Goal: Task Accomplishment & Management: Manage account settings

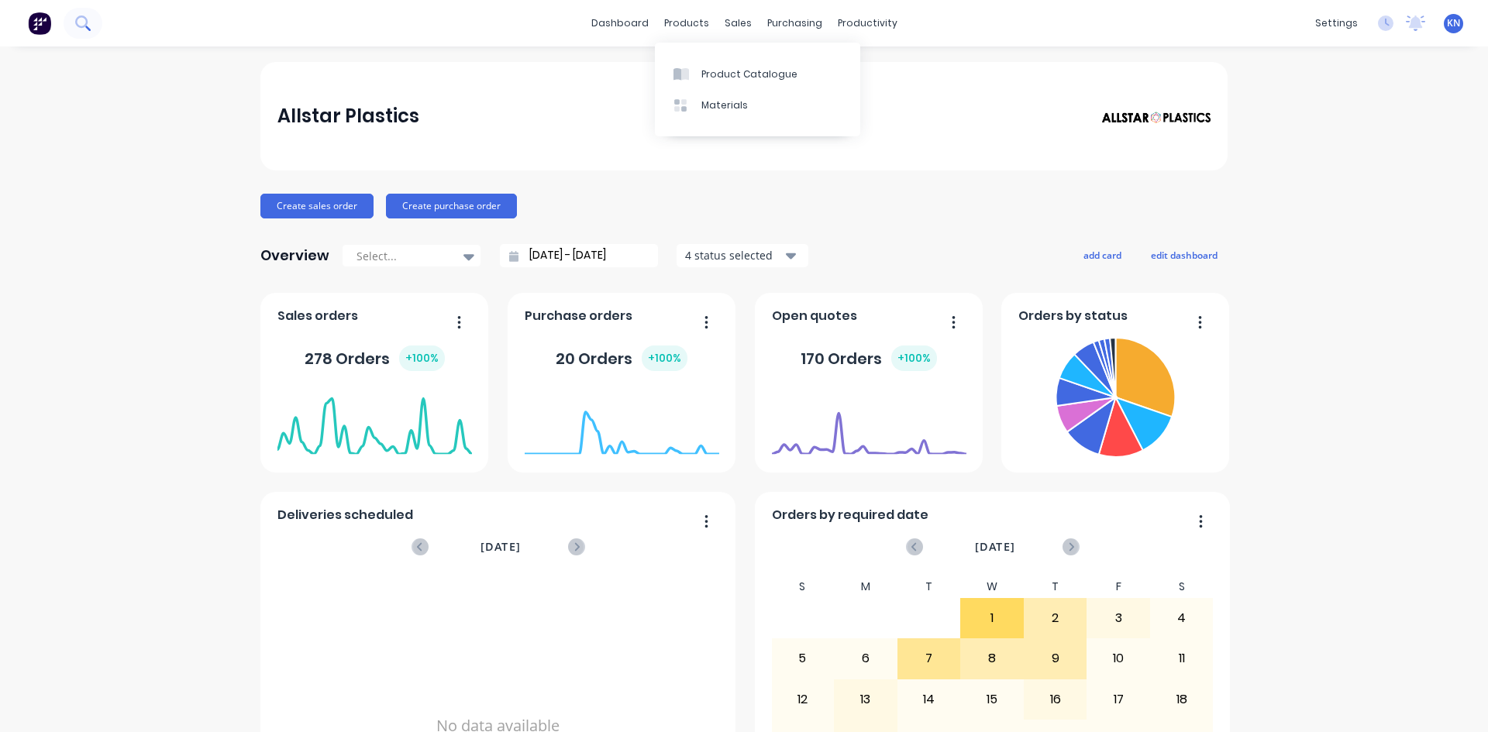
click at [86, 18] on icon at bounding box center [81, 21] width 12 height 12
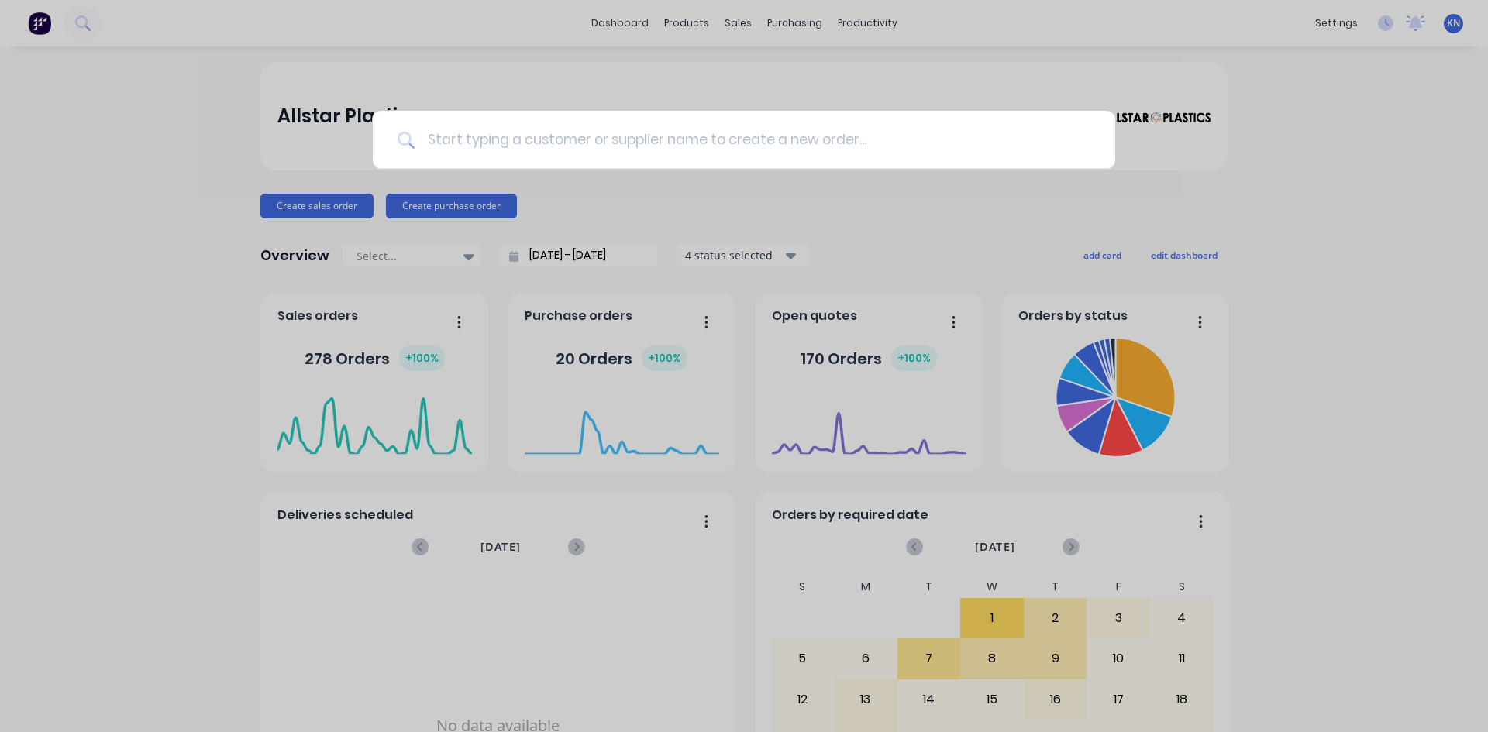
click at [762, 123] on input at bounding box center [753, 140] width 676 height 58
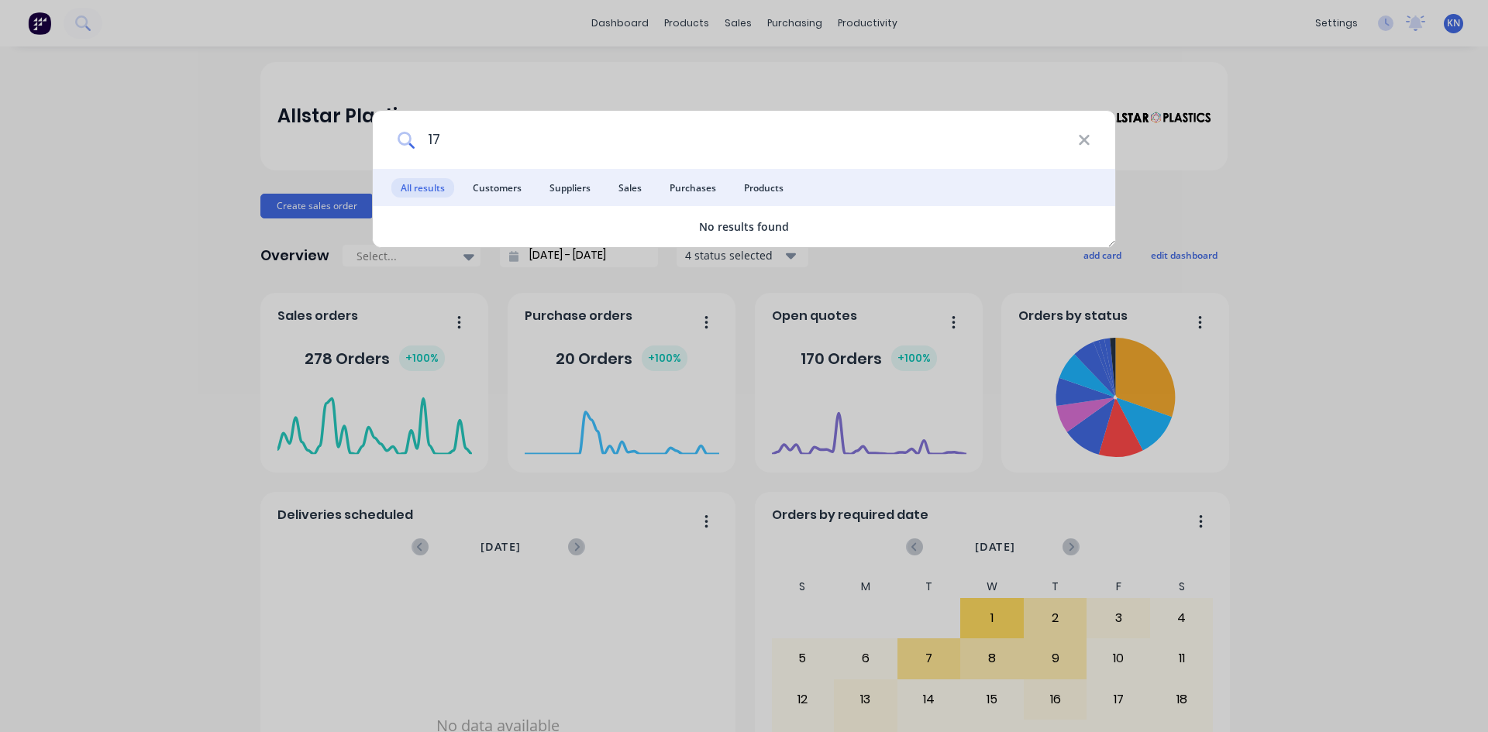
type input "1"
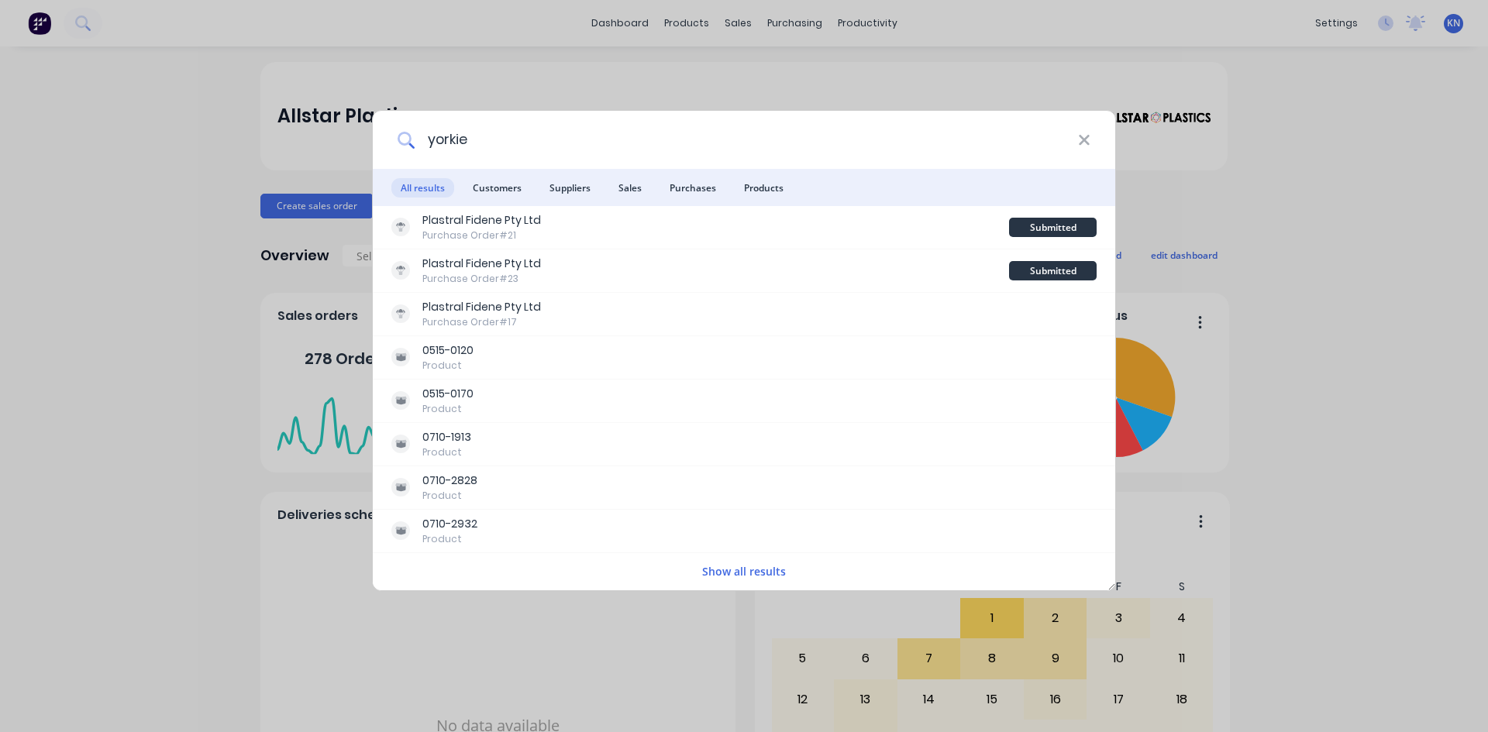
type input "yorkie"
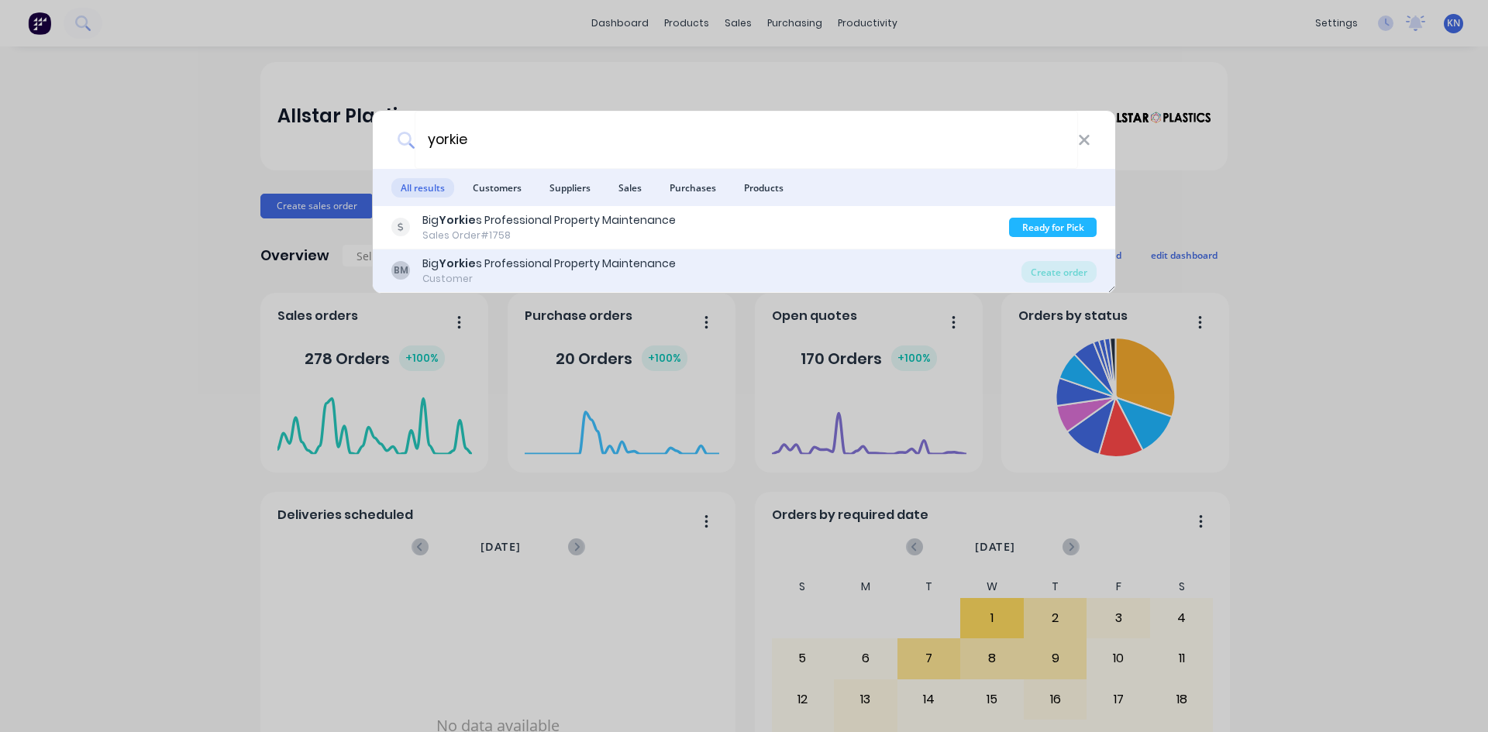
click at [610, 265] on div "Big Yorkie s Professional Property Maintenance" at bounding box center [548, 264] width 253 height 16
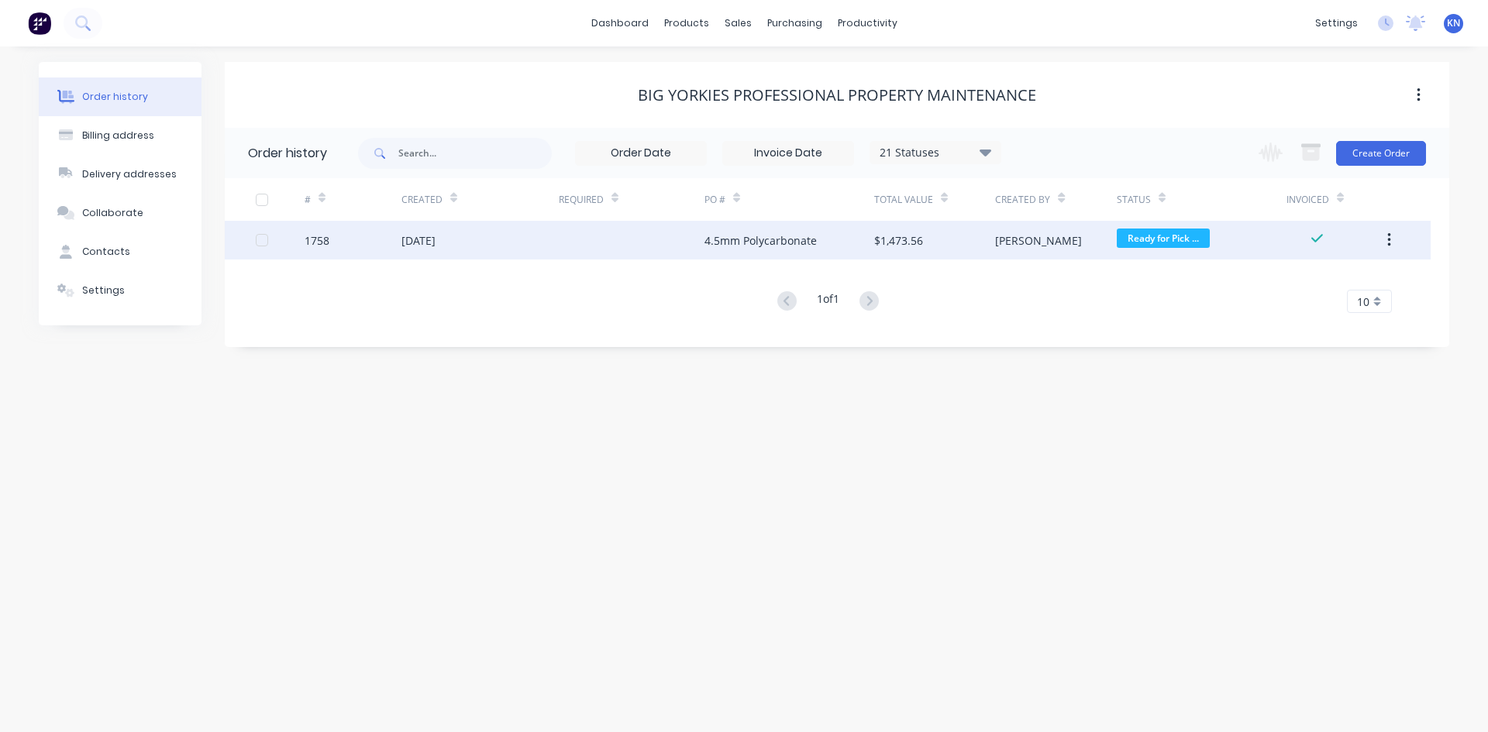
click at [559, 242] on div at bounding box center [632, 240] width 146 height 39
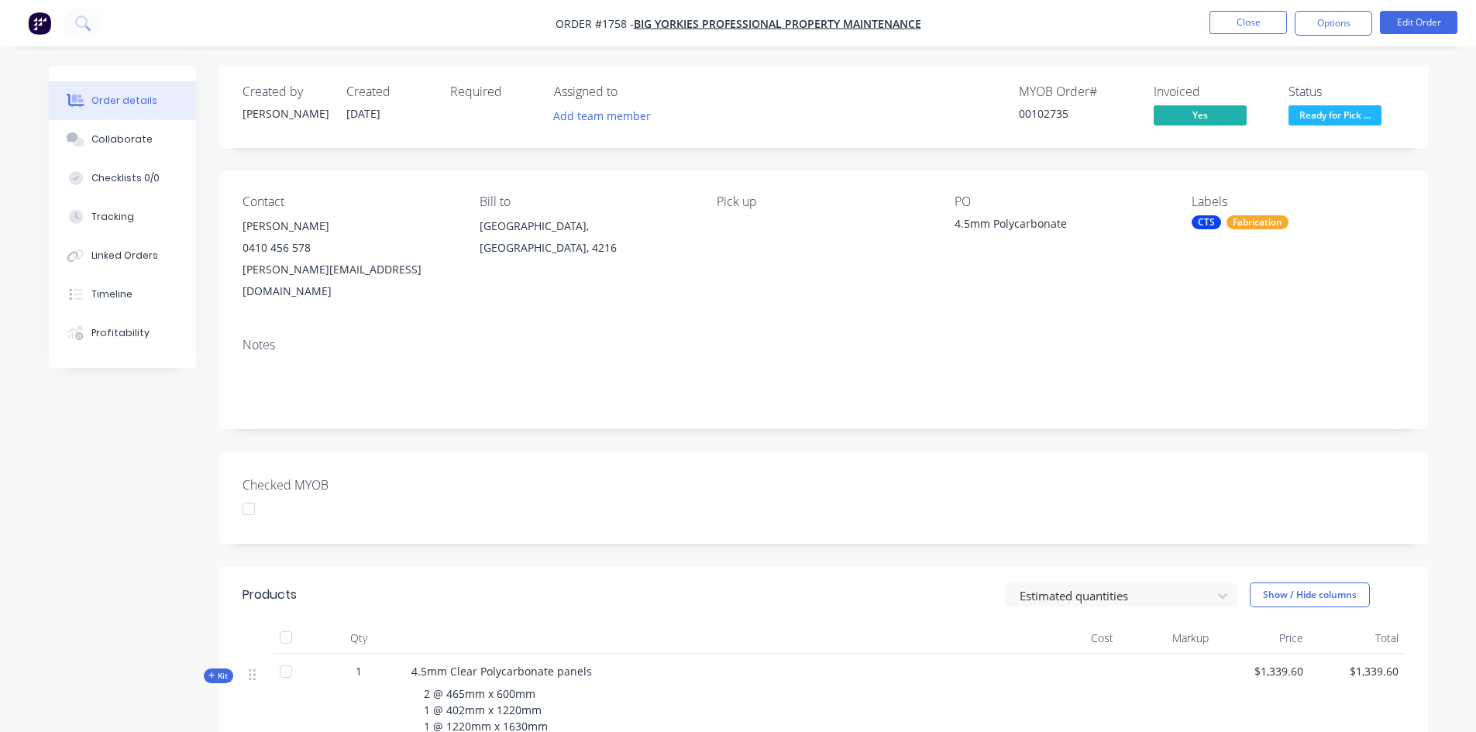
click at [1273, 219] on div "Fabrication" at bounding box center [1258, 222] width 62 height 14
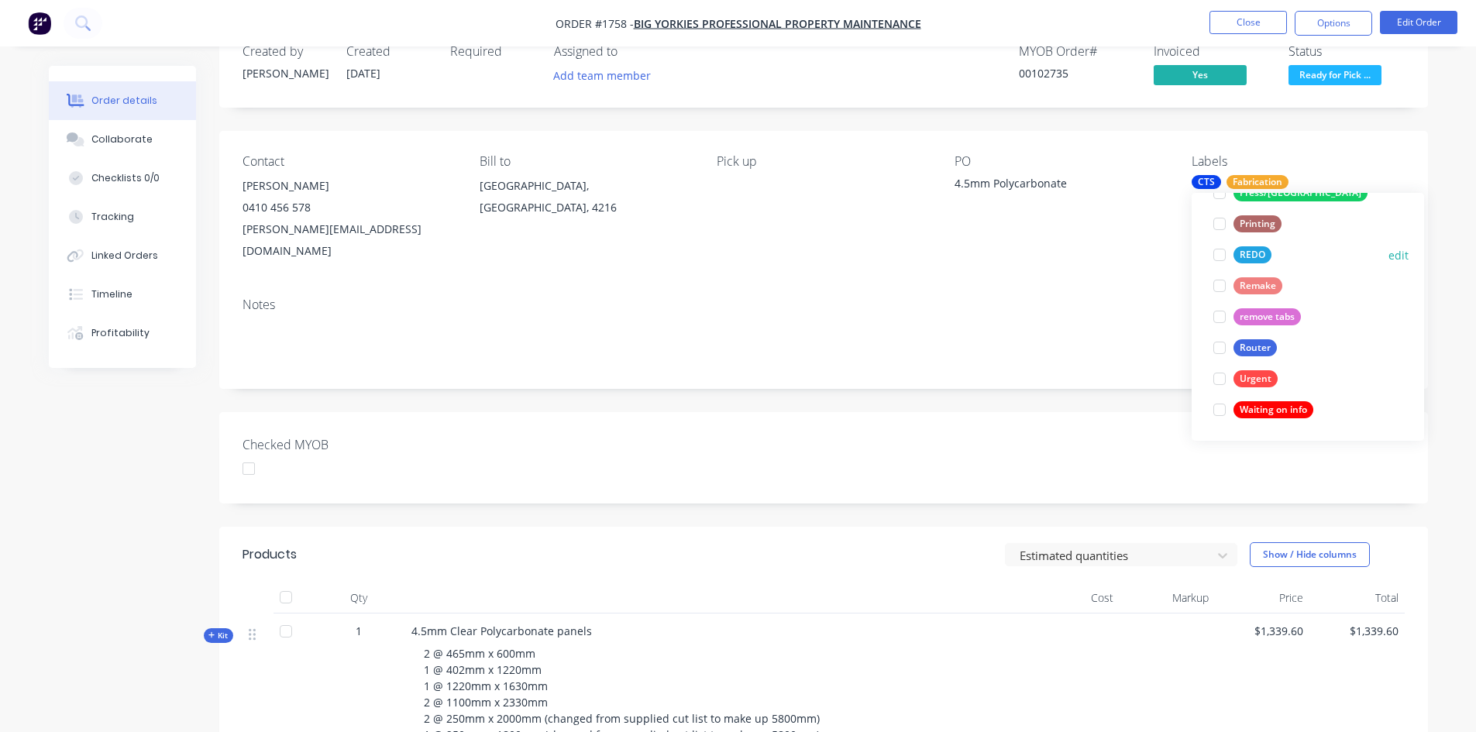
scroll to position [77, 0]
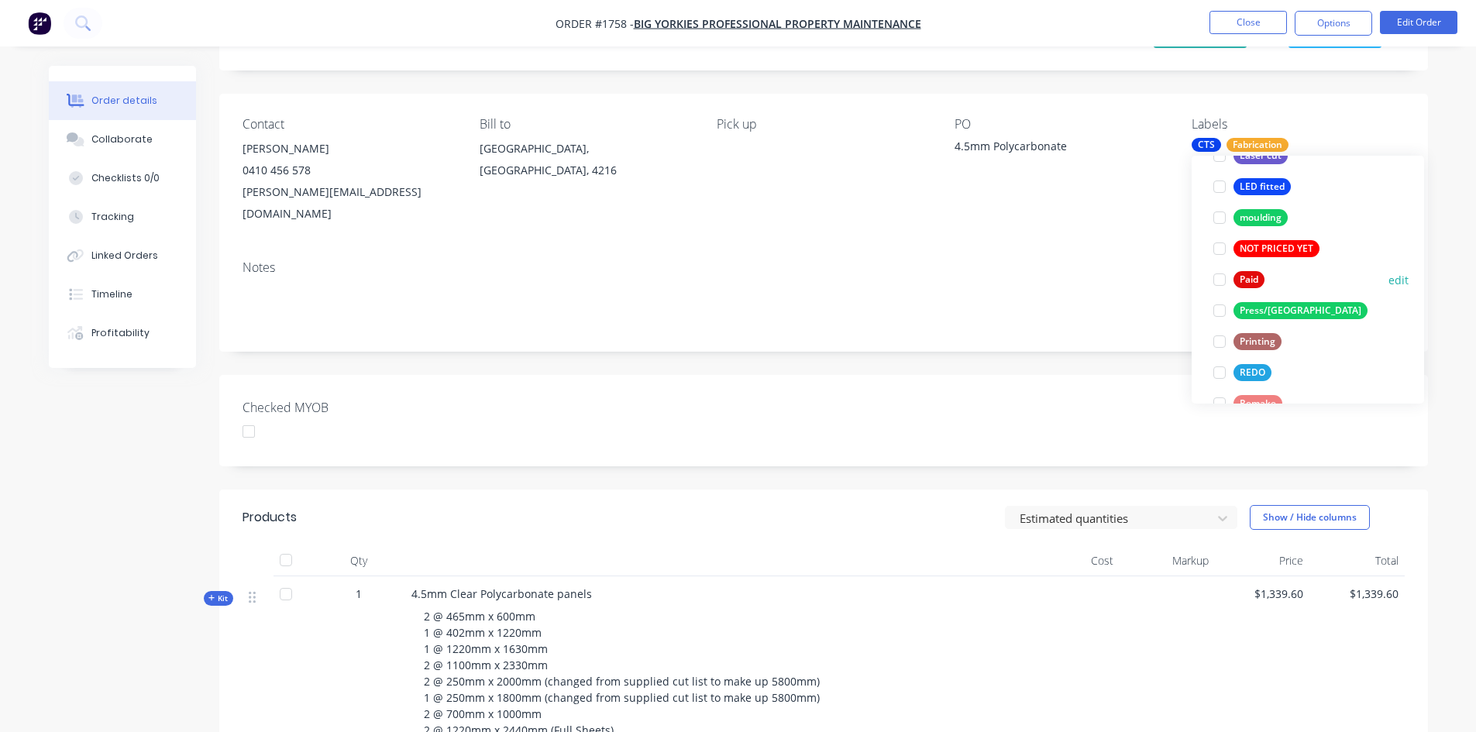
click at [1220, 281] on div at bounding box center [1219, 279] width 31 height 31
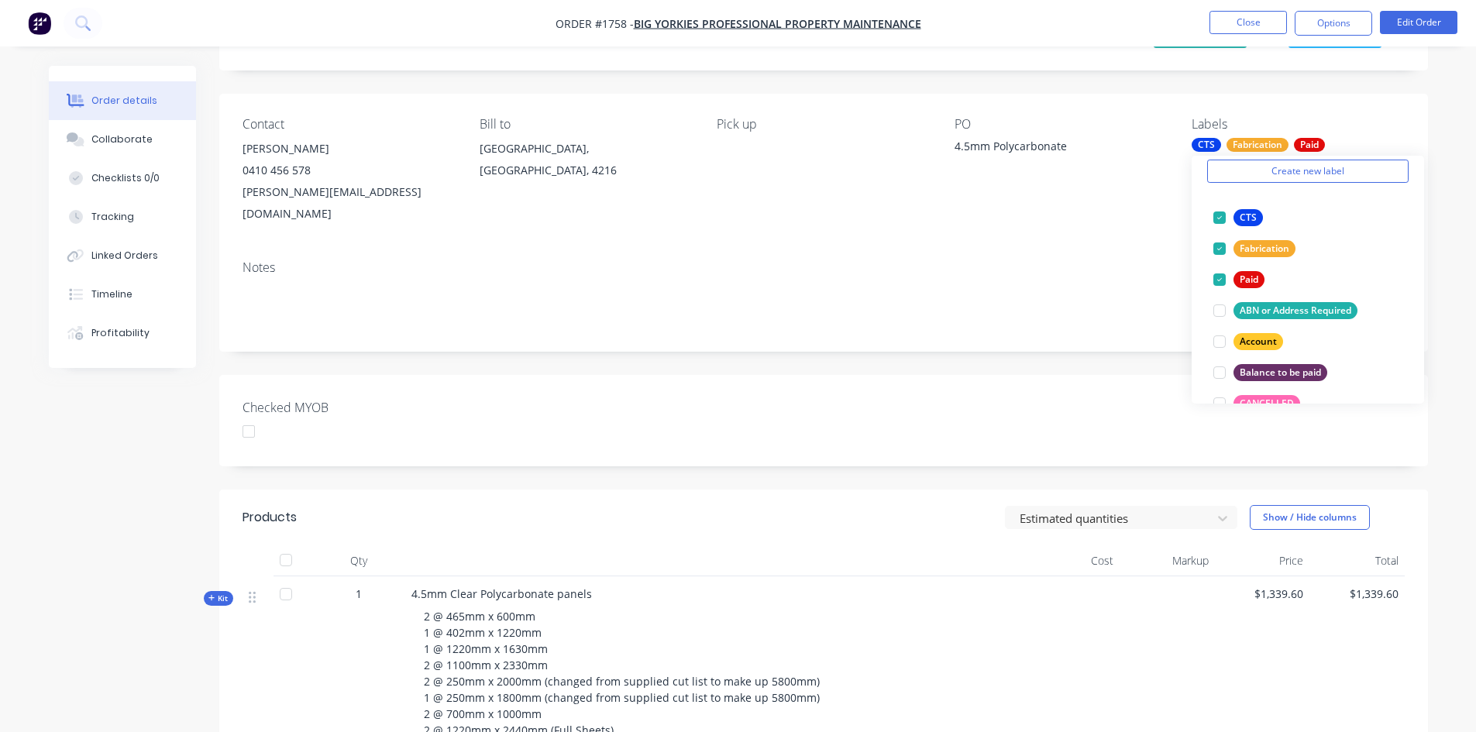
click at [1141, 248] on div "Notes" at bounding box center [823, 300] width 1209 height 104
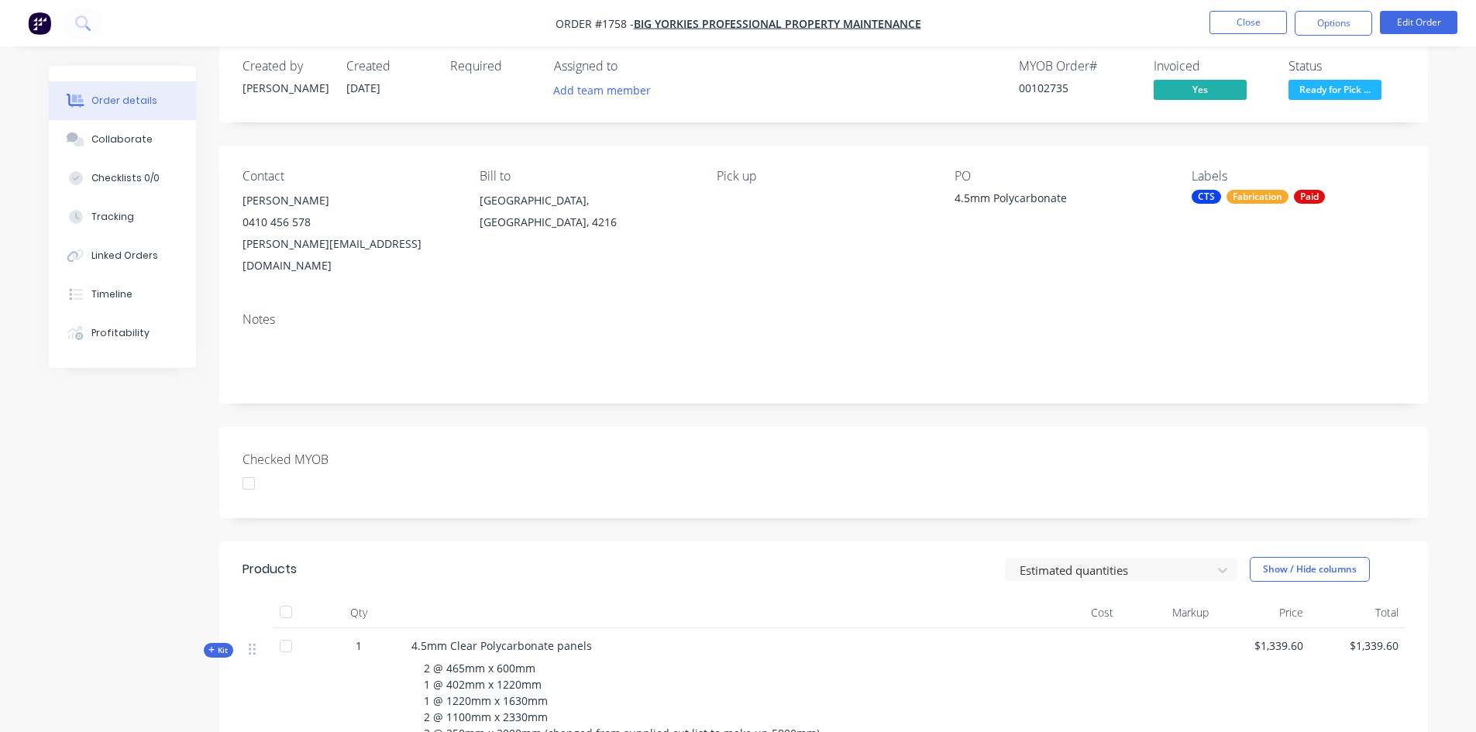
scroll to position [0, 0]
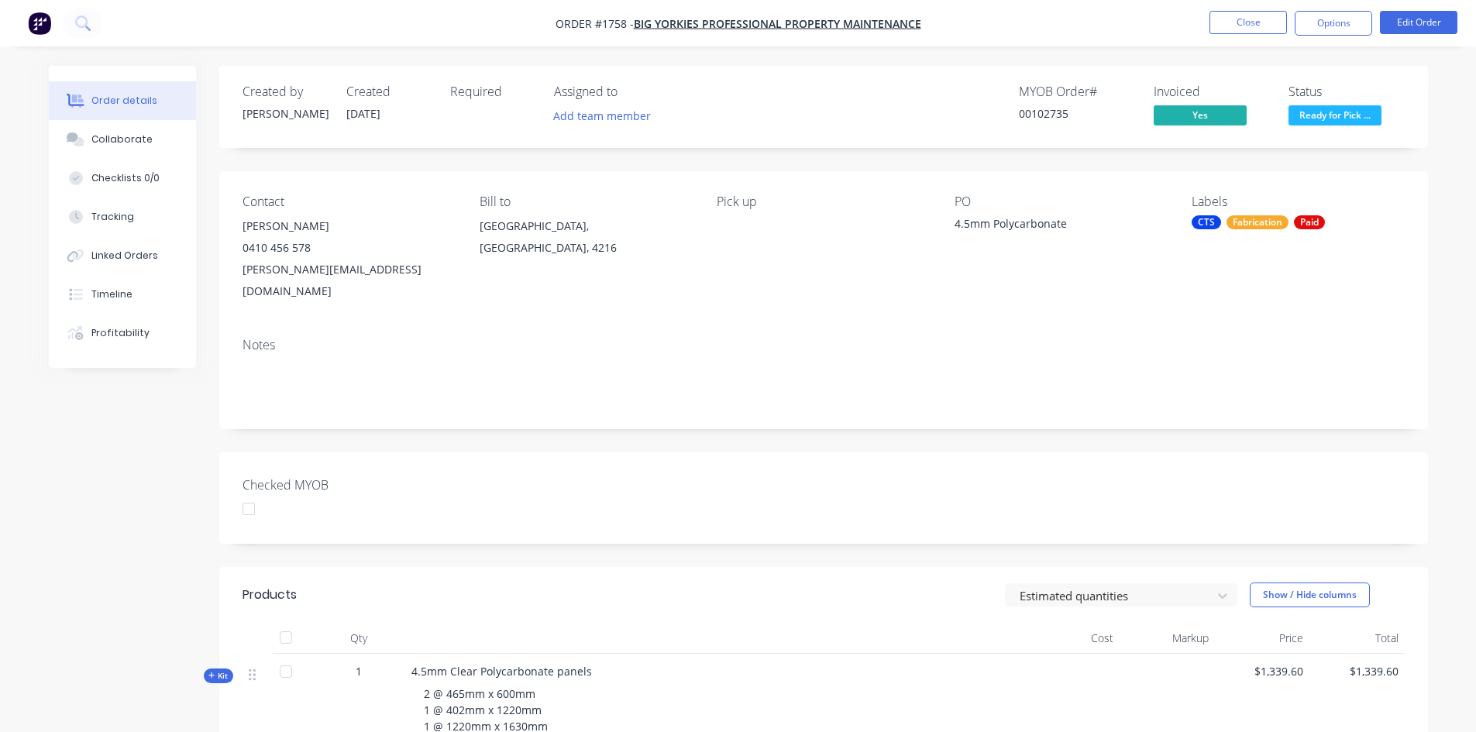
click at [1337, 118] on span "Ready for Pick ..." at bounding box center [1335, 114] width 93 height 19
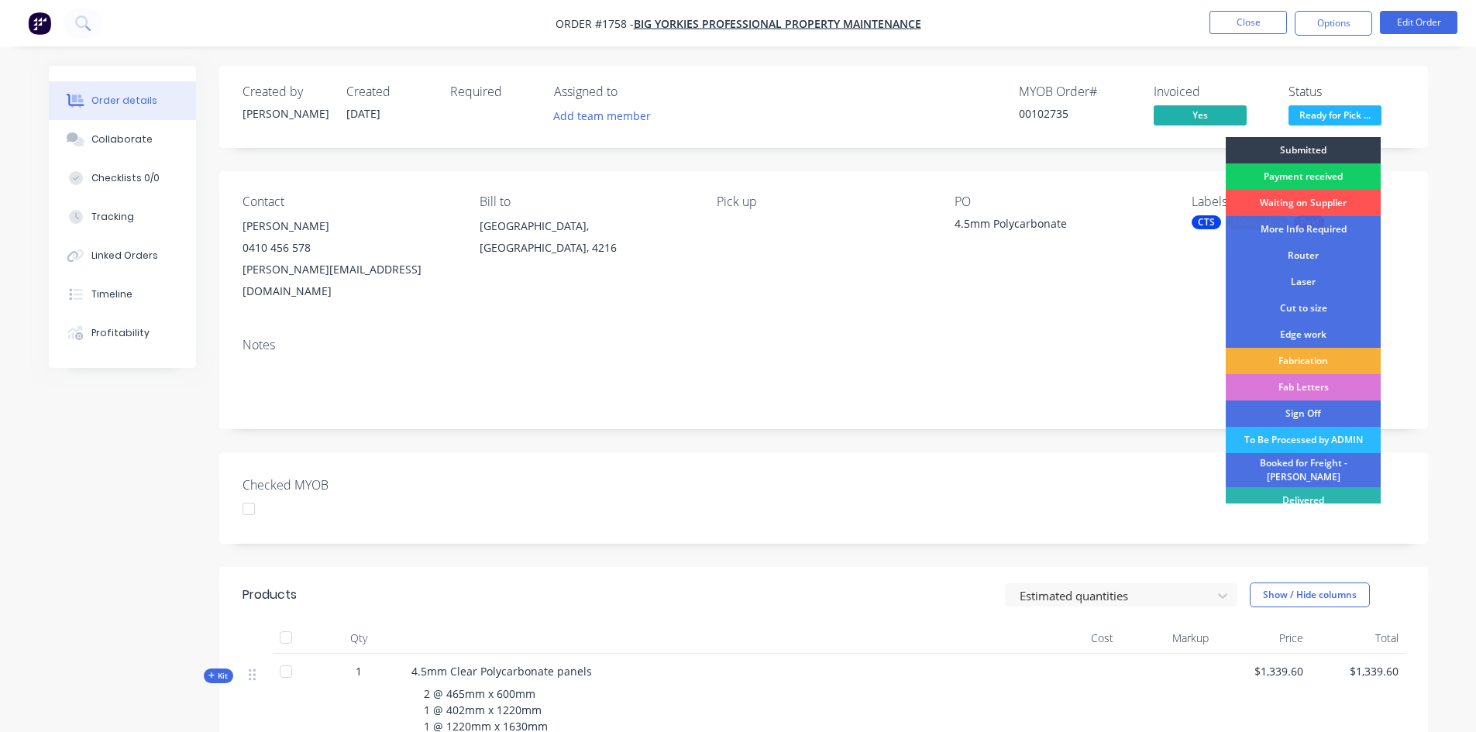
click at [1333, 169] on div "Payment received" at bounding box center [1303, 176] width 155 height 26
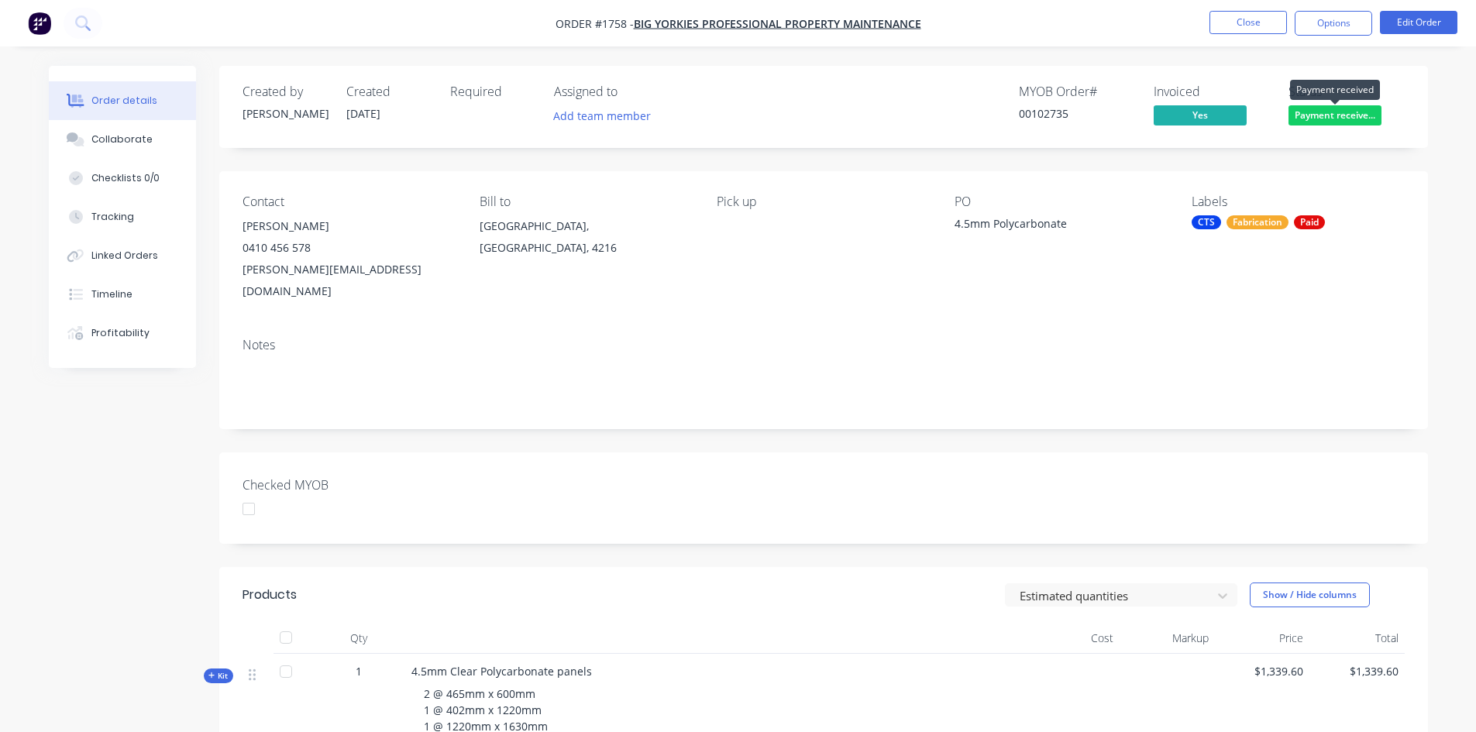
click at [1300, 121] on span "Payment receive..." at bounding box center [1335, 114] width 93 height 19
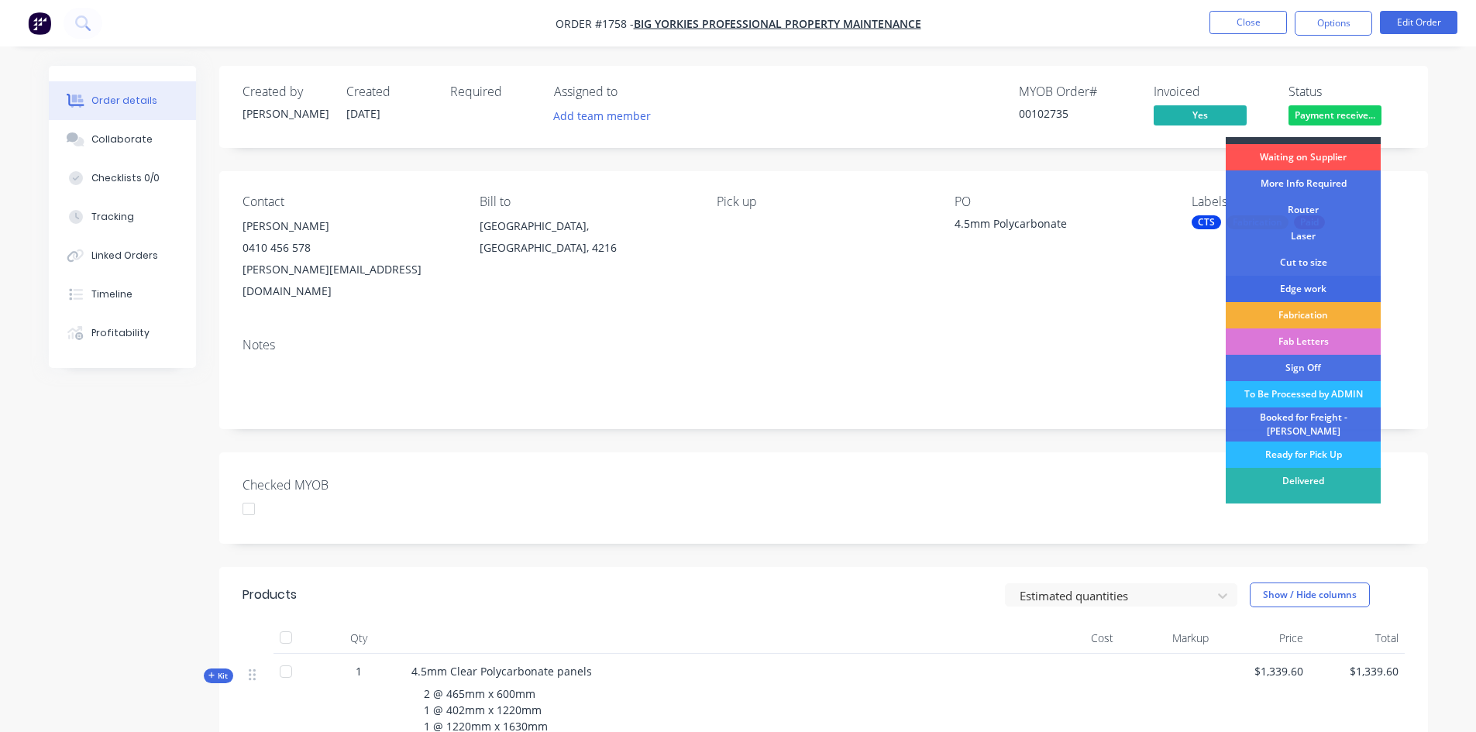
scroll to position [29, 0]
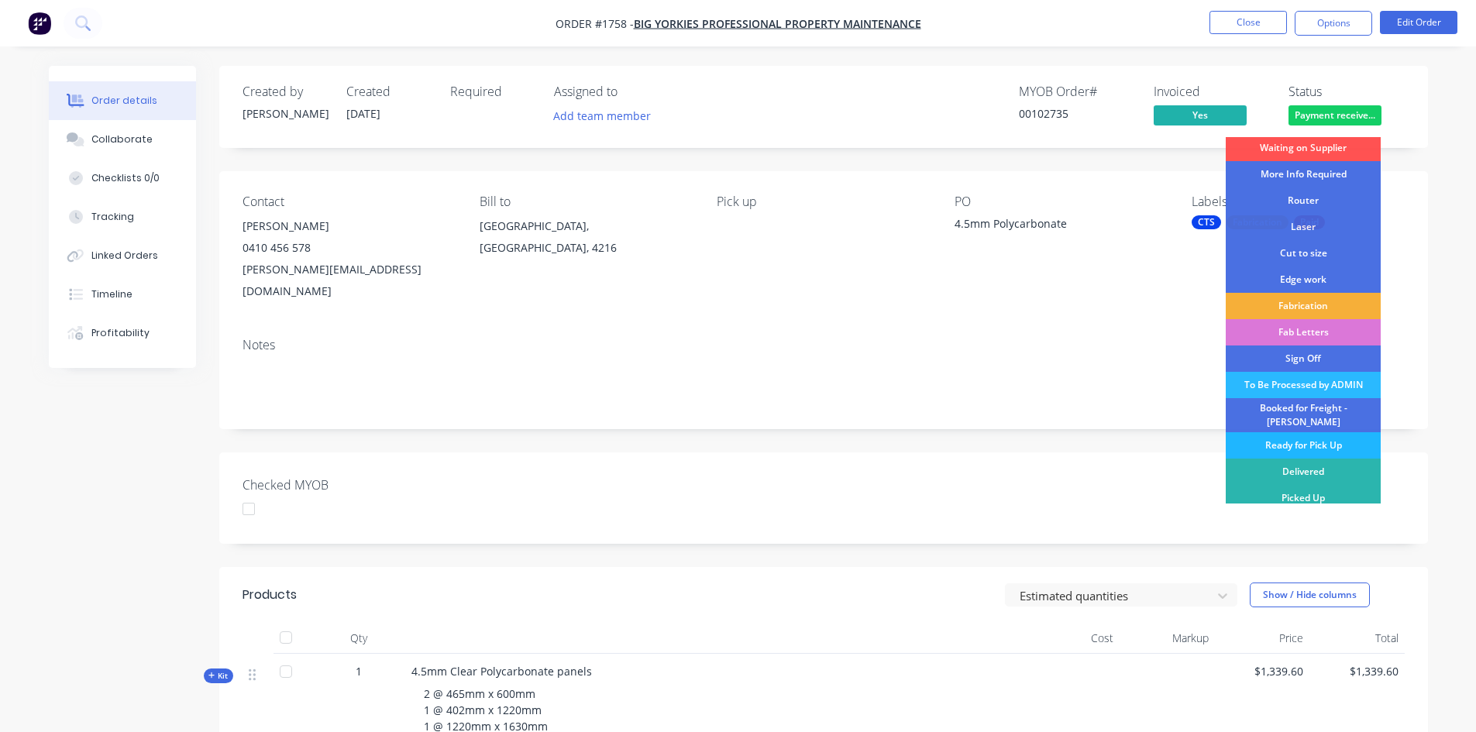
click at [1327, 432] on div "Ready for Pick Up" at bounding box center [1303, 445] width 155 height 26
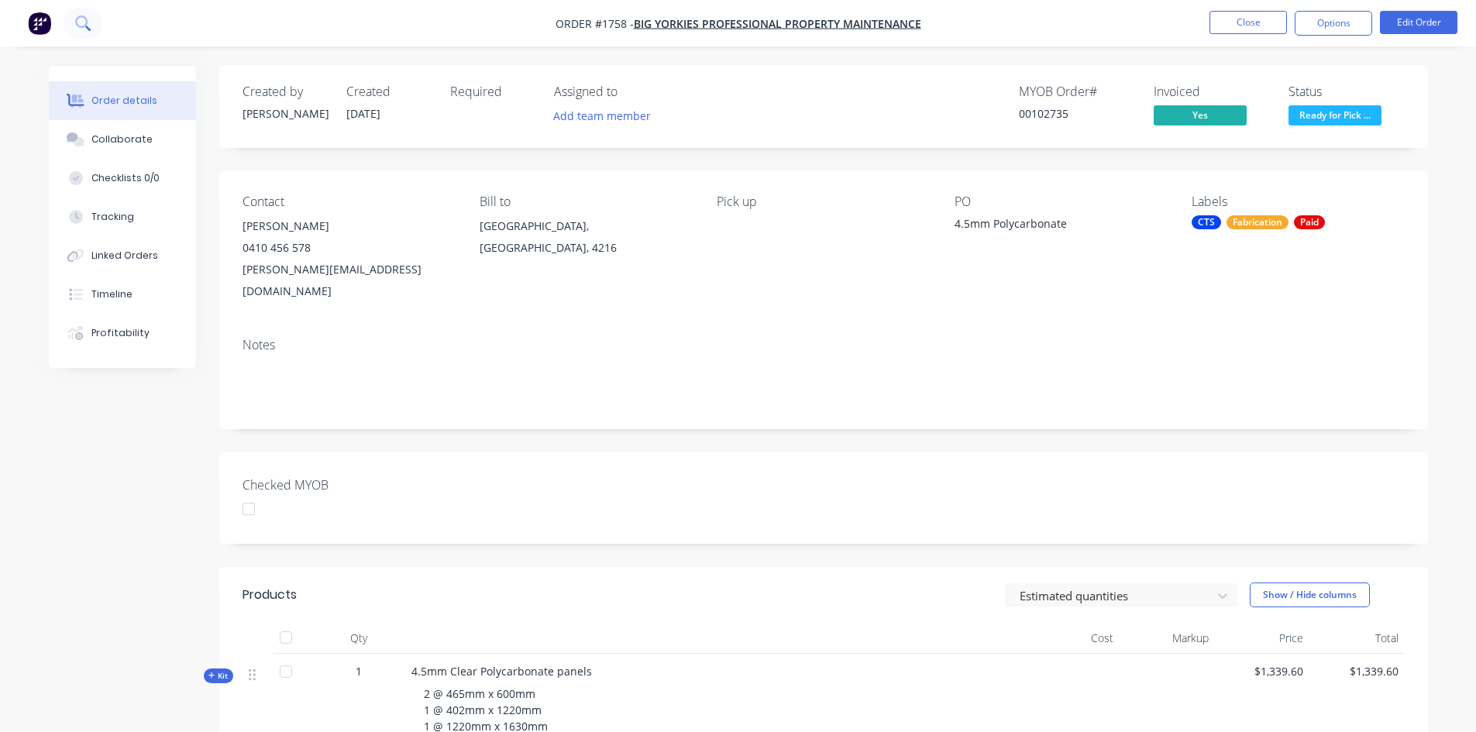
click at [84, 14] on button at bounding box center [83, 23] width 39 height 31
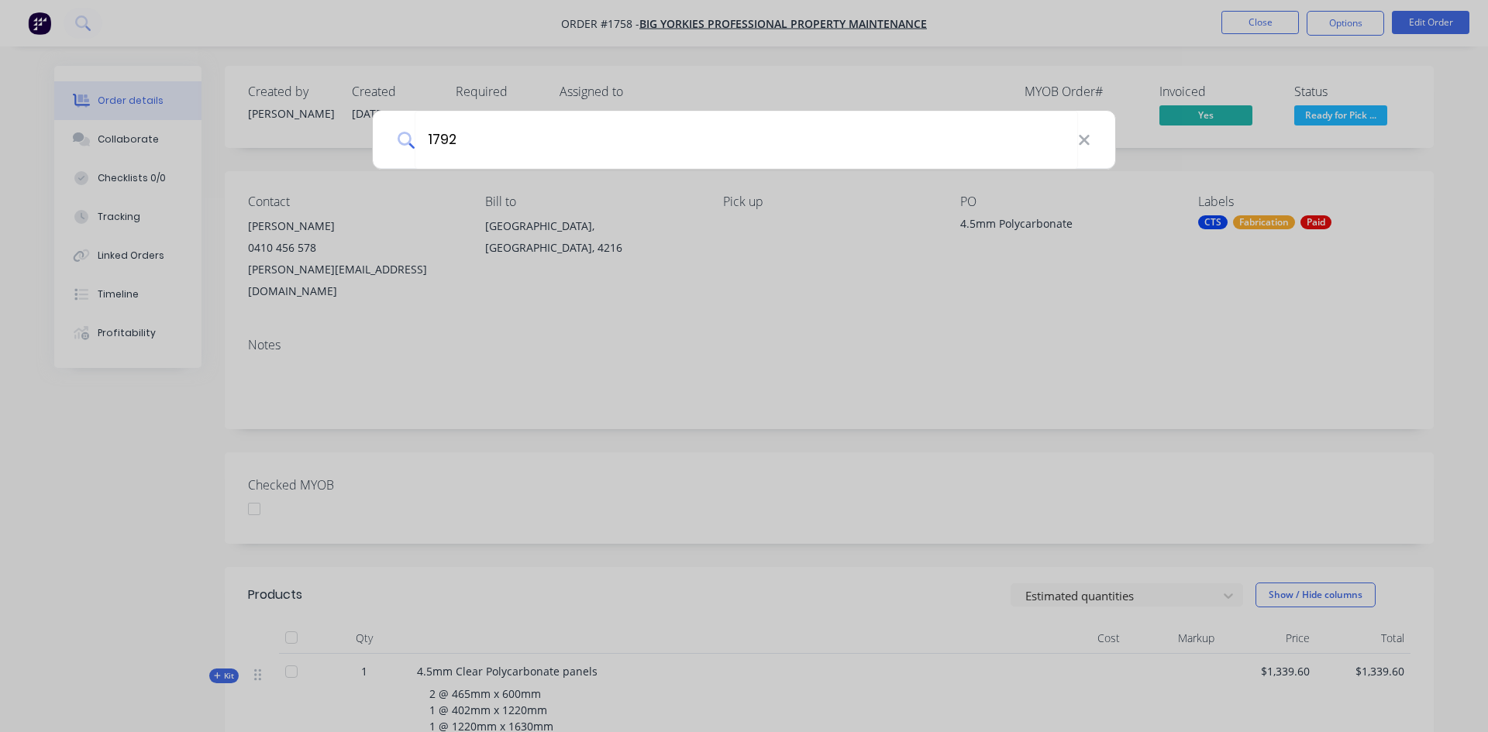
type input "1792"
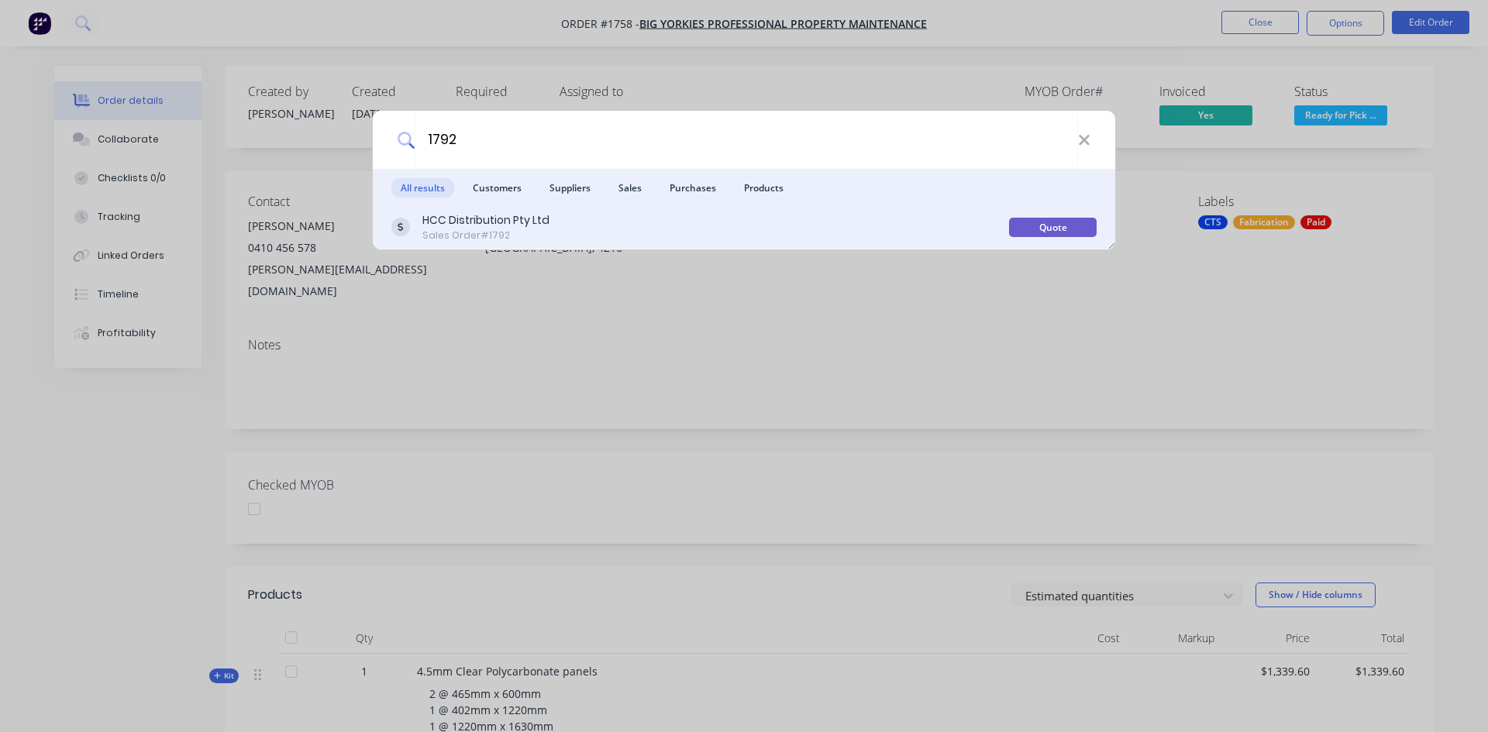
click at [654, 219] on div "HCC Distribution Pty Ltd Sales Order #1792" at bounding box center [700, 227] width 618 height 30
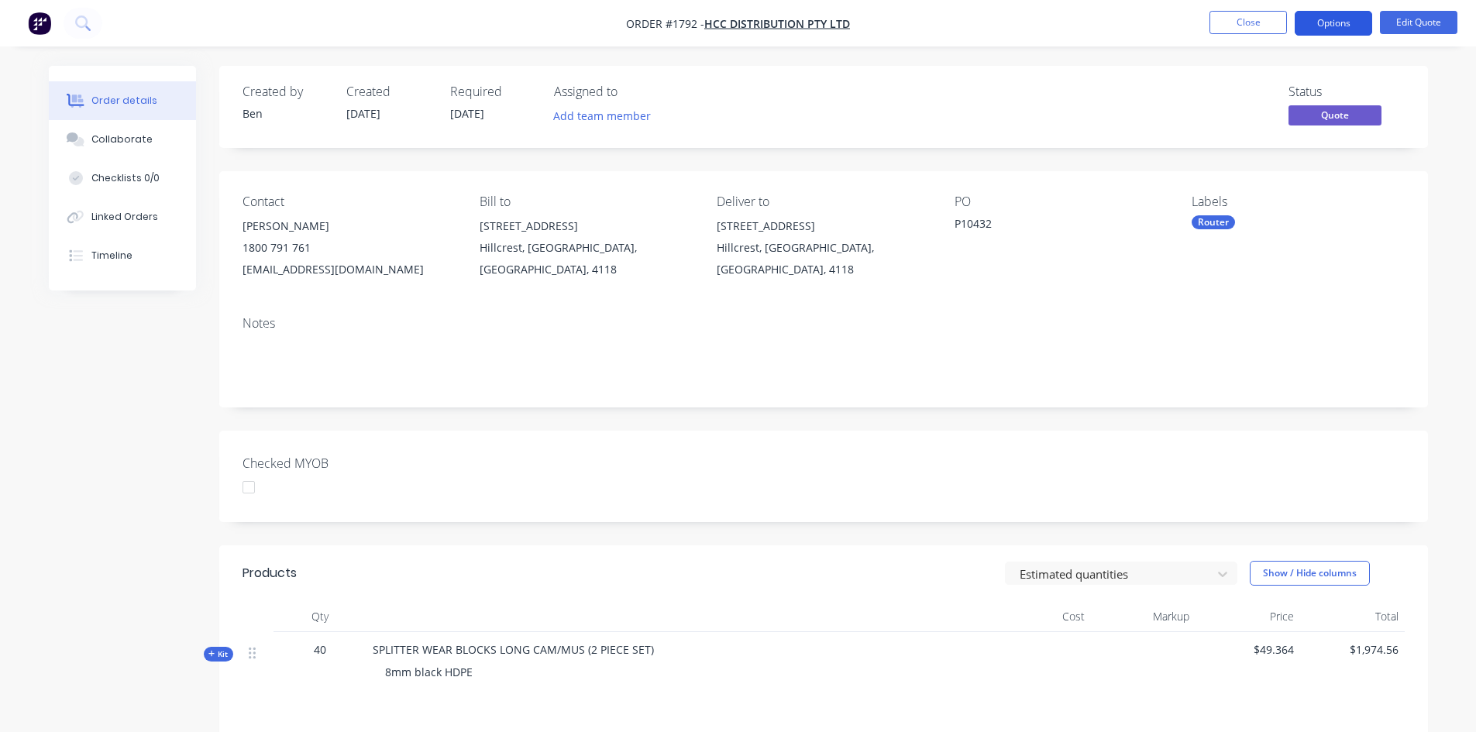
click at [1355, 28] on button "Options" at bounding box center [1333, 23] width 77 height 25
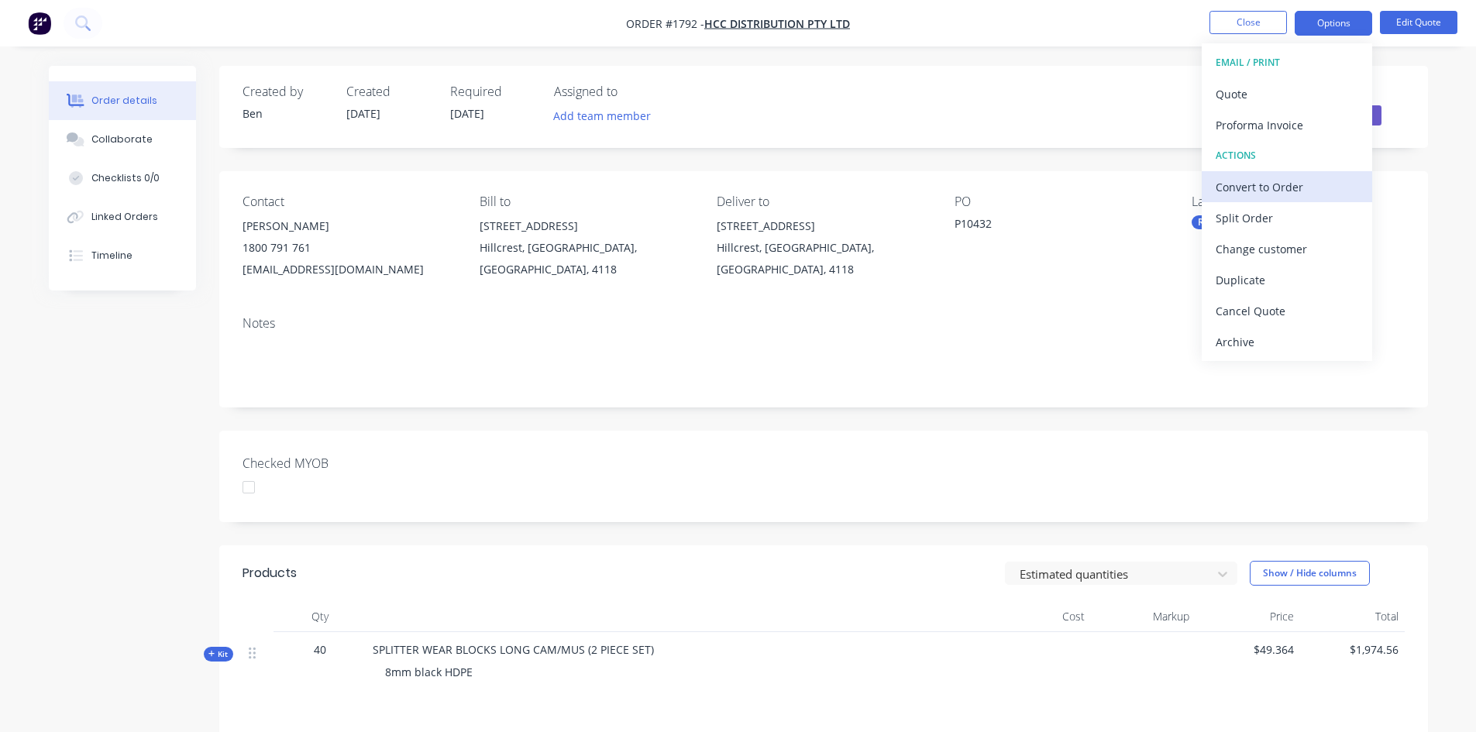
click at [1302, 186] on div "Convert to Order" at bounding box center [1287, 187] width 143 height 22
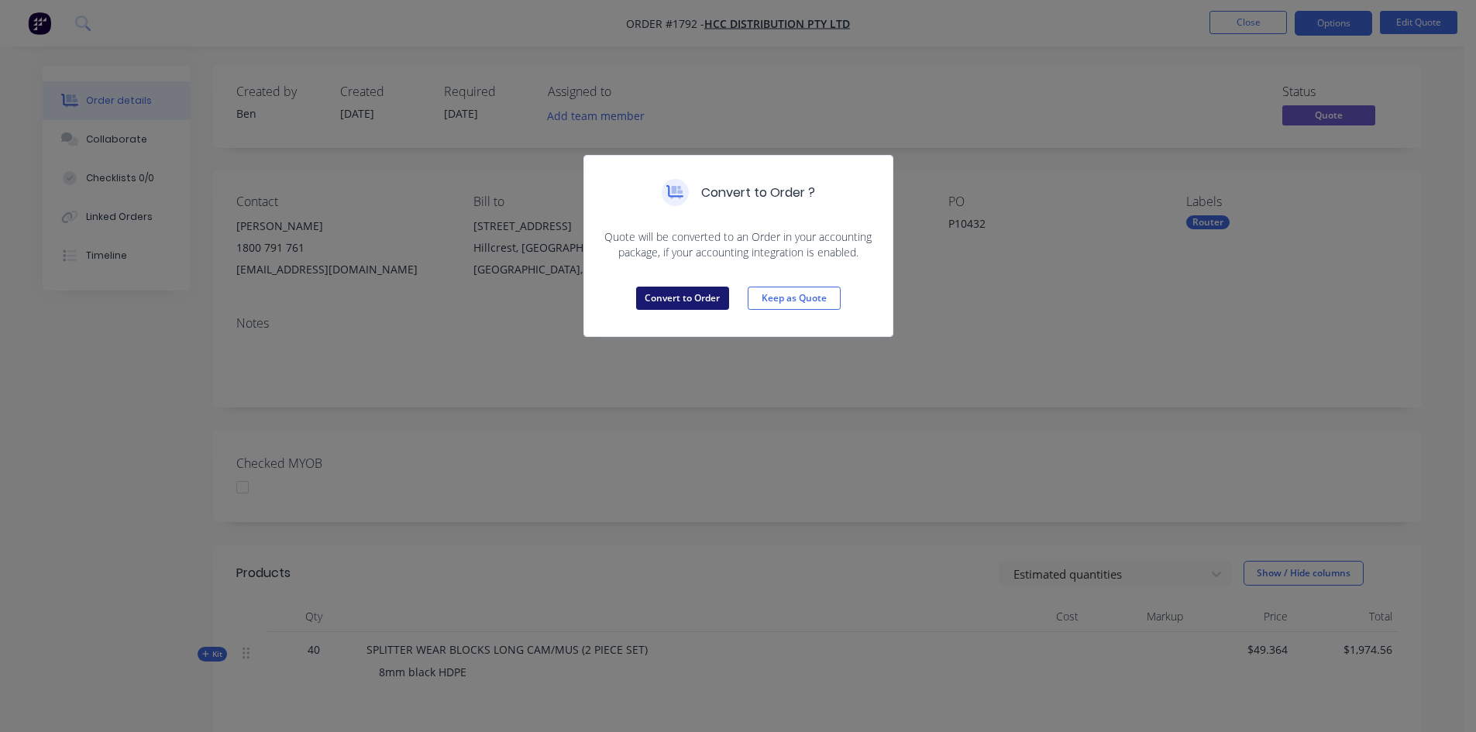
click at [686, 299] on button "Convert to Order" at bounding box center [682, 298] width 93 height 23
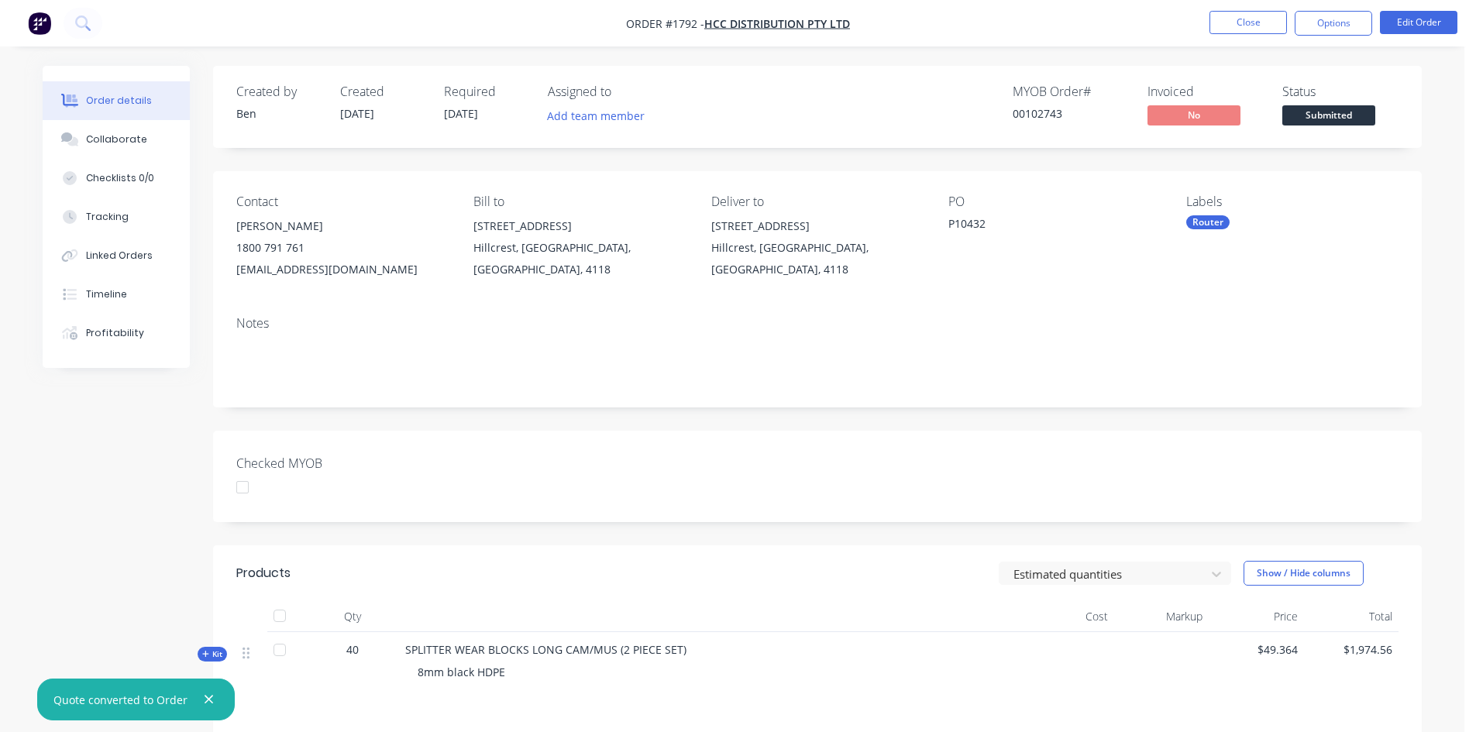
click at [1220, 228] on div "Router" at bounding box center [1207, 222] width 43 height 14
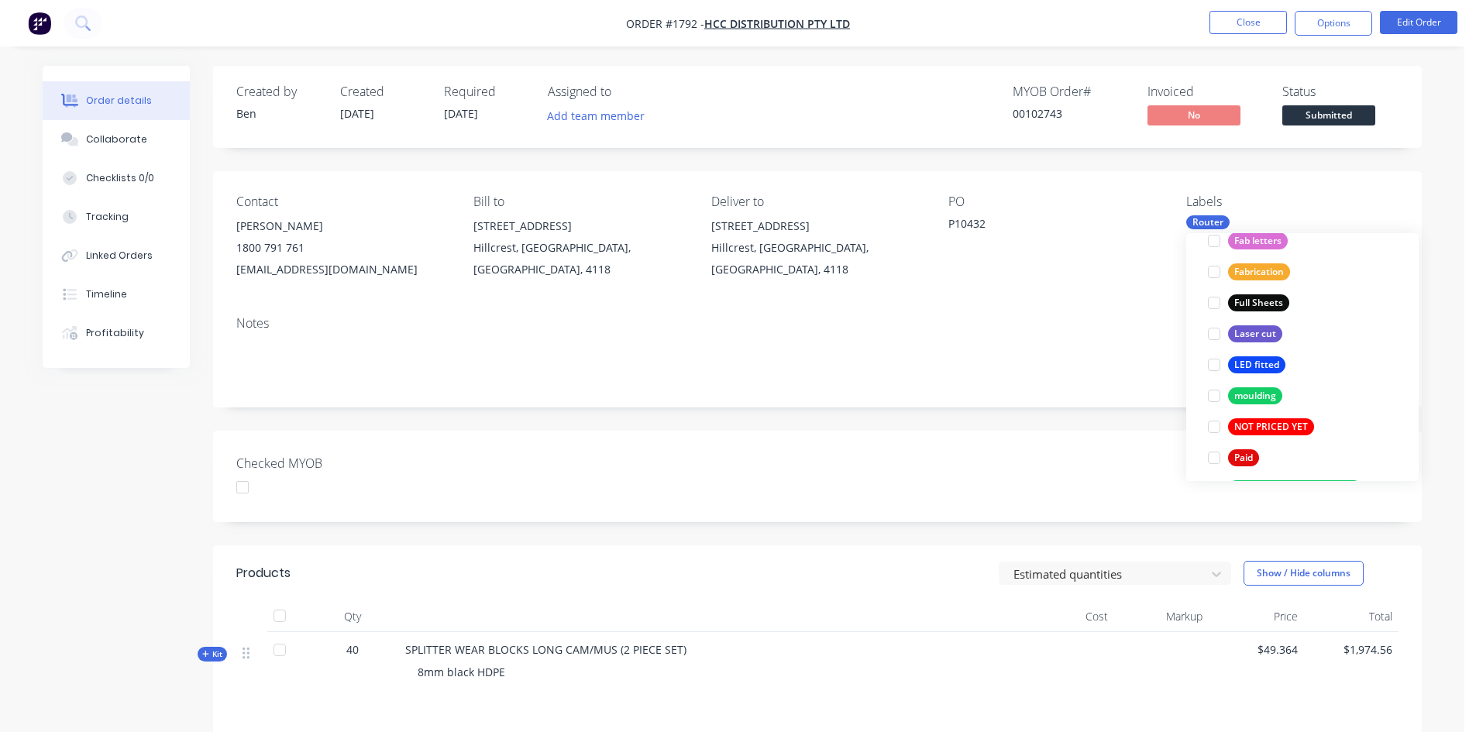
scroll to position [620, 0]
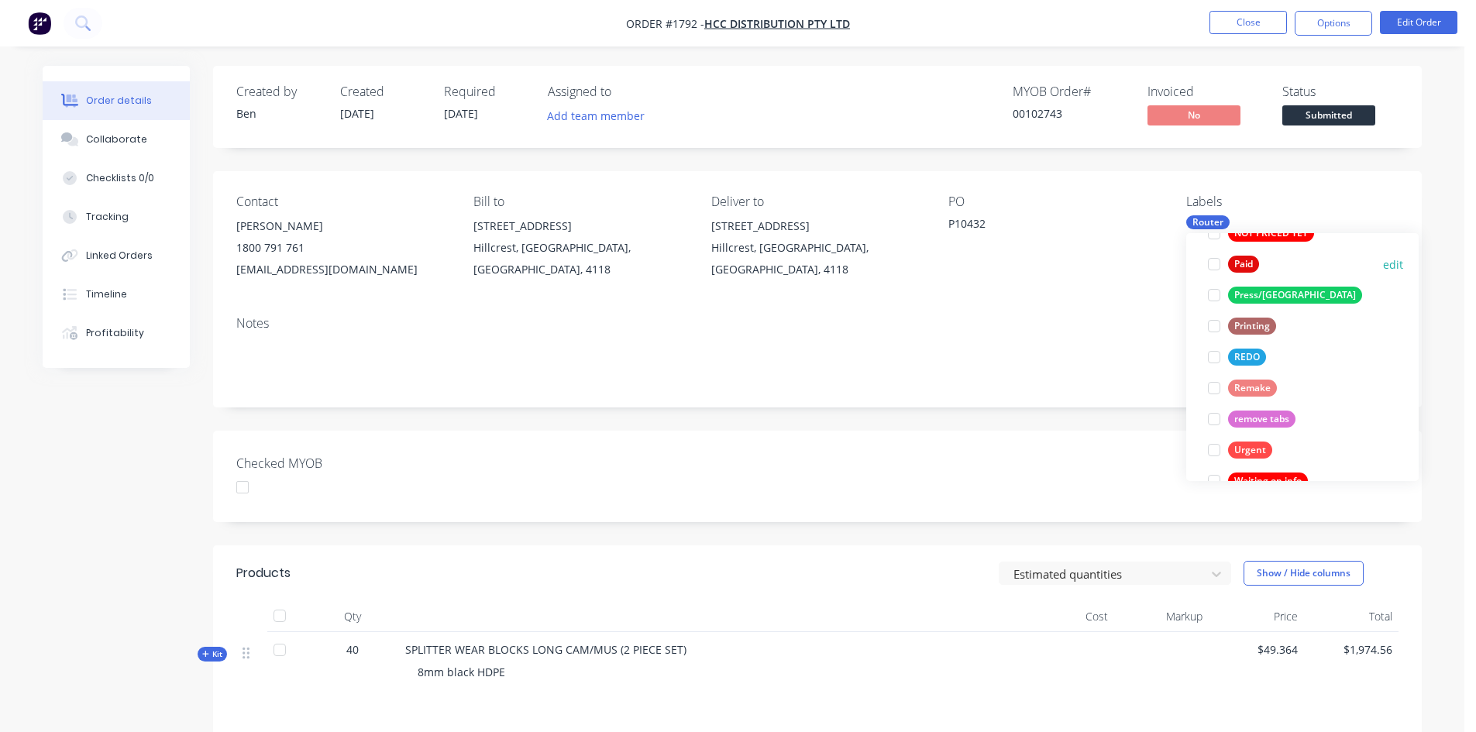
click at [1218, 270] on div at bounding box center [1214, 264] width 31 height 31
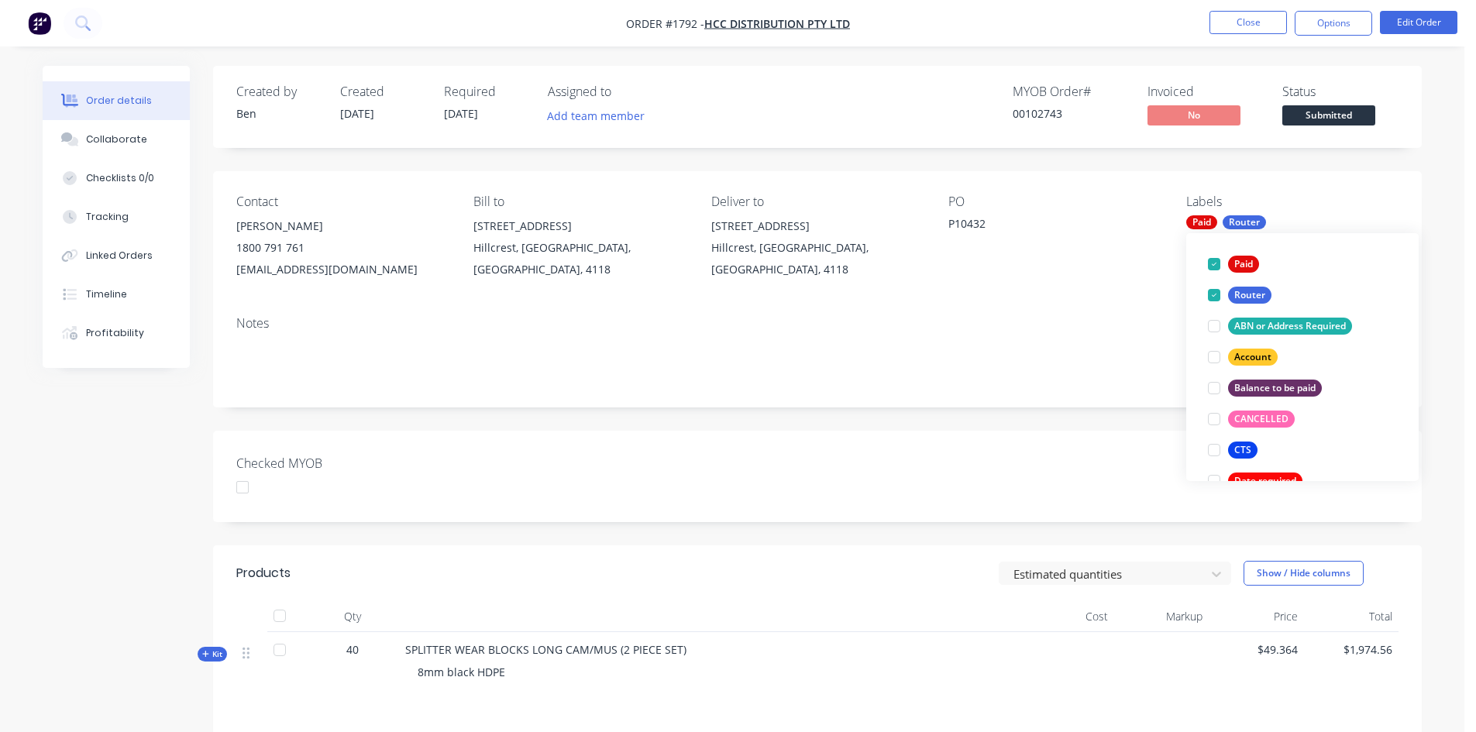
click at [1086, 311] on div "Notes" at bounding box center [817, 356] width 1209 height 104
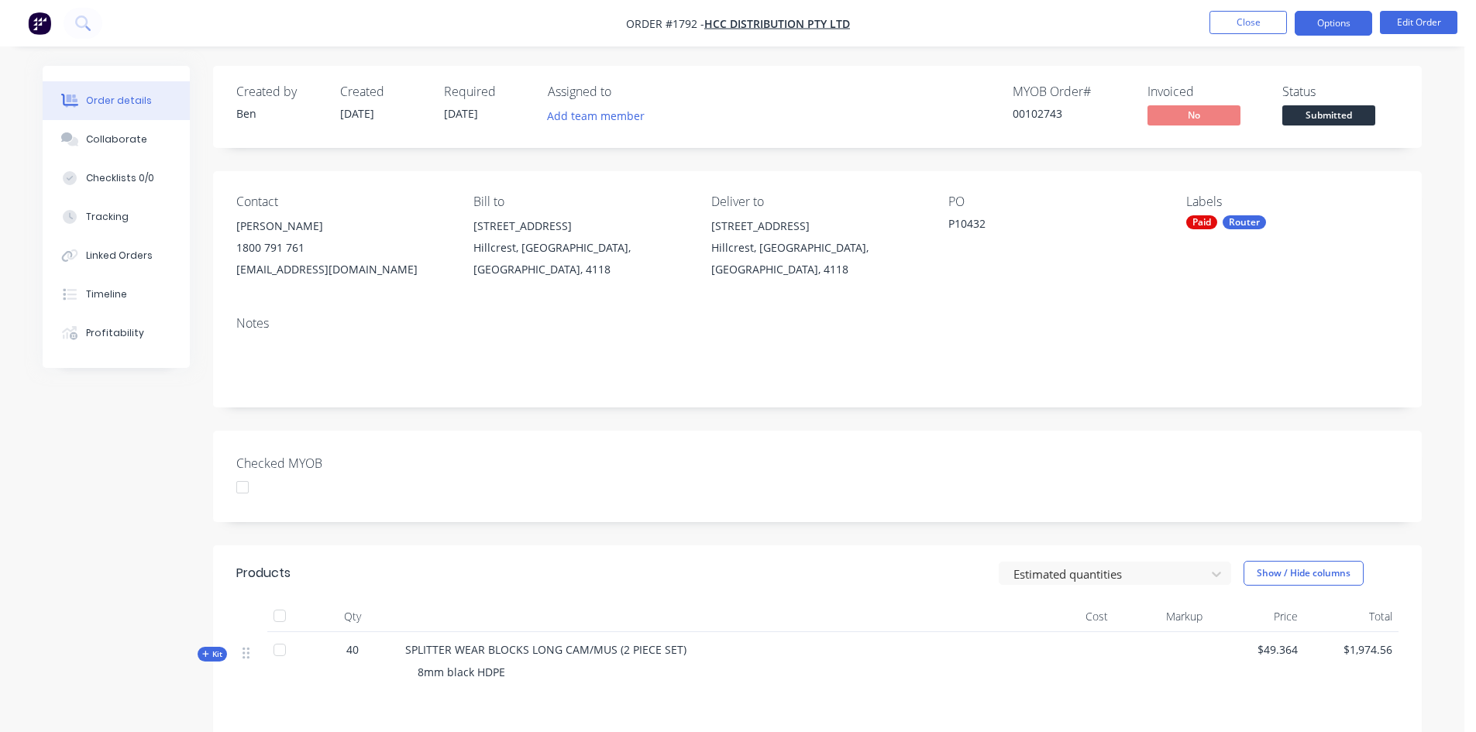
click at [1324, 29] on button "Options" at bounding box center [1333, 23] width 77 height 25
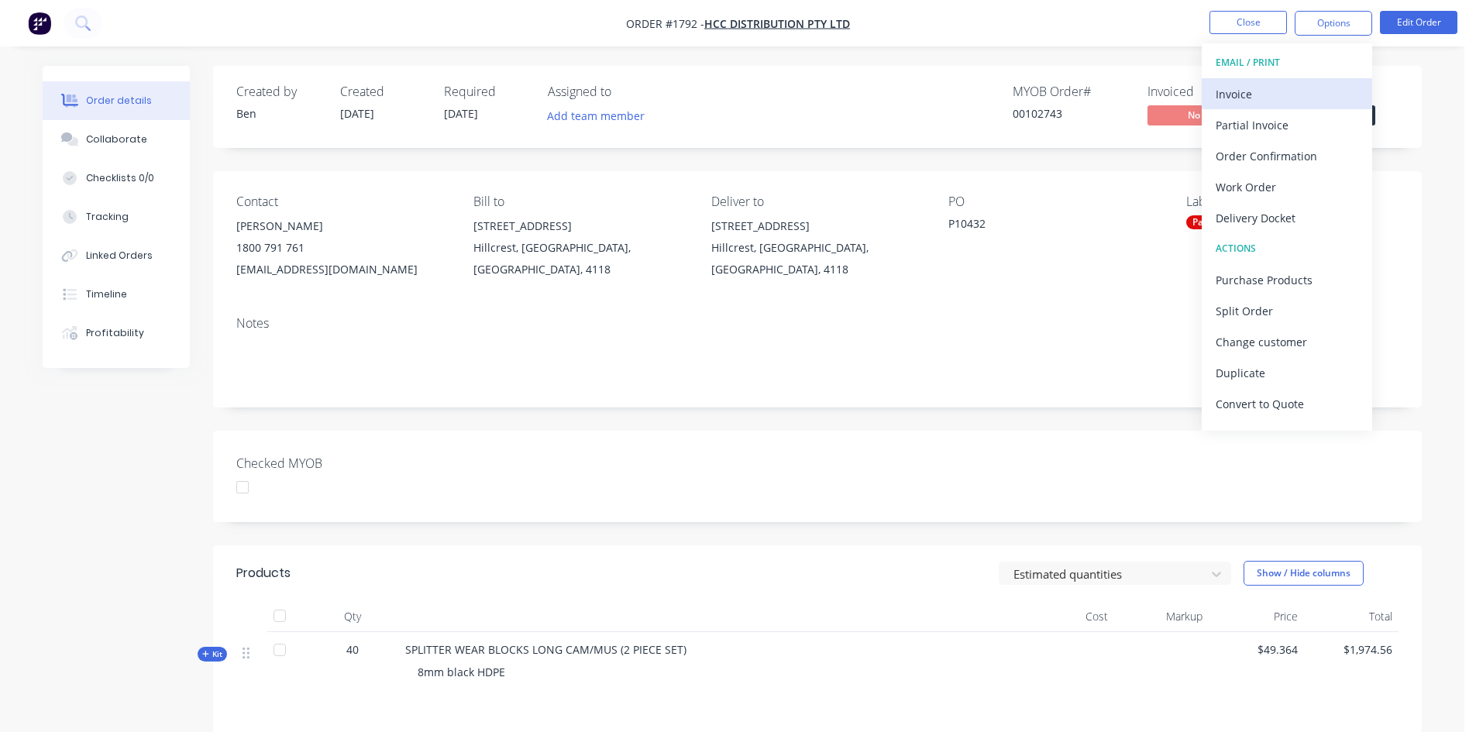
click at [1283, 103] on div "Invoice" at bounding box center [1287, 94] width 143 height 22
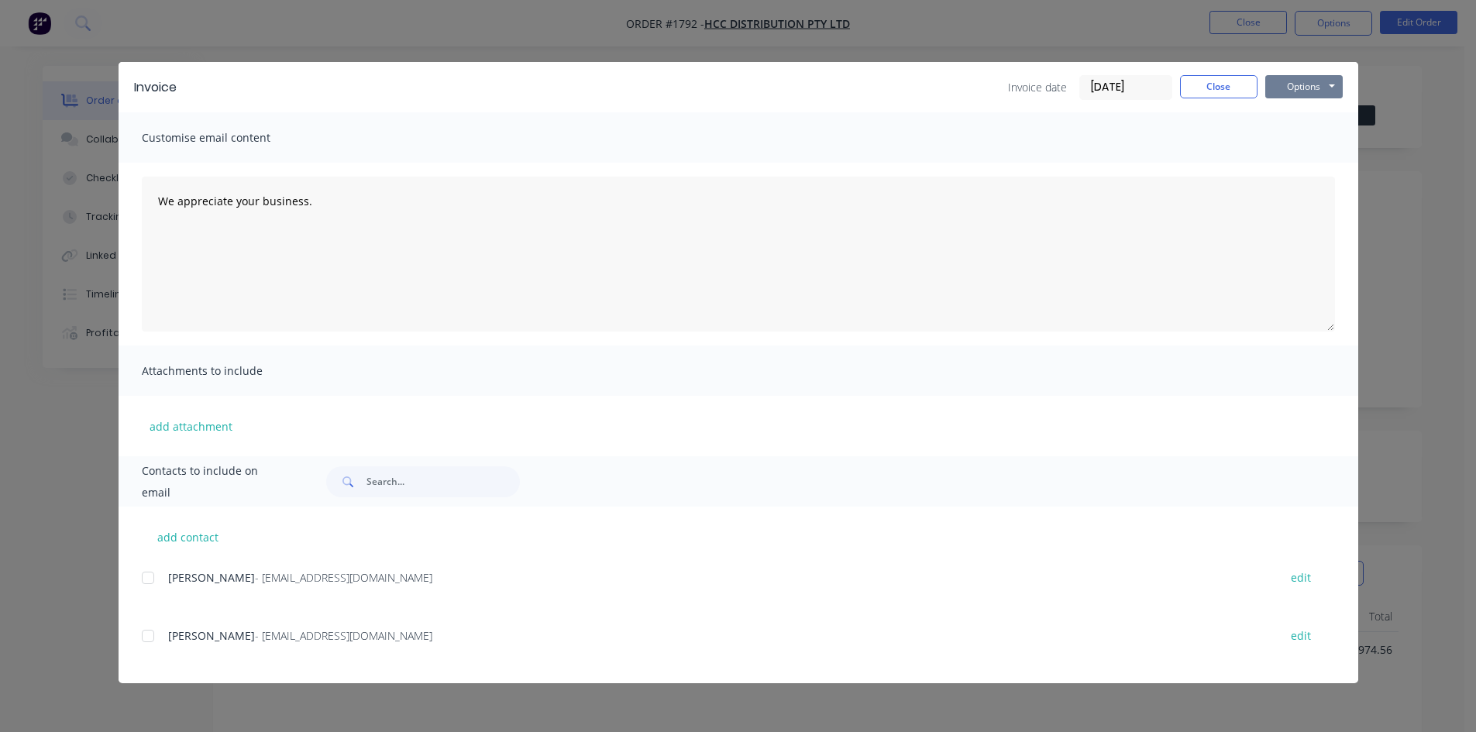
click at [1285, 89] on button "Options" at bounding box center [1303, 86] width 77 height 23
click at [1306, 141] on button "Print" at bounding box center [1314, 140] width 99 height 26
click at [1393, 133] on div "Invoice Invoice date [DATE] Close Options Preview Print Email Customise email c…" at bounding box center [738, 366] width 1476 height 732
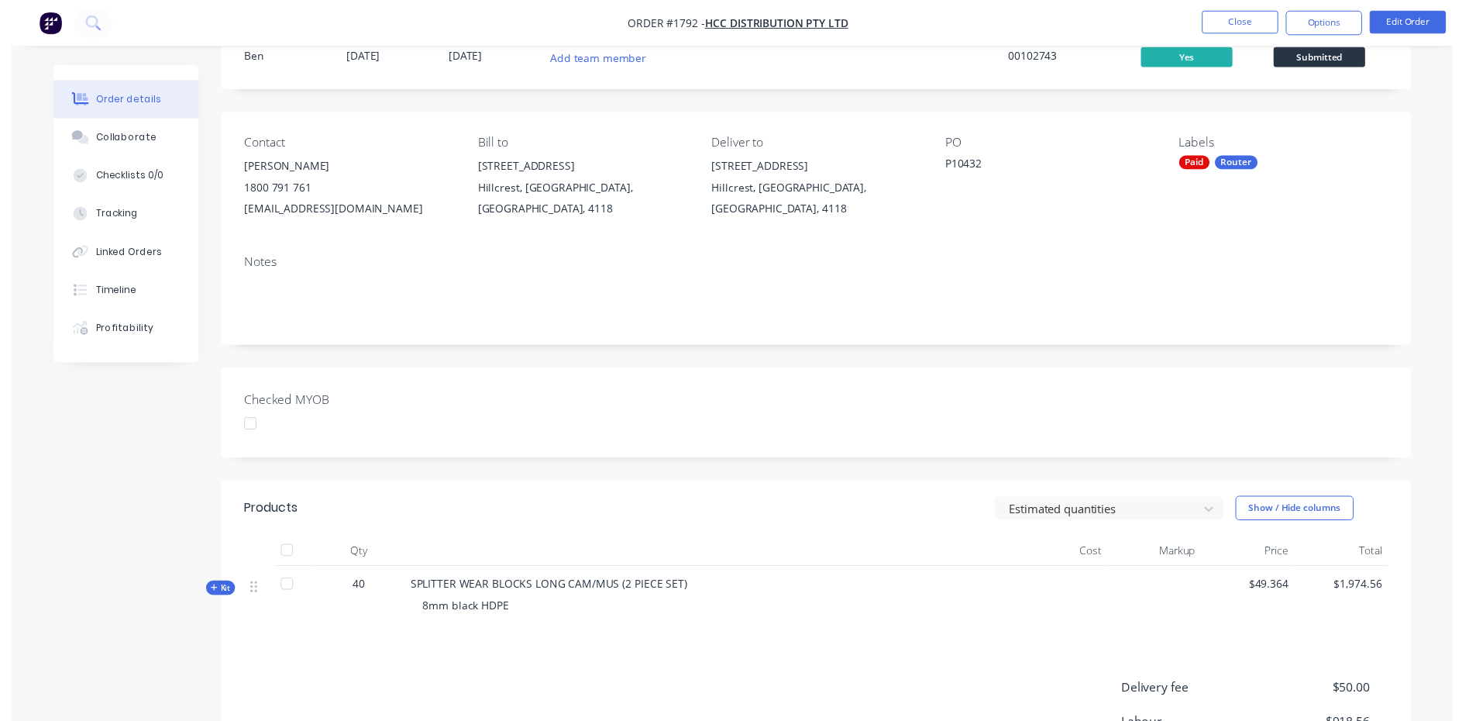
scroll to position [0, 0]
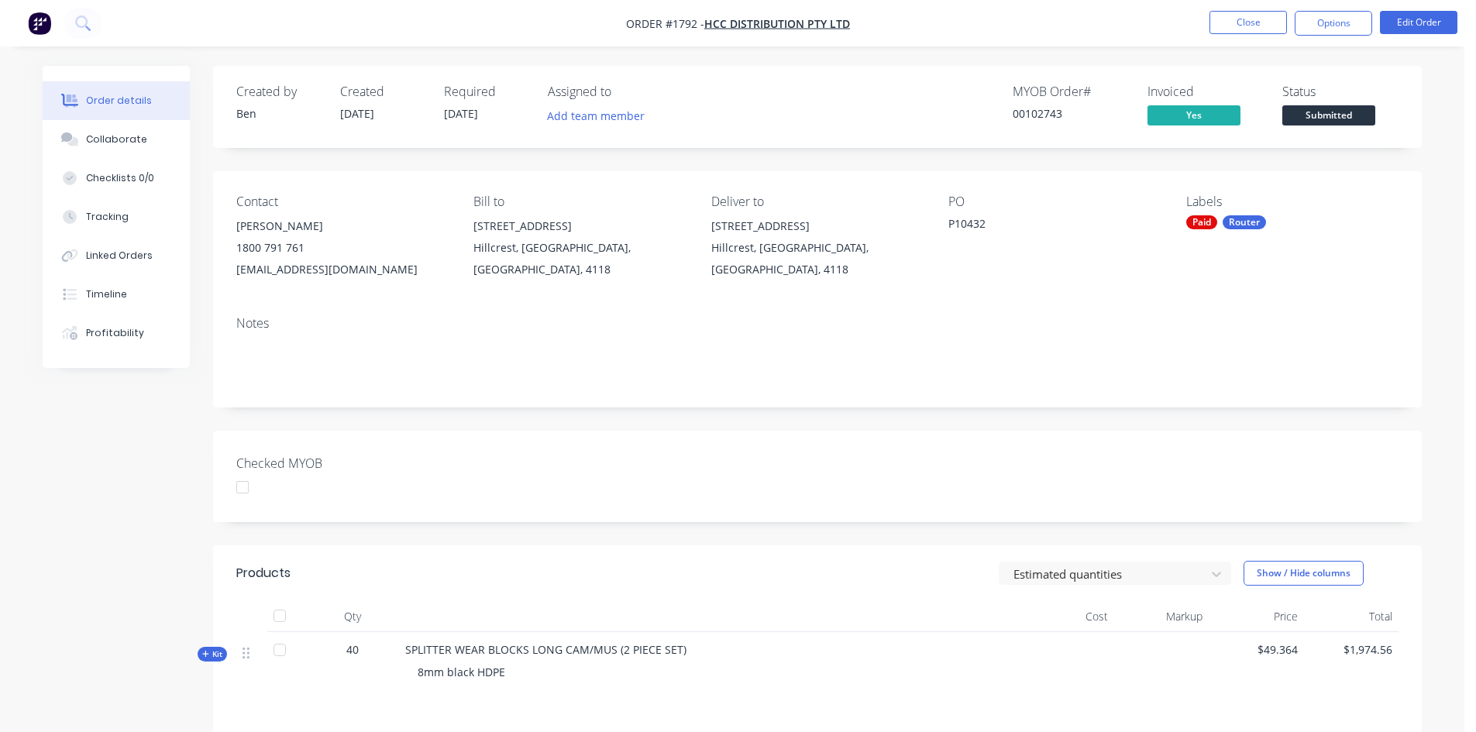
click at [41, 20] on img "button" at bounding box center [39, 23] width 23 height 23
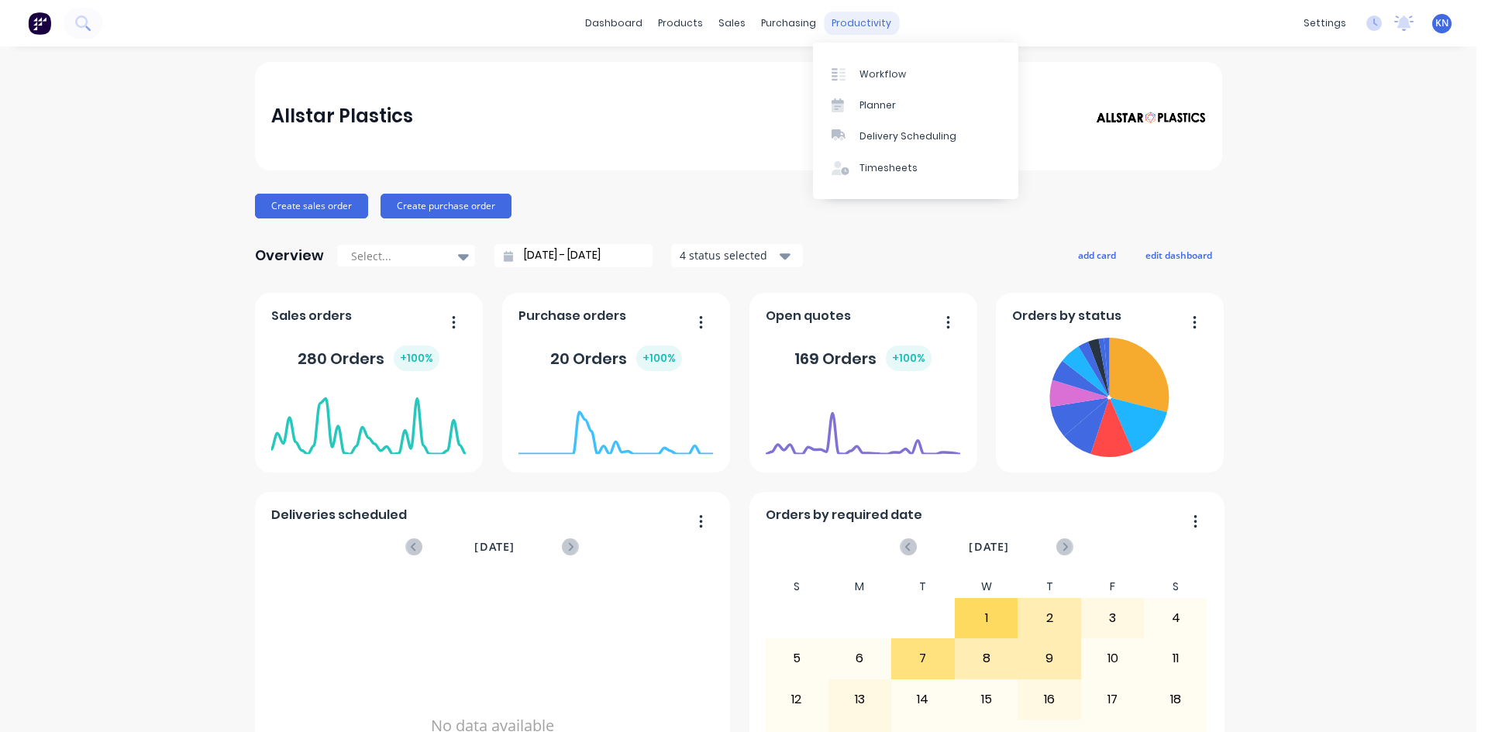
click at [849, 28] on div "productivity" at bounding box center [861, 23] width 75 height 23
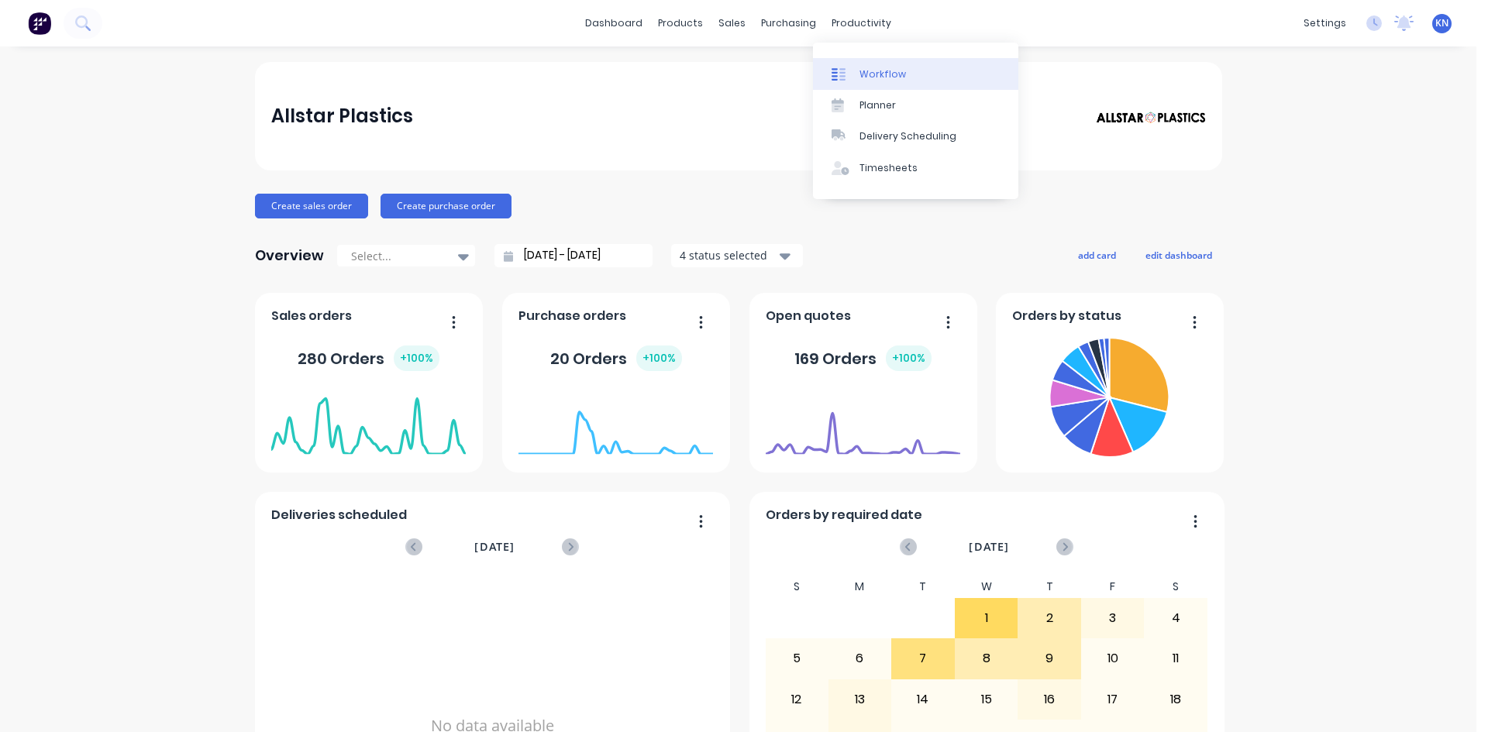
click at [903, 79] on link "Workflow" at bounding box center [915, 73] width 205 height 31
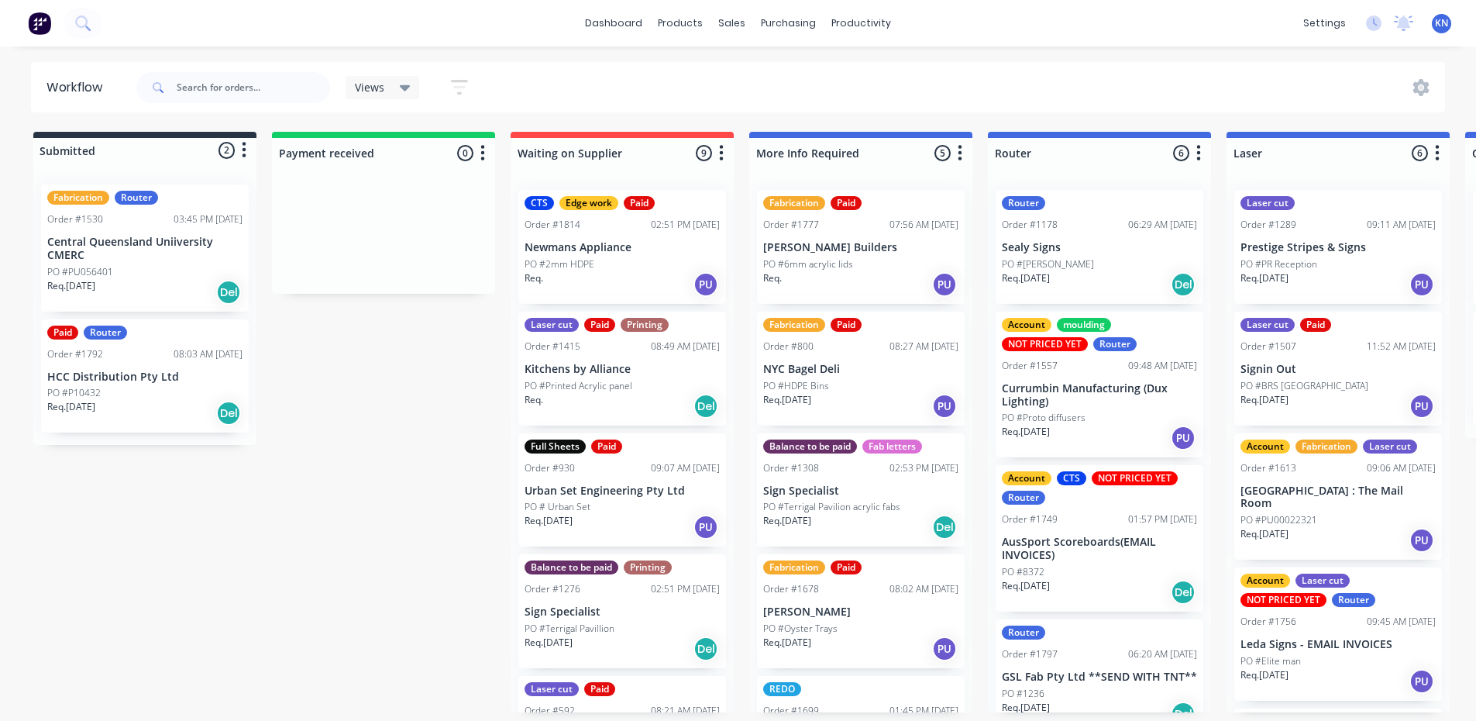
click at [154, 381] on p "HCC Distribution Pty Ltd" at bounding box center [144, 376] width 195 height 13
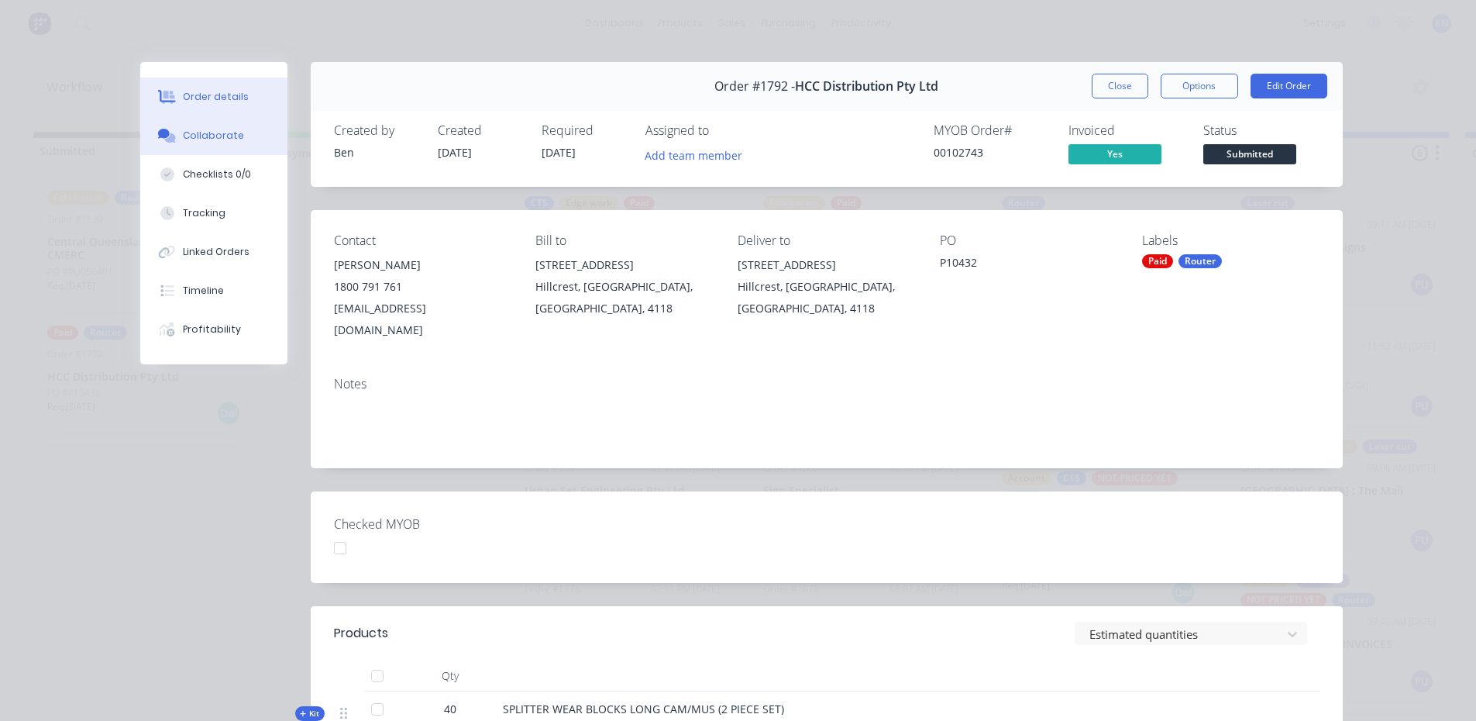
click at [179, 145] on button "Collaborate" at bounding box center [213, 135] width 147 height 39
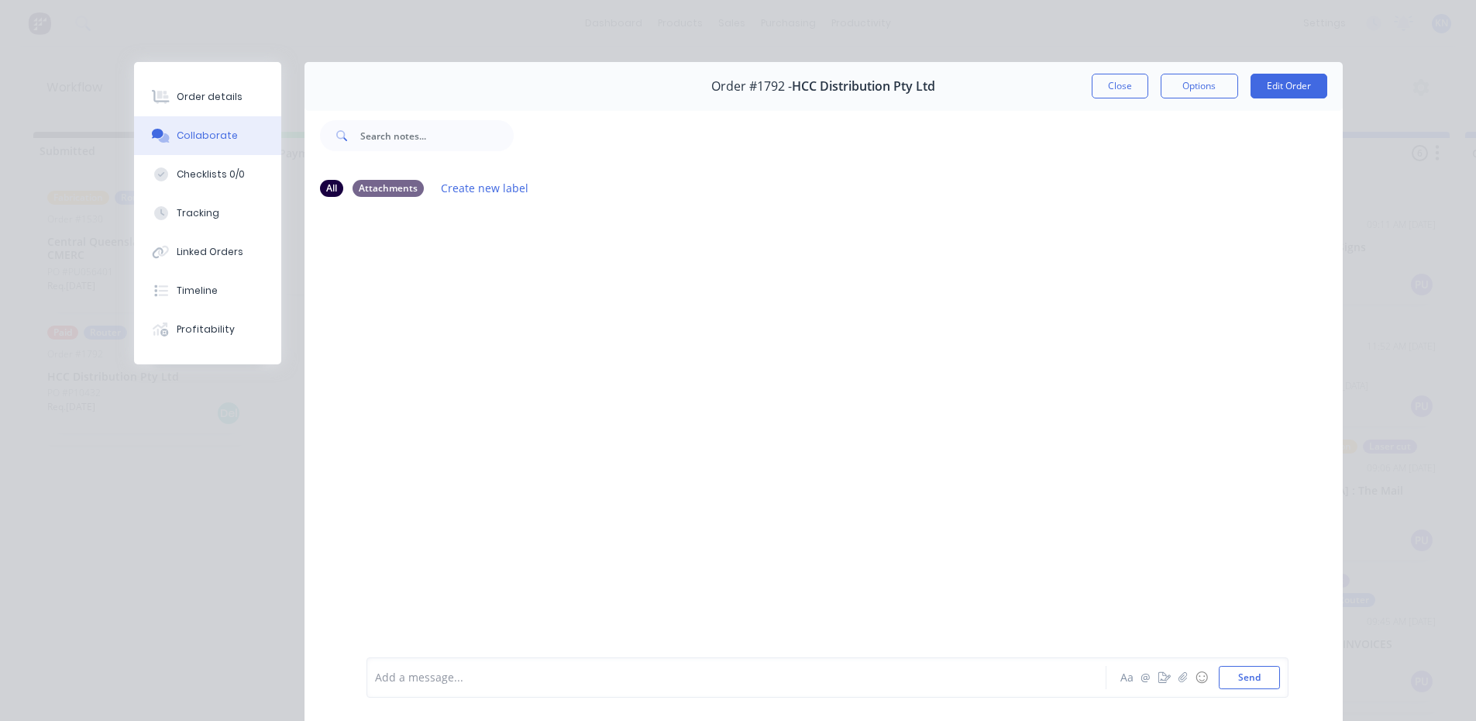
click at [216, 466] on div "Order #1792 - HCC Distribution Pty Ltd Close Options Edit Order All Attachments…" at bounding box center [738, 402] width 1209 height 680
click at [1370, 71] on div "Order details Collaborate Checklists 0/0 Tracking Linked Orders Timeline Profit…" at bounding box center [738, 360] width 1476 height 721
click at [1125, 91] on button "Close" at bounding box center [1120, 86] width 57 height 25
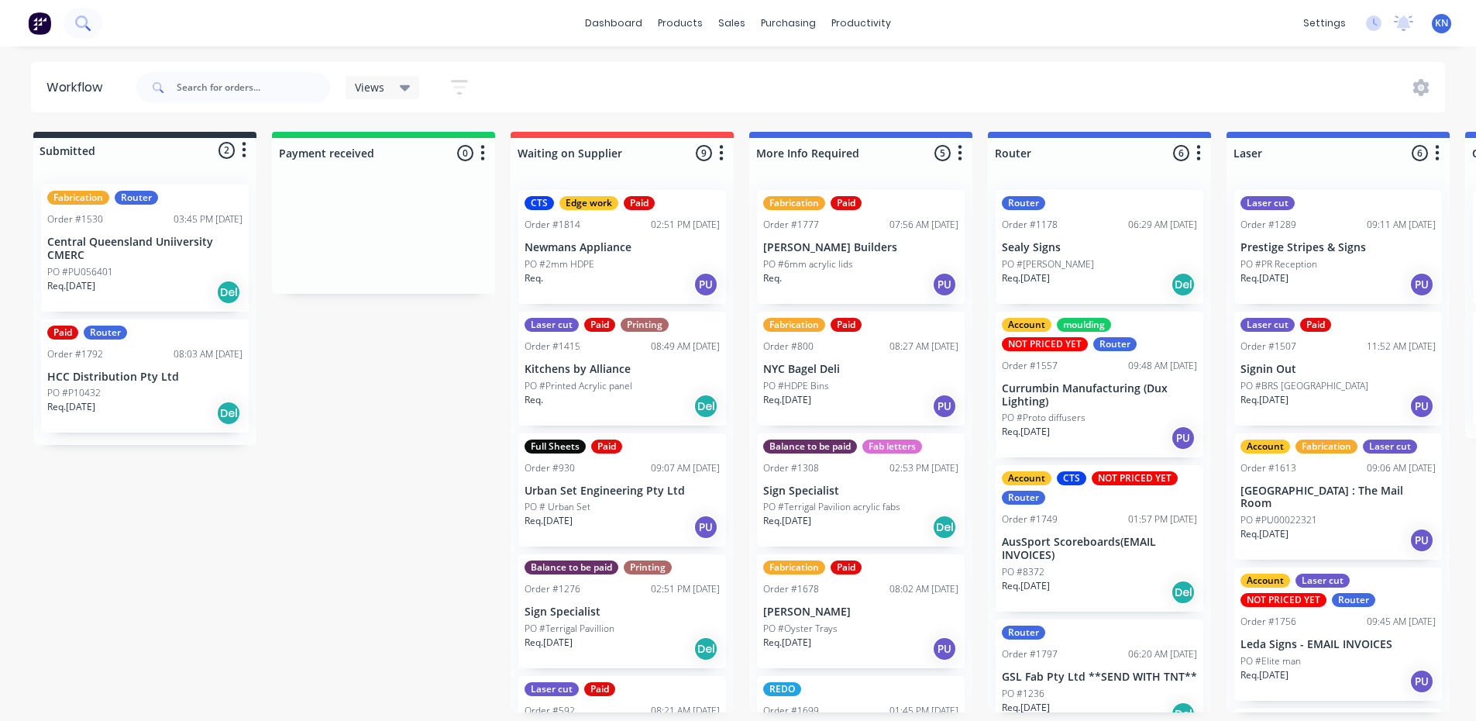
drag, startPoint x: 91, startPoint y: 40, endPoint x: 88, endPoint y: 32, distance: 9.1
click at [91, 40] on div "dashboard products sales purchasing productivity dashboard products Product Cat…" at bounding box center [738, 23] width 1476 height 46
click at [88, 22] on icon at bounding box center [82, 22] width 15 height 15
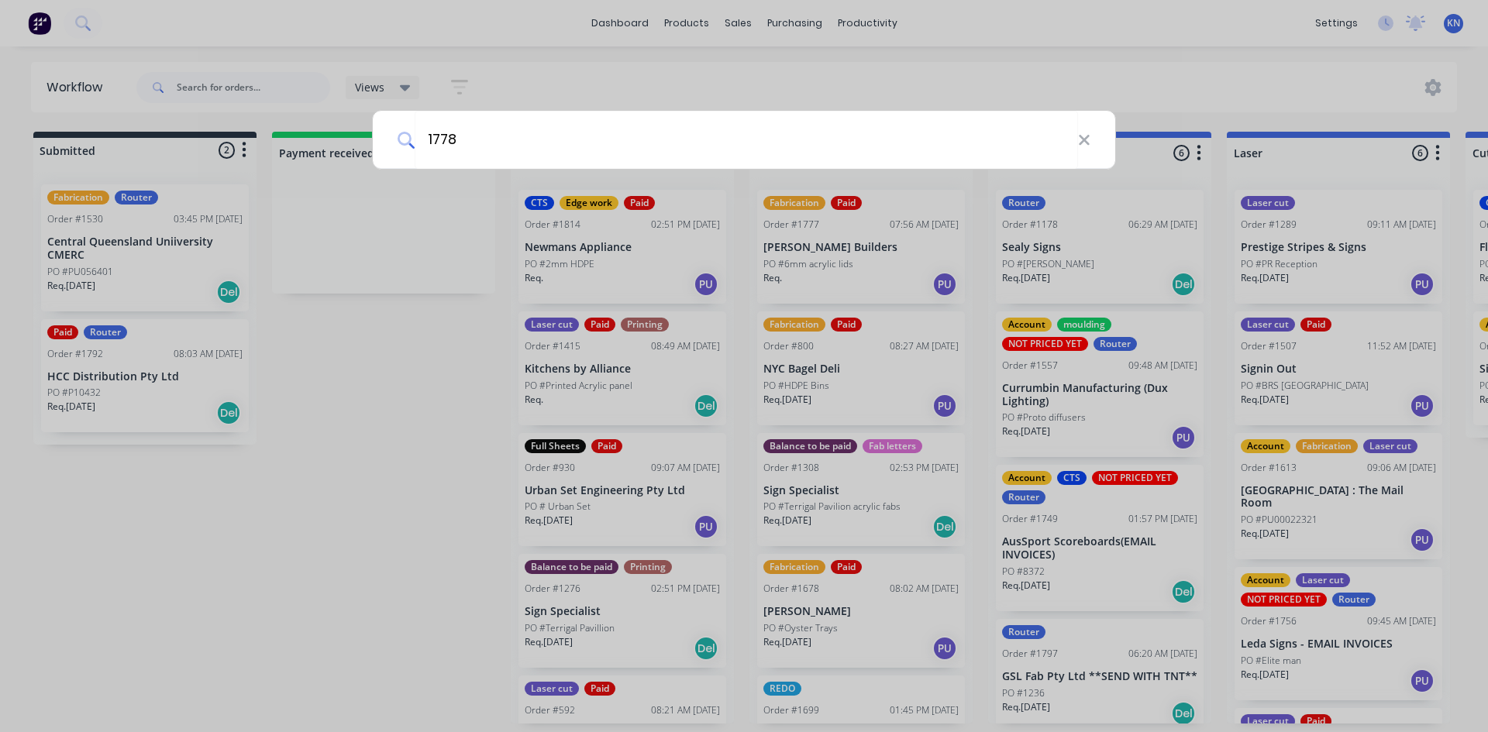
type input "1778"
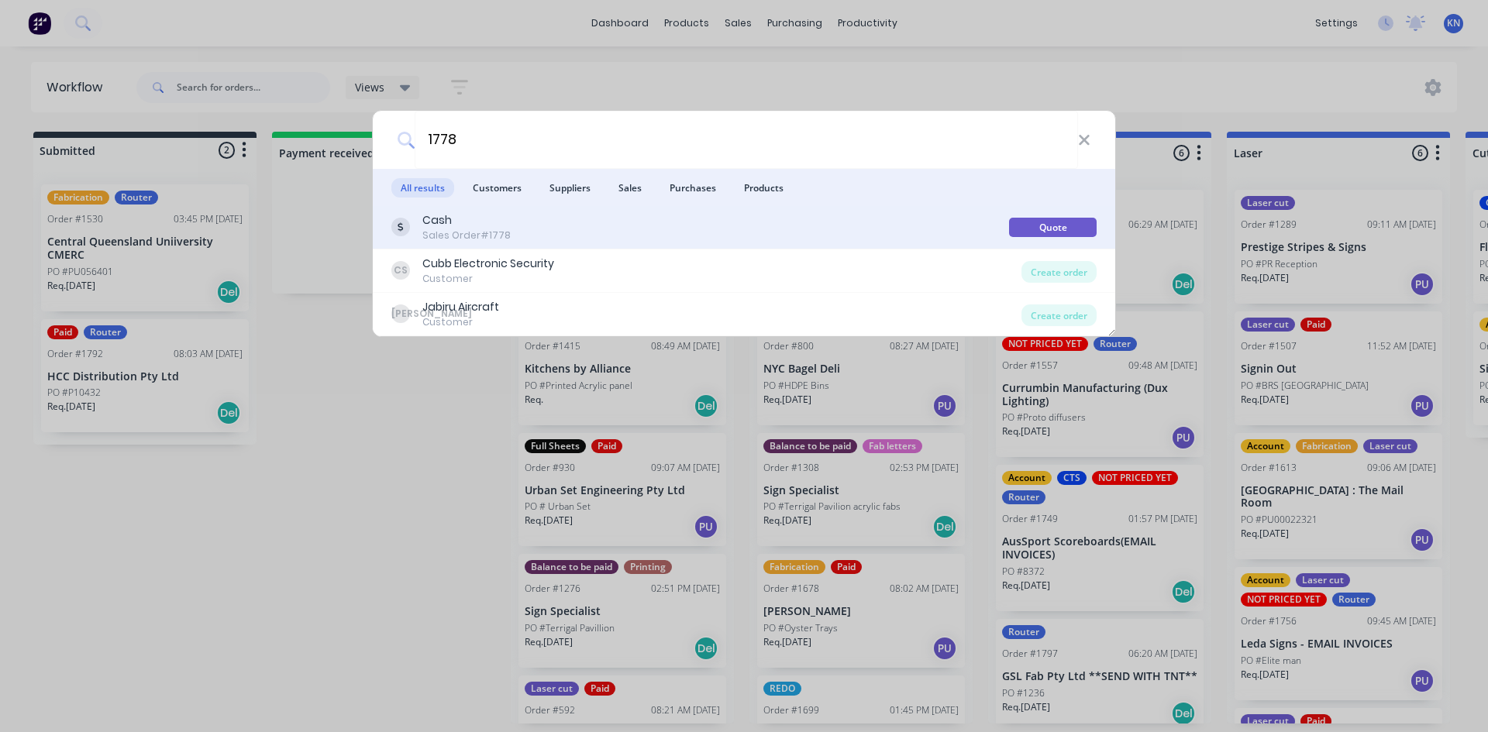
click at [869, 238] on div "Cash Sales Order #1778" at bounding box center [700, 227] width 618 height 30
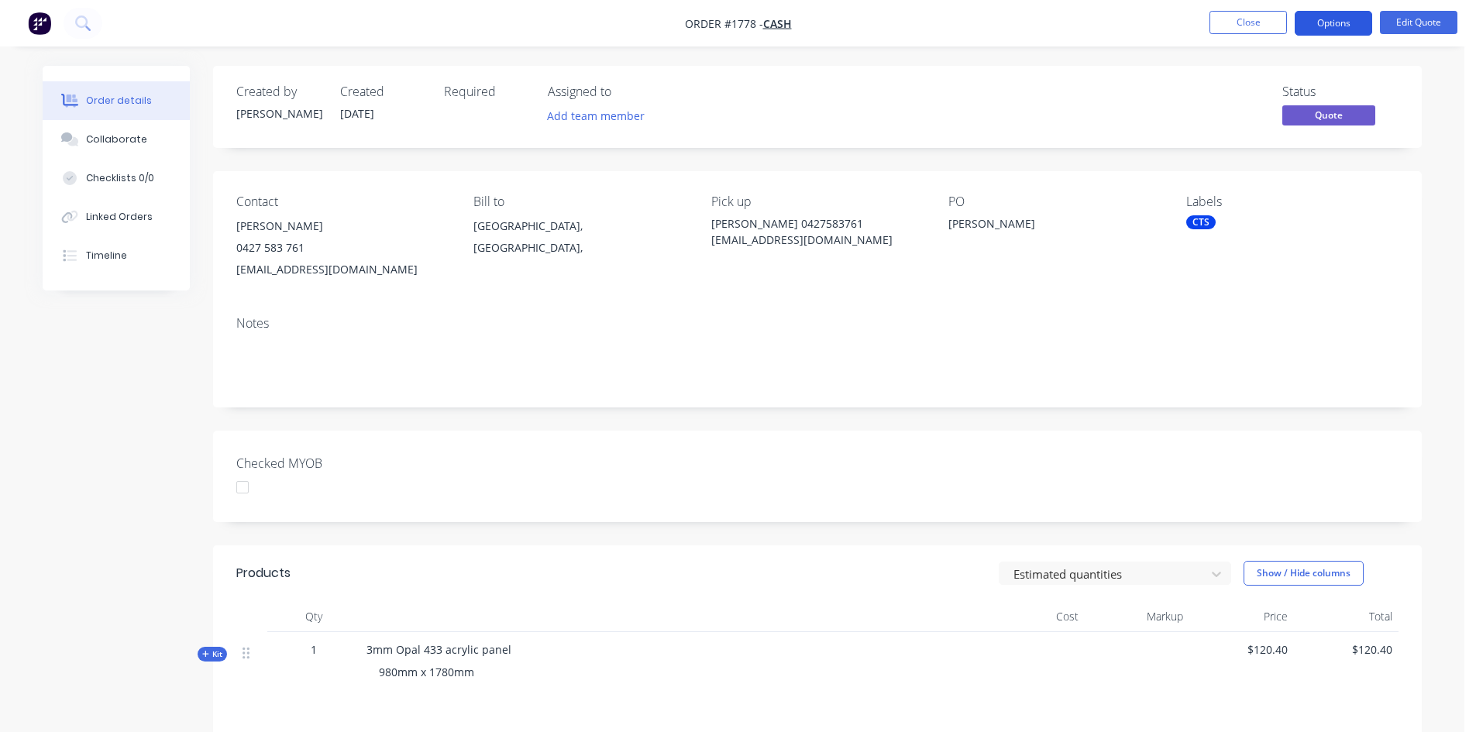
click at [1337, 23] on button "Options" at bounding box center [1333, 23] width 77 height 25
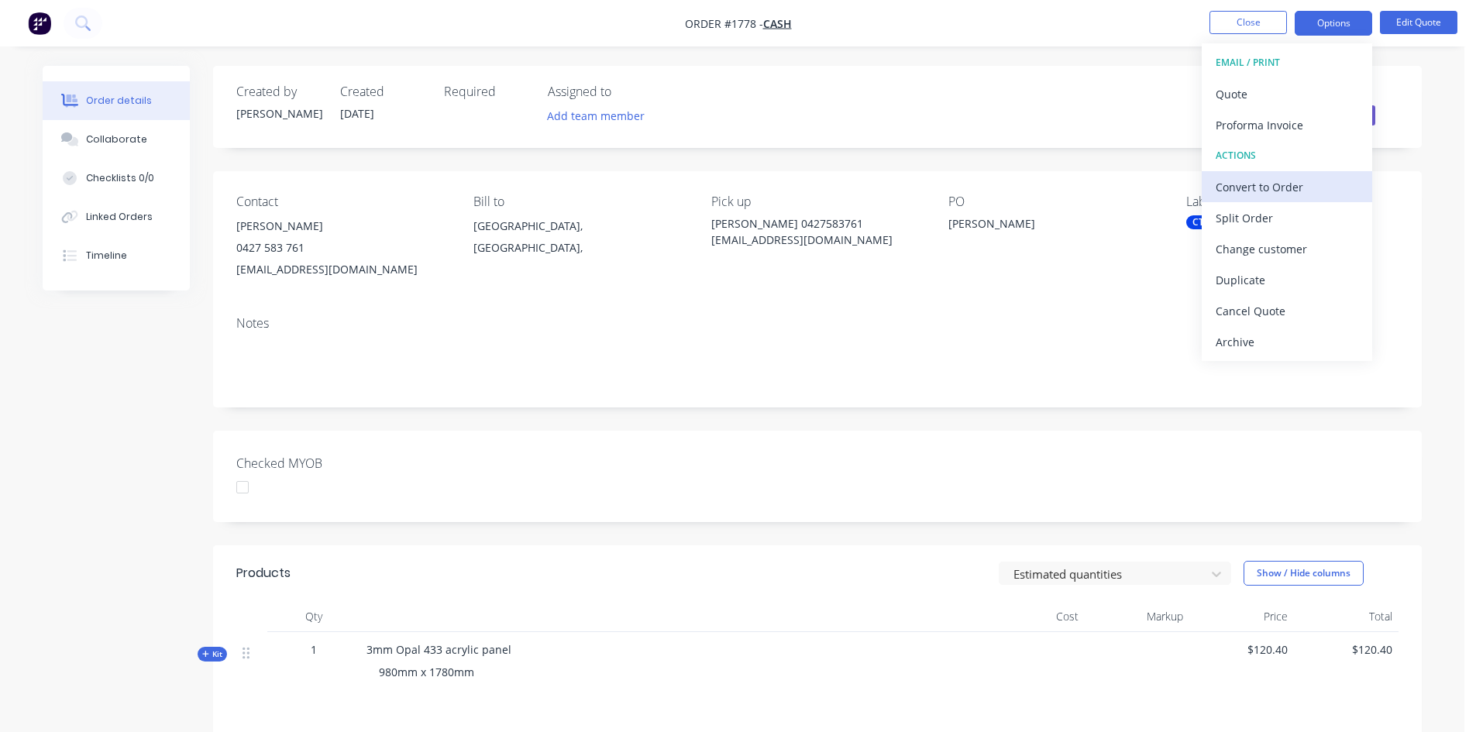
click at [1296, 191] on div "Convert to Order" at bounding box center [1287, 187] width 143 height 22
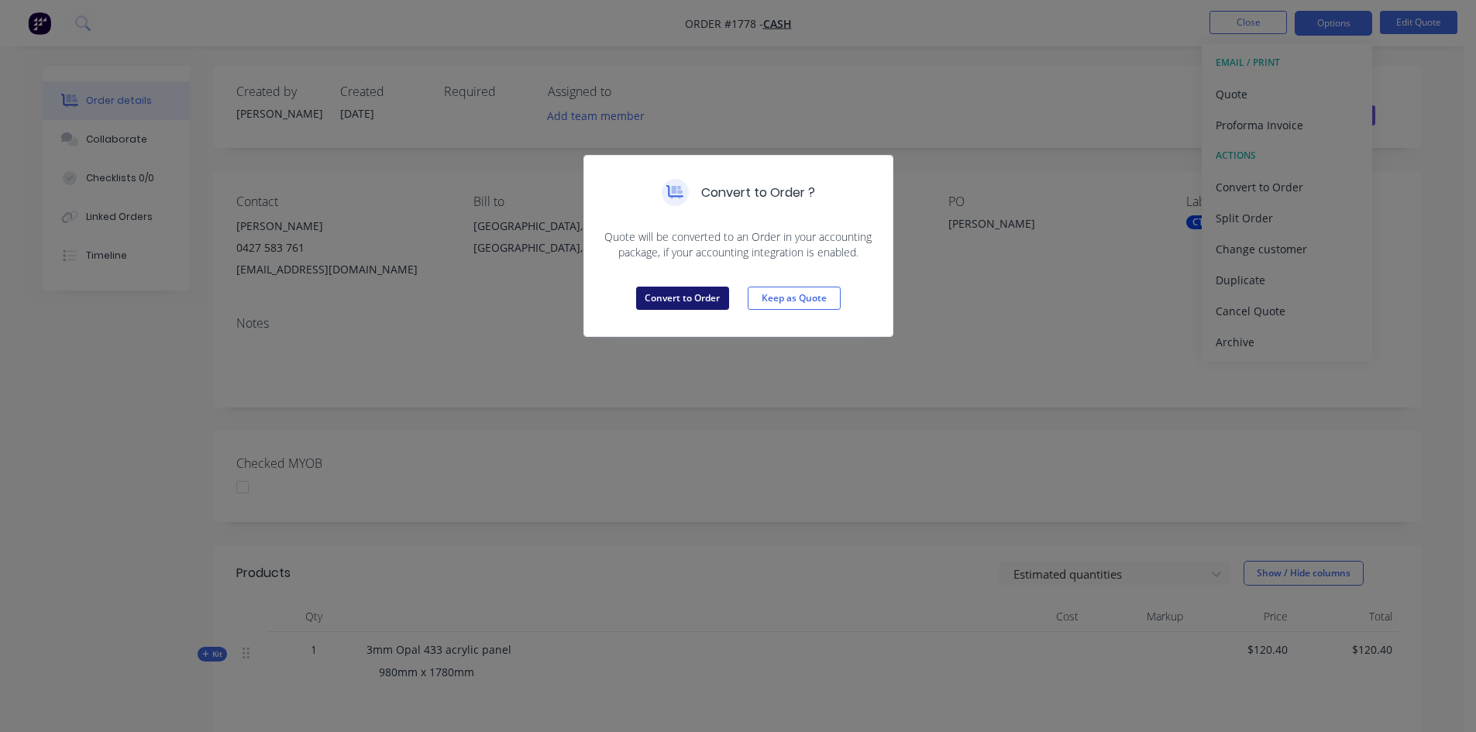
click at [656, 305] on button "Convert to Order" at bounding box center [682, 298] width 93 height 23
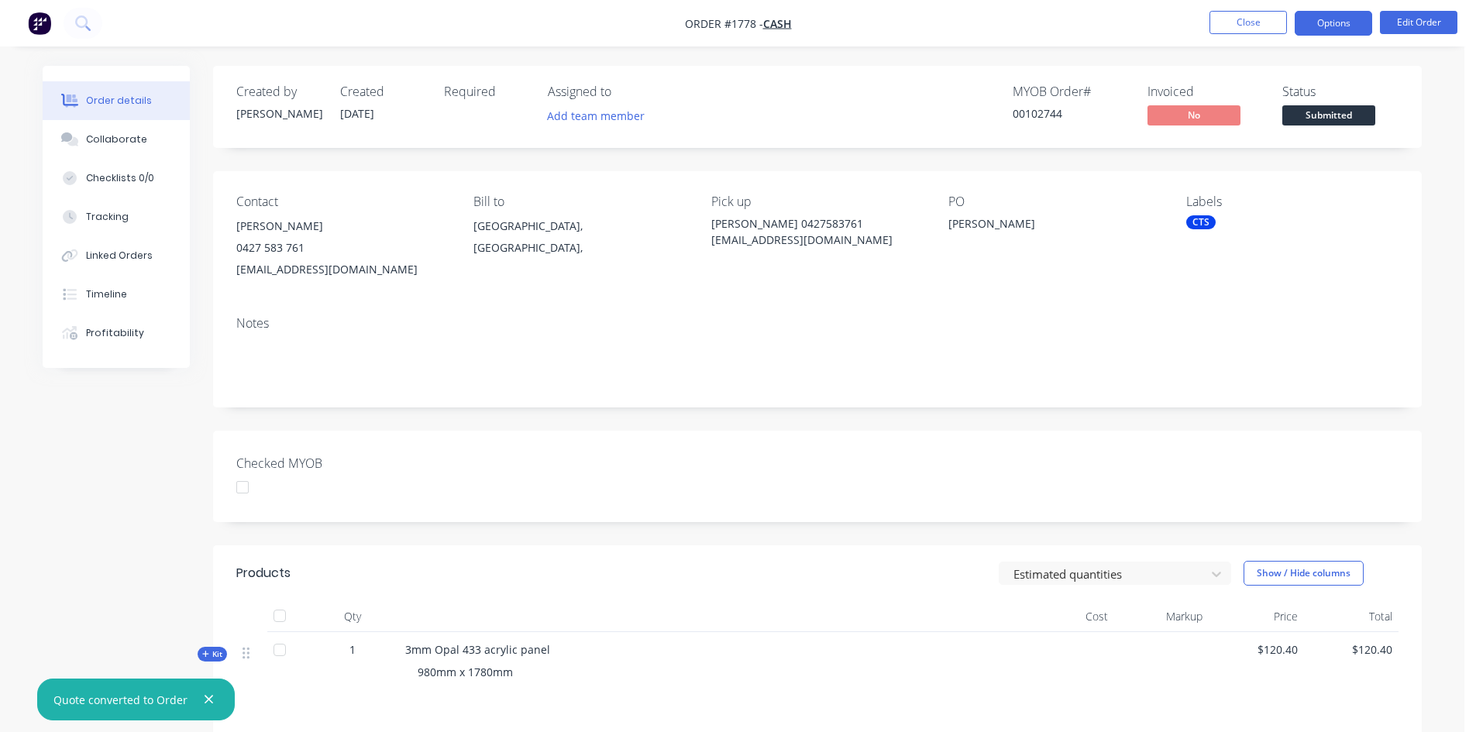
click at [1346, 30] on button "Options" at bounding box center [1333, 23] width 77 height 25
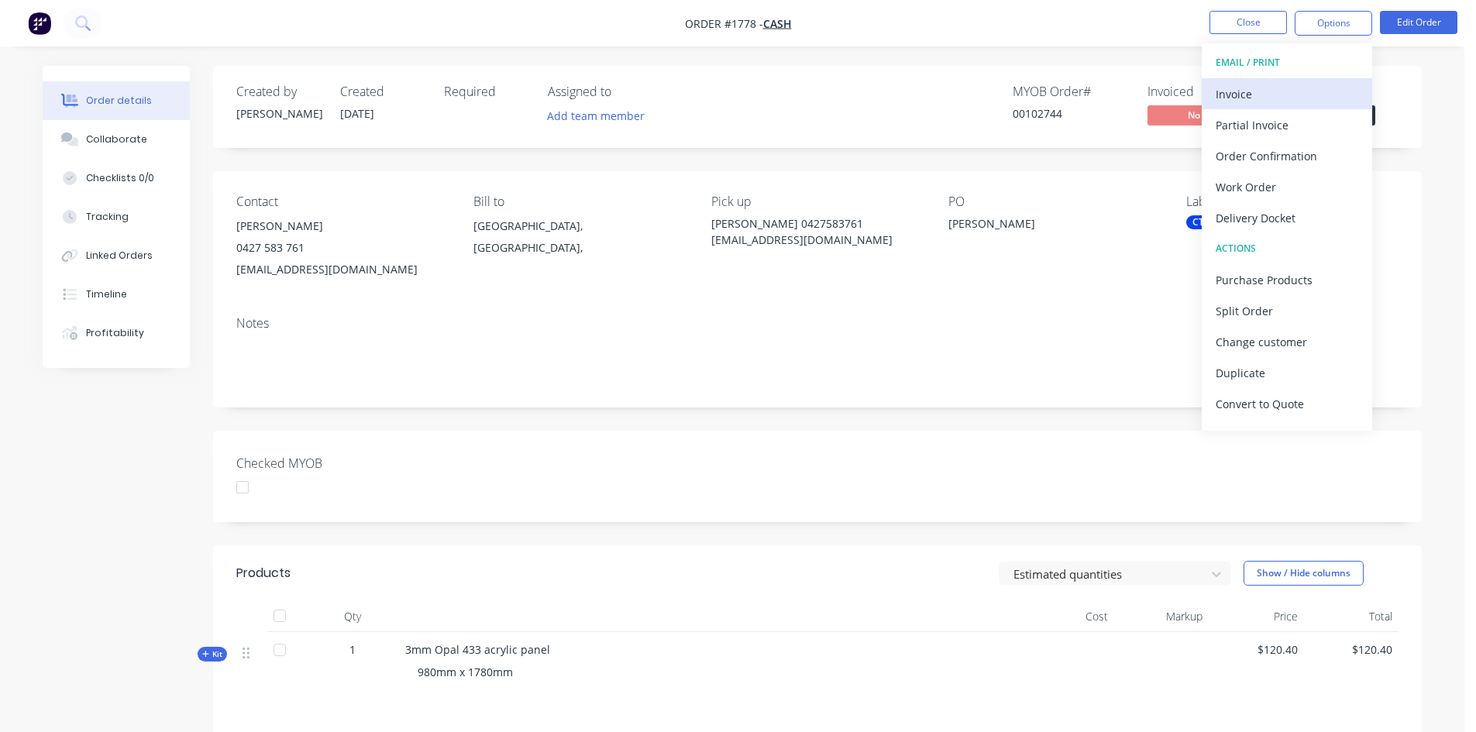
click at [1227, 106] on button "Invoice" at bounding box center [1287, 93] width 170 height 31
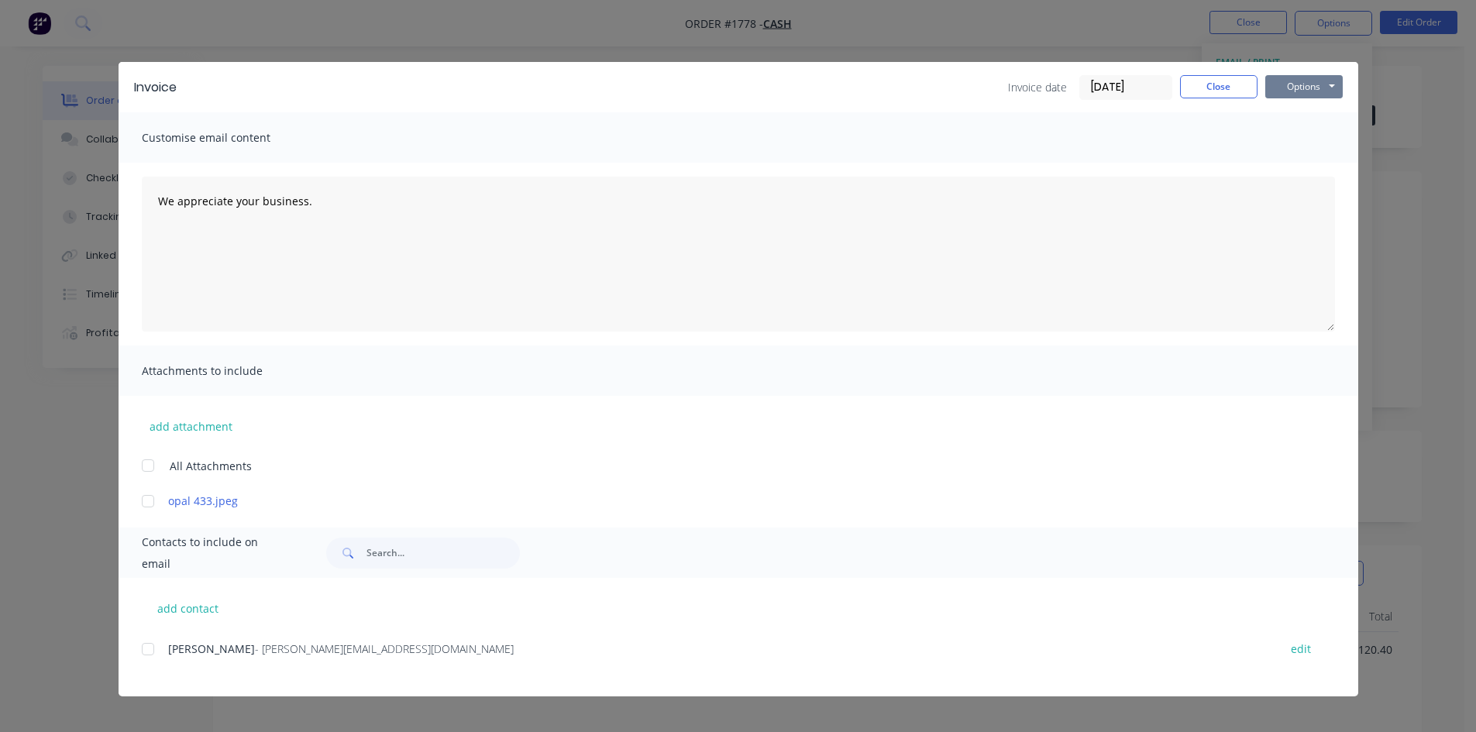
click at [1300, 91] on button "Options" at bounding box center [1303, 86] width 77 height 23
click at [1288, 145] on button "Print" at bounding box center [1314, 140] width 99 height 26
click at [1225, 86] on button "Close" at bounding box center [1218, 86] width 77 height 23
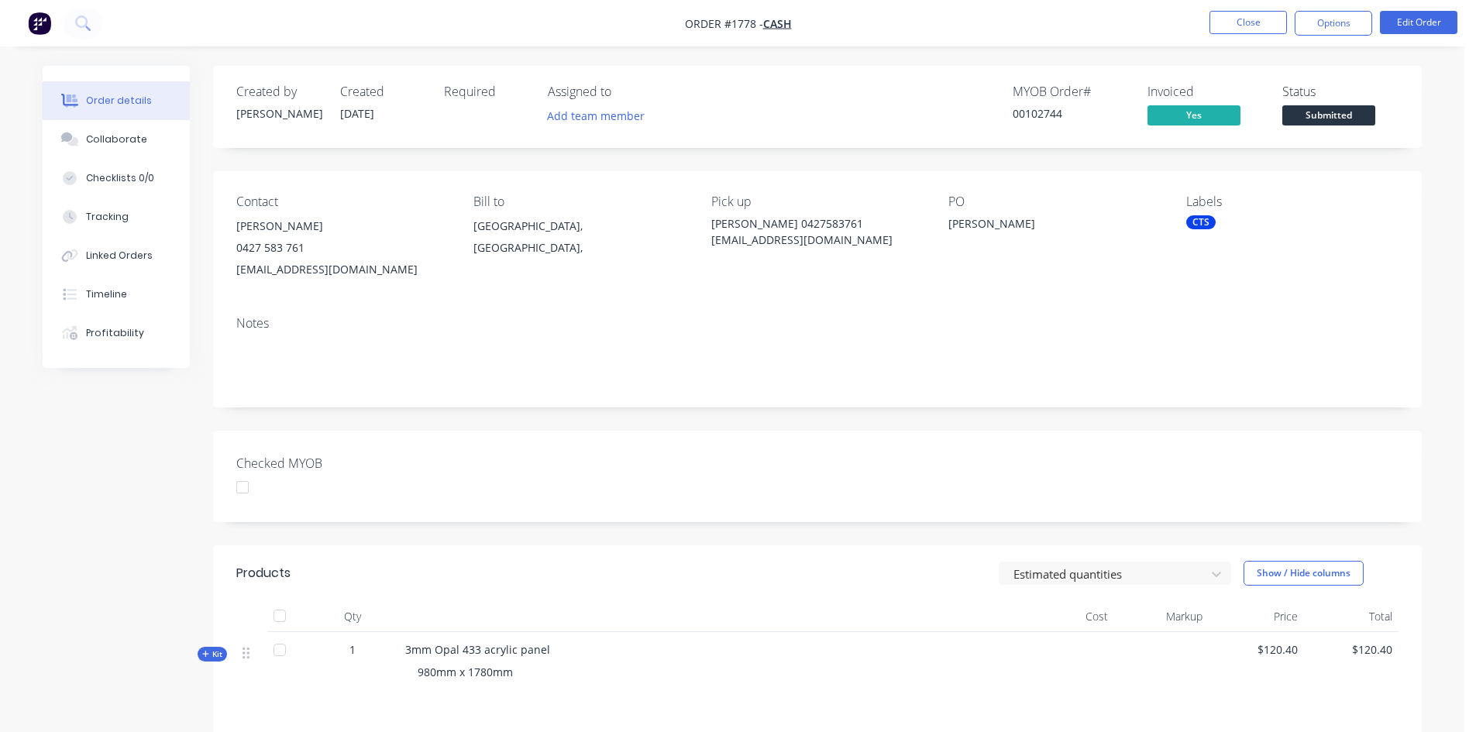
click at [1202, 216] on div "CTS" at bounding box center [1200, 222] width 29 height 14
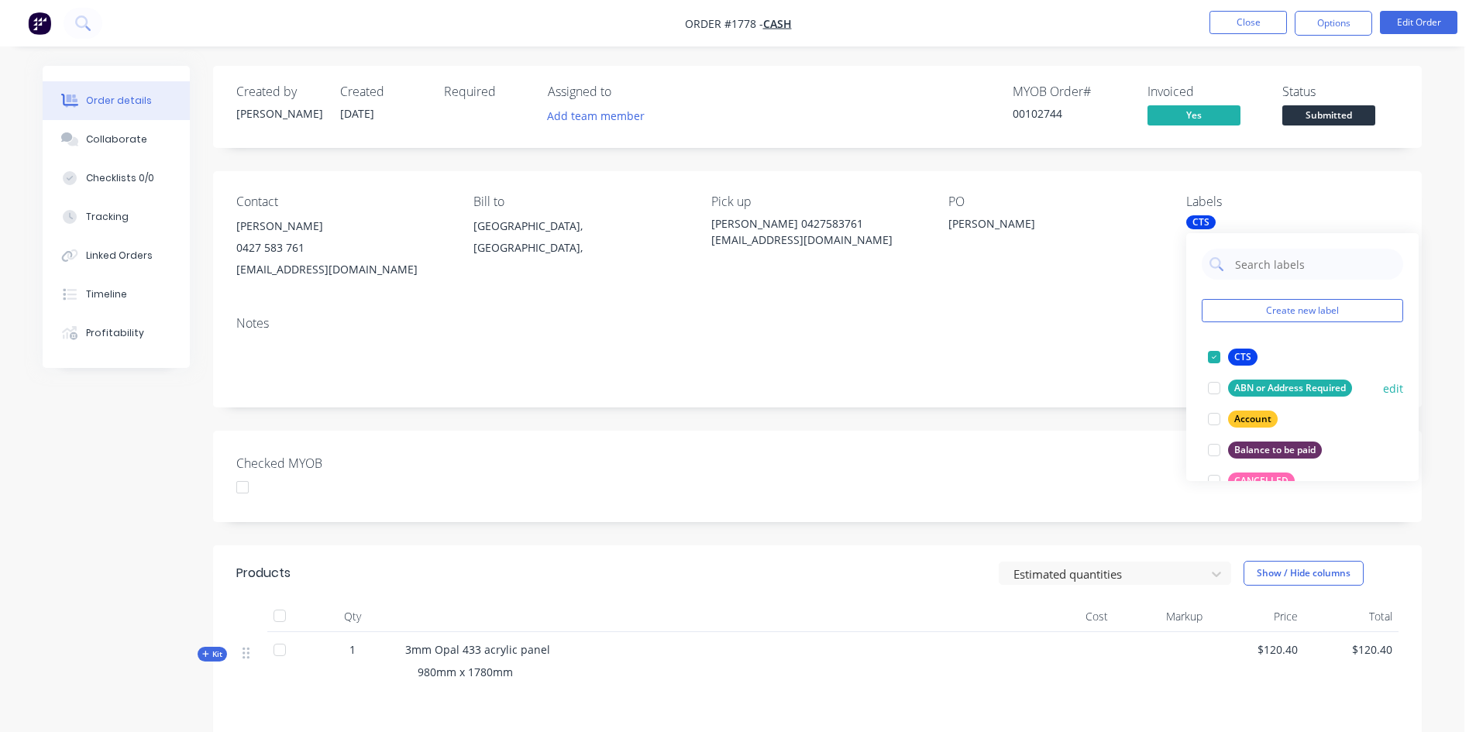
scroll to position [542, 0]
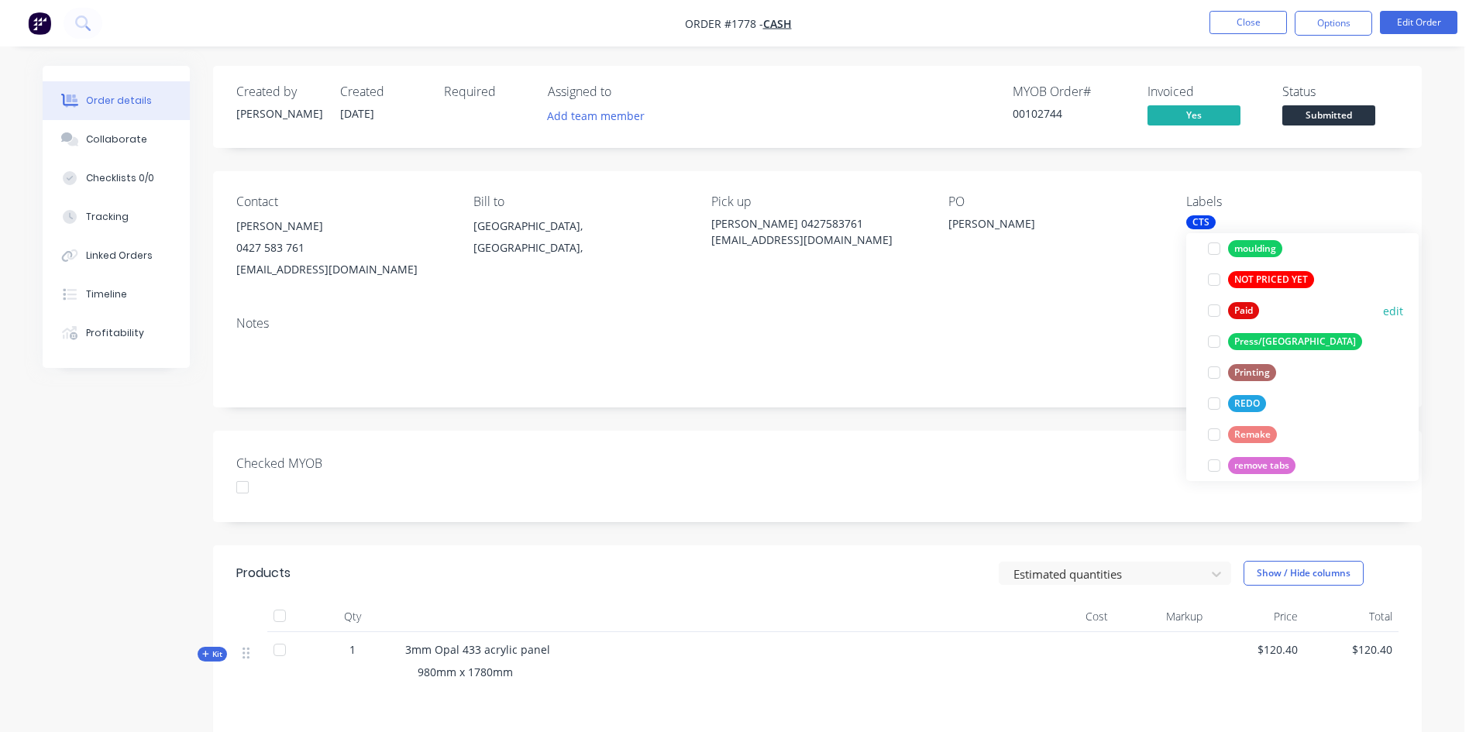
click at [1217, 315] on div at bounding box center [1214, 310] width 31 height 31
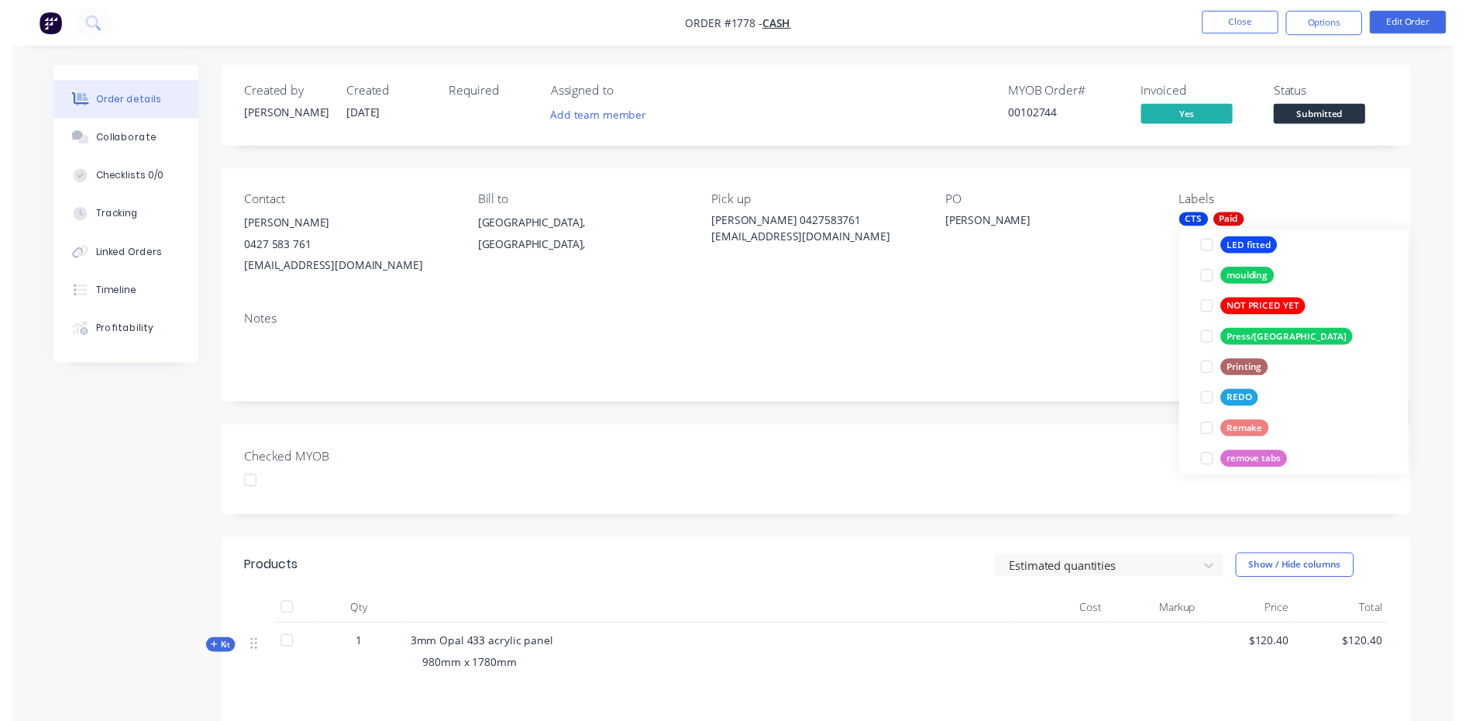
scroll to position [77, 0]
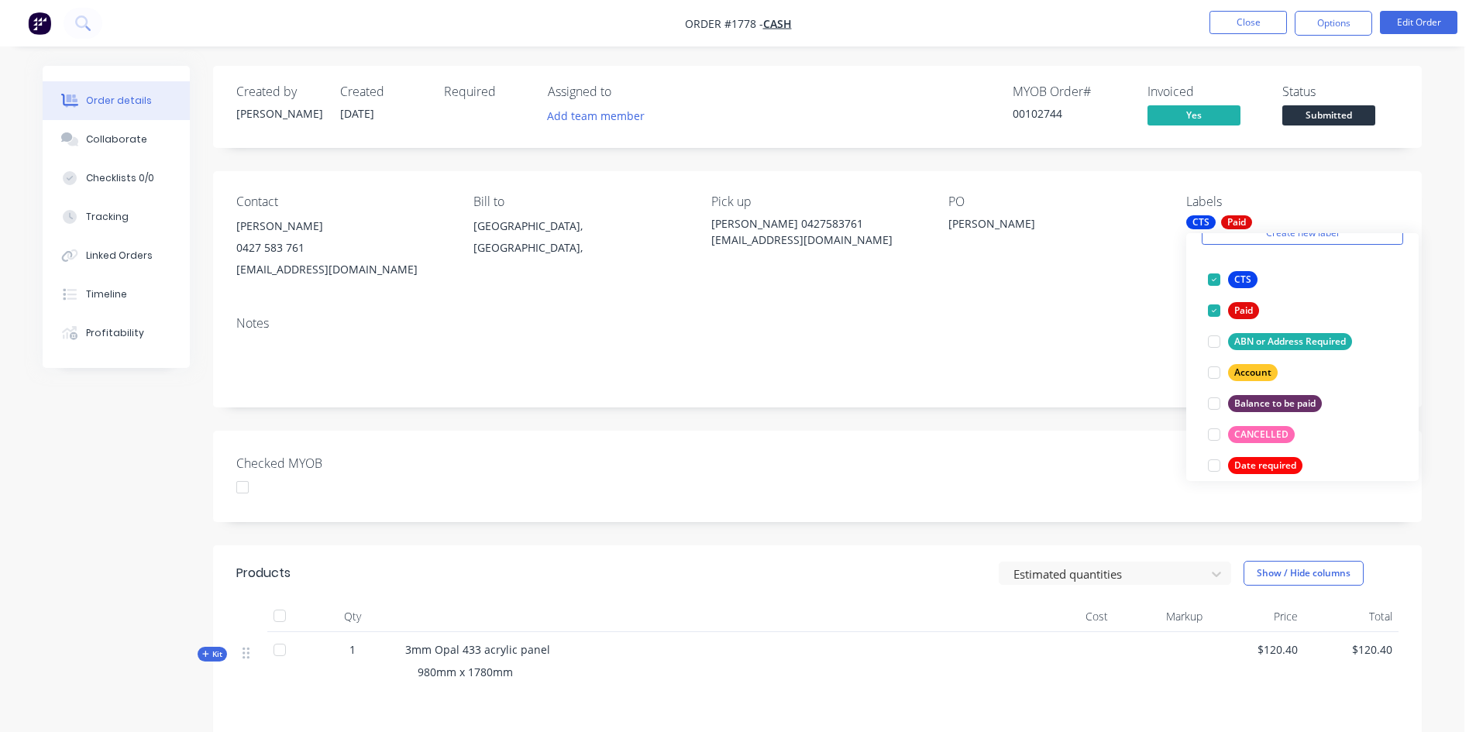
click at [1029, 327] on div "Notes" at bounding box center [817, 323] width 1162 height 15
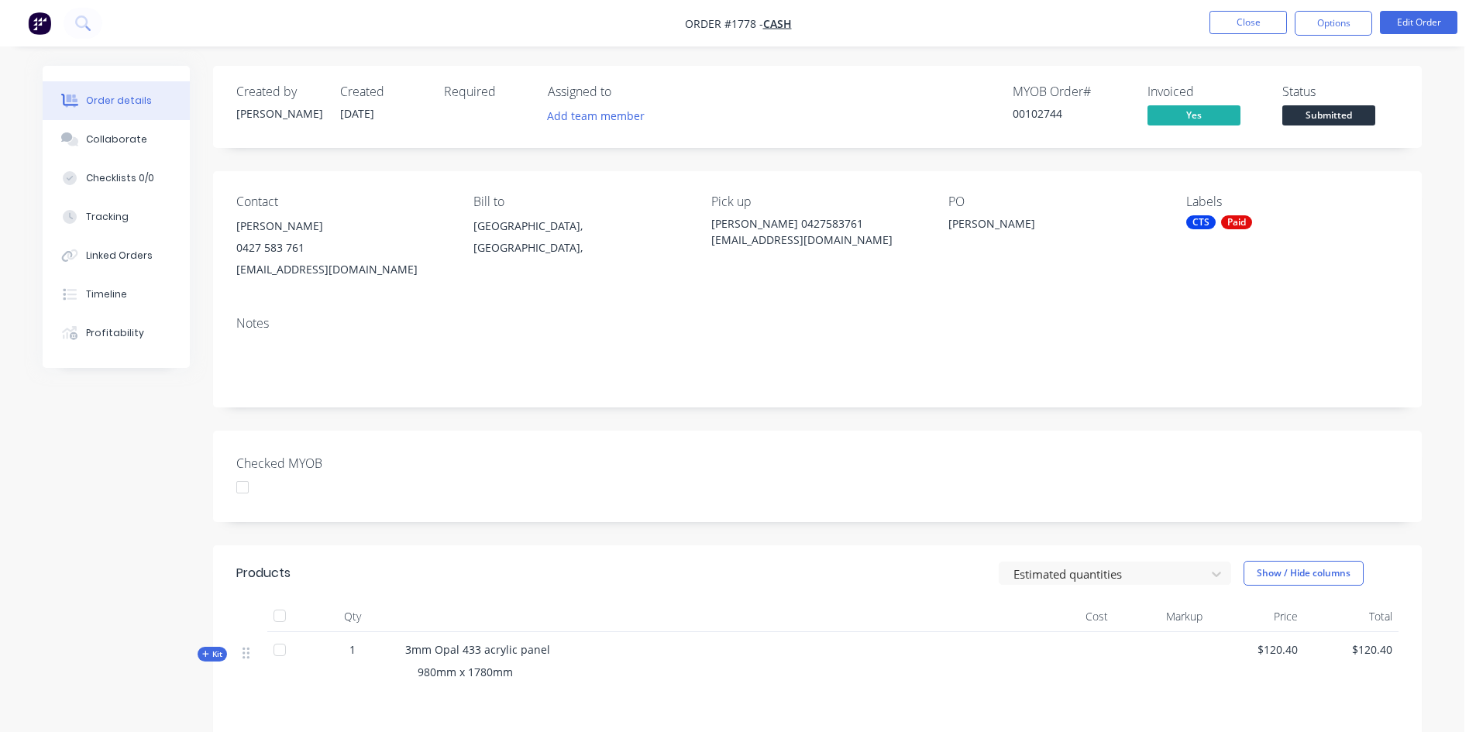
click at [1312, 121] on span "Submitted" at bounding box center [1328, 114] width 93 height 19
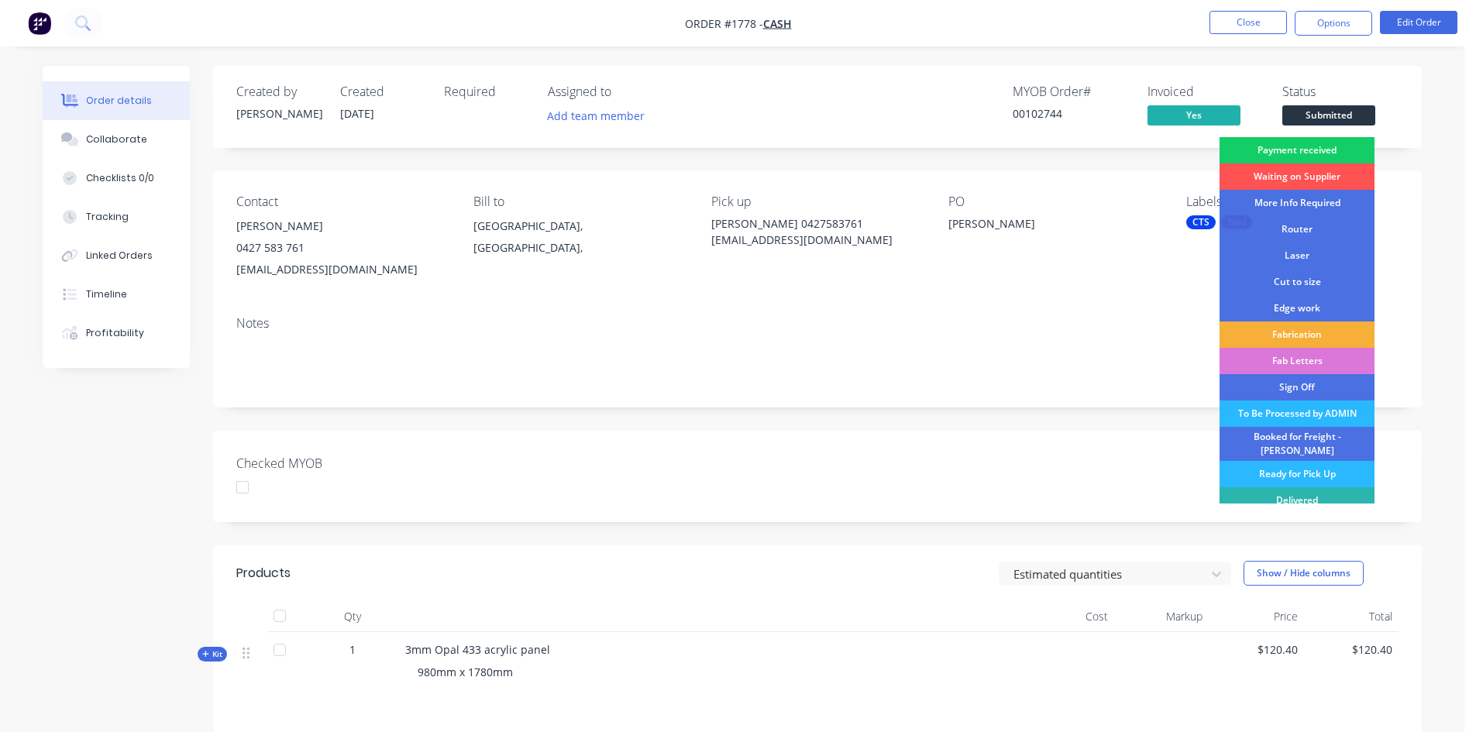
click at [1276, 147] on div "Payment received" at bounding box center [1297, 150] width 155 height 26
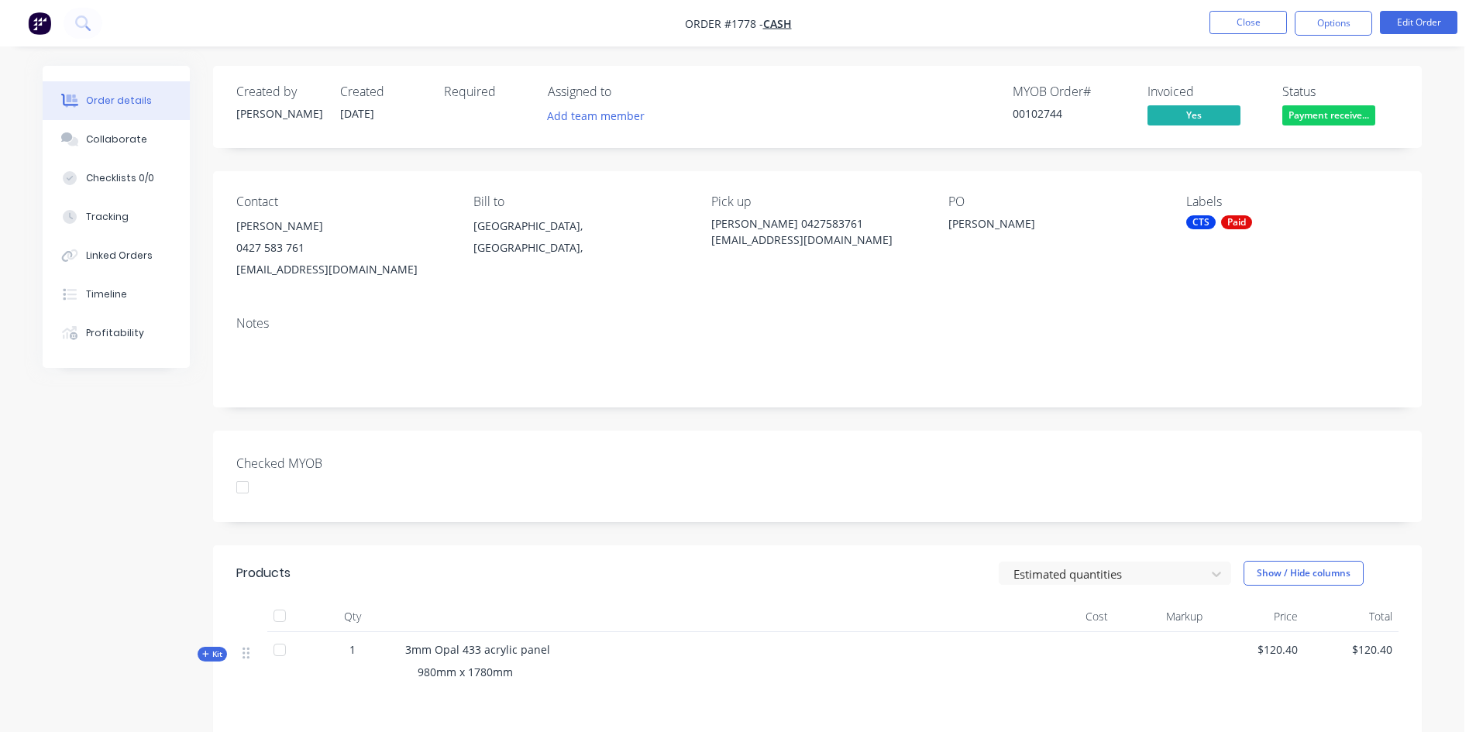
click at [41, 26] on img "button" at bounding box center [39, 23] width 23 height 23
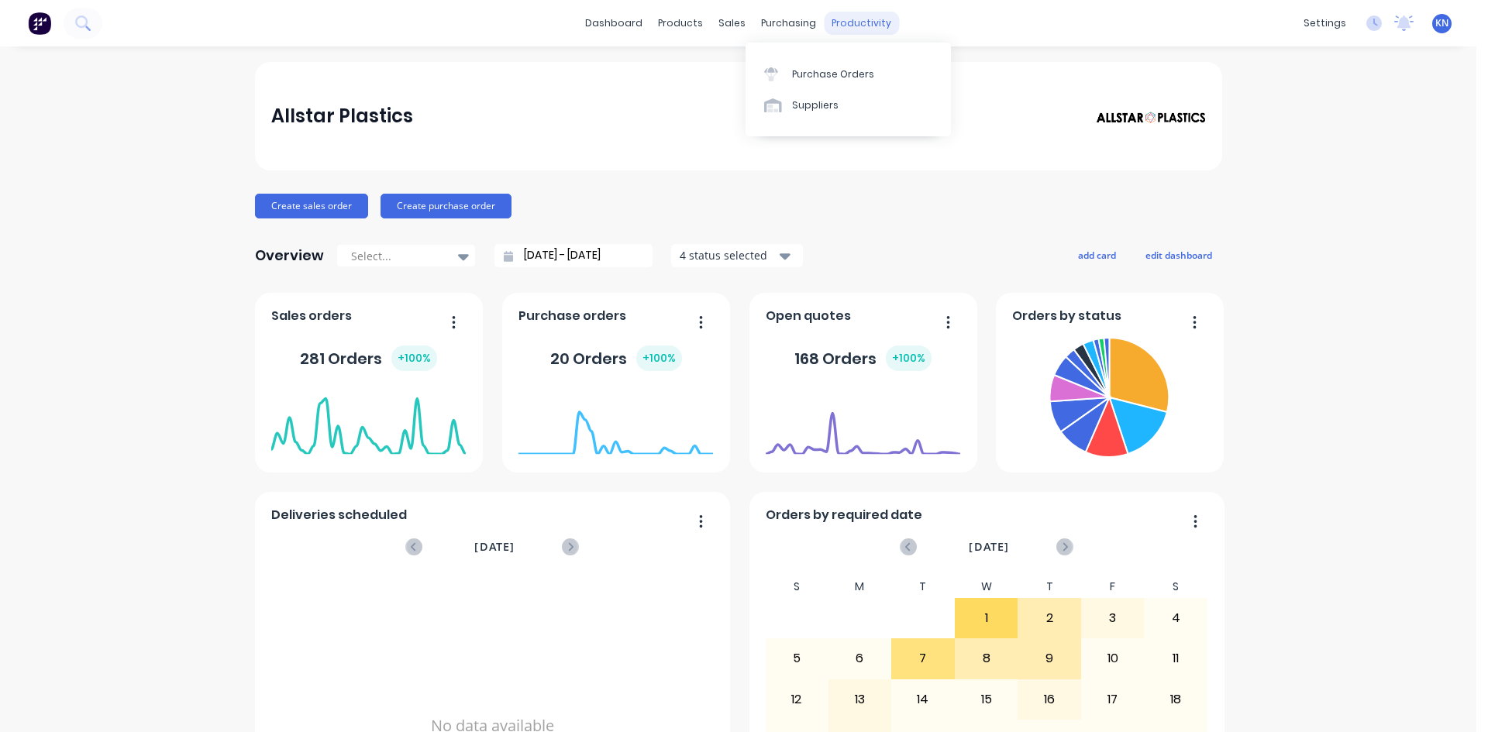
click at [873, 12] on div "productivity" at bounding box center [861, 23] width 75 height 23
click at [876, 80] on div "Workflow" at bounding box center [882, 74] width 46 height 14
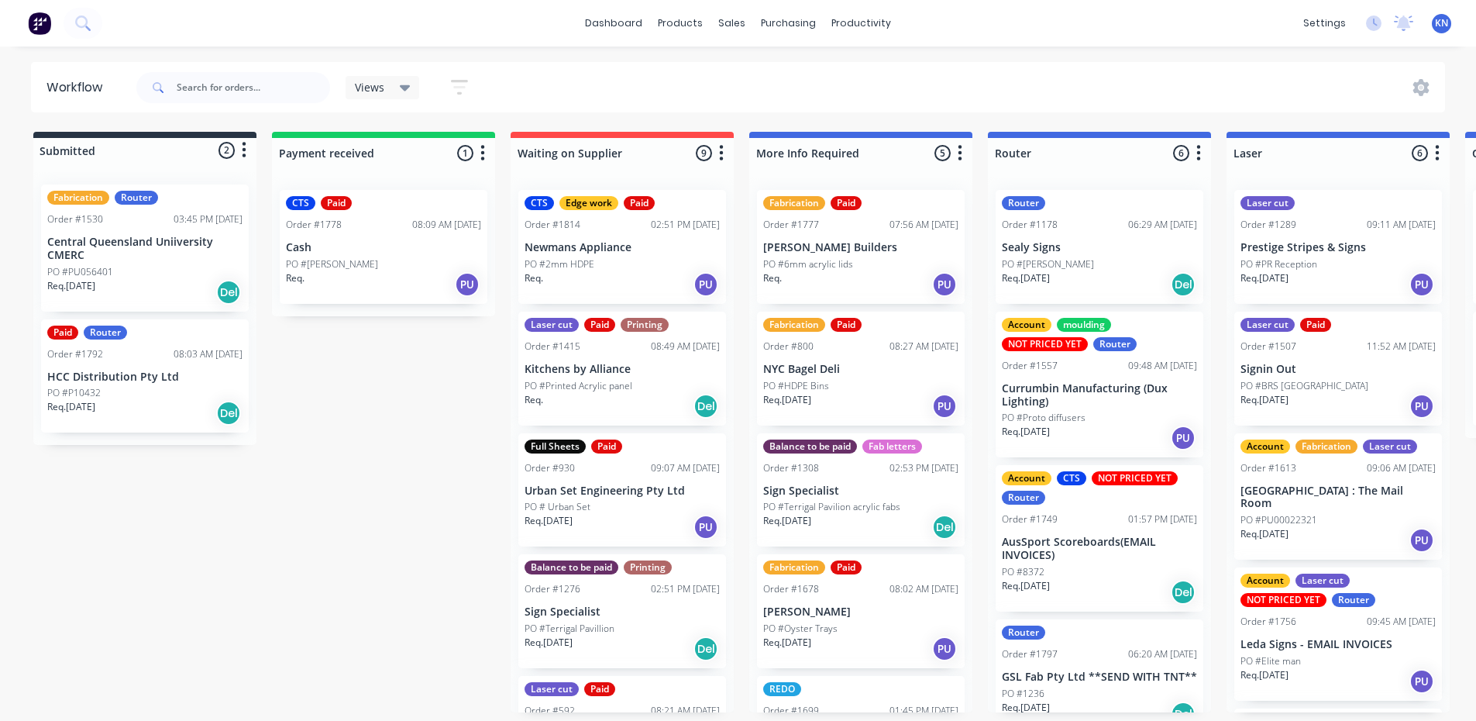
click at [148, 391] on div "PO #P10432" at bounding box center [144, 393] width 195 height 14
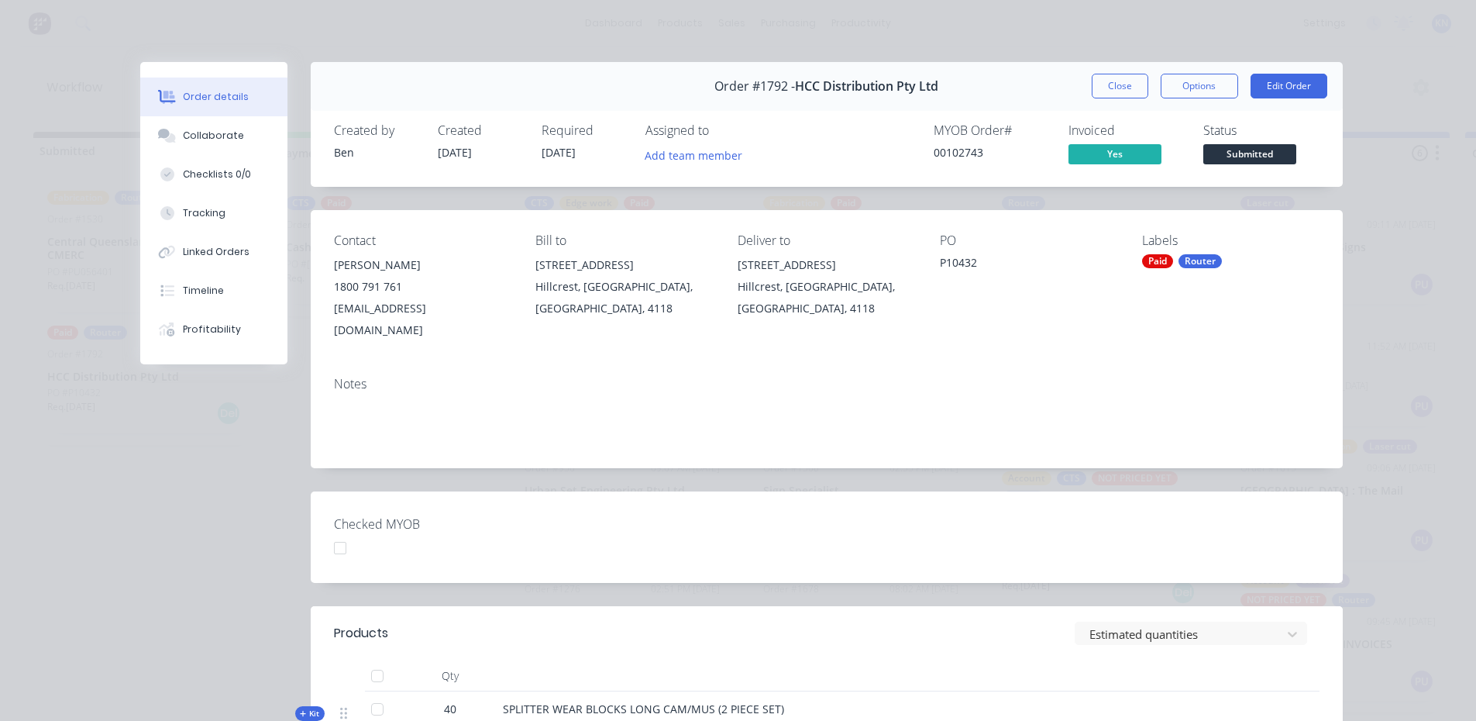
click at [1218, 164] on button "Submitted" at bounding box center [1249, 155] width 93 height 23
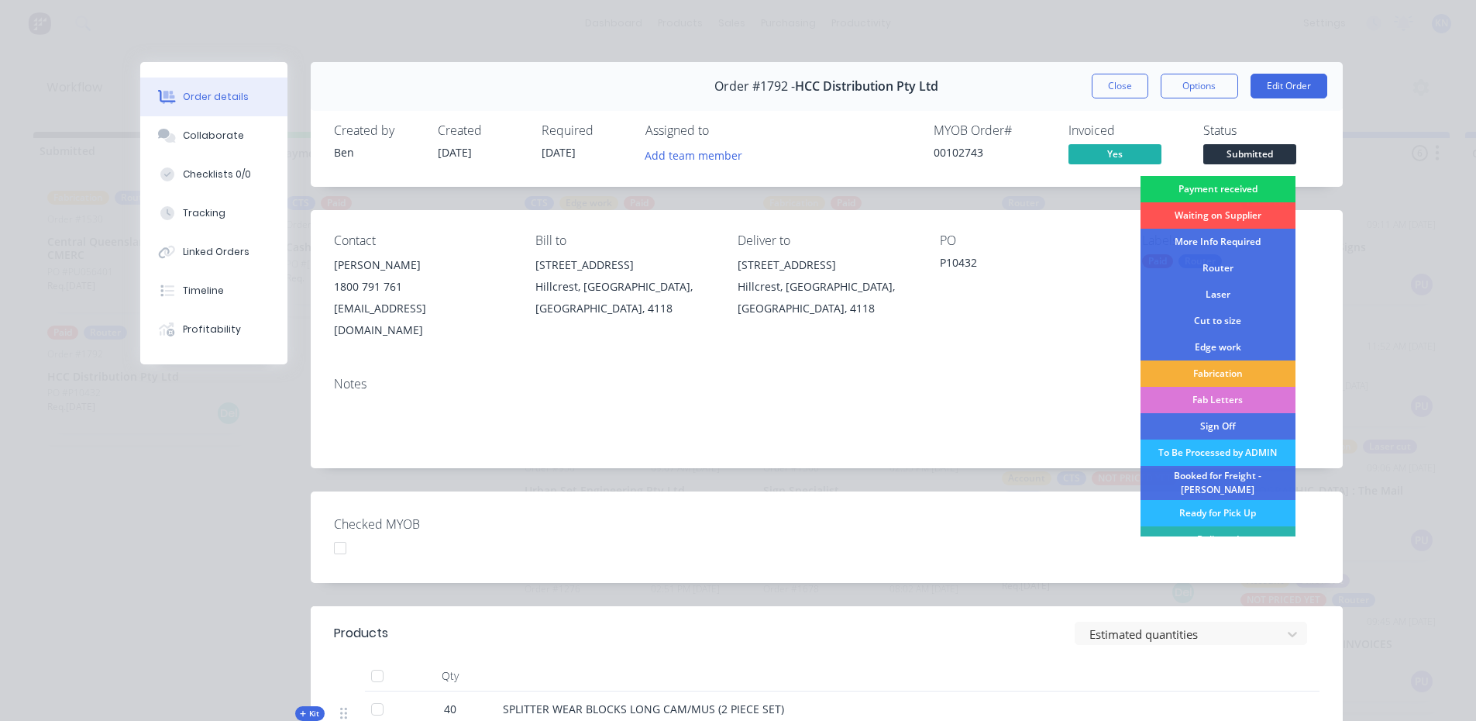
click at [1190, 193] on div "Payment received" at bounding box center [1218, 189] width 155 height 26
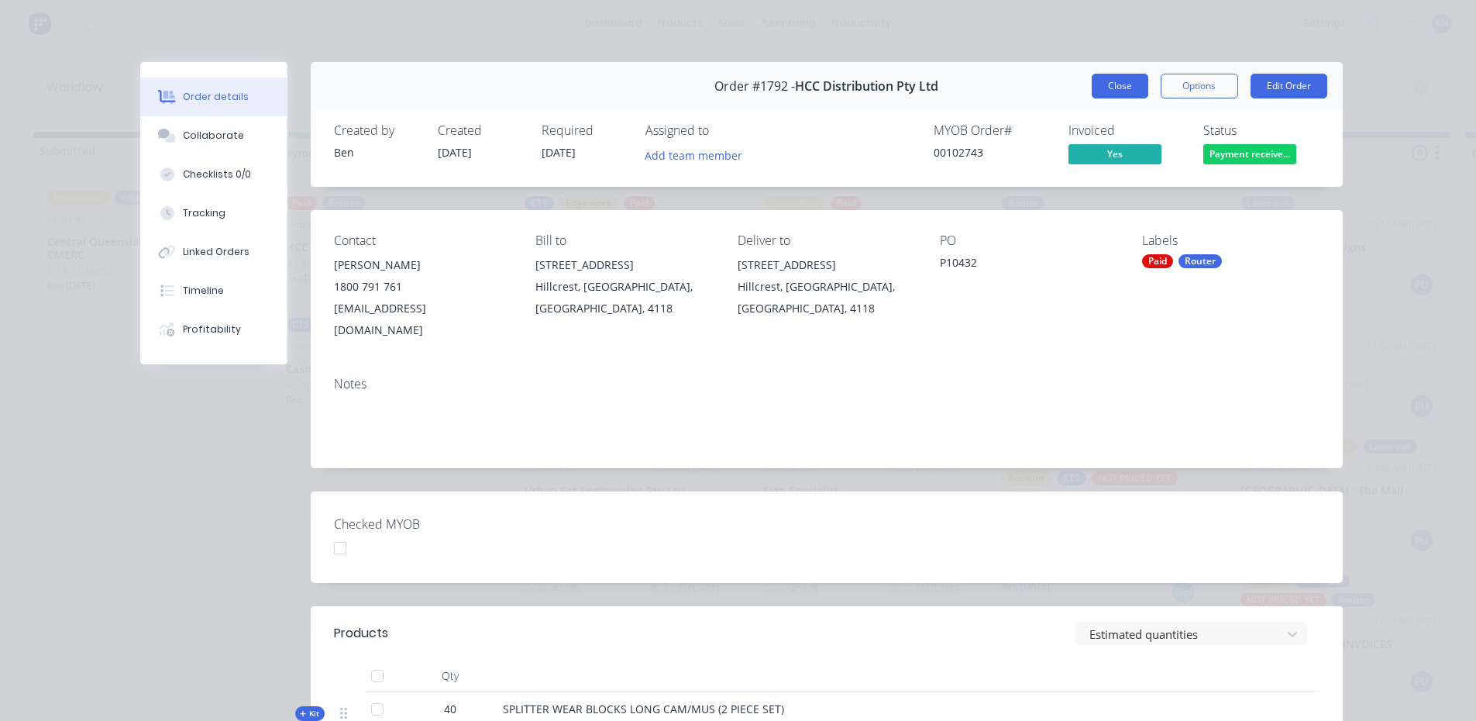
click at [1092, 80] on button "Close" at bounding box center [1120, 86] width 57 height 25
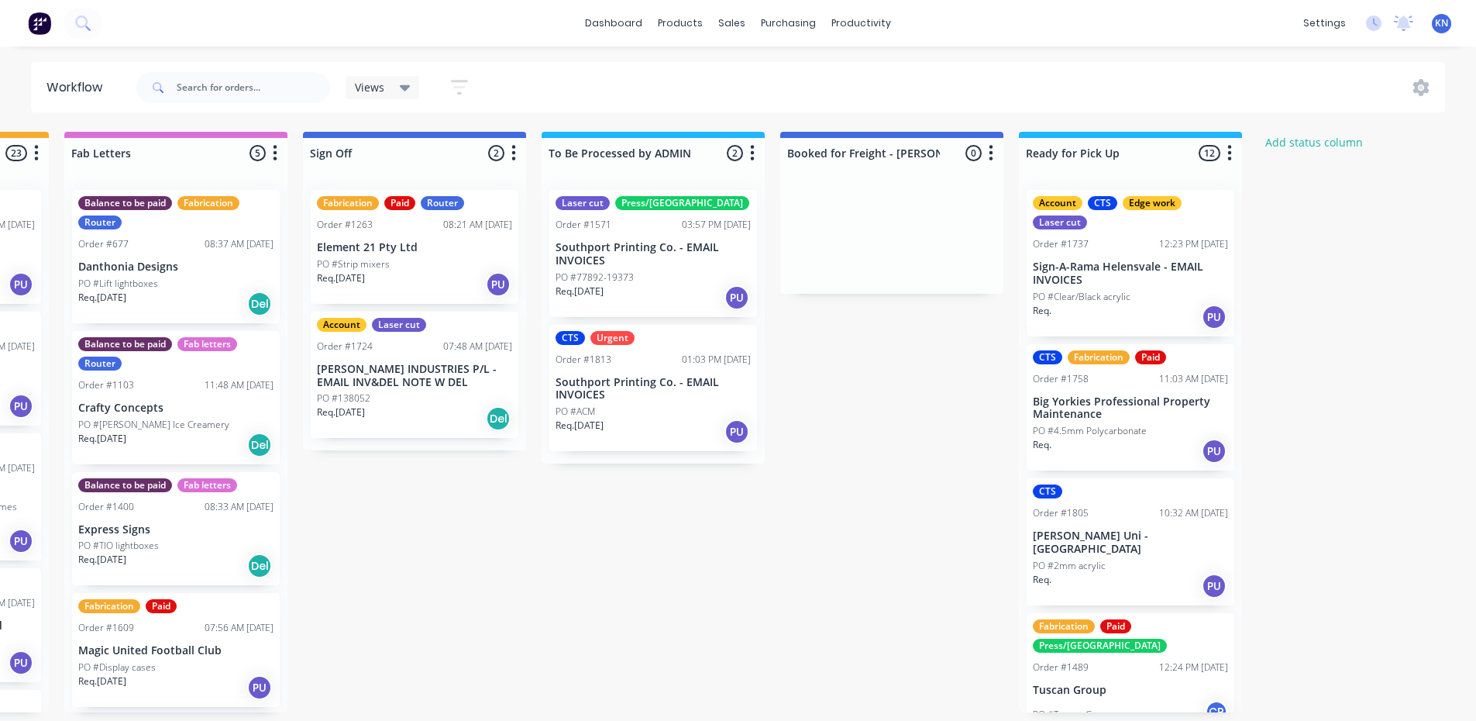
click at [1096, 441] on div "Req. PU" at bounding box center [1130, 451] width 195 height 26
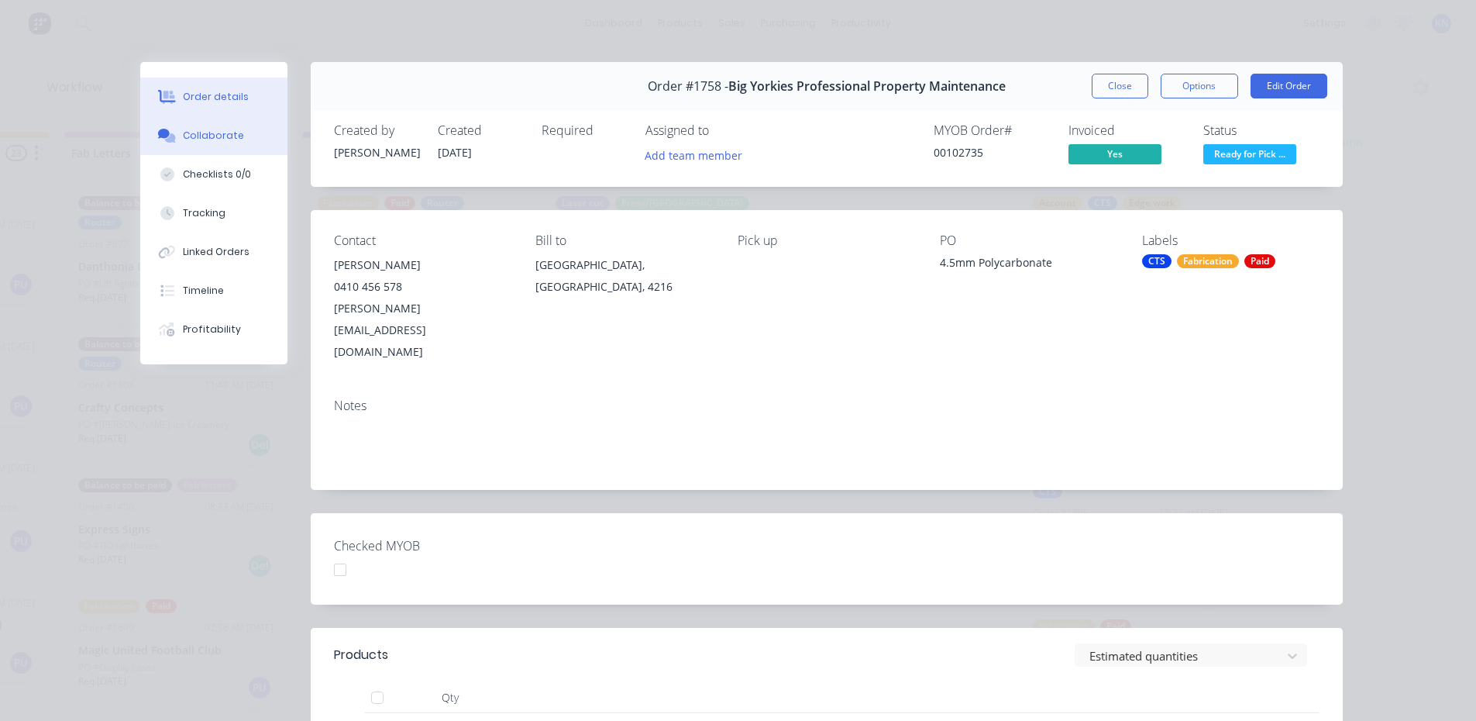
click at [190, 139] on div "Collaborate" at bounding box center [213, 136] width 61 height 14
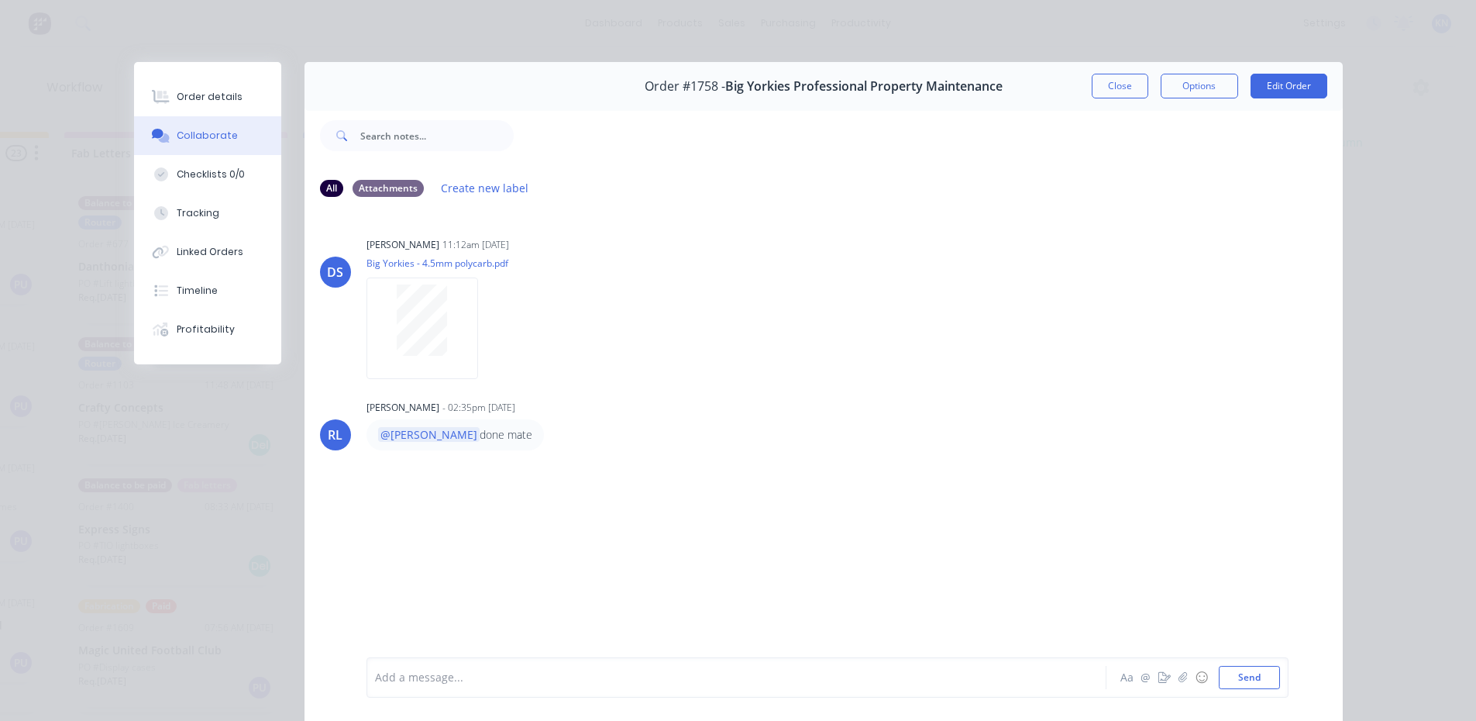
click at [1409, 342] on div "Order details Collaborate Checklists 0/0 Tracking Linked Orders Timeline Profit…" at bounding box center [738, 360] width 1476 height 721
click at [1100, 95] on button "Close" at bounding box center [1120, 86] width 57 height 25
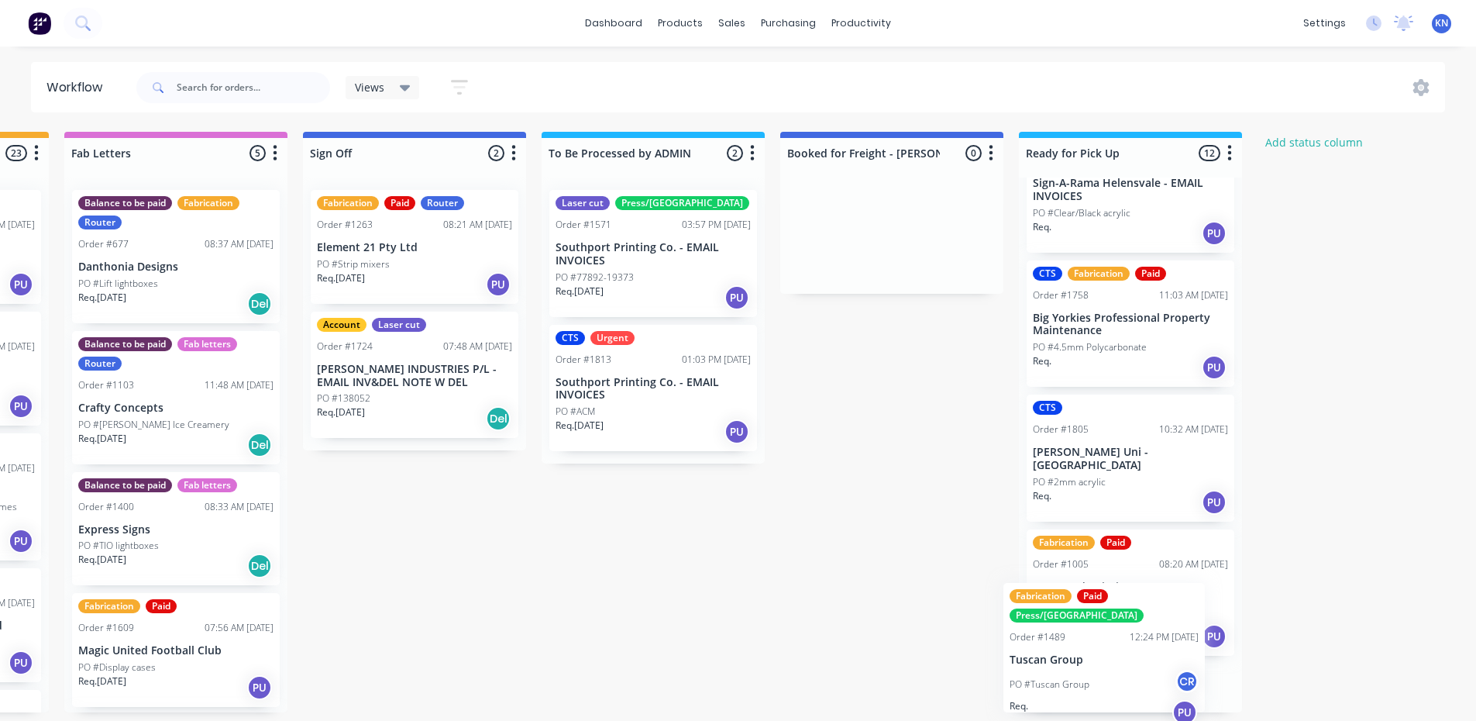
scroll to position [157, 0]
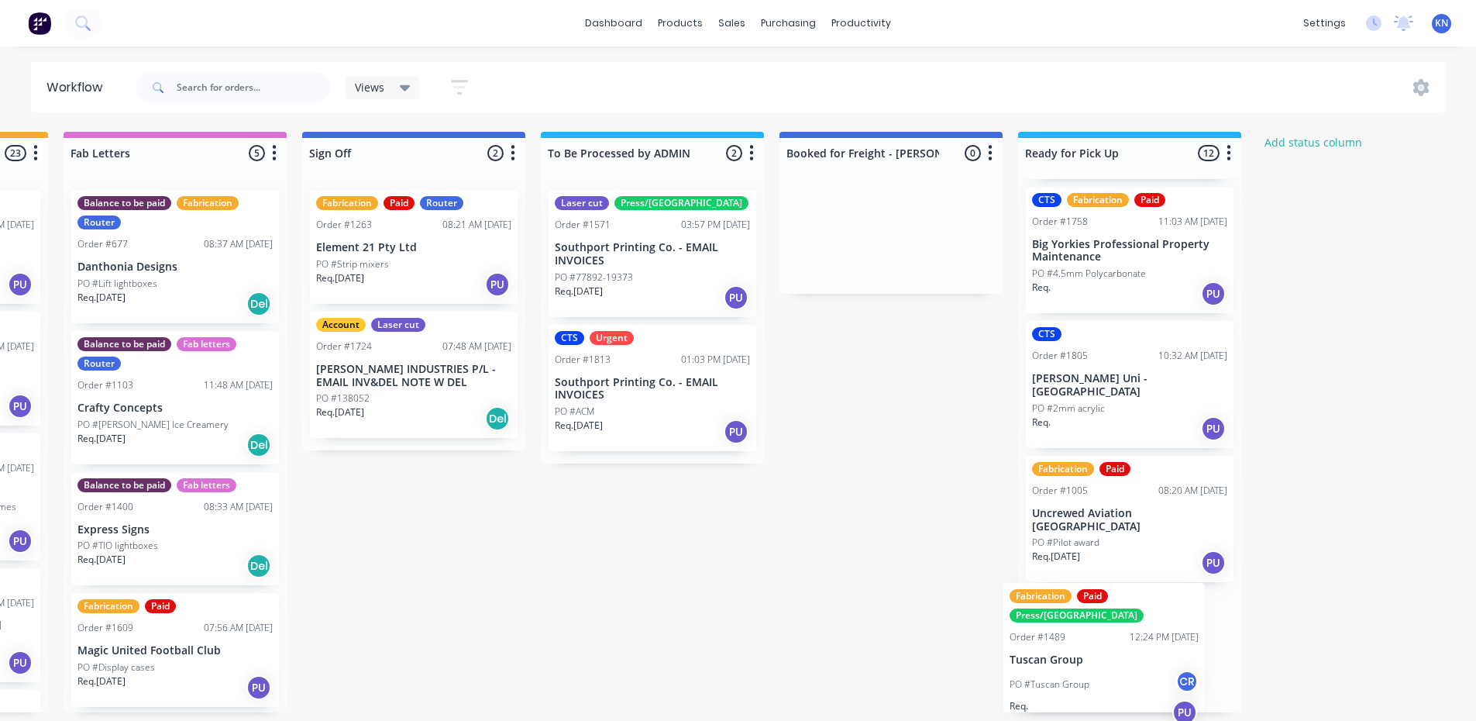
drag, startPoint x: 1082, startPoint y: 720, endPoint x: 1061, endPoint y: 690, distance: 36.8
click at [1059, 694] on div "Account CTS Edge work Laser cut Order #1737 12:23 PM 01/10/25 Sign-A-Rama Helen…" at bounding box center [1129, 444] width 223 height 535
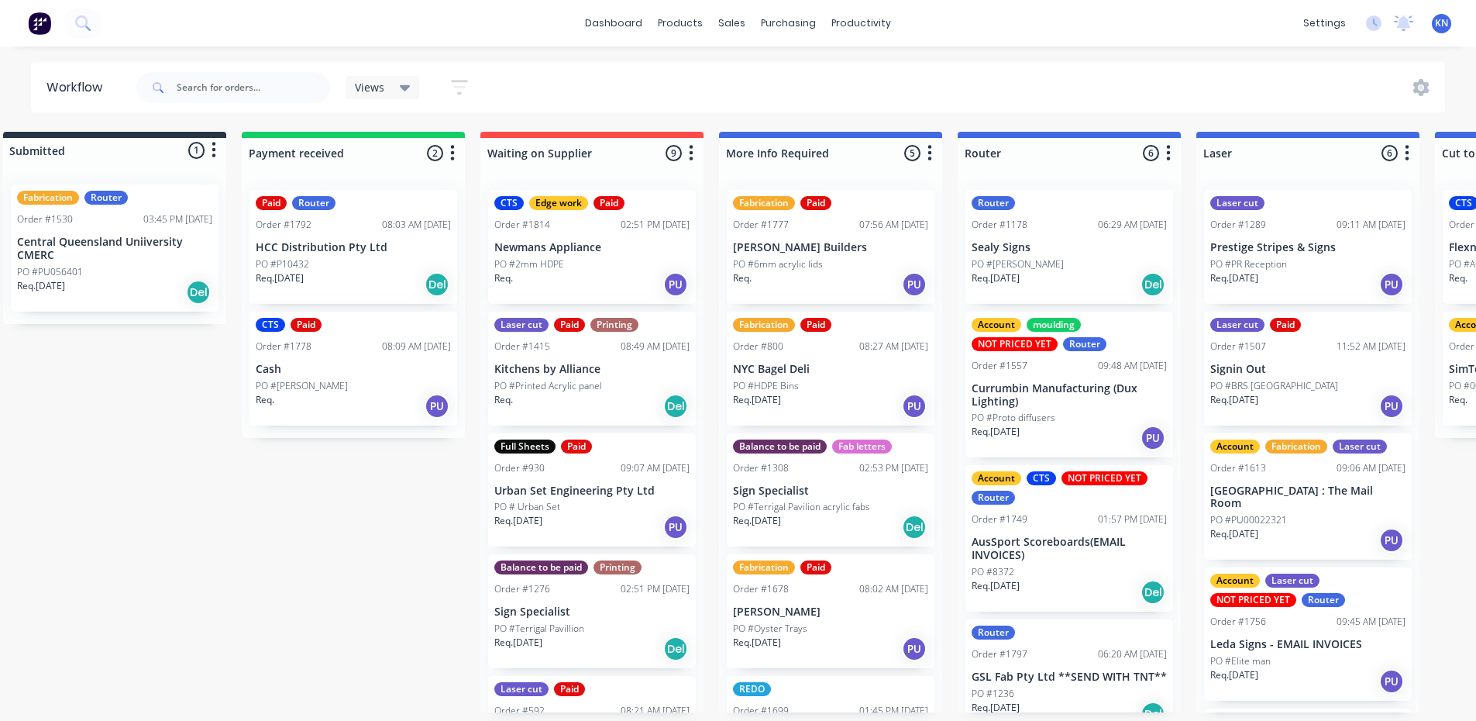
scroll to position [3, 0]
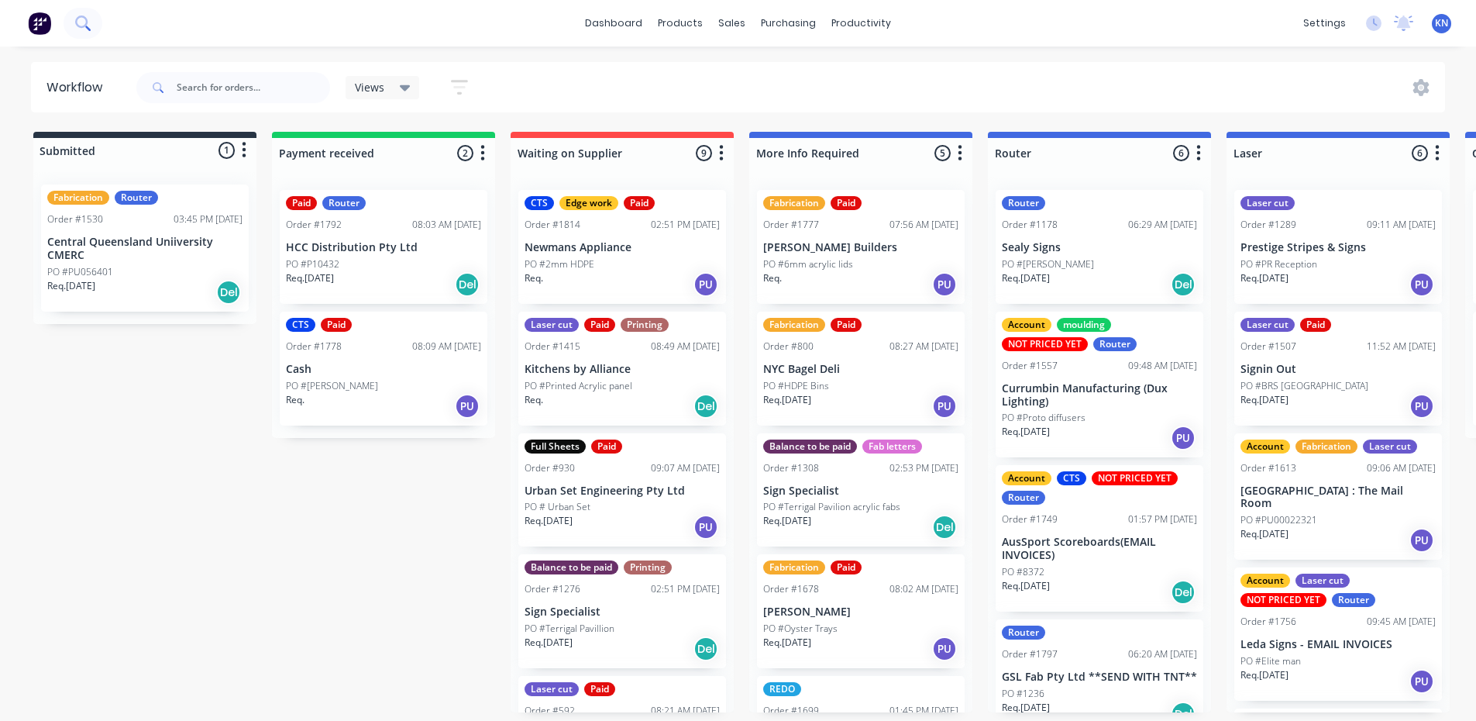
click at [103, 28] on div "dashboard products sales purchasing productivity dashboard products Product Cat…" at bounding box center [738, 23] width 1476 height 46
click at [98, 28] on button at bounding box center [83, 23] width 39 height 31
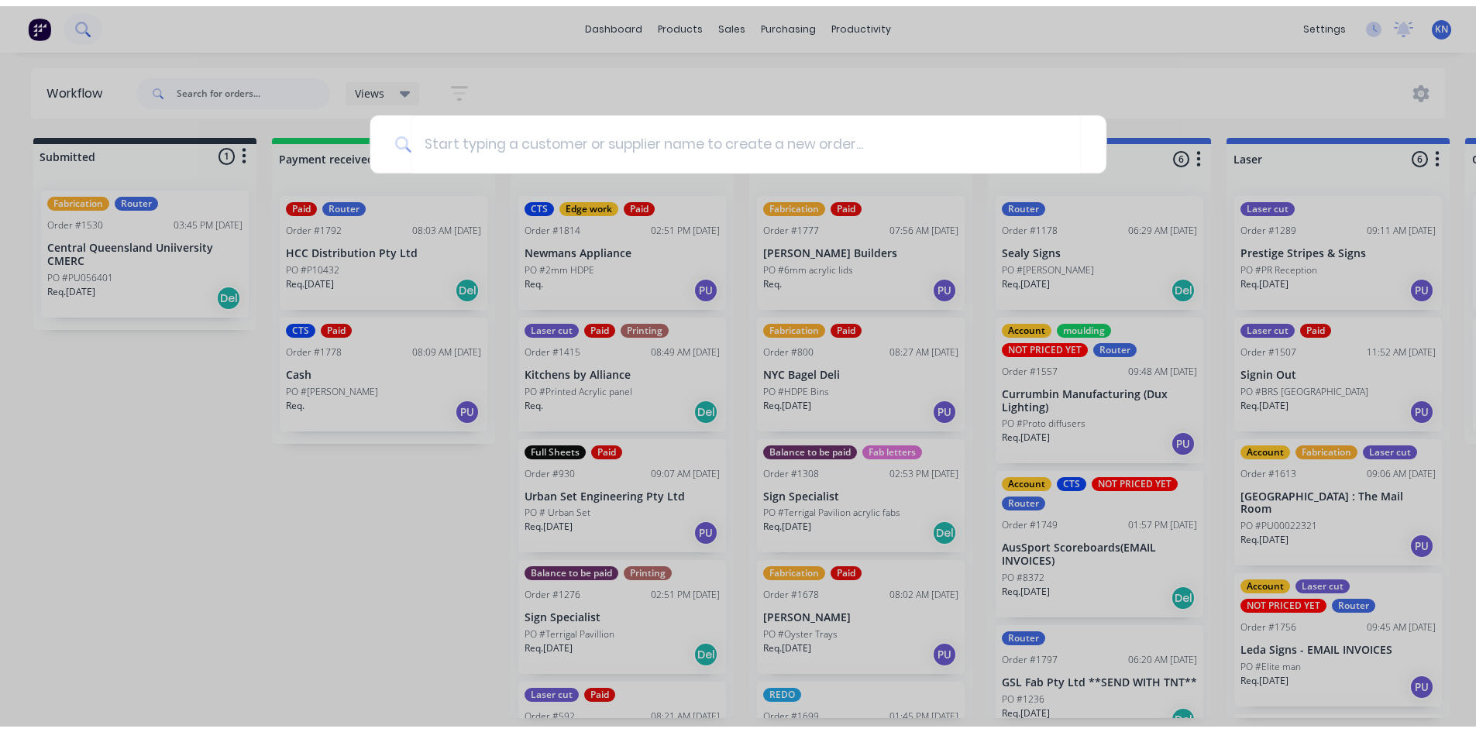
scroll to position [0, 0]
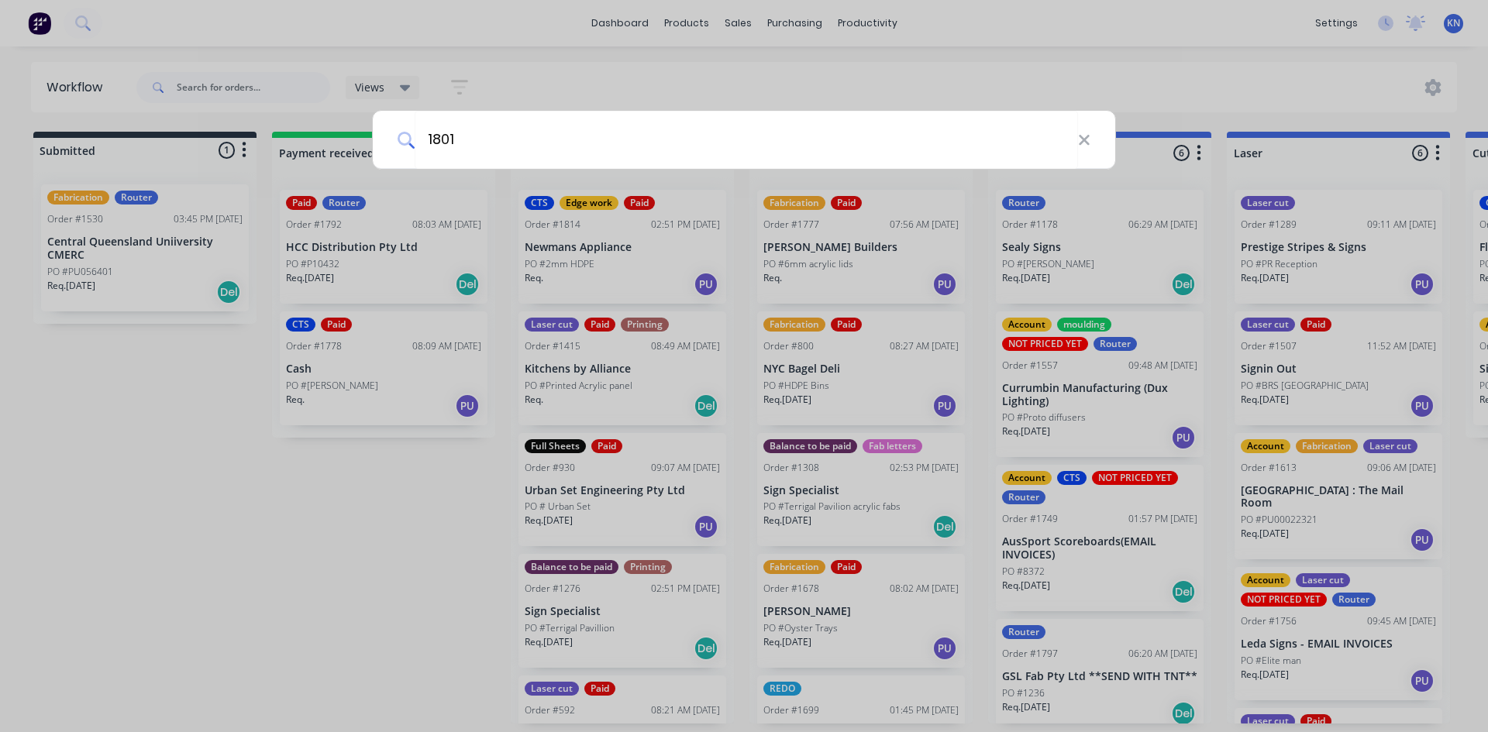
type input "1801"
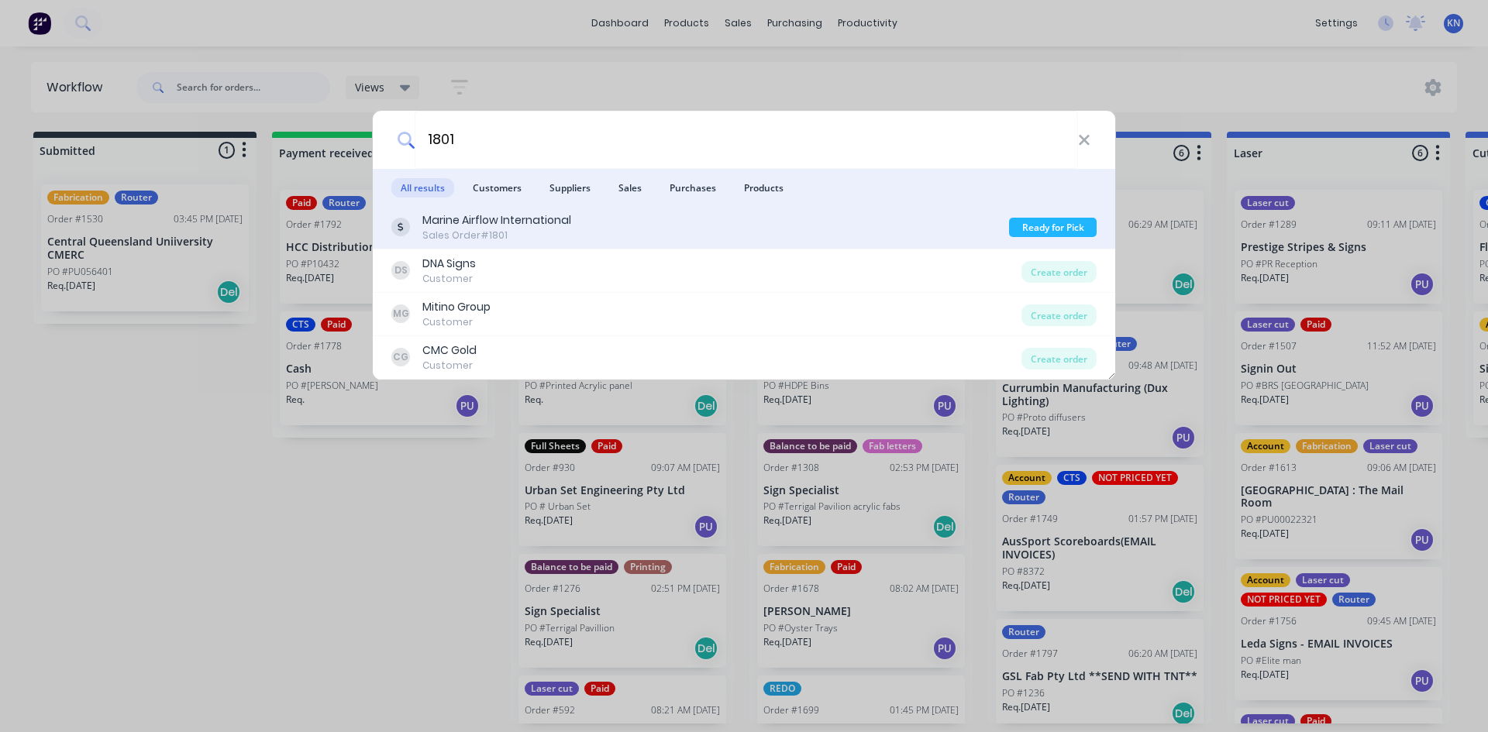
click at [856, 236] on div "Marine Airflow International Sales Order #1801" at bounding box center [700, 227] width 618 height 30
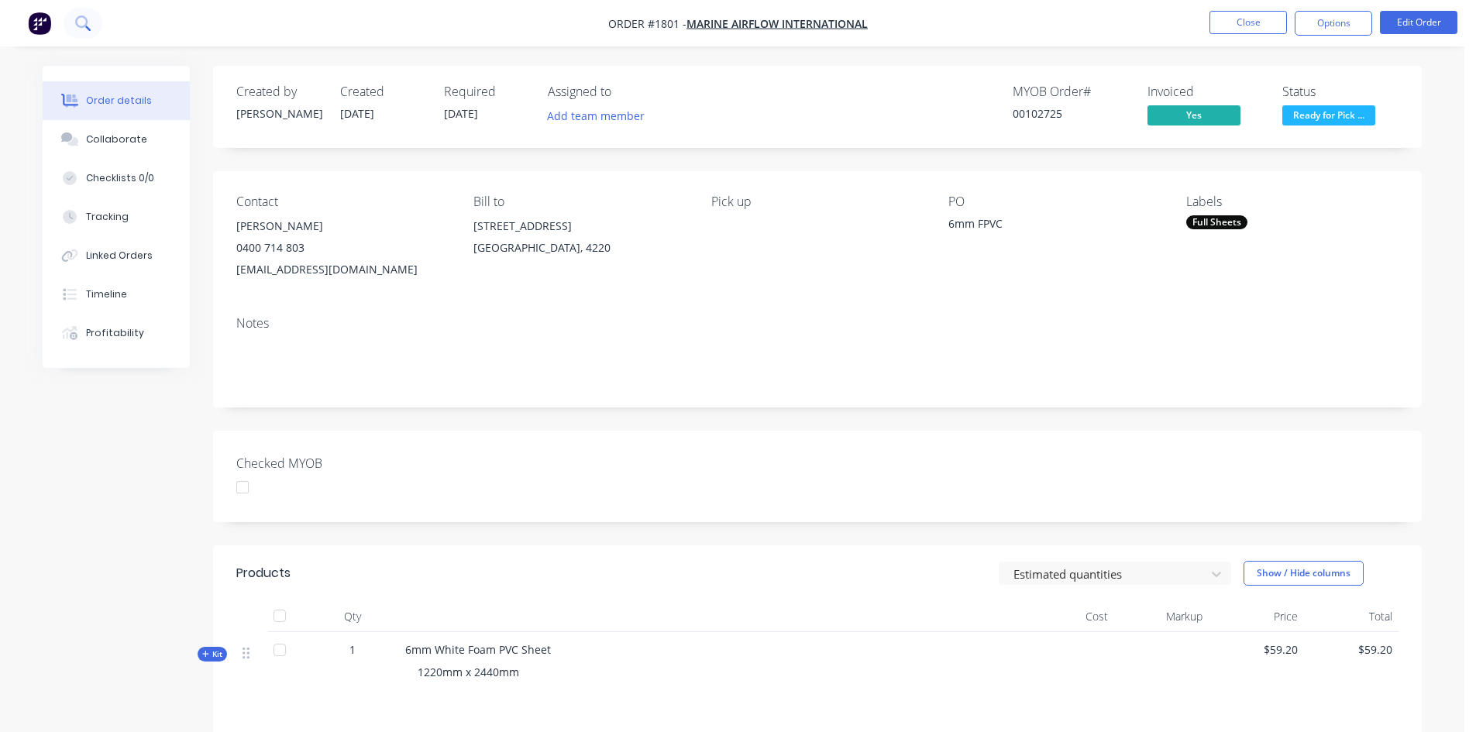
click at [90, 29] on icon at bounding box center [87, 28] width 5 height 5
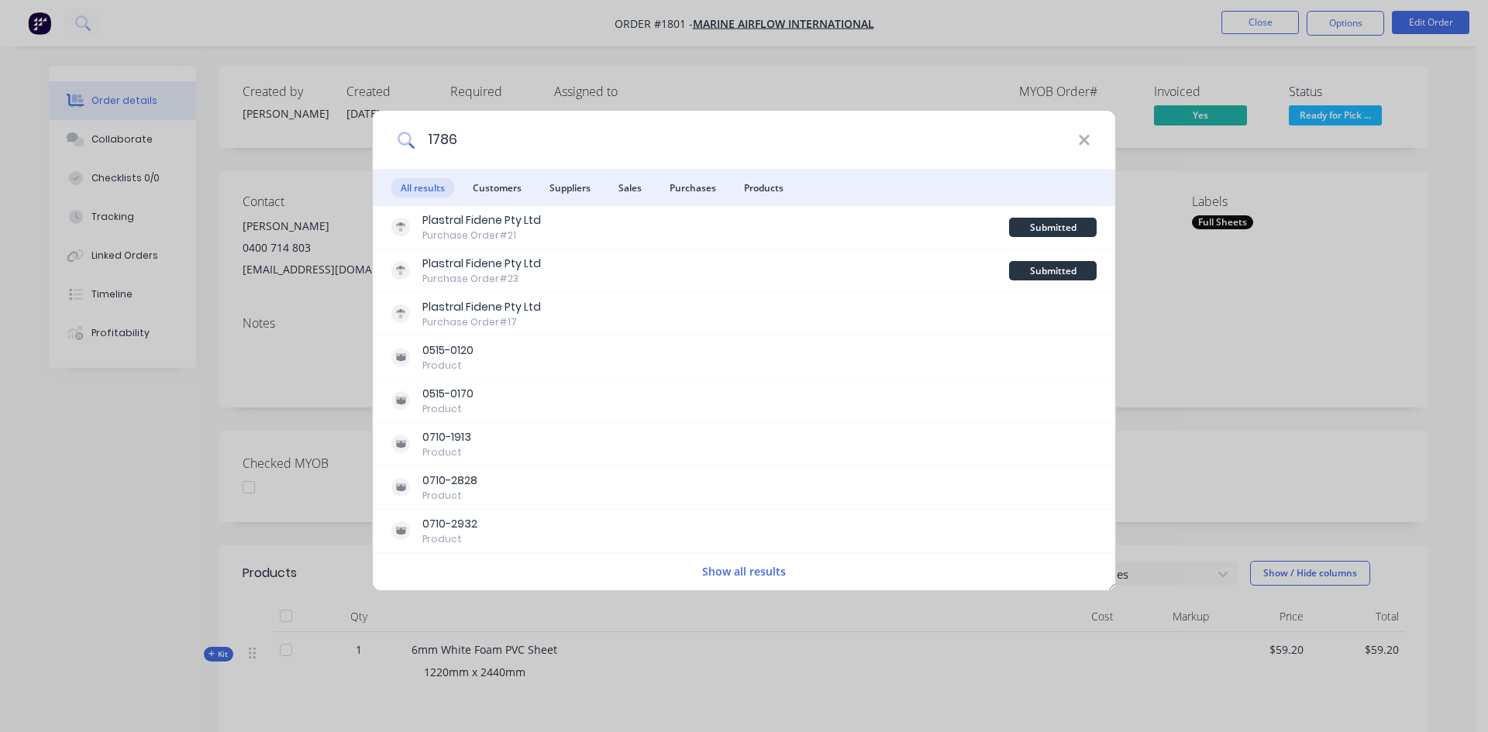
type input "1786"
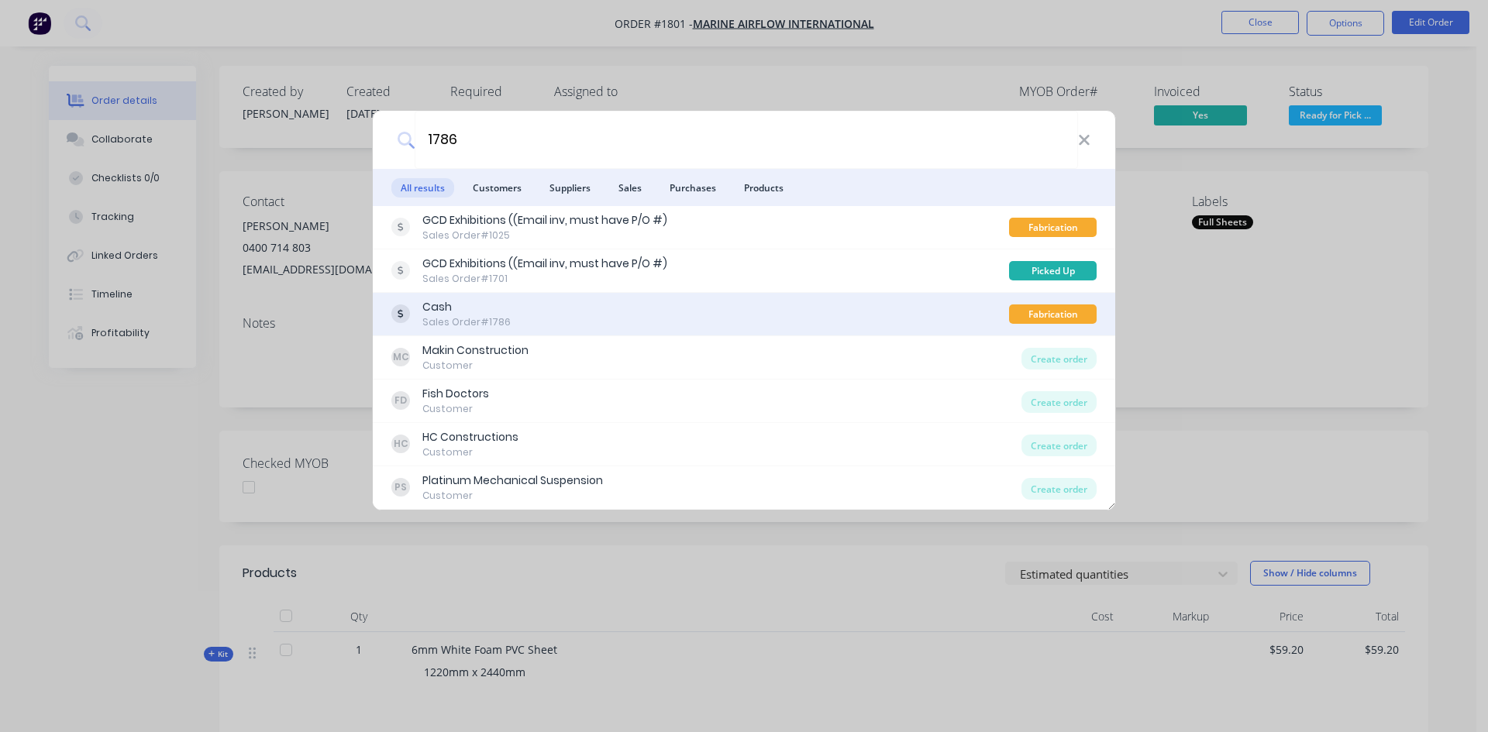
click at [632, 316] on div "Cash Sales Order #1786" at bounding box center [700, 314] width 618 height 30
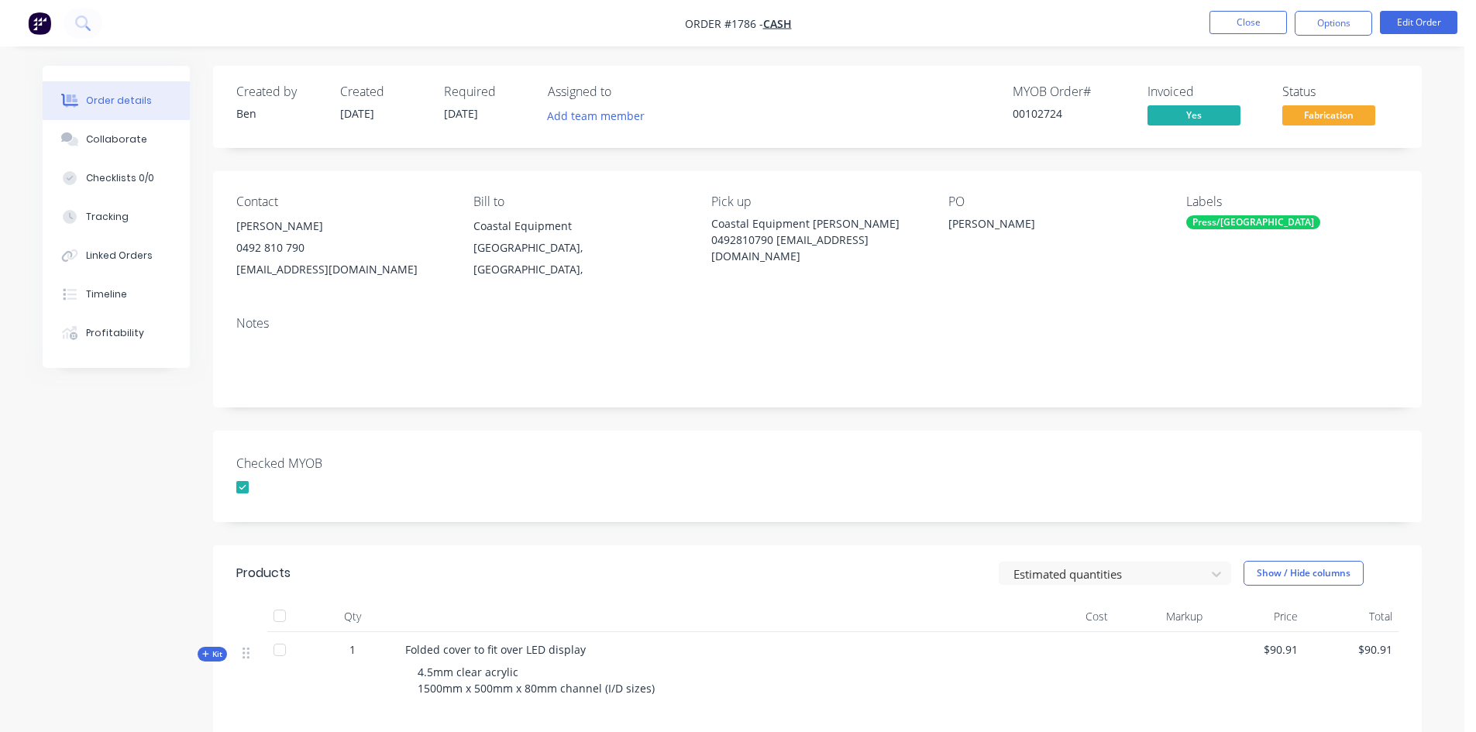
click at [1334, 226] on div "Press/[GEOGRAPHIC_DATA]" at bounding box center [1292, 222] width 212 height 14
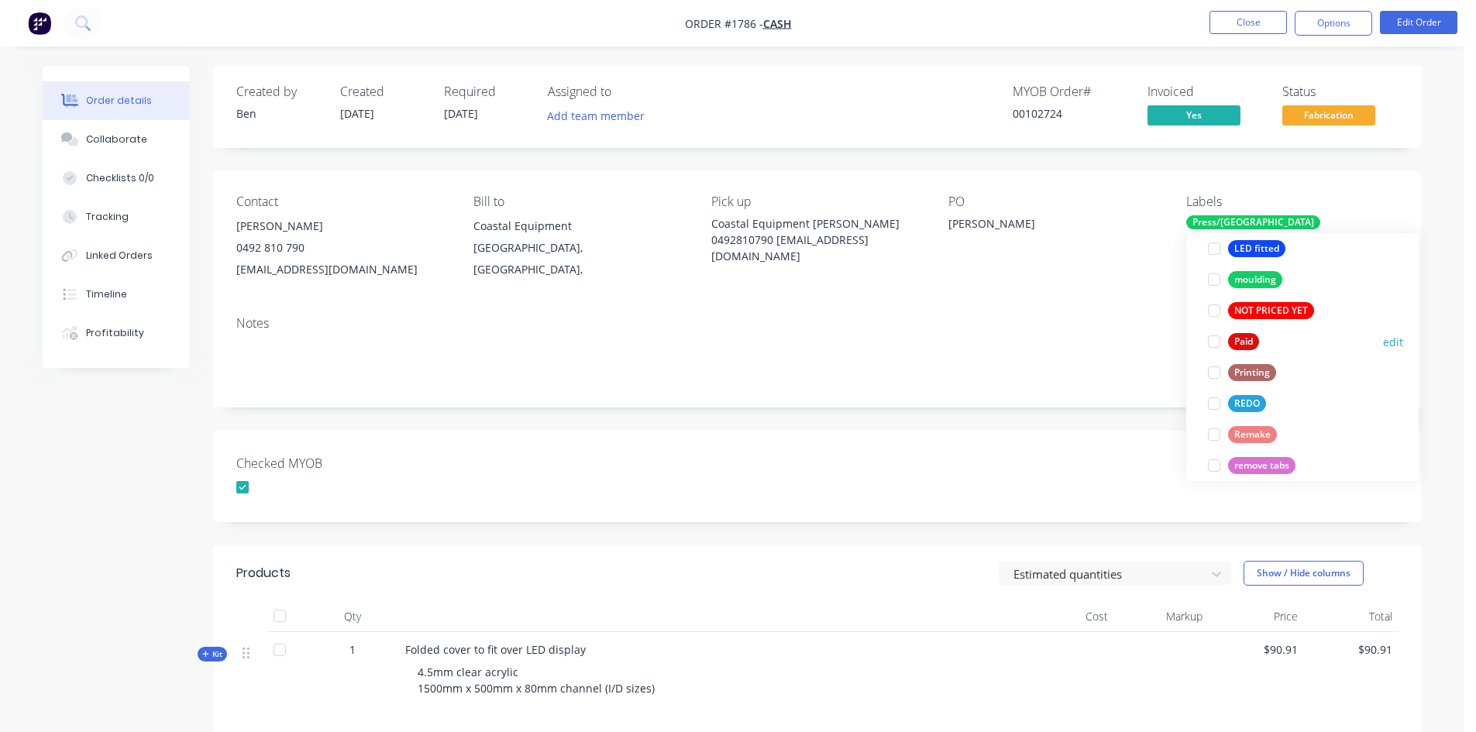
click at [1216, 341] on div at bounding box center [1214, 341] width 31 height 31
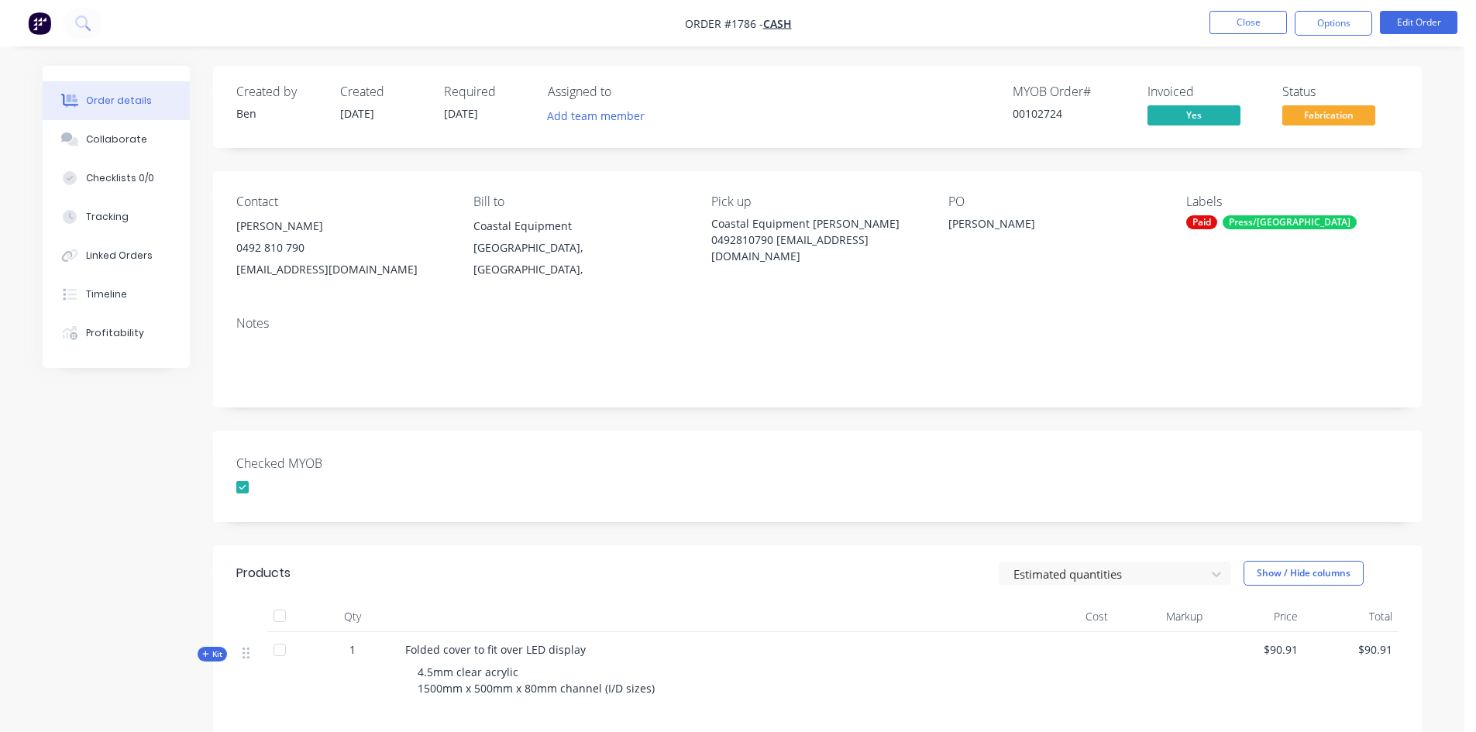
click at [999, 387] on div "Notes" at bounding box center [817, 356] width 1209 height 104
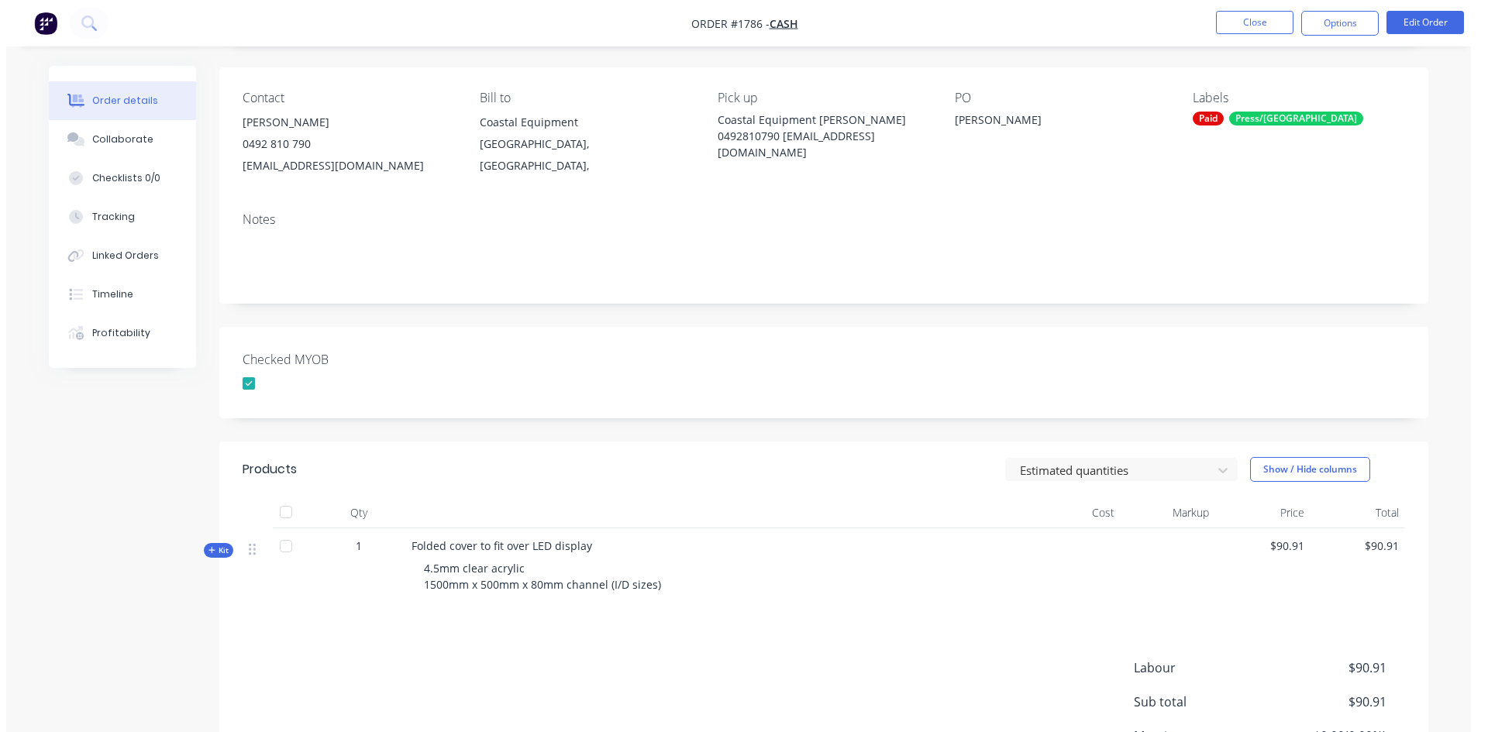
scroll to position [0, 0]
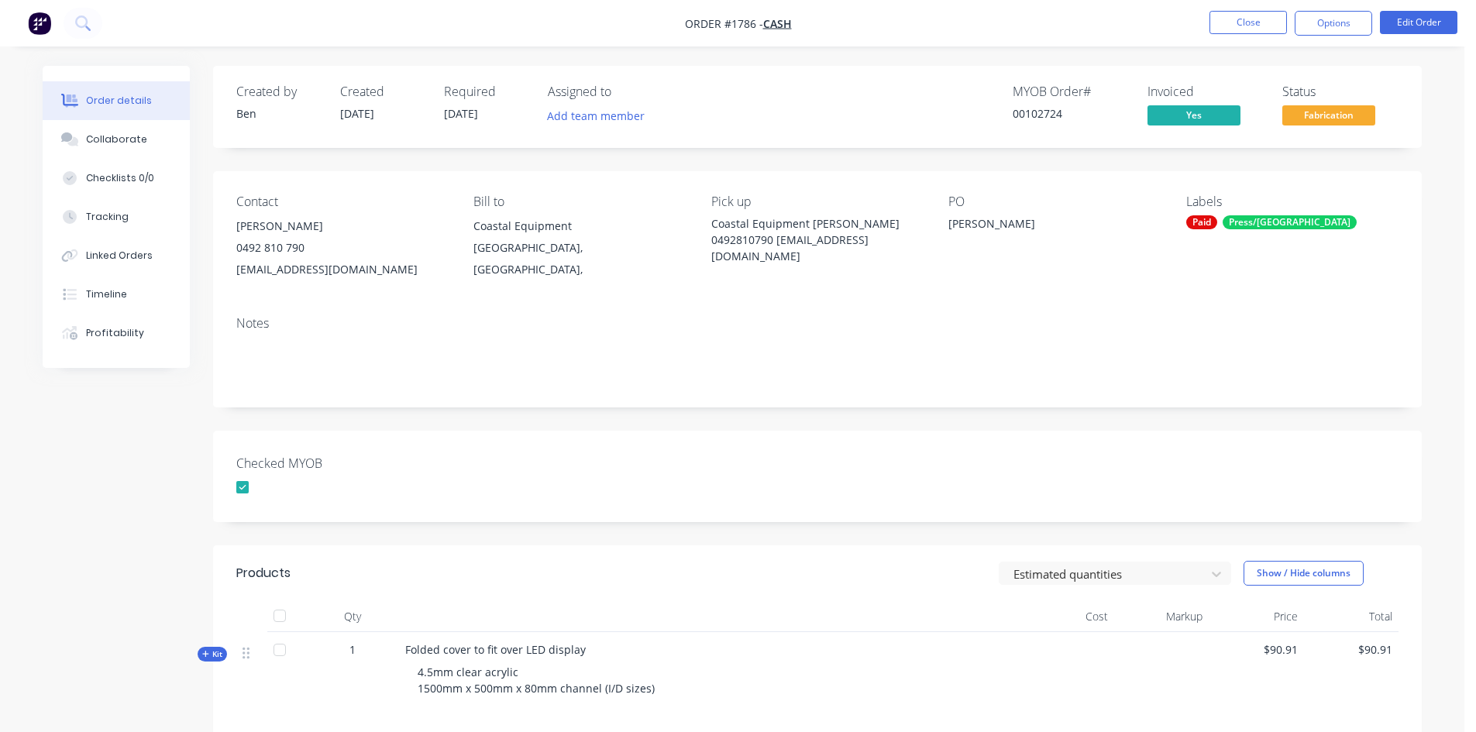
click at [45, 22] on img "button" at bounding box center [39, 23] width 23 height 23
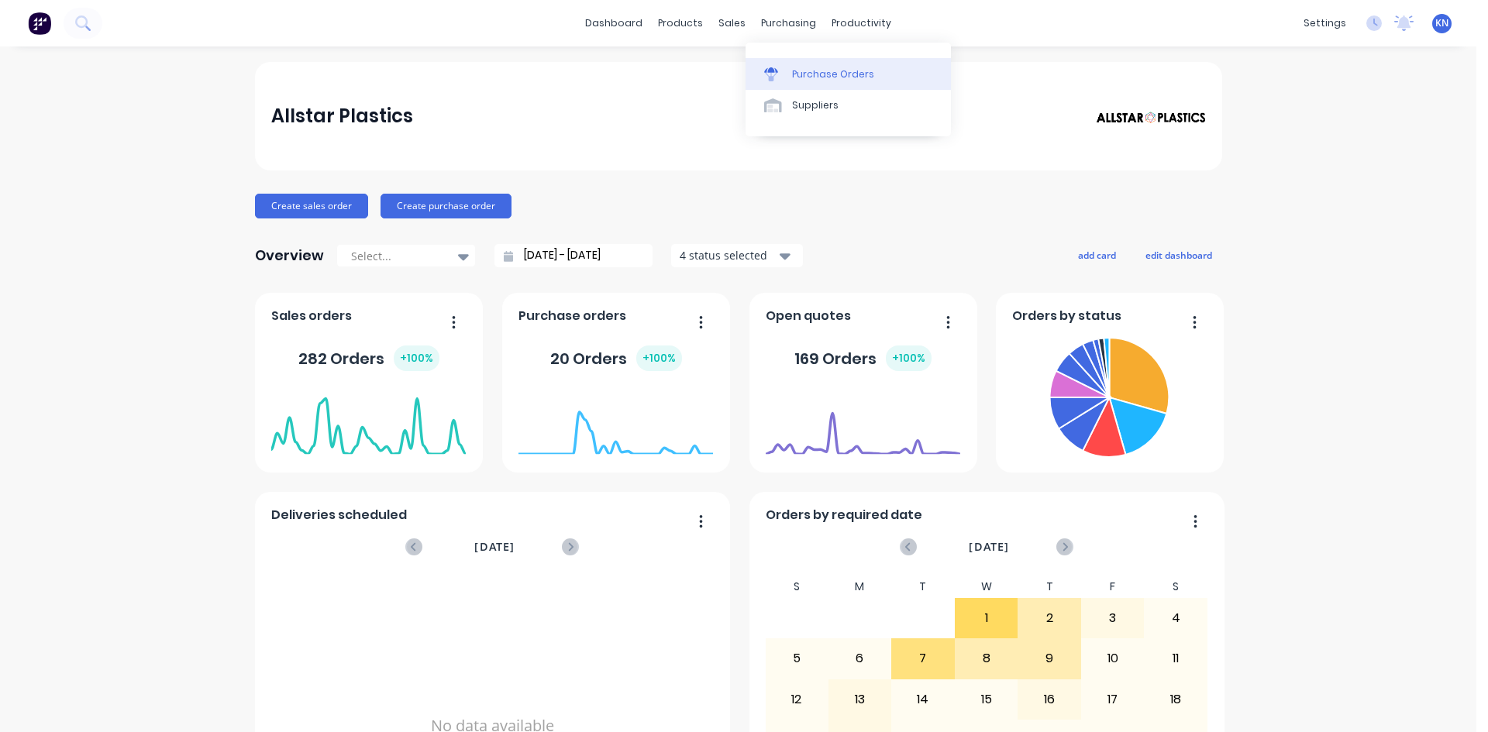
click at [821, 71] on div "Purchase Orders" at bounding box center [833, 74] width 82 height 14
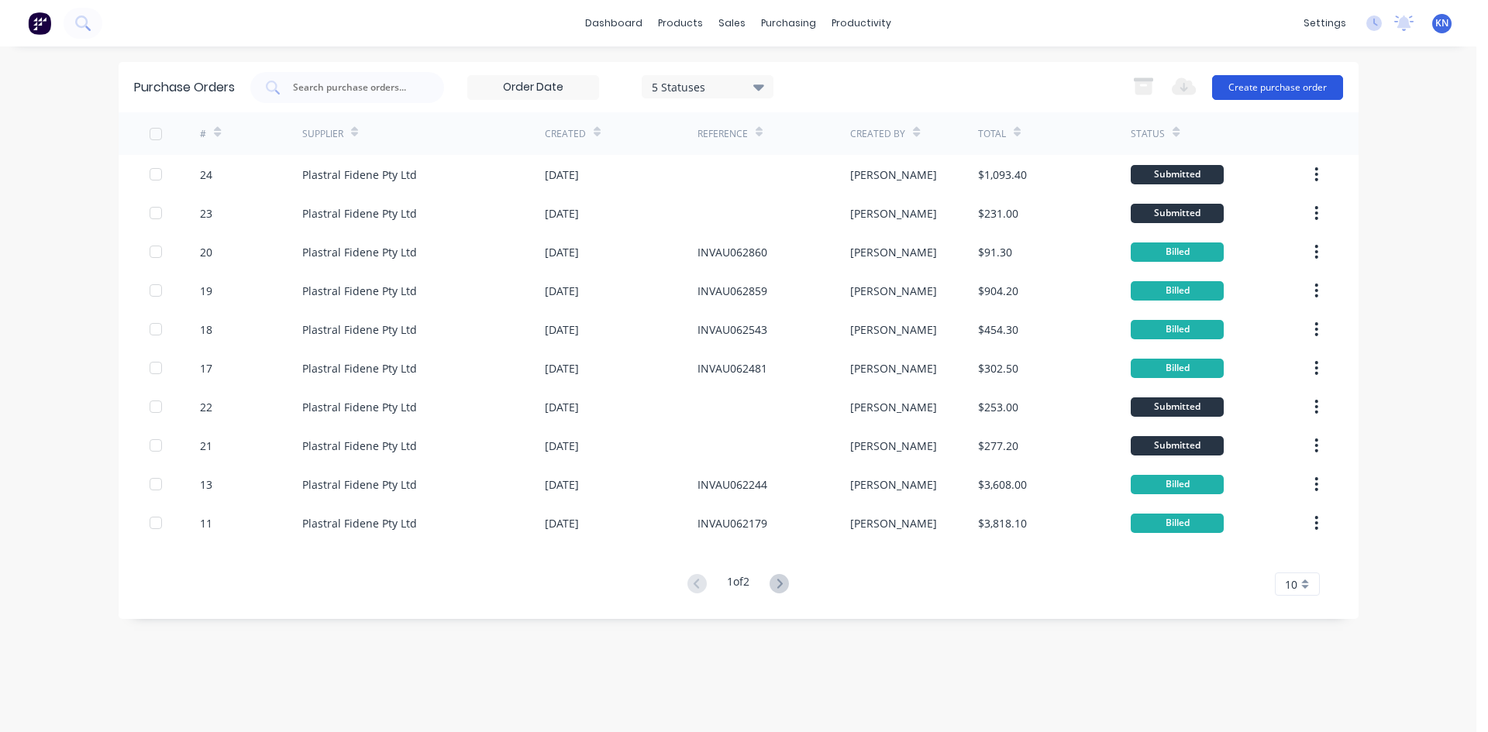
click at [1310, 77] on button "Create purchase order" at bounding box center [1277, 87] width 131 height 25
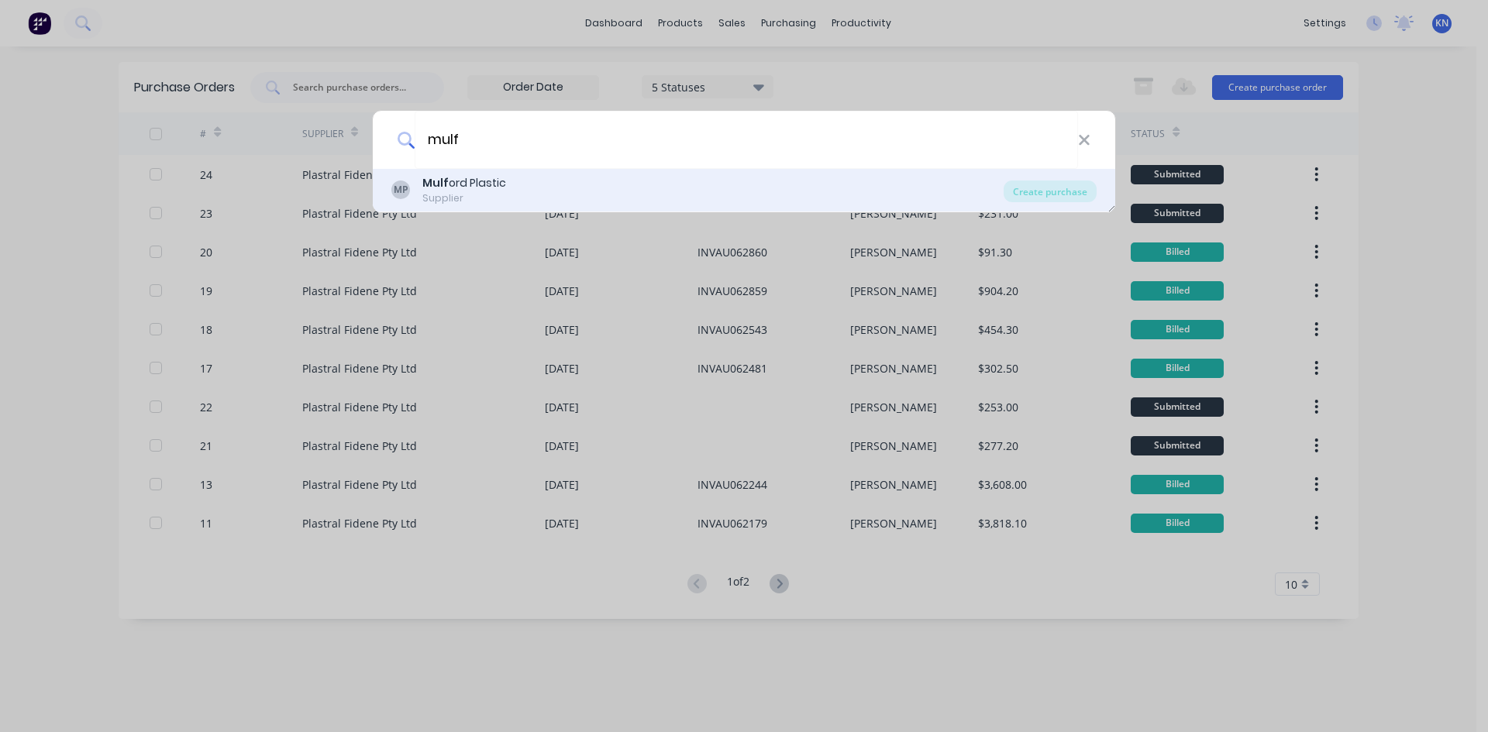
type input "mulf"
click at [530, 185] on div "MP Mulf ord Plastic Supplier" at bounding box center [697, 190] width 612 height 30
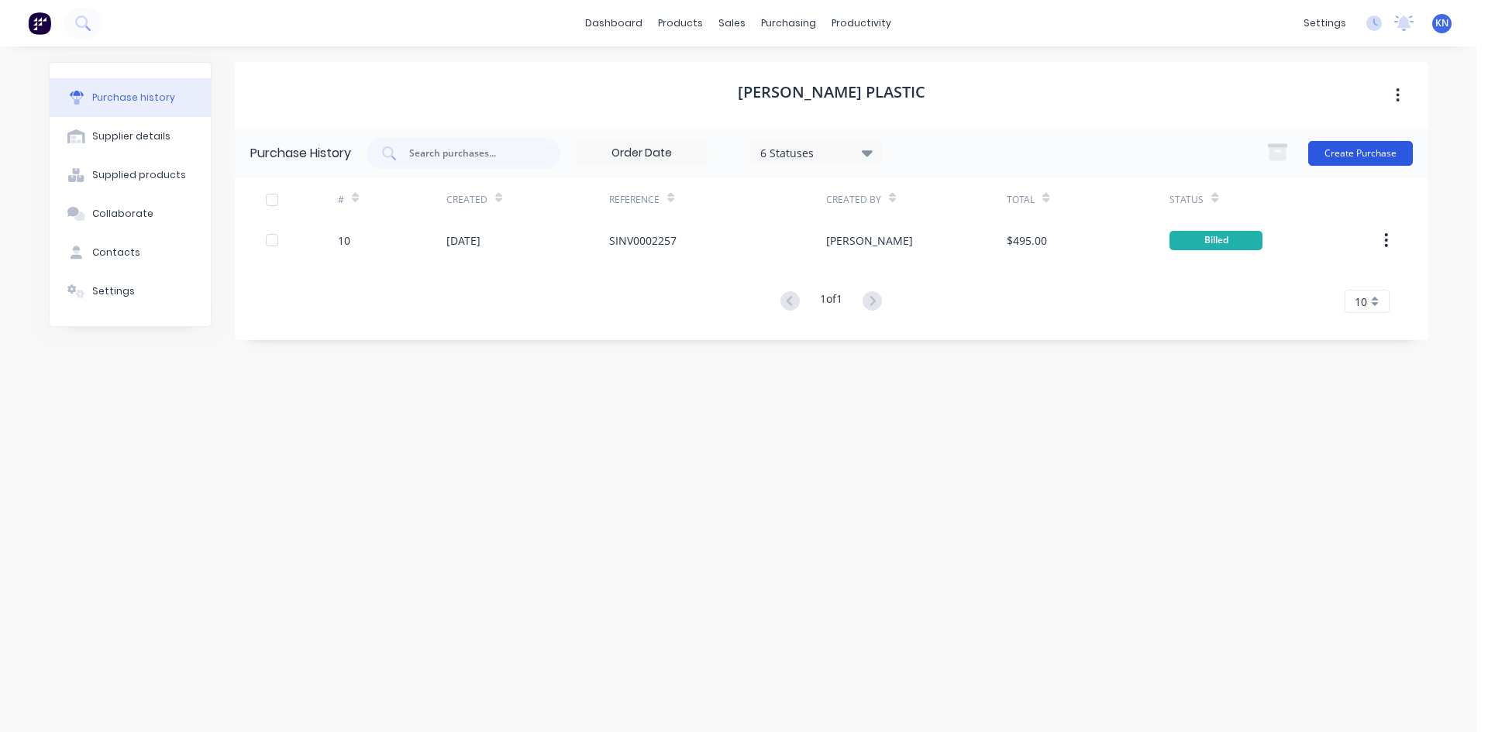
click at [1337, 144] on button "Create Purchase" at bounding box center [1360, 153] width 105 height 25
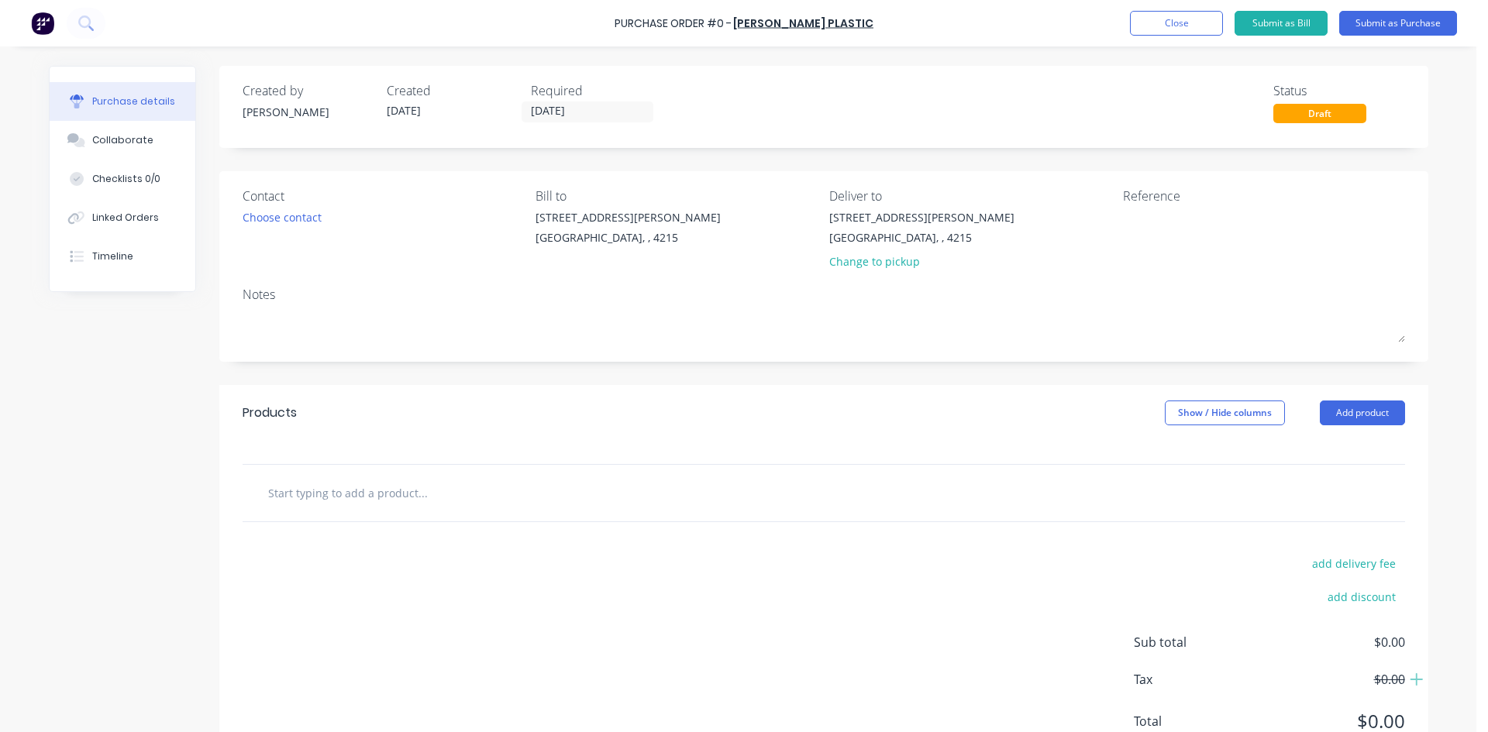
click at [284, 490] on input "text" at bounding box center [422, 492] width 310 height 31
type input "m"
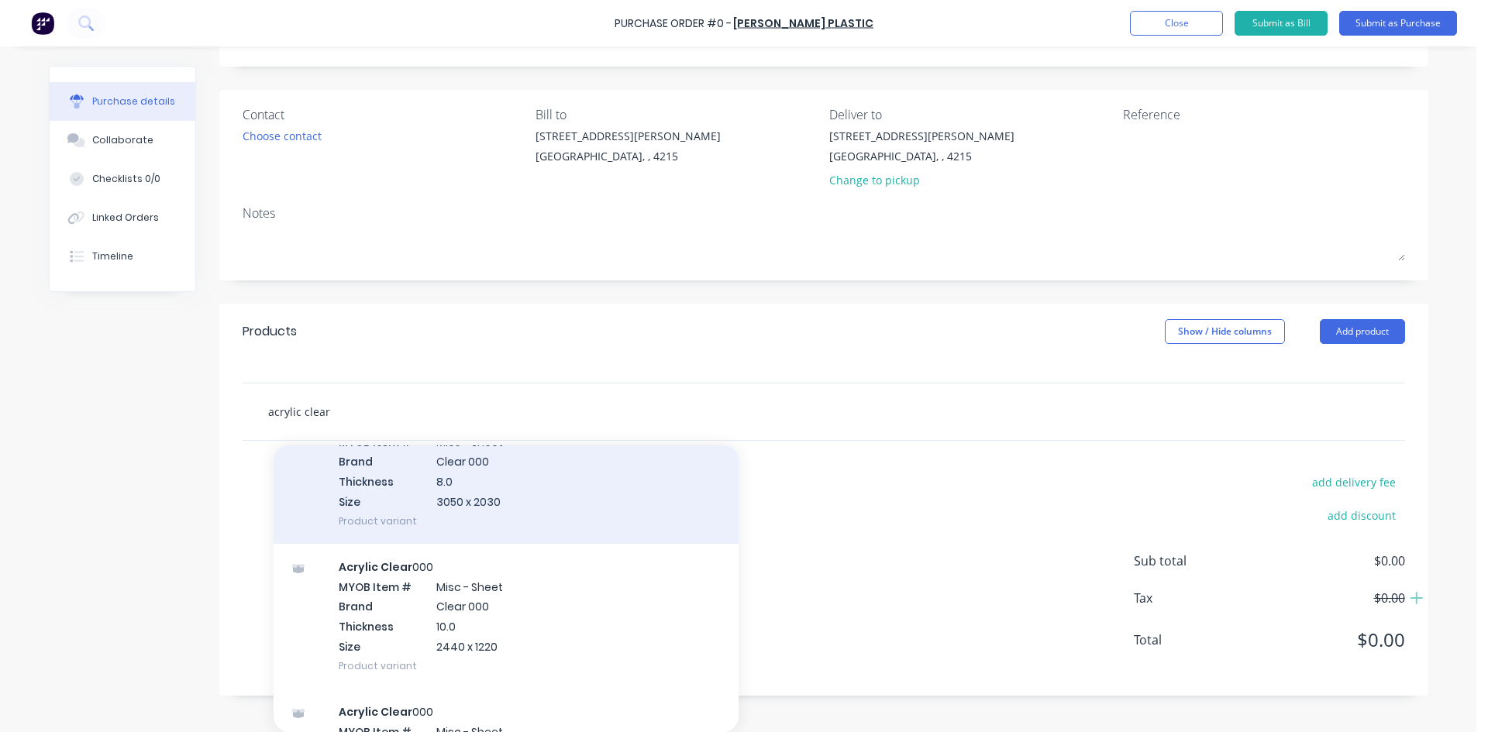
scroll to position [2271, 0]
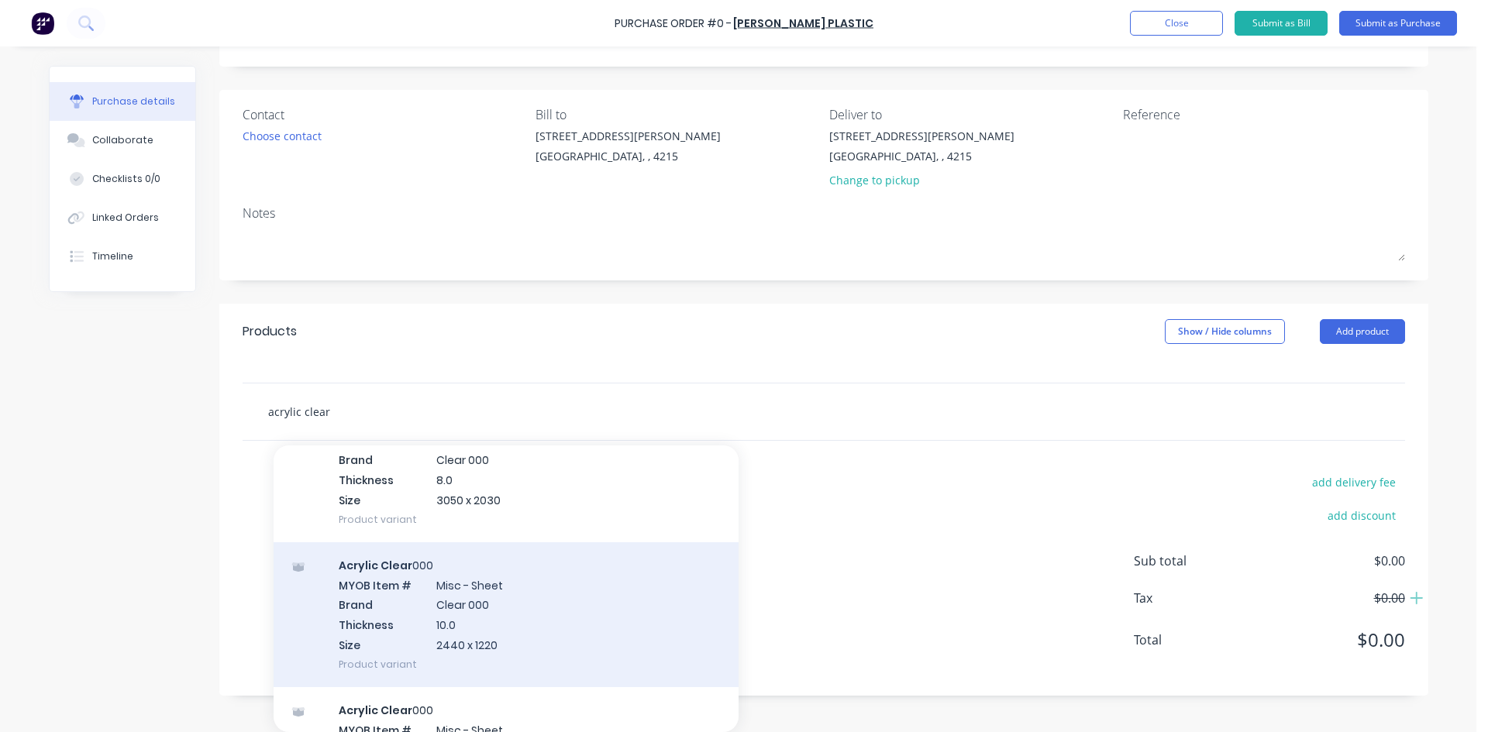
type input "acrylic clear"
click at [439, 620] on div "Acrylic Clear 000 MYOB Item # Misc - Sheet Brand Clear 000 Thickness 10.0 Size …" at bounding box center [506, 614] width 465 height 145
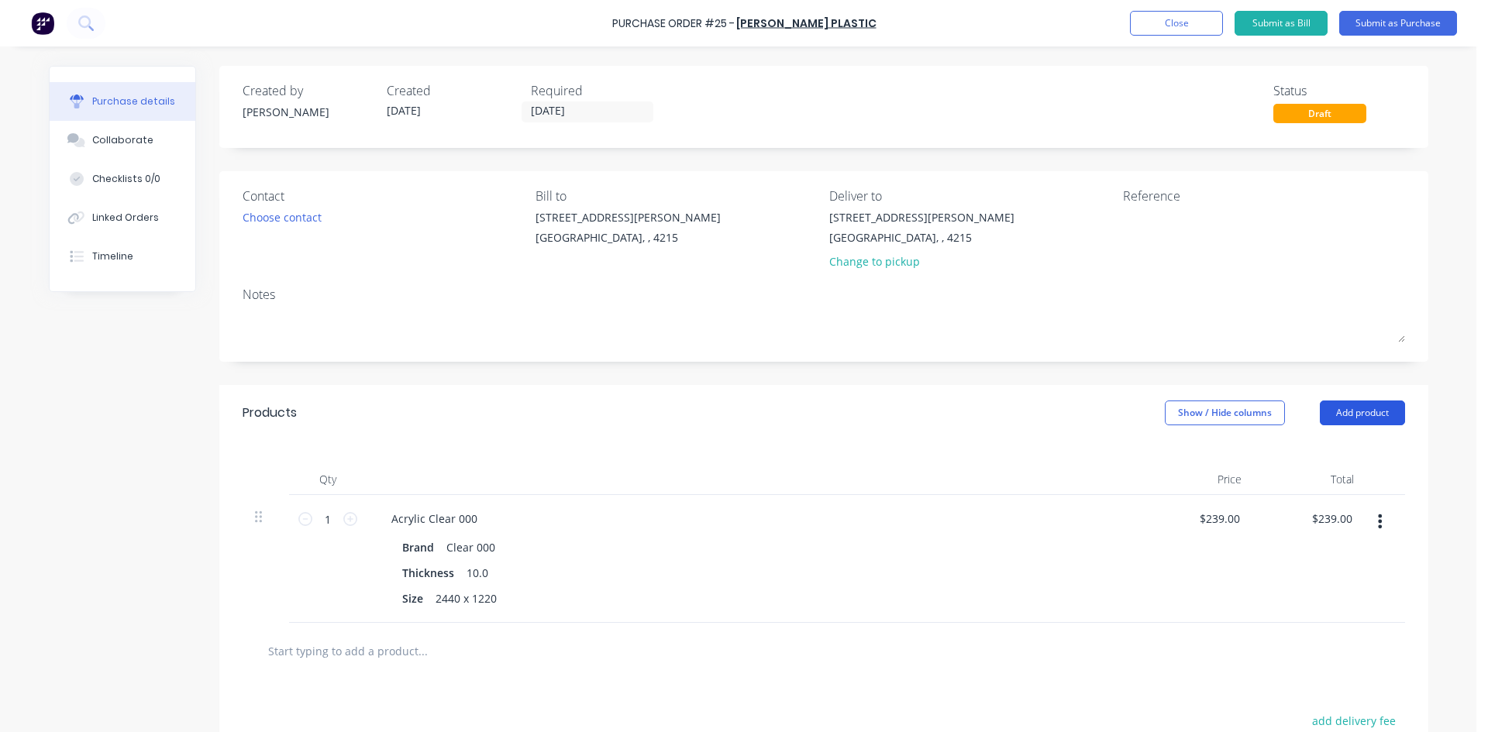
click at [1358, 408] on button "Add product" at bounding box center [1362, 413] width 85 height 25
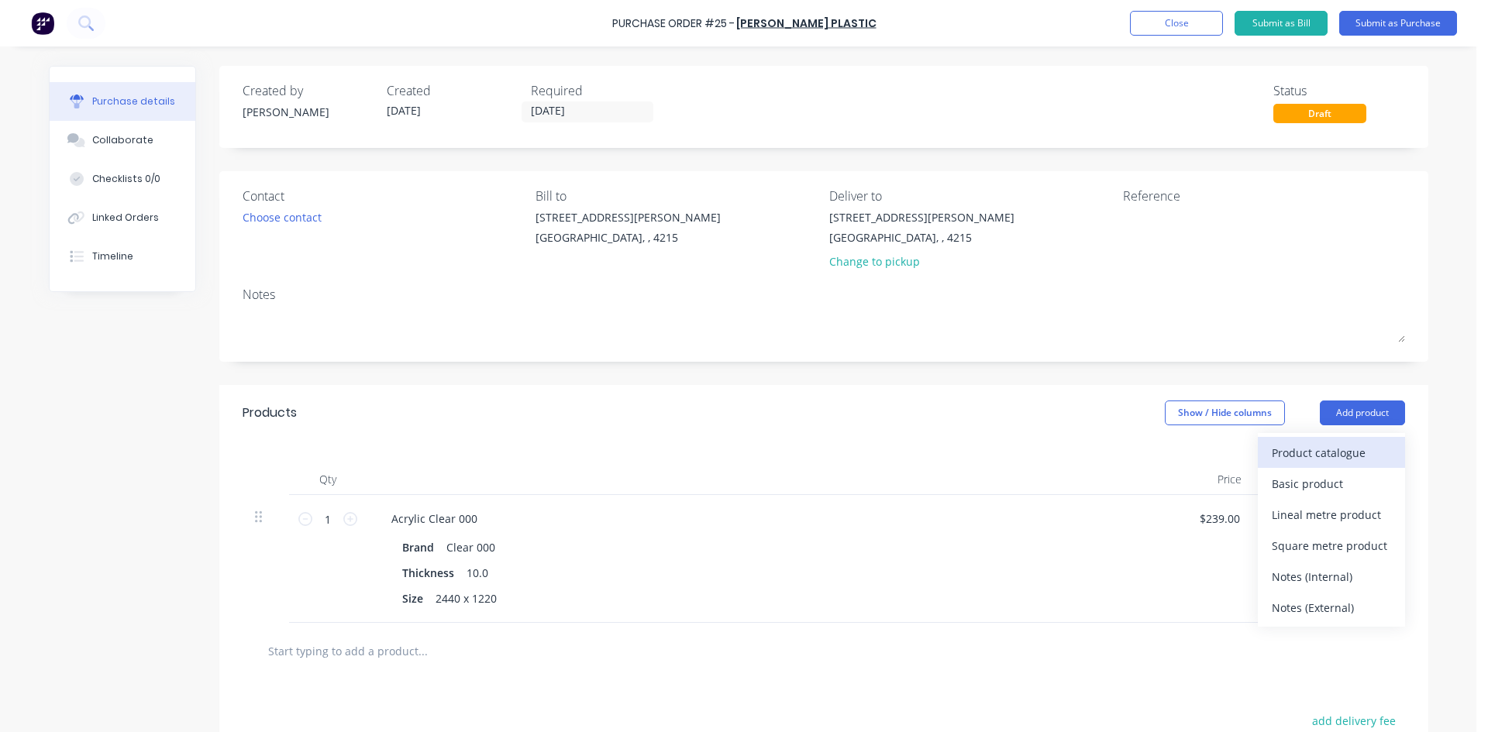
click at [1327, 451] on div "Product catalogue" at bounding box center [1331, 453] width 119 height 22
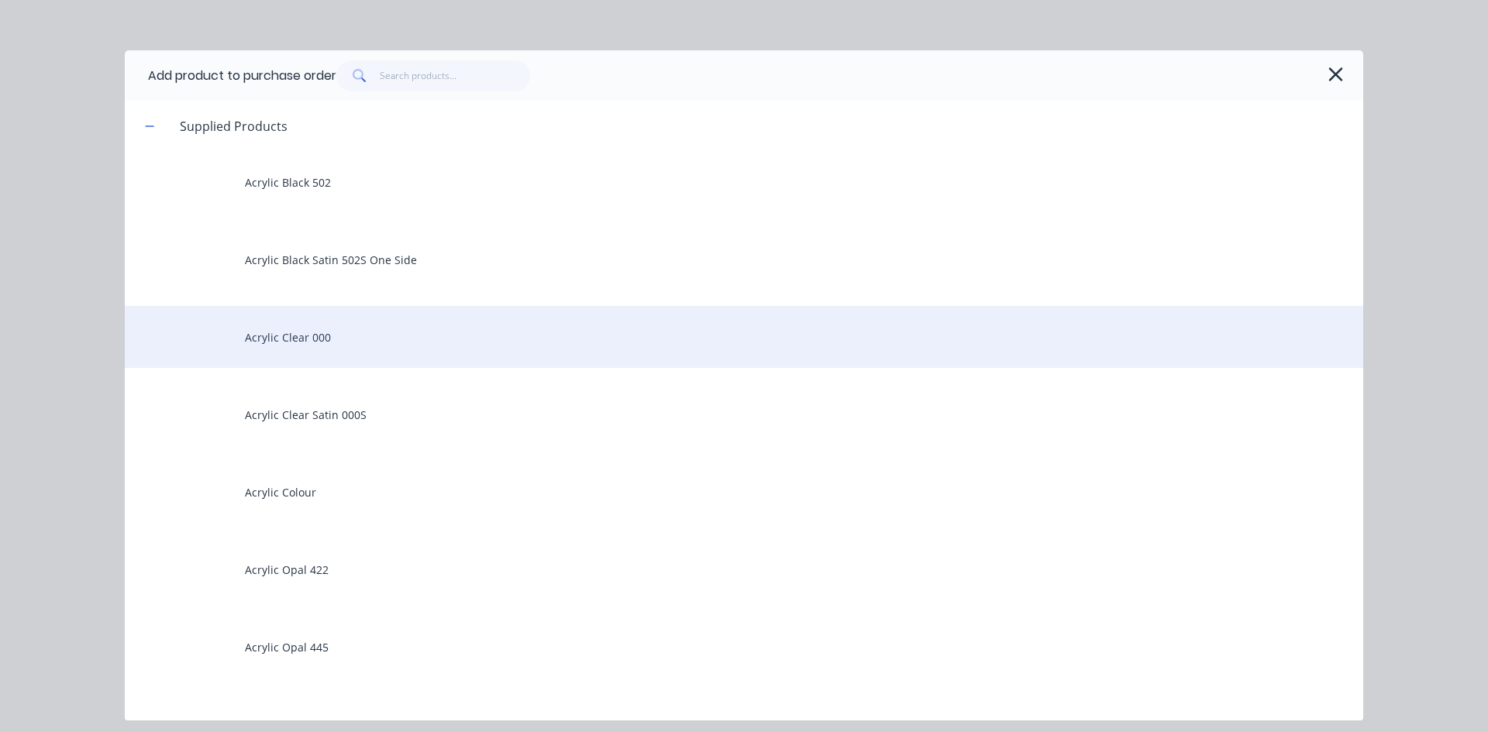
click at [358, 342] on div "Acrylic Clear 000" at bounding box center [744, 337] width 1238 height 62
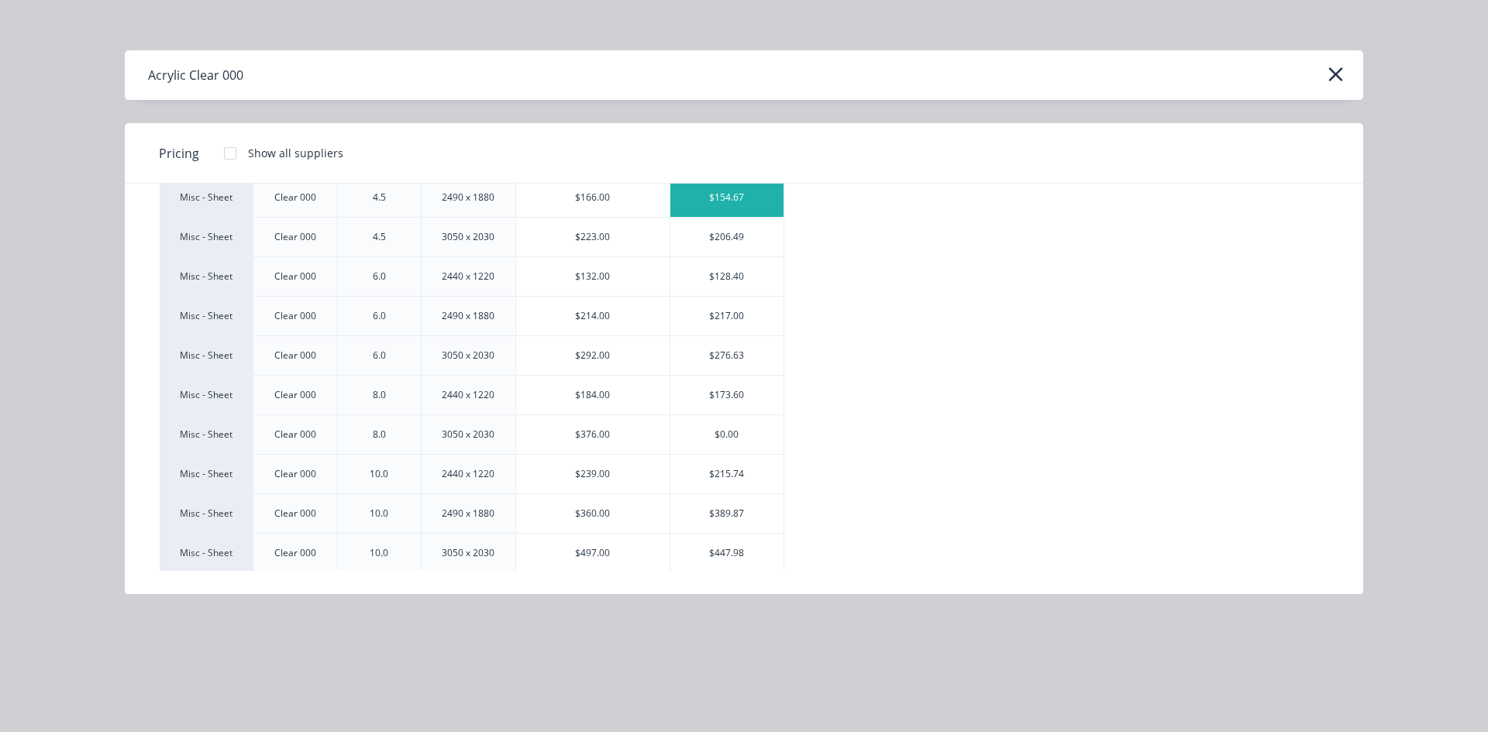
scroll to position [310, 0]
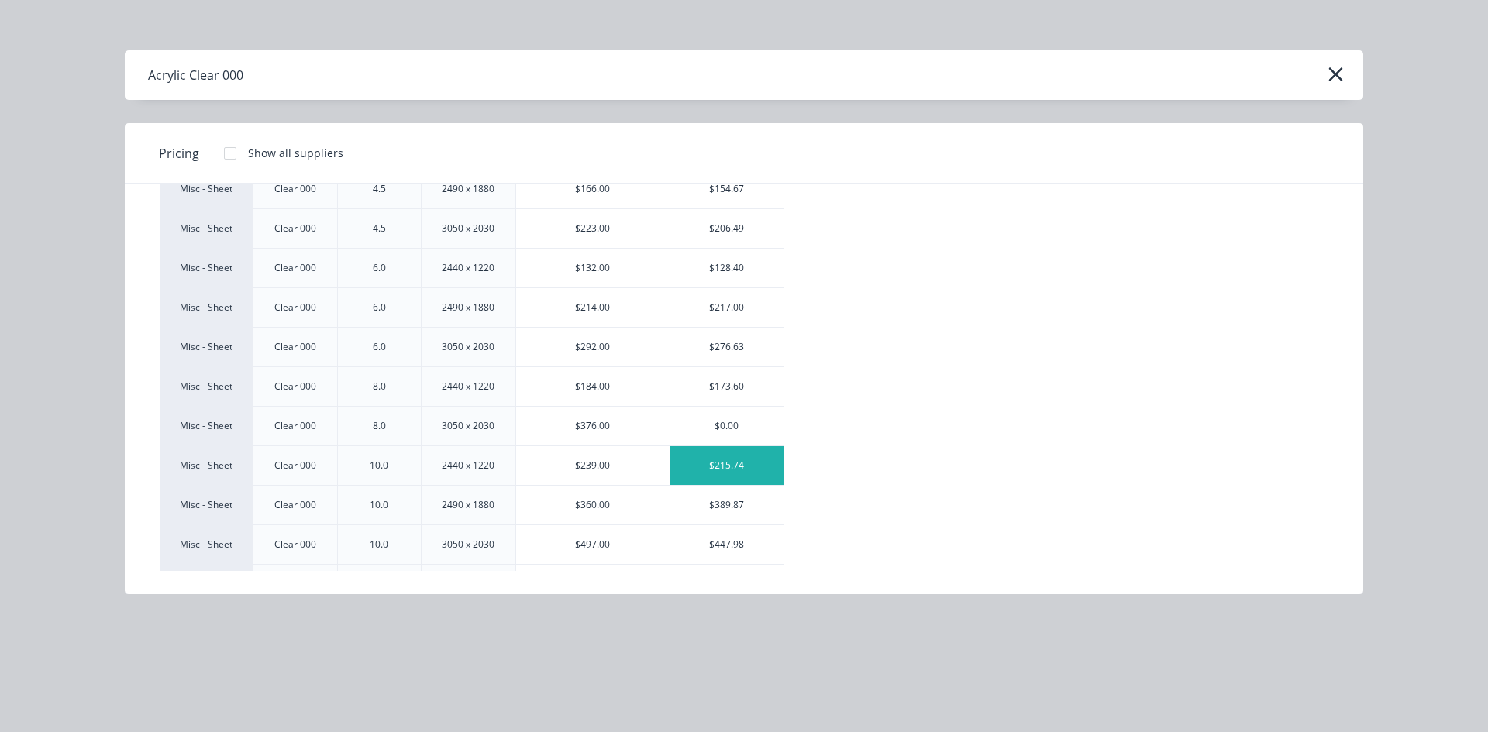
click at [760, 459] on div "$215.74" at bounding box center [726, 465] width 113 height 39
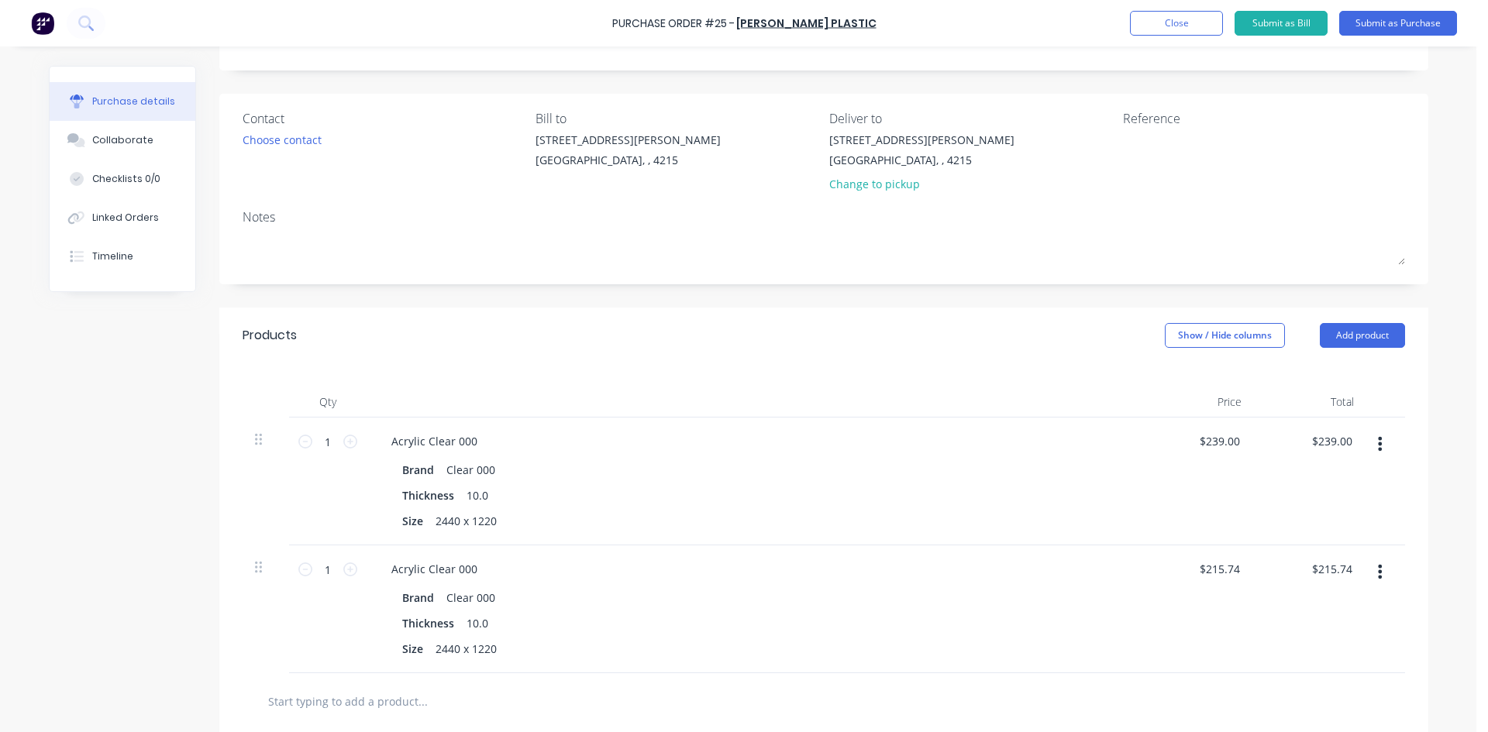
scroll to position [155, 0]
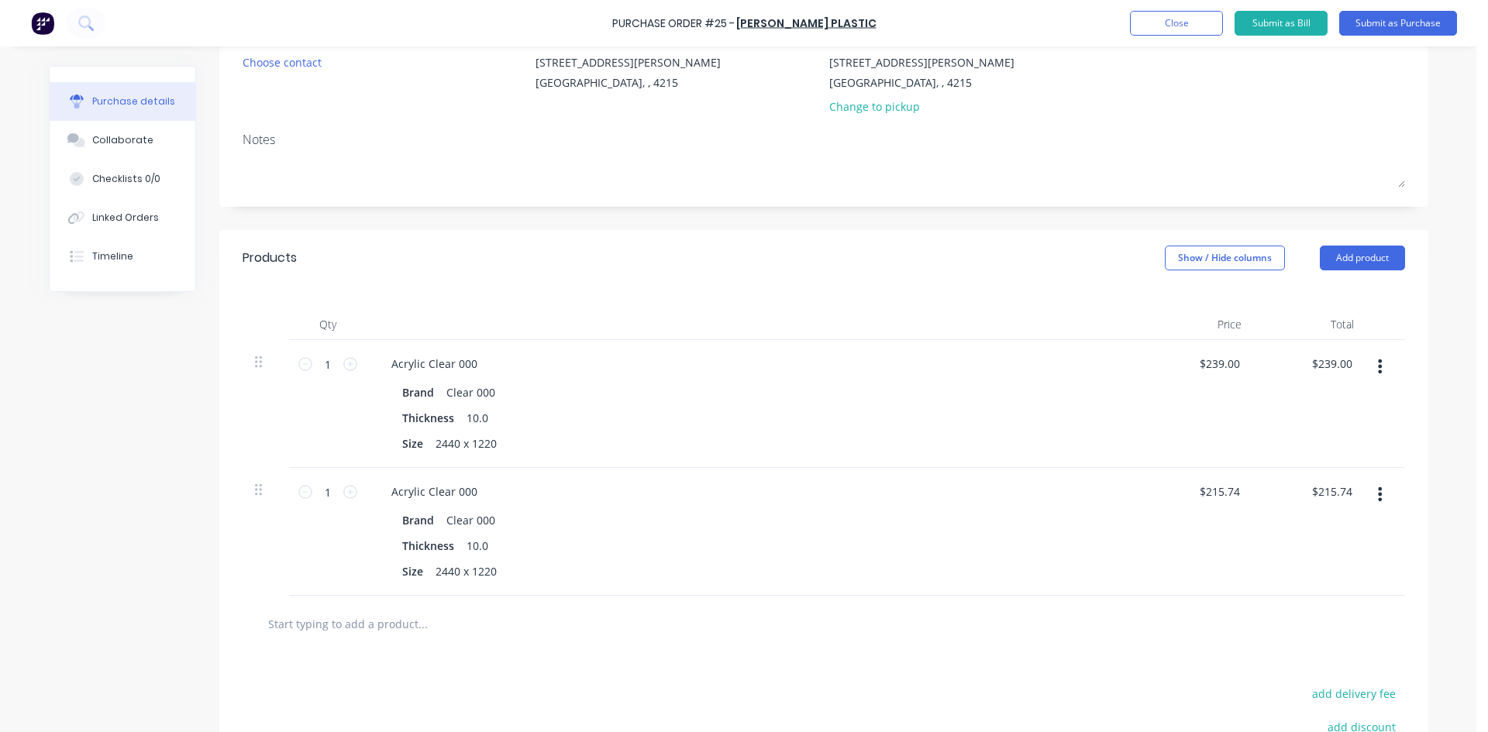
click at [1379, 365] on button "button" at bounding box center [1379, 367] width 36 height 28
click at [1290, 492] on button "Delete" at bounding box center [1333, 500] width 132 height 31
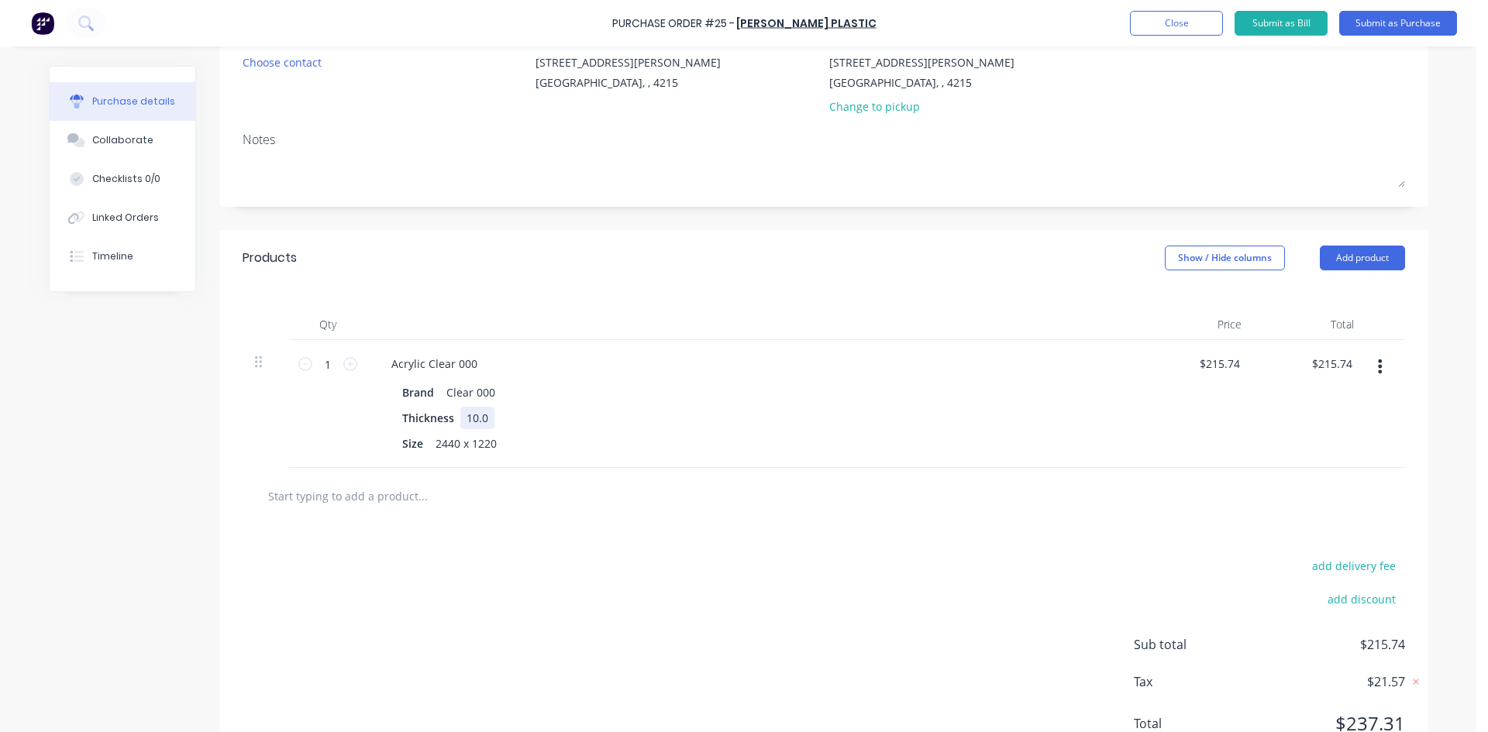
click at [729, 415] on div "Thickness 10.0" at bounding box center [751, 418] width 710 height 22
click at [423, 490] on input "text" at bounding box center [422, 495] width 310 height 31
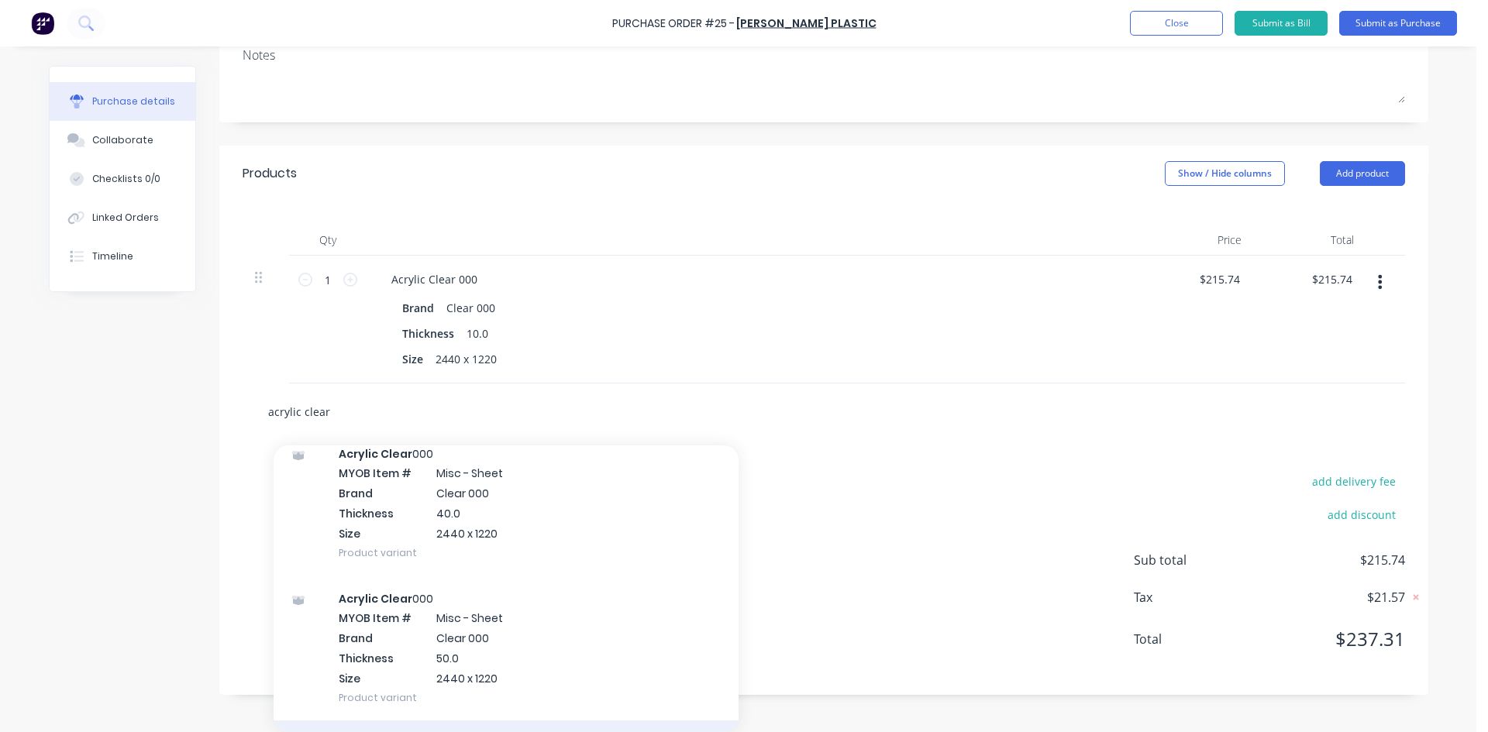
scroll to position [4094, 0]
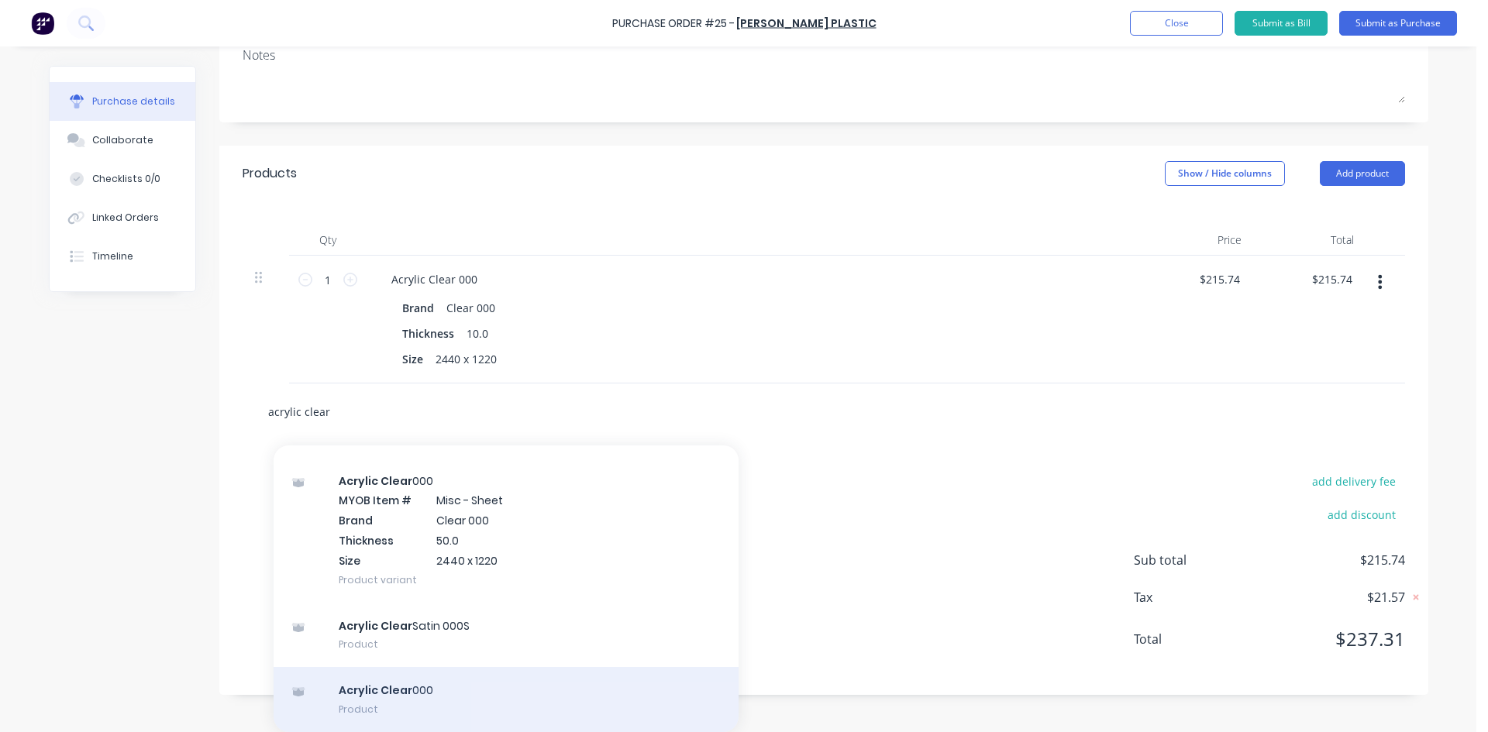
type input "acrylic clear"
click at [408, 691] on div "Acrylic Clear 000 Product" at bounding box center [506, 699] width 465 height 65
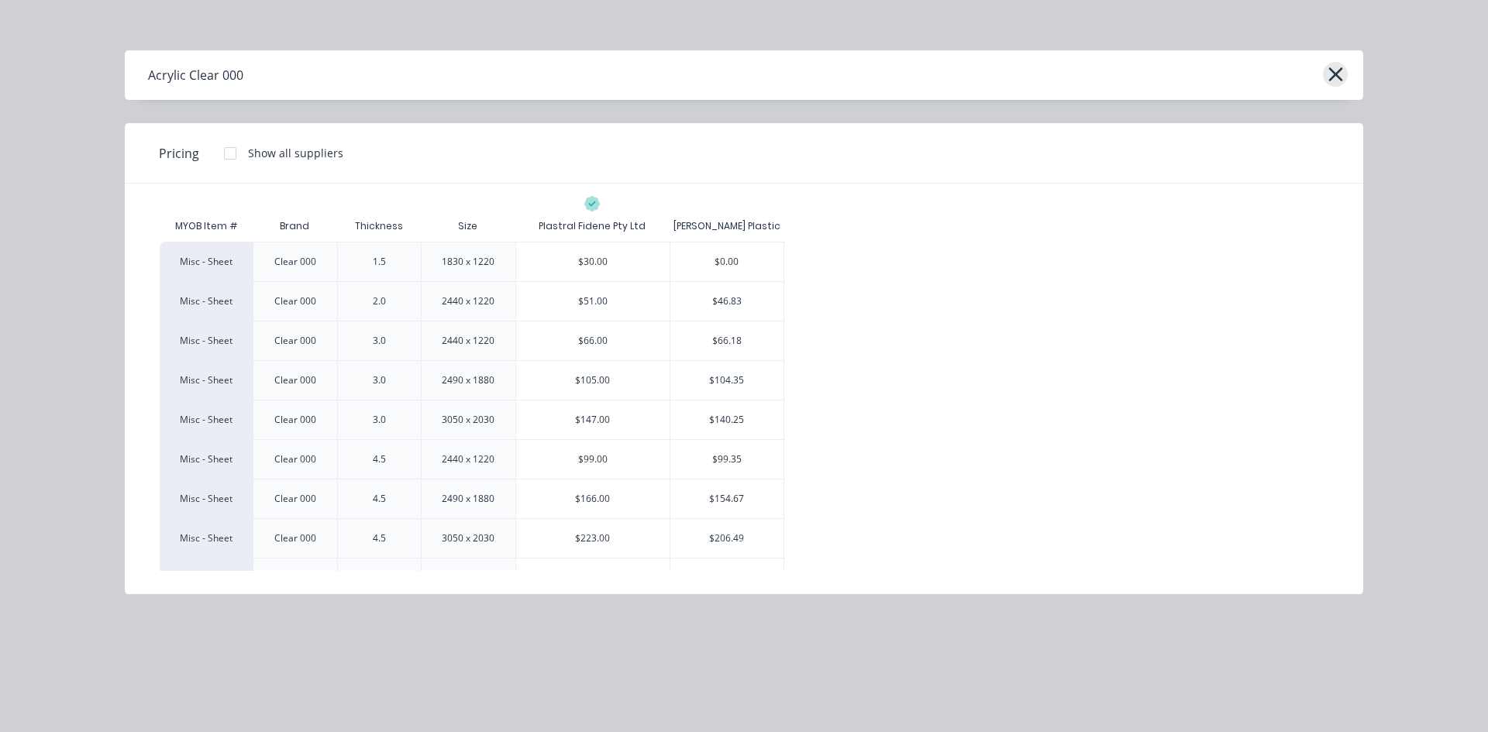
click at [1334, 70] on icon "button" at bounding box center [1335, 75] width 16 height 22
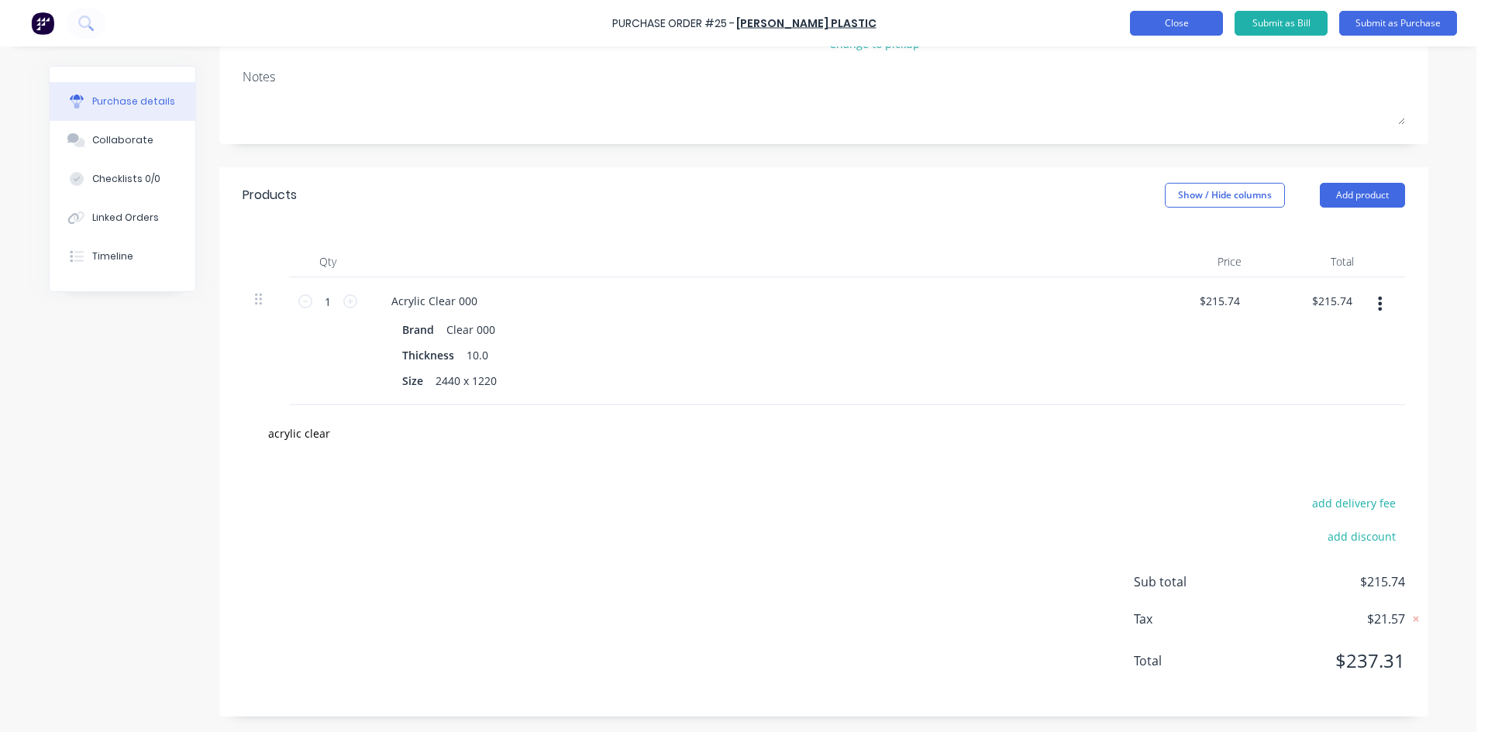
click at [1148, 15] on button "Close" at bounding box center [1176, 23] width 93 height 25
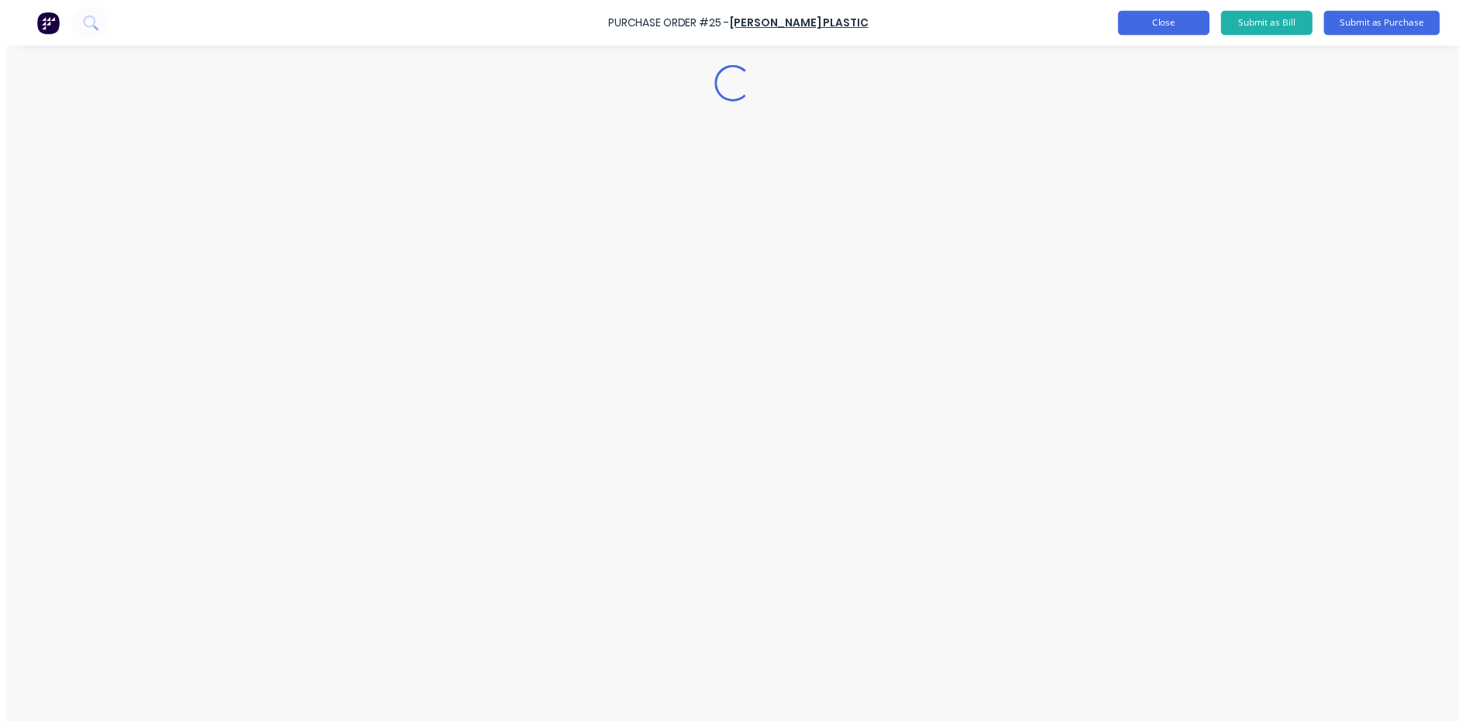
scroll to position [0, 0]
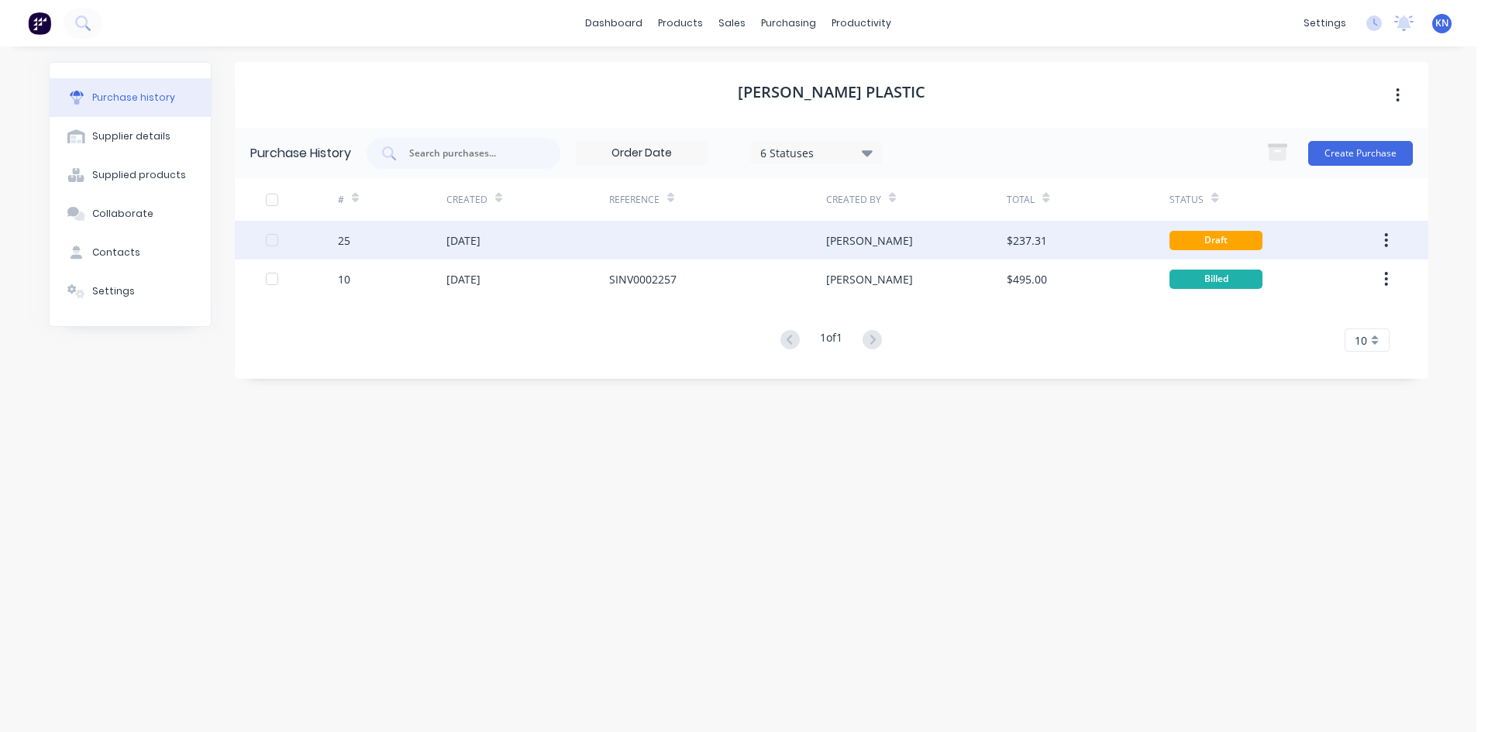
click at [1391, 235] on button "button" at bounding box center [1386, 240] width 36 height 28
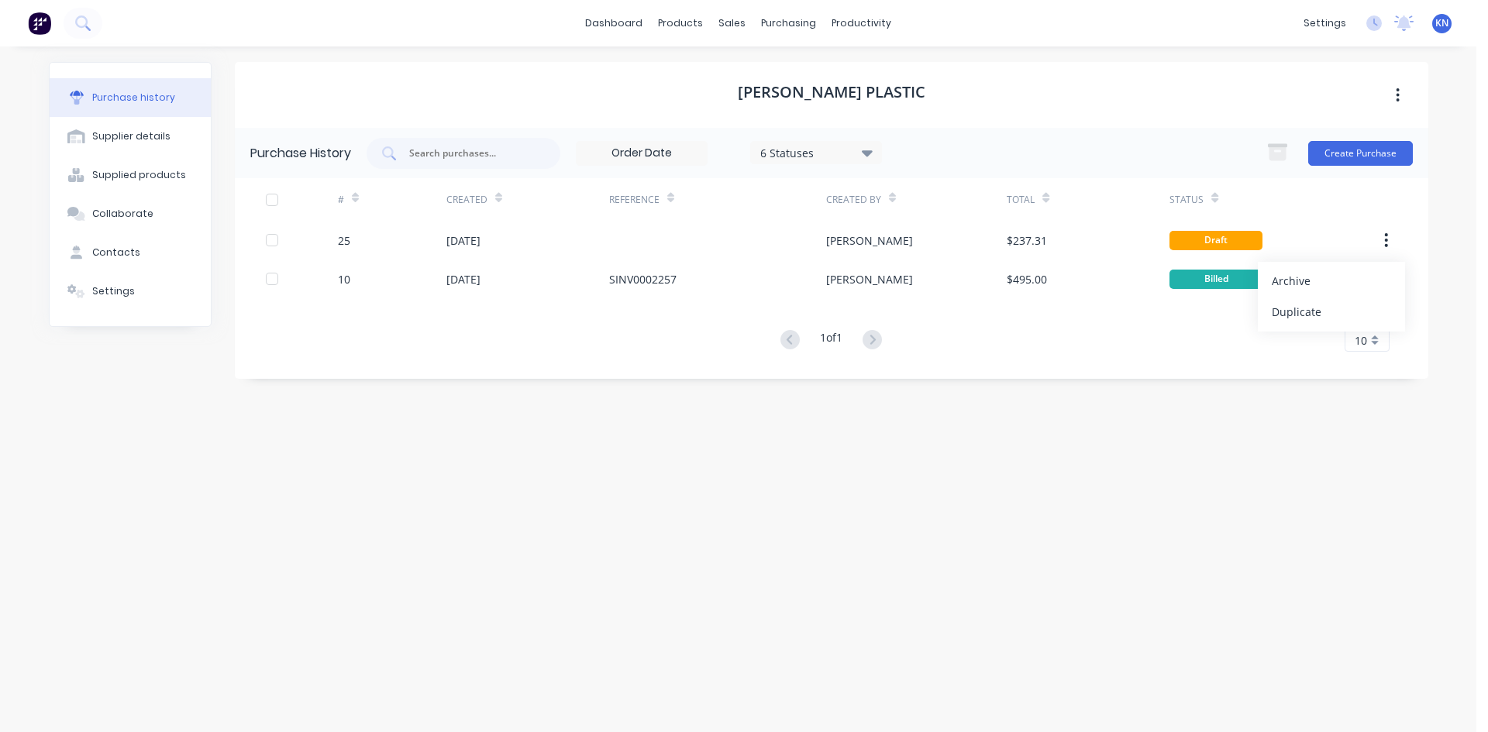
click at [1179, 492] on div "Mulford Plastic Purchase History 6 Statuses 6 Statuses Create Purchase # Create…" at bounding box center [831, 381] width 1193 height 639
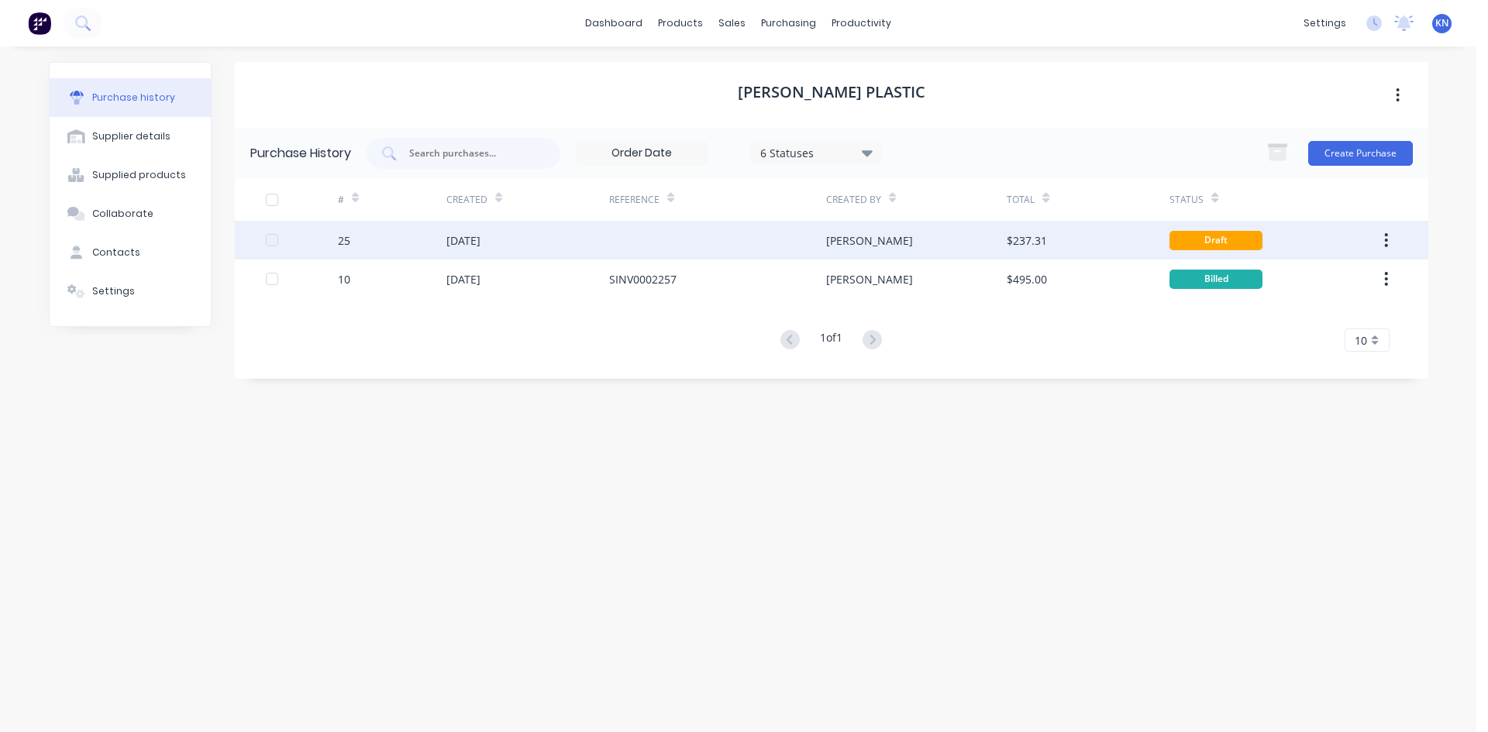
click at [1386, 241] on icon "button" at bounding box center [1386, 240] width 3 height 14
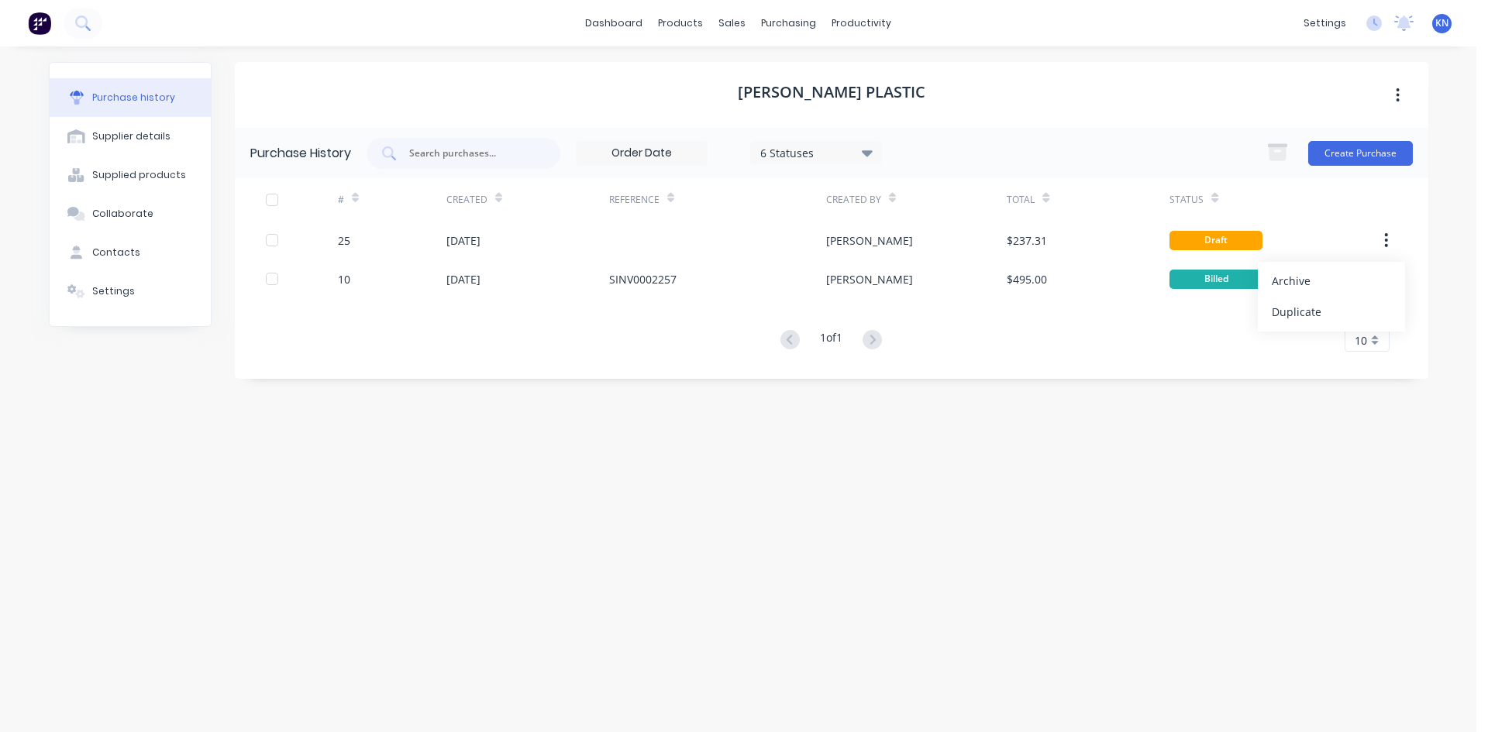
click at [774, 618] on div "Mulford Plastic Purchase History 6 Statuses 6 Statuses Create Purchase # Create…" at bounding box center [831, 381] width 1193 height 639
click at [864, 26] on div "productivity" at bounding box center [861, 23] width 75 height 23
click at [930, 68] on link "Workflow" at bounding box center [921, 73] width 205 height 31
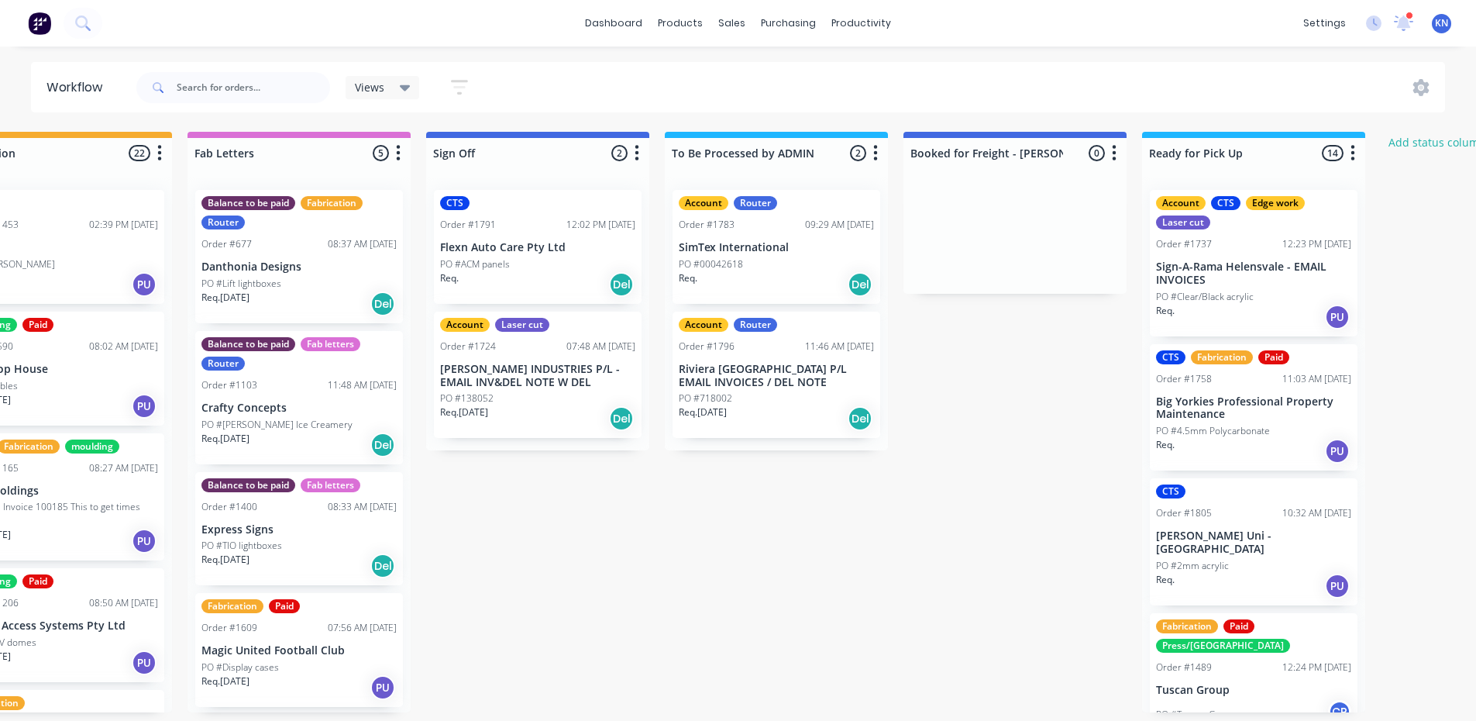
scroll to position [0, 2018]
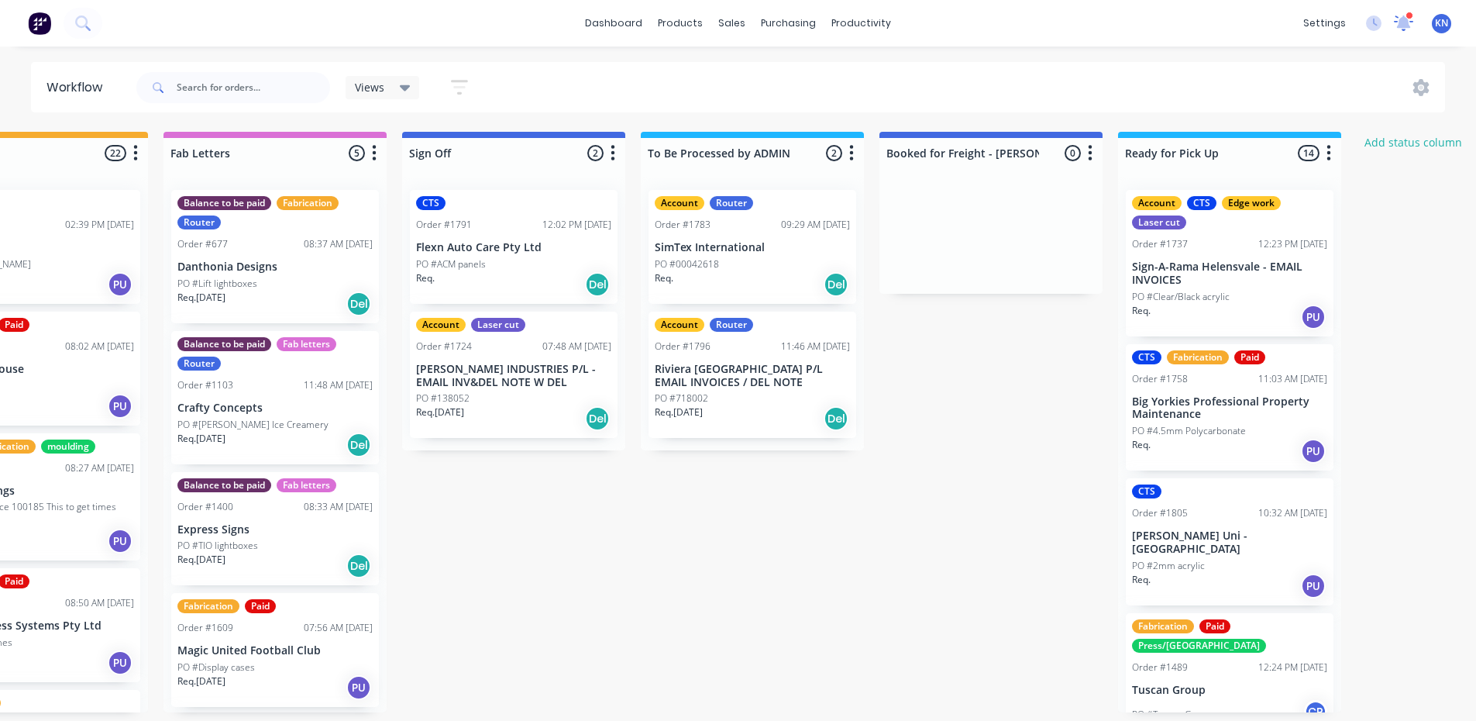
click at [1410, 27] on icon at bounding box center [1404, 21] width 14 height 12
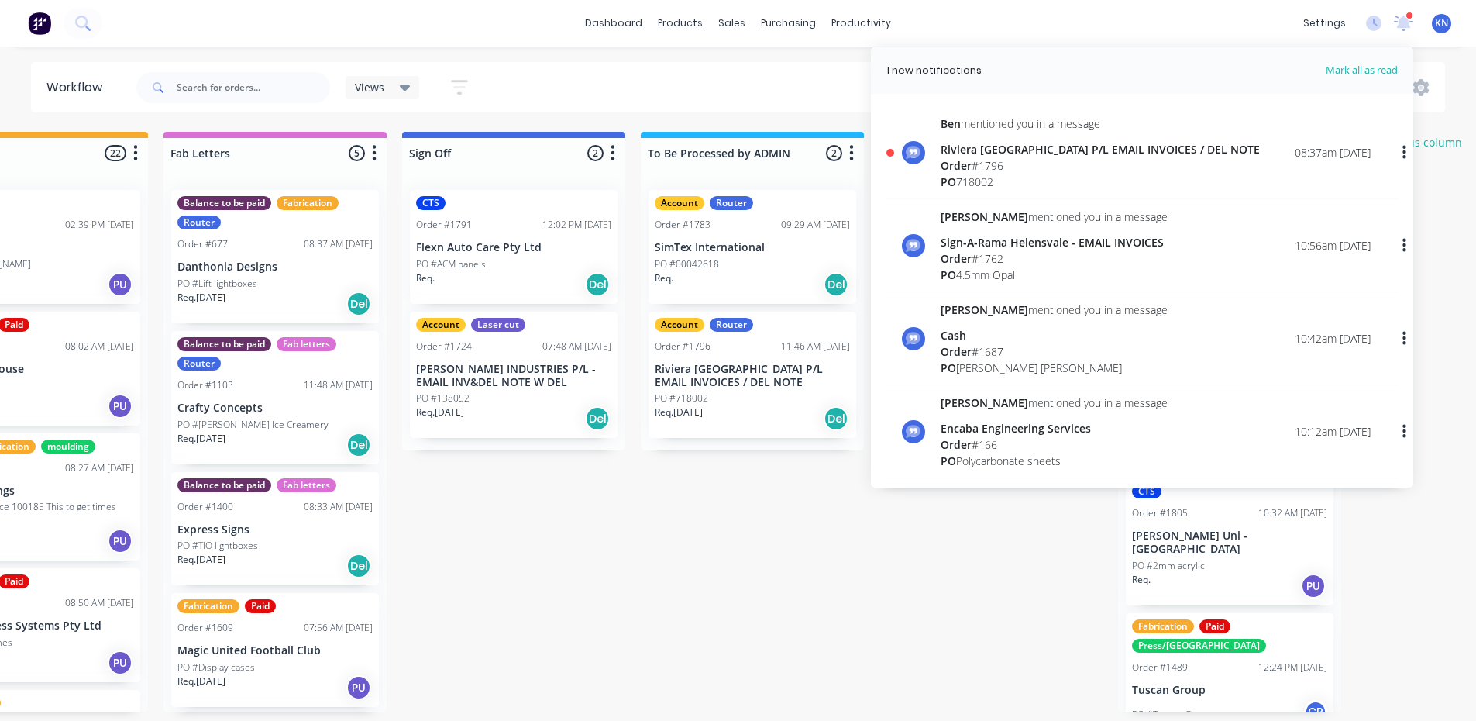
click at [1101, 155] on div "Riviera [GEOGRAPHIC_DATA] P/L EMAIL INVOICES / DEL NOTE" at bounding box center [1100, 149] width 319 height 16
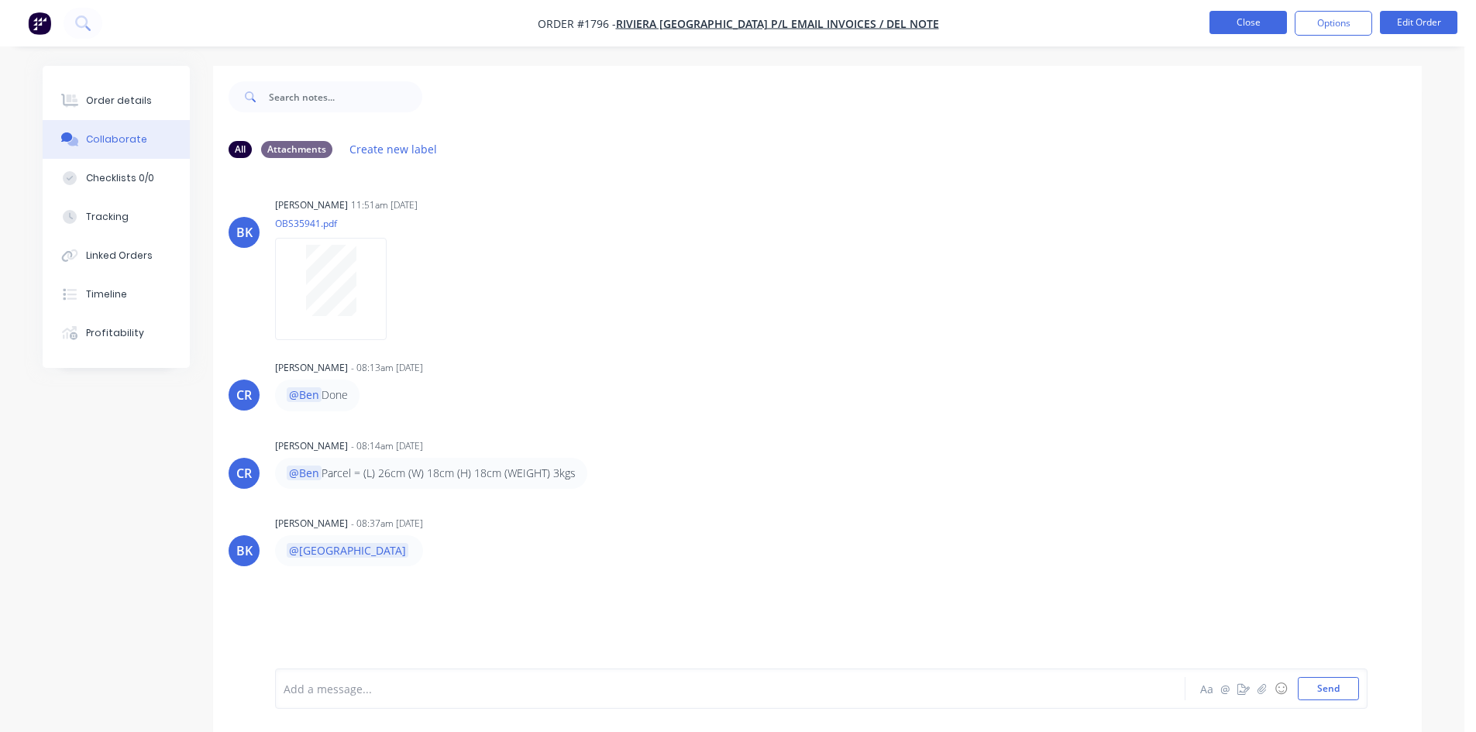
click at [1267, 17] on button "Close" at bounding box center [1248, 22] width 77 height 23
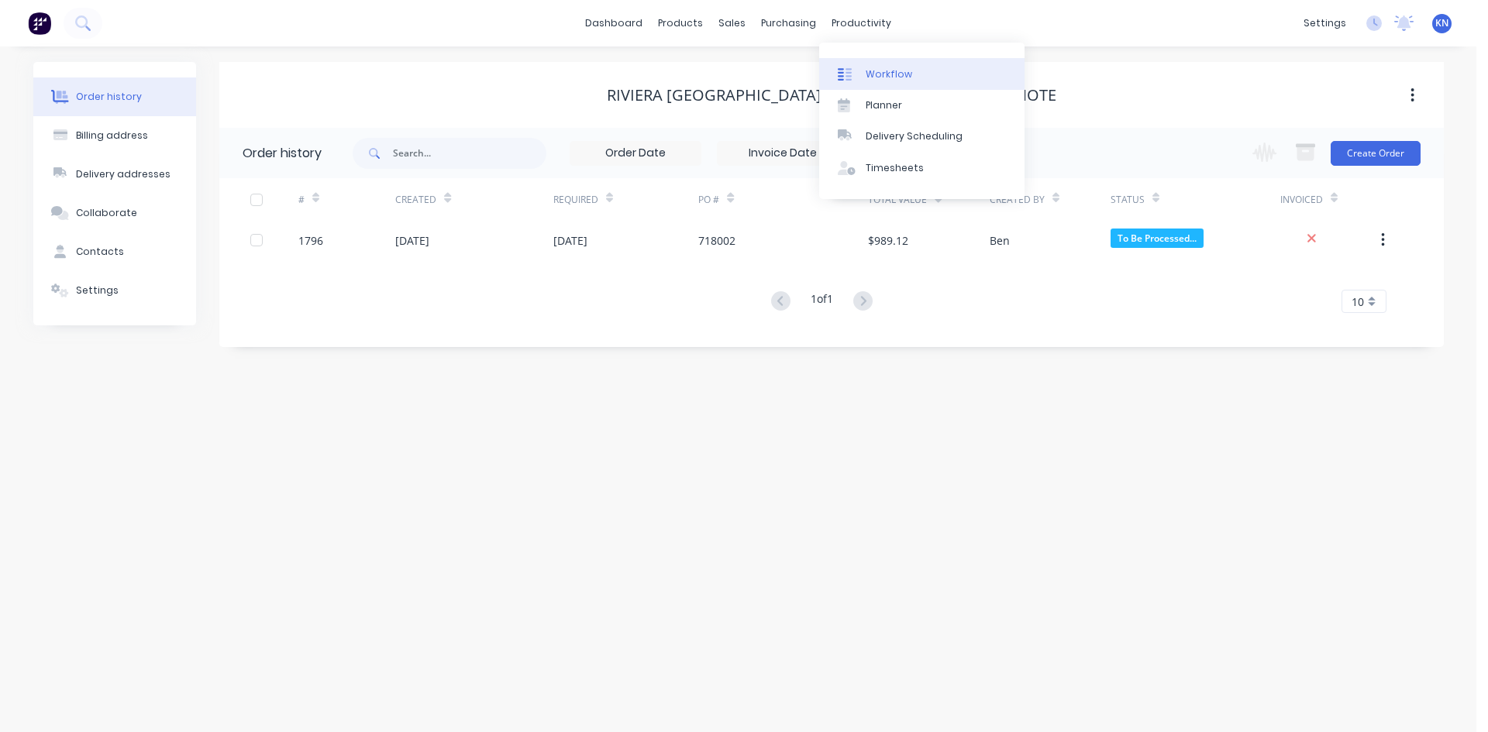
click at [879, 65] on link "Workflow" at bounding box center [921, 73] width 205 height 31
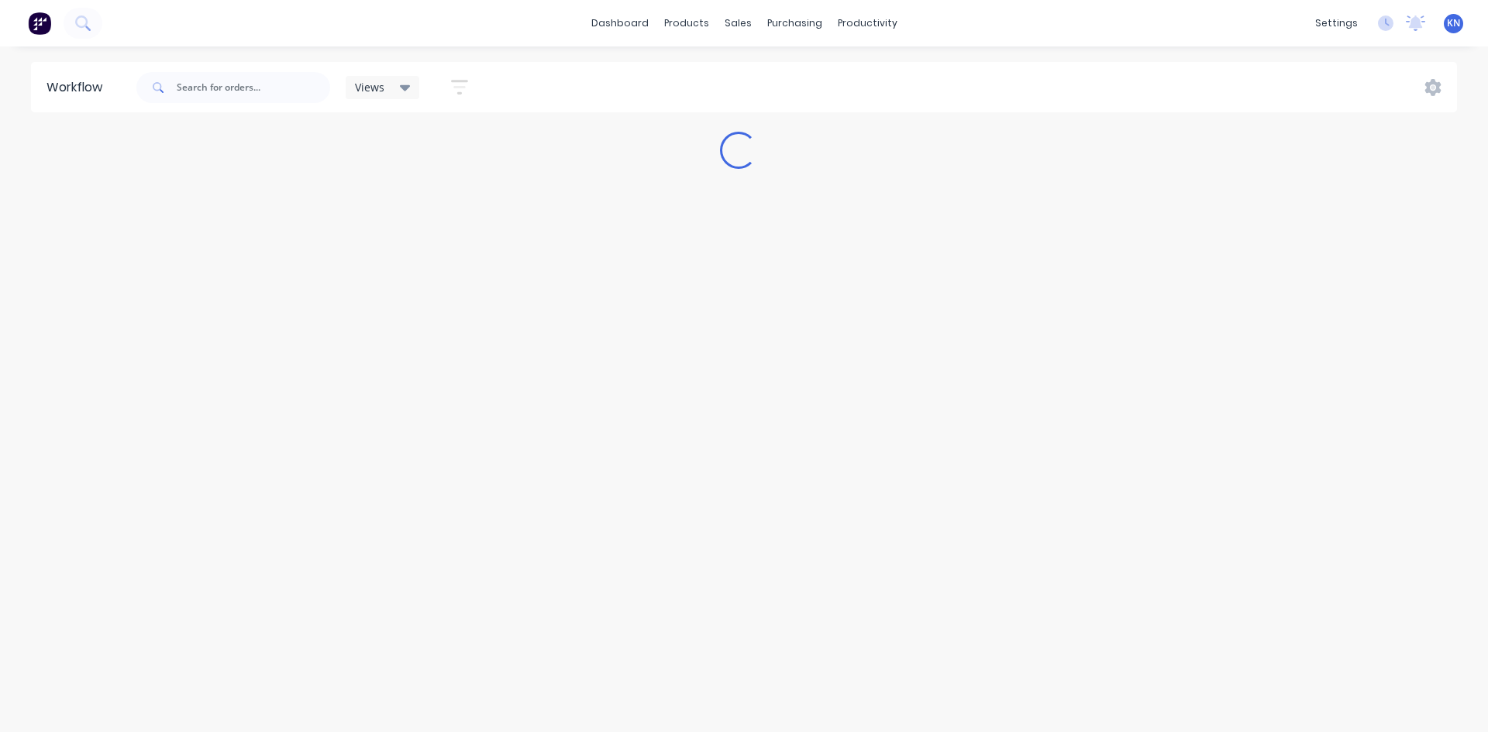
click at [1192, 639] on html "dashboard products sales purchasing productivity dashboard products Product Cat…" at bounding box center [744, 319] width 1488 height 639
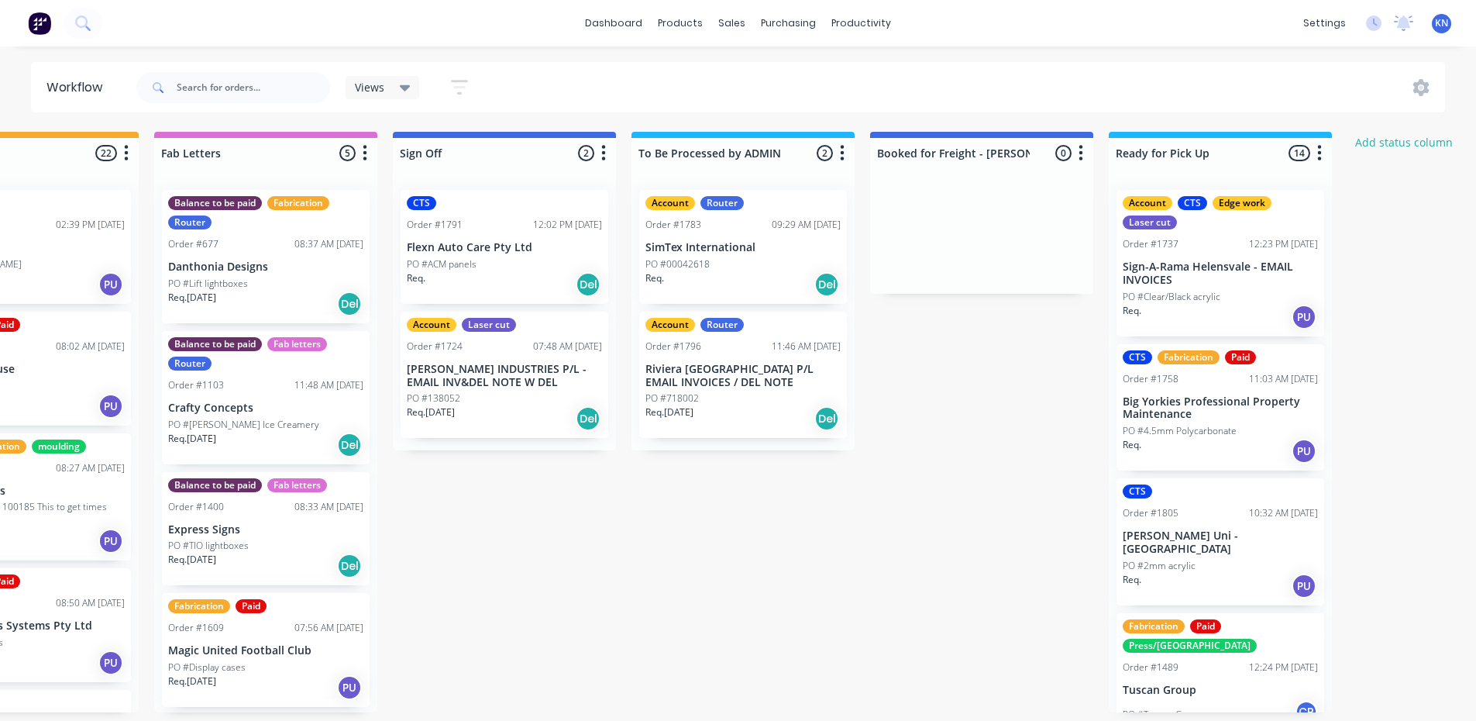
scroll to position [0, 1962]
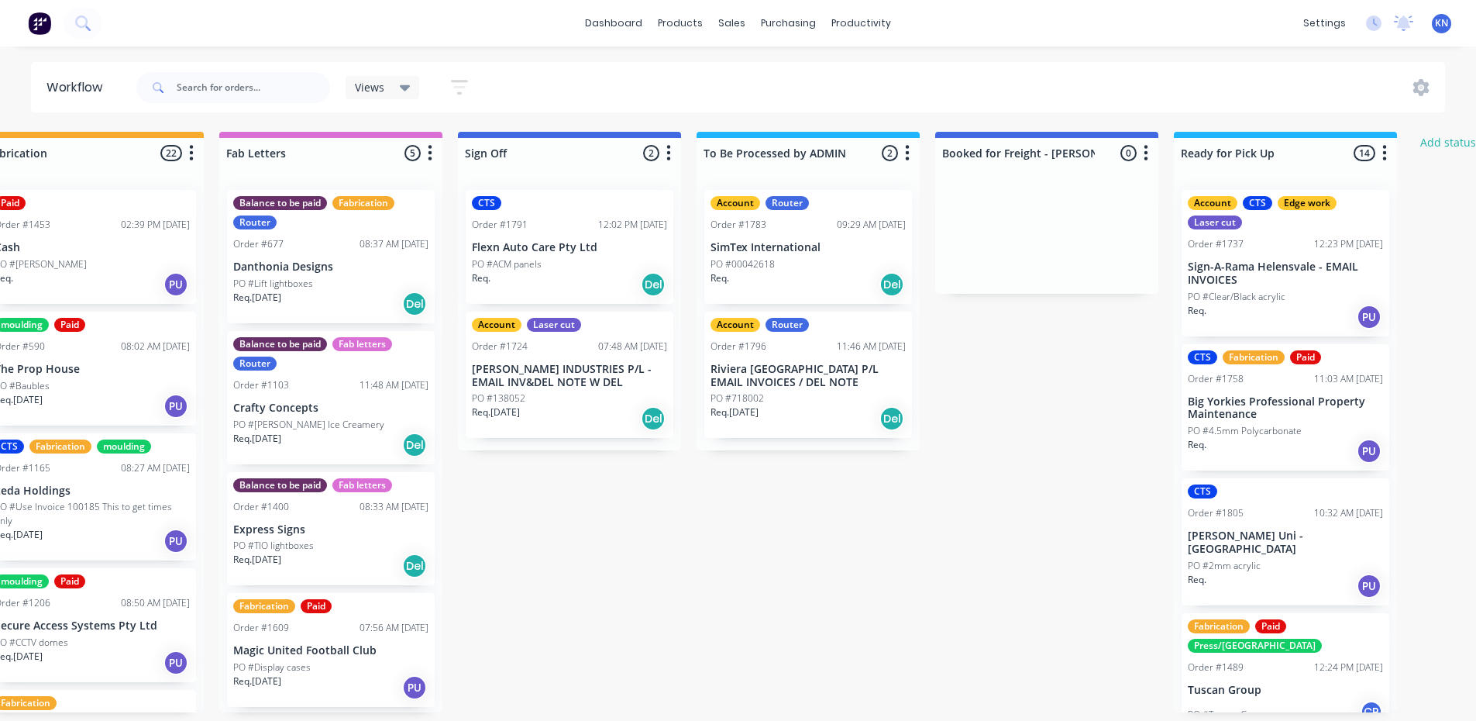
click at [838, 376] on p "Riviera [GEOGRAPHIC_DATA] P/L EMAIL INVOICES / DEL NOTE" at bounding box center [808, 376] width 195 height 26
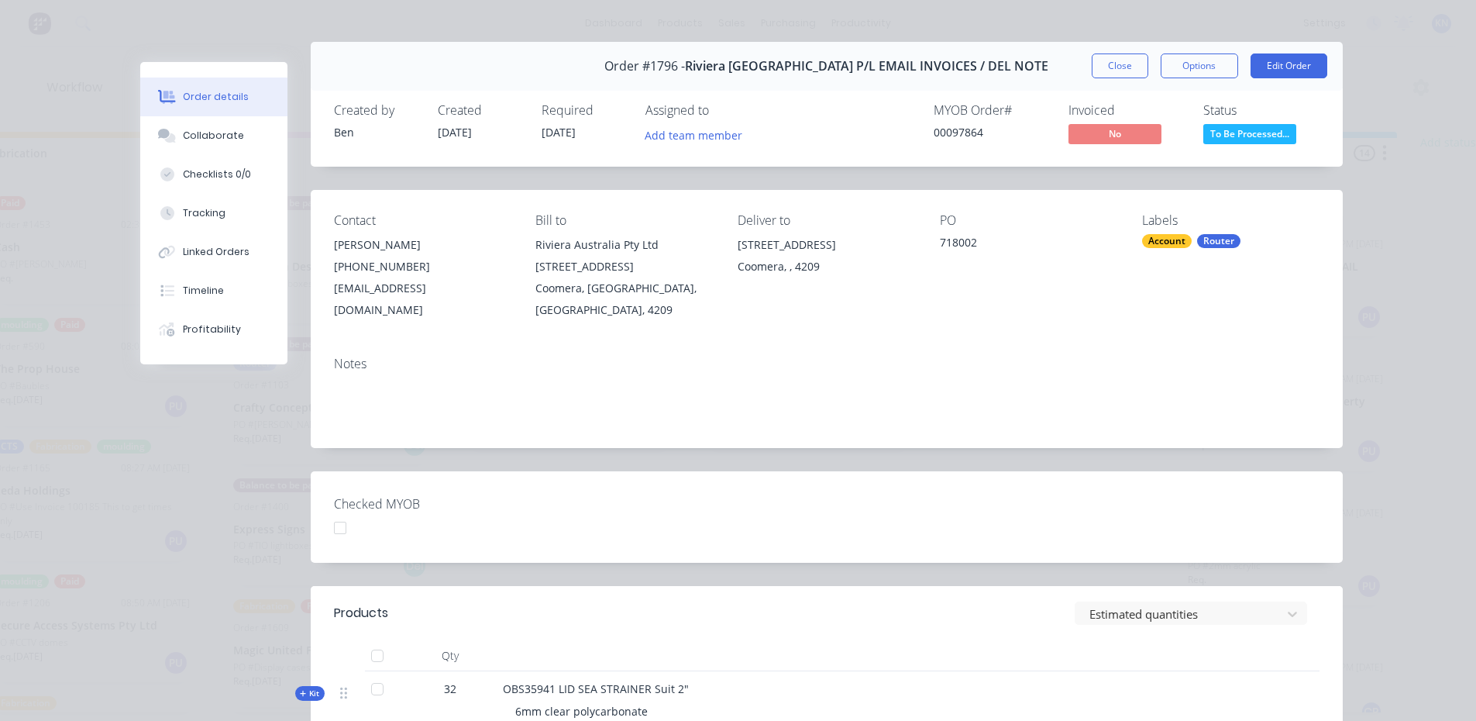
scroll to position [0, 0]
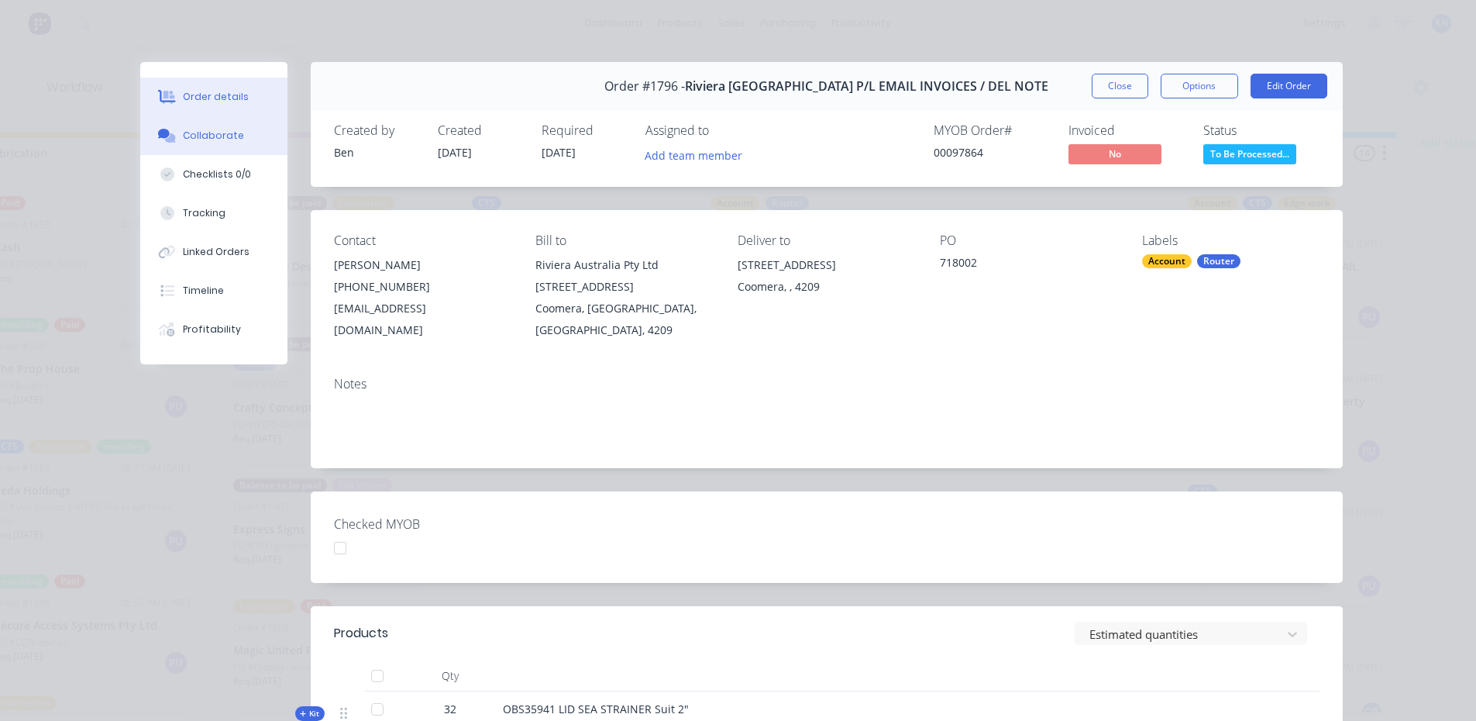
click at [225, 137] on div "Collaborate" at bounding box center [213, 136] width 61 height 14
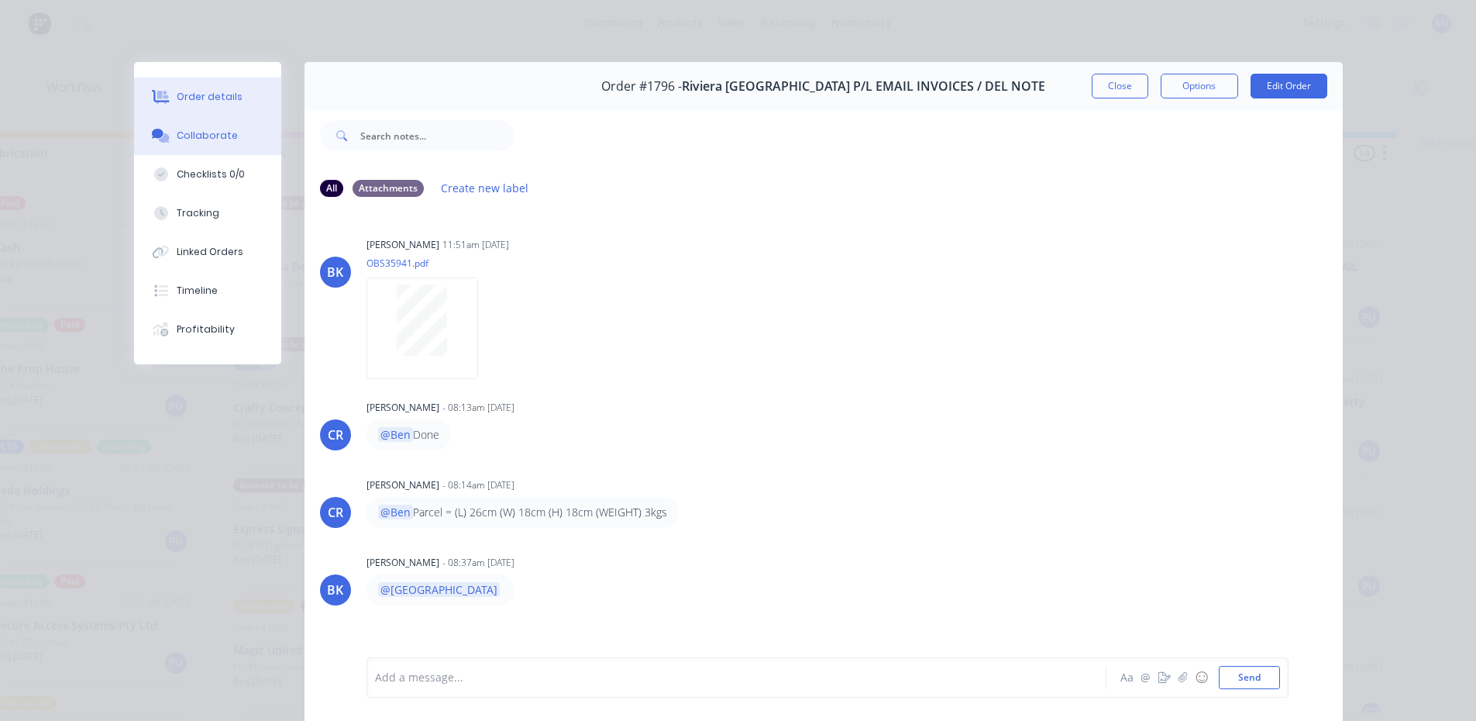
click at [188, 89] on button "Order details" at bounding box center [207, 96] width 147 height 39
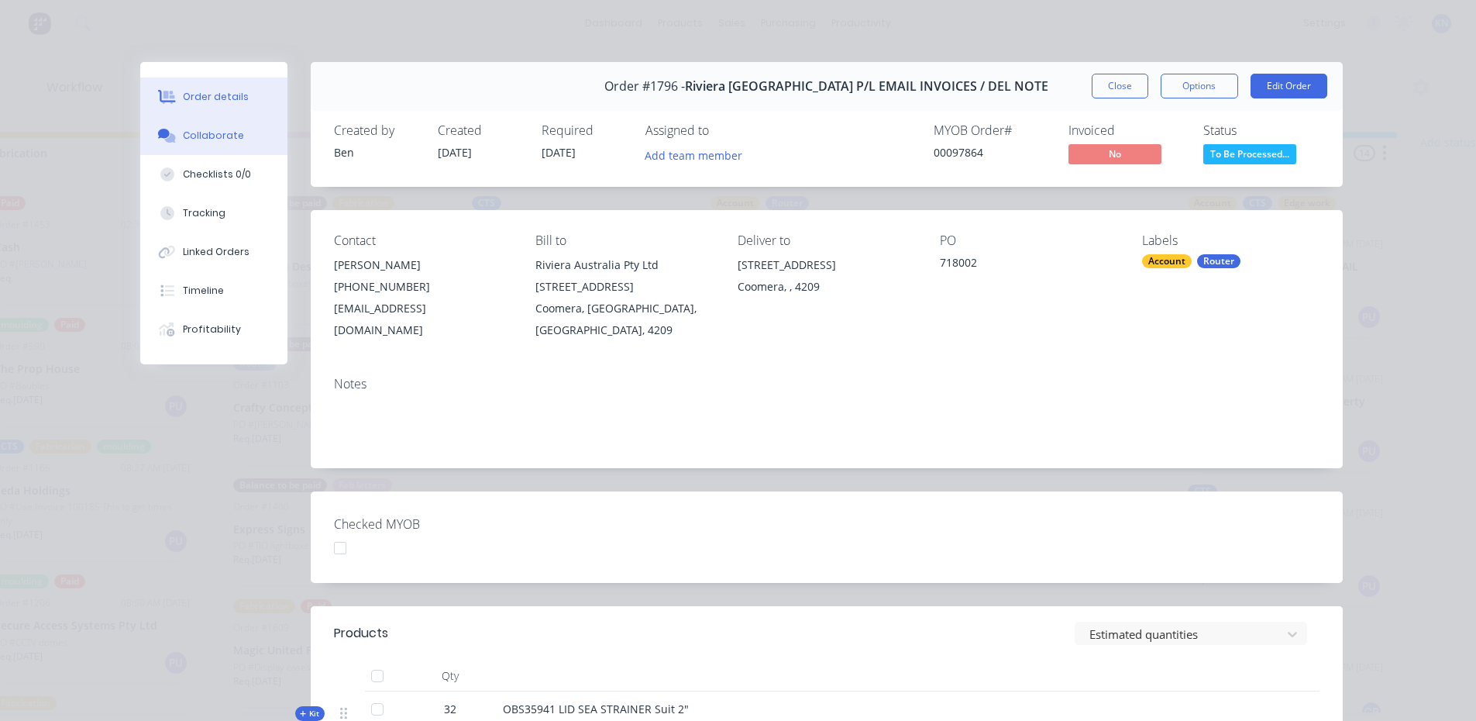
click at [220, 146] on button "Collaborate" at bounding box center [213, 135] width 147 height 39
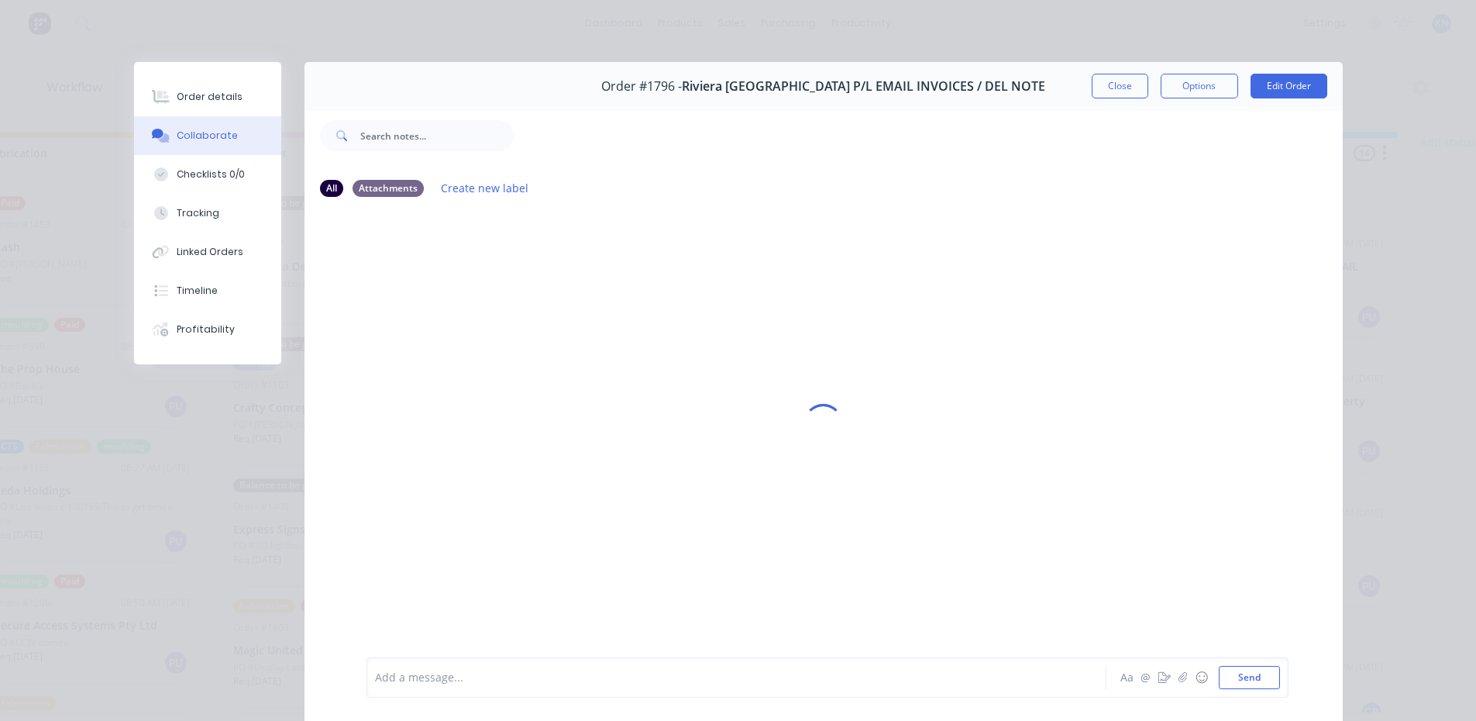
click at [497, 688] on div "Add a message..." at bounding box center [714, 677] width 679 height 23
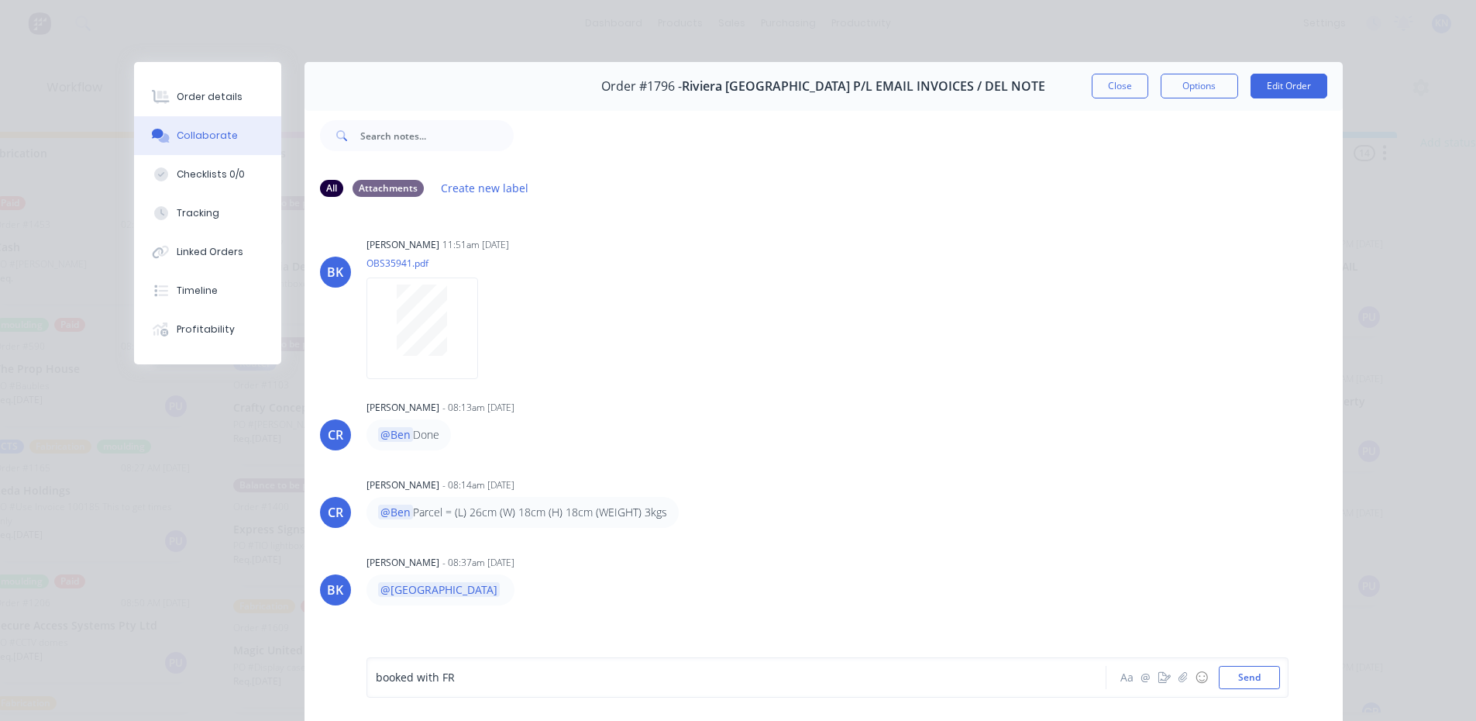
click at [377, 676] on span "booked with FR" at bounding box center [415, 677] width 79 height 15
click at [577, 677] on div "@Ben @Corey booked with FR" at bounding box center [715, 677] width 678 height 16
click at [1261, 676] on button "Send" at bounding box center [1249, 677] width 61 height 23
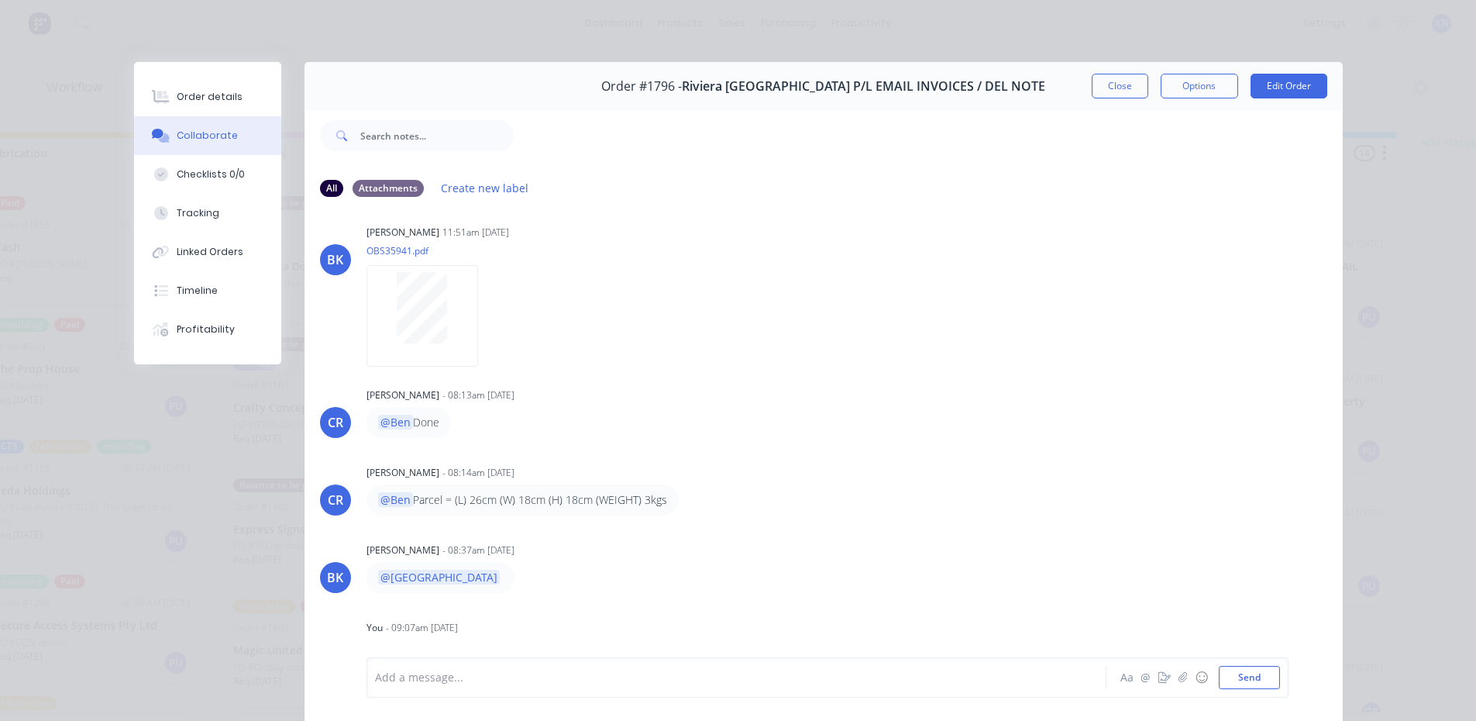
scroll to position [16, 0]
click at [1103, 89] on button "Close" at bounding box center [1120, 86] width 57 height 25
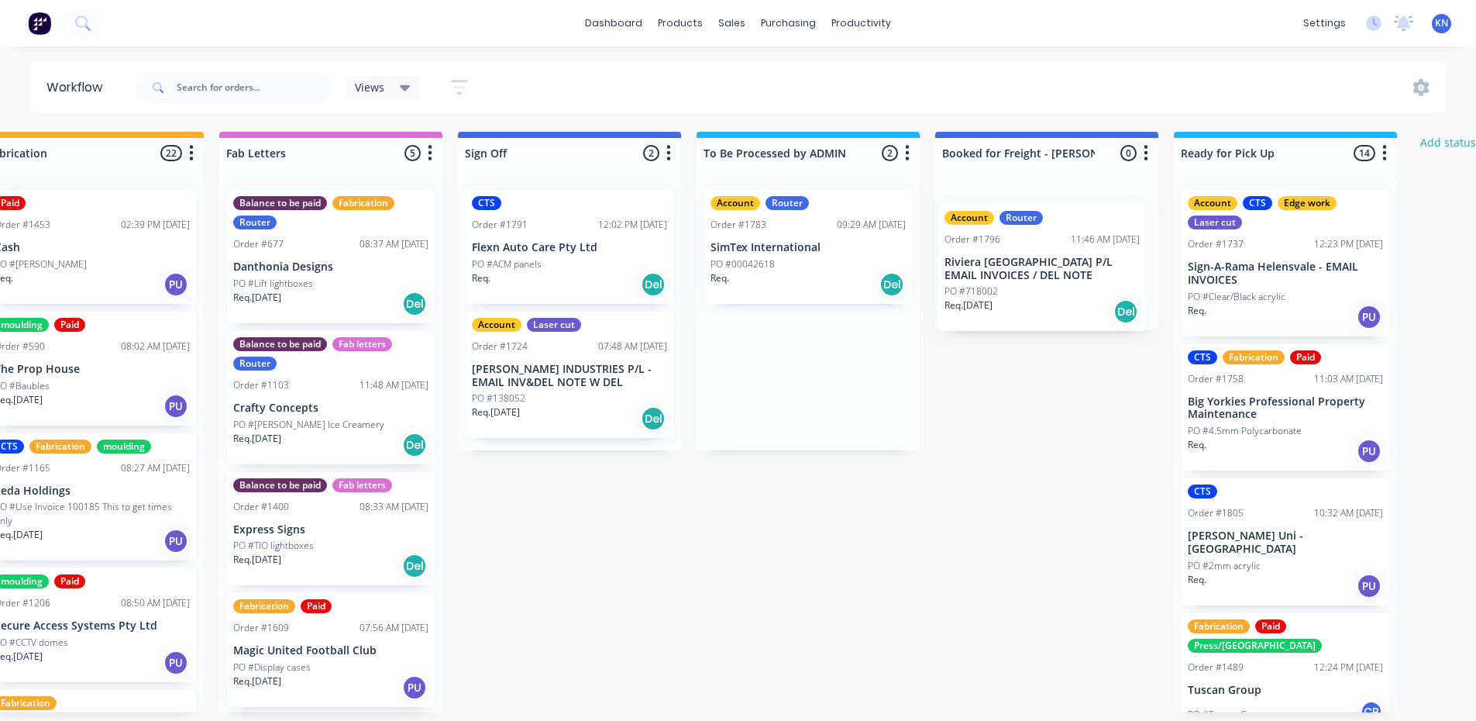
drag, startPoint x: 777, startPoint y: 363, endPoint x: 1020, endPoint y: 256, distance: 265.1
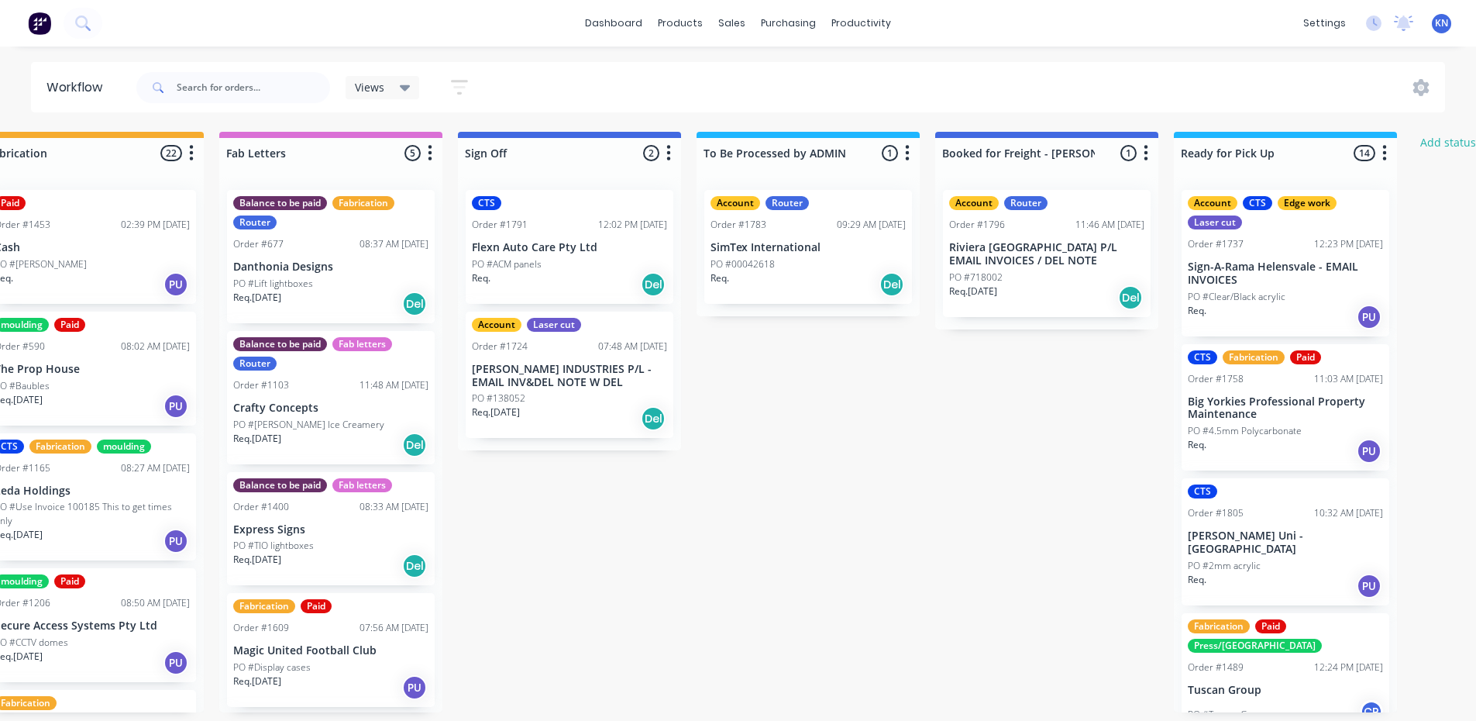
click at [1075, 276] on div "PO #718002" at bounding box center [1046, 277] width 195 height 14
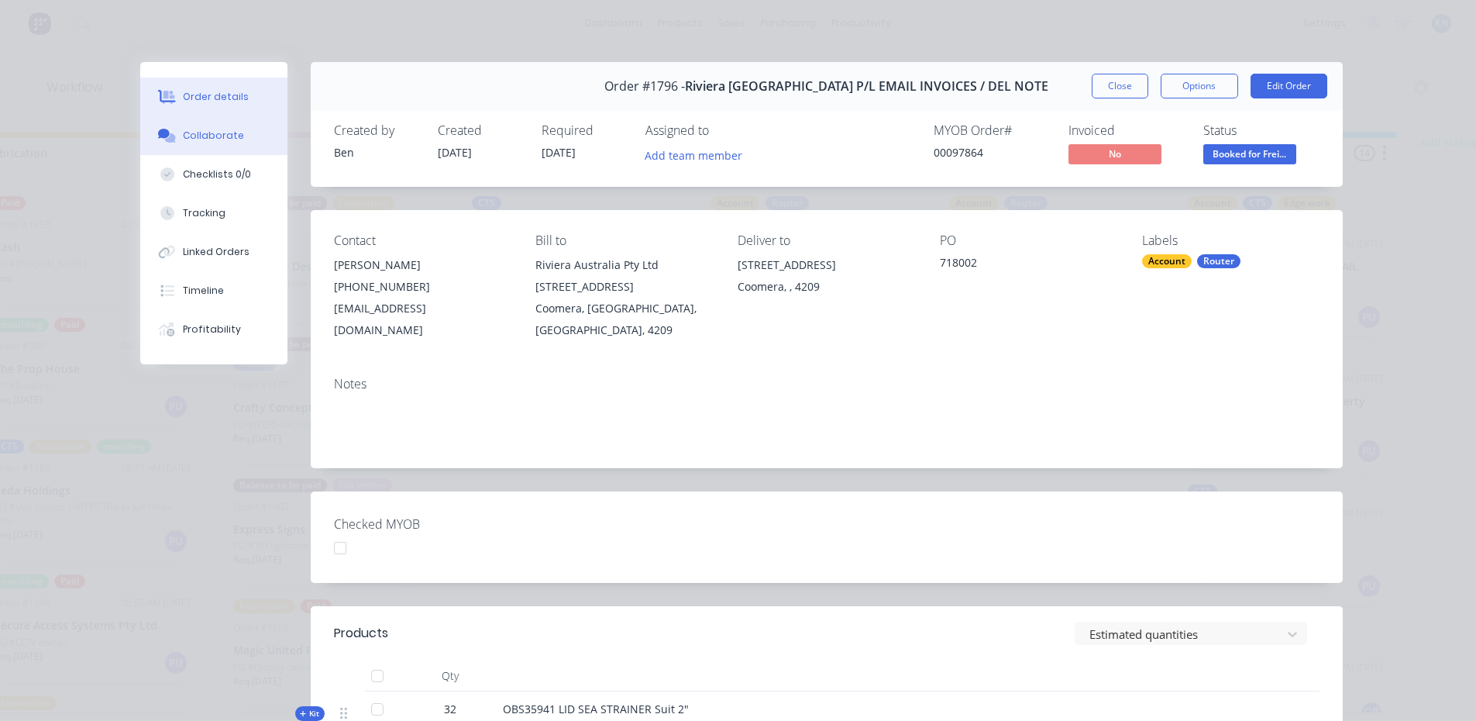
click at [216, 131] on div "Collaborate" at bounding box center [213, 136] width 61 height 14
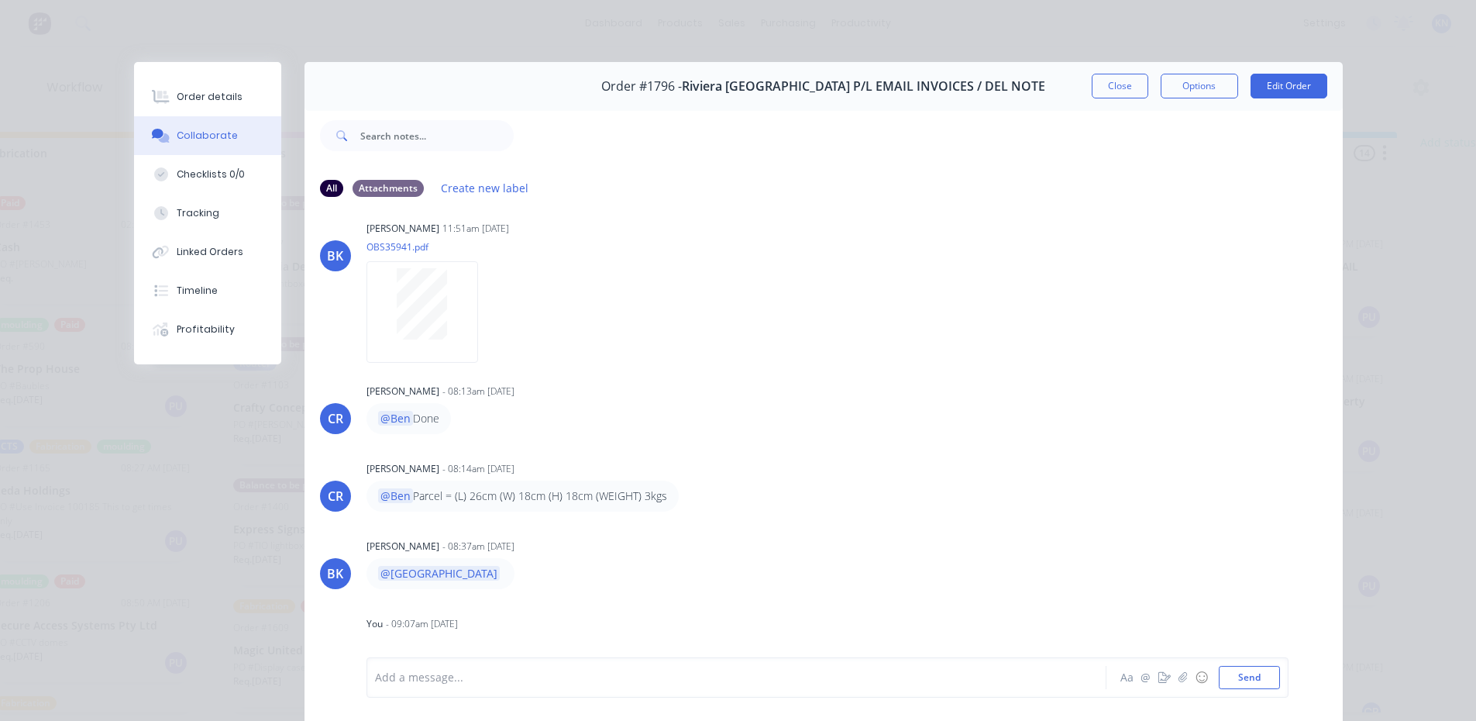
click at [561, 686] on div "Add a message..." at bounding box center [714, 677] width 679 height 23
click at [1248, 676] on button "Send" at bounding box center [1249, 677] width 61 height 23
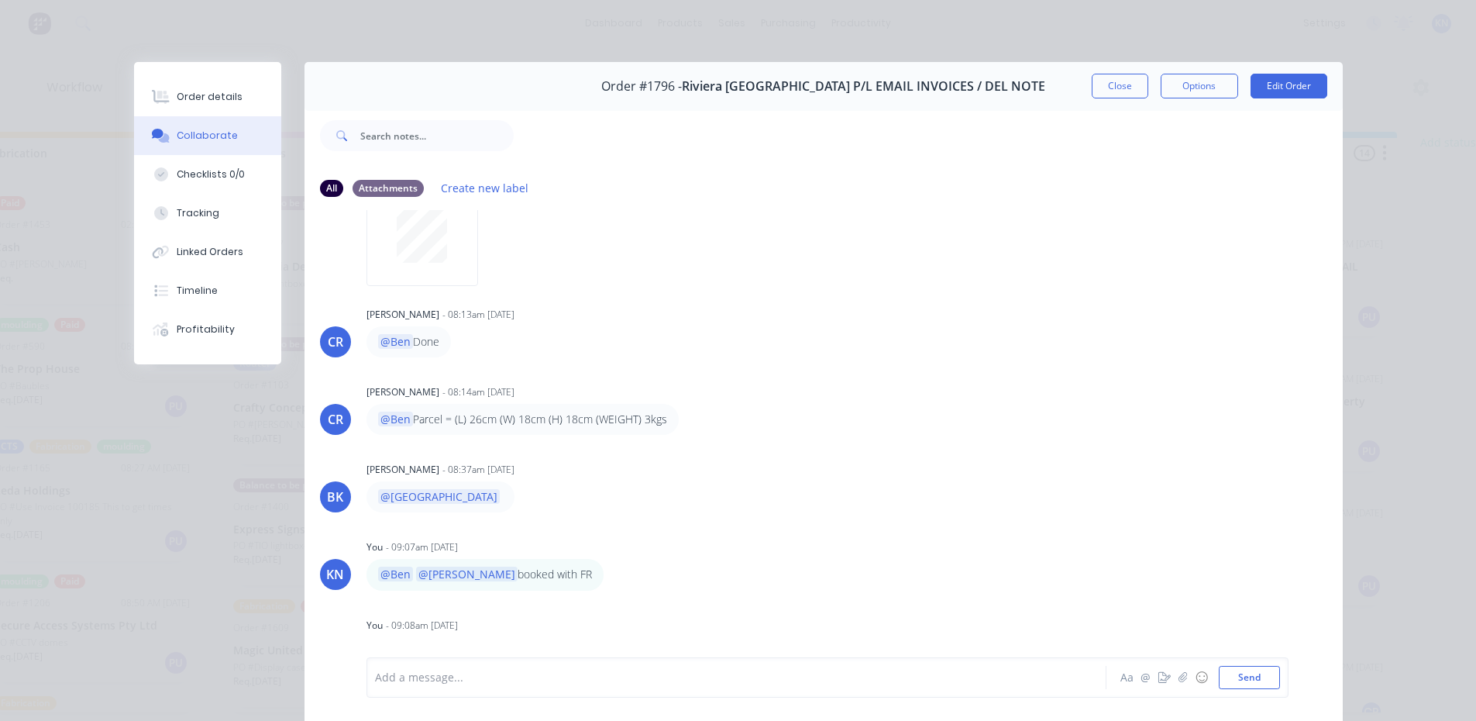
scroll to position [94, 0]
click at [1405, 268] on div "Order details Collaborate Checklists 0/0 Tracking Linked Orders Timeline Profit…" at bounding box center [738, 360] width 1476 height 721
click at [1110, 90] on button "Close" at bounding box center [1120, 86] width 57 height 25
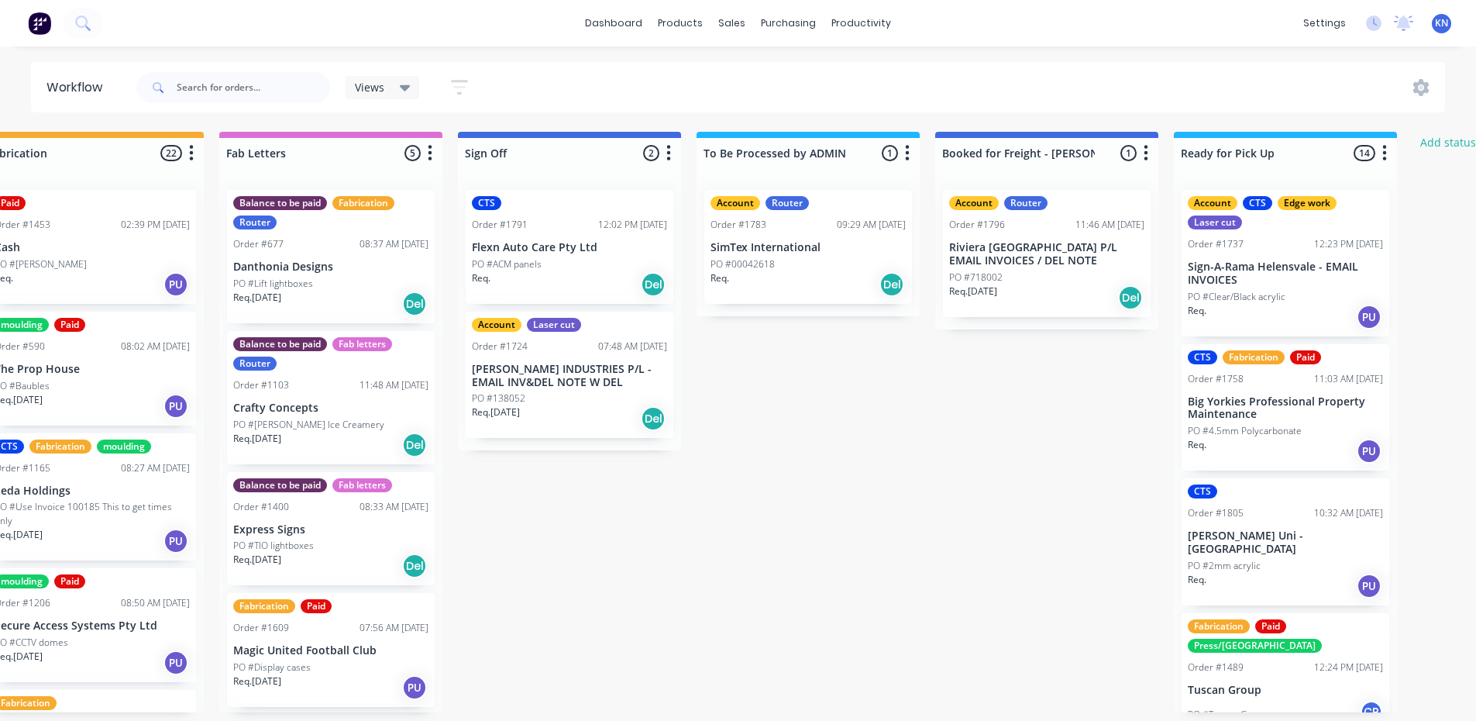
click at [842, 256] on div "Account Router Order #1783 09:29 AM 08/10/25 SimTex International PO #00042618 …" at bounding box center [808, 247] width 208 height 114
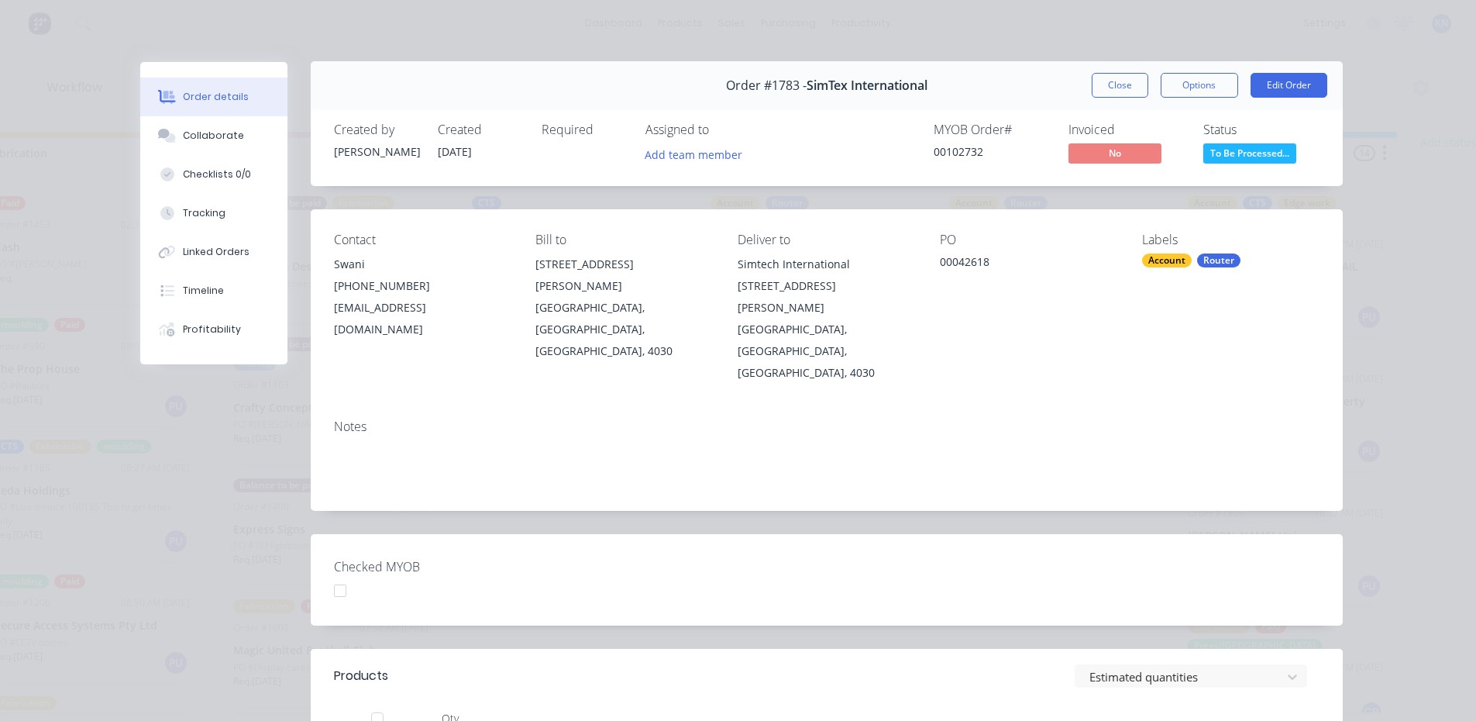
scroll to position [0, 0]
click at [1210, 84] on button "Options" at bounding box center [1199, 86] width 77 height 25
click at [1098, 287] on div "PO 00042618" at bounding box center [1028, 308] width 177 height 151
click at [1196, 81] on button "Options" at bounding box center [1199, 86] width 77 height 25
click at [1114, 328] on div "Contact Swani (07) 3511 1507 sales@simtexinternational.com.au Bill to 15 / 37 M…" at bounding box center [827, 309] width 1032 height 198
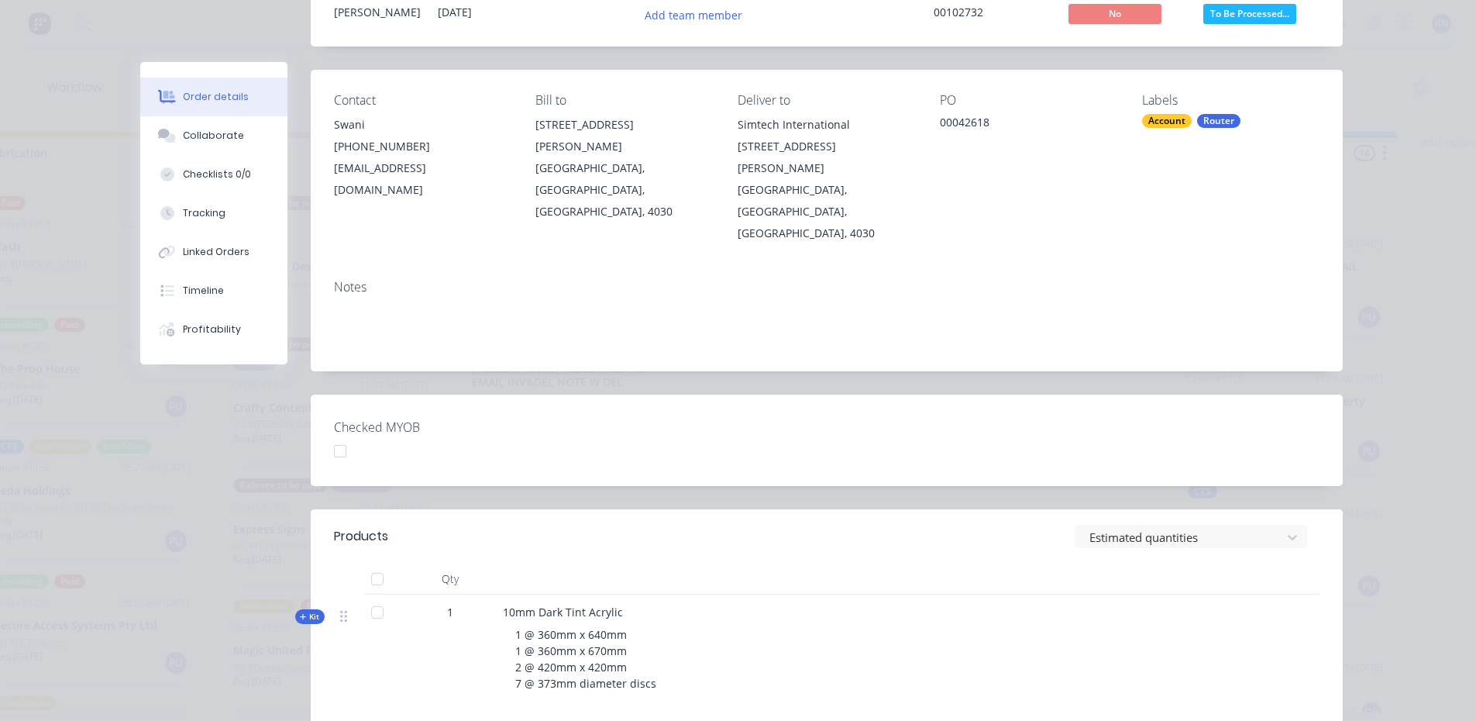
scroll to position [408, 0]
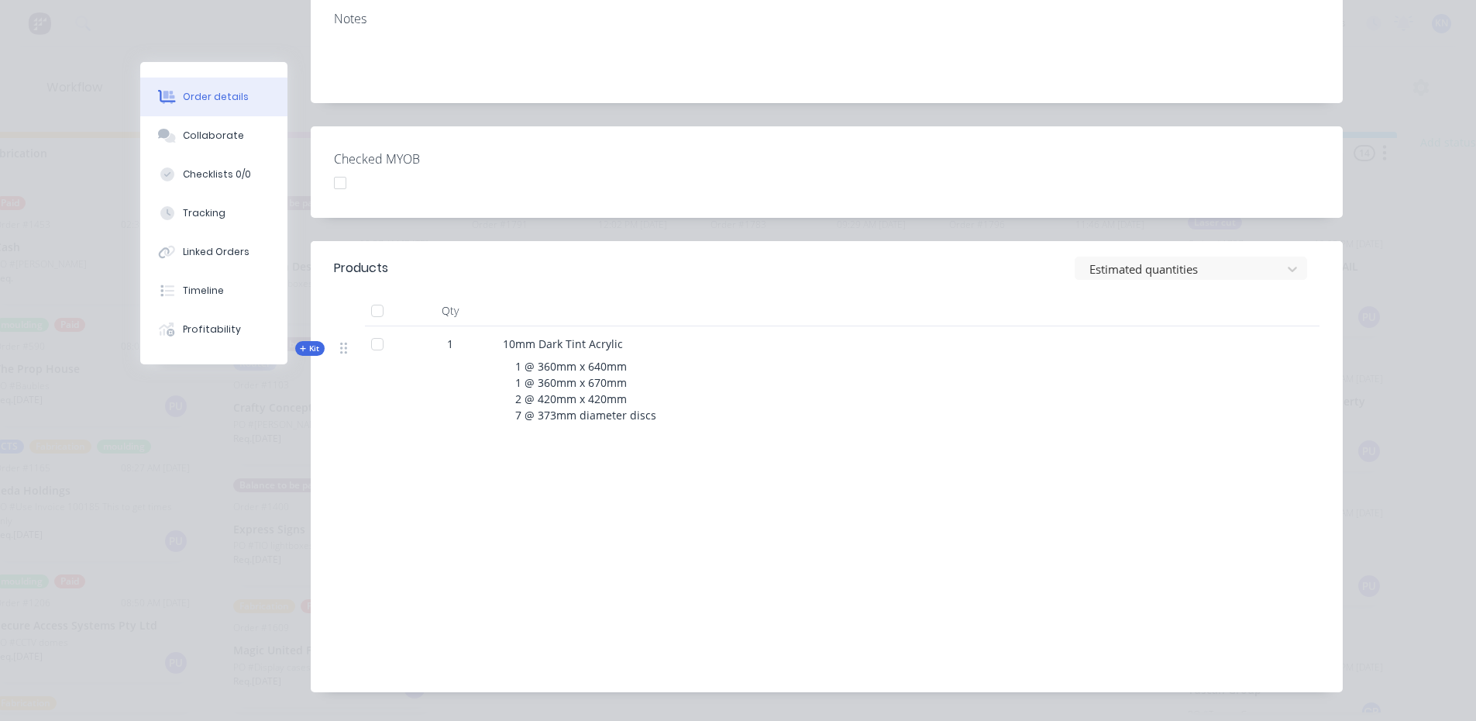
click at [1392, 316] on div "Order details Collaborate Checklists 0/0 Tracking Linked Orders Timeline Profit…" at bounding box center [738, 360] width 1476 height 721
click at [204, 148] on button "Collaborate" at bounding box center [213, 135] width 147 height 39
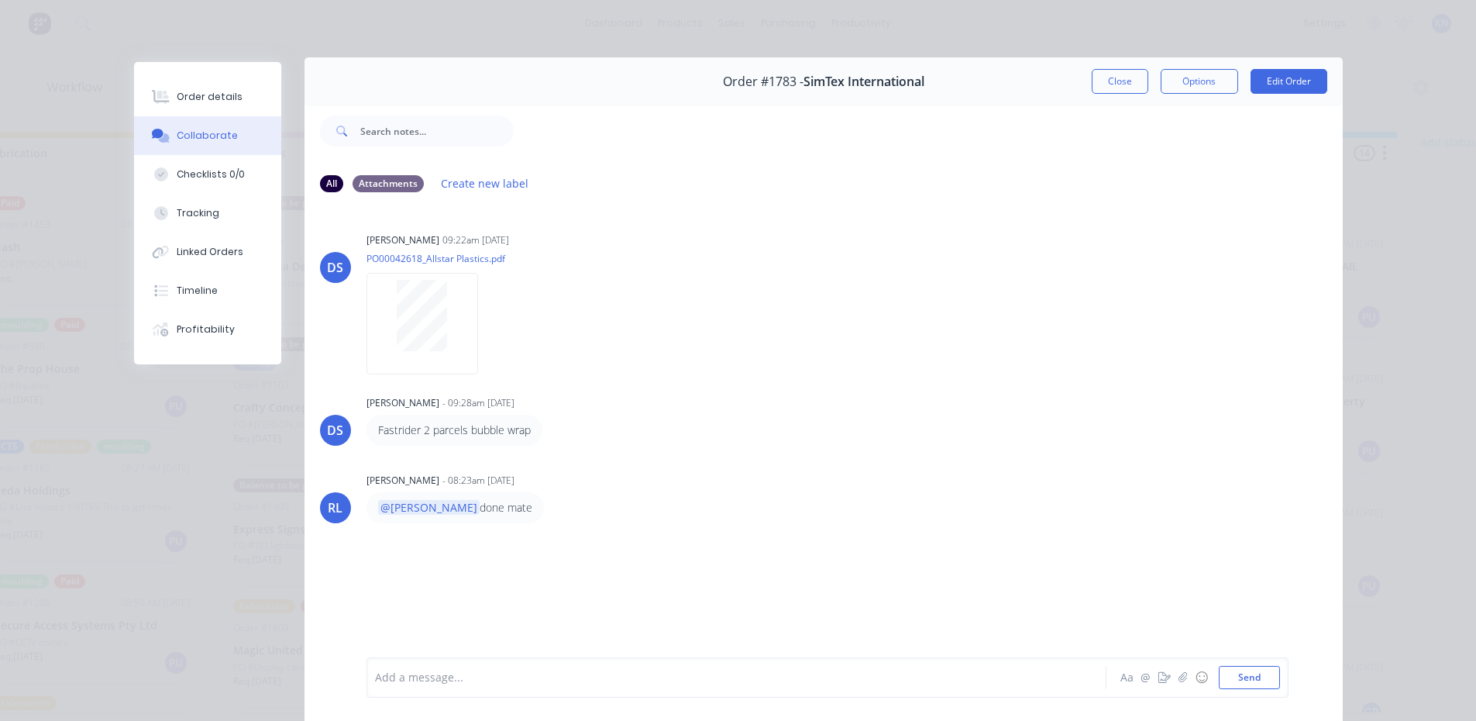
scroll to position [0, 0]
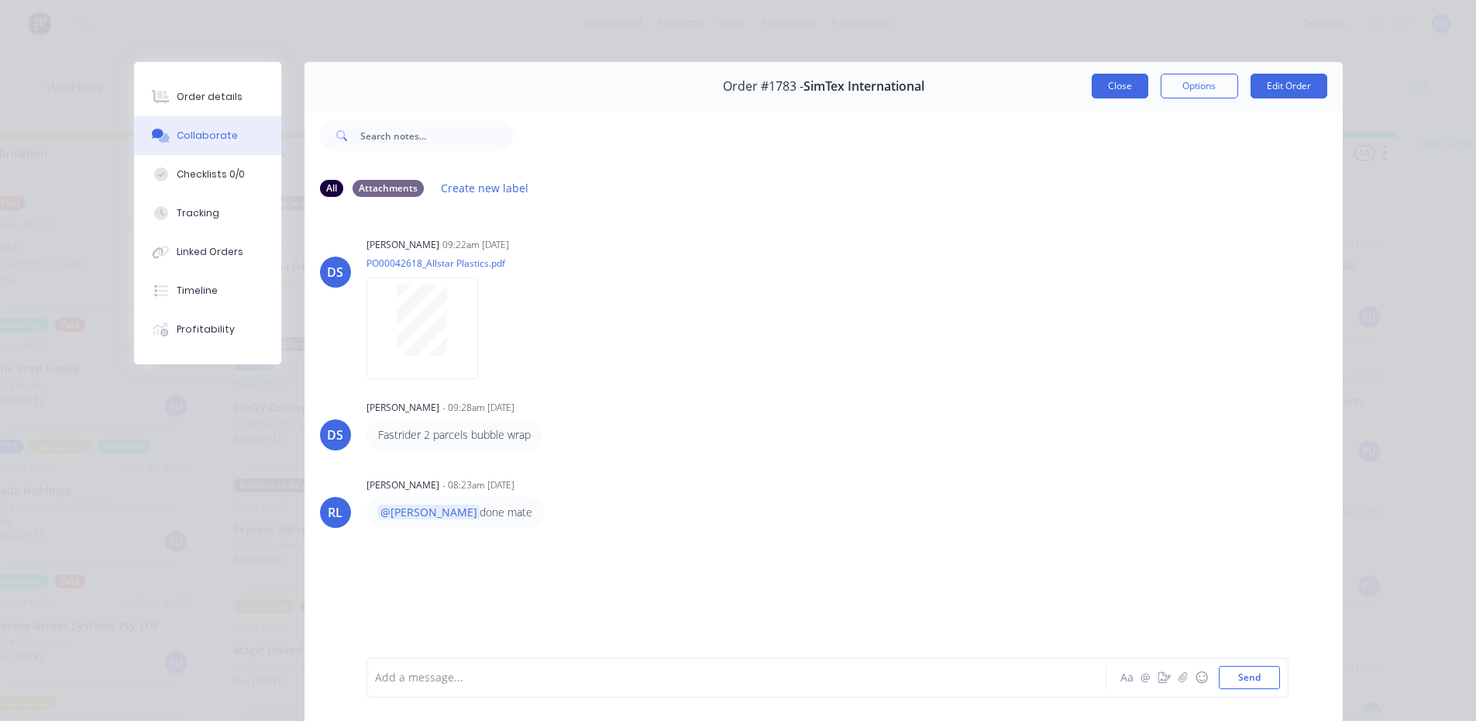
click at [1132, 91] on button "Close" at bounding box center [1120, 86] width 57 height 25
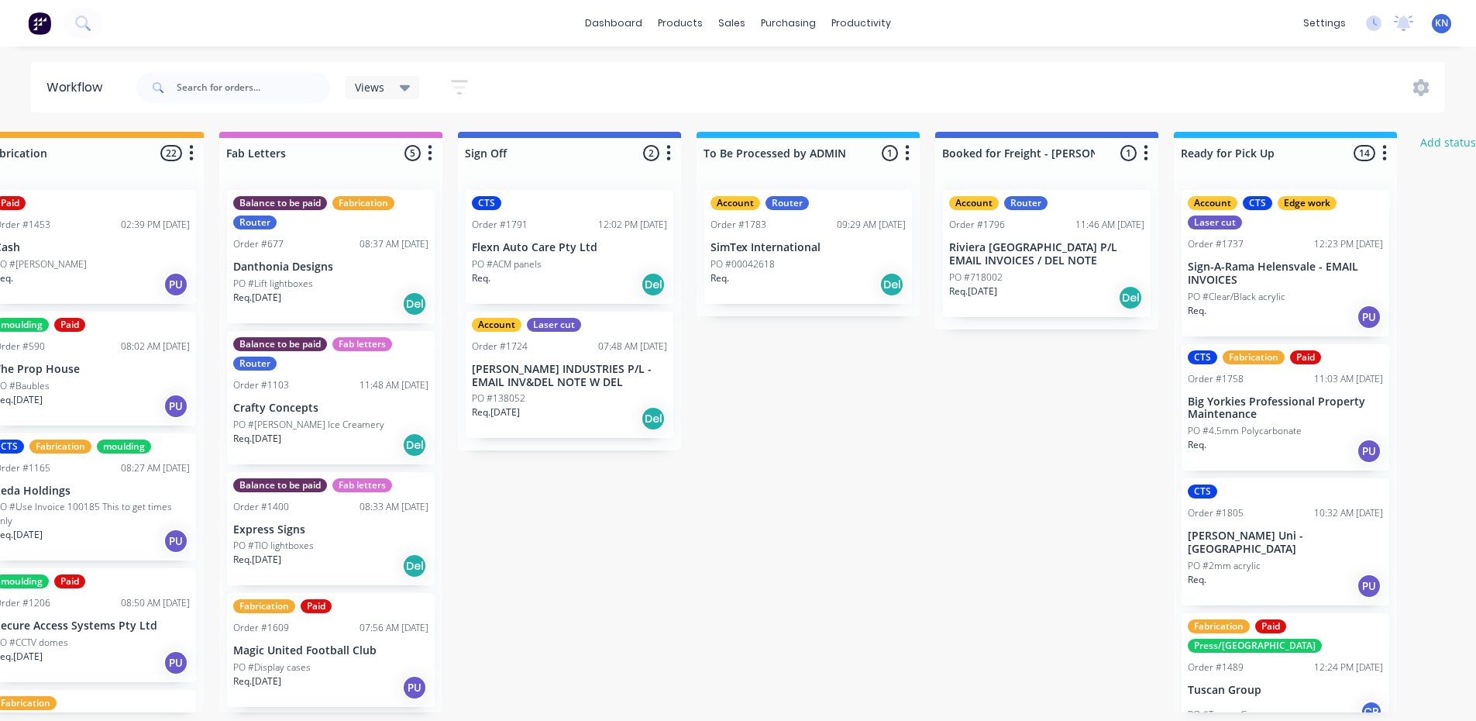
click at [816, 252] on p "SimTex International" at bounding box center [808, 247] width 195 height 13
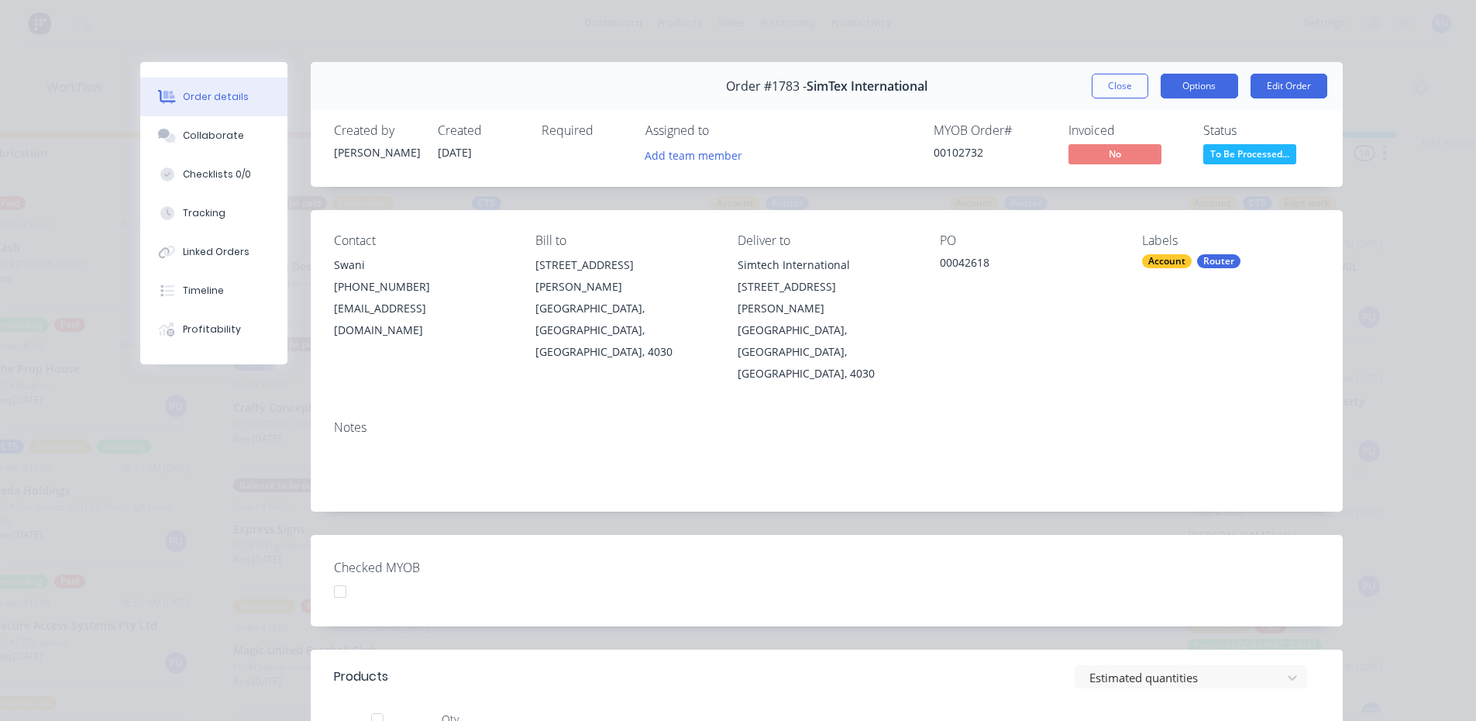
click at [1210, 81] on button "Options" at bounding box center [1199, 86] width 77 height 25
click at [1016, 408] on div "Notes" at bounding box center [827, 460] width 1032 height 104
click at [1095, 159] on span "No" at bounding box center [1115, 153] width 93 height 19
click at [1052, 420] on div "Notes" at bounding box center [827, 427] width 986 height 15
click at [1198, 89] on button "Options" at bounding box center [1199, 86] width 77 height 25
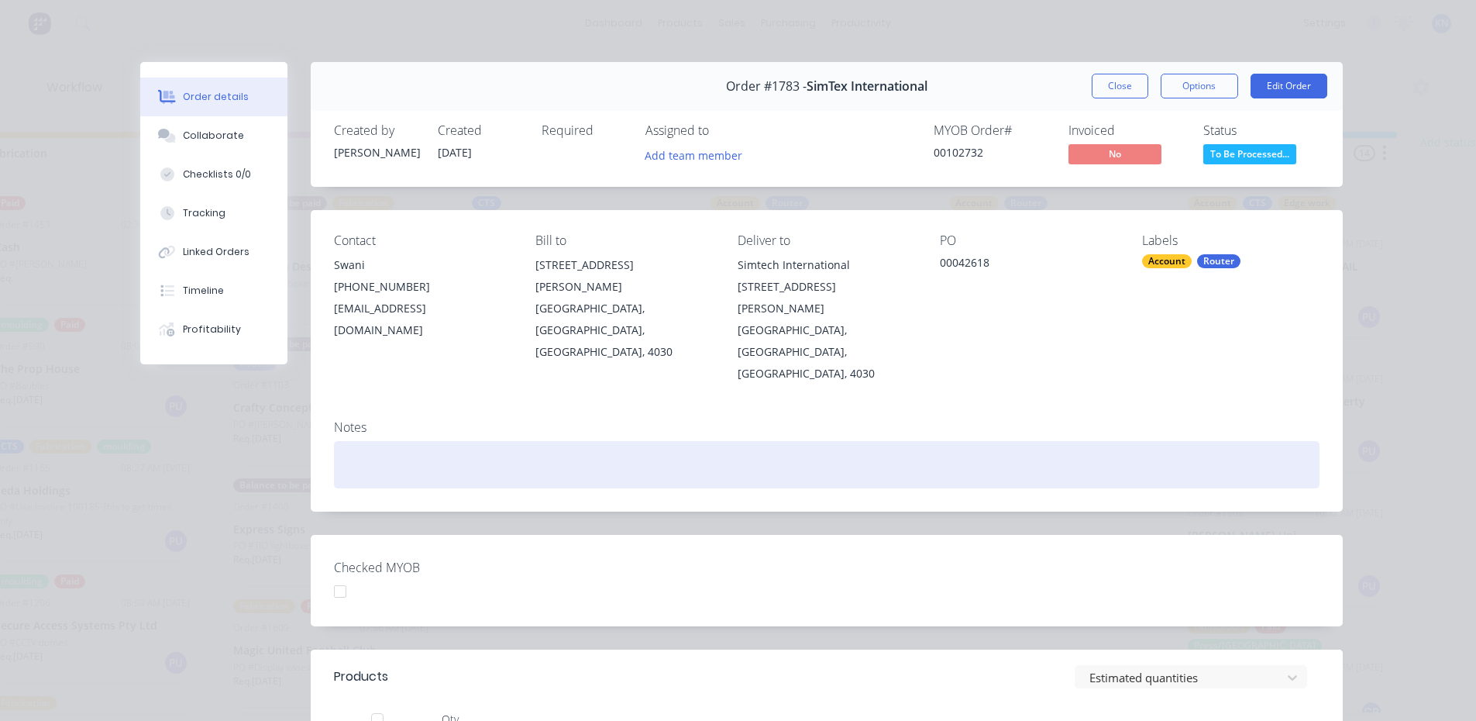
click at [876, 441] on div at bounding box center [827, 464] width 986 height 47
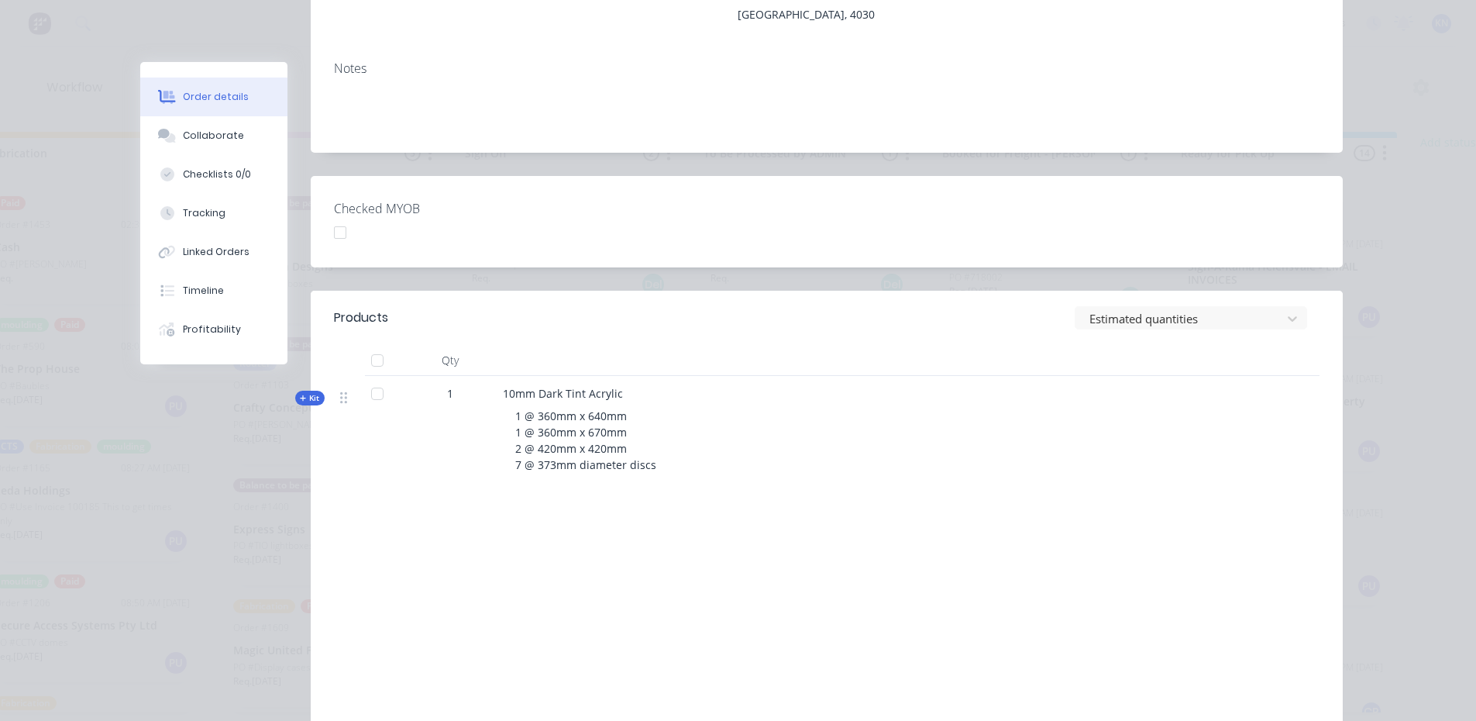
click at [887, 429] on div "1 @ 360mm x 640mm 1 @ 360mm x 670mm 2 @ 420mm x 420mm 7 @ 373mm diameter discs" at bounding box center [806, 439] width 607 height 77
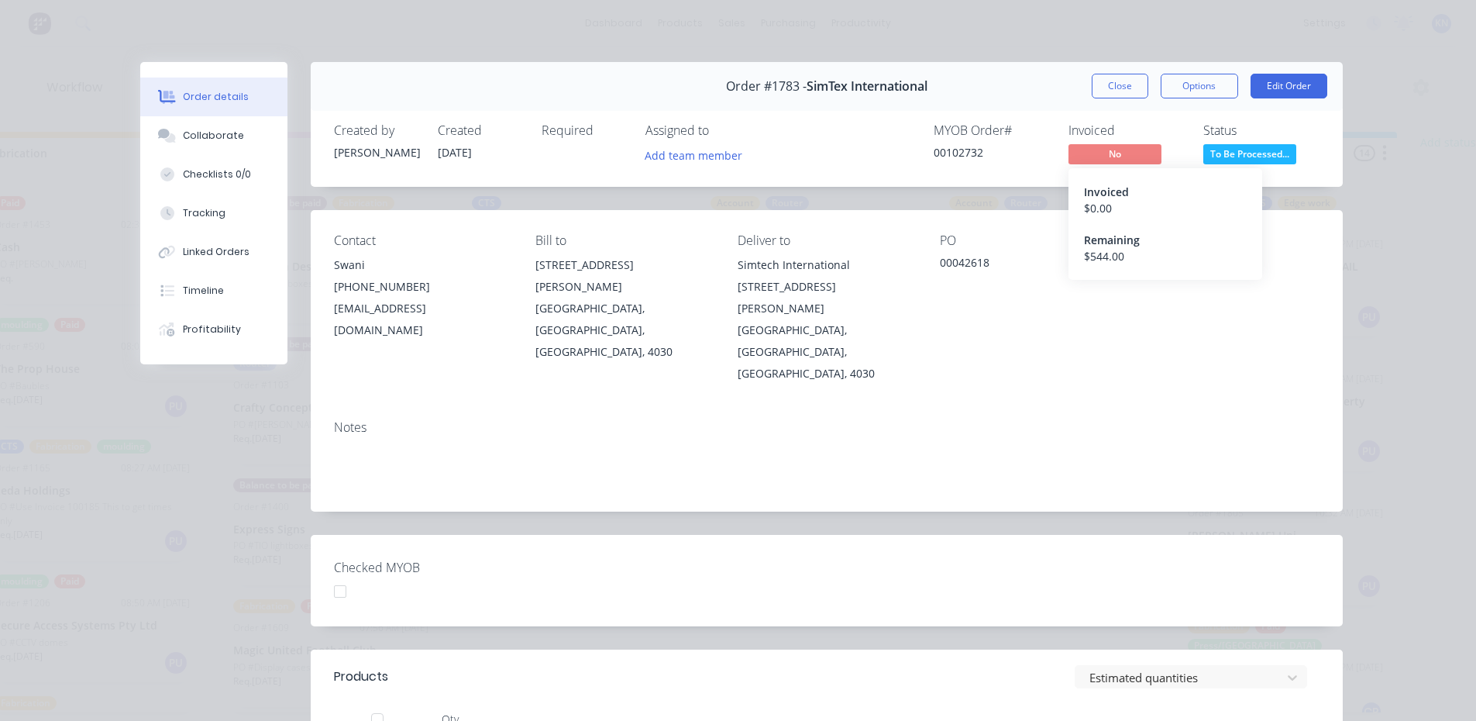
click at [1114, 150] on span "No" at bounding box center [1115, 153] width 93 height 19
click at [994, 351] on div "Contact Swani (07) 3511 1507 sales@simtexinternational.com.au Bill to 15 / 37 M…" at bounding box center [827, 309] width 1032 height 198
click at [1202, 75] on button "Options" at bounding box center [1199, 86] width 77 height 25
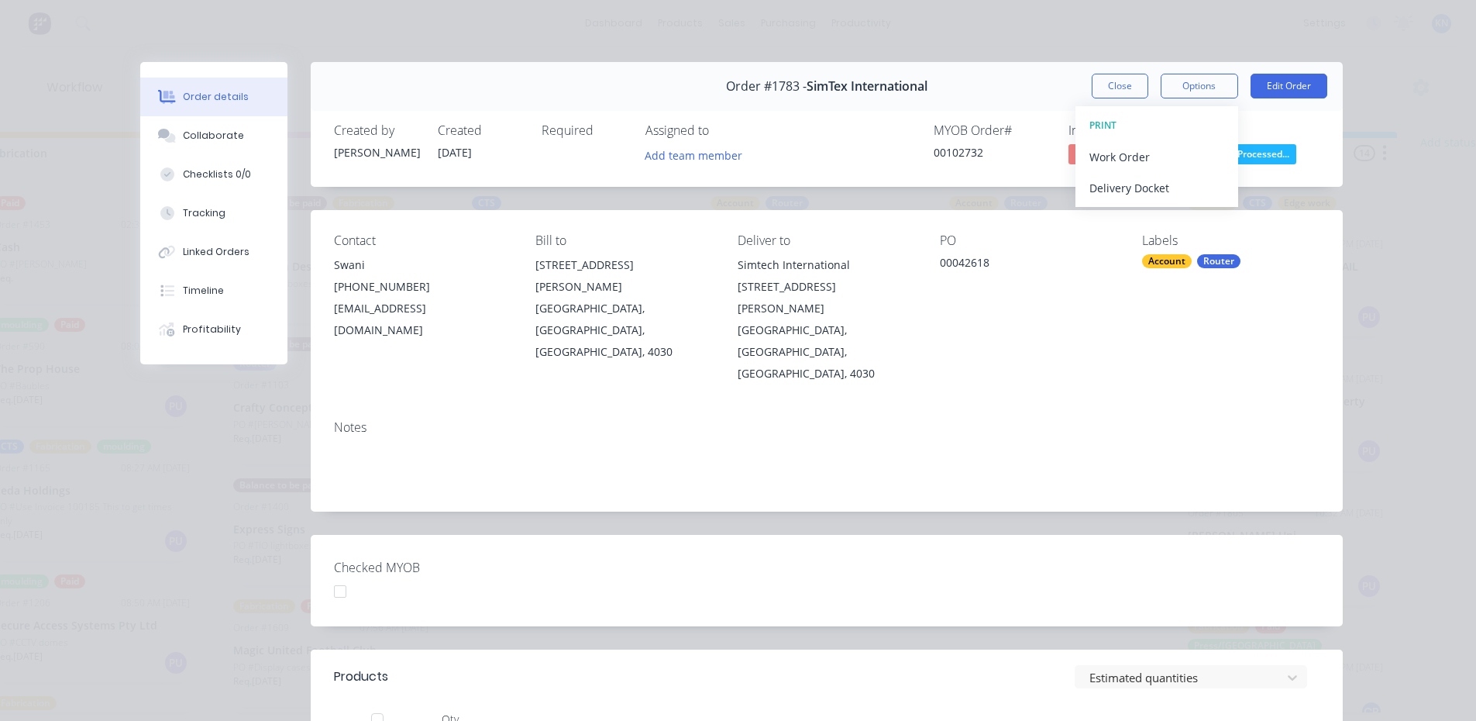
click at [1034, 246] on div "PO" at bounding box center [1028, 240] width 177 height 15
click at [1397, 243] on div "Order details Collaborate Checklists 0/0 Tracking Linked Orders Timeline Profit…" at bounding box center [738, 360] width 1476 height 721
click at [1133, 84] on button "Close" at bounding box center [1120, 86] width 57 height 25
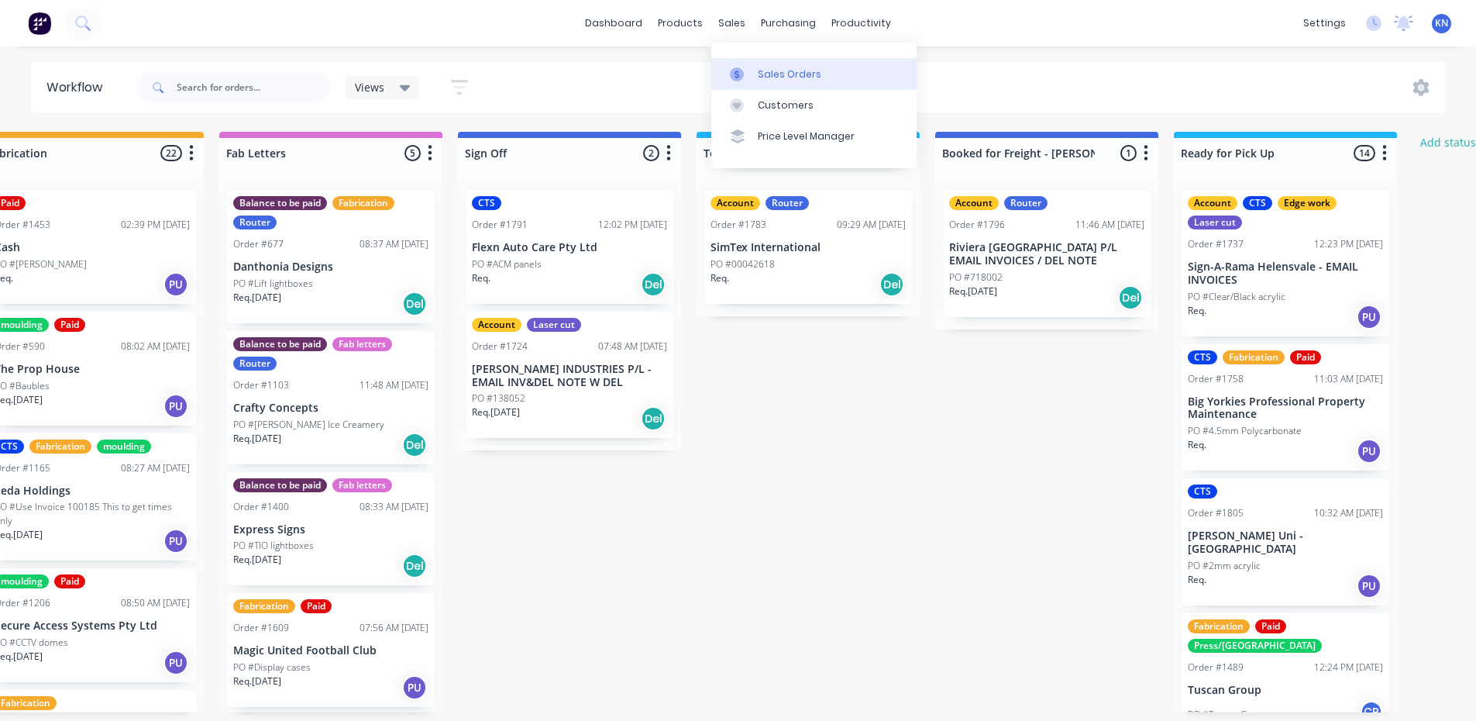
click at [752, 74] on div at bounding box center [741, 74] width 23 height 14
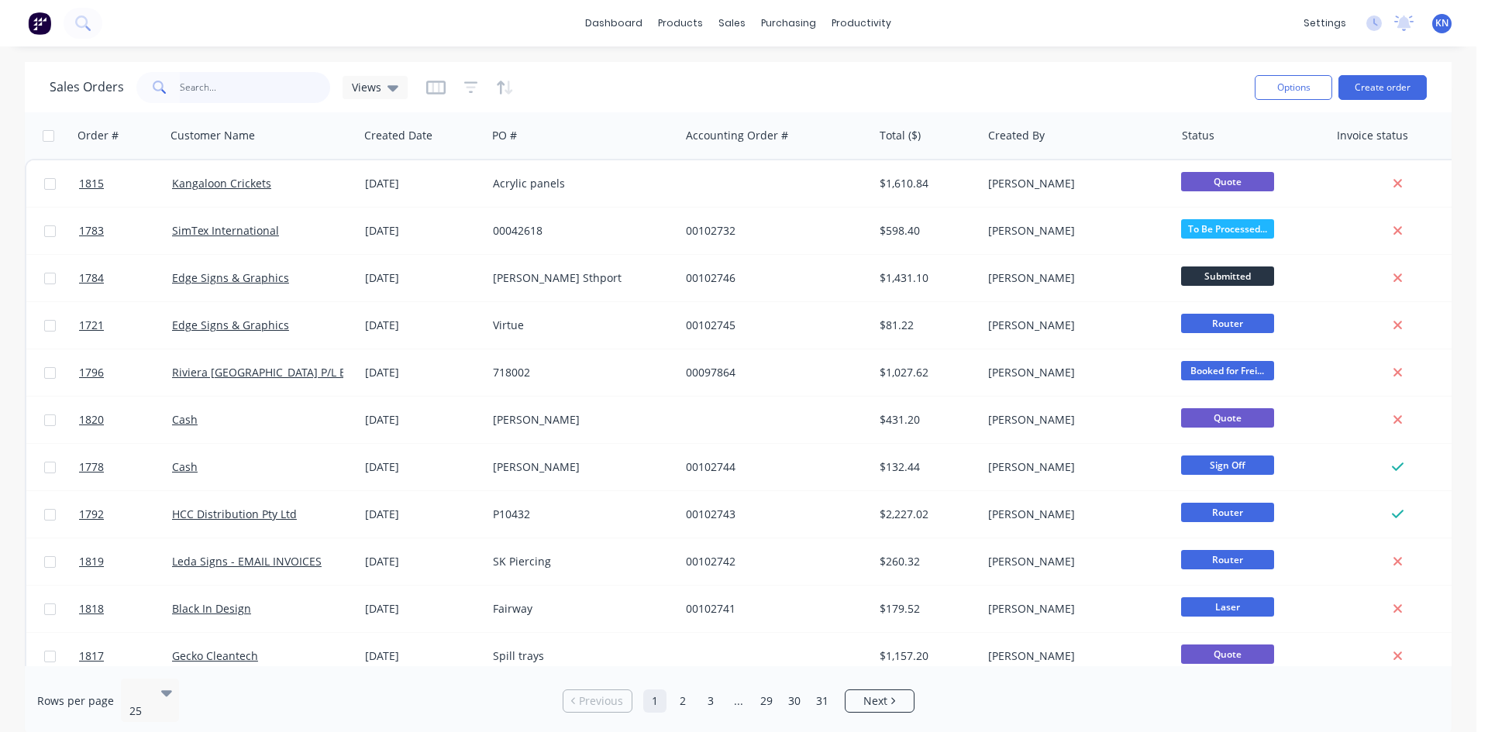
click at [266, 91] on input "text" at bounding box center [255, 87] width 151 height 31
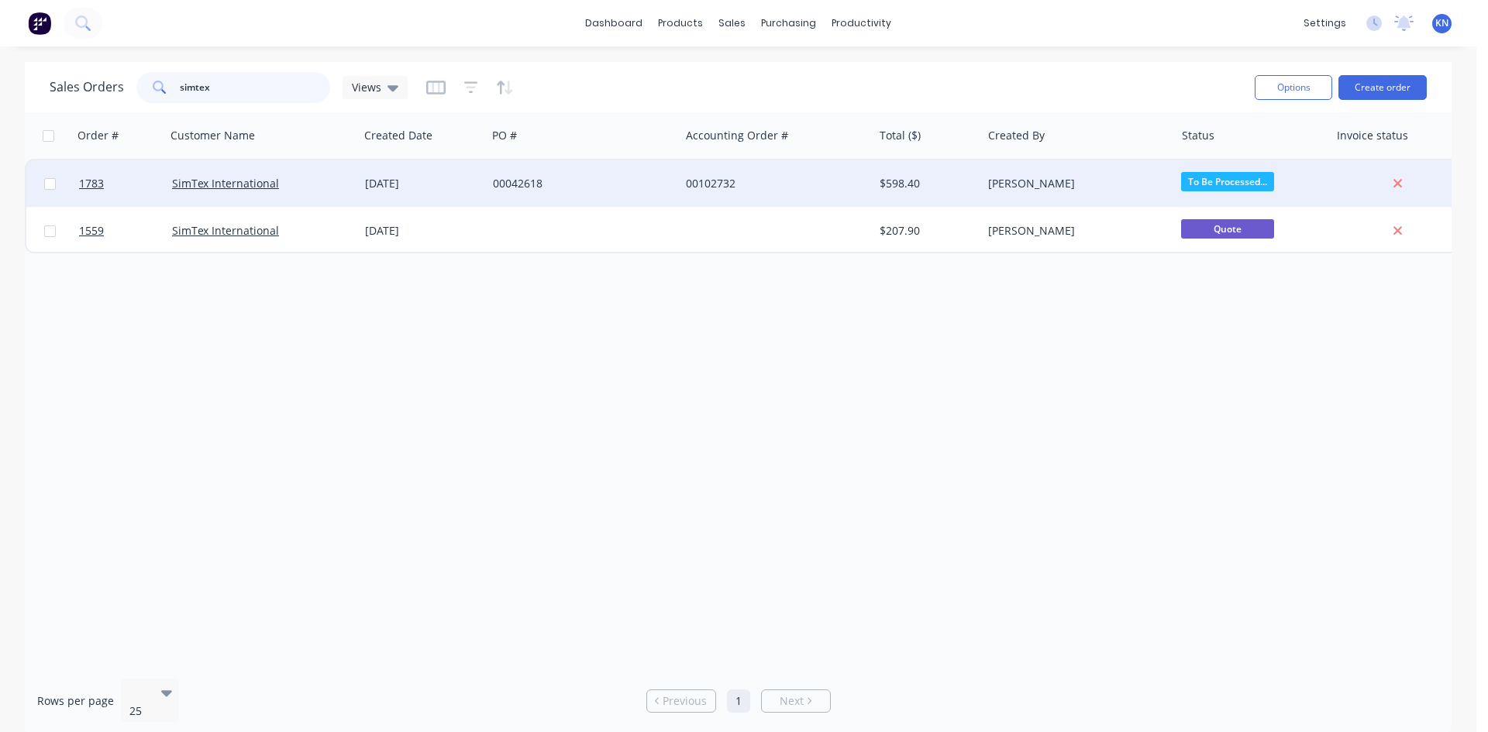
type input "simtex"
click at [589, 184] on div "00042618" at bounding box center [579, 183] width 172 height 15
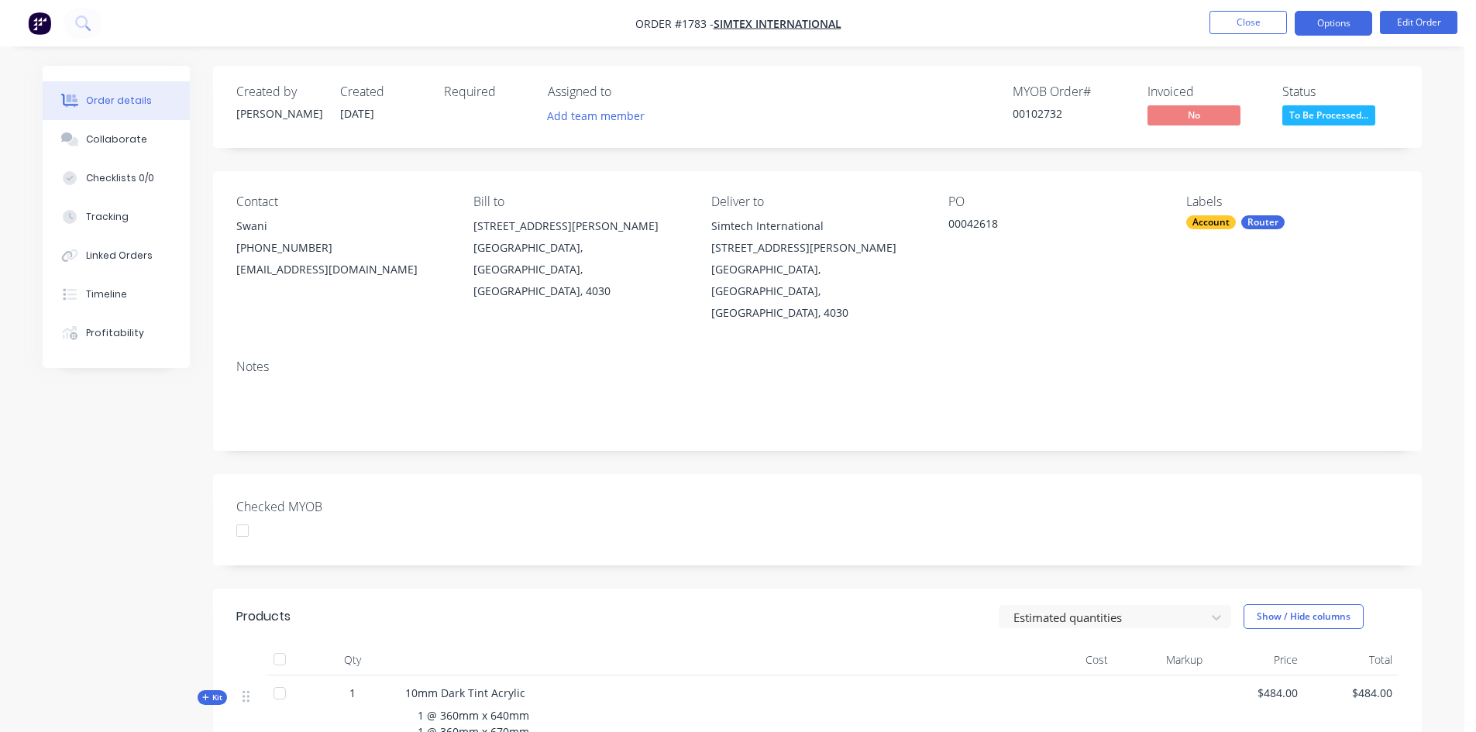
click at [1354, 26] on button "Options" at bounding box center [1333, 23] width 77 height 25
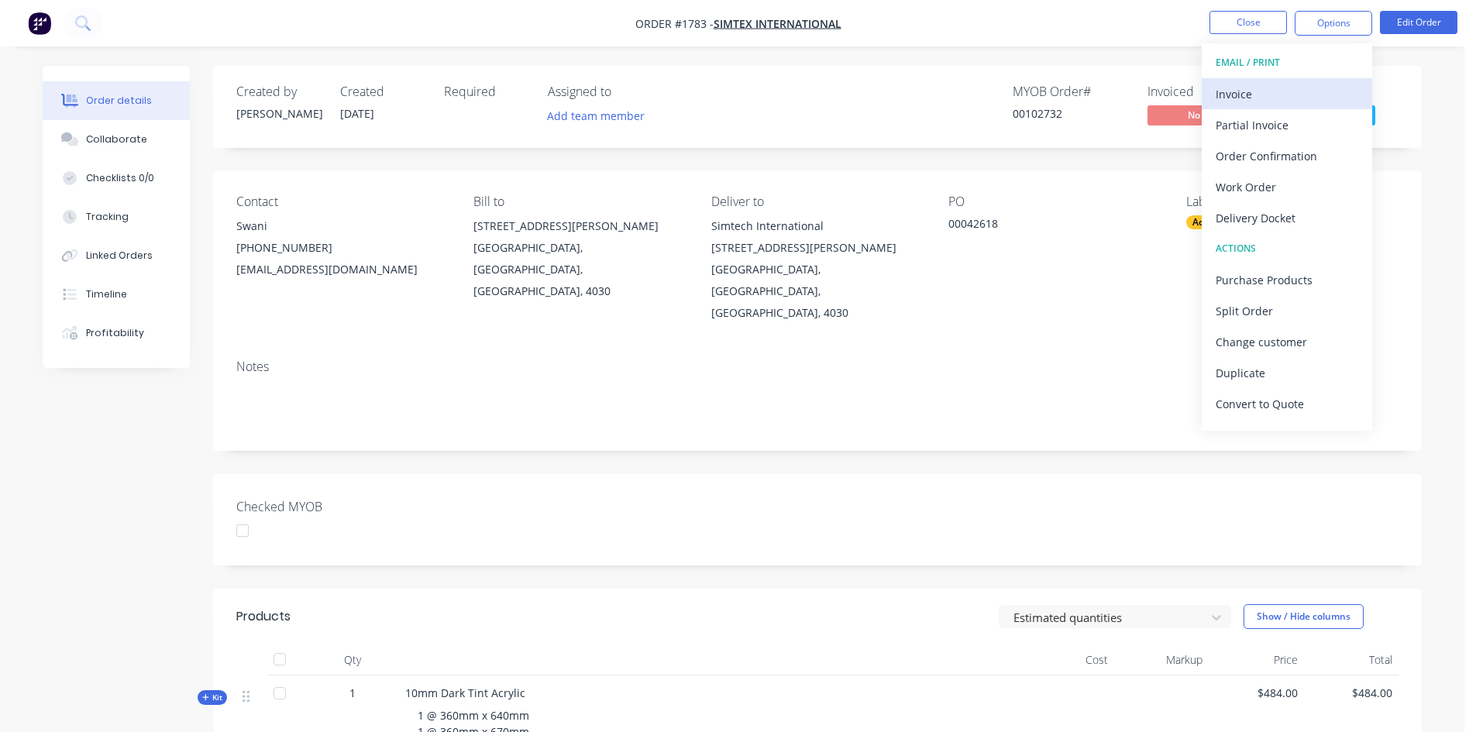
click at [1275, 93] on div "Invoice" at bounding box center [1287, 94] width 143 height 22
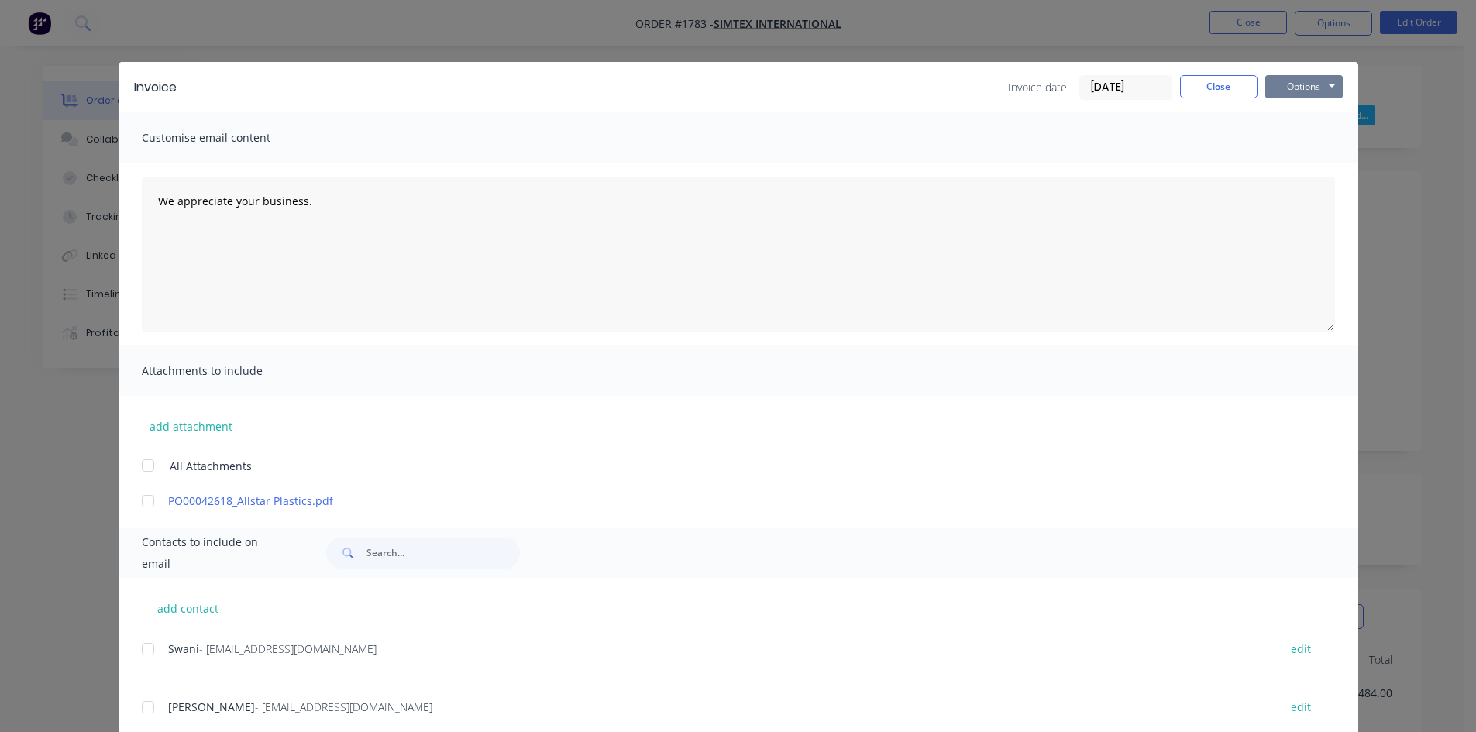
click at [1315, 90] on button "Options" at bounding box center [1303, 86] width 77 height 23
click at [1293, 145] on button "Print" at bounding box center [1314, 140] width 99 height 26
click at [1239, 84] on button "Close" at bounding box center [1218, 86] width 77 height 23
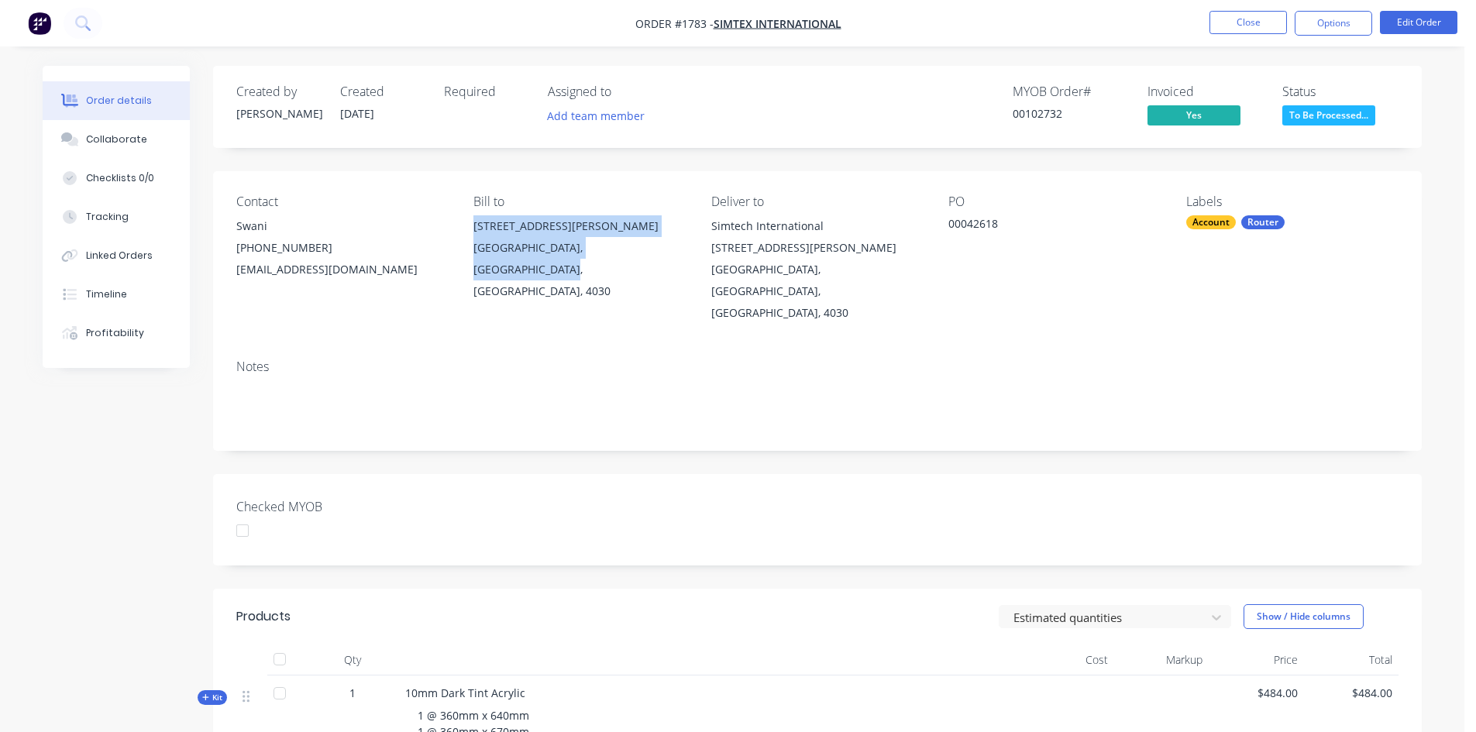
drag, startPoint x: 674, startPoint y: 250, endPoint x: 470, endPoint y: 222, distance: 205.7
click at [470, 222] on div "Contact Swani (07) 3511 1507 sales@simtexinternational.com.au Bill to 15 / 37 M…" at bounding box center [817, 259] width 1209 height 176
copy div "15 / 37 McDonald Road Windsor, Queensland, Australia, 4030"
click at [1353, 130] on div "Created by Darren Created 08/10/25 Required Assigned to Add team member MYOB Or…" at bounding box center [817, 107] width 1209 height 82
click at [1328, 111] on span "To Be Processed..." at bounding box center [1328, 114] width 93 height 19
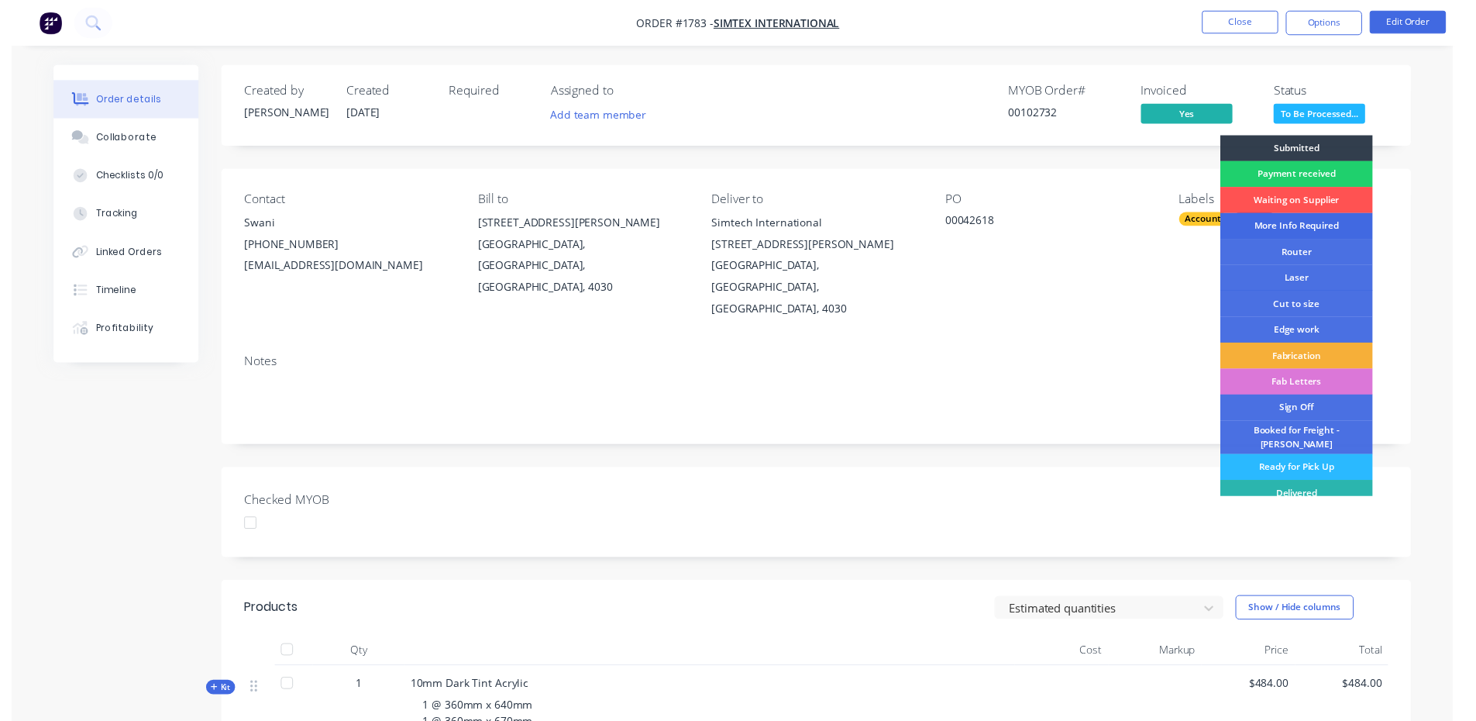
scroll to position [29, 0]
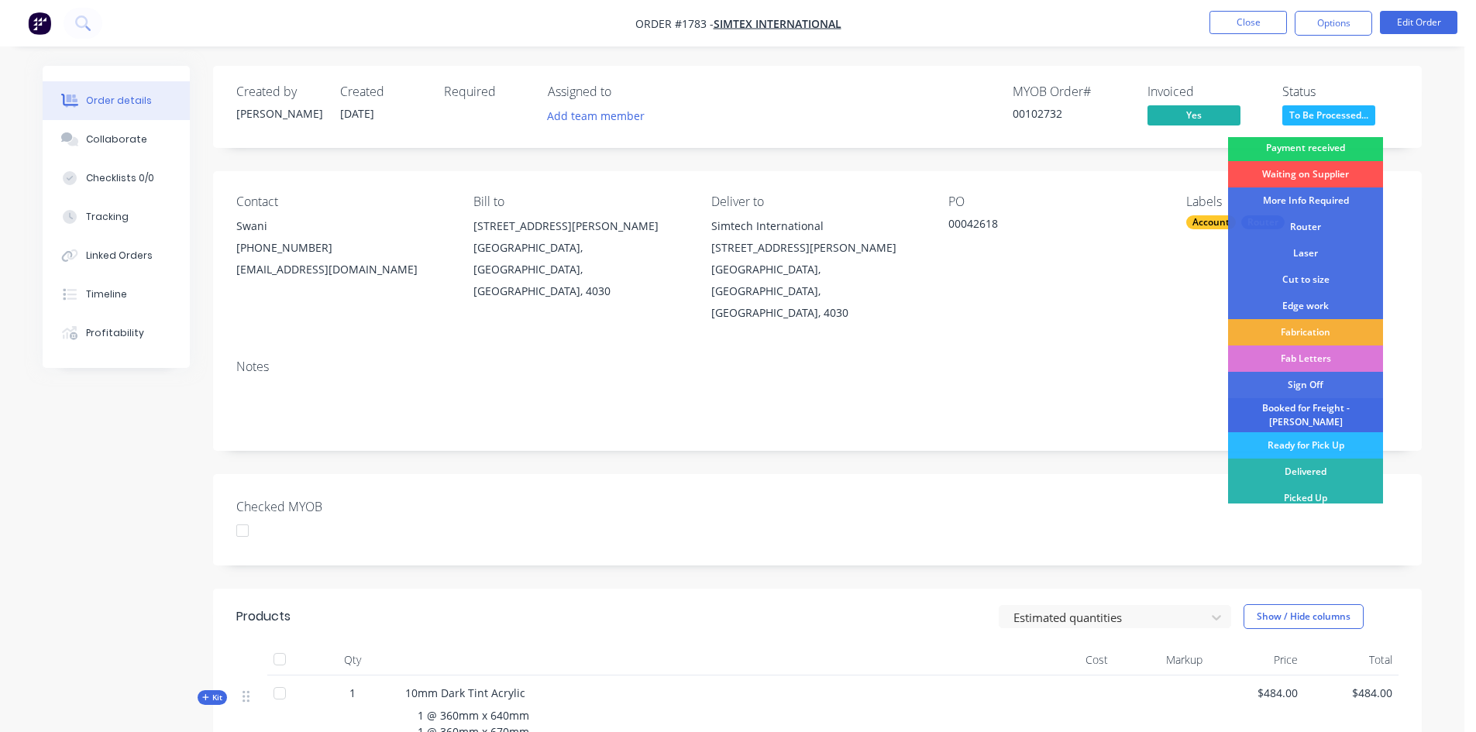
click at [1276, 410] on div "Booked for Freight - [PERSON_NAME]" at bounding box center [1305, 415] width 155 height 34
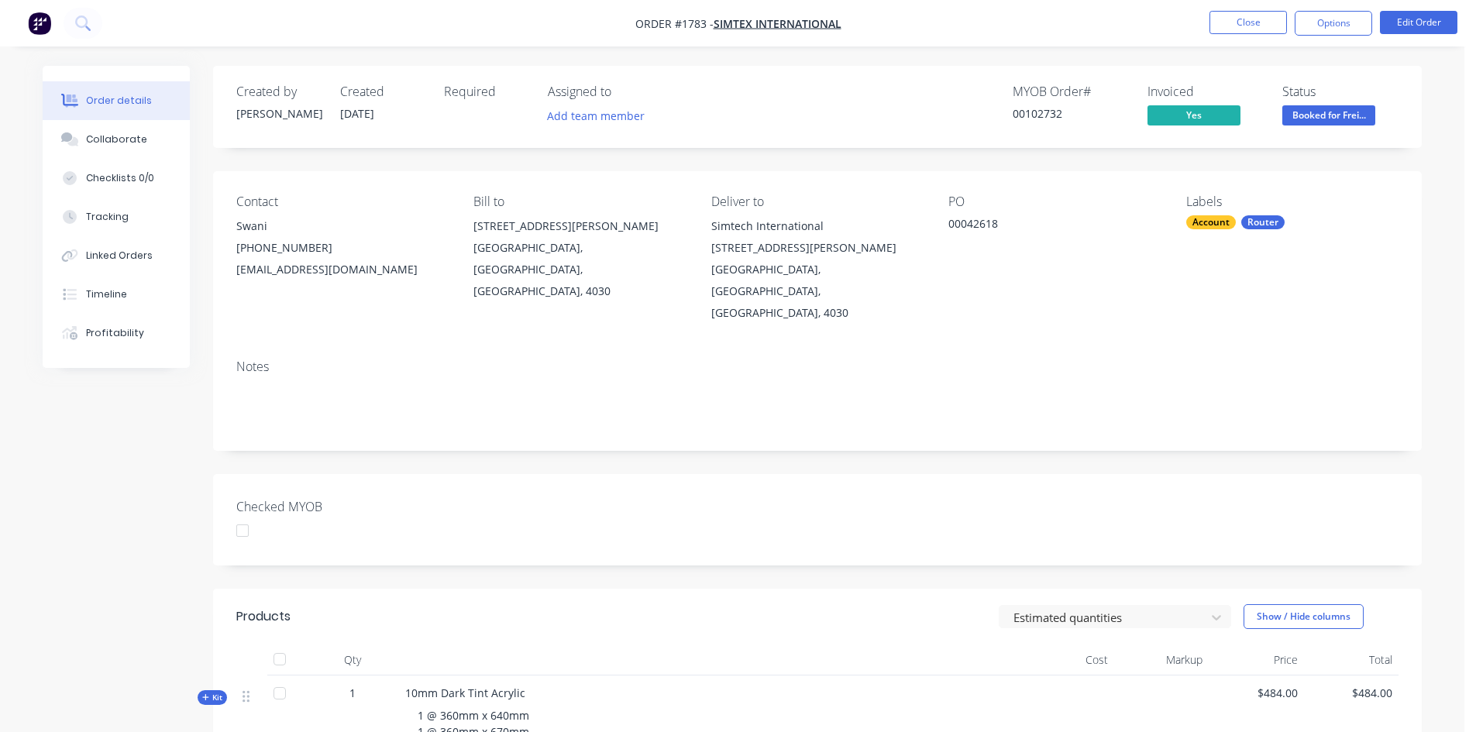
click at [38, 22] on img "button" at bounding box center [39, 23] width 23 height 23
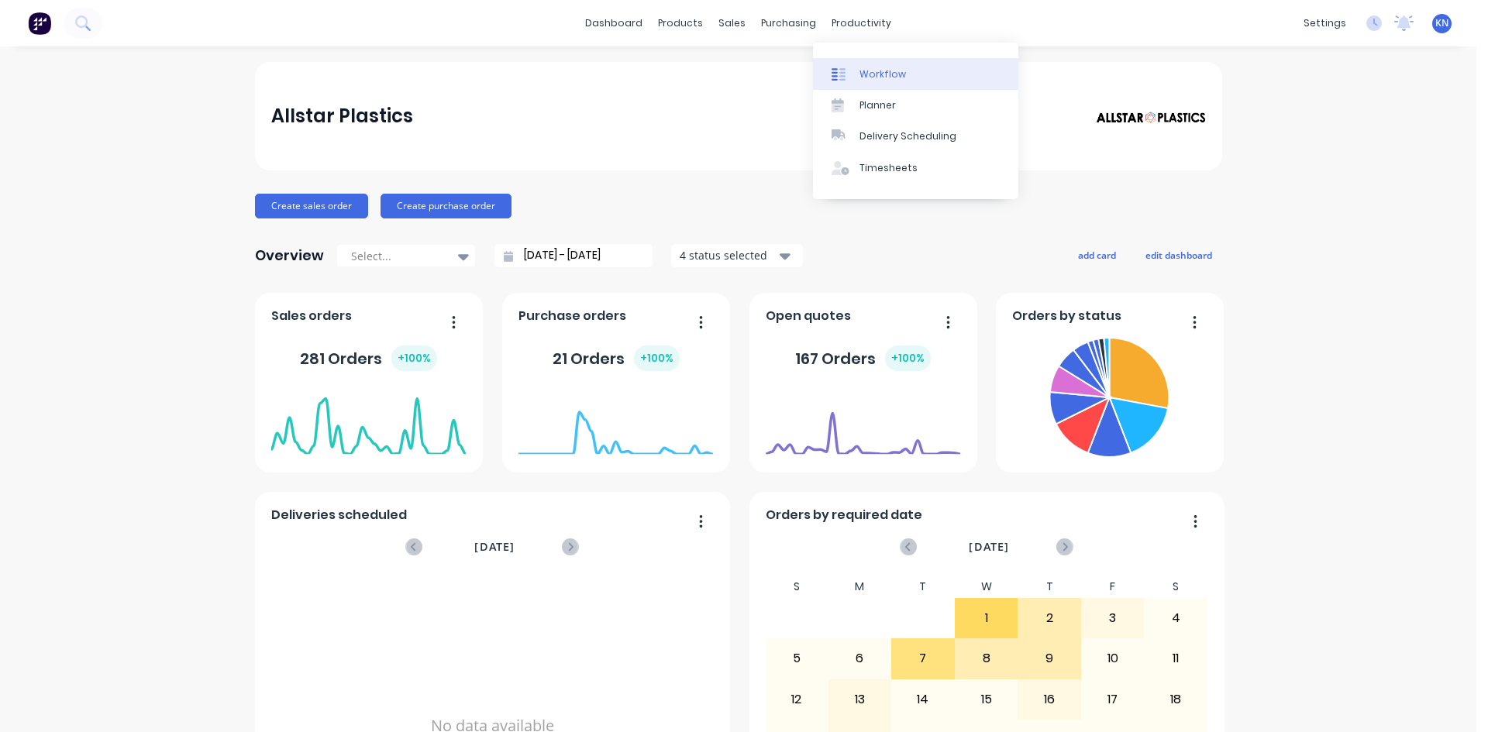
click at [893, 76] on div "Workflow" at bounding box center [882, 74] width 46 height 14
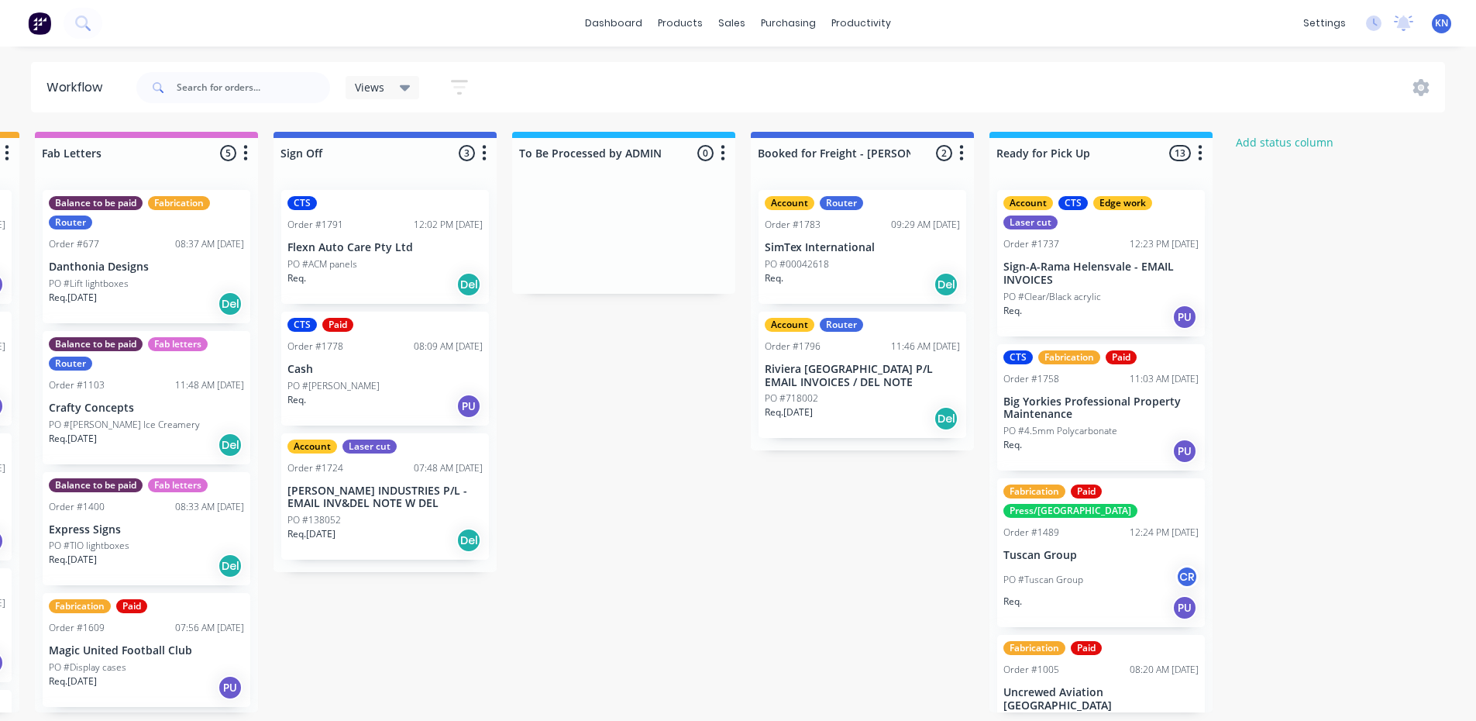
scroll to position [0, 2158]
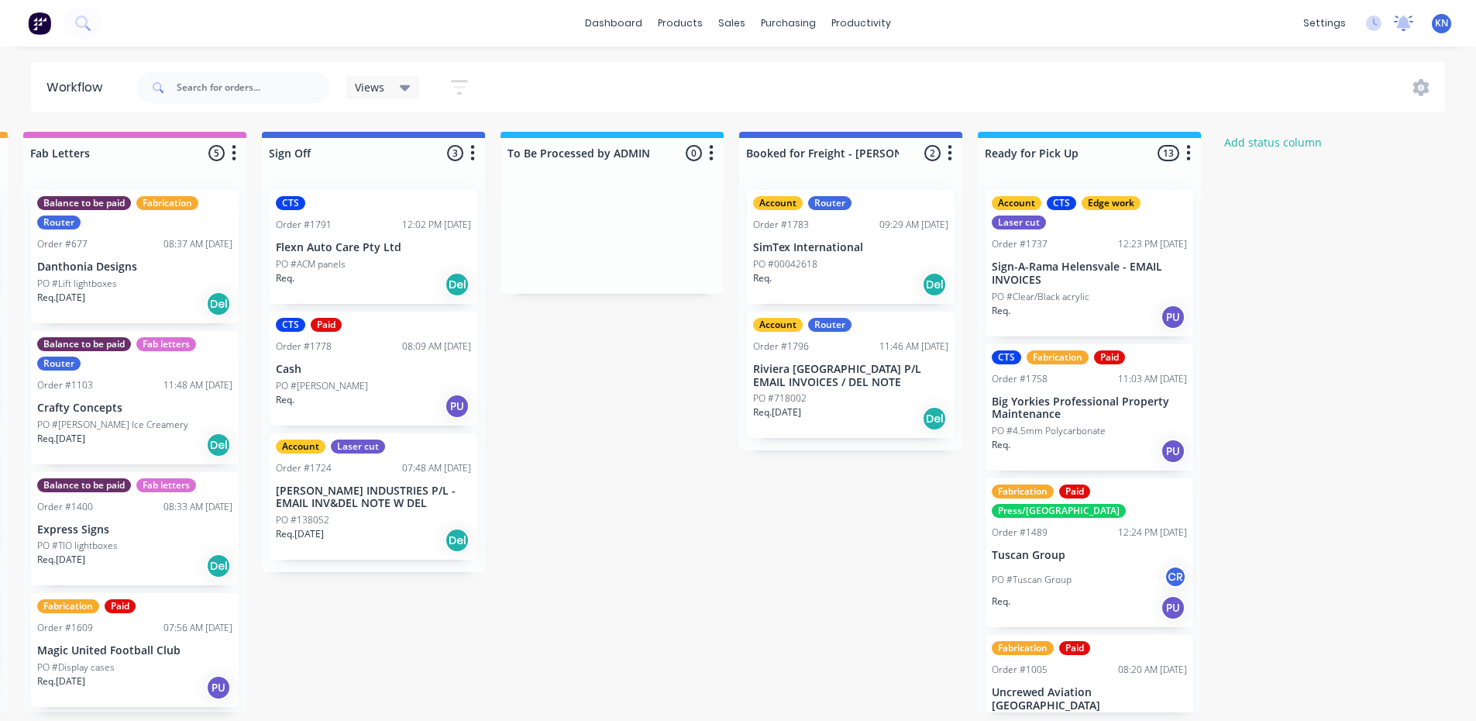
click at [1405, 26] on icon at bounding box center [1404, 21] width 14 height 12
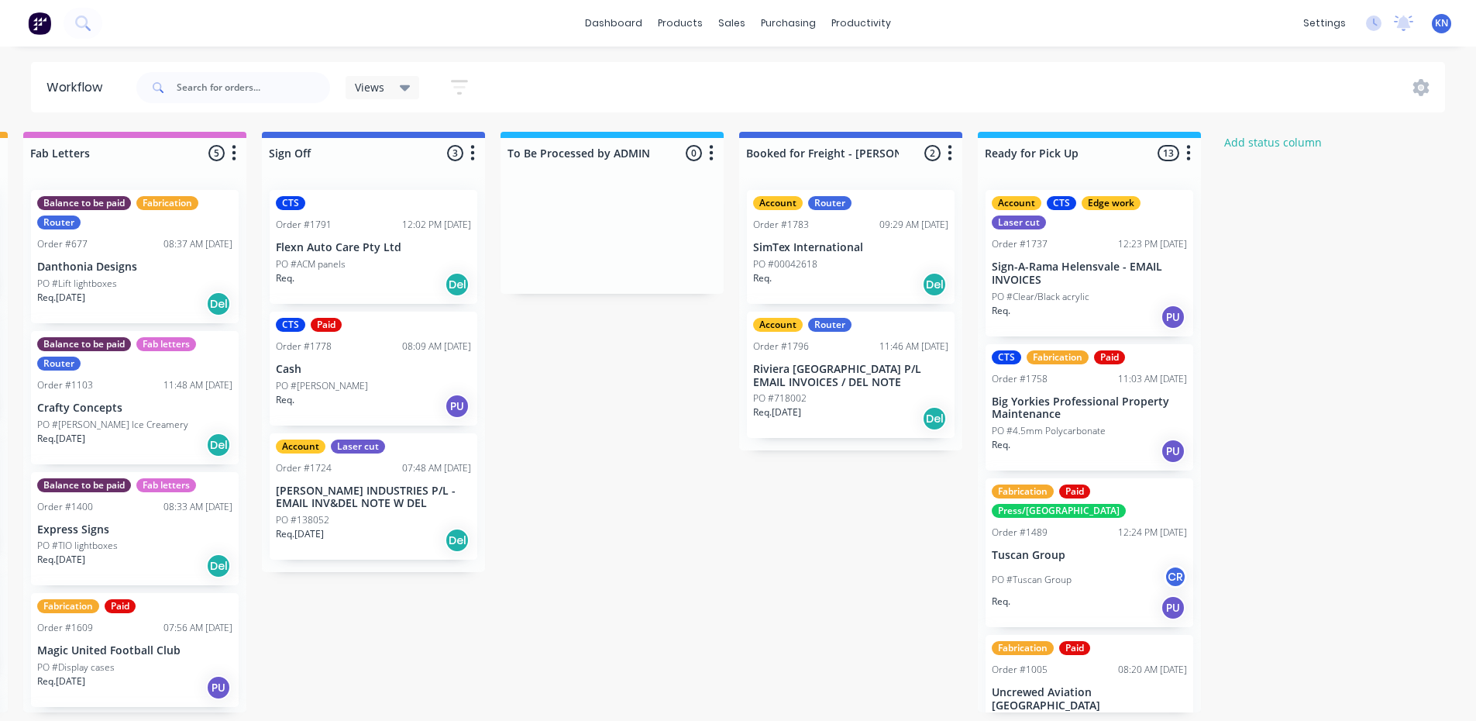
click at [808, 377] on p "Riviera [GEOGRAPHIC_DATA] P/L EMAIL INVOICES / DEL NOTE" at bounding box center [850, 376] width 195 height 26
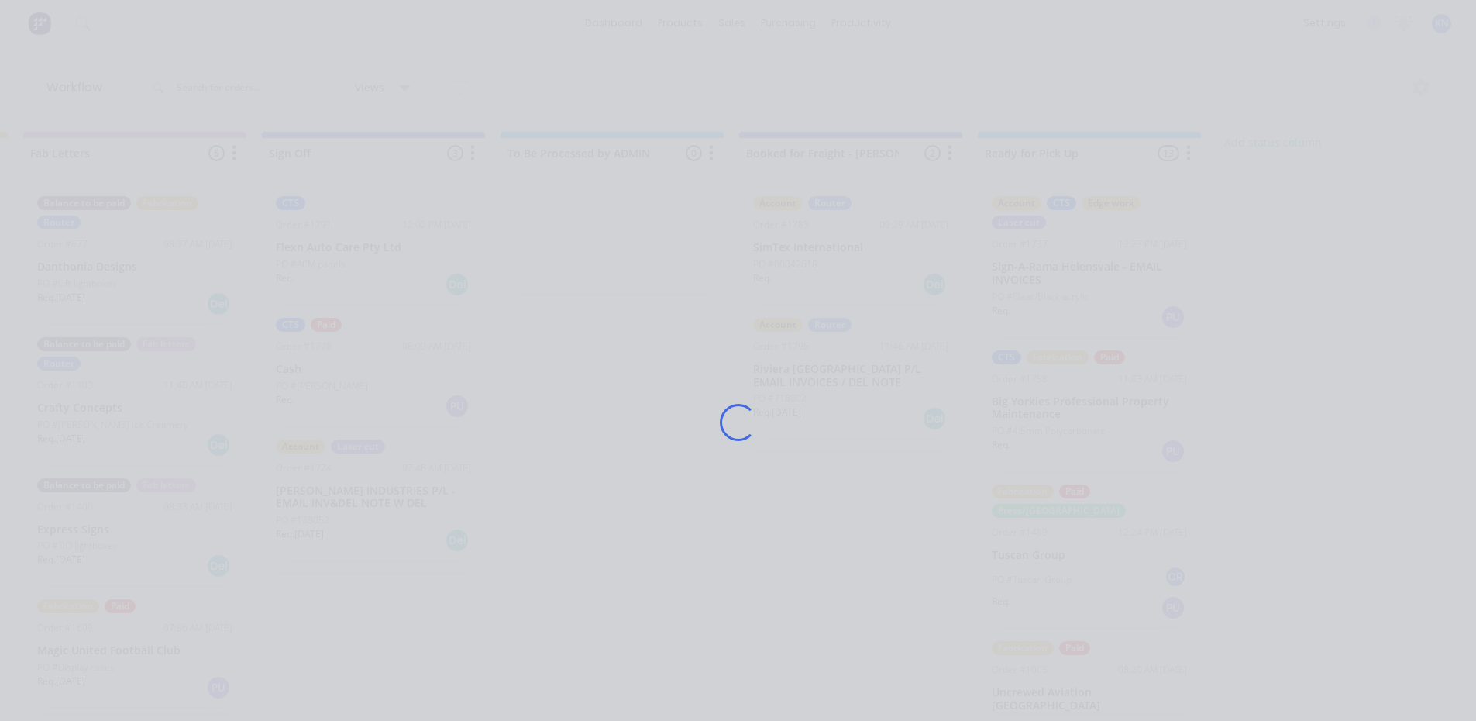
click at [849, 383] on div "Loading..." at bounding box center [739, 422] width 1240 height 721
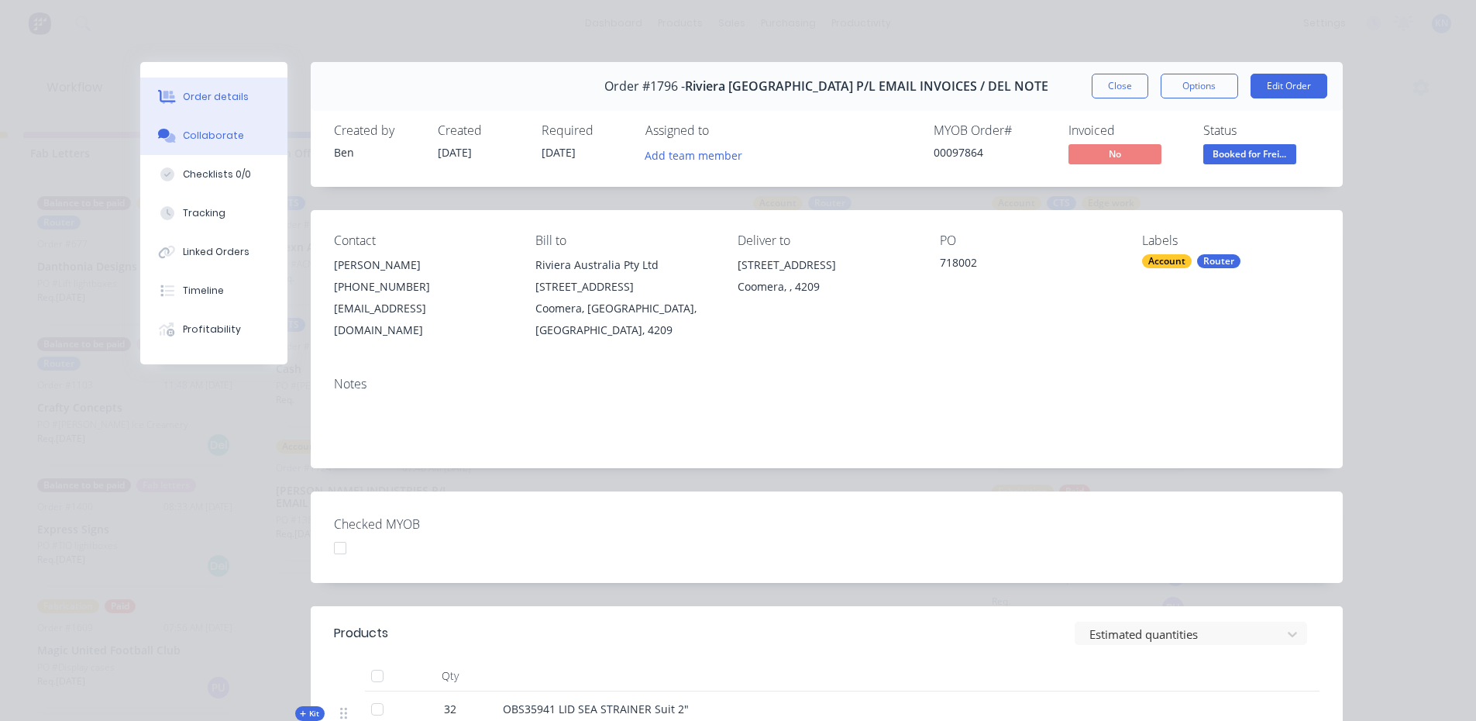
click at [206, 151] on button "Collaborate" at bounding box center [213, 135] width 147 height 39
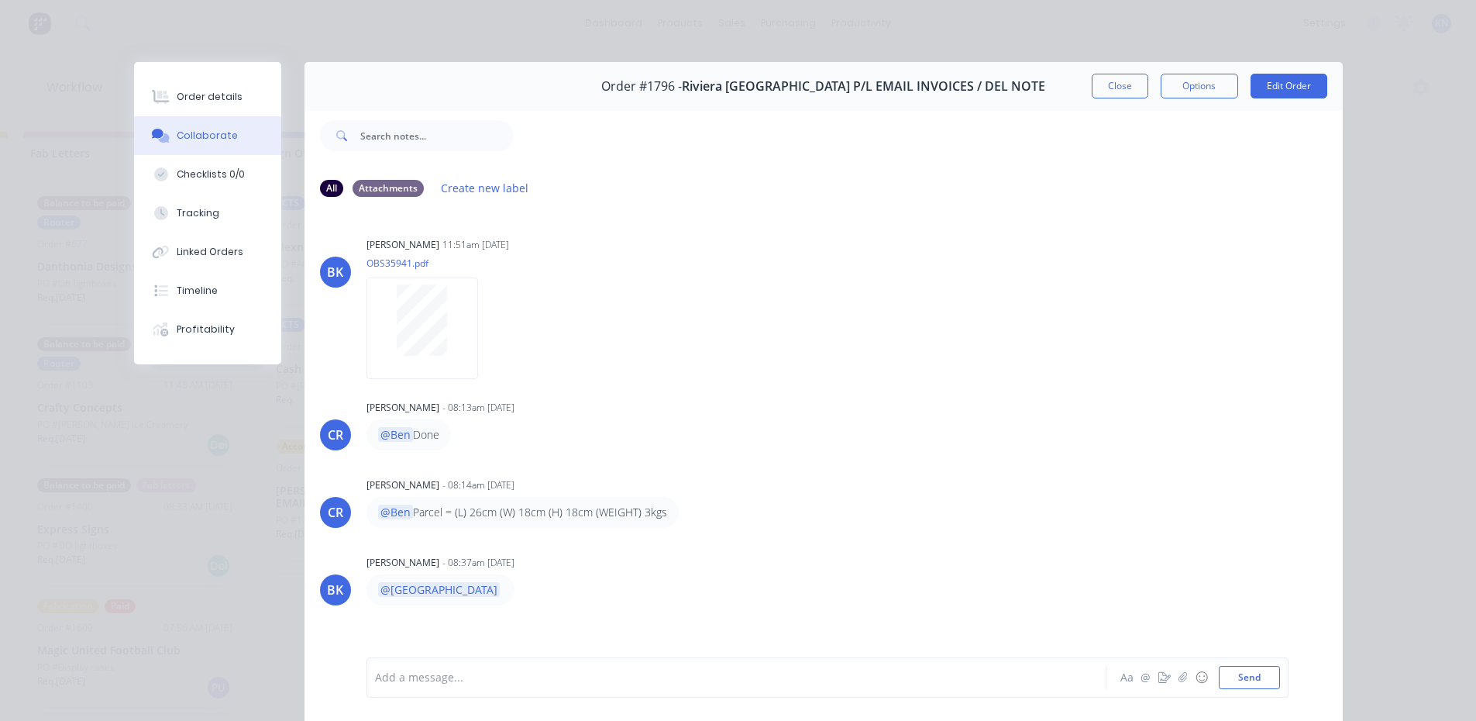
click at [641, 675] on div at bounding box center [715, 677] width 678 height 16
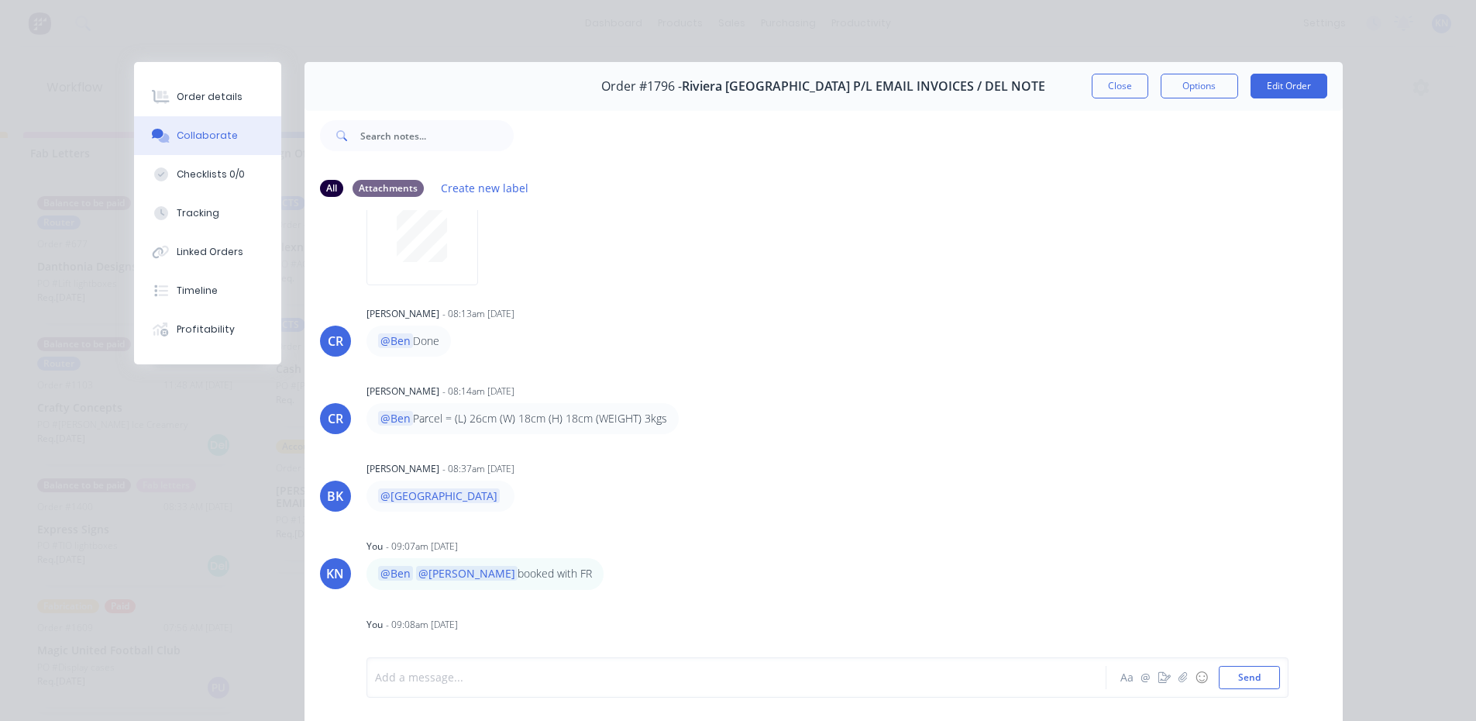
click at [472, 40] on div "Order details Collaborate Checklists 0/0 Tracking Linked Orders Timeline Profit…" at bounding box center [738, 360] width 1476 height 721
click at [1129, 85] on button "Close" at bounding box center [1120, 86] width 57 height 25
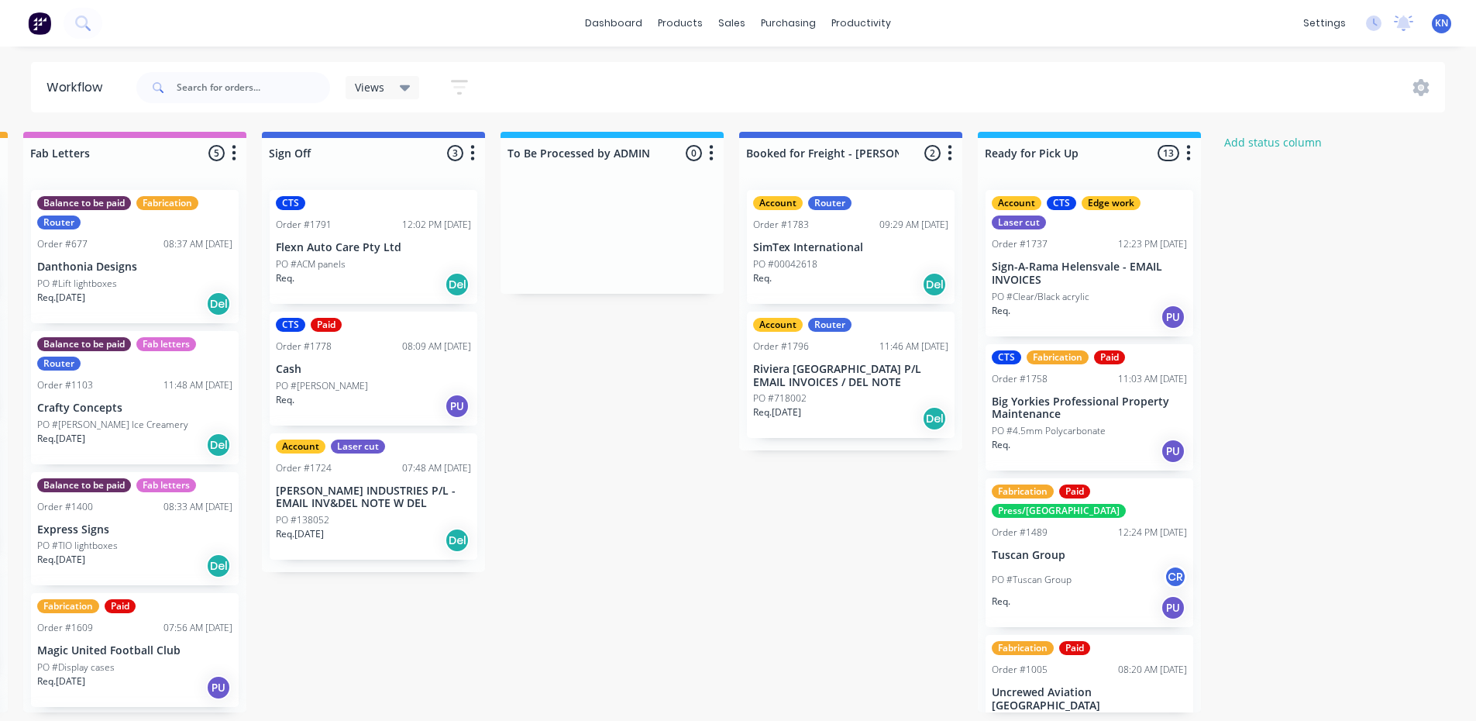
click at [808, 274] on div "Req. Del" at bounding box center [850, 284] width 195 height 26
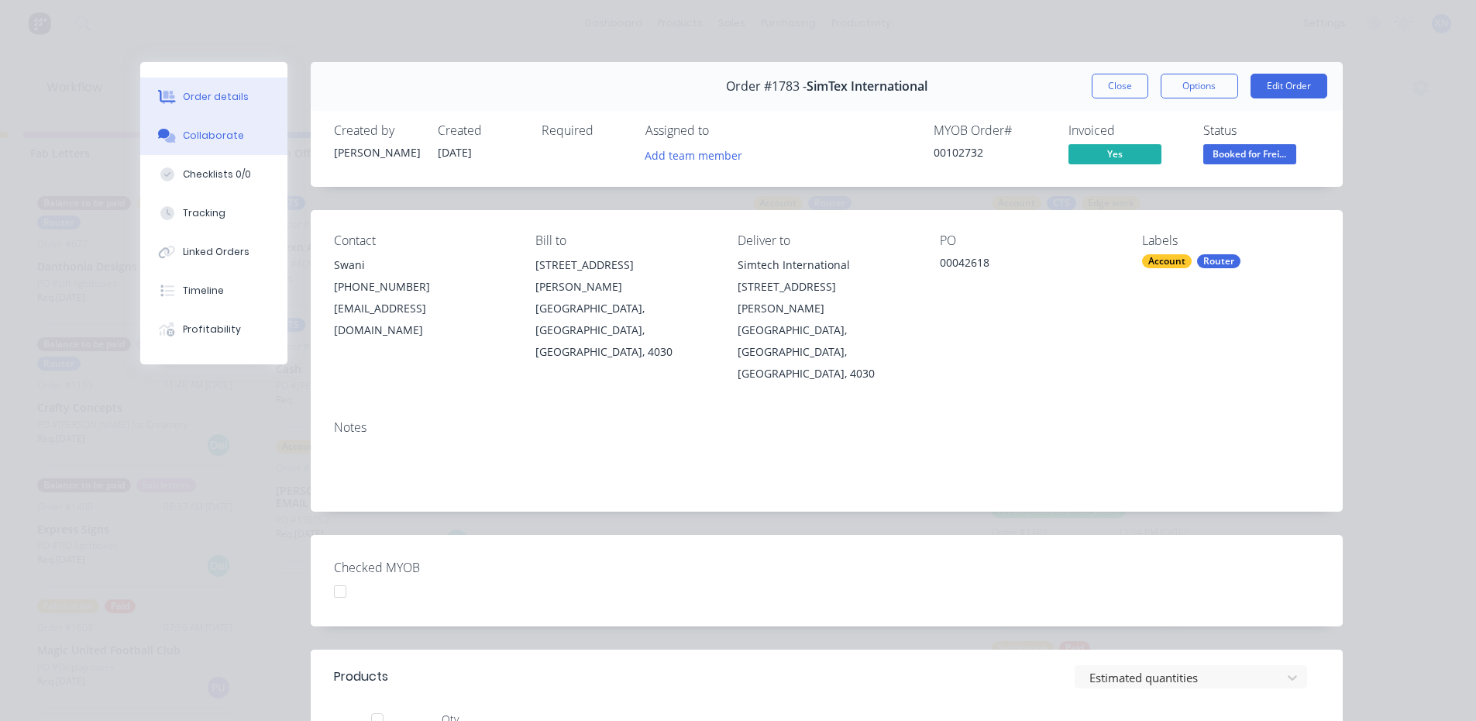
click at [171, 143] on button "Collaborate" at bounding box center [213, 135] width 147 height 39
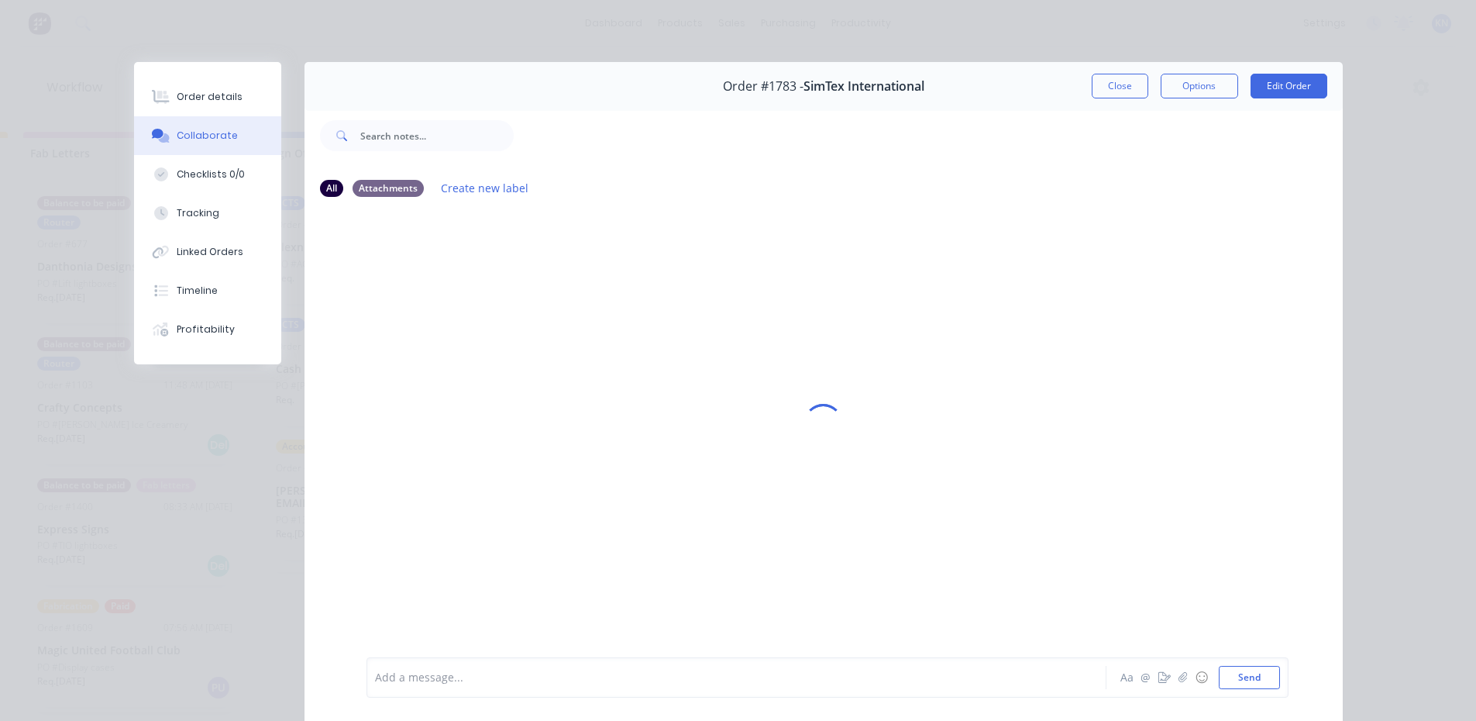
click at [575, 683] on div at bounding box center [715, 677] width 678 height 16
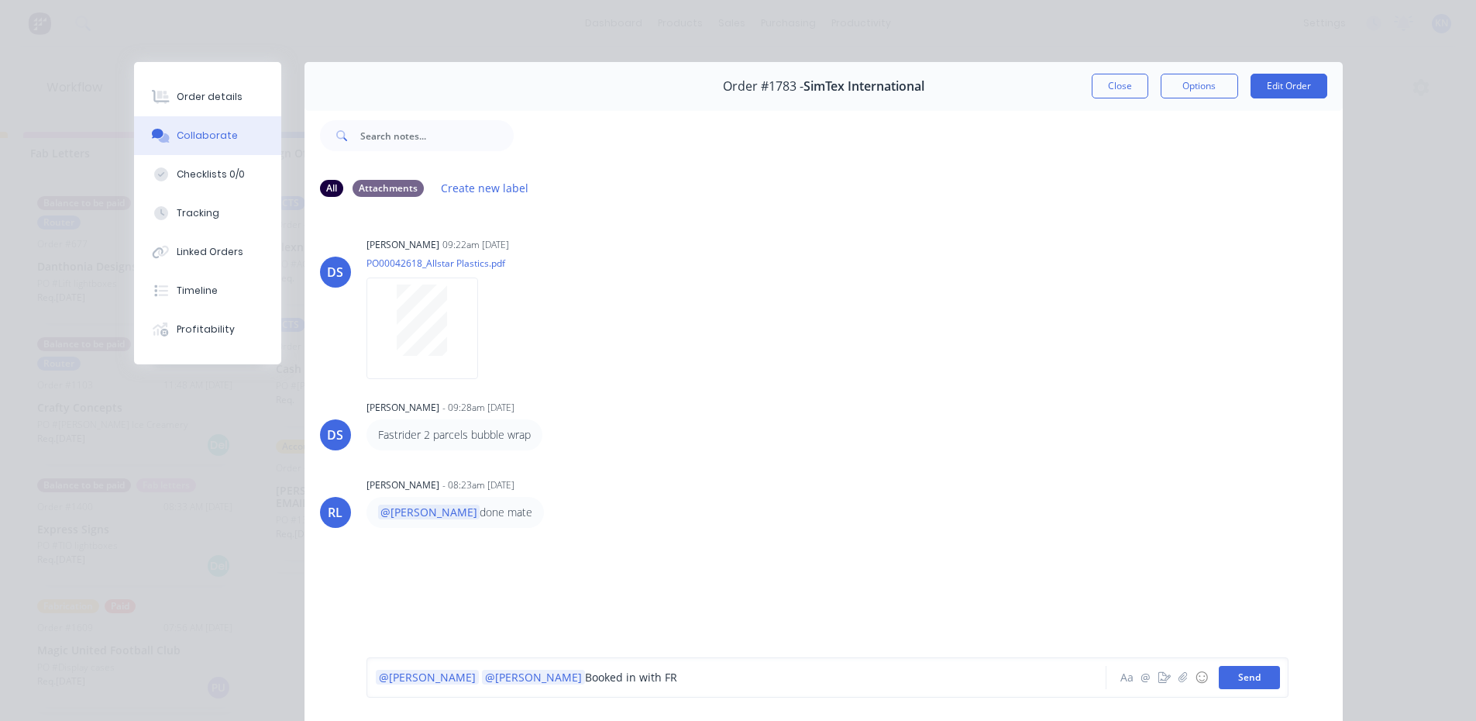
click at [1242, 672] on button "Send" at bounding box center [1249, 677] width 61 height 23
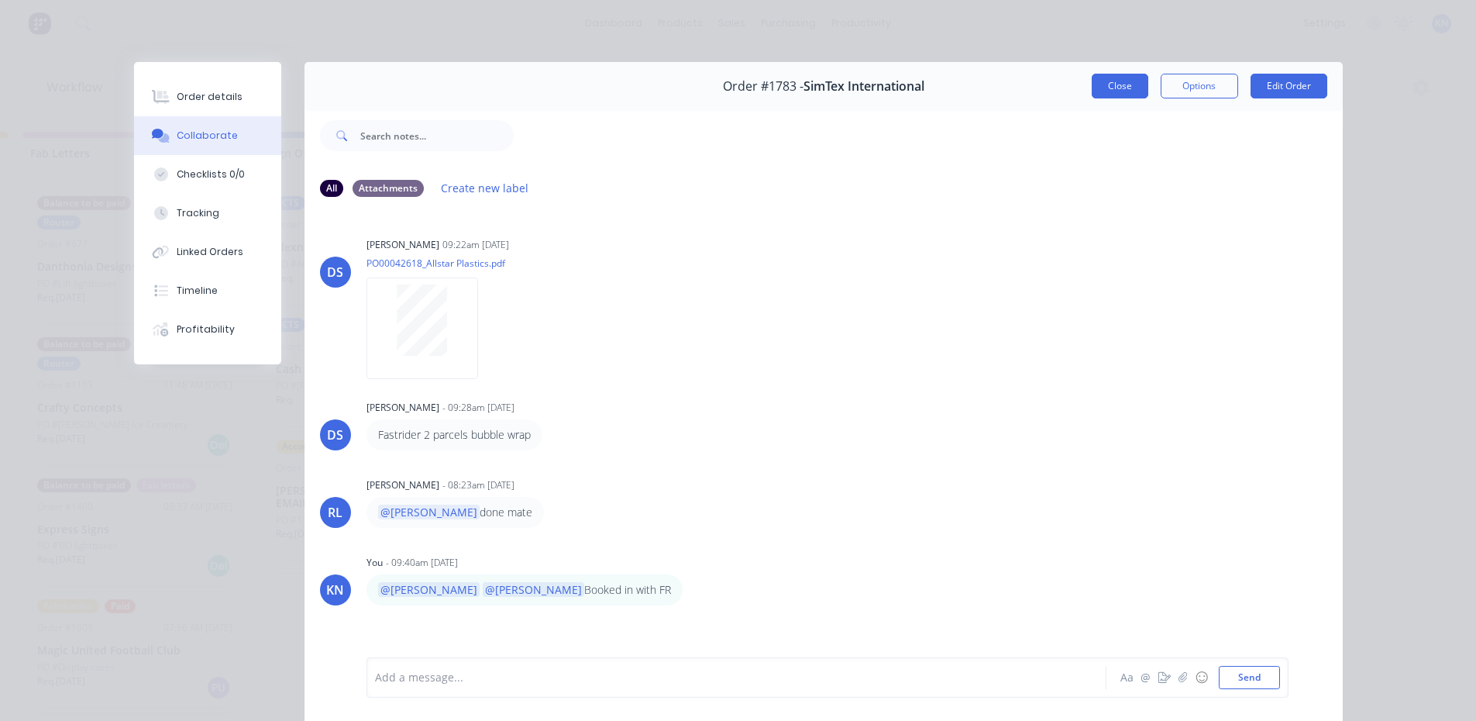
click at [1121, 92] on button "Close" at bounding box center [1120, 86] width 57 height 25
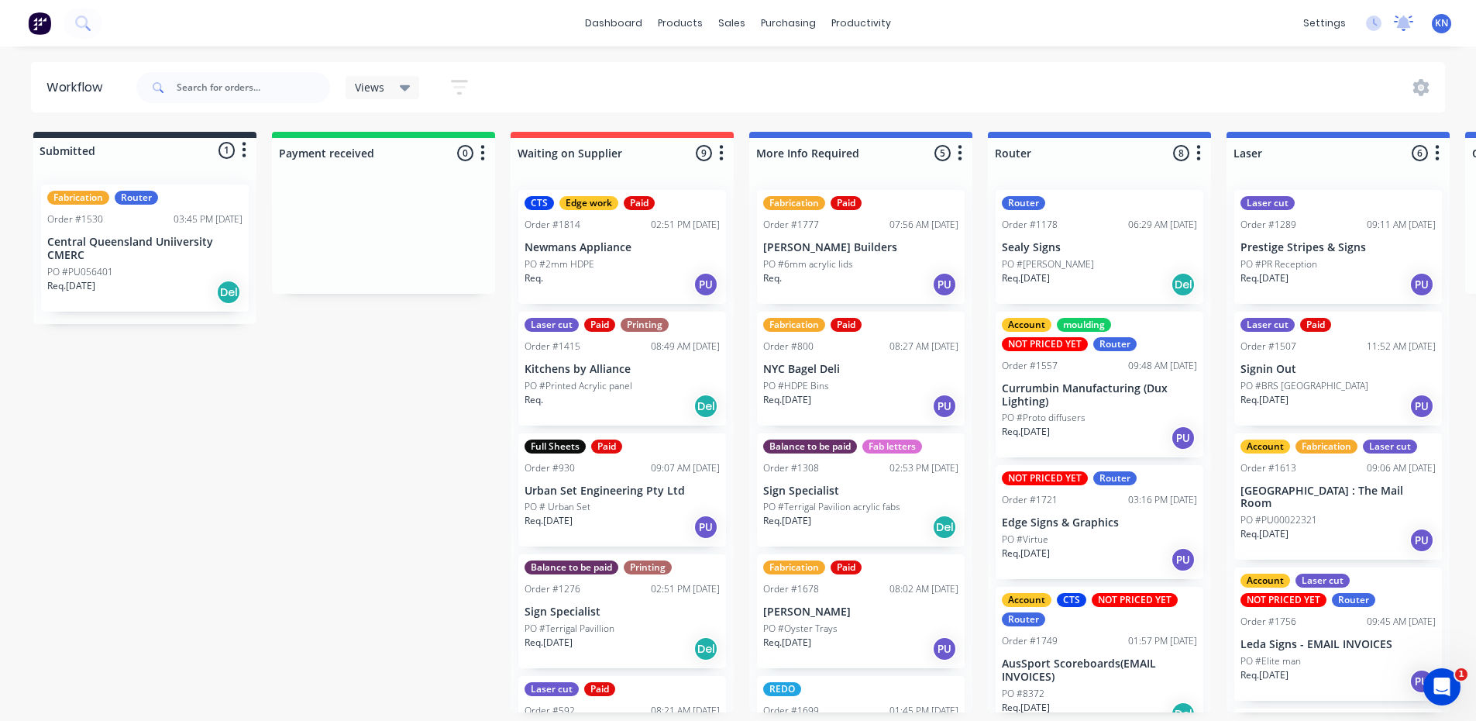
click at [1402, 26] on icon at bounding box center [1404, 21] width 14 height 12
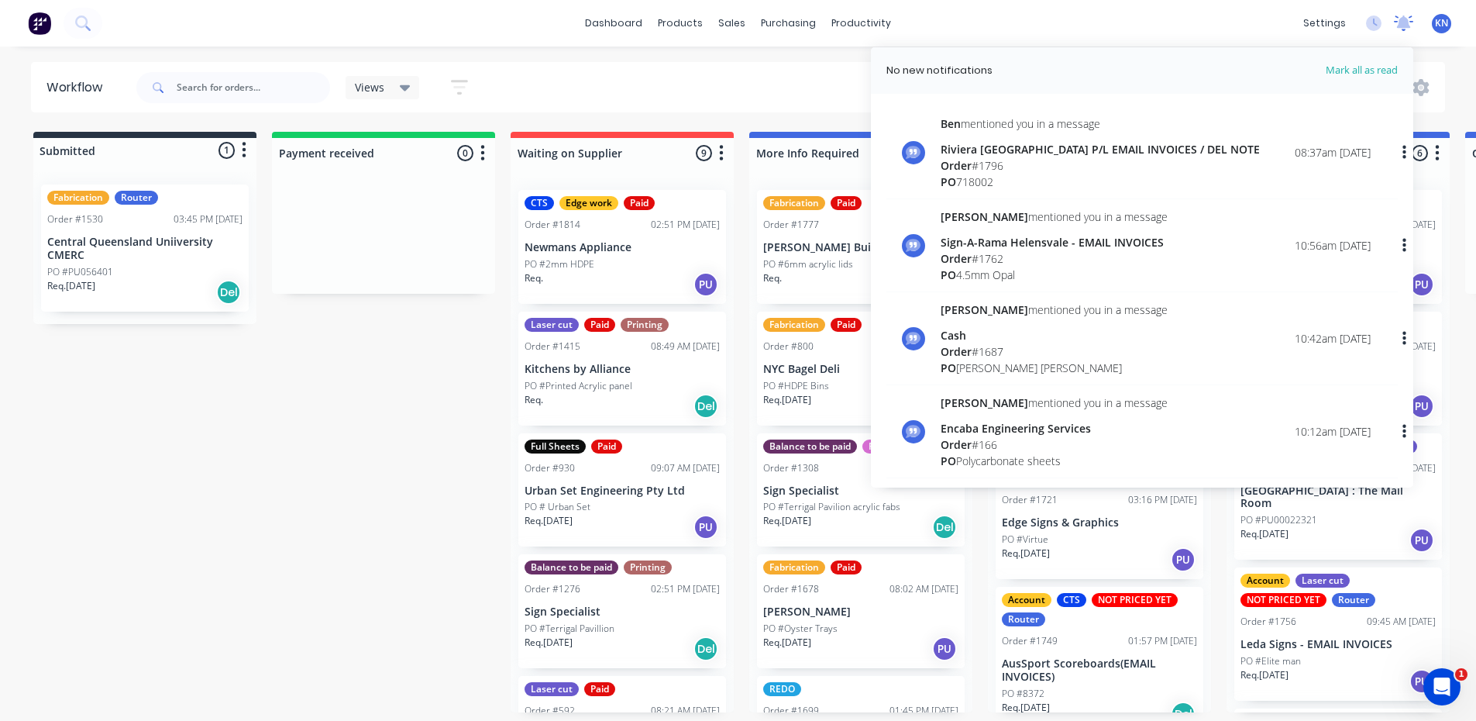
click at [1402, 26] on icon at bounding box center [1404, 21] width 14 height 12
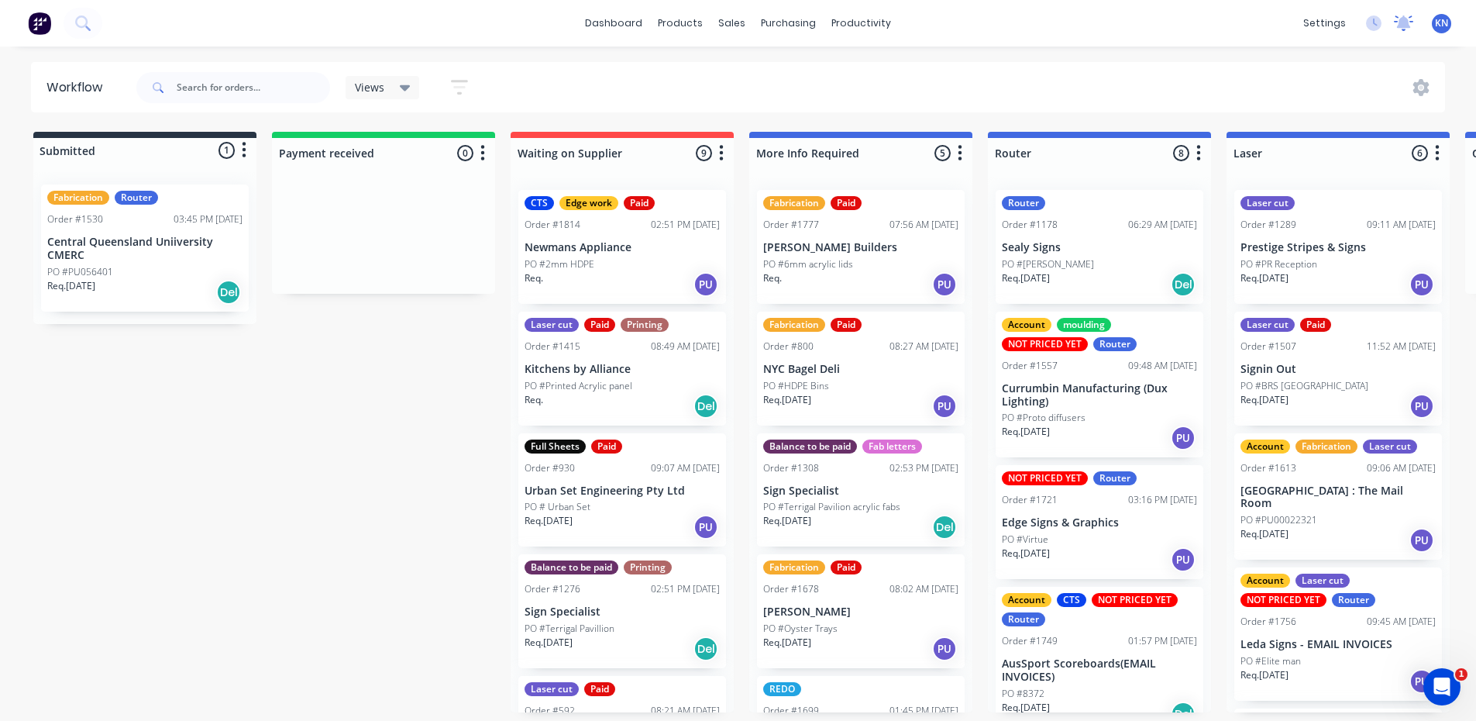
click at [1408, 25] on icon at bounding box center [1404, 21] width 14 height 12
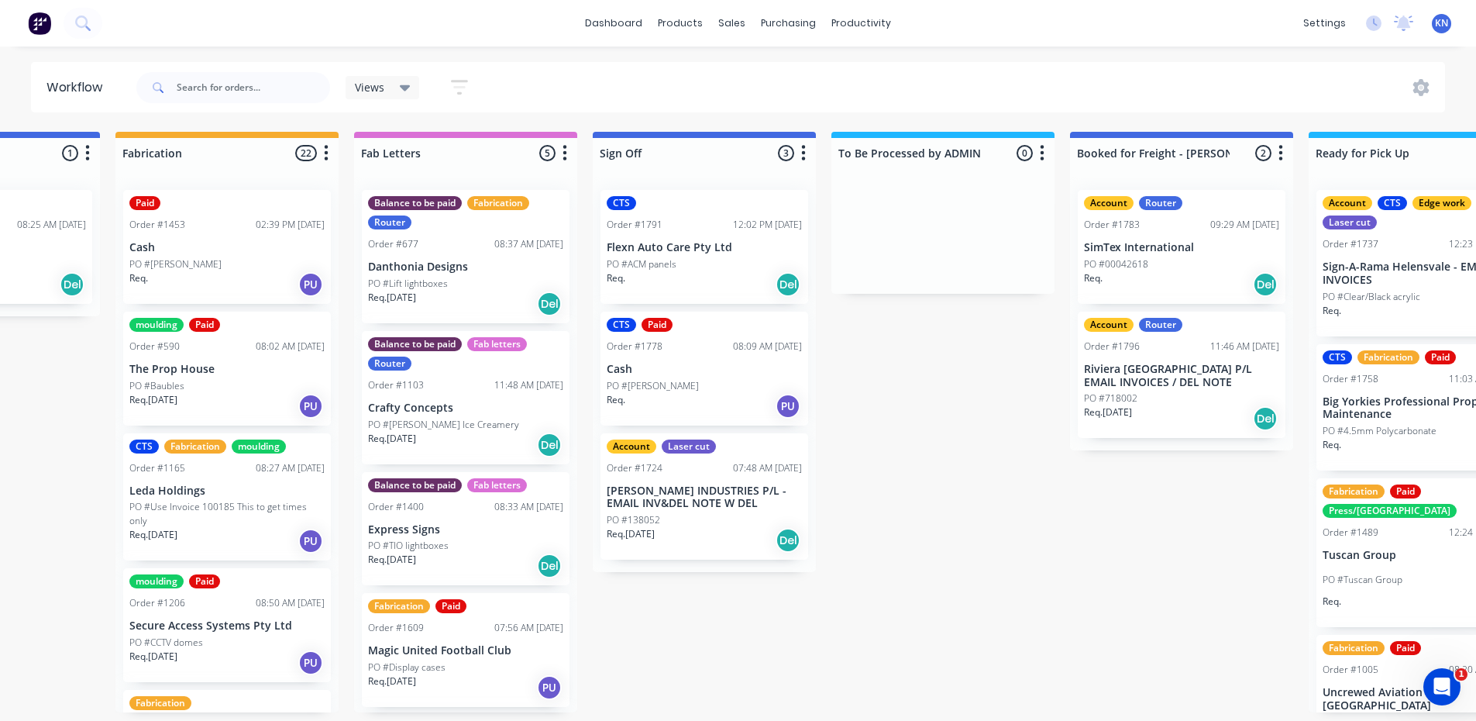
scroll to position [0, 1841]
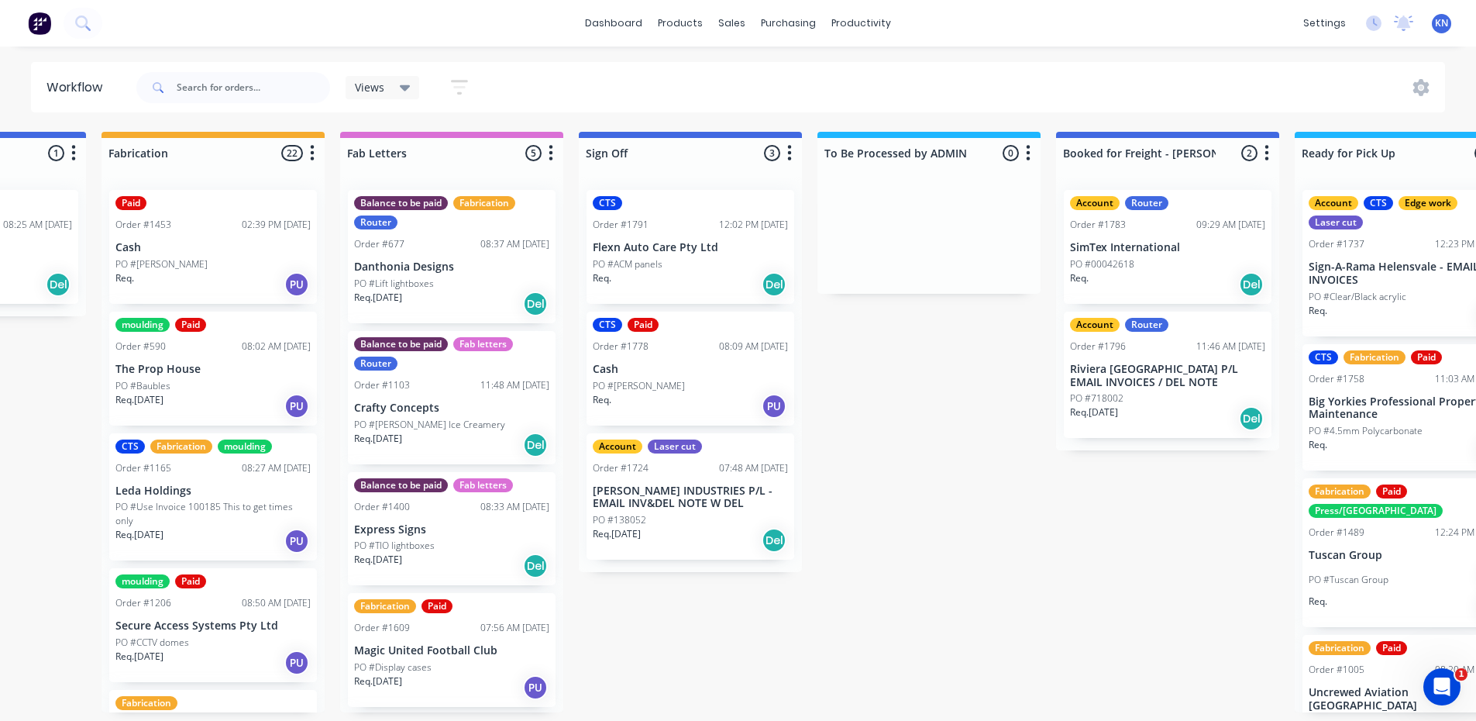
click at [689, 236] on div "CTS Order #1791 12:02 PM 08/10/25 Flexn Auto Care Pty Ltd PO #ACM panels Req. D…" at bounding box center [691, 247] width 208 height 114
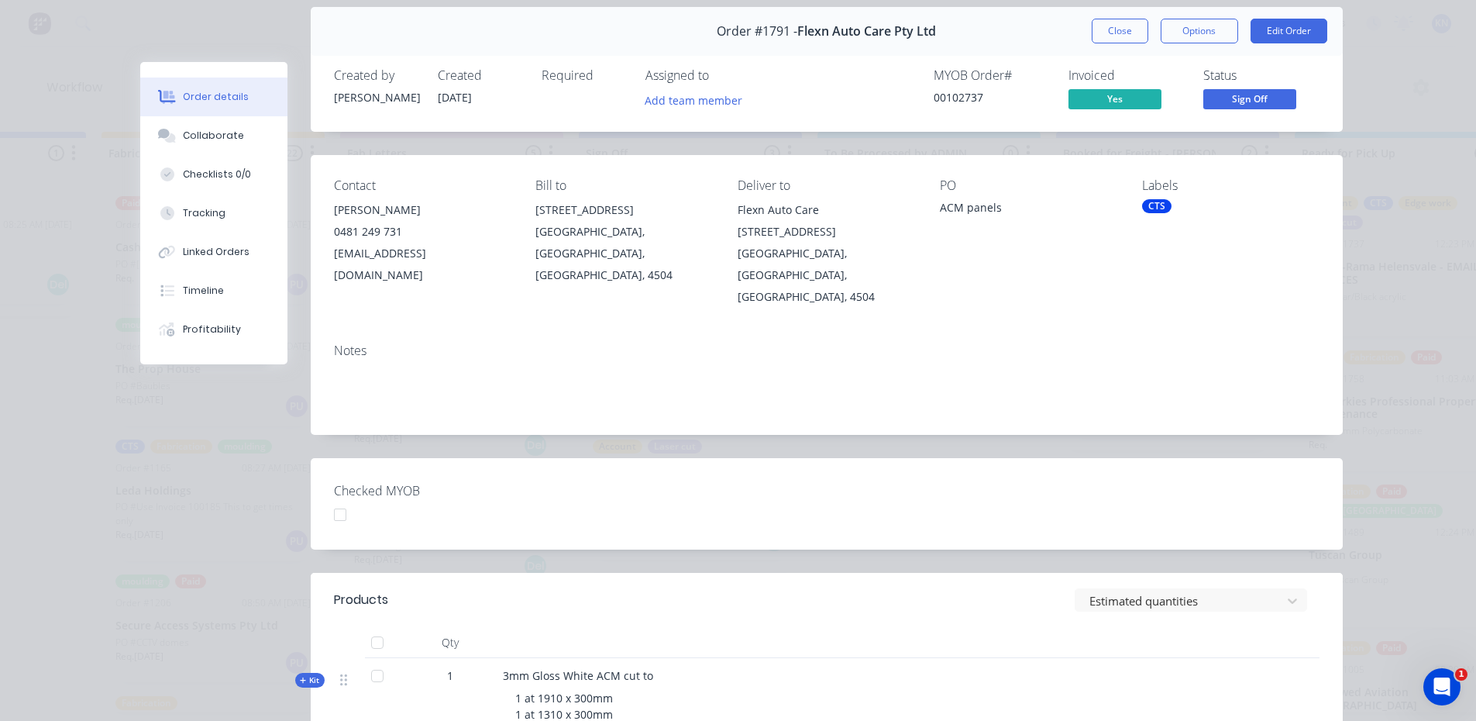
scroll to position [0, 0]
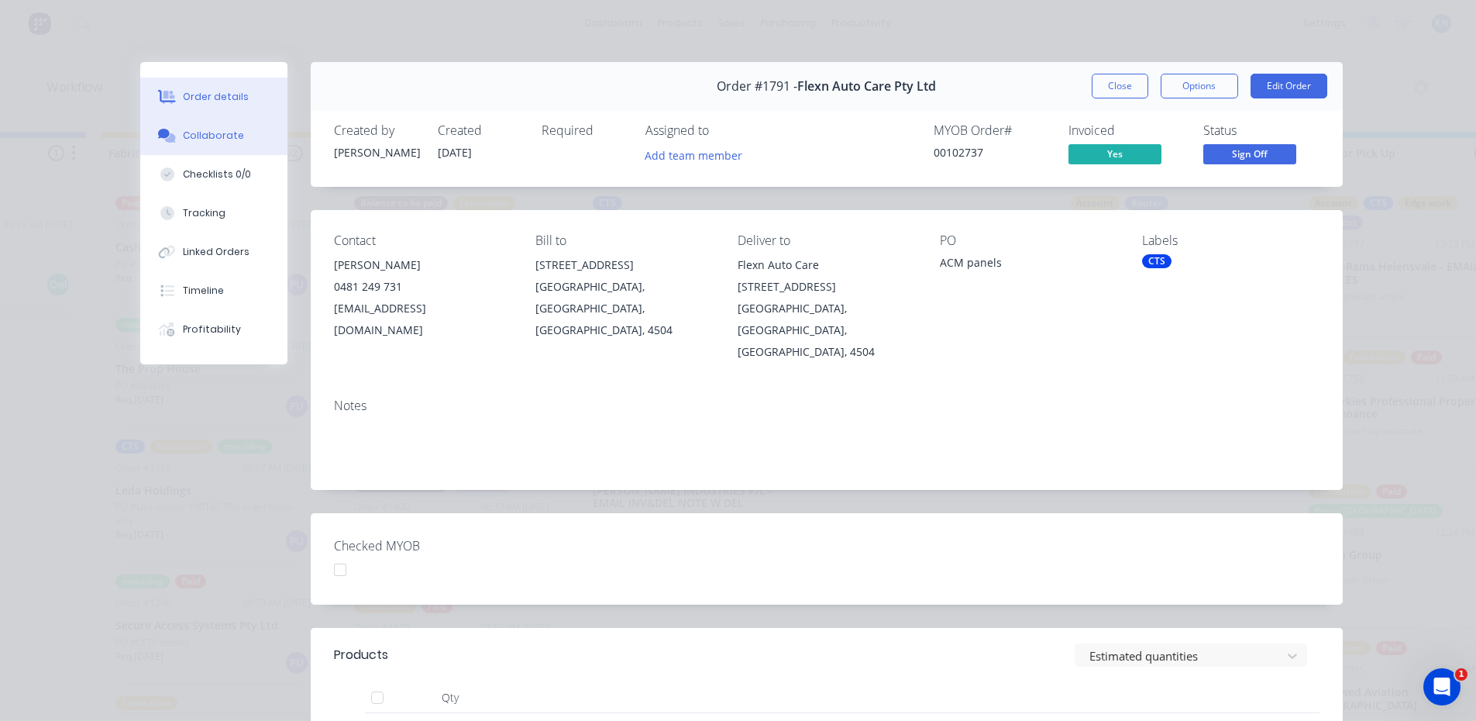
click at [249, 126] on button "Collaborate" at bounding box center [213, 135] width 147 height 39
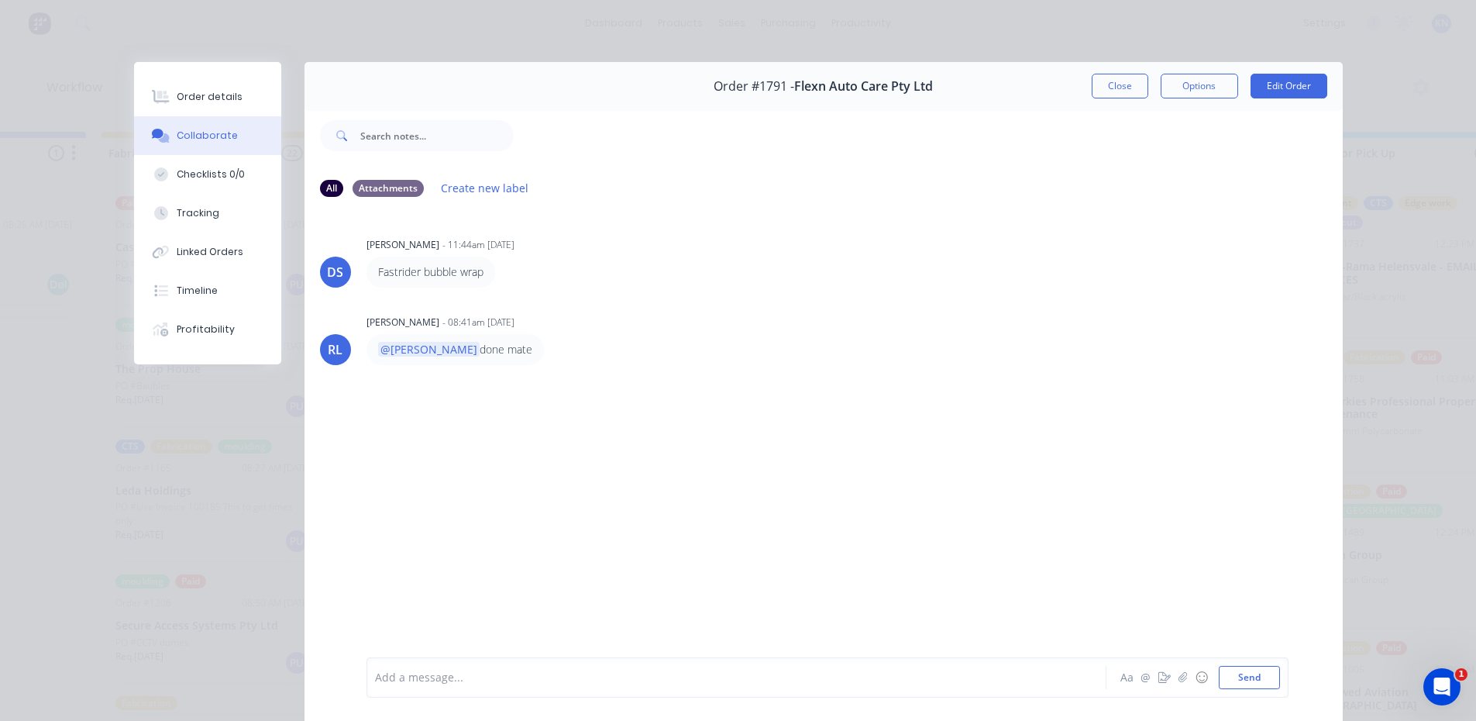
click at [511, 682] on div at bounding box center [715, 677] width 678 height 16
click at [585, 677] on span "Booked with FR" at bounding box center [624, 677] width 79 height 15
click at [1261, 675] on button "Send" at bounding box center [1249, 677] width 61 height 23
click at [1425, 284] on div "Order details Collaborate Checklists 0/0 Tracking Linked Orders Timeline Profit…" at bounding box center [738, 360] width 1476 height 721
click at [1103, 77] on button "Close" at bounding box center [1120, 86] width 57 height 25
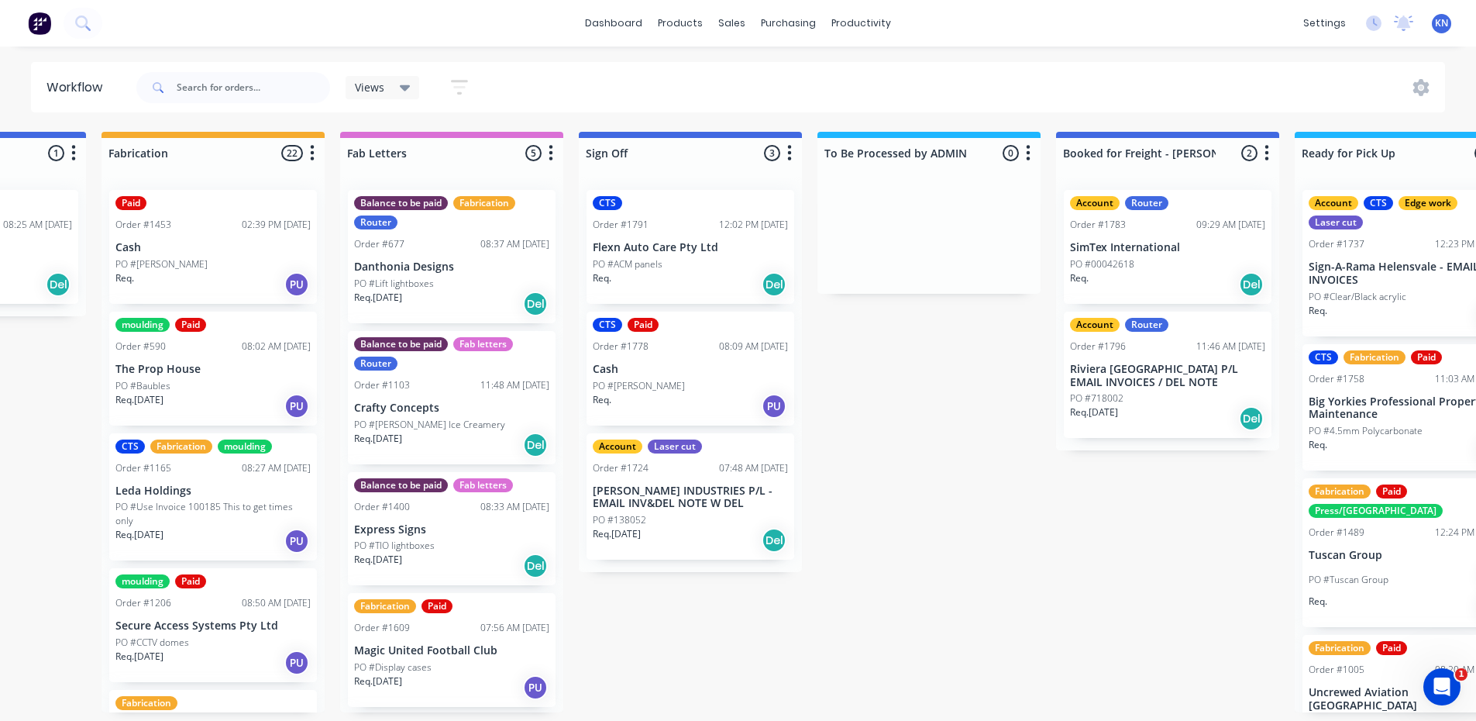
click at [689, 255] on div "CTS Order #1791 12:02 PM 08/10/25 Flexn Auto Care Pty Ltd PO #ACM panels Req. D…" at bounding box center [691, 247] width 208 height 114
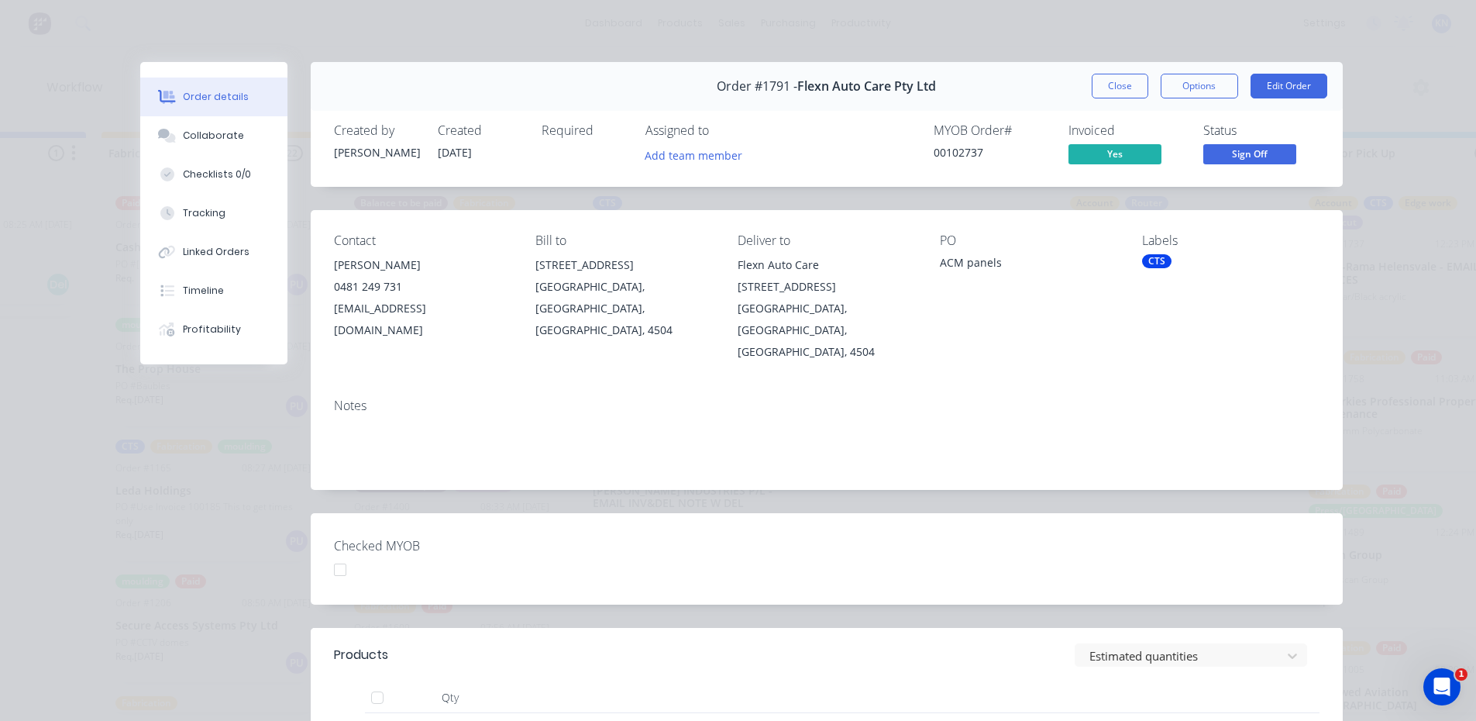
click at [617, 308] on div "Narangba, Queensland, Australia, 4504" at bounding box center [623, 308] width 177 height 65
drag, startPoint x: 771, startPoint y: 326, endPoint x: 729, endPoint y: 269, distance: 71.0
click at [729, 269] on div "Contact Daniel 0481 249 731 flexnautocare@outlook.com Bill to Unit 6, 11-15 Bus…" at bounding box center [827, 298] width 1032 height 176
copy div "Flexn Auto Care Unit 6, 11-15 Business Drive Narangba, Queensland, Australia, 4…"
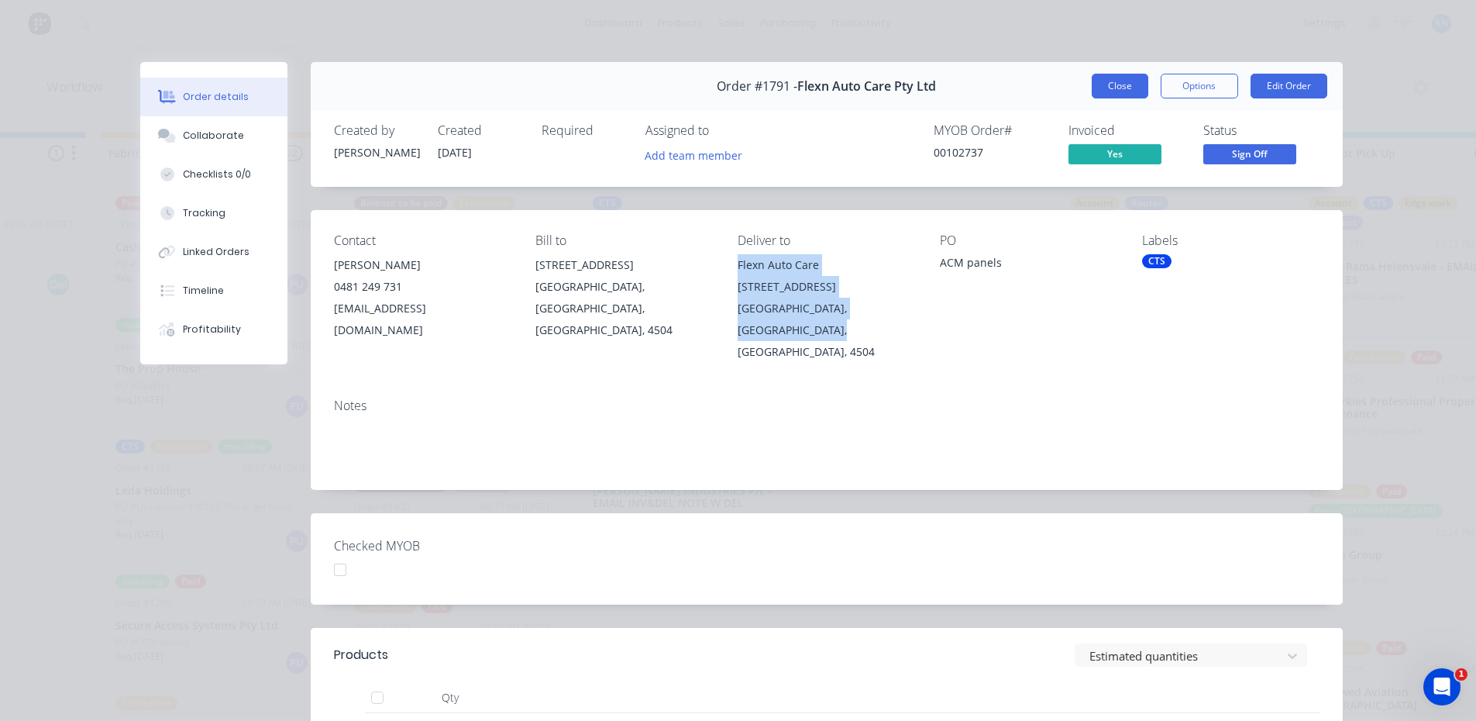
click at [1130, 87] on button "Close" at bounding box center [1120, 86] width 57 height 25
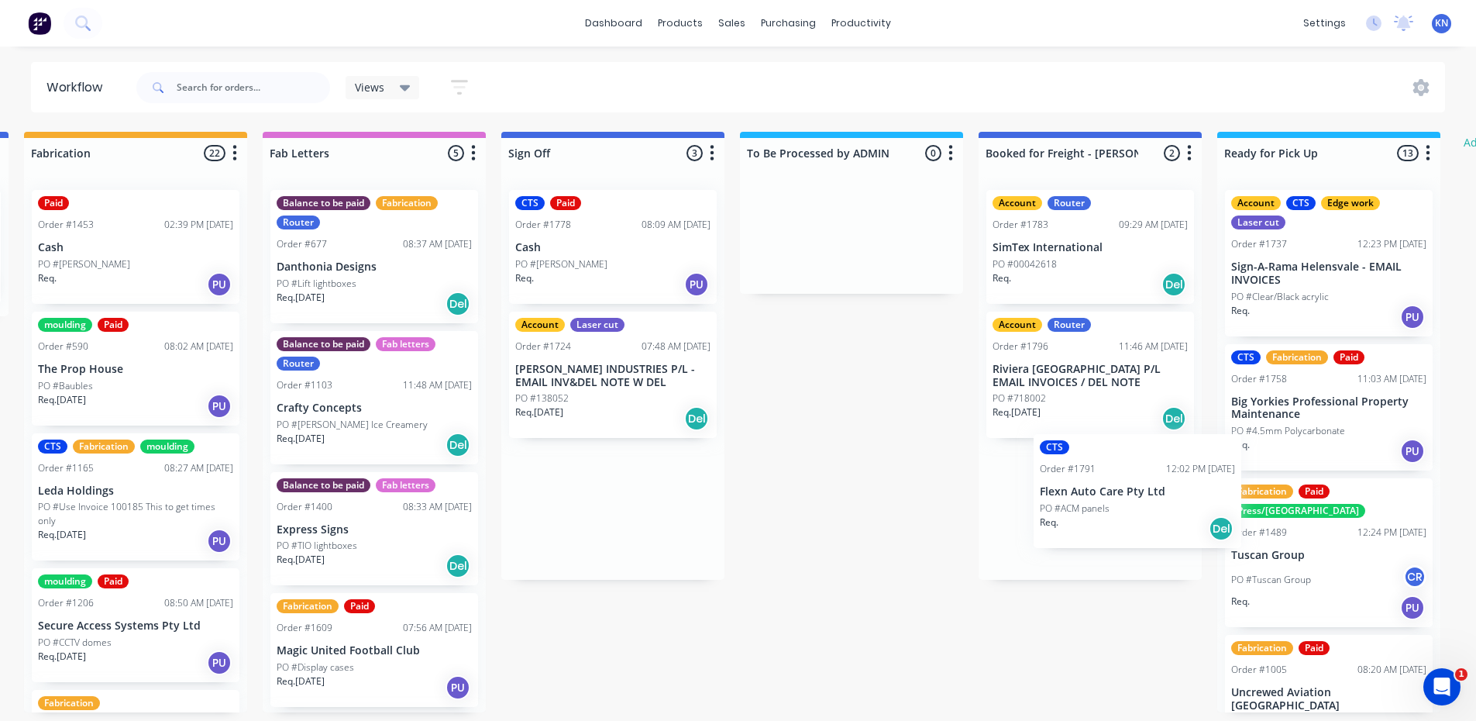
drag, startPoint x: 691, startPoint y: 274, endPoint x: 1151, endPoint y: 524, distance: 523.9
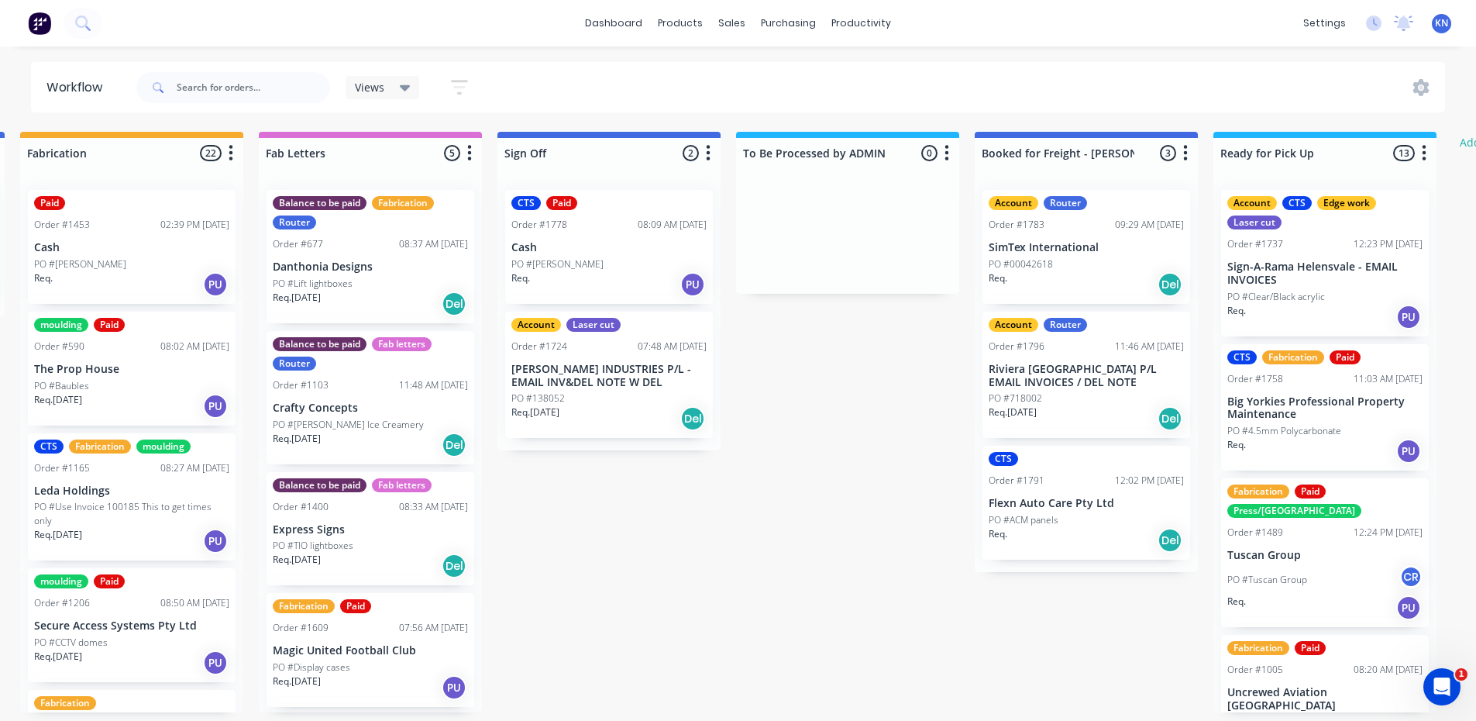
click at [601, 248] on p "Cash" at bounding box center [608, 247] width 195 height 13
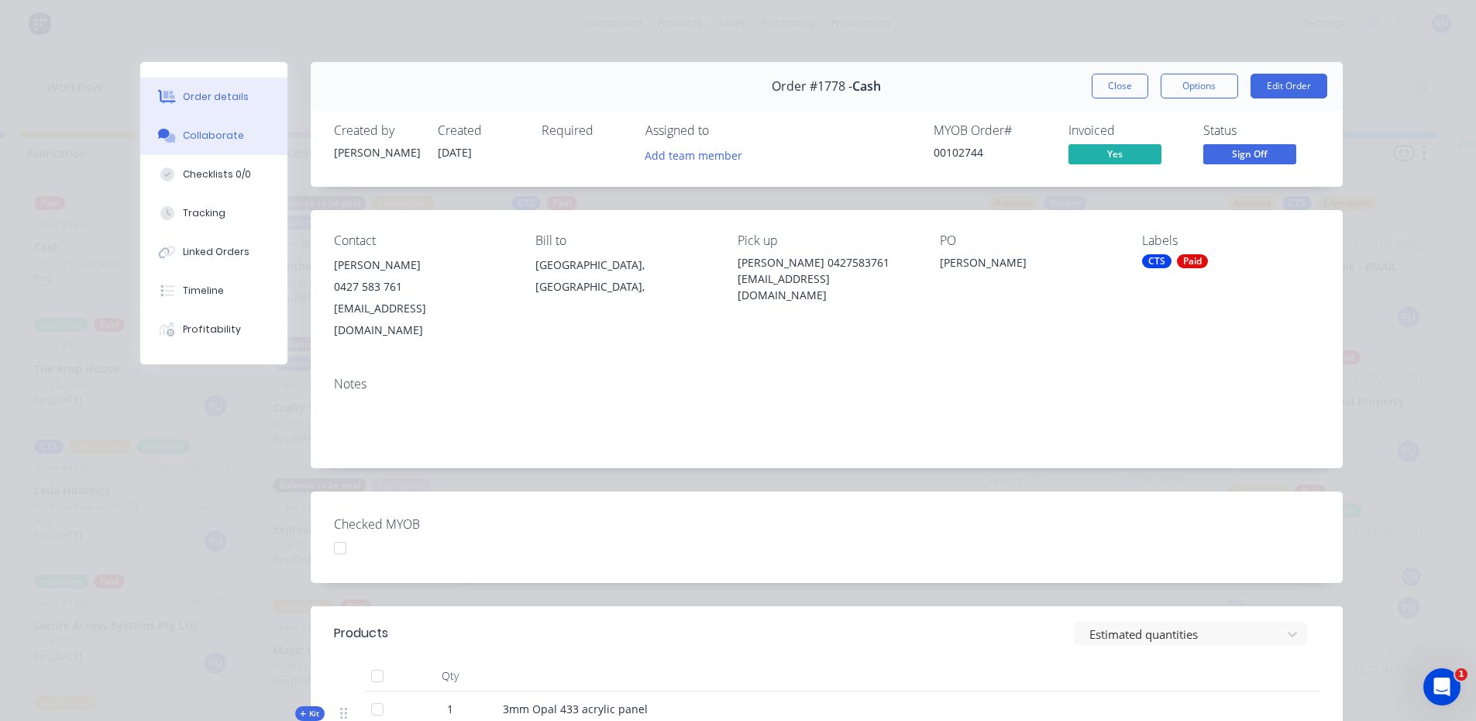
click at [231, 133] on div "Collaborate" at bounding box center [213, 136] width 61 height 14
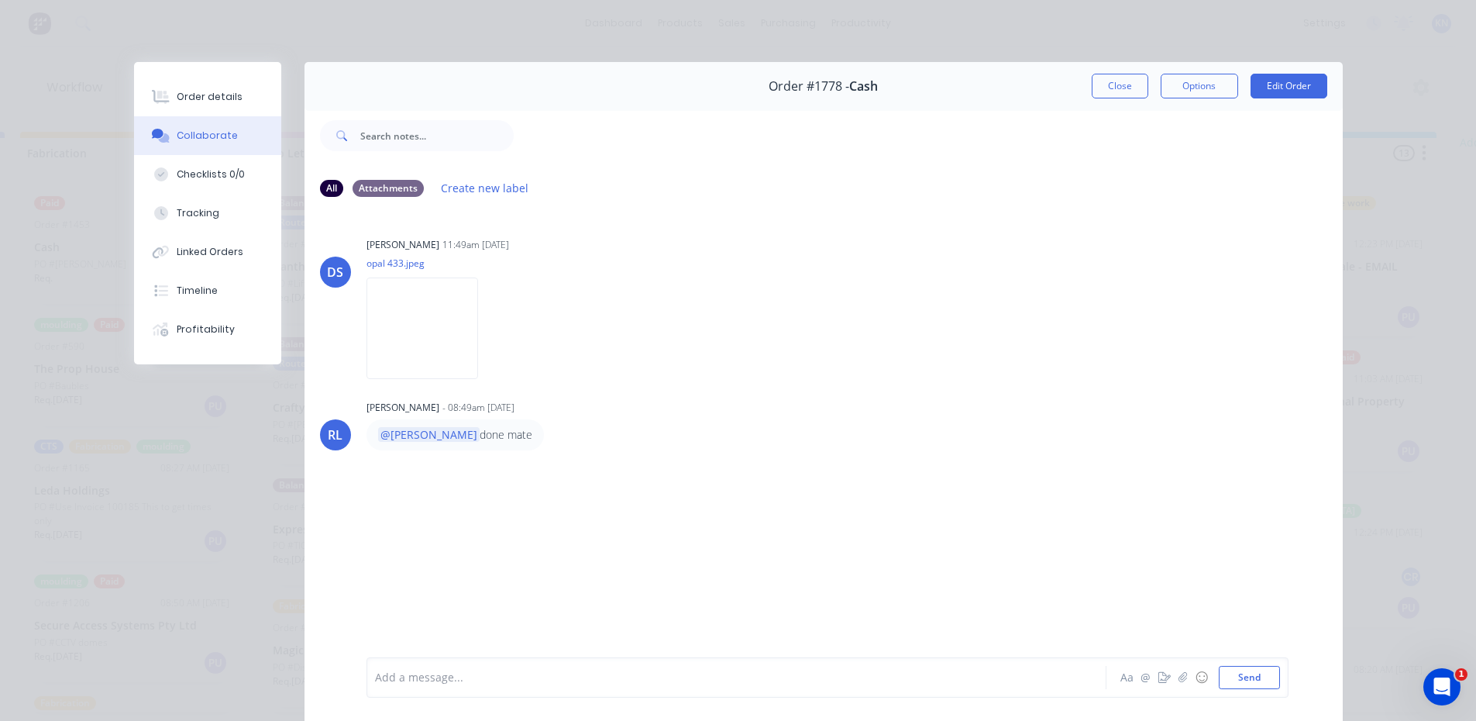
click at [1414, 334] on div "Order details Collaborate Checklists 0/0 Tracking Linked Orders Timeline Profit…" at bounding box center [738, 360] width 1476 height 721
click at [1131, 81] on button "Close" at bounding box center [1120, 86] width 57 height 25
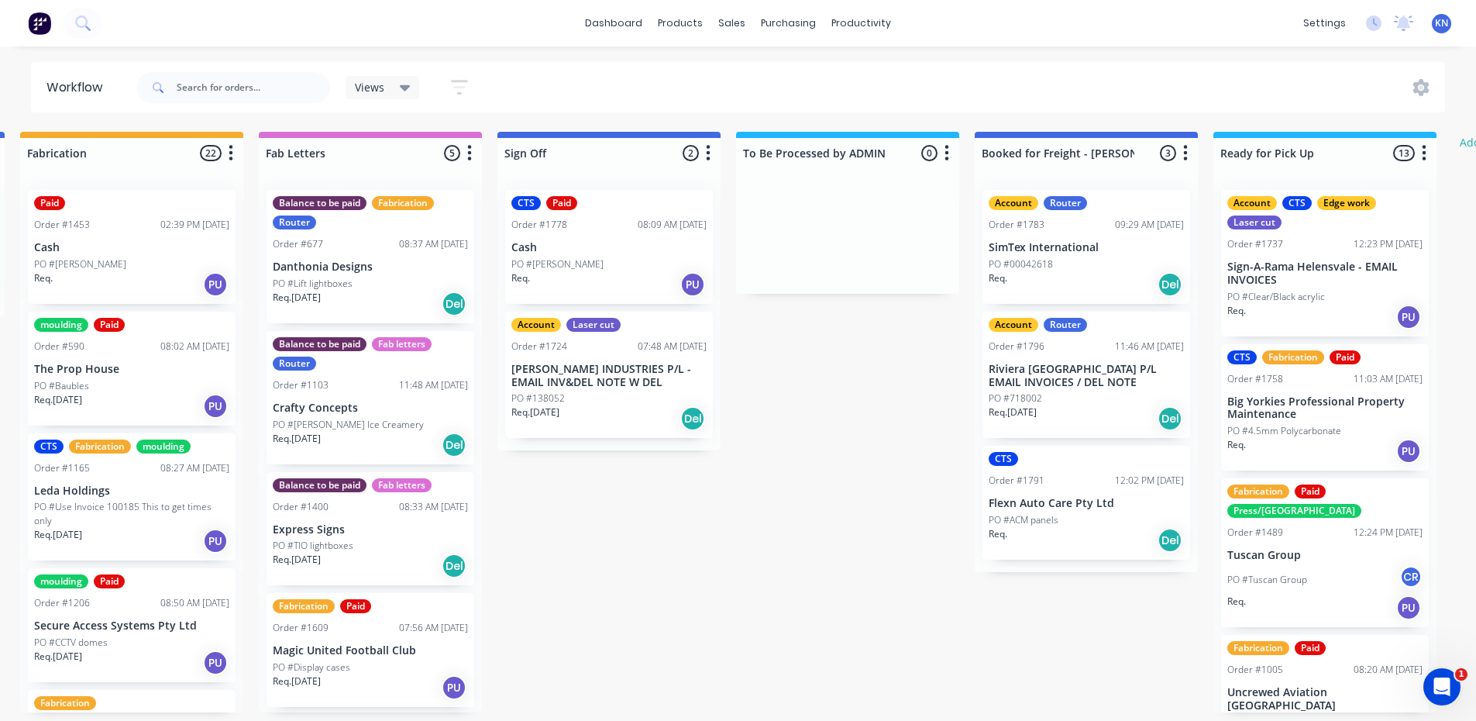
click at [628, 253] on p "Cash" at bounding box center [608, 247] width 195 height 13
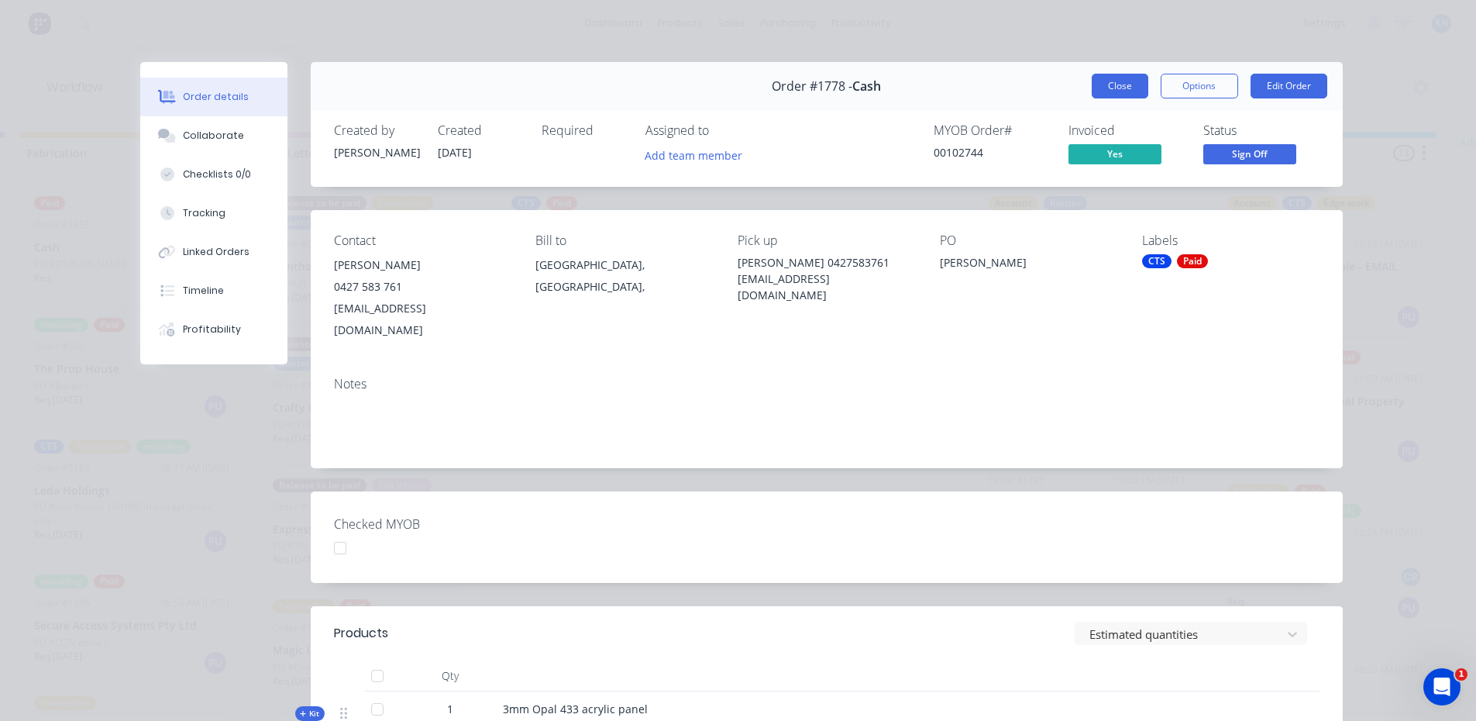
click at [1097, 84] on button "Close" at bounding box center [1120, 86] width 57 height 25
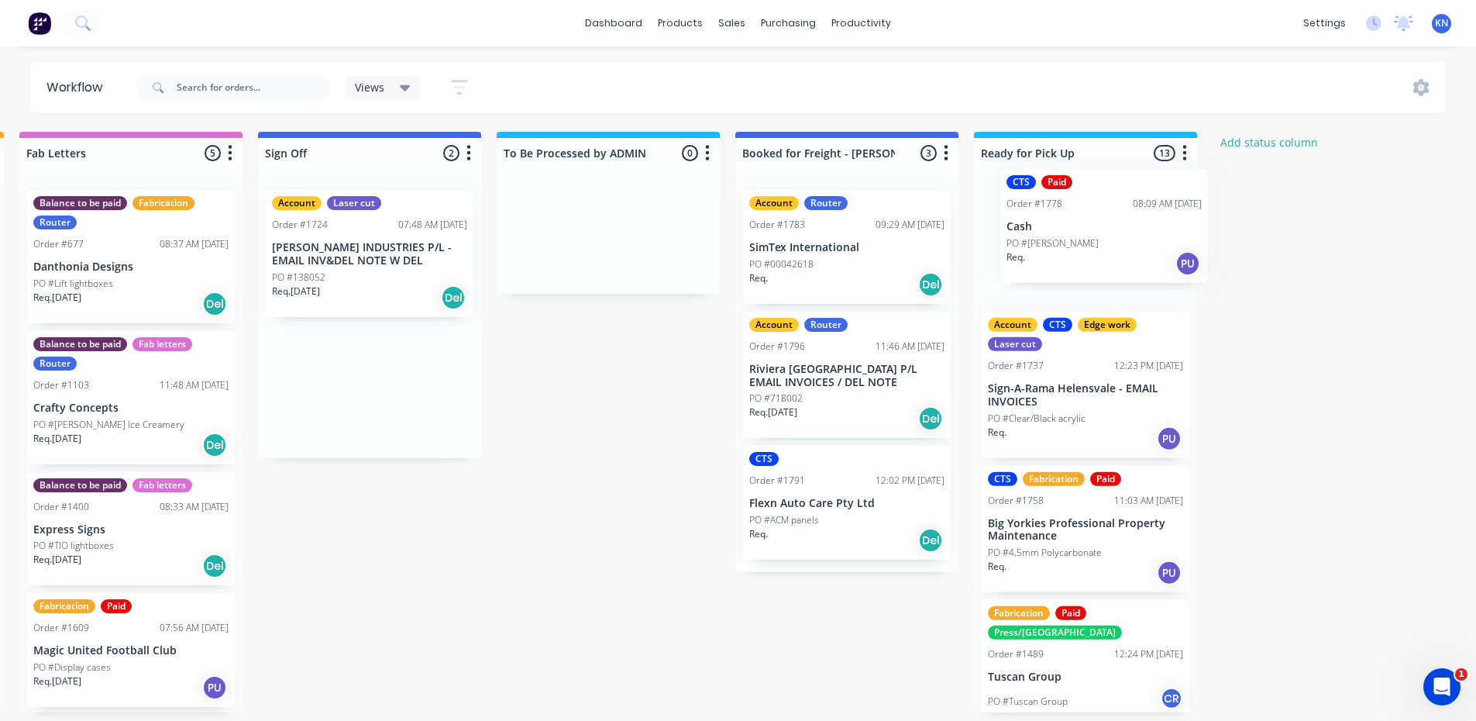
scroll to position [0, 2164]
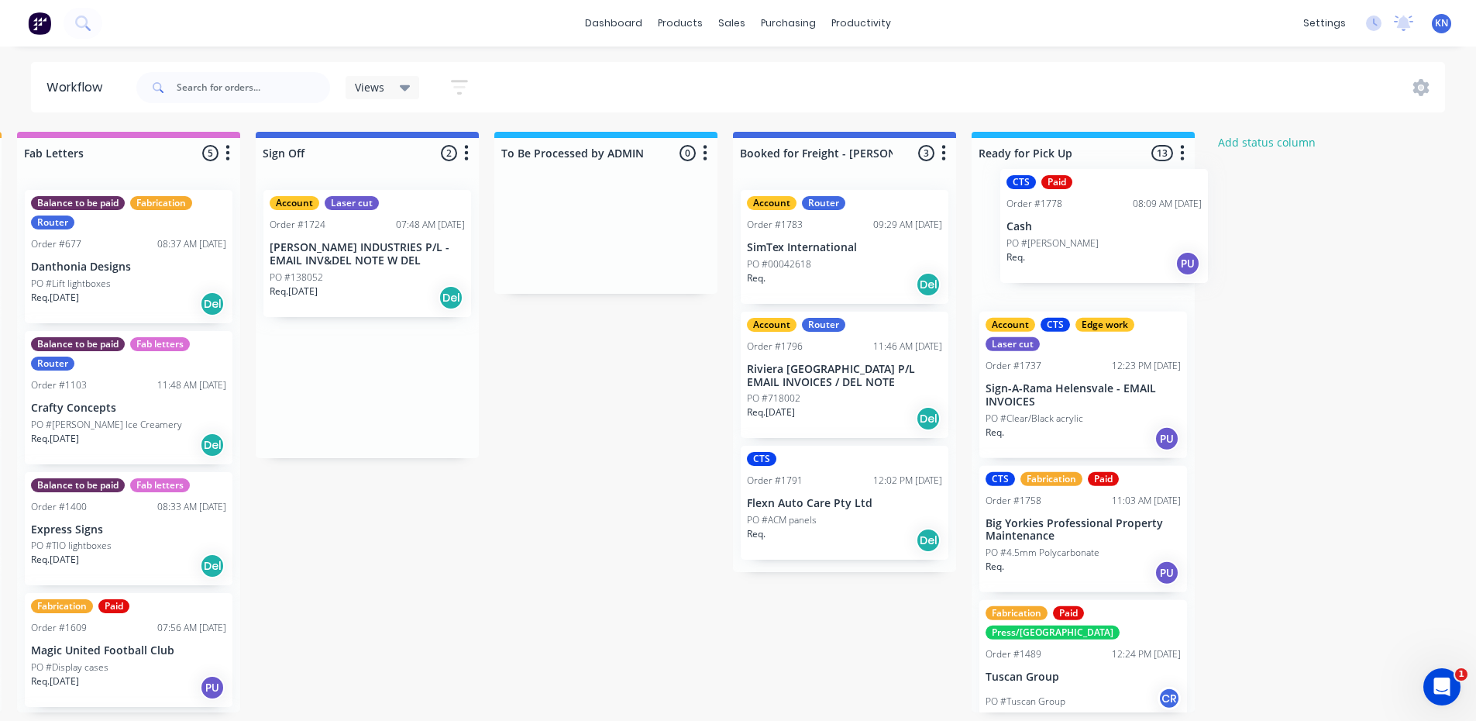
drag, startPoint x: 602, startPoint y: 267, endPoint x: 1101, endPoint y: 249, distance: 499.4
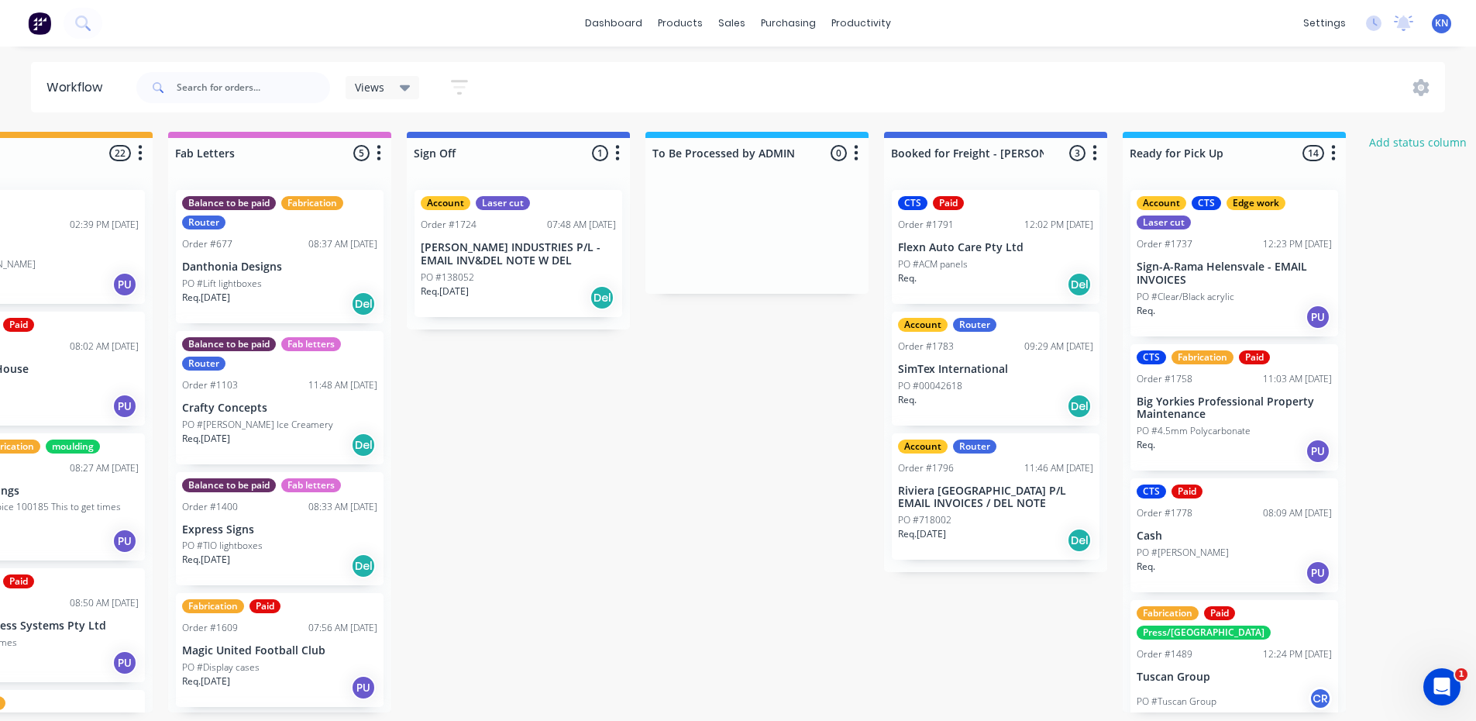
scroll to position [0, 2018]
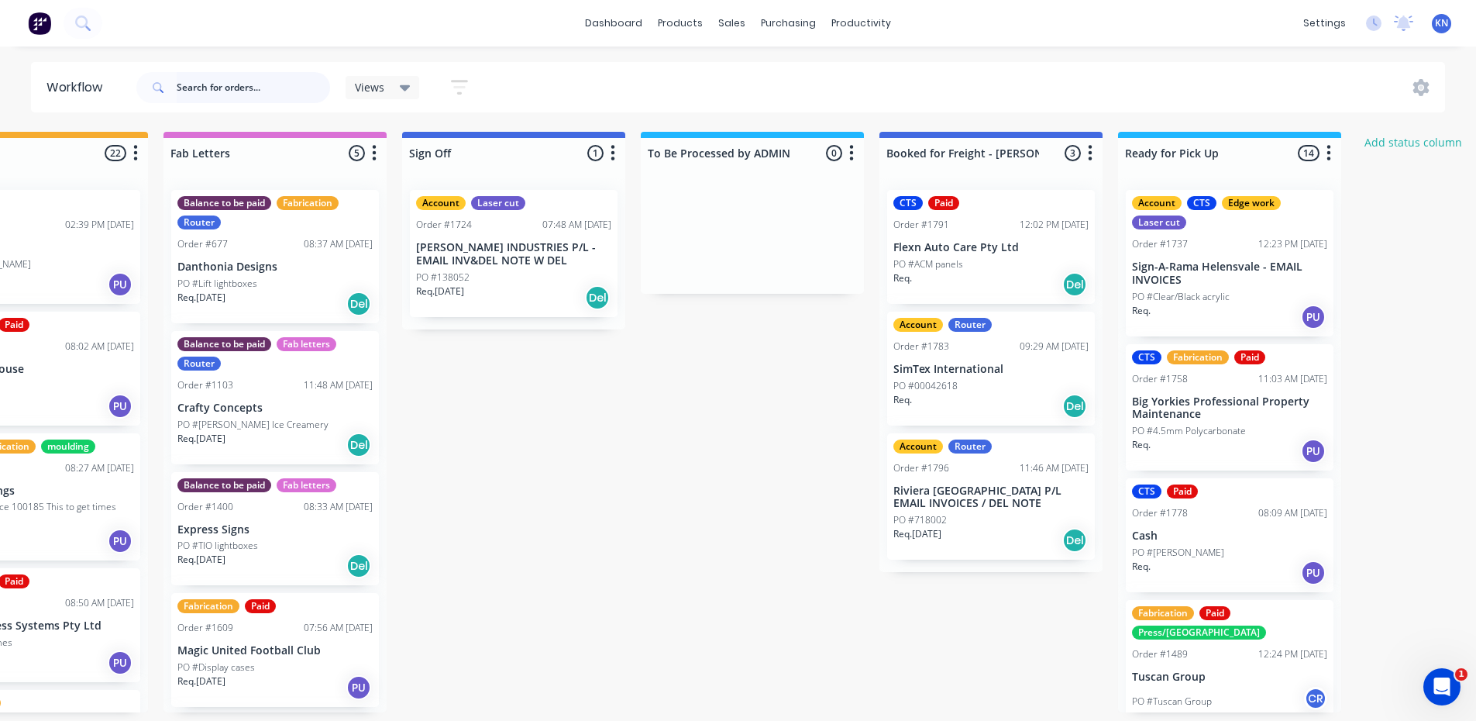
drag, startPoint x: 268, startPoint y: 101, endPoint x: 258, endPoint y: 101, distance: 10.1
click at [268, 101] on input "text" at bounding box center [253, 87] width 153 height 31
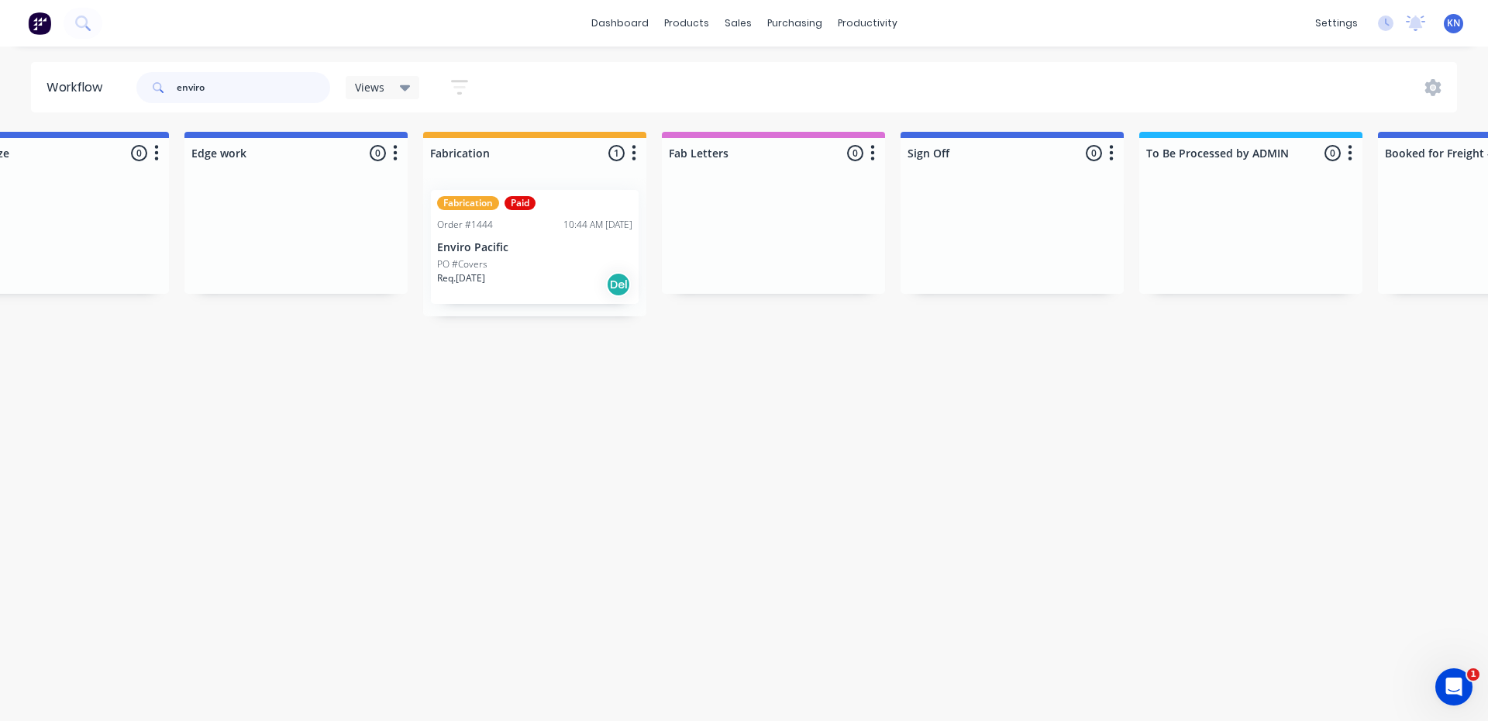
scroll to position [0, 1521]
click at [304, 82] on input "enviro" at bounding box center [253, 87] width 153 height 31
drag, startPoint x: 287, startPoint y: 85, endPoint x: 5, endPoint y: 133, distance: 286.7
type input "l"
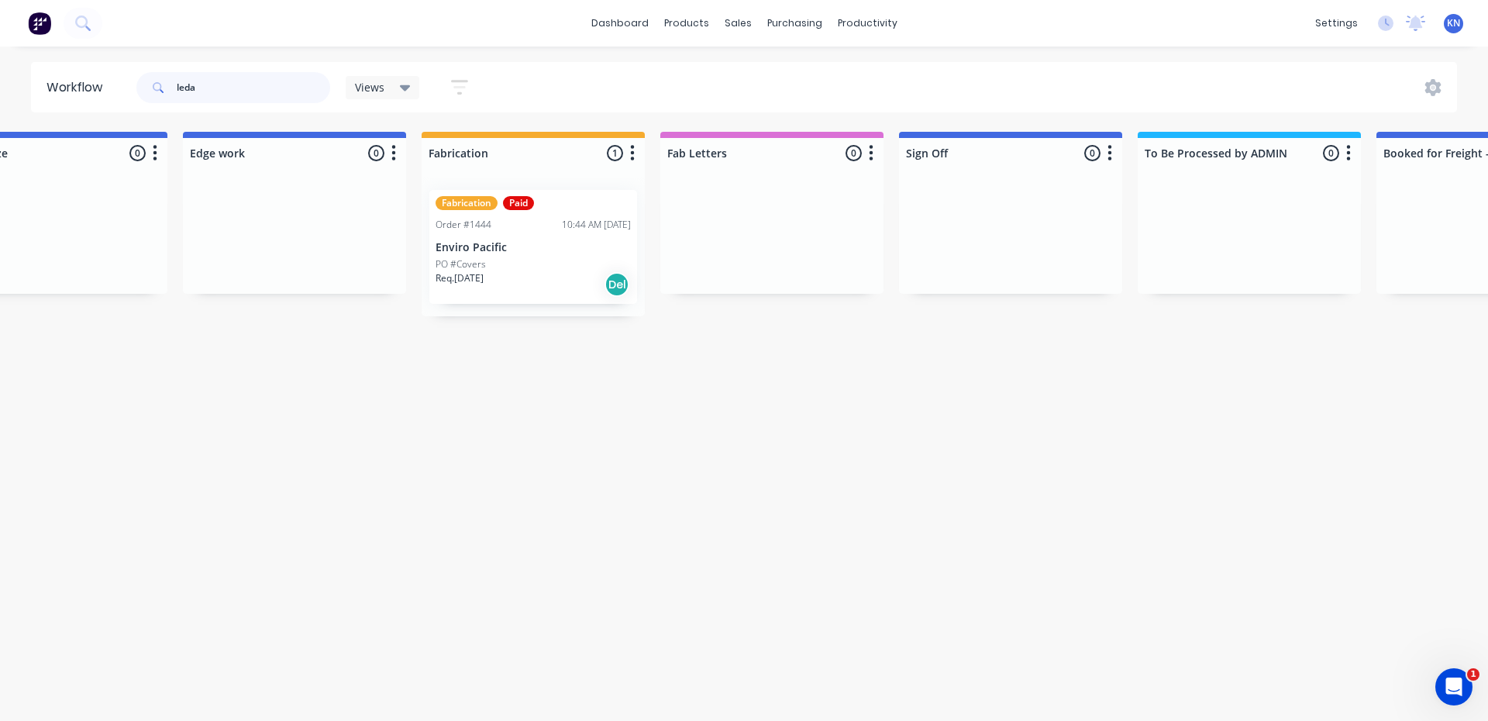
type input "leda"
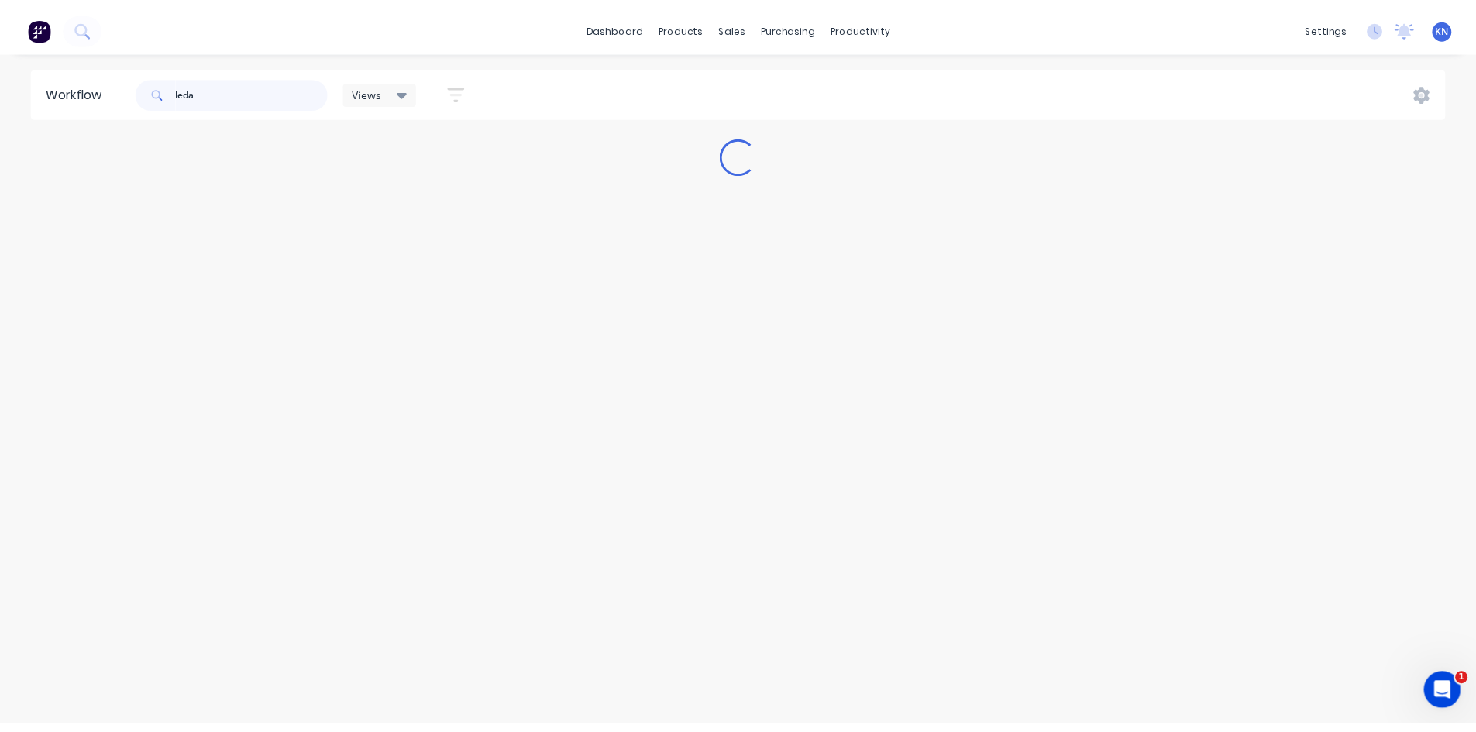
scroll to position [0, 0]
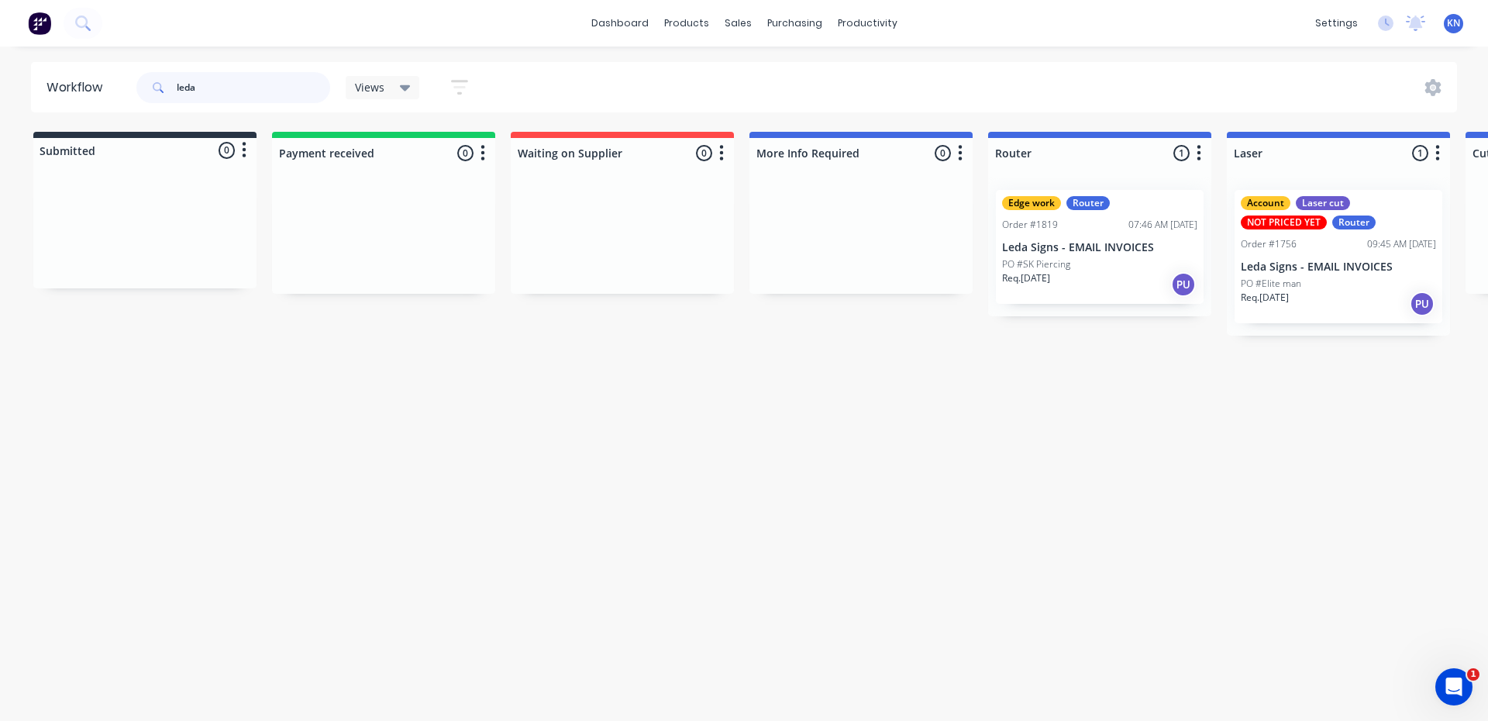
click at [241, 95] on input "leda" at bounding box center [253, 87] width 153 height 31
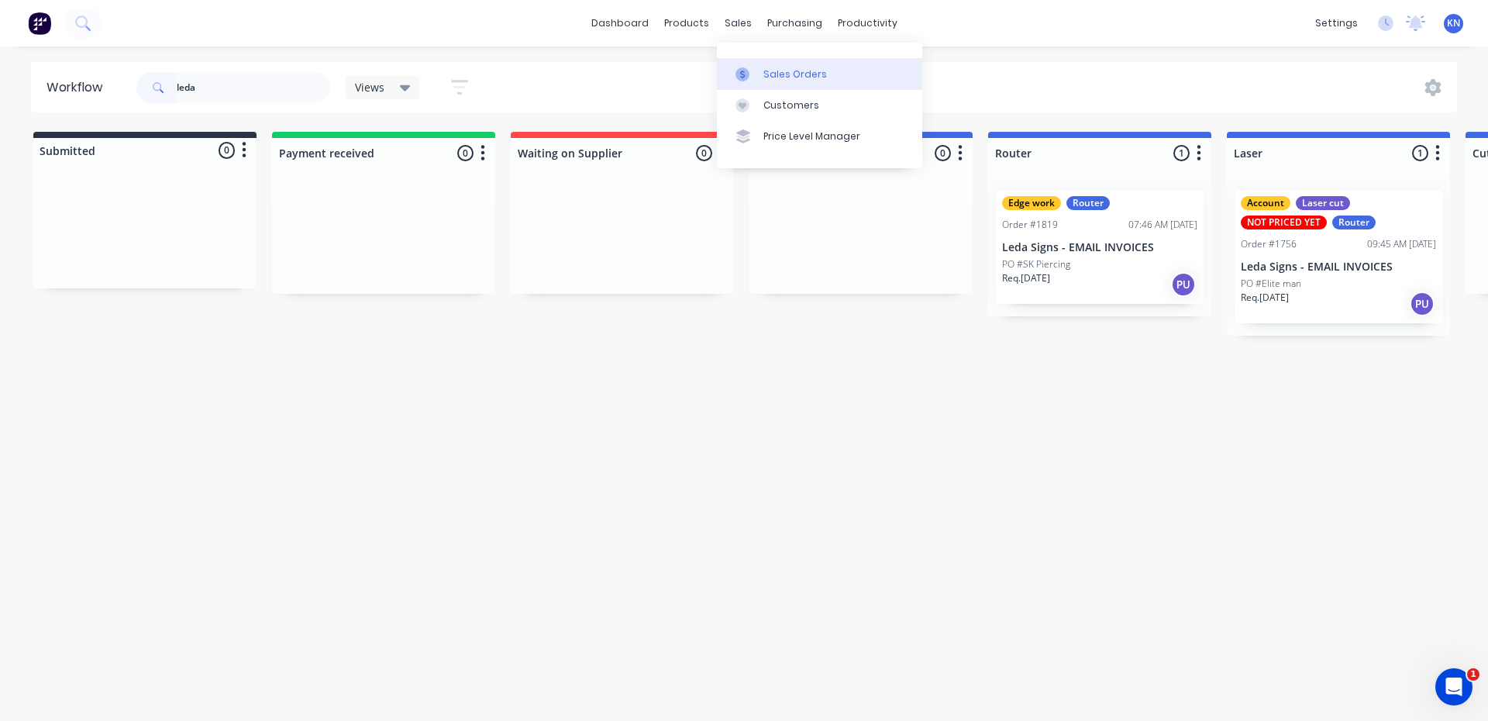
click at [740, 78] on icon at bounding box center [742, 74] width 14 height 14
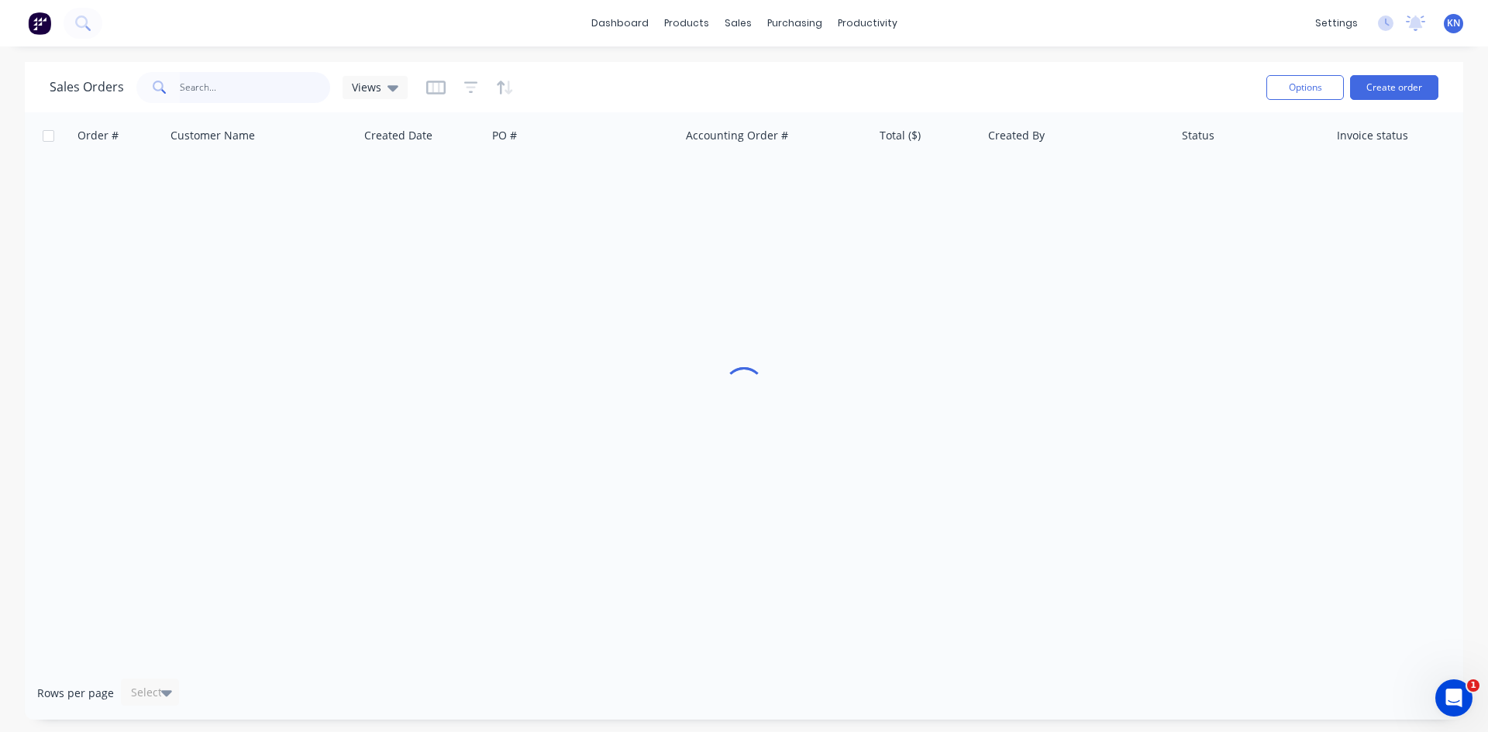
click at [214, 83] on input "text" at bounding box center [255, 87] width 151 height 31
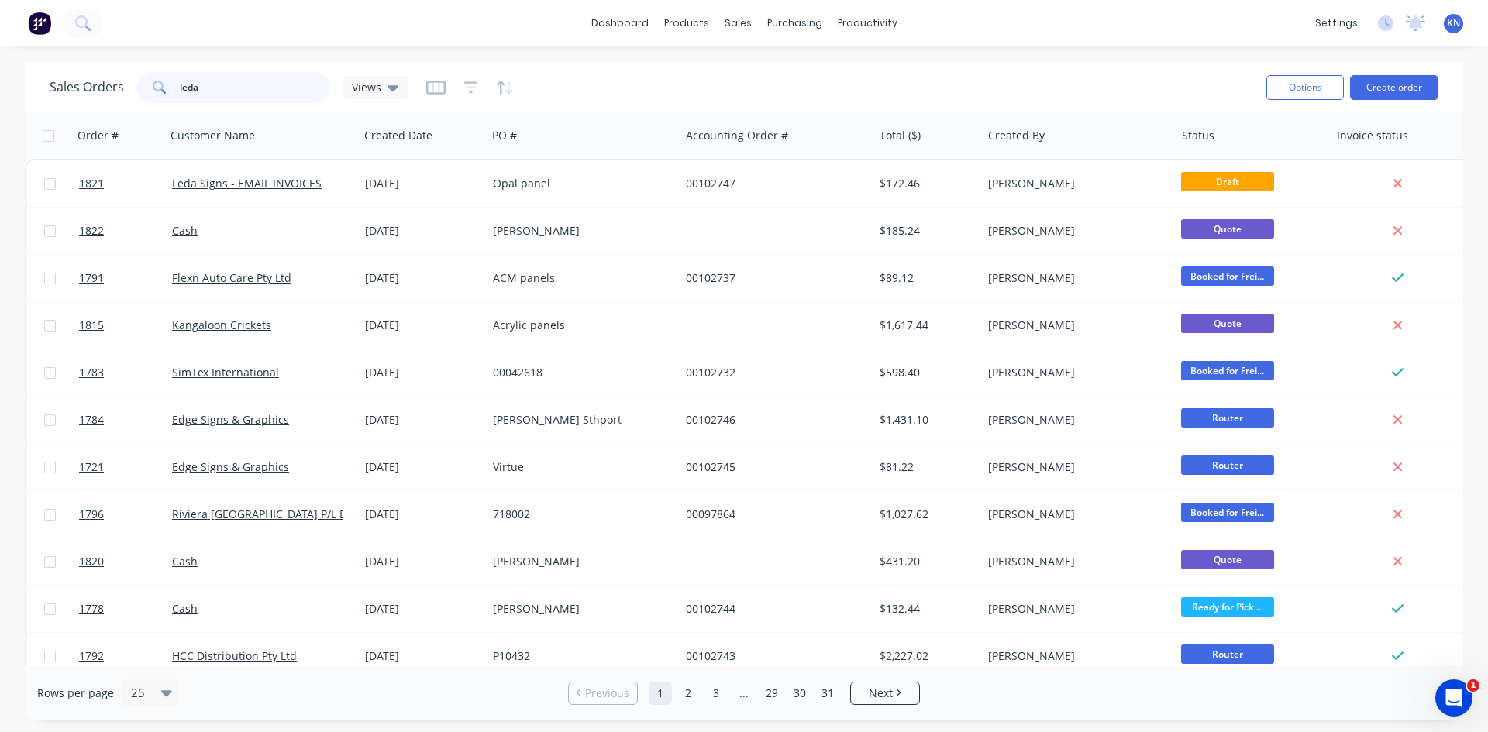
type input "leda"
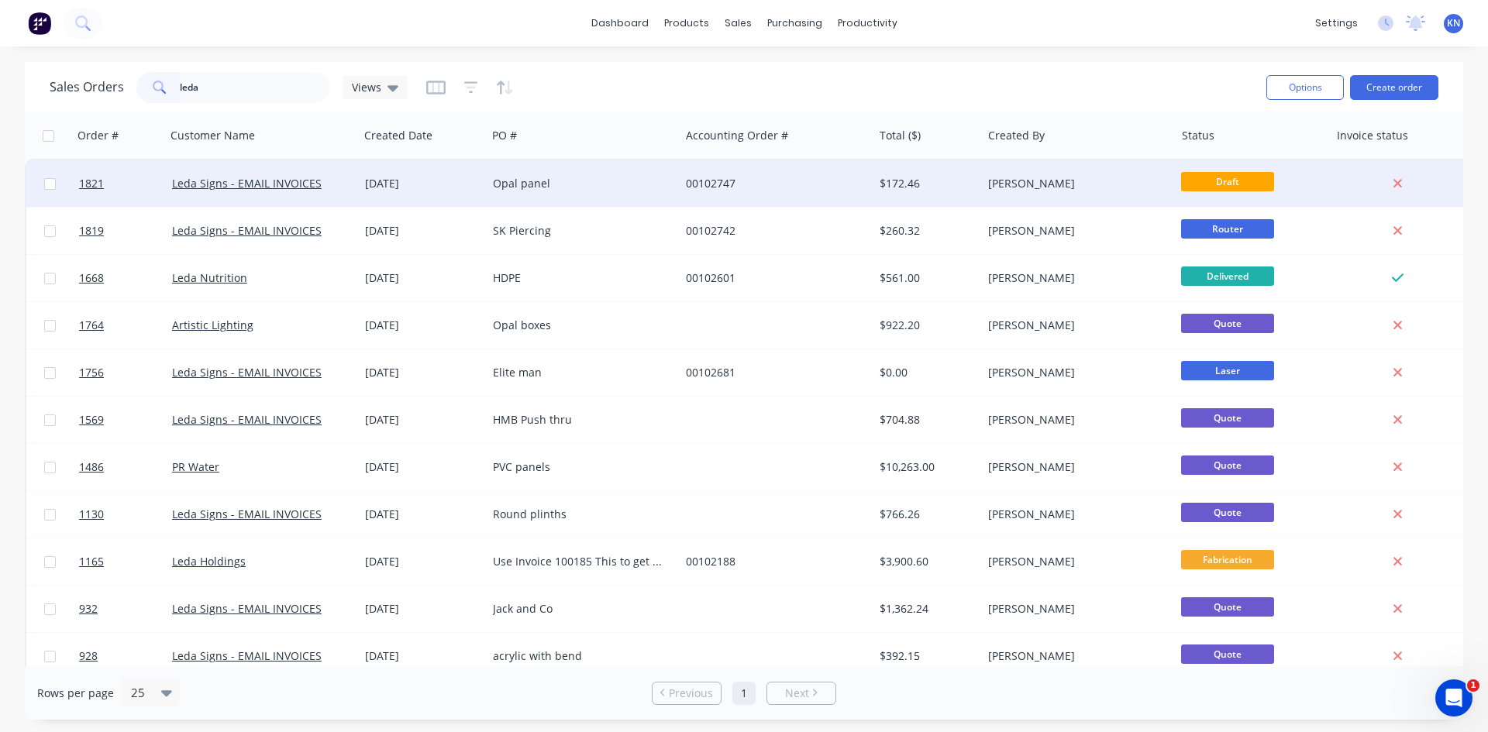
click at [895, 191] on div "$172.46" at bounding box center [927, 183] width 108 height 46
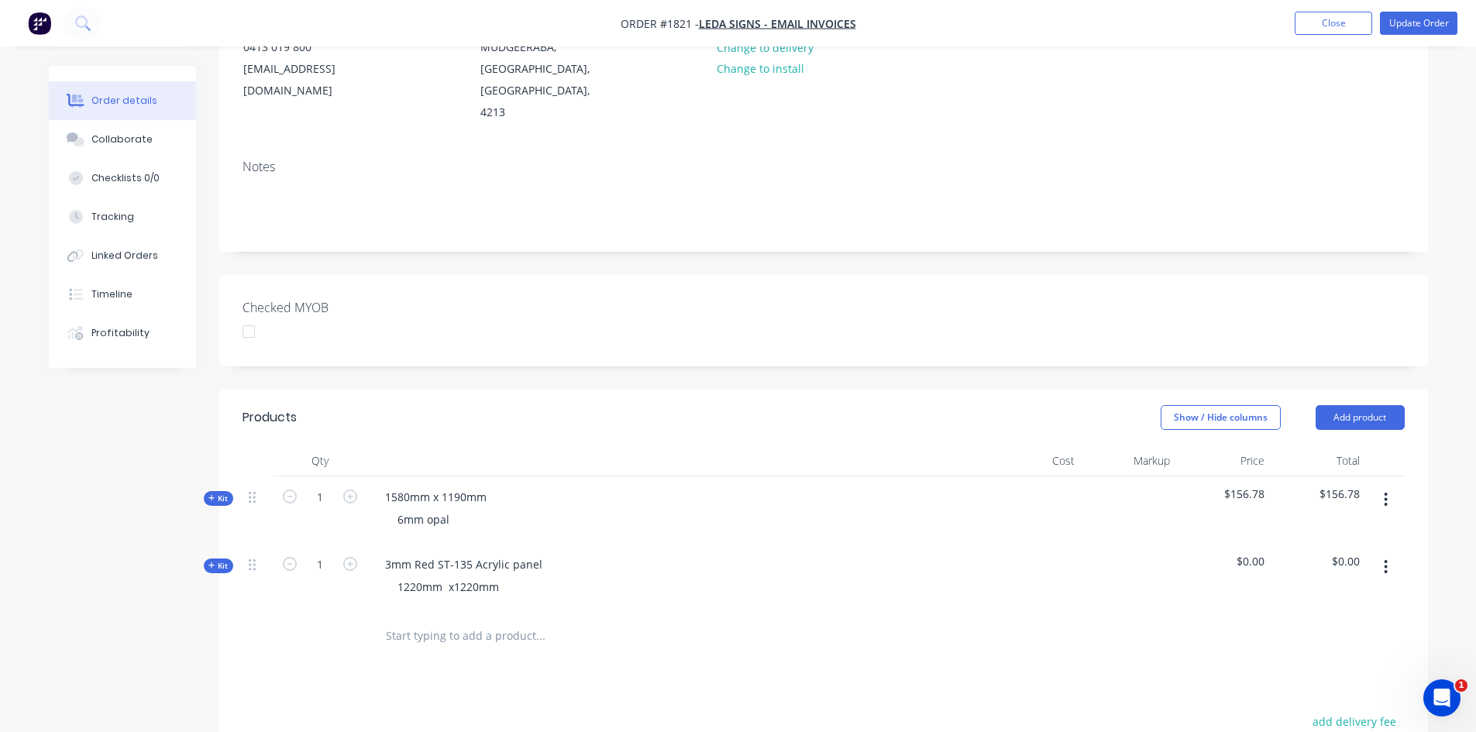
scroll to position [232, 0]
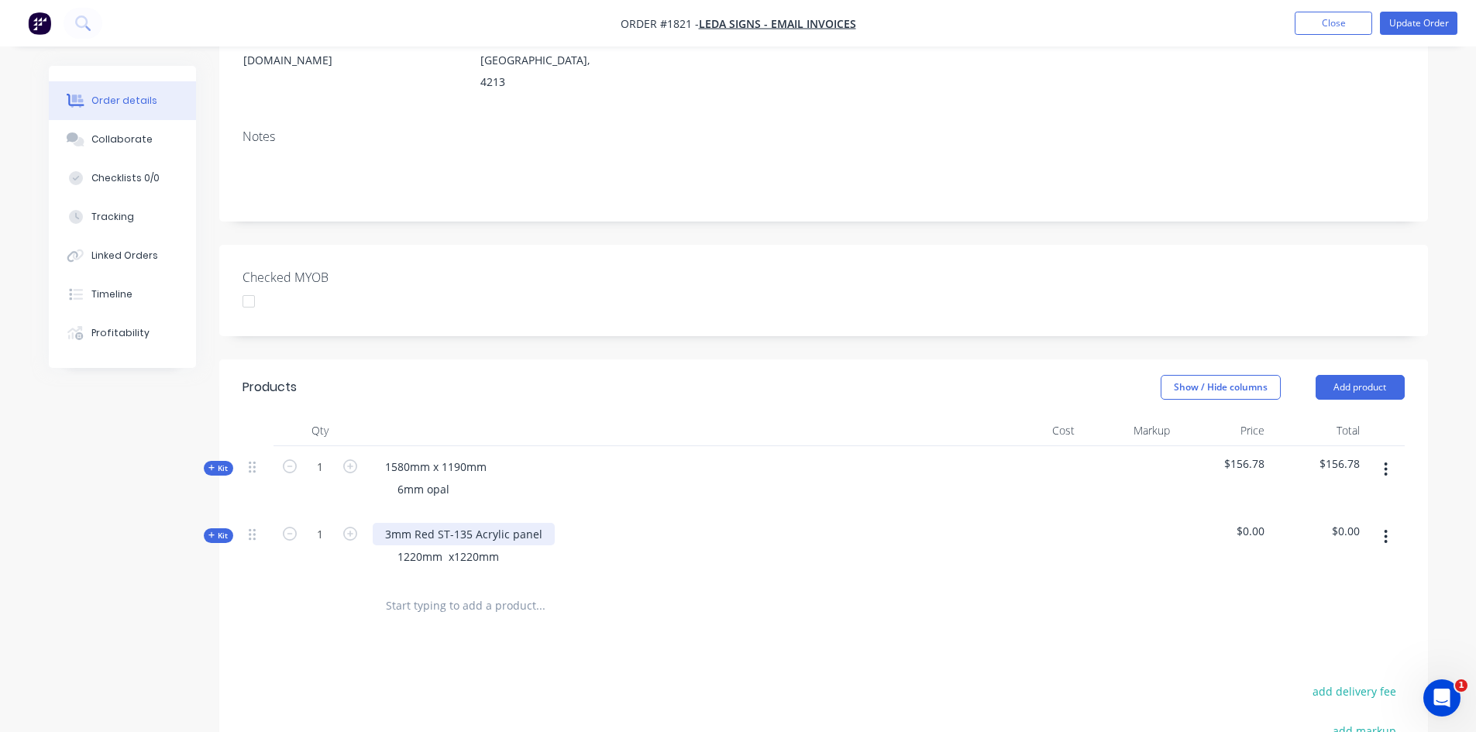
click at [490, 523] on div "3mm Red ST-135 Acrylic panel" at bounding box center [464, 534] width 182 height 22
click at [468, 523] on div "3mm Red ST-135 Acrylic panel" at bounding box center [464, 534] width 182 height 22
click at [1250, 523] on span "$0.00" at bounding box center [1223, 531] width 83 height 16
click at [489, 546] on div "1220mm x1220mm" at bounding box center [448, 557] width 126 height 22
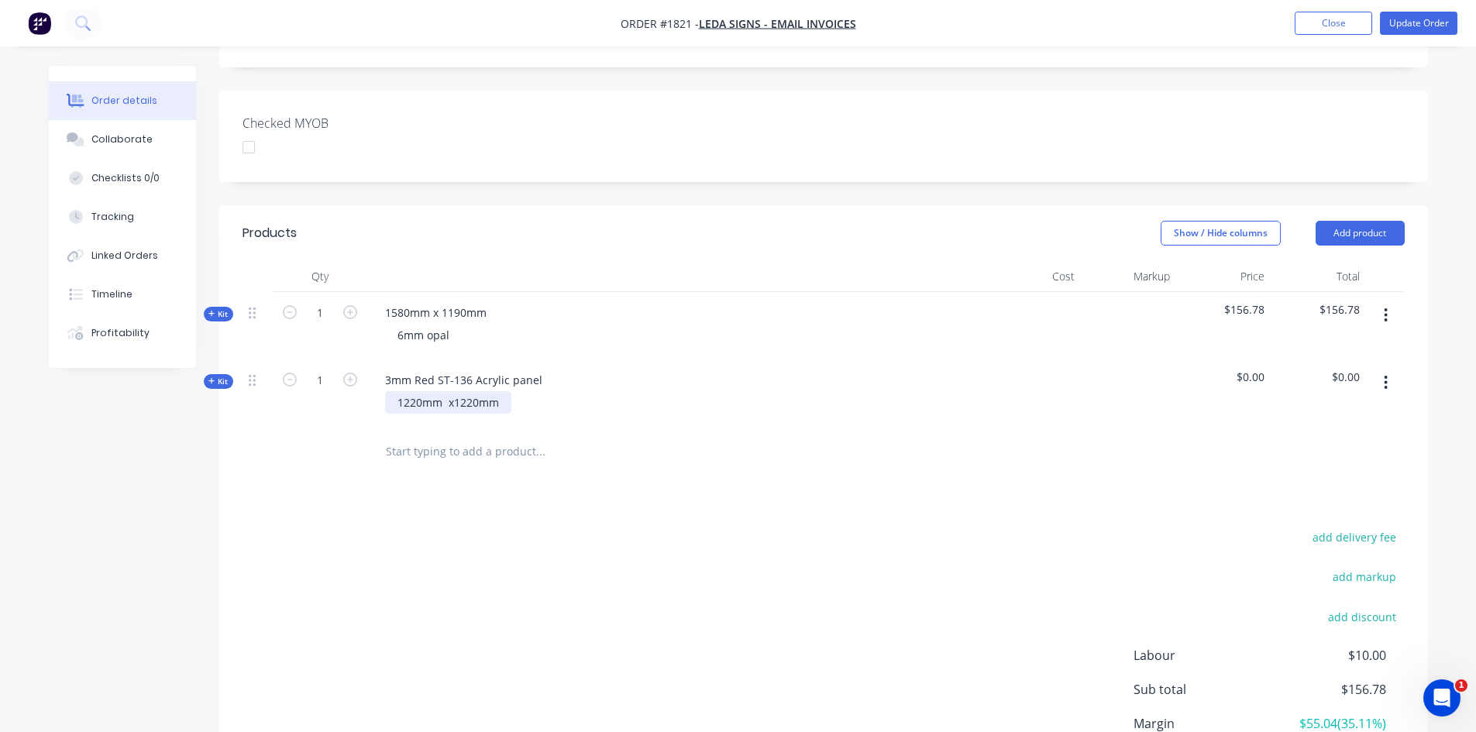
scroll to position [387, 0]
click at [1385, 373] on icon "button" at bounding box center [1386, 381] width 4 height 17
click at [518, 391] on div "1220mm x1220mm" at bounding box center [676, 402] width 607 height 22
click at [216, 375] on span "Kit" at bounding box center [218, 381] width 20 height 12
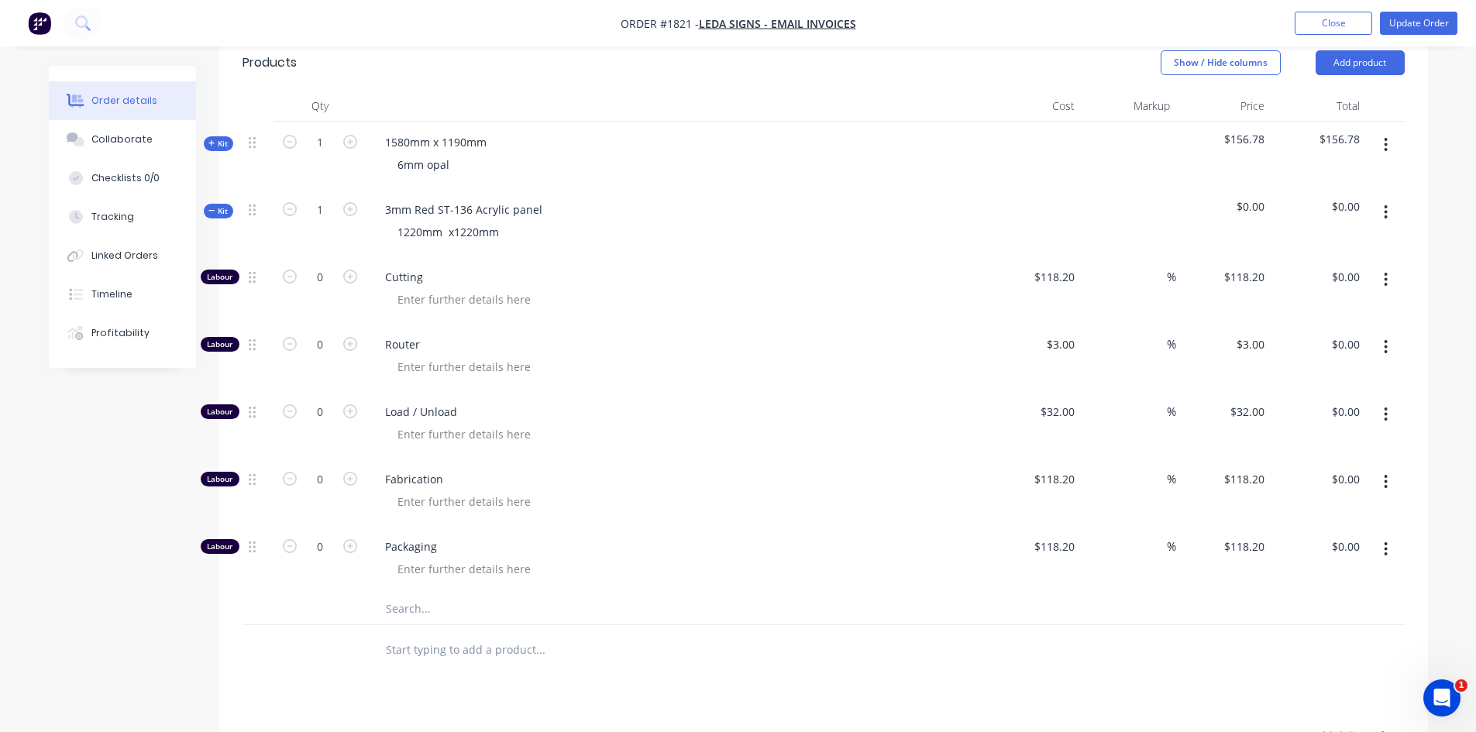
scroll to position [465, 0]
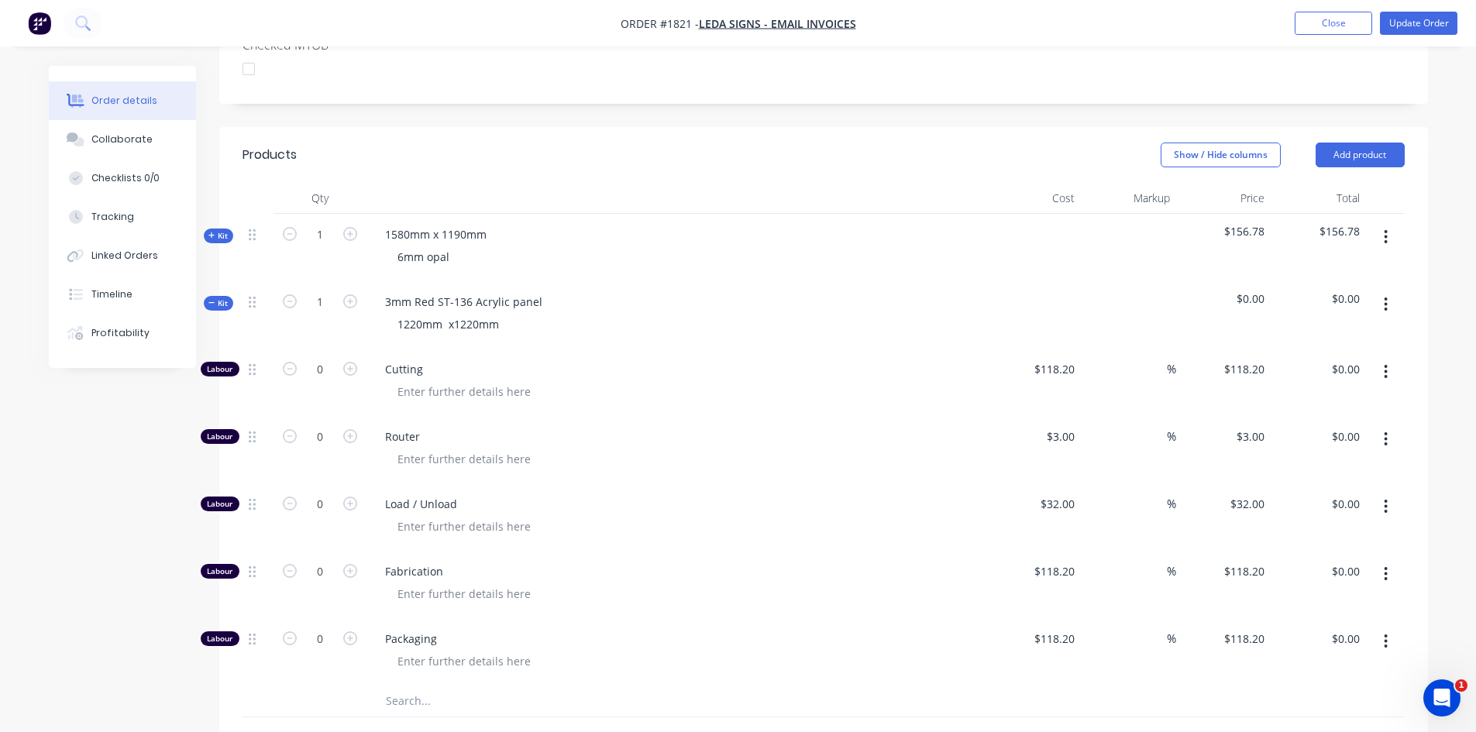
click at [1248, 291] on span "$0.00" at bounding box center [1223, 299] width 83 height 16
click at [1223, 291] on span "$0.00" at bounding box center [1223, 299] width 83 height 16
click at [1245, 291] on span "$0.00" at bounding box center [1223, 299] width 83 height 16
click at [786, 383] on div "Cutting" at bounding box center [677, 382] width 620 height 67
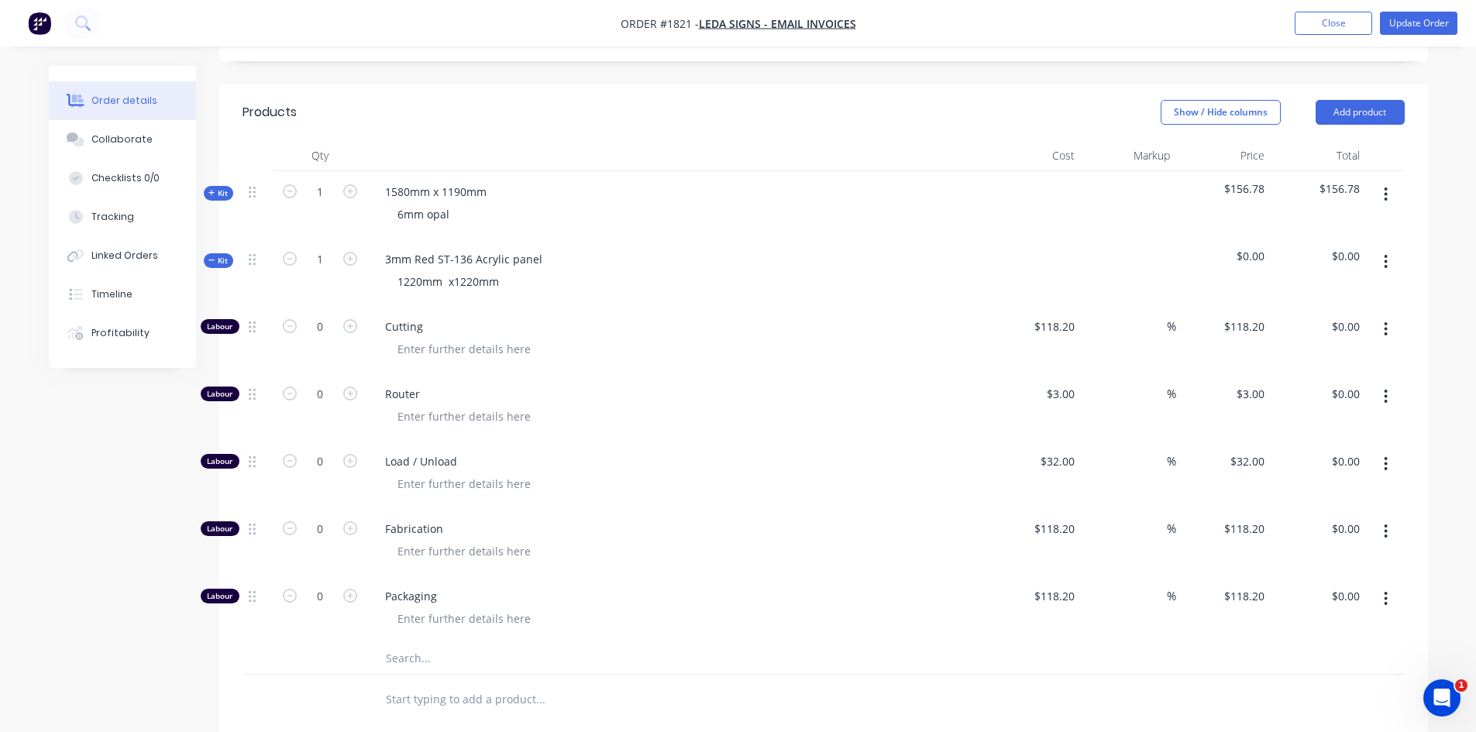
scroll to position [542, 0]
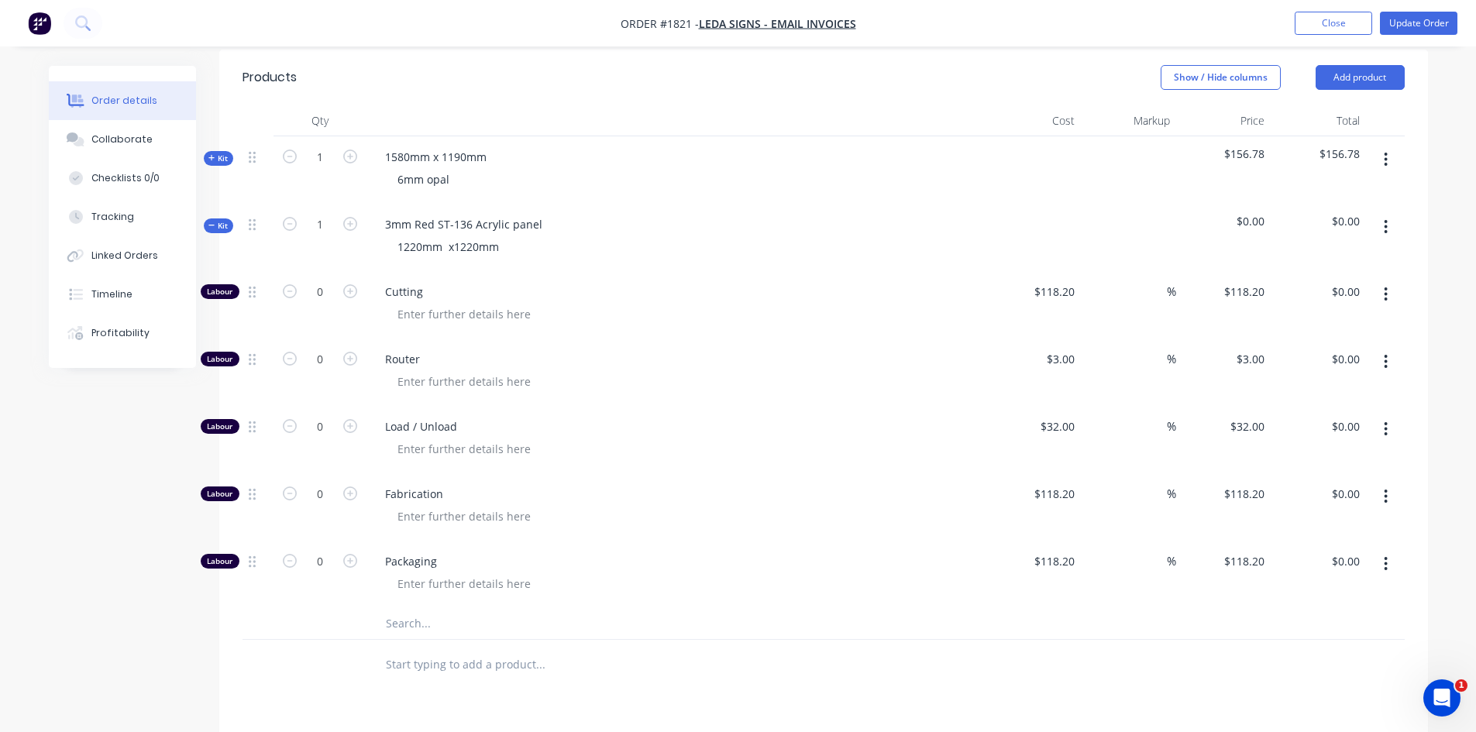
click at [1381, 213] on button "button" at bounding box center [1386, 227] width 36 height 28
click at [423, 608] on input "text" at bounding box center [540, 623] width 310 height 31
type input "1"
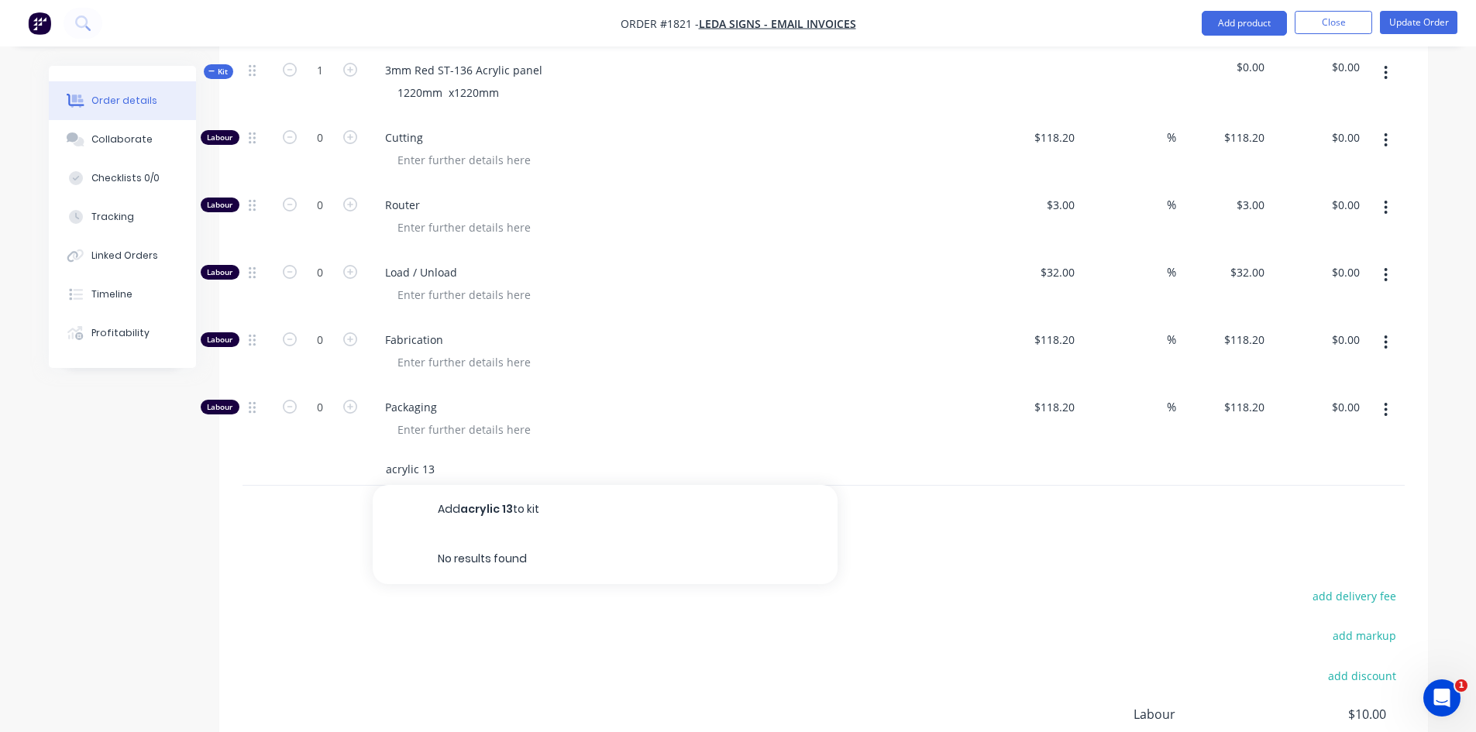
scroll to position [697, 0]
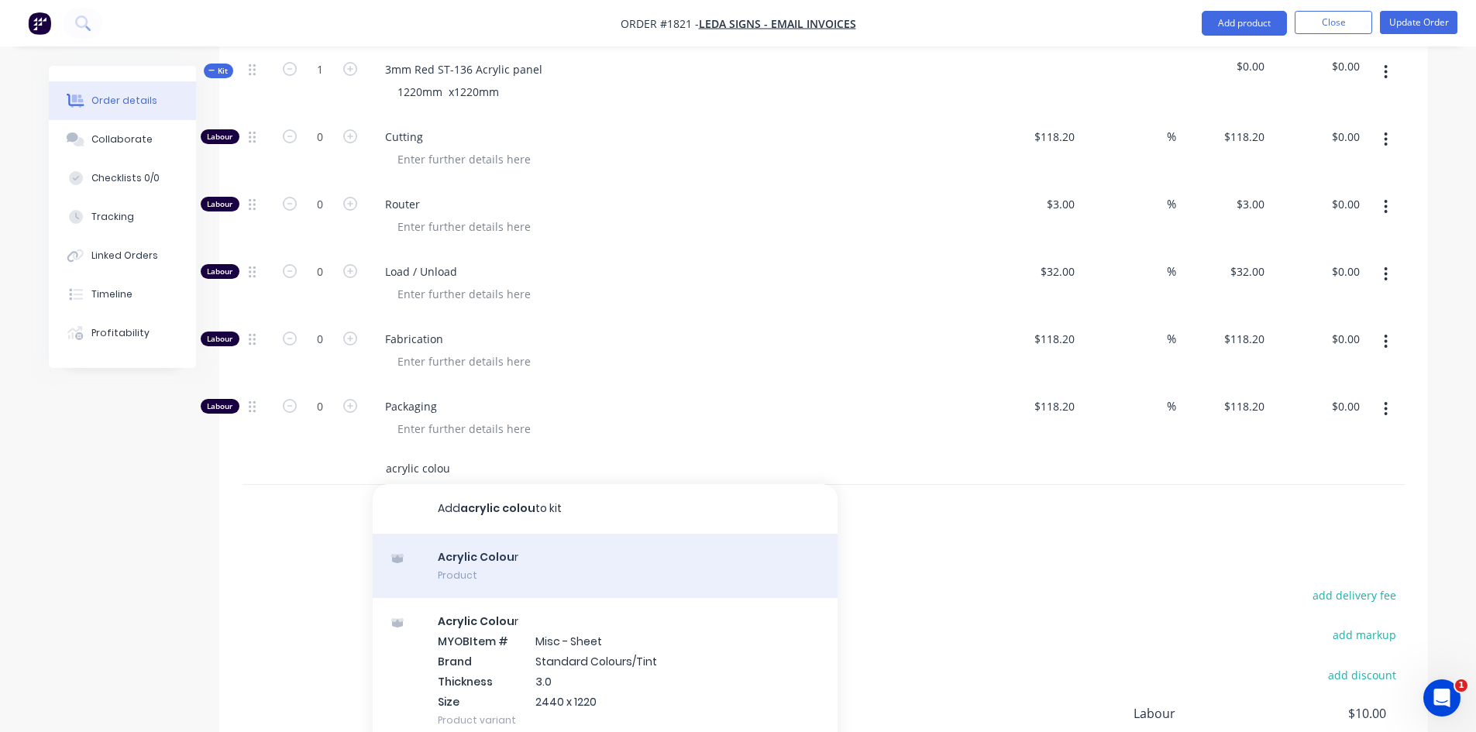
type input "acrylic colou"
click at [539, 535] on div "Acrylic Colou r Product" at bounding box center [605, 566] width 465 height 65
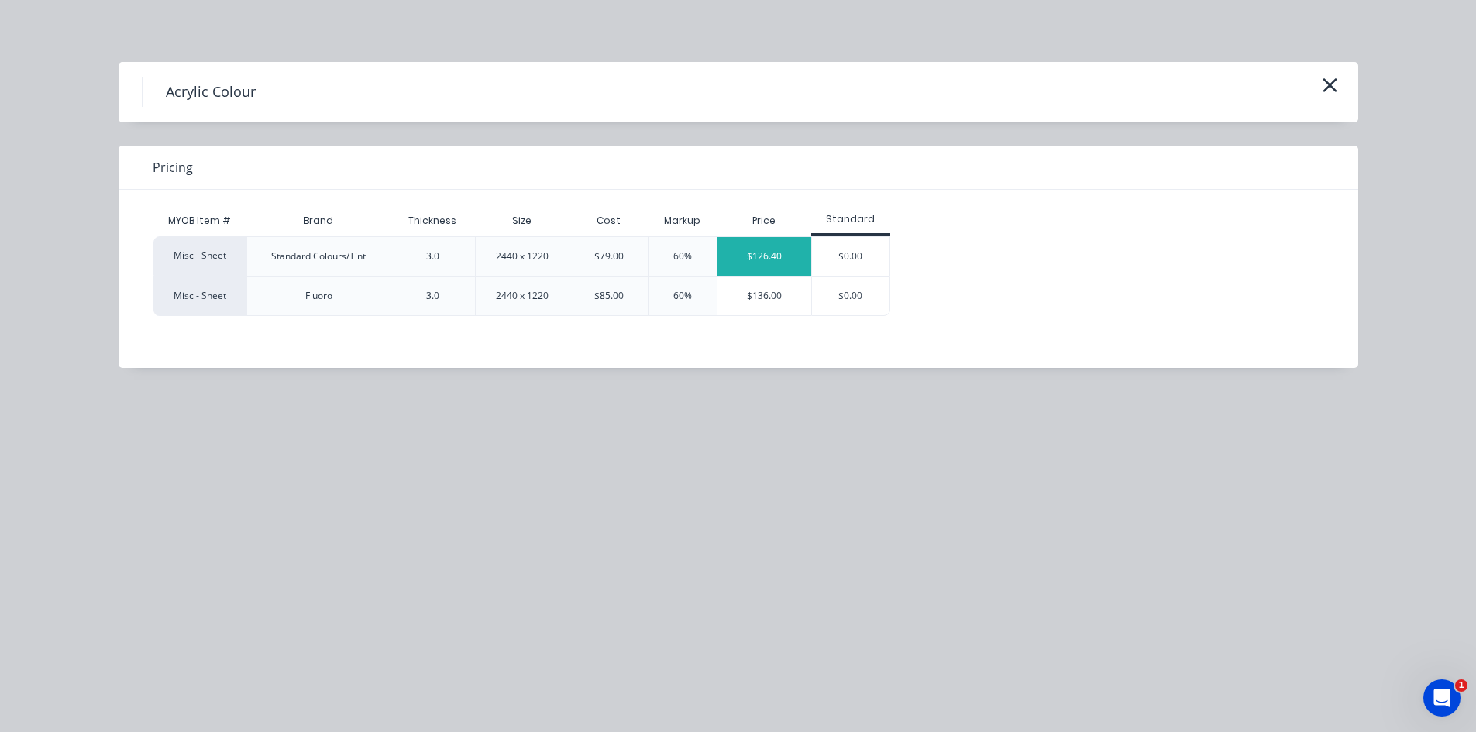
click at [790, 253] on div "$126.40" at bounding box center [765, 256] width 94 height 39
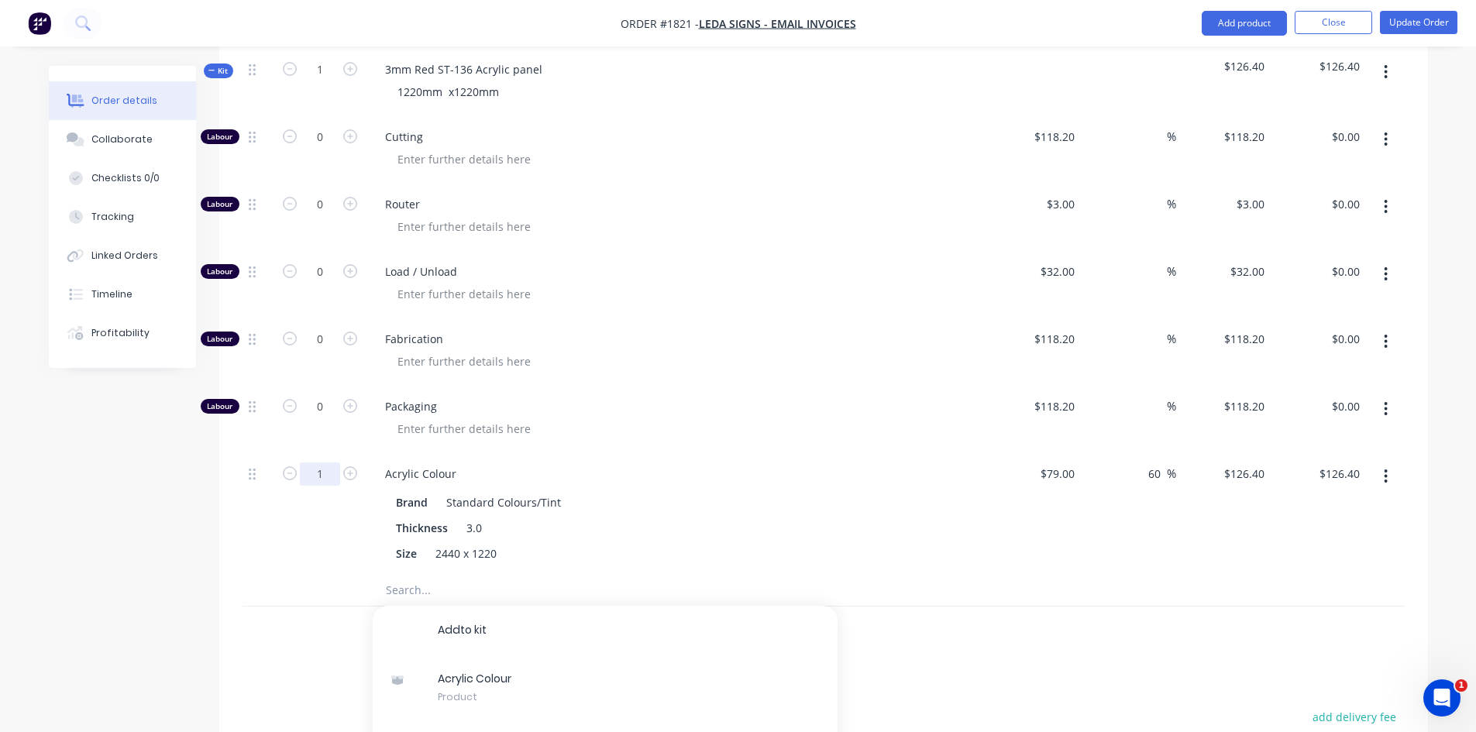
click at [315, 463] on input "1" at bounding box center [320, 474] width 40 height 23
type input "0.5"
type input "79"
type input "$63.20"
click at [1066, 463] on input "79" at bounding box center [1060, 474] width 42 height 22
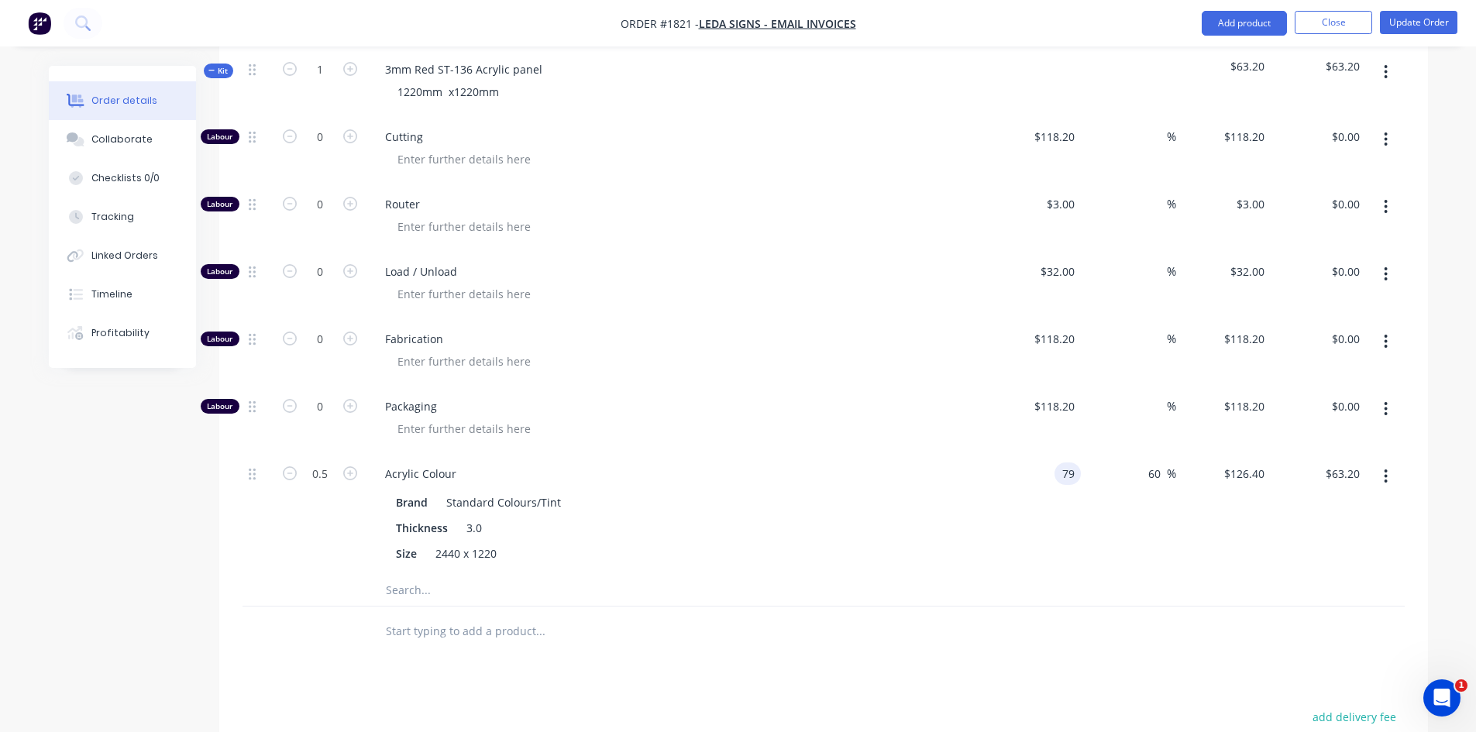
type input "$79.00"
click at [977, 463] on div "Acrylic Colour" at bounding box center [676, 474] width 607 height 22
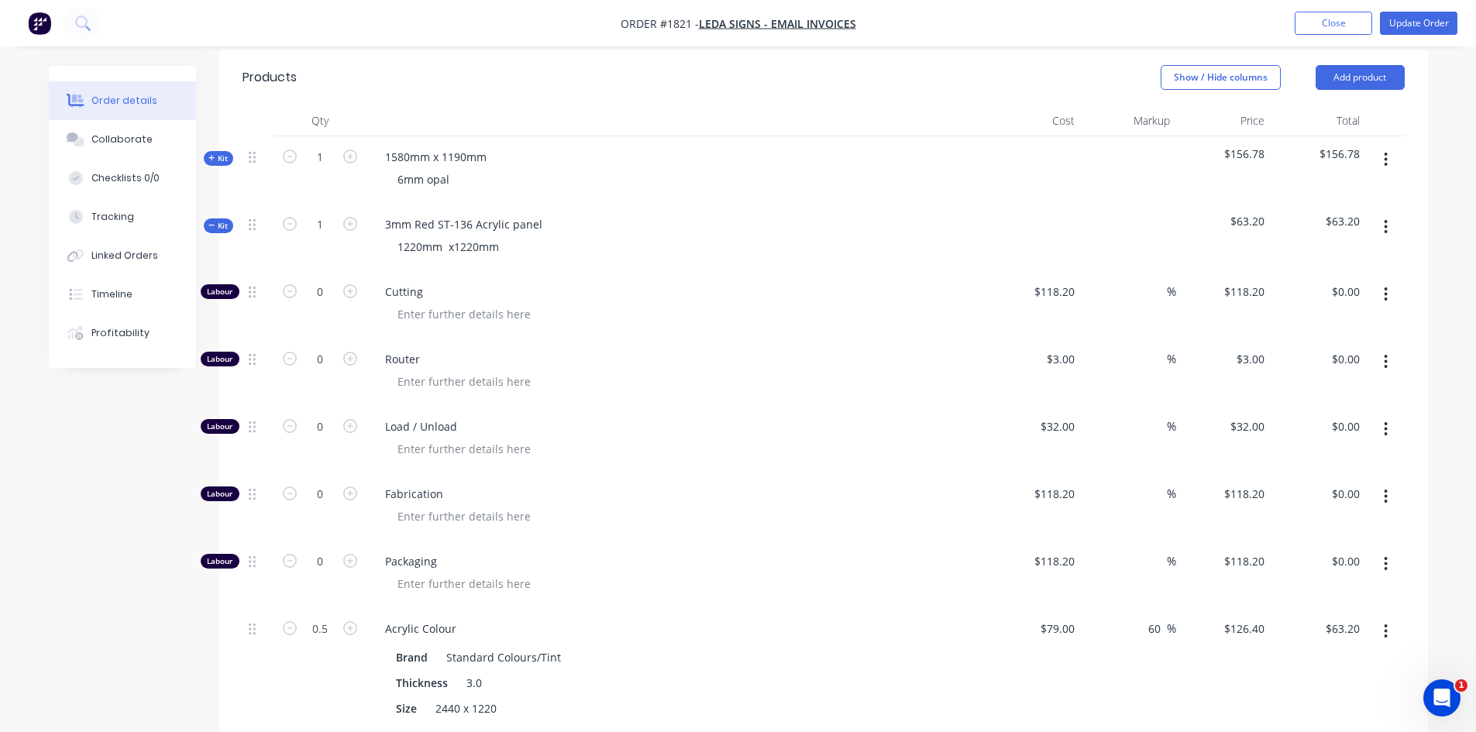
scroll to position [465, 0]
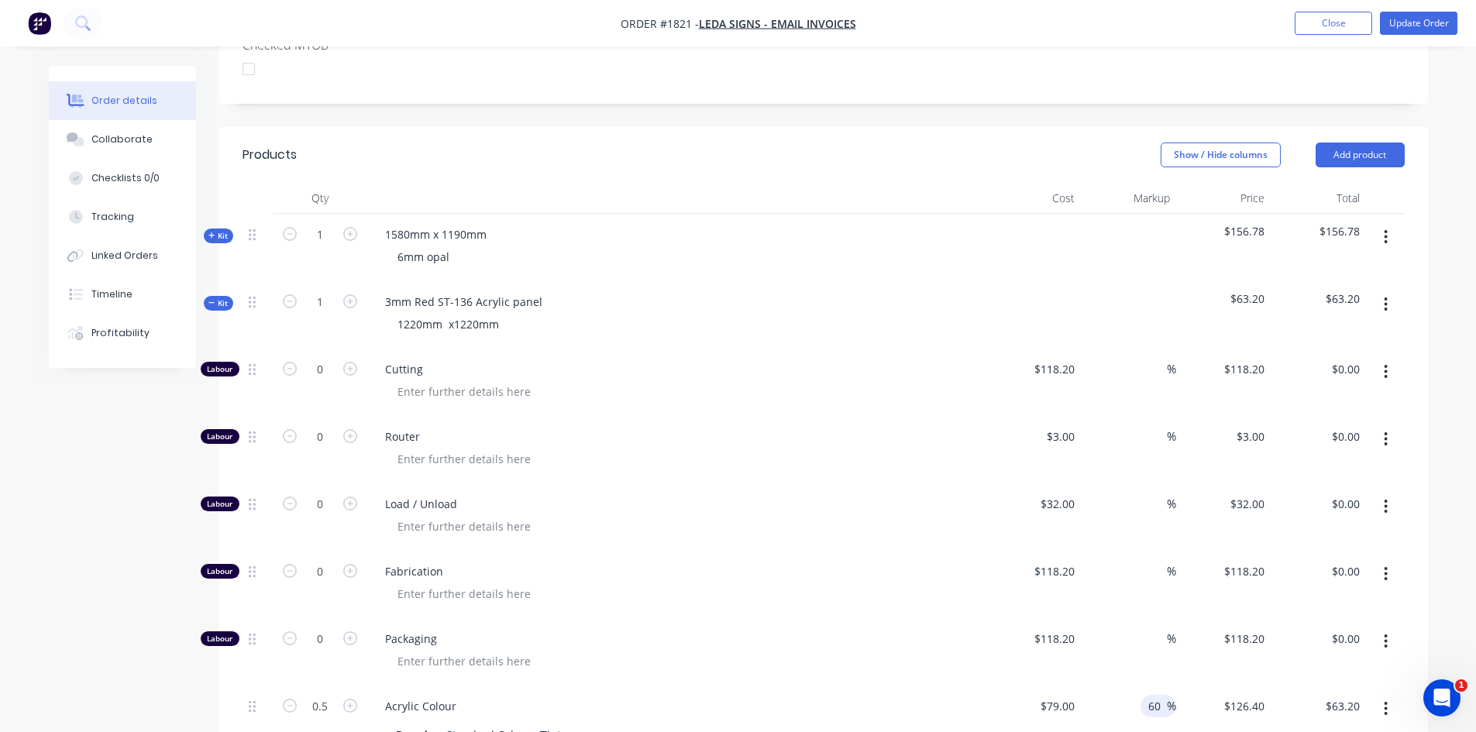
click at [1161, 695] on input "60" at bounding box center [1157, 706] width 20 height 22
click at [1242, 251] on div "$156.78" at bounding box center [1223, 247] width 95 height 67
click at [1383, 223] on button "button" at bounding box center [1386, 237] width 36 height 28
click at [225, 230] on span "Kit" at bounding box center [218, 236] width 20 height 12
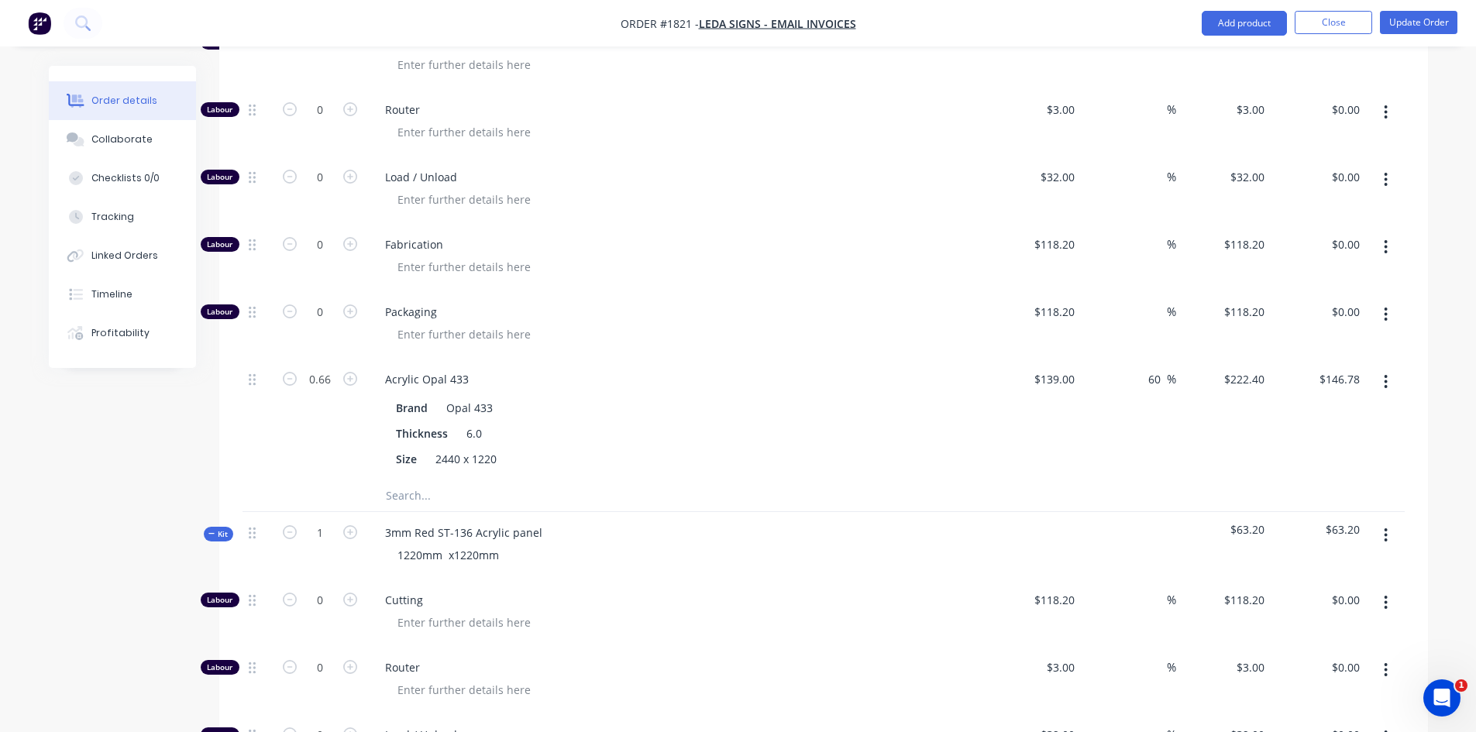
scroll to position [775, 0]
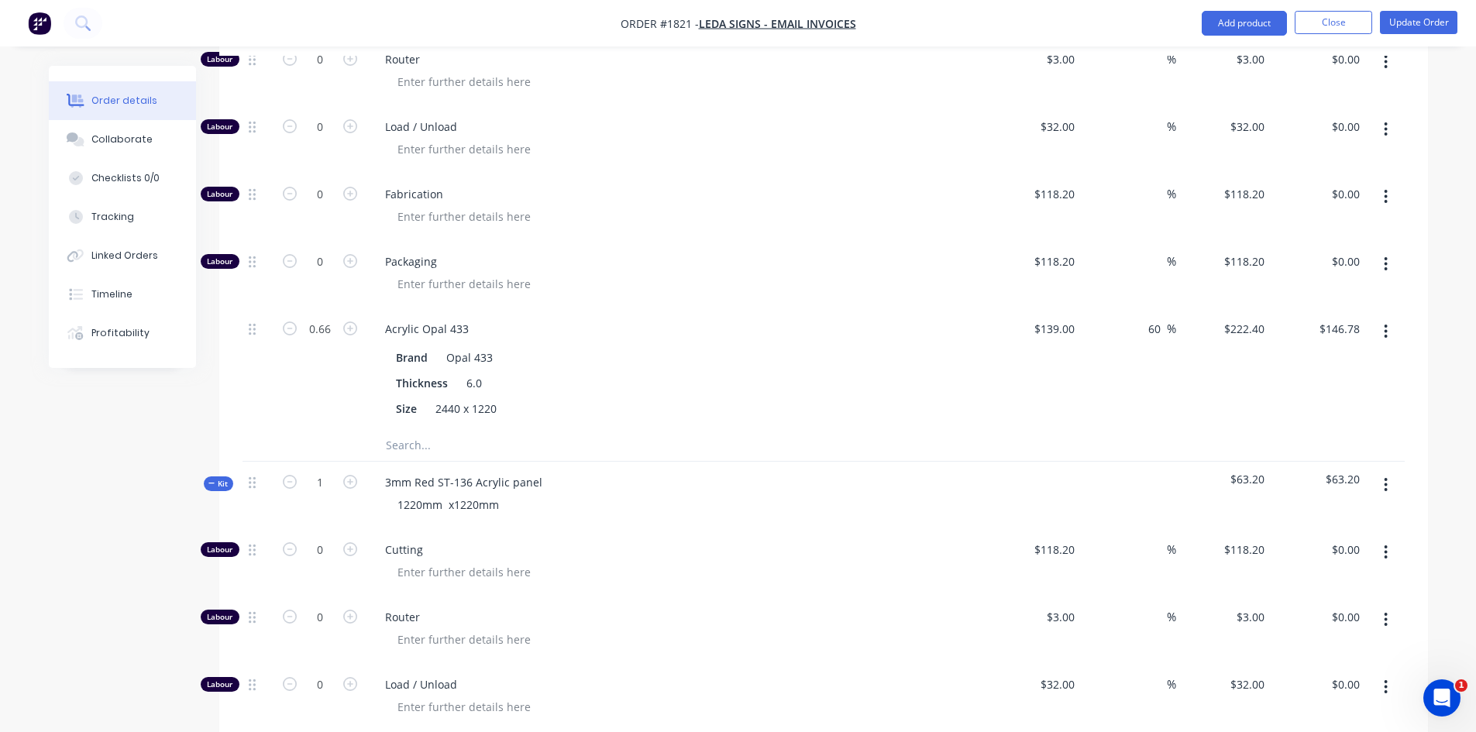
click at [217, 477] on button "Kit" at bounding box center [218, 484] width 29 height 15
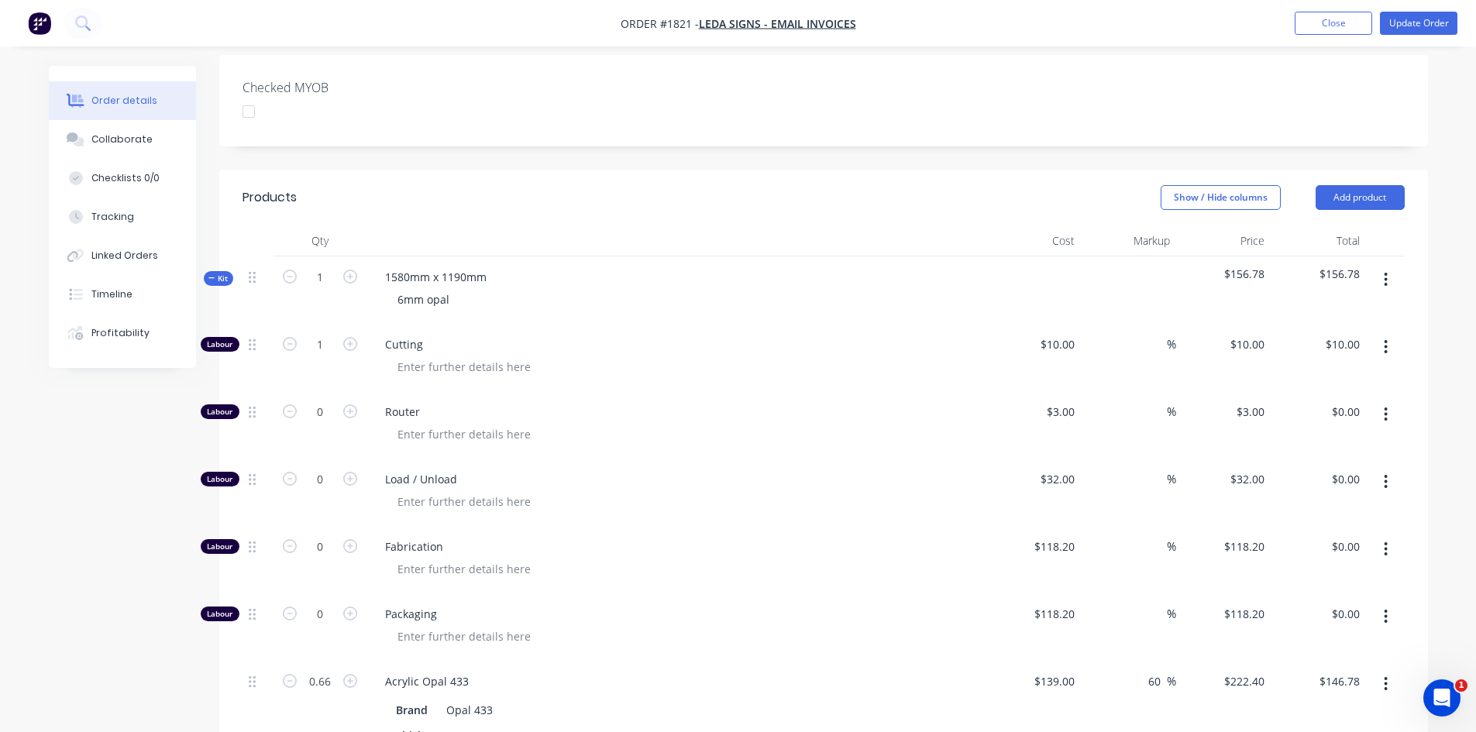
scroll to position [387, 0]
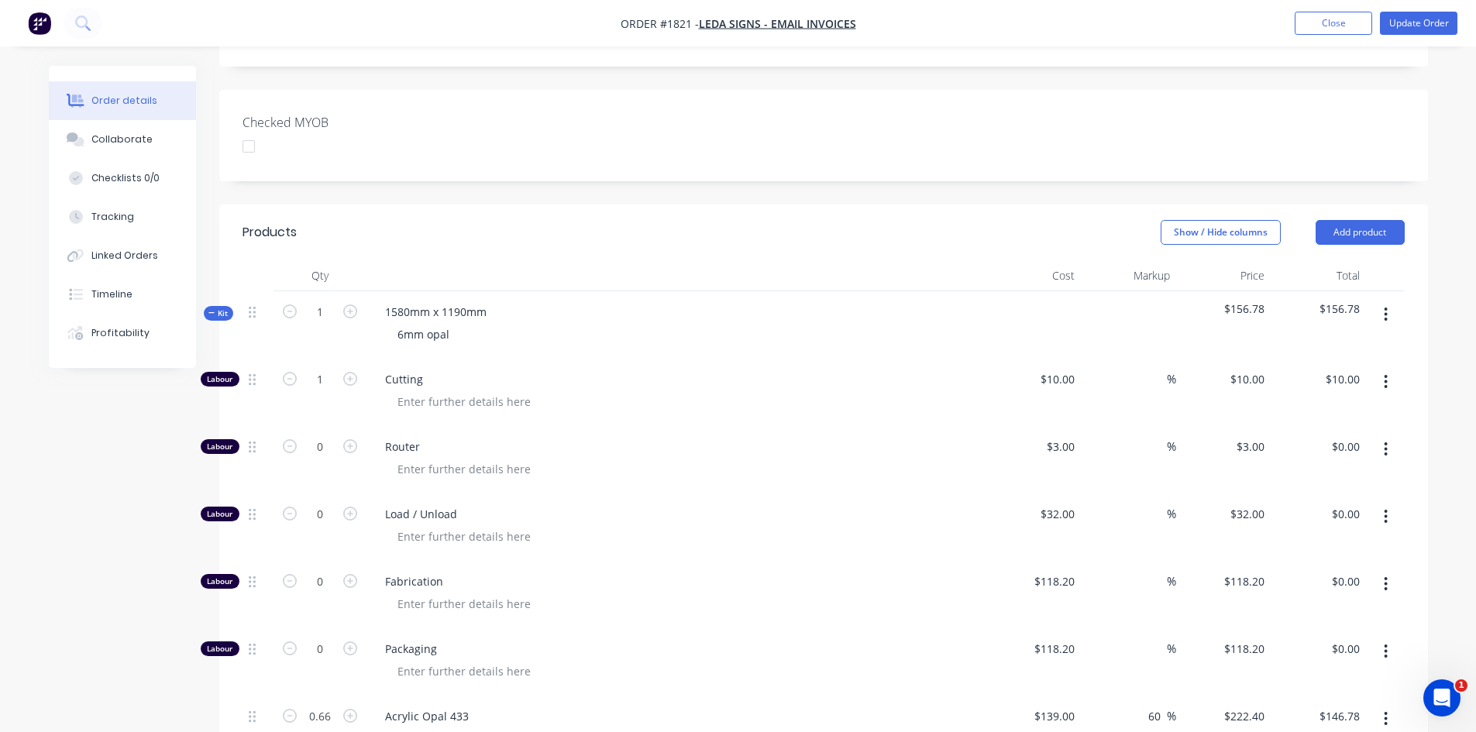
click at [221, 308] on span "Kit" at bounding box center [218, 314] width 20 height 12
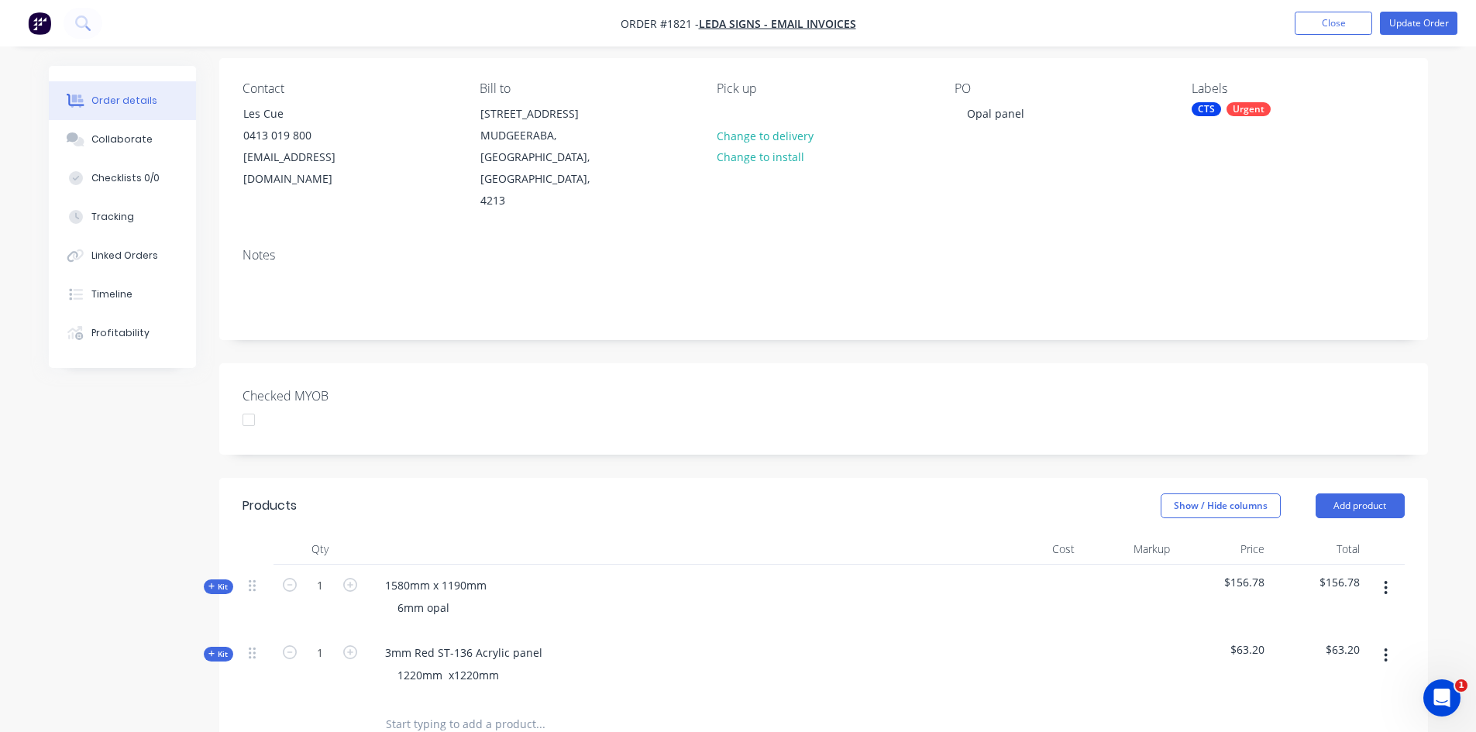
scroll to position [0, 0]
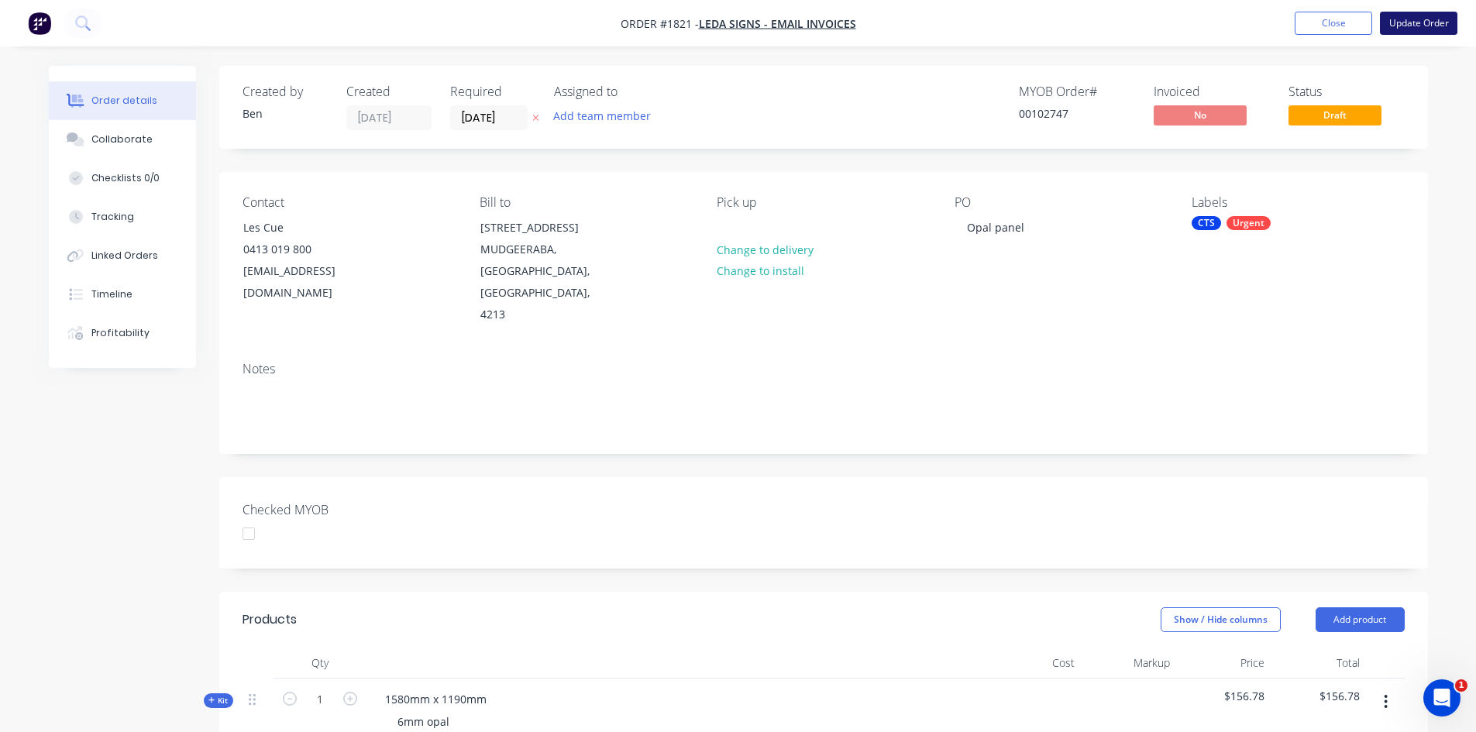
click at [1415, 31] on button "Update Order" at bounding box center [1418, 23] width 77 height 23
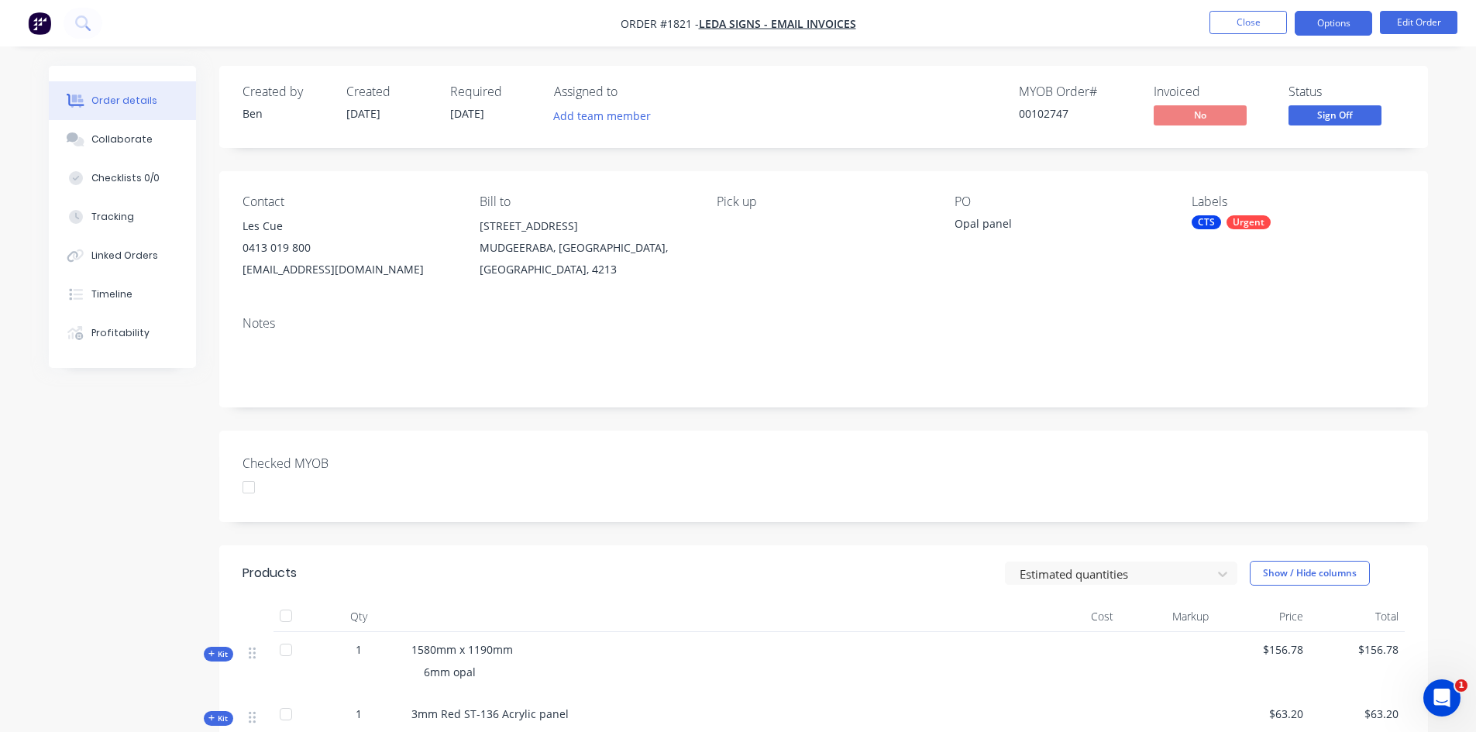
click at [1337, 17] on button "Options" at bounding box center [1333, 23] width 77 height 25
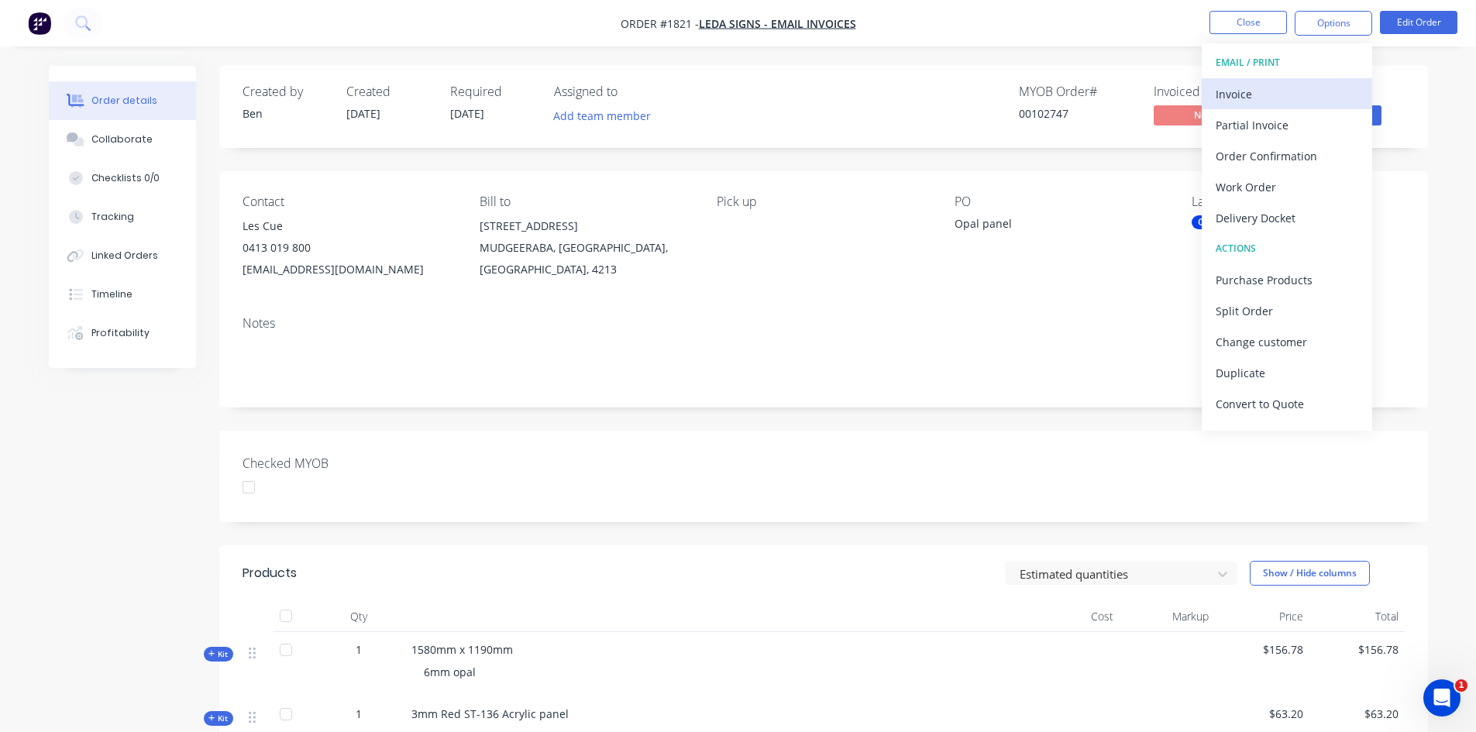
click at [1278, 87] on div "Invoice" at bounding box center [1287, 94] width 143 height 22
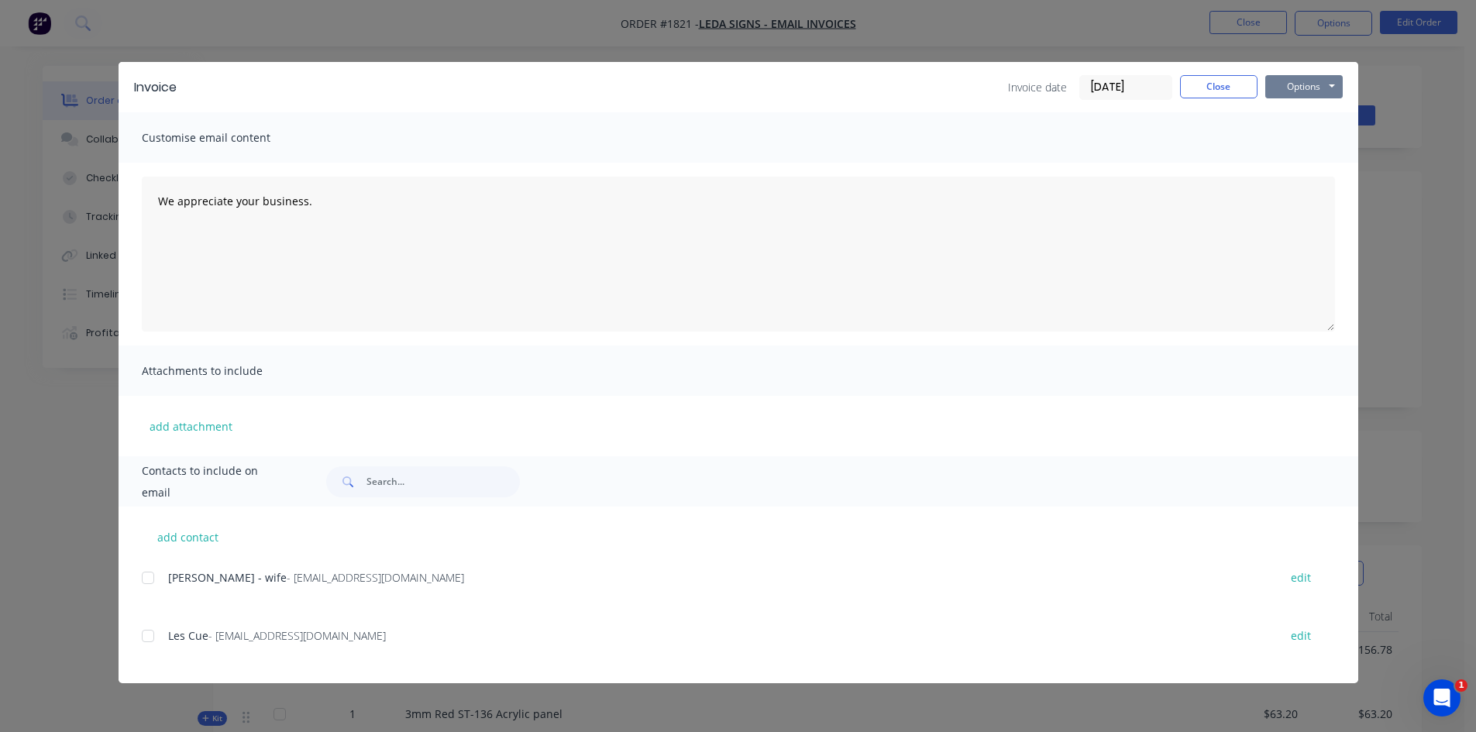
click at [1325, 85] on button "Options" at bounding box center [1303, 86] width 77 height 23
click at [1297, 145] on button "Print" at bounding box center [1314, 140] width 99 height 26
click at [1244, 88] on button "Close" at bounding box center [1218, 86] width 77 height 23
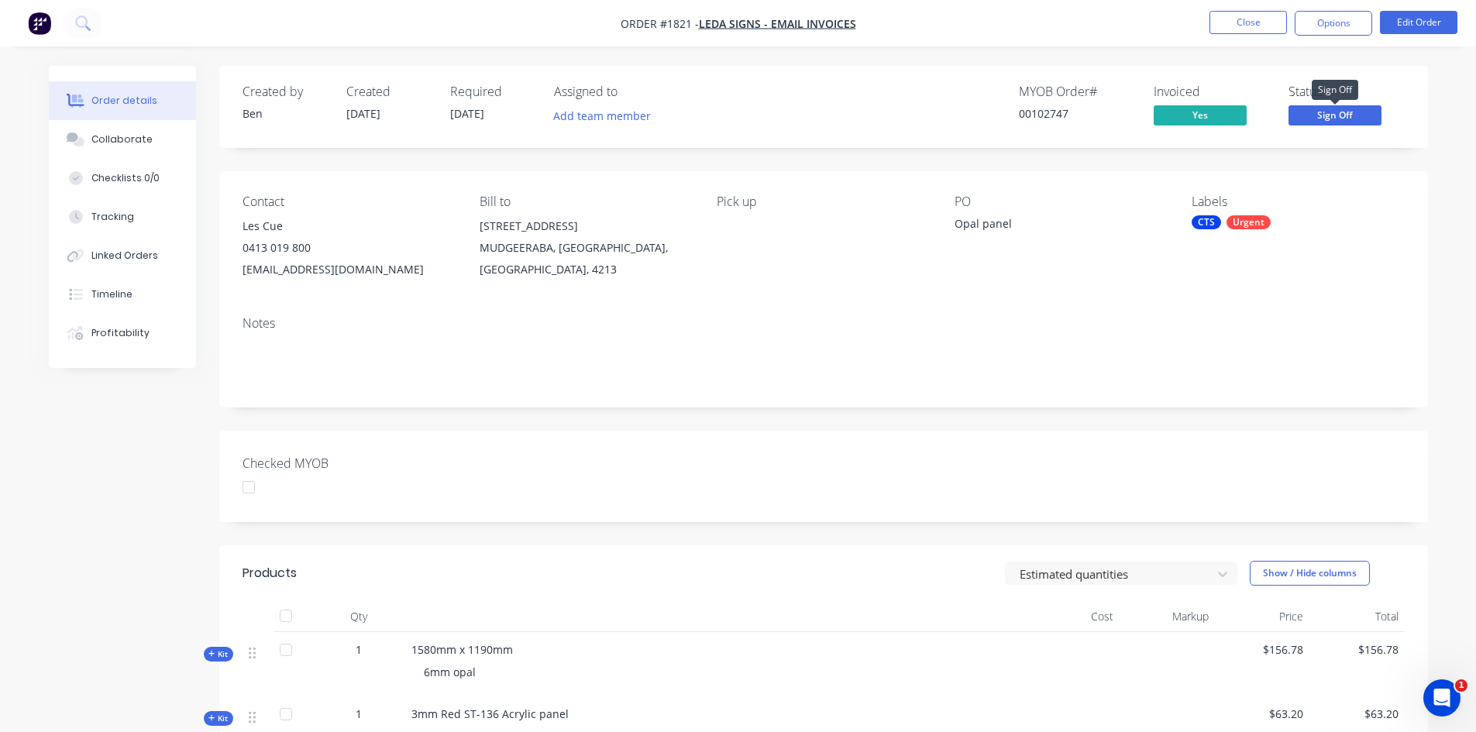
click at [1336, 116] on span "Sign Off" at bounding box center [1335, 114] width 93 height 19
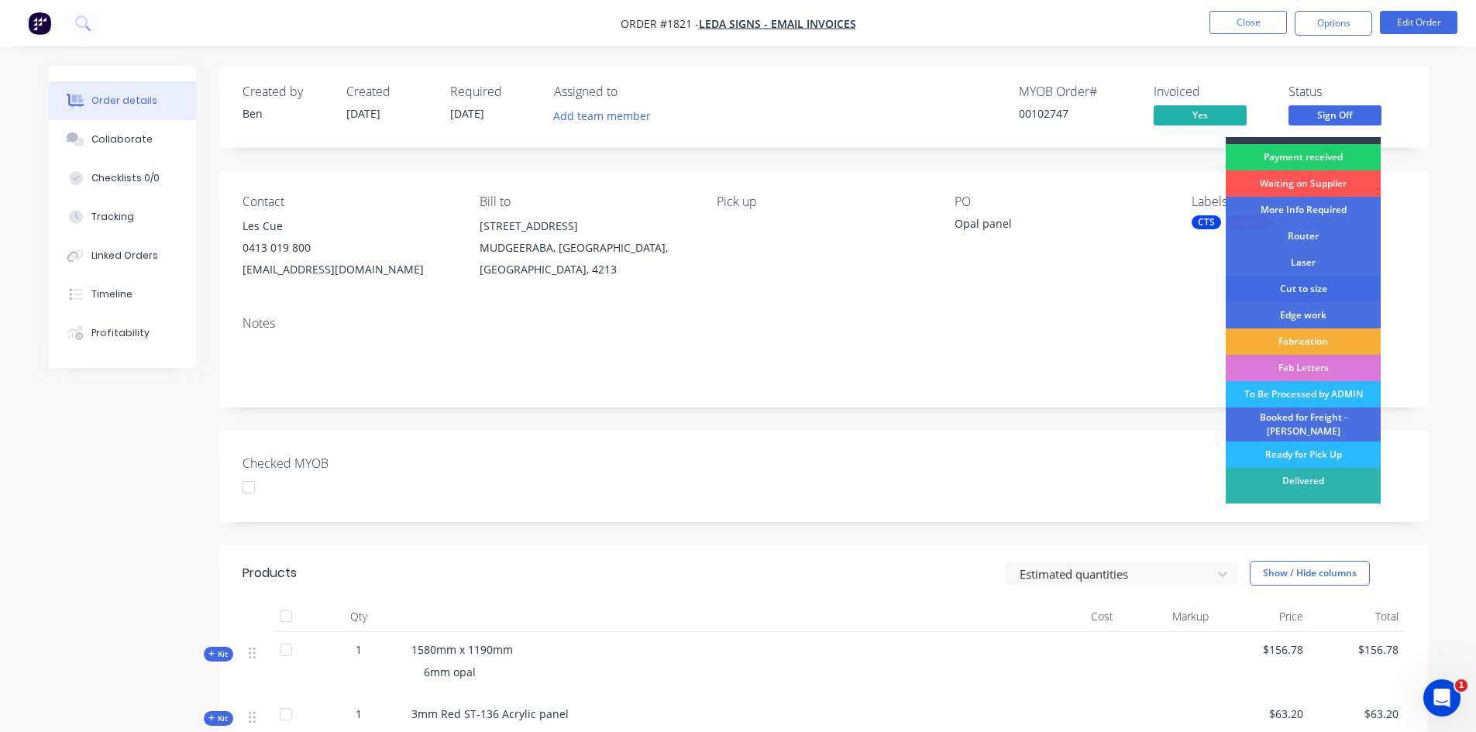
scroll to position [29, 0]
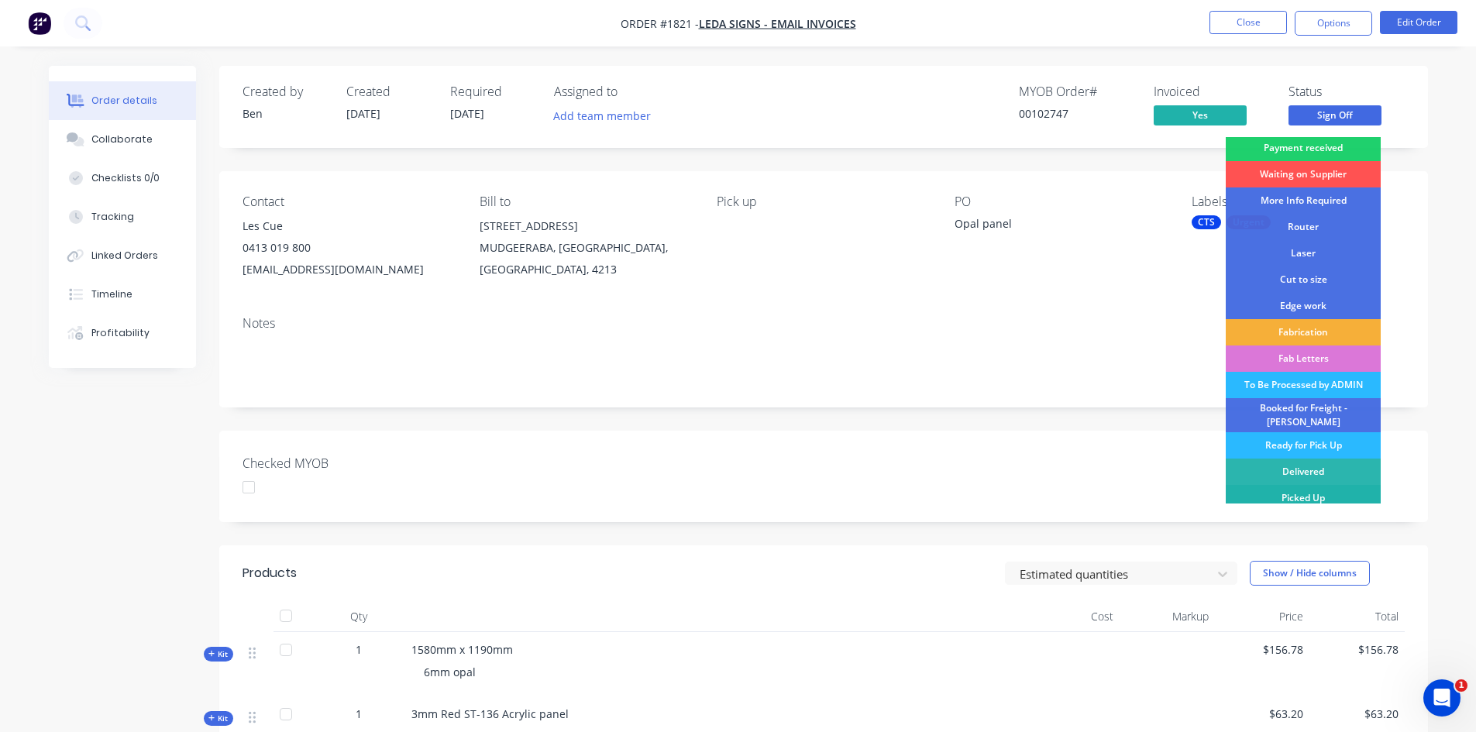
click at [1282, 489] on div "Picked Up" at bounding box center [1303, 498] width 155 height 26
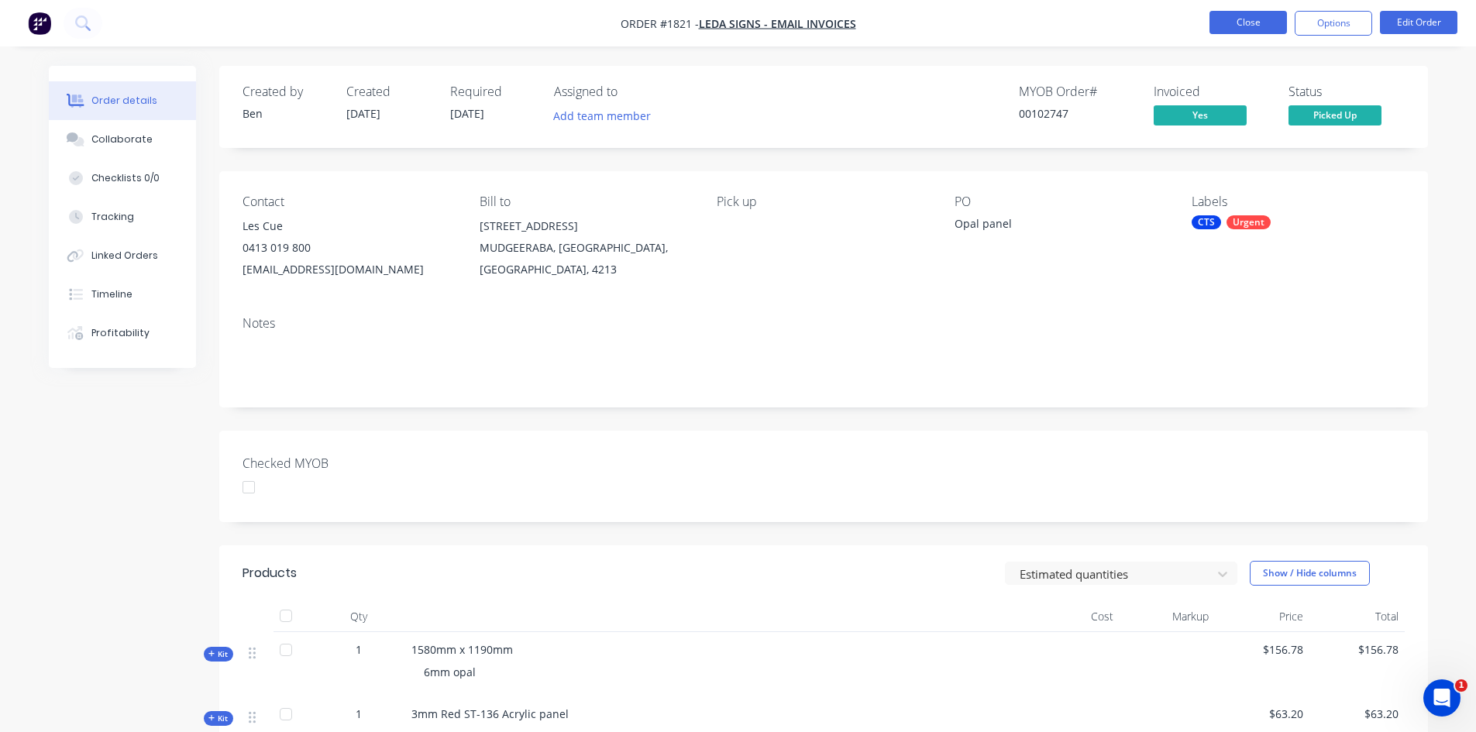
drag, startPoint x: 1258, startPoint y: 37, endPoint x: 1246, endPoint y: 29, distance: 14.0
click at [1257, 37] on nav "Order #1821 - Leda Signs - EMAIL INVOICES Close Options Edit Order" at bounding box center [738, 23] width 1476 height 46
click at [1246, 29] on button "Close" at bounding box center [1248, 22] width 77 height 23
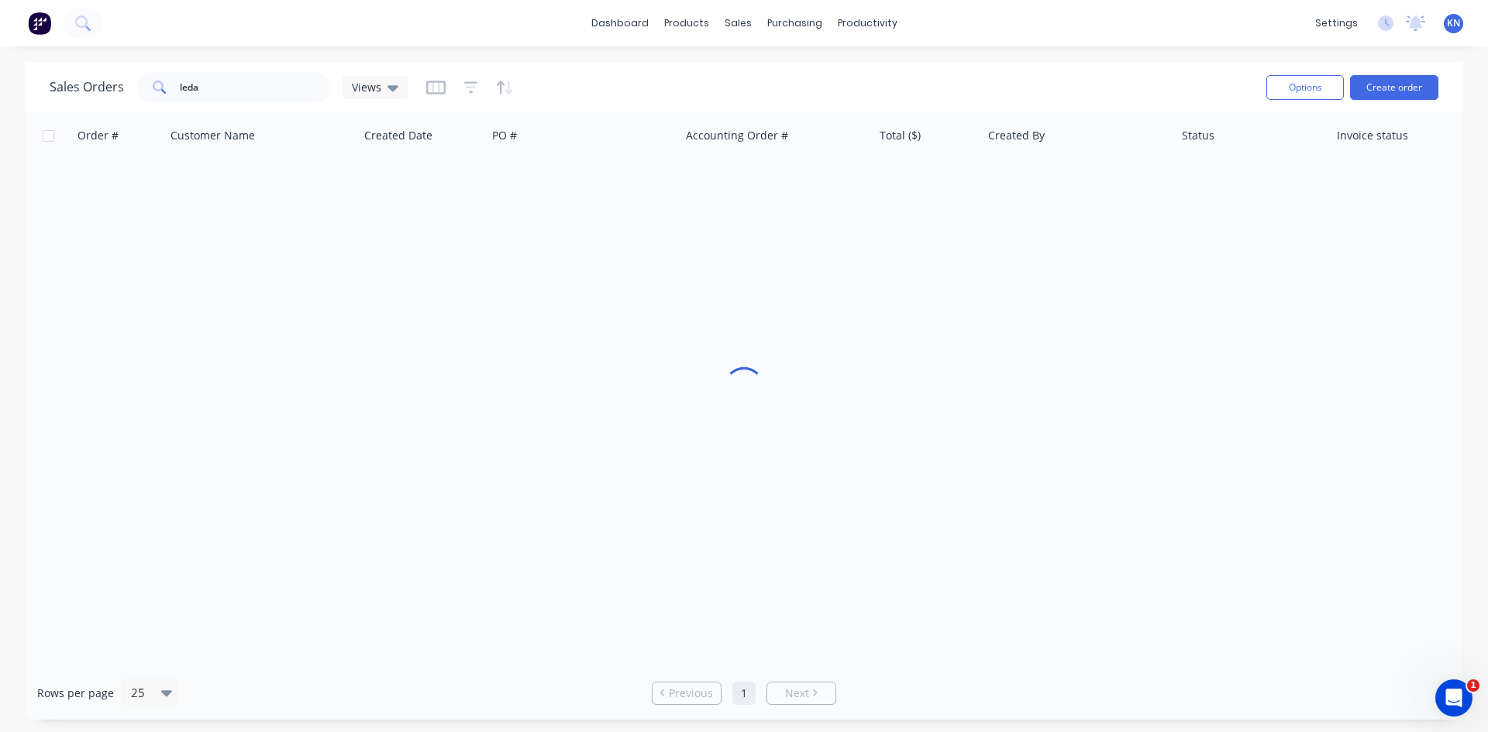
click at [73, 29] on button at bounding box center [83, 23] width 39 height 31
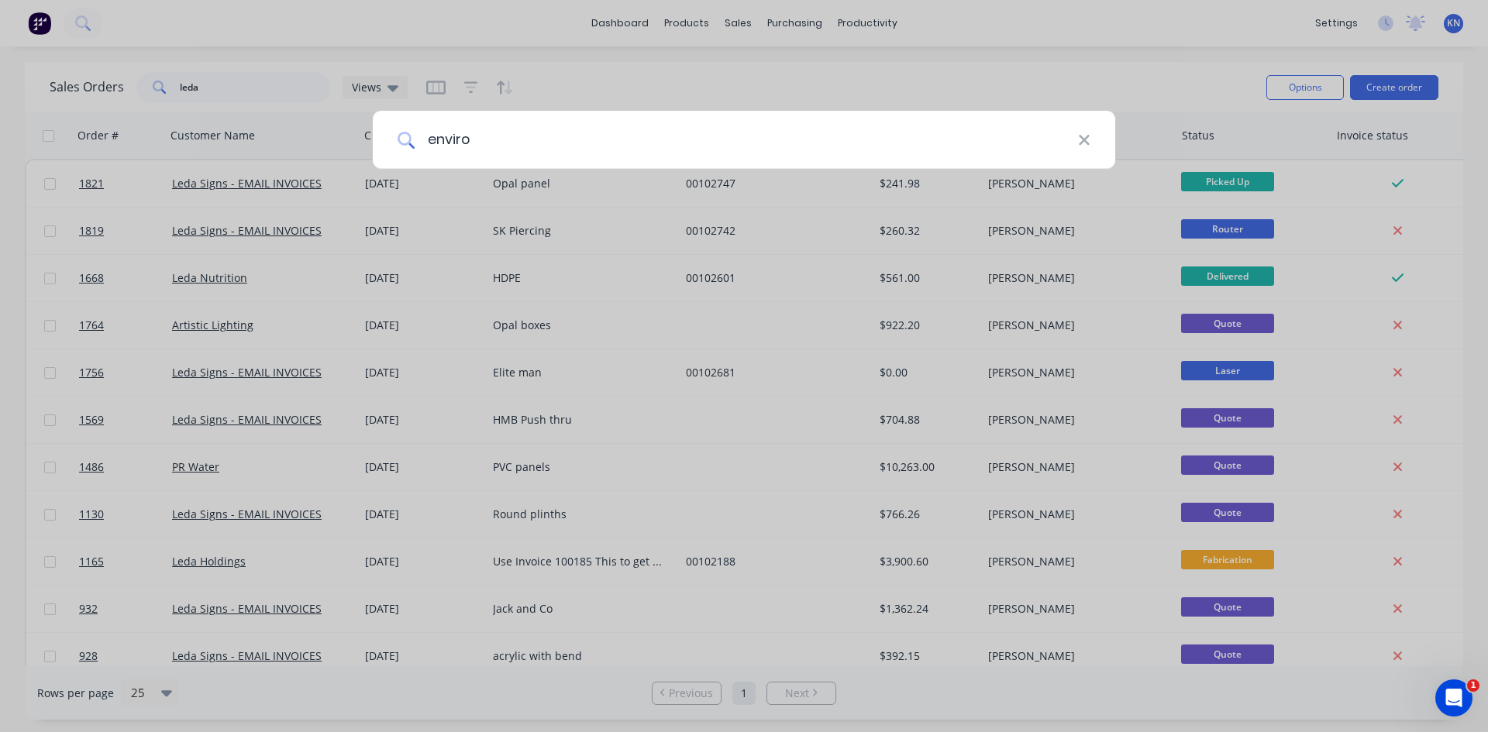
type input "enviro"
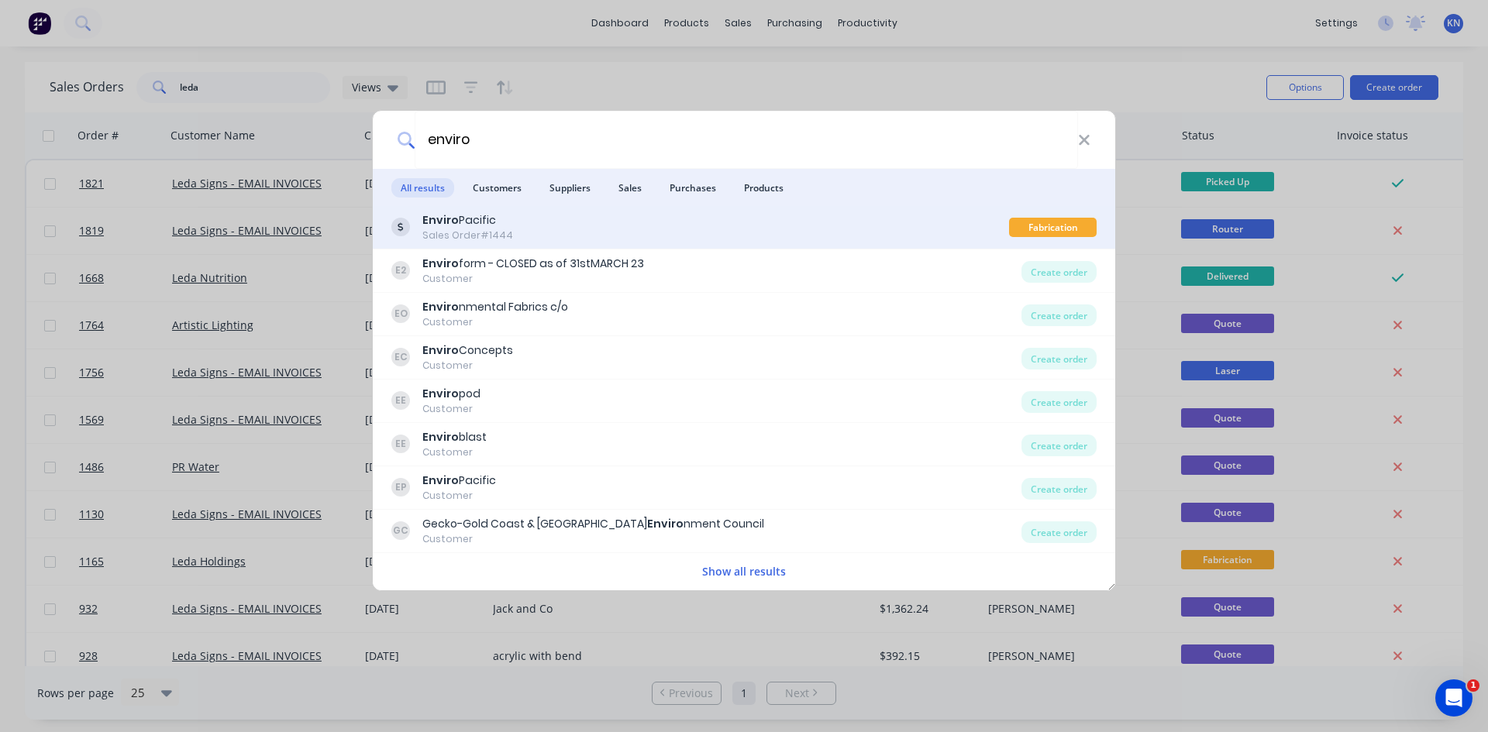
click at [650, 219] on div "Enviro Pacific Sales Order #1444" at bounding box center [700, 227] width 618 height 30
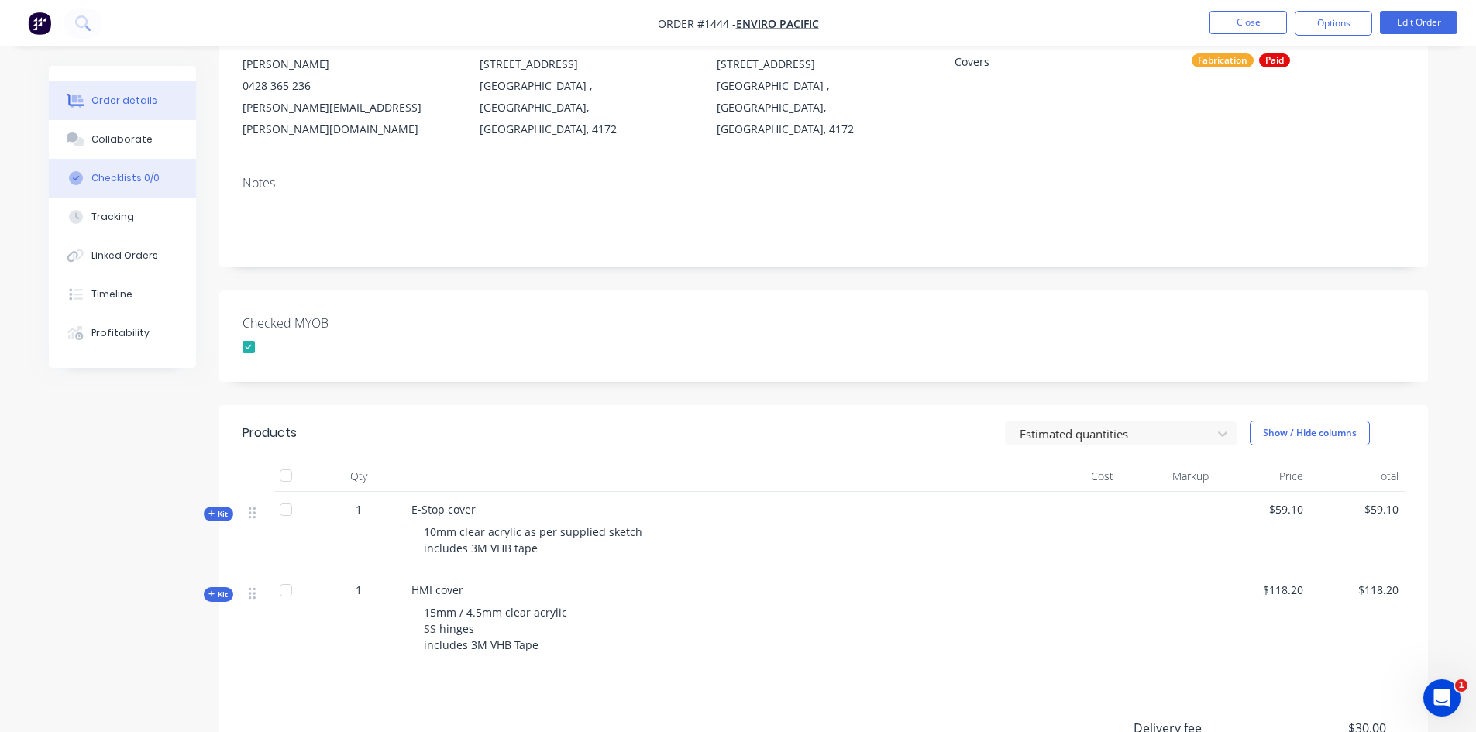
scroll to position [155, 0]
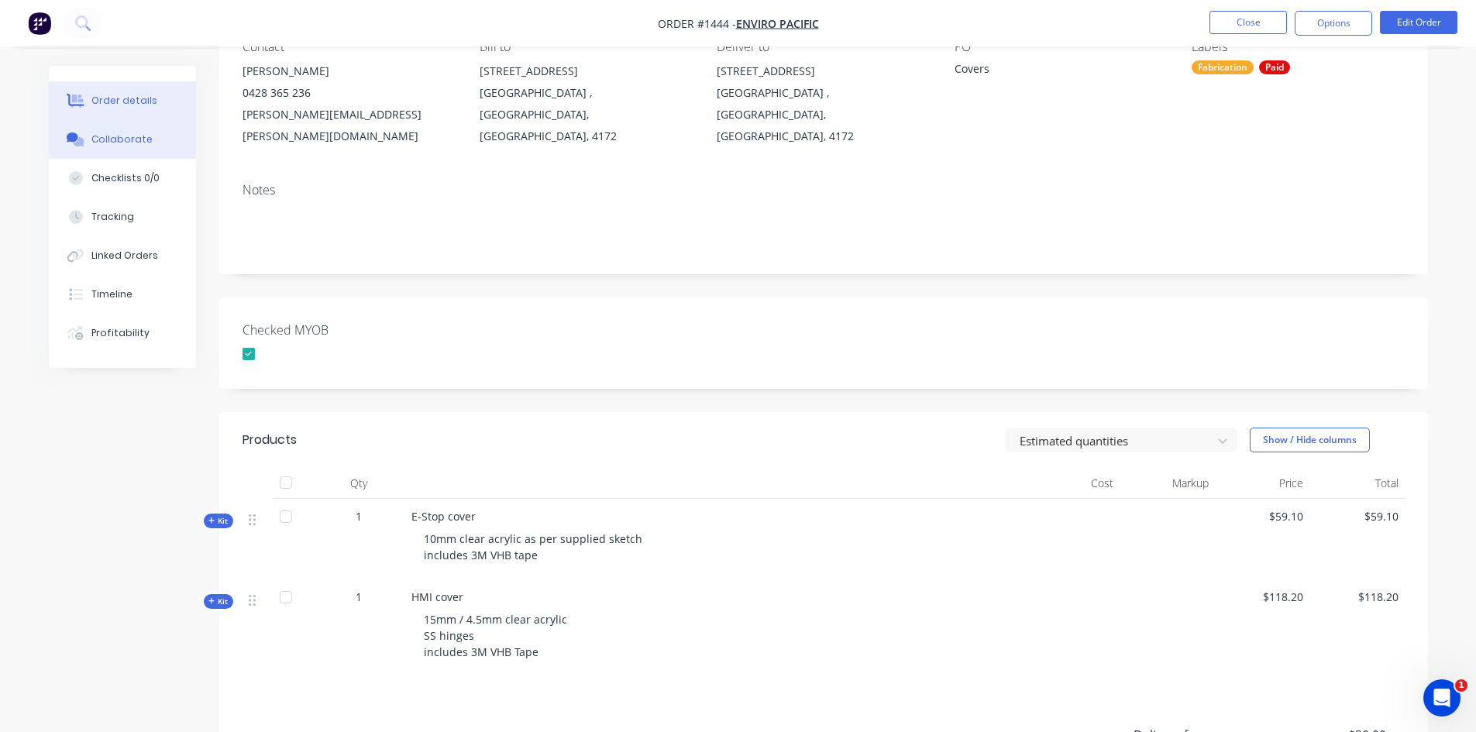
click at [119, 148] on button "Collaborate" at bounding box center [122, 139] width 147 height 39
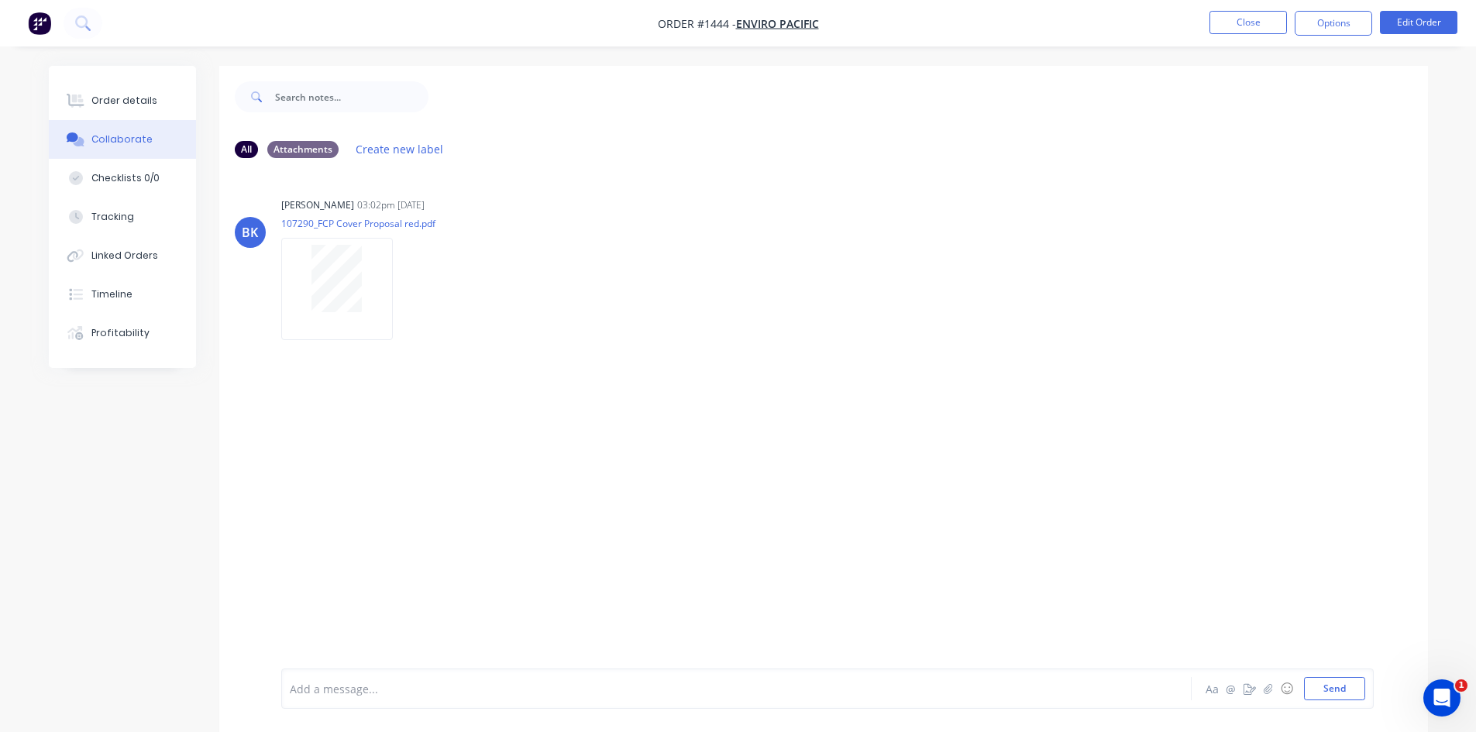
click at [526, 683] on div at bounding box center [694, 689] width 806 height 16
click at [1337, 685] on button "Send" at bounding box center [1334, 688] width 61 height 23
click at [33, 25] on img "button" at bounding box center [39, 23] width 23 height 23
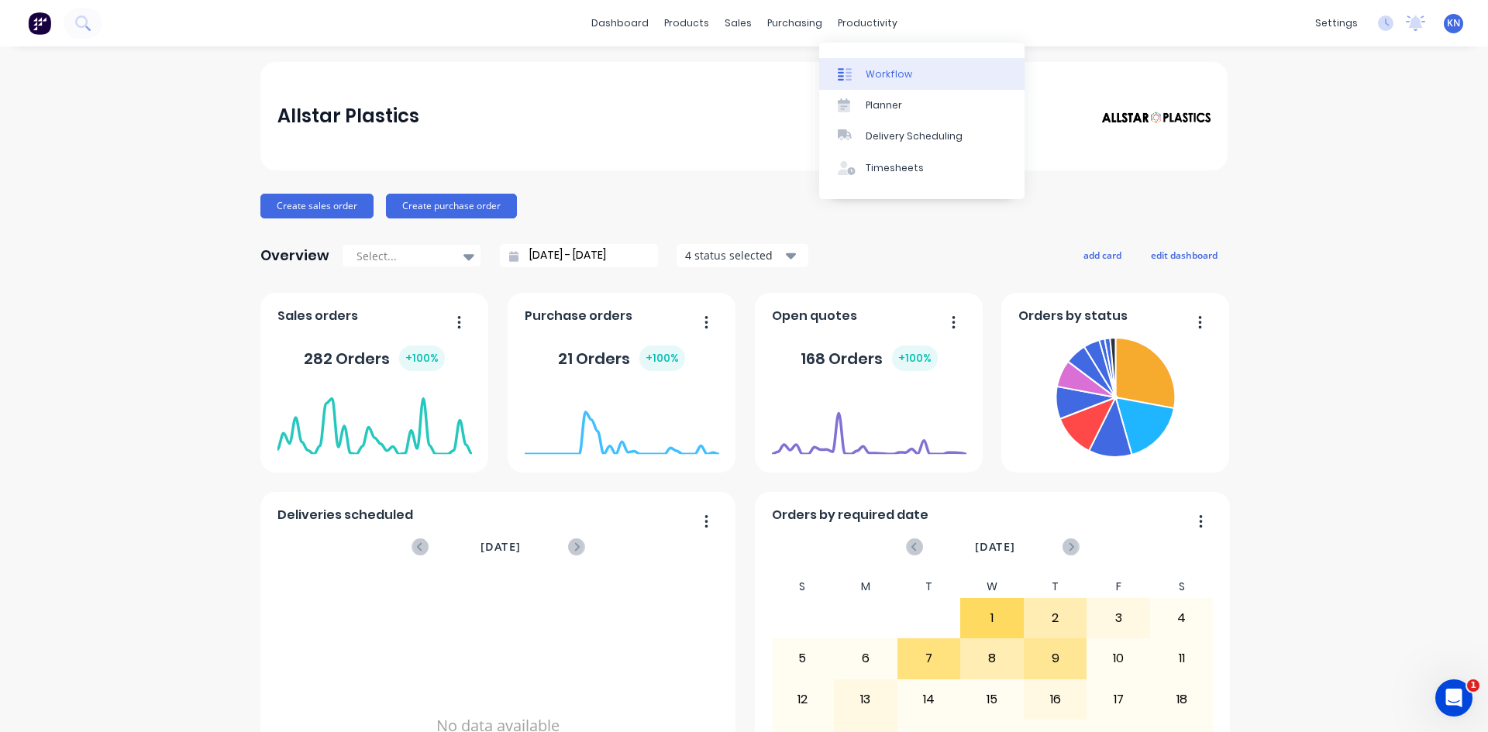
click at [872, 61] on link "Workflow" at bounding box center [921, 73] width 205 height 31
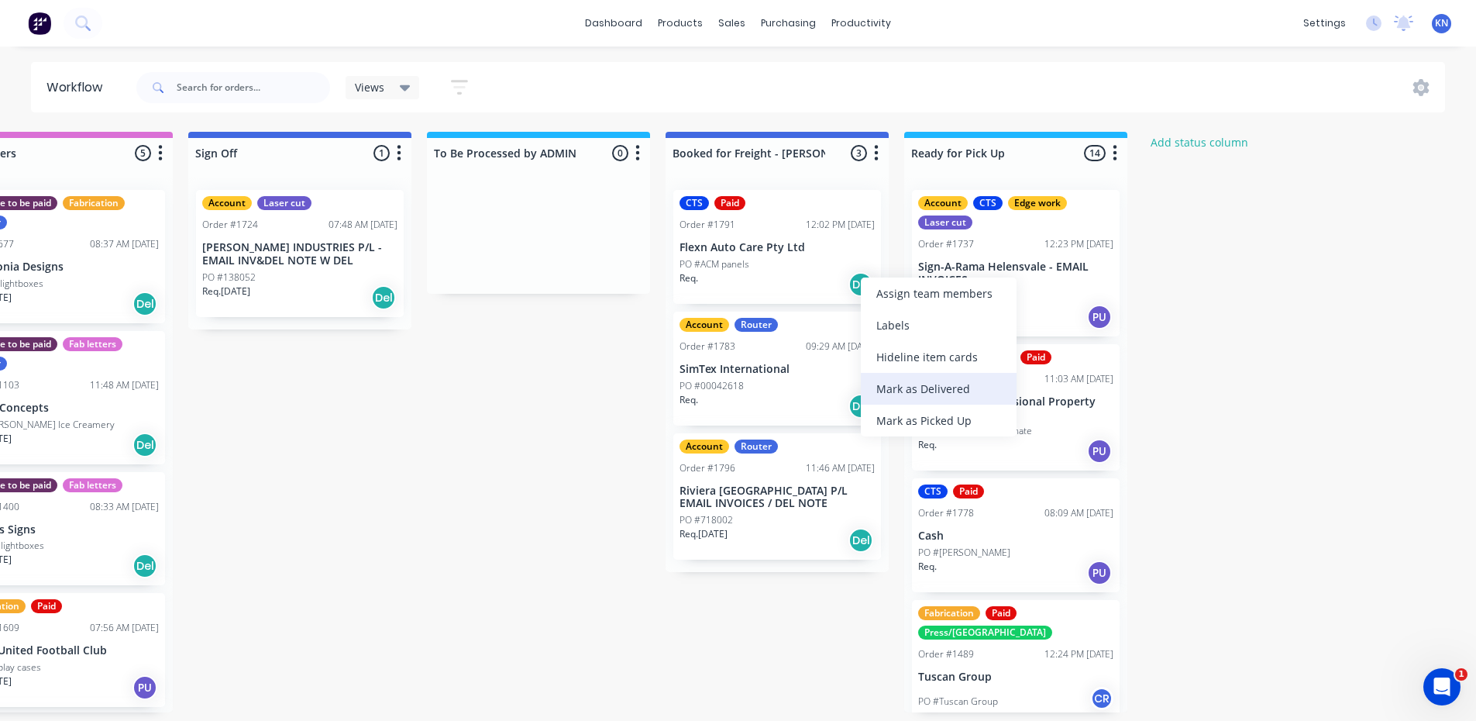
click at [938, 379] on div "Mark as Delivered" at bounding box center [939, 389] width 156 height 32
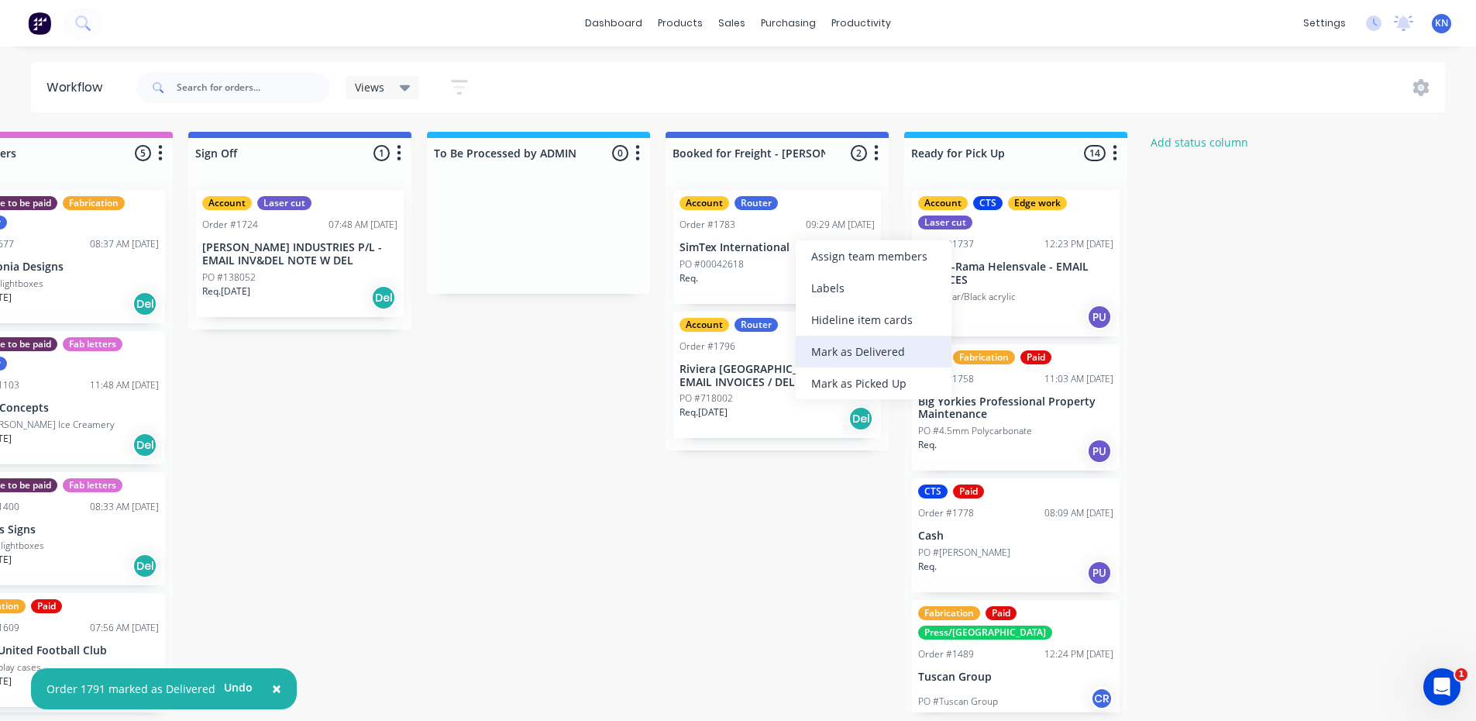
click at [879, 346] on div "Mark as Delivered" at bounding box center [874, 352] width 156 height 32
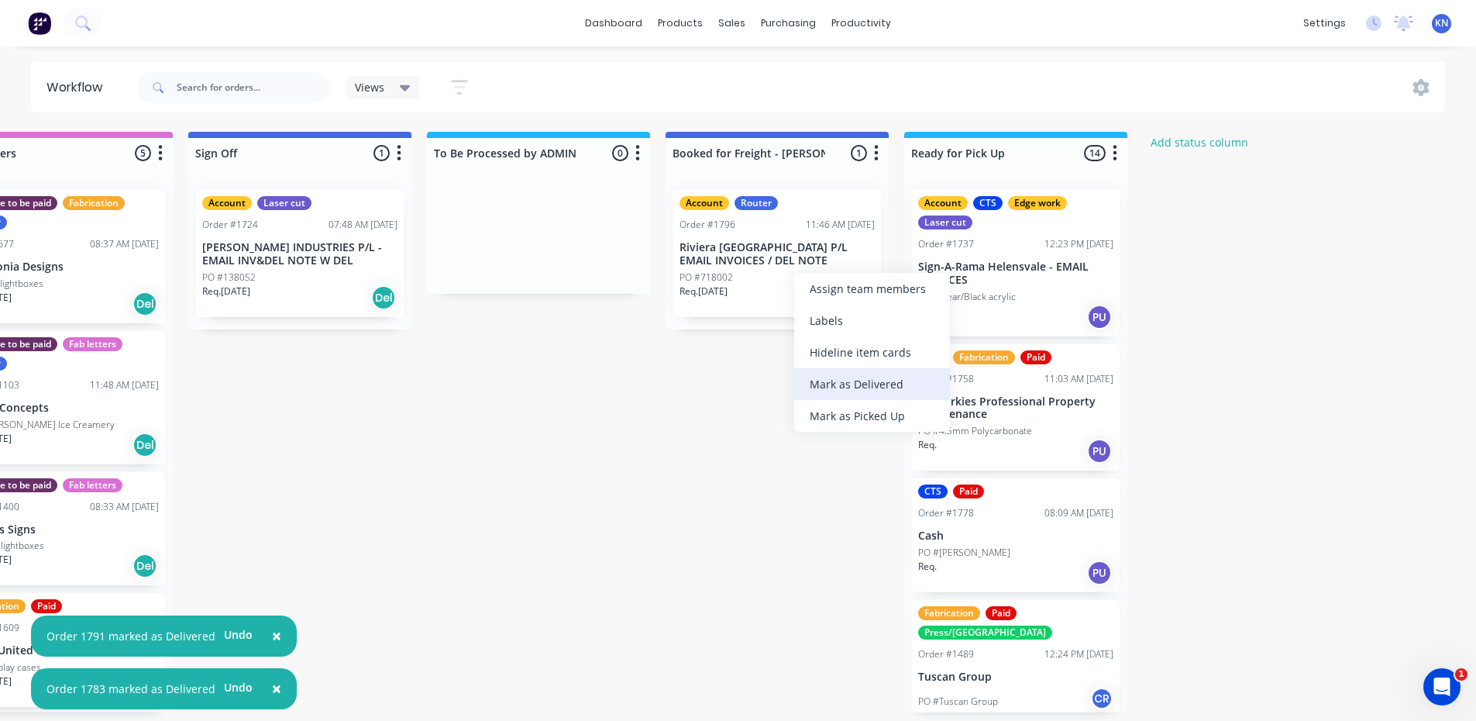
click at [872, 381] on div "Mark as Delivered" at bounding box center [872, 384] width 156 height 32
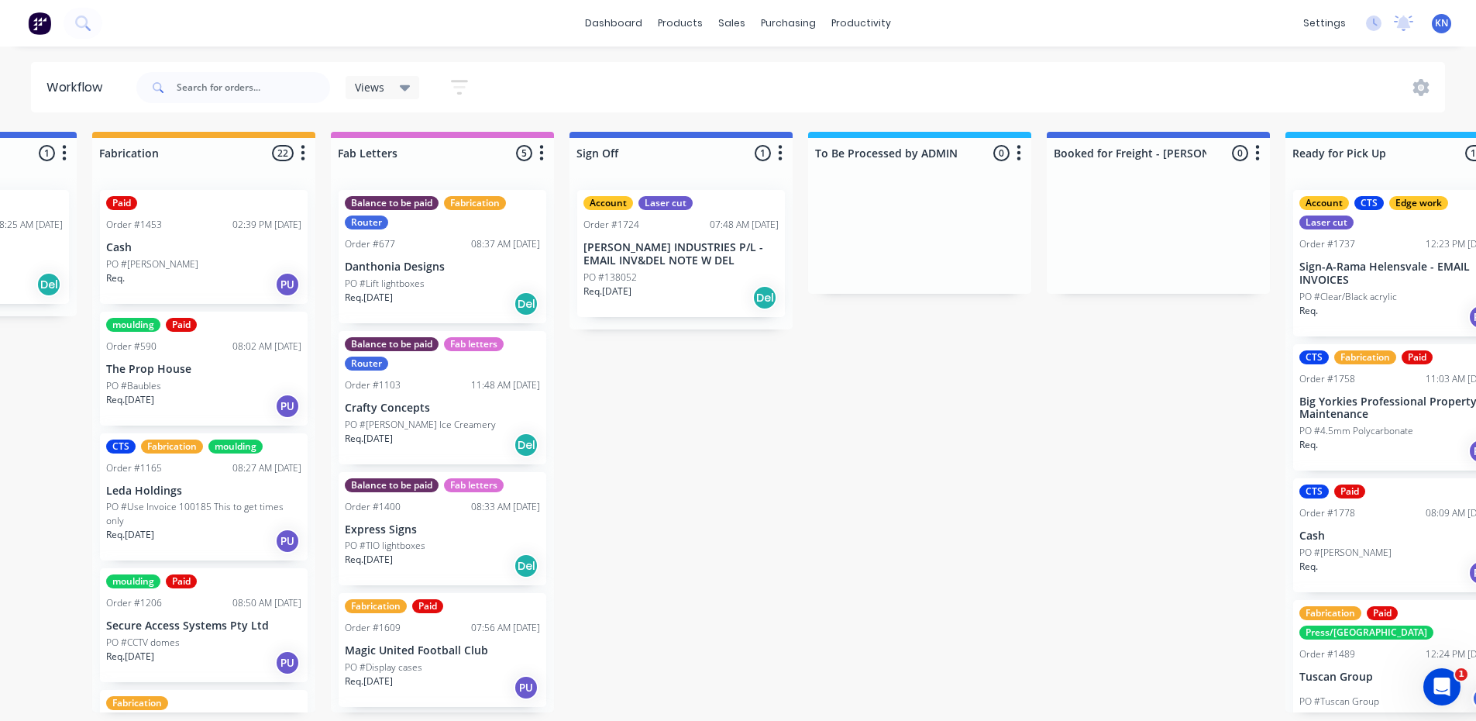
scroll to position [3, 1855]
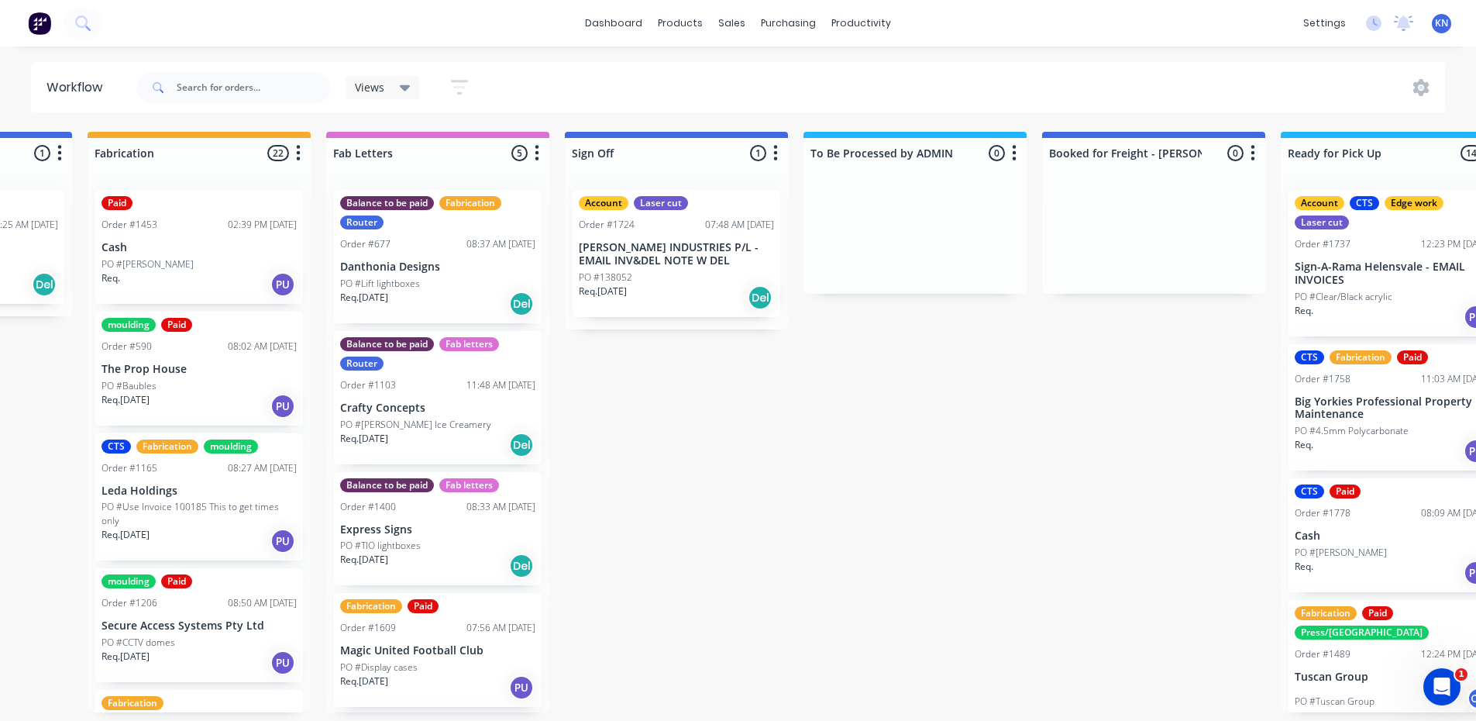
click at [1416, 18] on div "settings No new notifications Mark all as read Ben mentioned you in a message R…" at bounding box center [1386, 23] width 181 height 23
click at [1407, 19] on icon at bounding box center [1404, 21] width 14 height 12
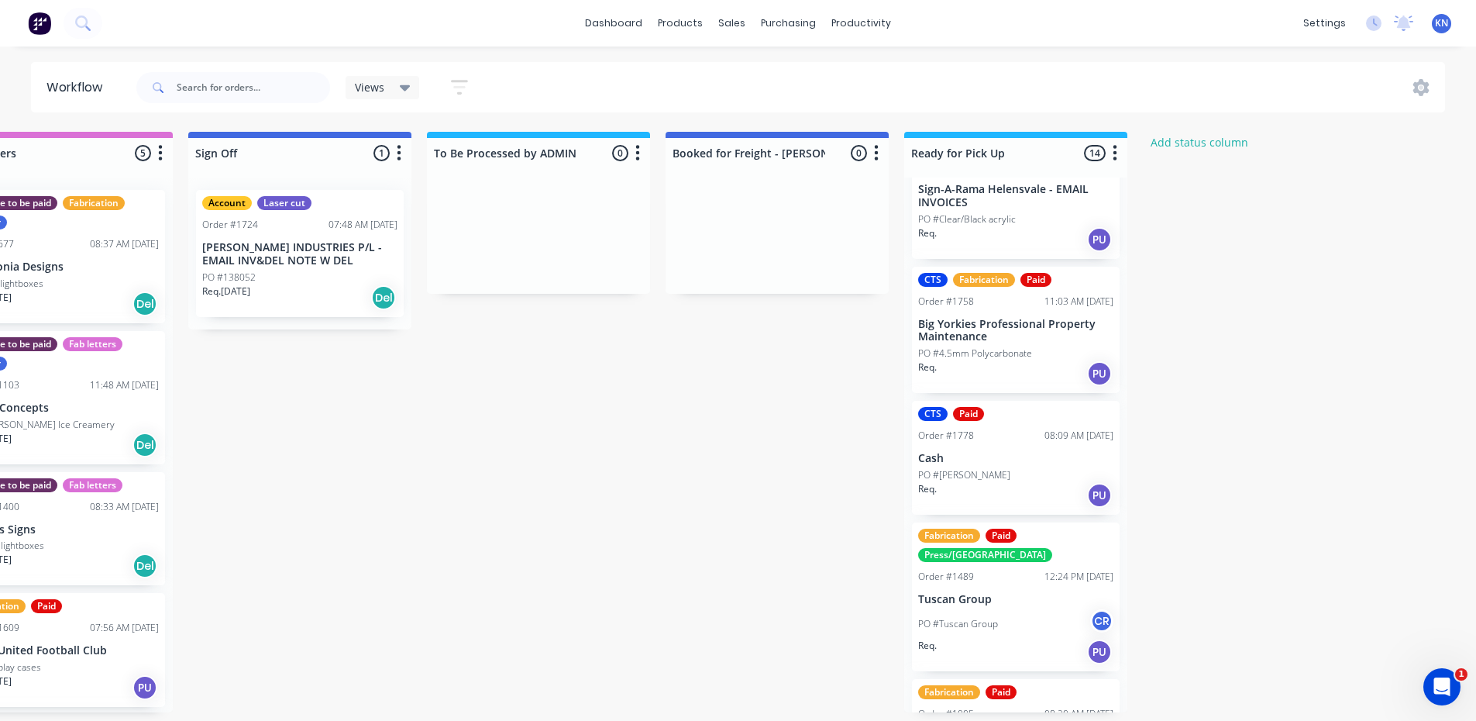
scroll to position [0, 0]
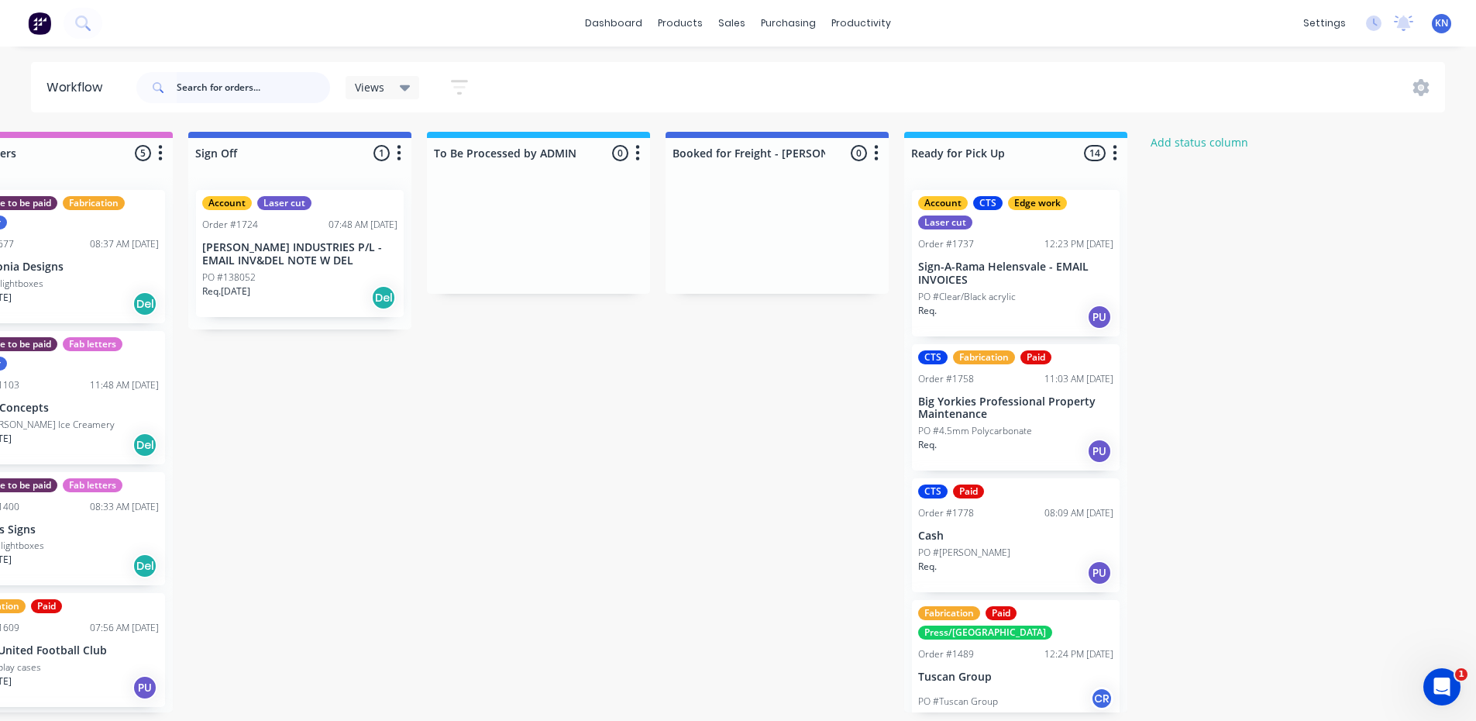
click at [234, 88] on input "text" at bounding box center [253, 87] width 153 height 31
type input "enviro"
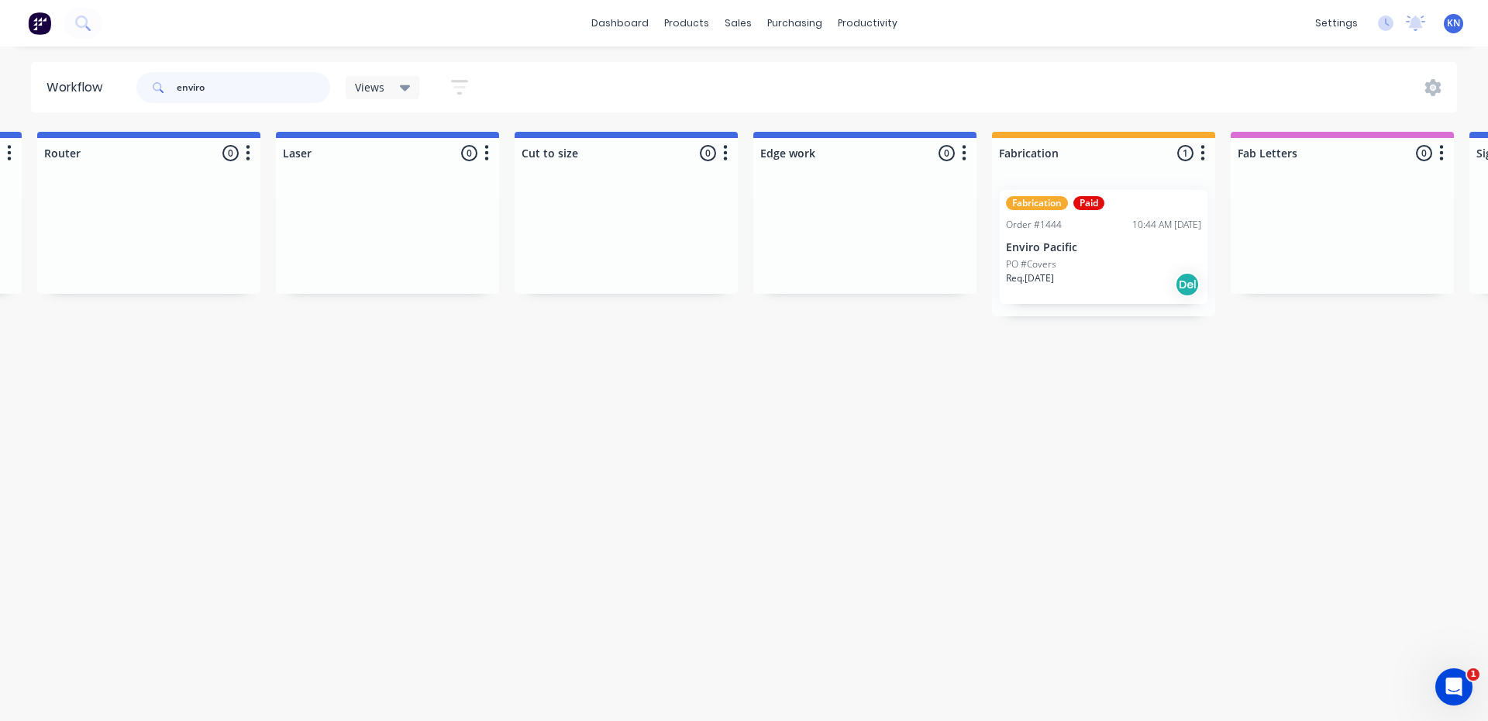
scroll to position [0, 990]
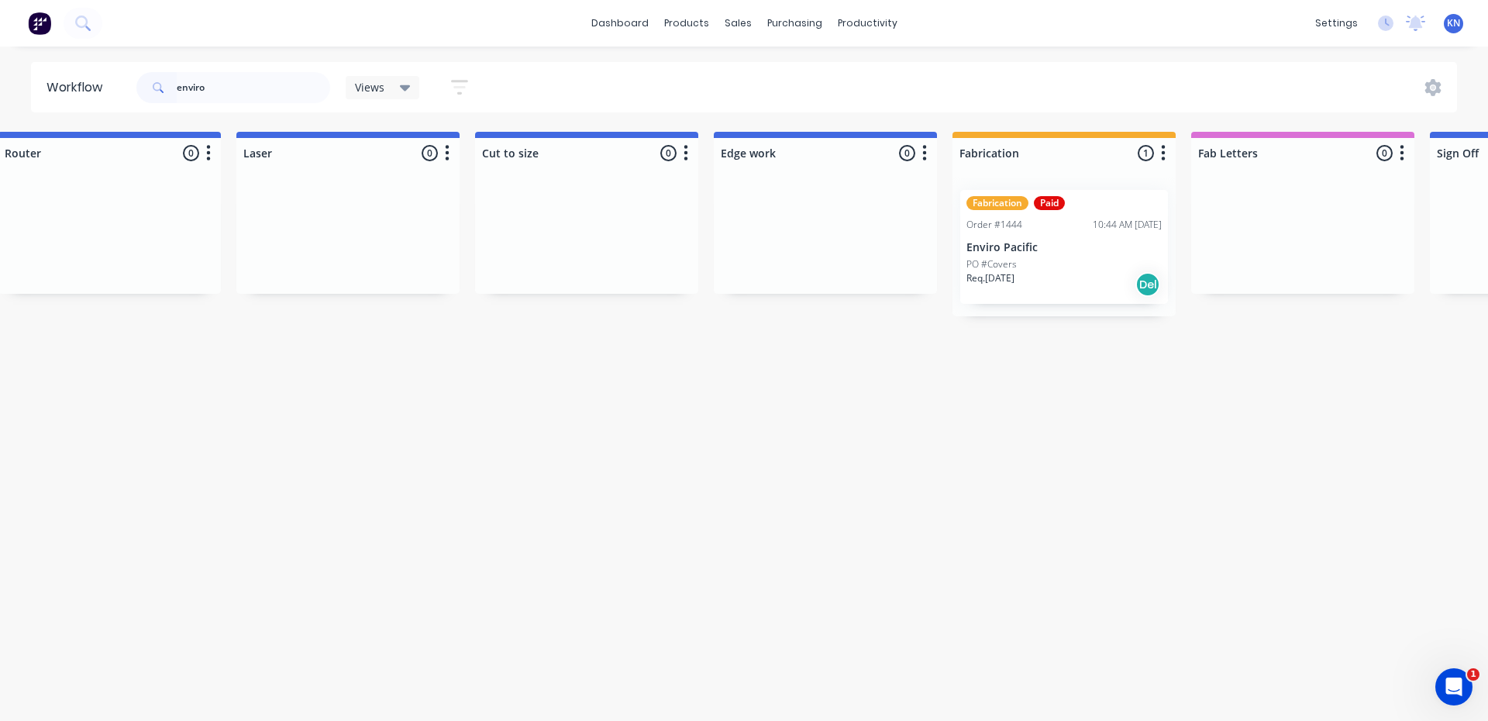
click at [1046, 241] on p "Enviro Pacific" at bounding box center [1063, 247] width 195 height 13
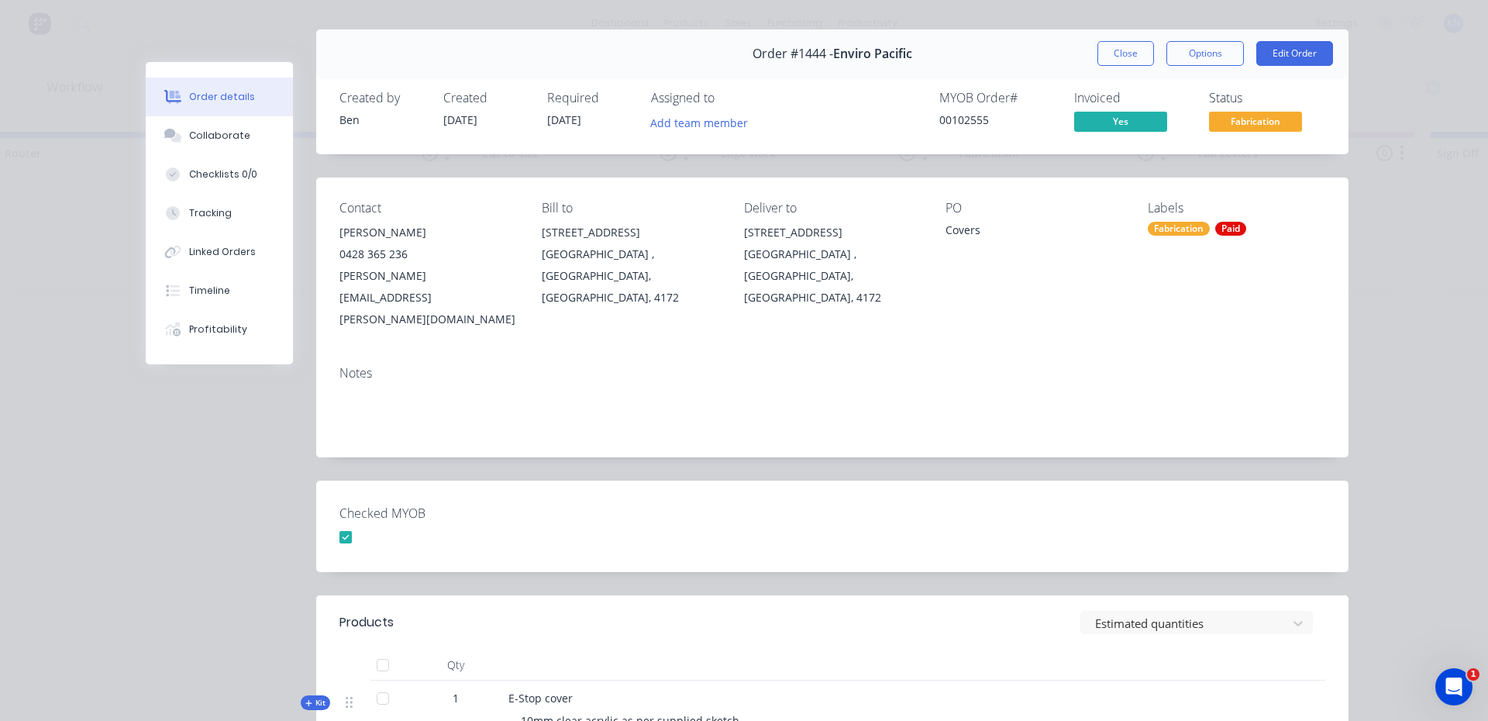
scroll to position [0, 0]
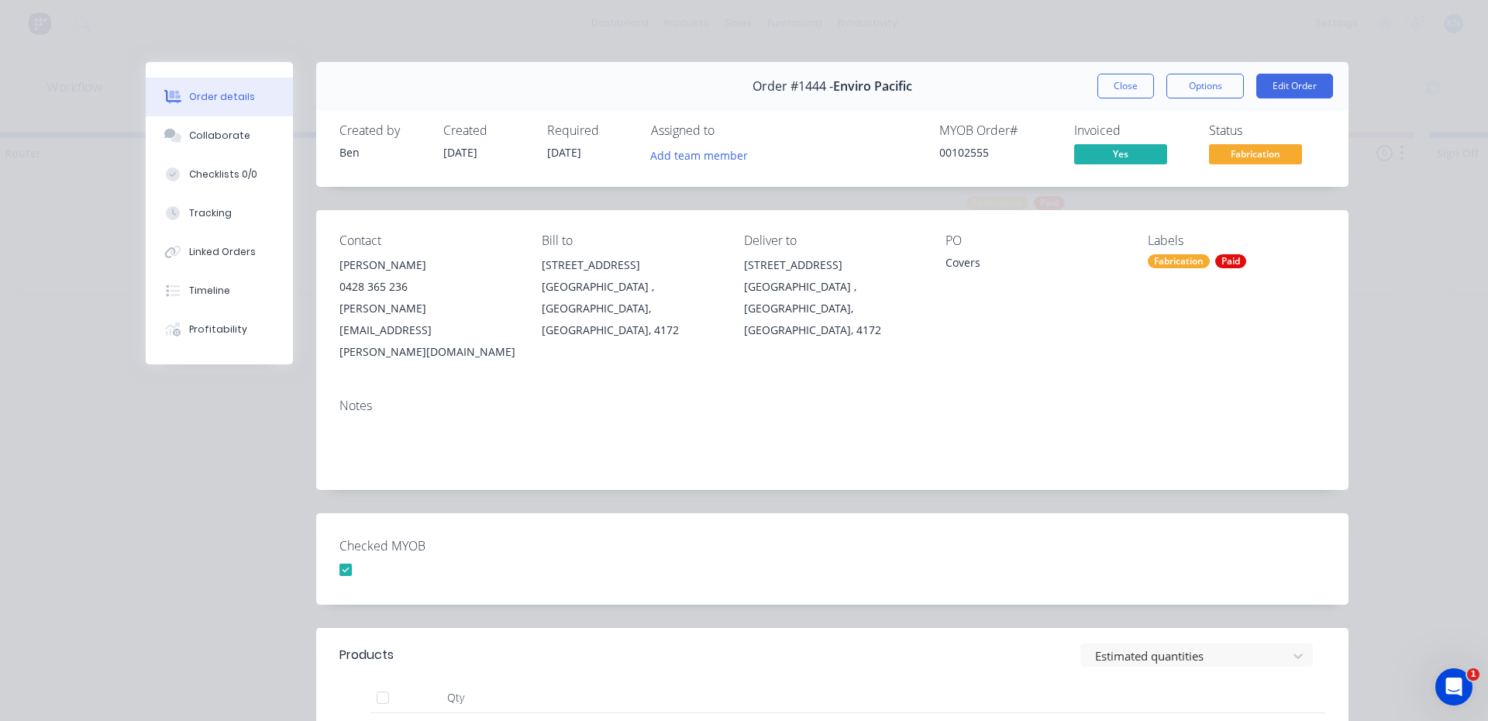
click at [83, 65] on div "Order details Collaborate Checklists 0/0 Tracking Linked Orders Timeline Profit…" at bounding box center [744, 360] width 1488 height 721
click at [1132, 92] on button "Close" at bounding box center [1125, 86] width 57 height 25
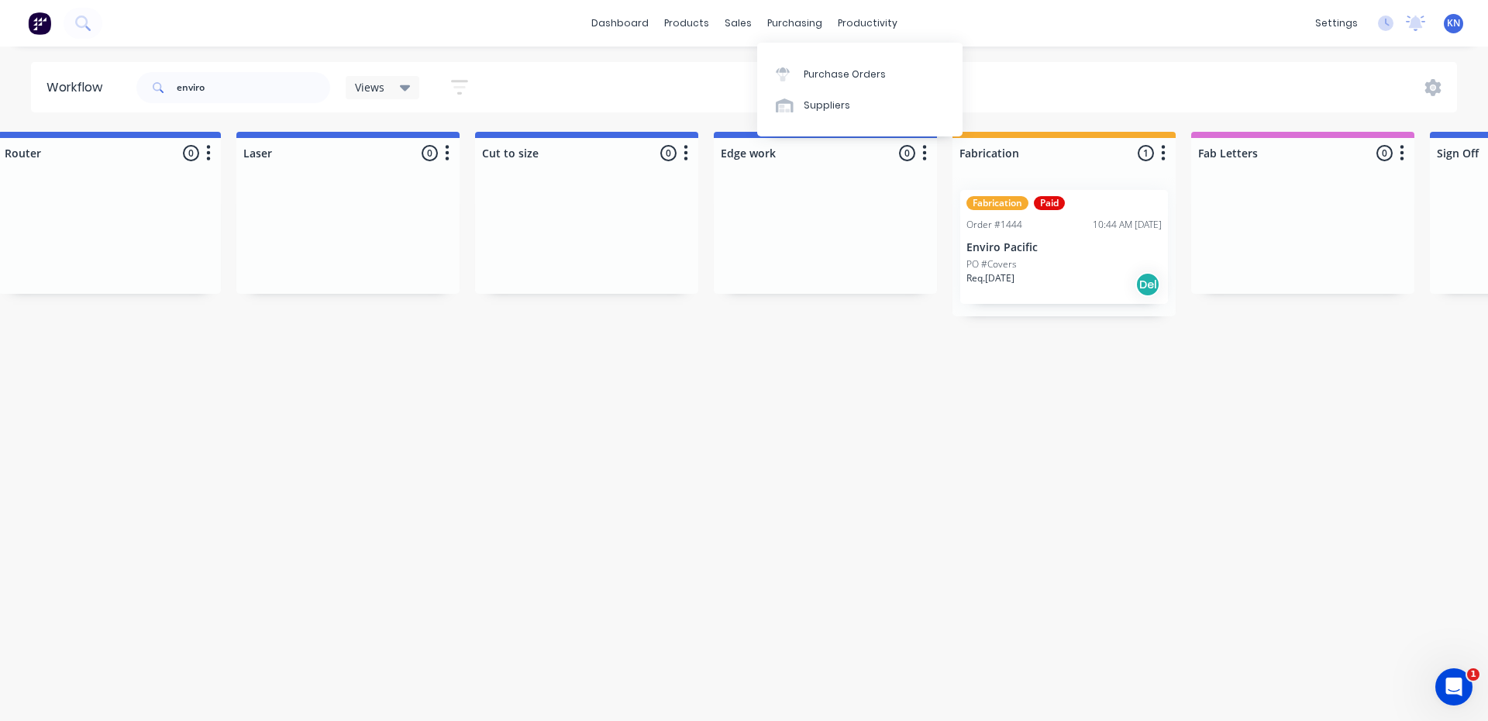
click at [41, 28] on img at bounding box center [39, 23] width 23 height 23
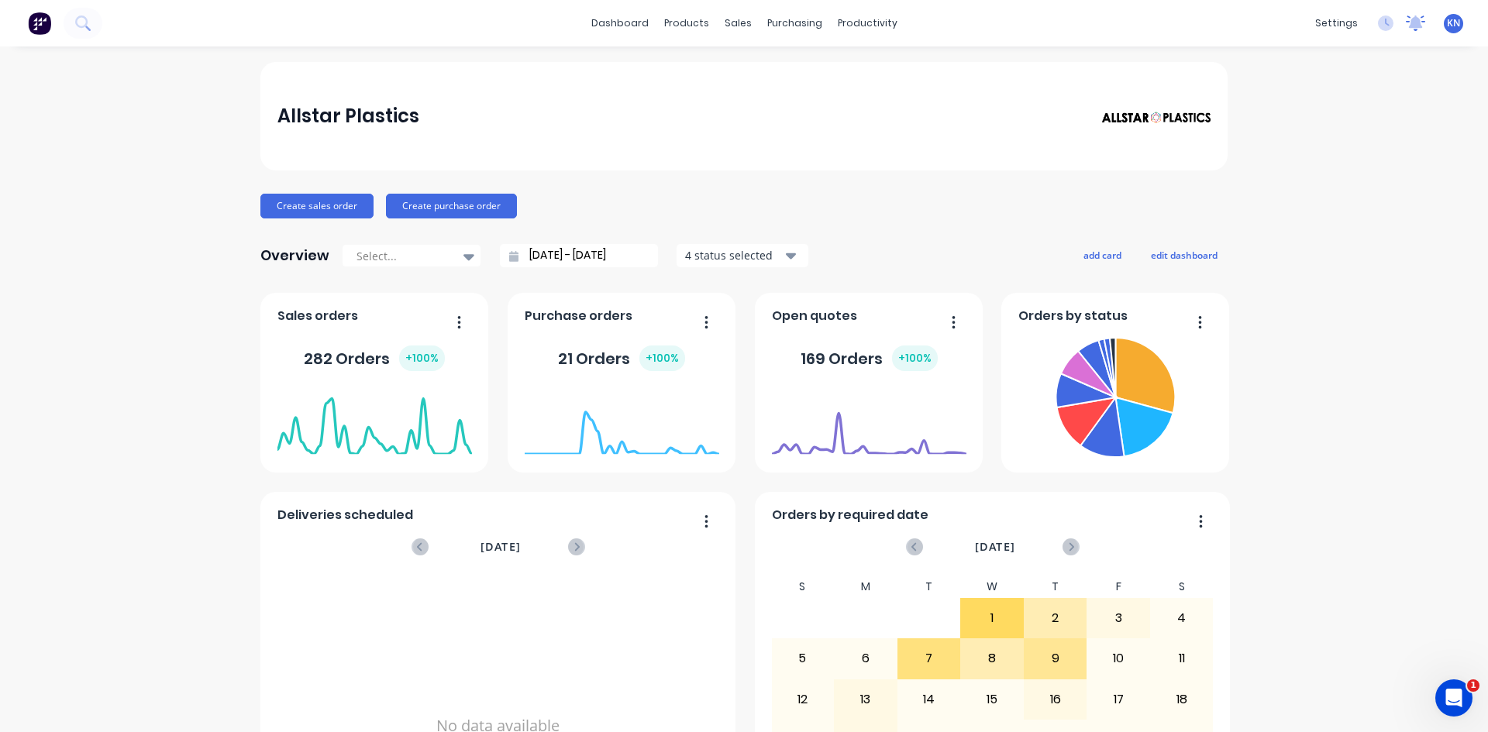
click at [1409, 23] on icon at bounding box center [1416, 21] width 14 height 12
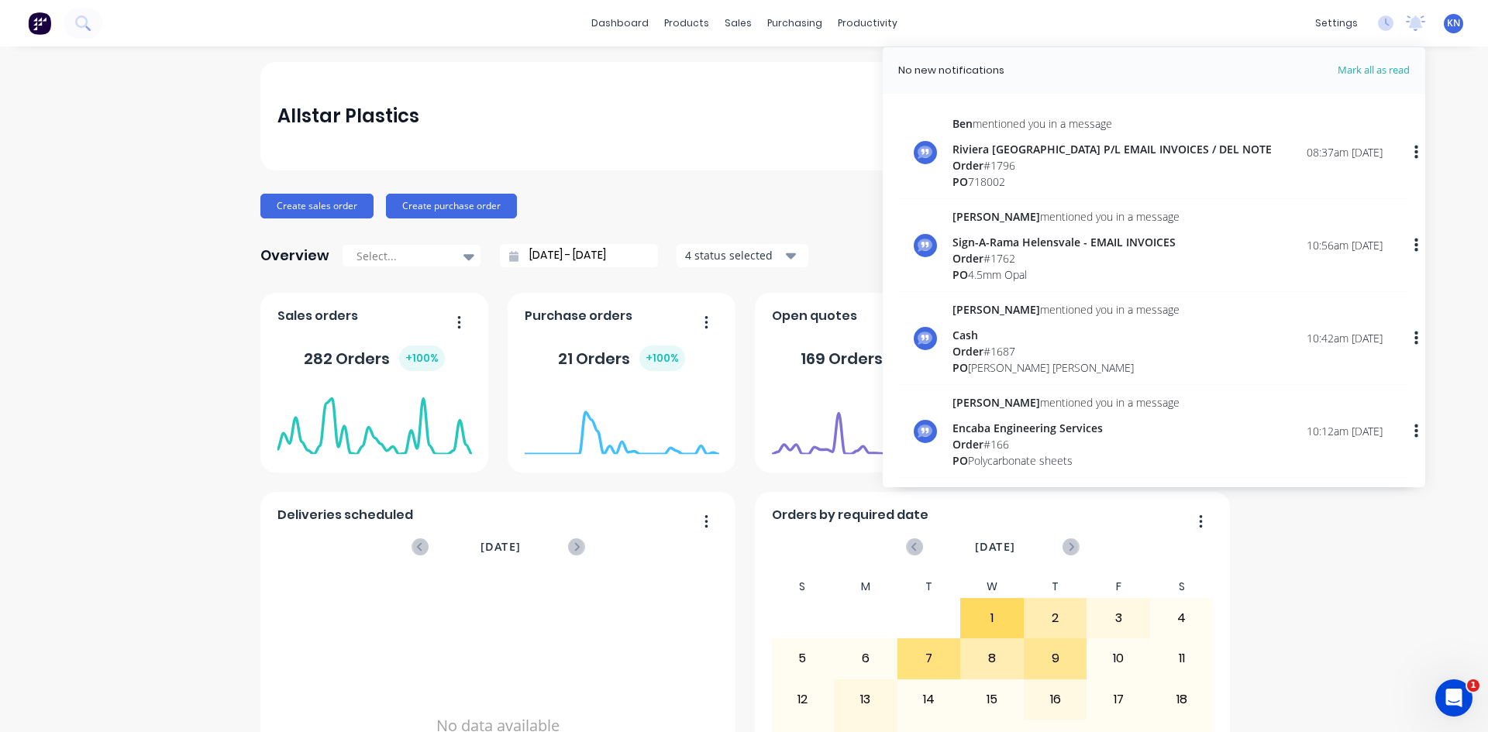
click at [1469, 149] on div "Allstar Plastics Create sales order Create purchase order Overview Select... 08…" at bounding box center [744, 466] width 1488 height 809
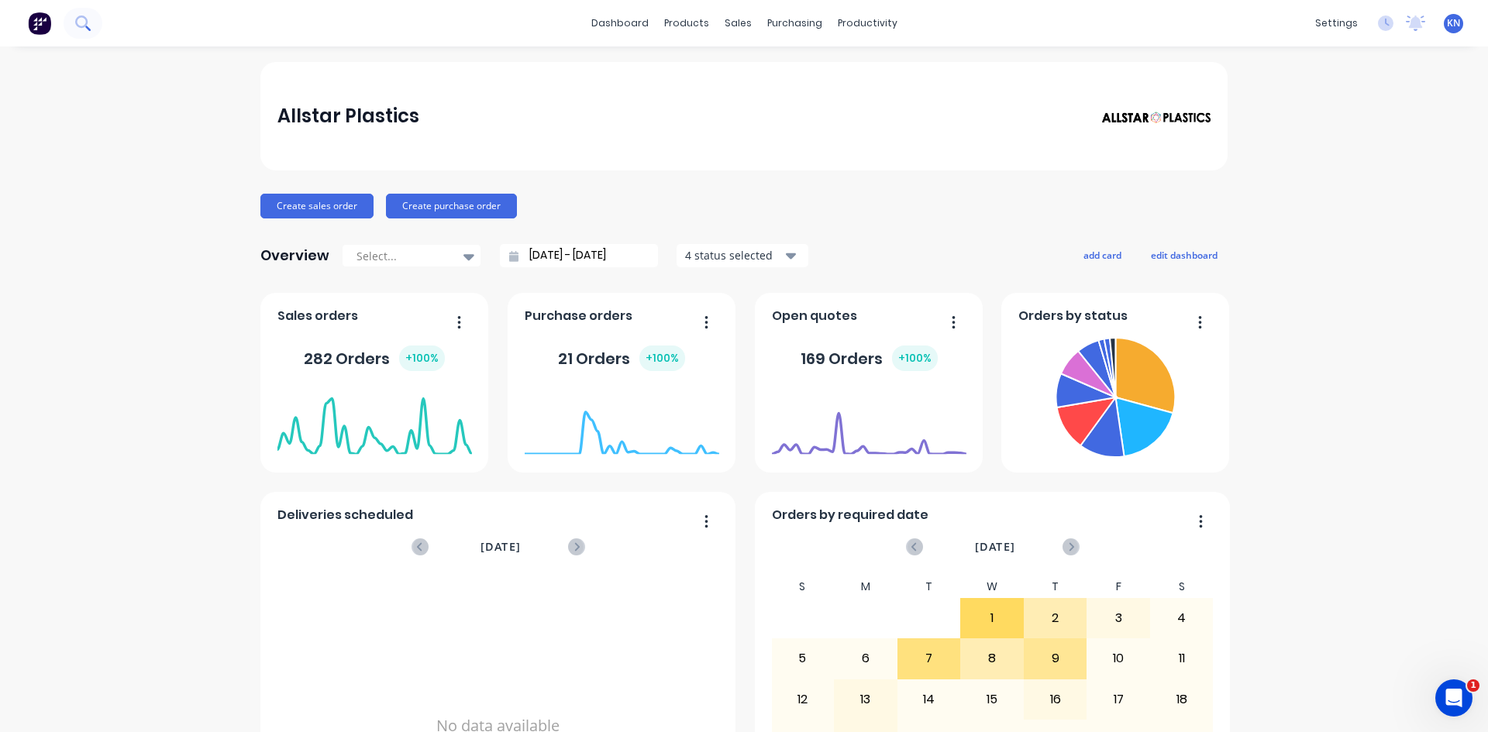
click at [78, 30] on icon at bounding box center [82, 22] width 15 height 15
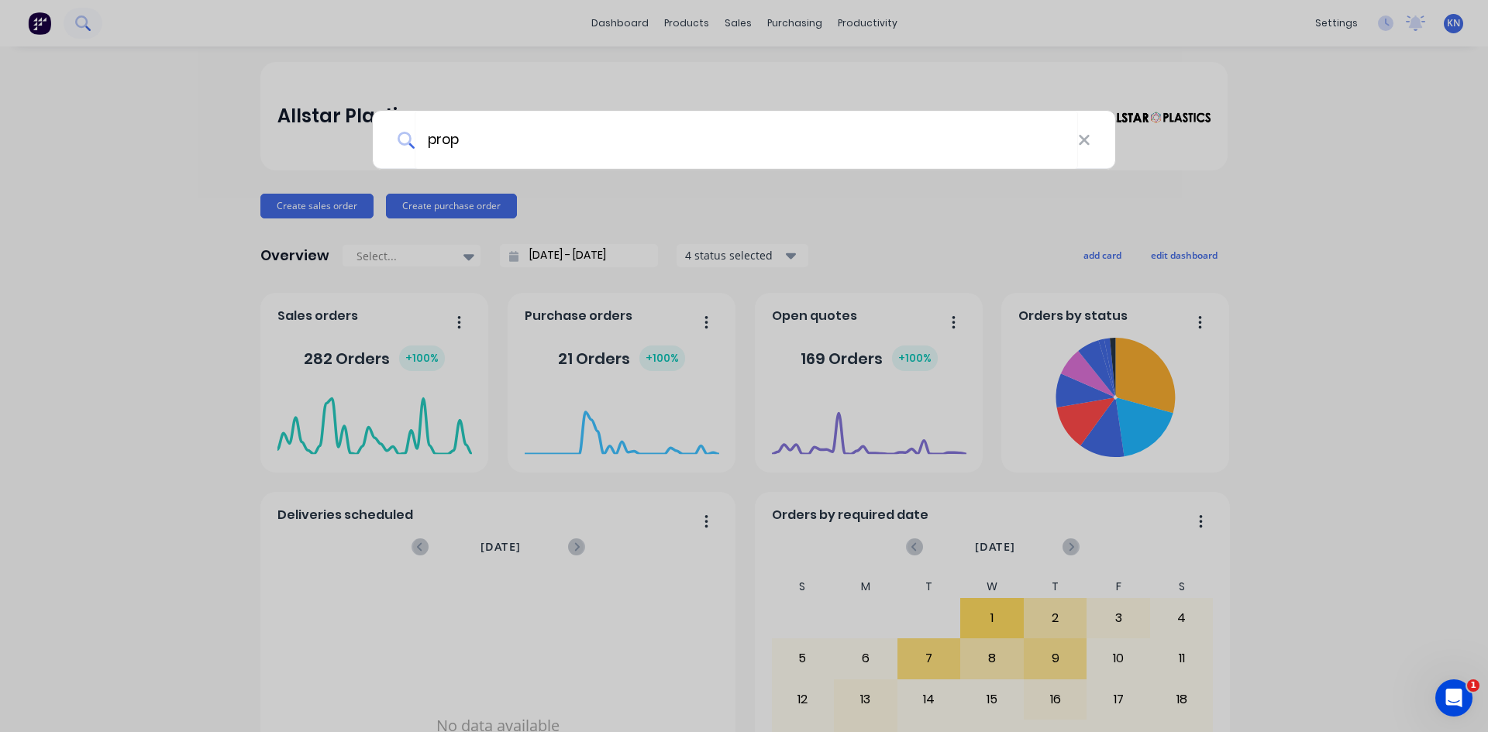
type input "prop"
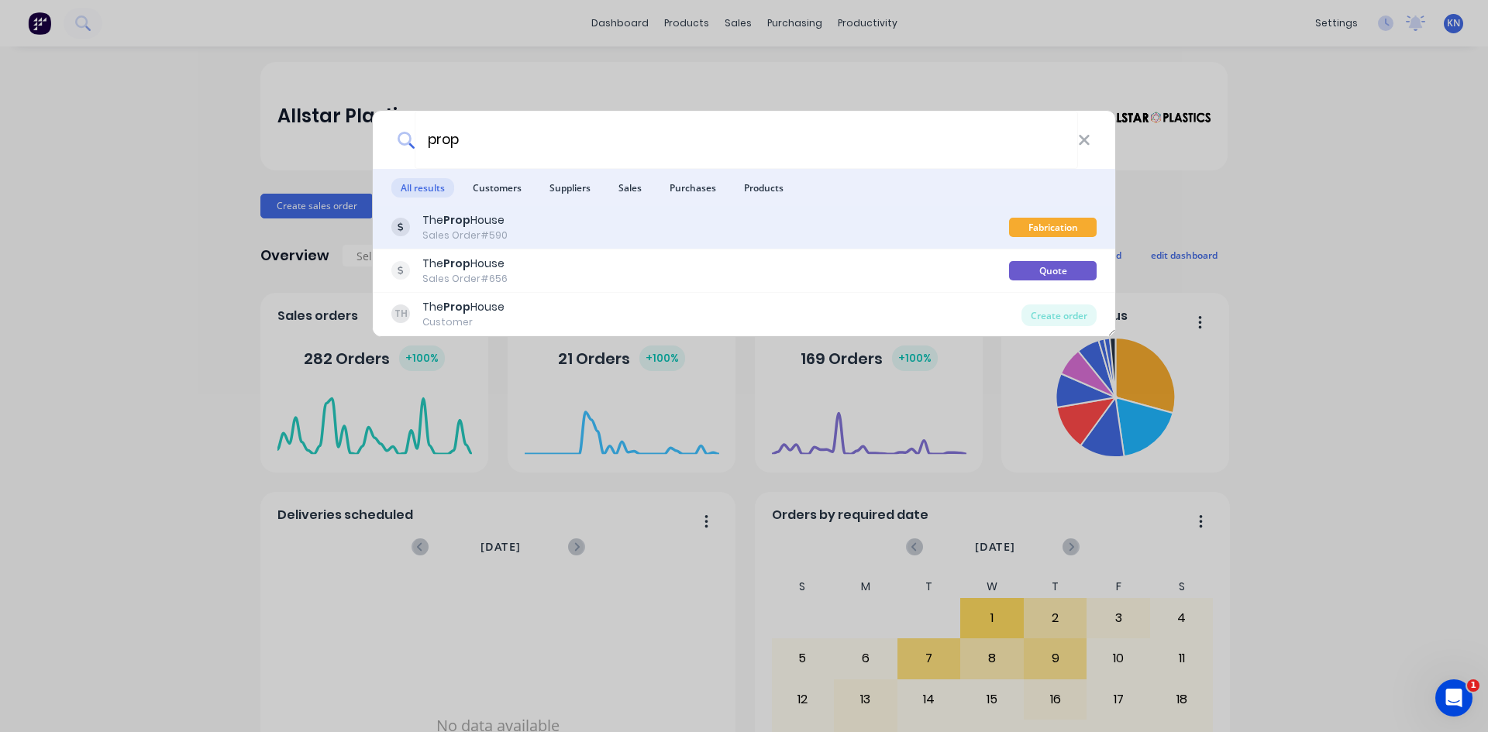
click at [638, 223] on div "The Prop House Sales Order #590" at bounding box center [700, 227] width 618 height 30
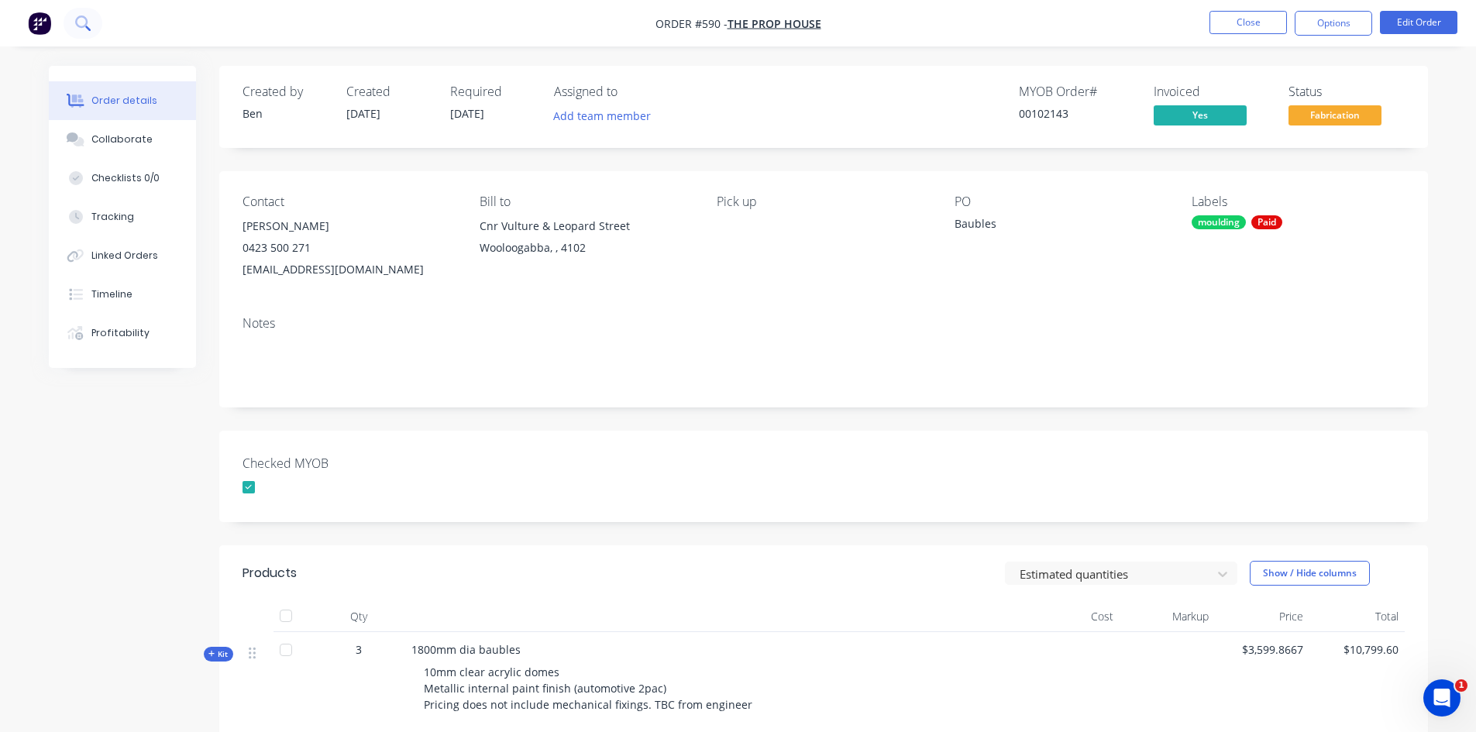
click at [91, 22] on button at bounding box center [83, 23] width 39 height 31
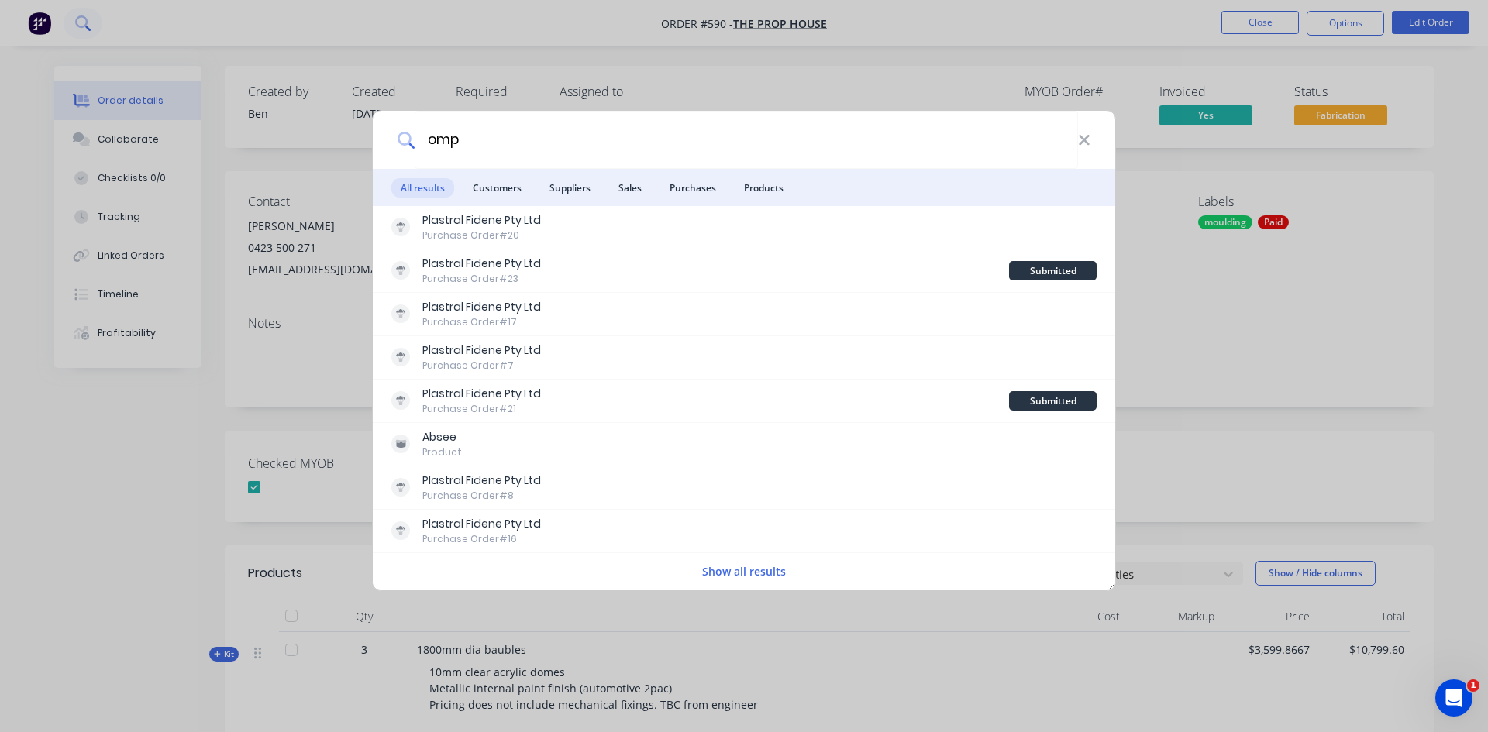
type input "omp"
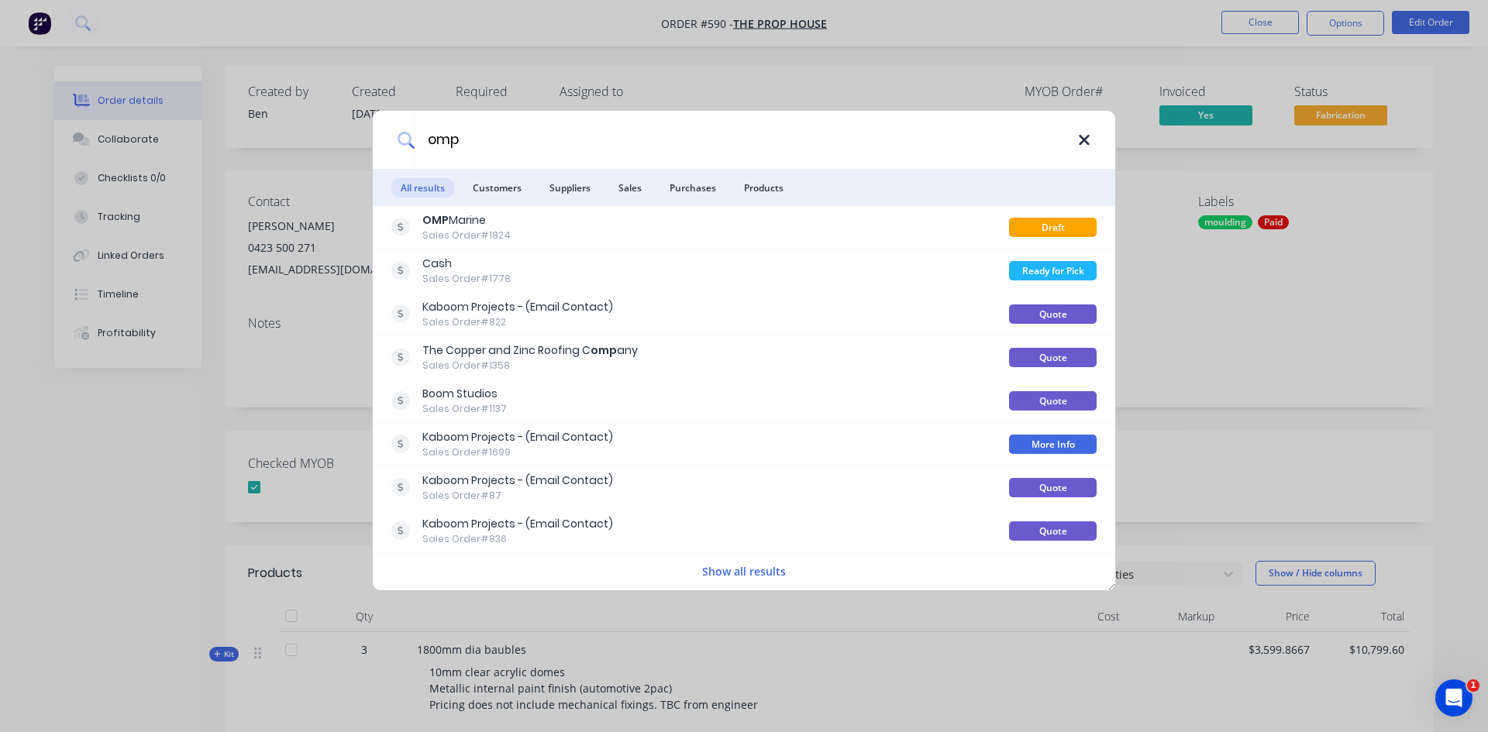
click at [1089, 146] on icon at bounding box center [1084, 140] width 12 height 17
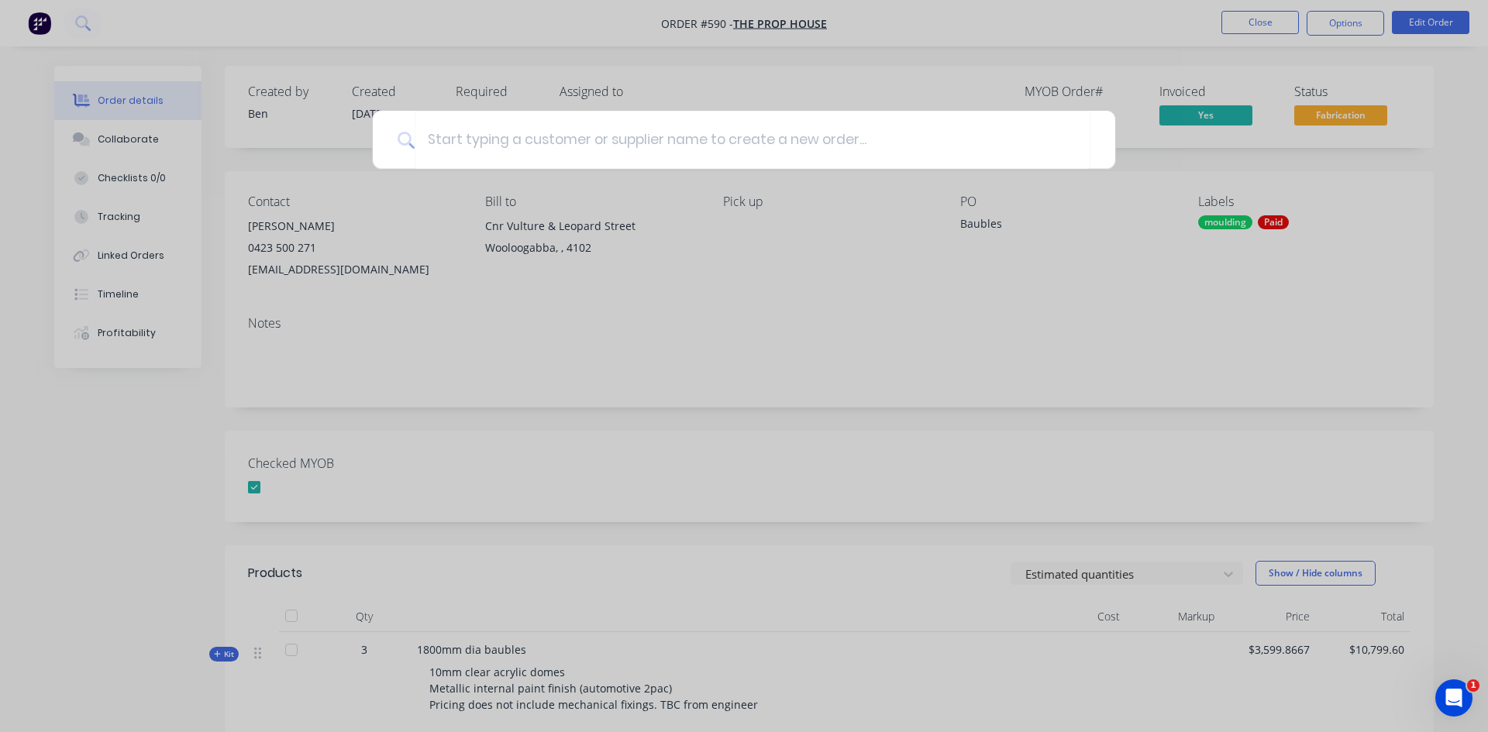
click at [845, 398] on div at bounding box center [744, 366] width 1488 height 732
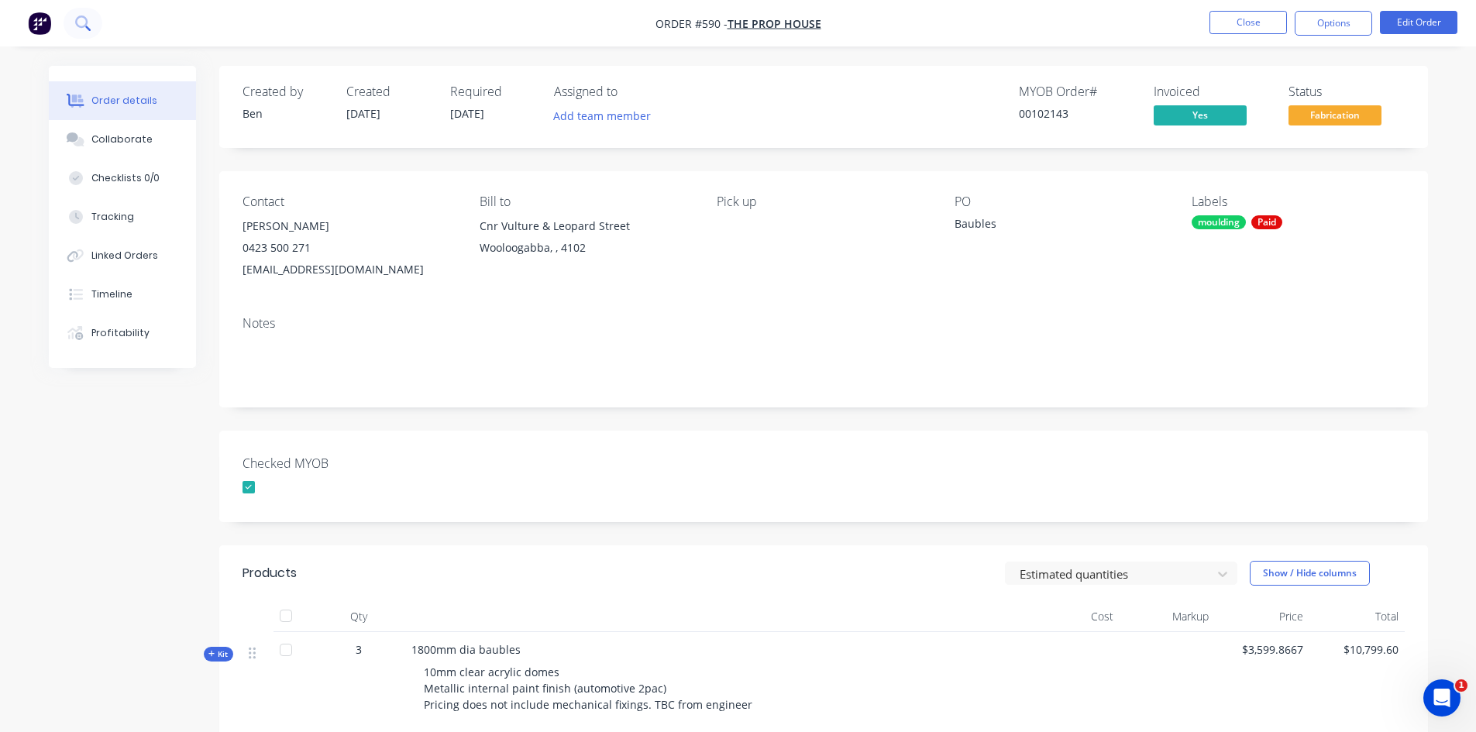
click at [93, 33] on button at bounding box center [83, 23] width 39 height 31
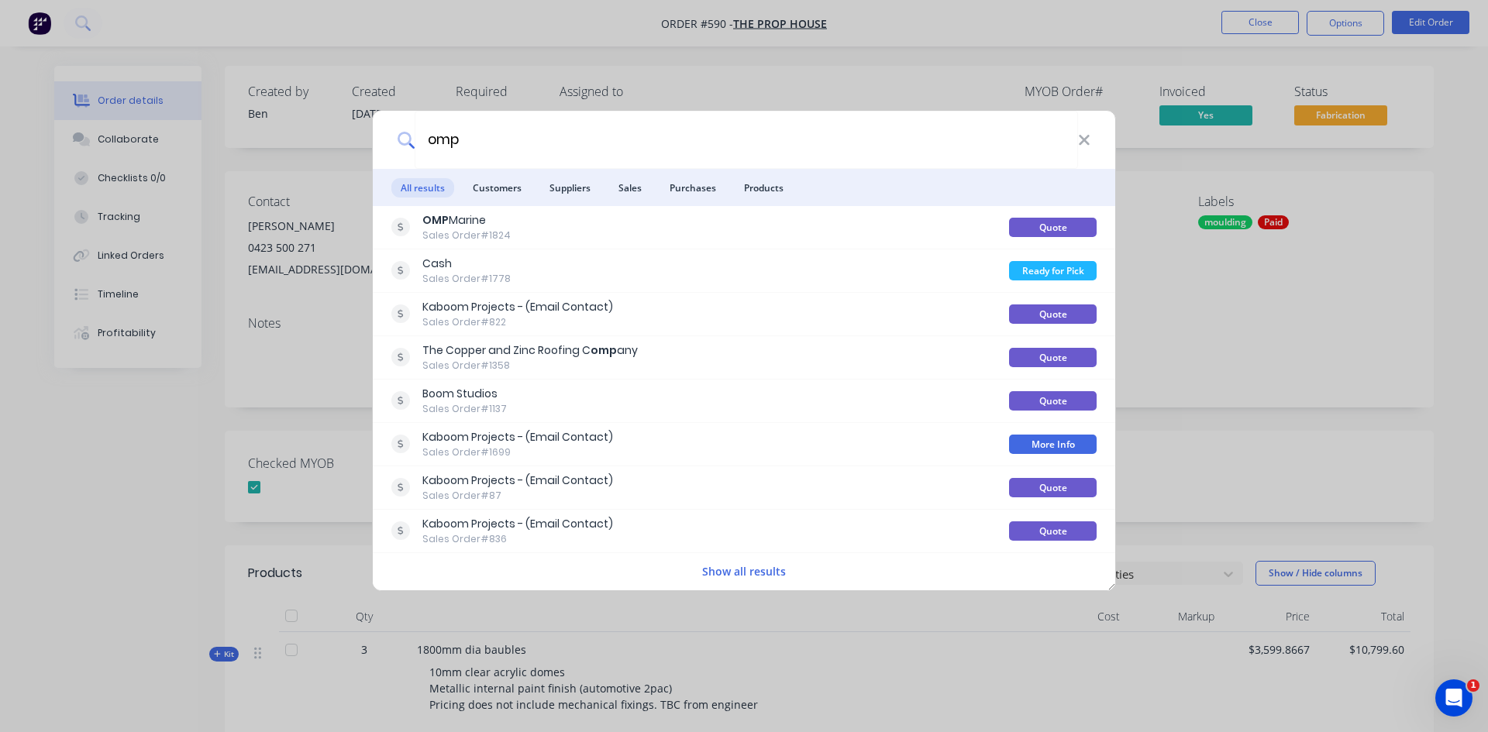
type input "omp"
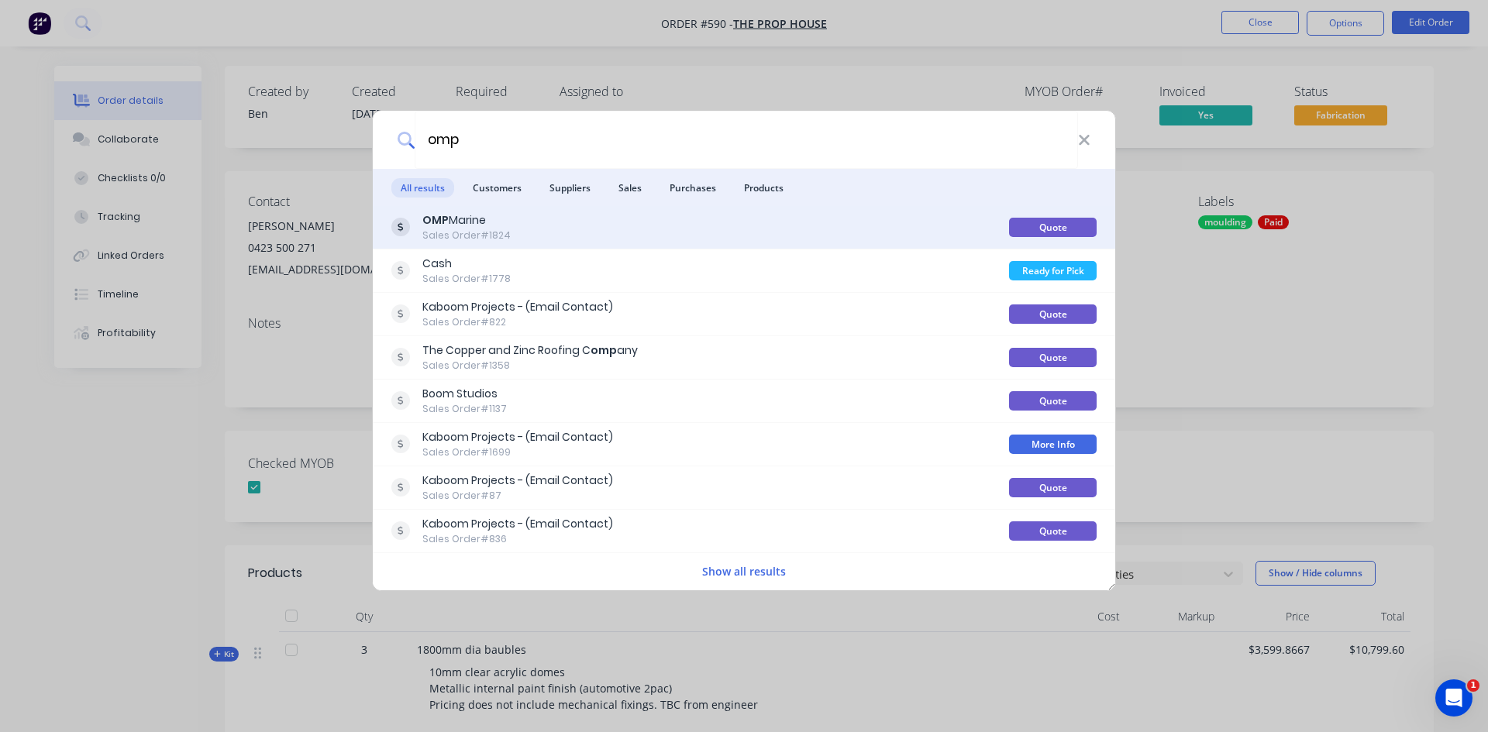
click at [581, 220] on div "OMP Marine Sales Order #1824" at bounding box center [700, 227] width 618 height 30
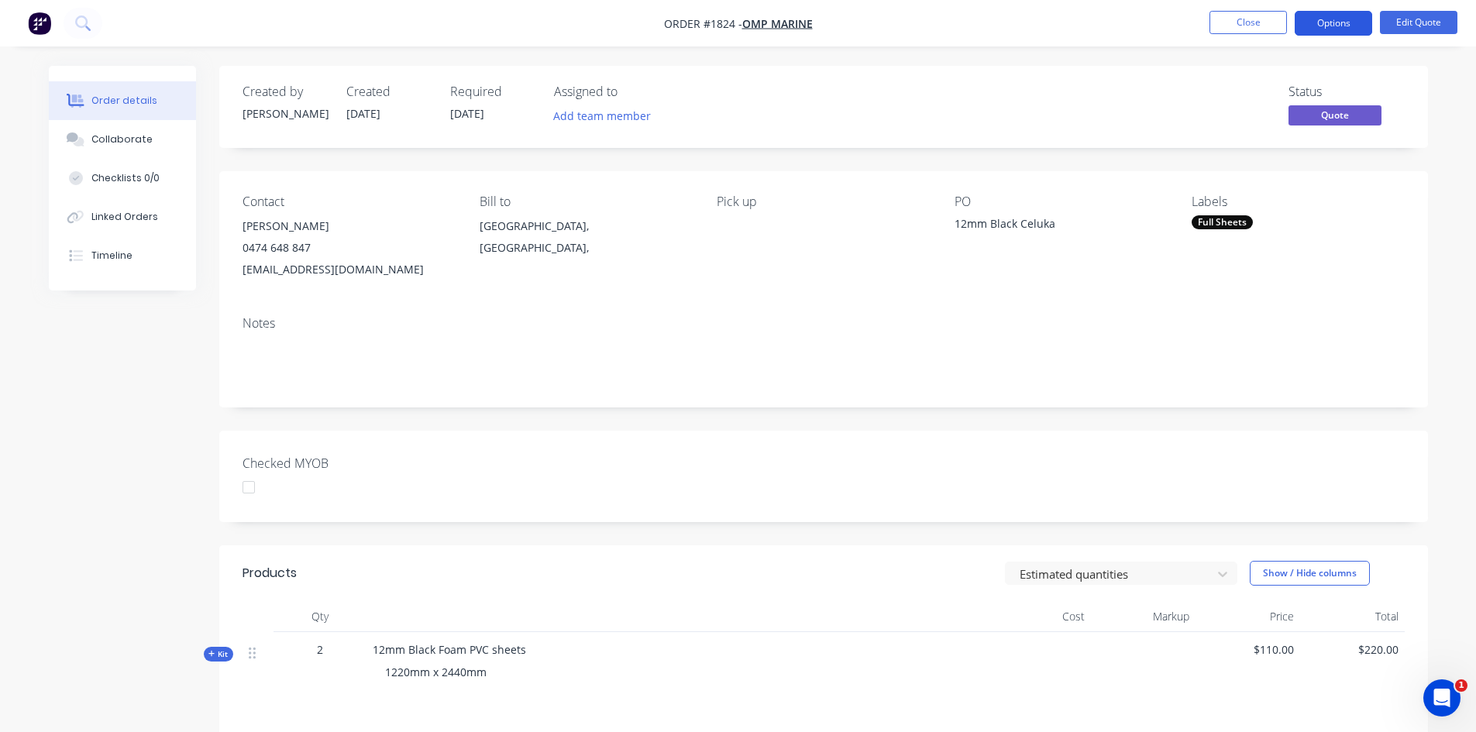
click at [1315, 27] on button "Options" at bounding box center [1333, 23] width 77 height 25
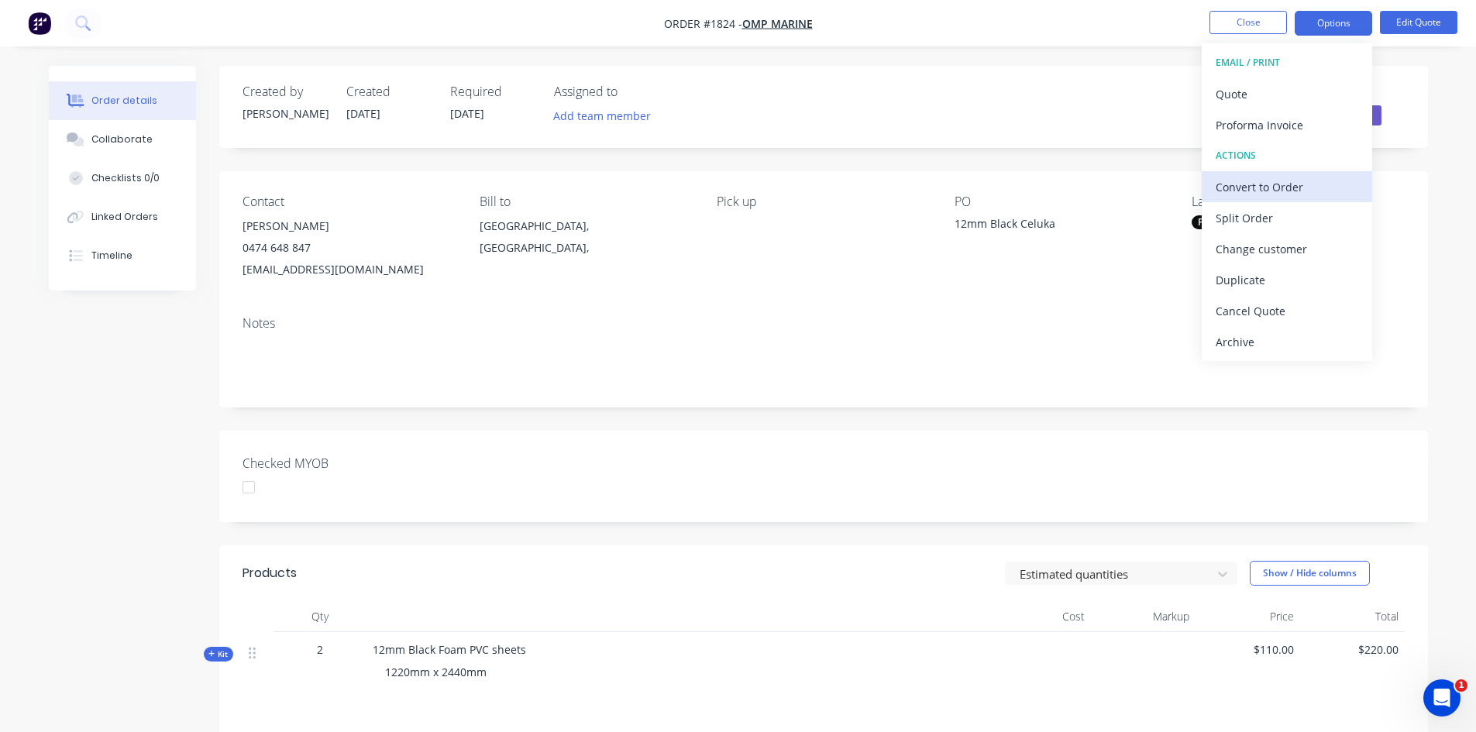
click at [1299, 180] on div "Convert to Order" at bounding box center [1287, 187] width 143 height 22
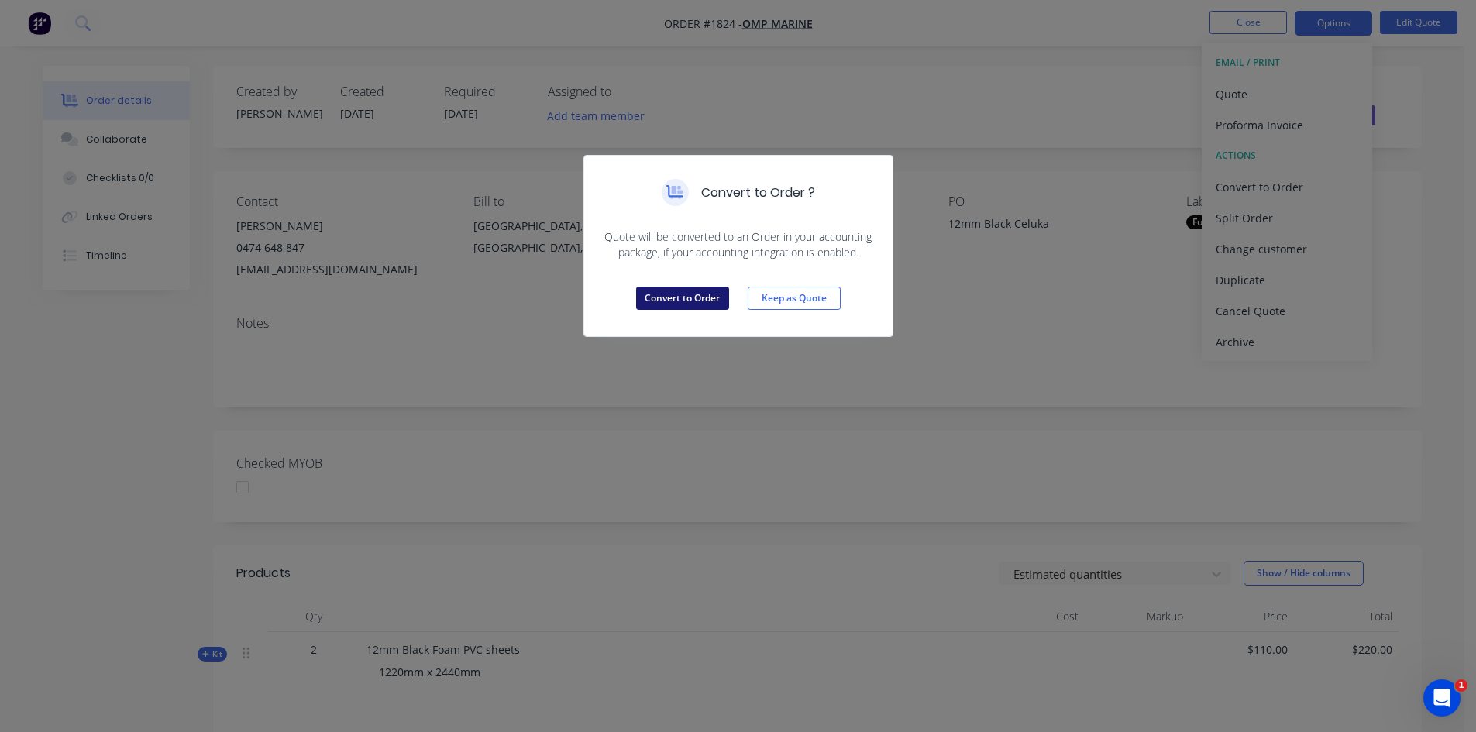
click at [666, 294] on button "Convert to Order" at bounding box center [682, 298] width 93 height 23
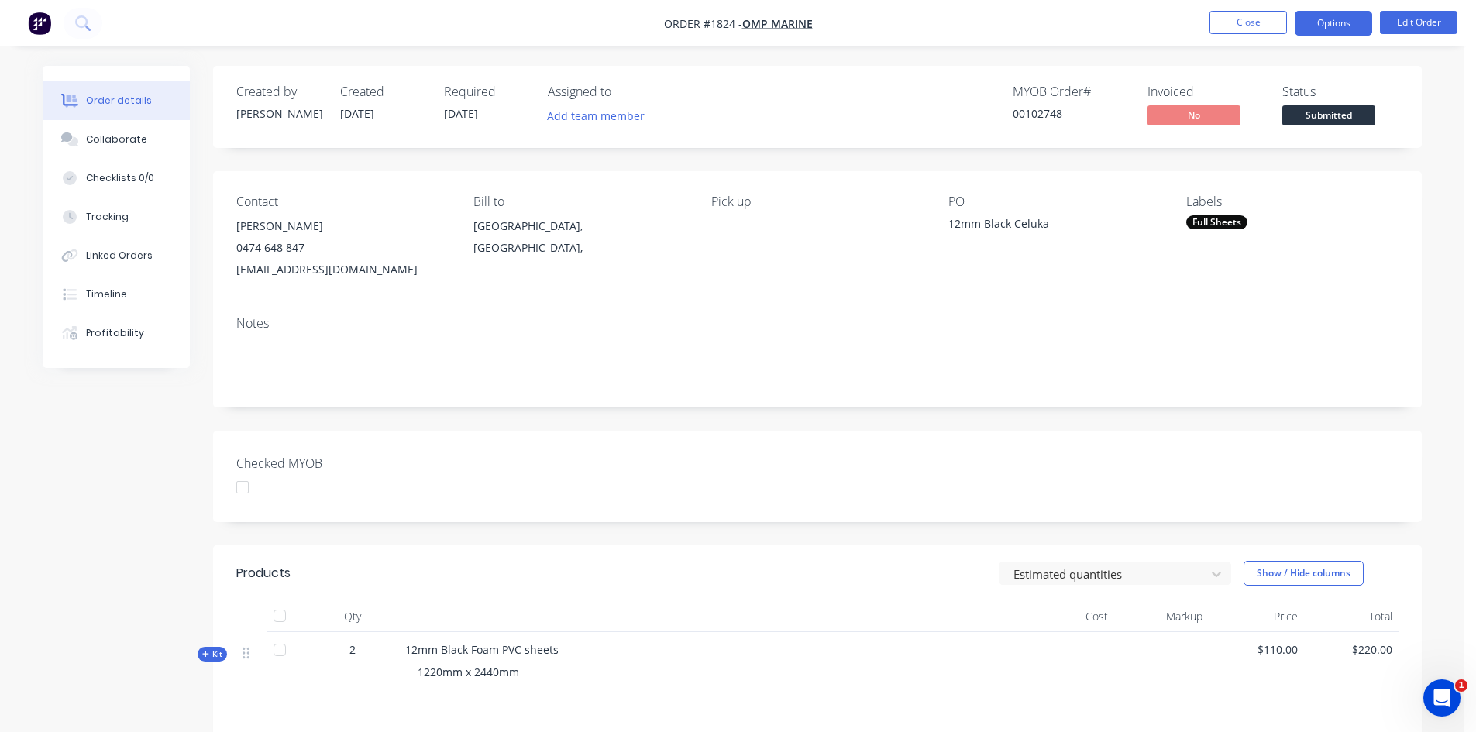
click at [1324, 22] on button "Options" at bounding box center [1333, 23] width 77 height 25
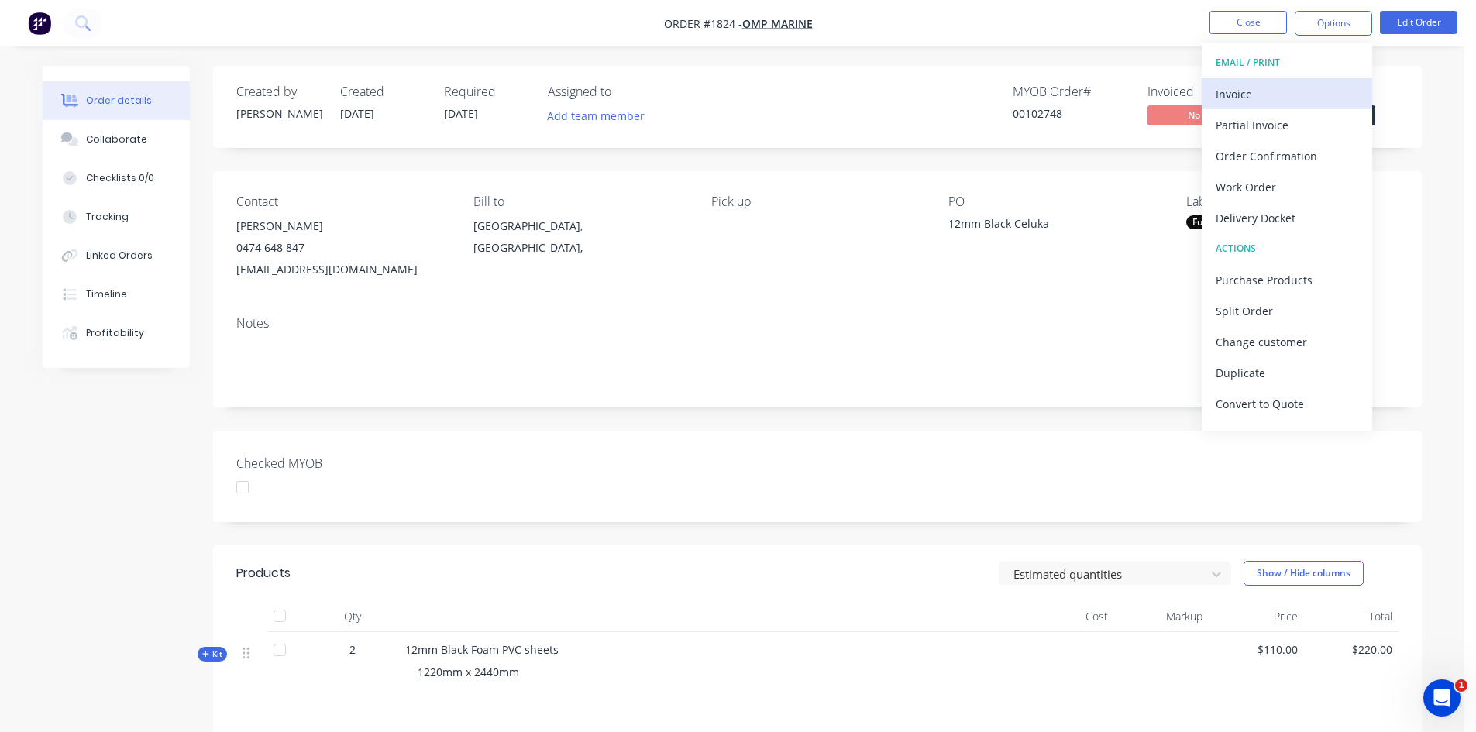
click at [1268, 89] on div "Invoice" at bounding box center [1287, 94] width 143 height 22
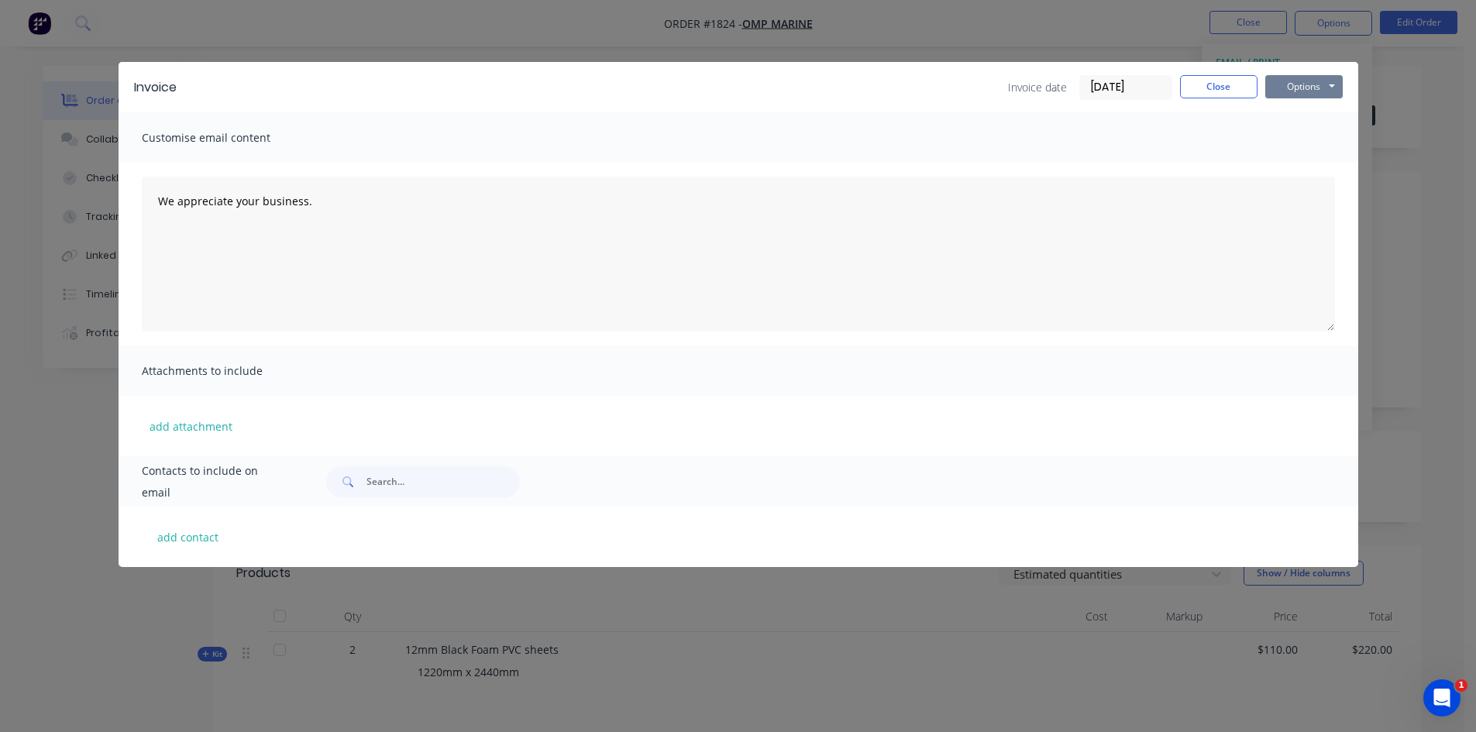
click at [1296, 88] on button "Options" at bounding box center [1303, 86] width 77 height 23
click at [1329, 133] on button "Print" at bounding box center [1314, 140] width 99 height 26
click at [1211, 82] on button "Close" at bounding box center [1218, 86] width 77 height 23
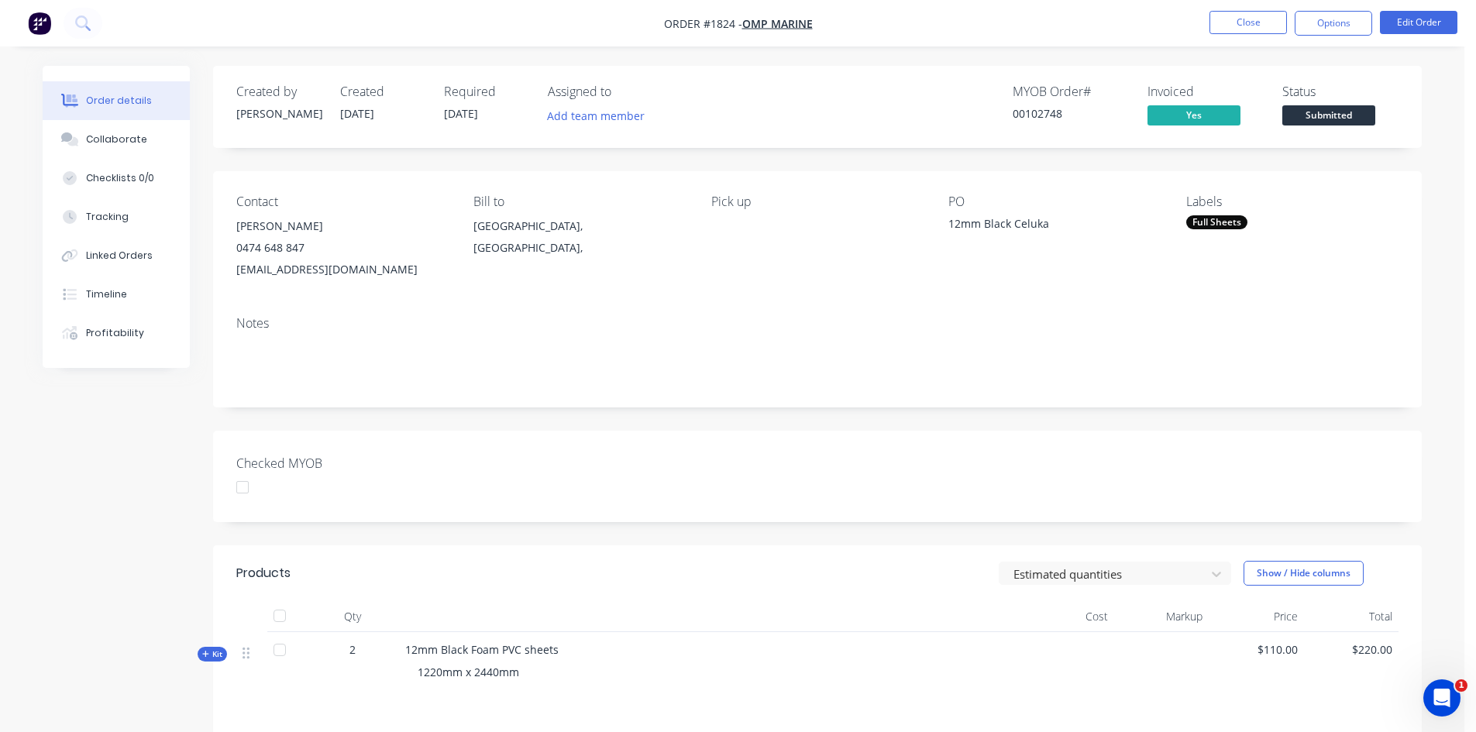
click at [1219, 225] on div "Full Sheets" at bounding box center [1216, 222] width 61 height 14
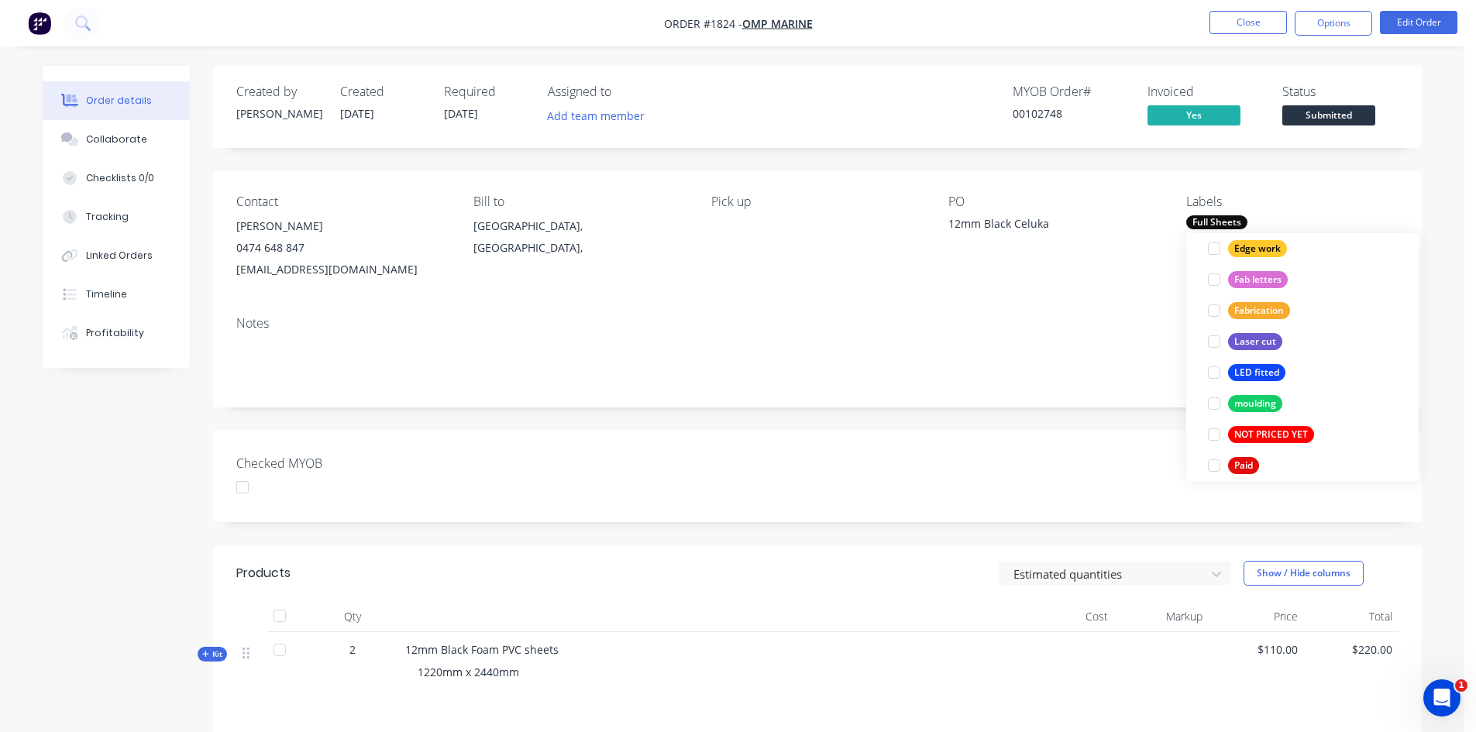
scroll to position [465, 0]
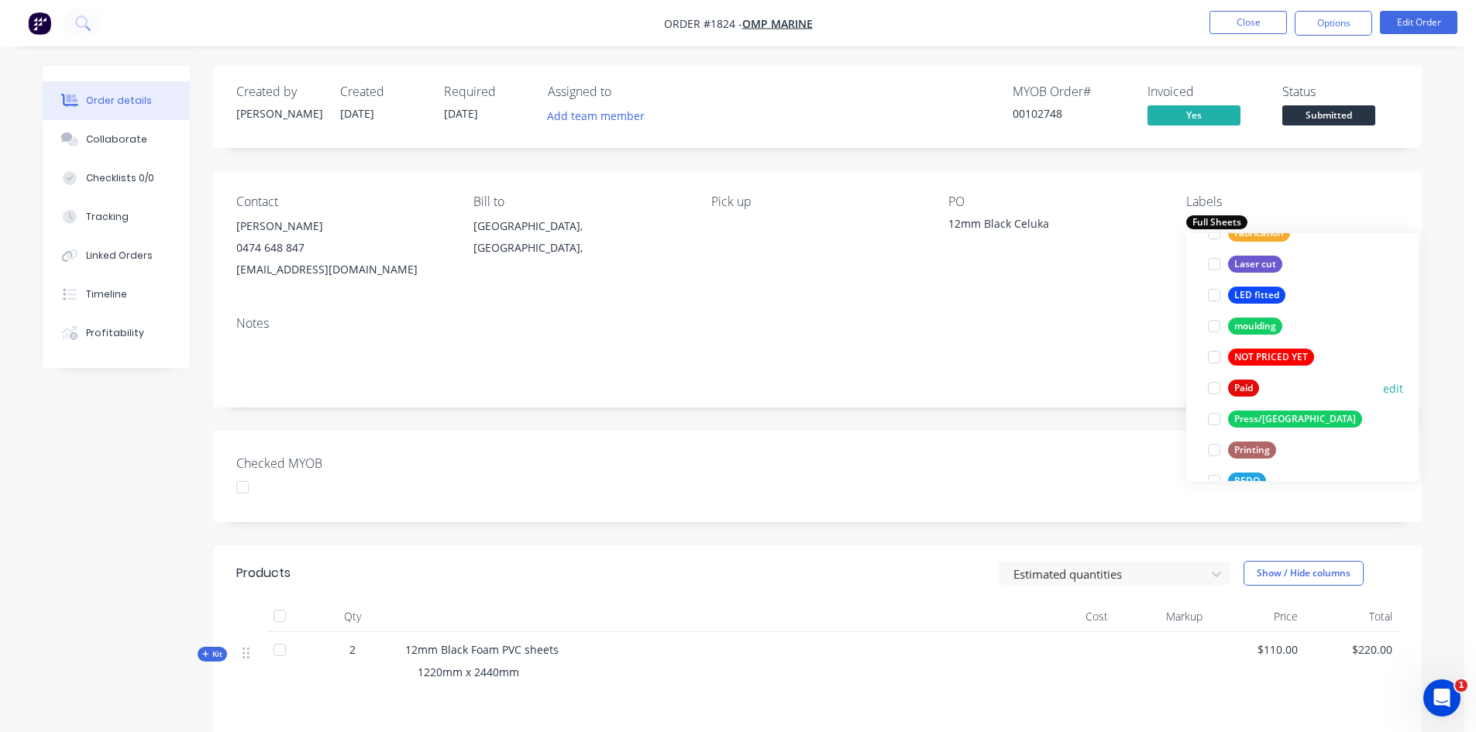
click at [1218, 384] on div at bounding box center [1214, 388] width 31 height 31
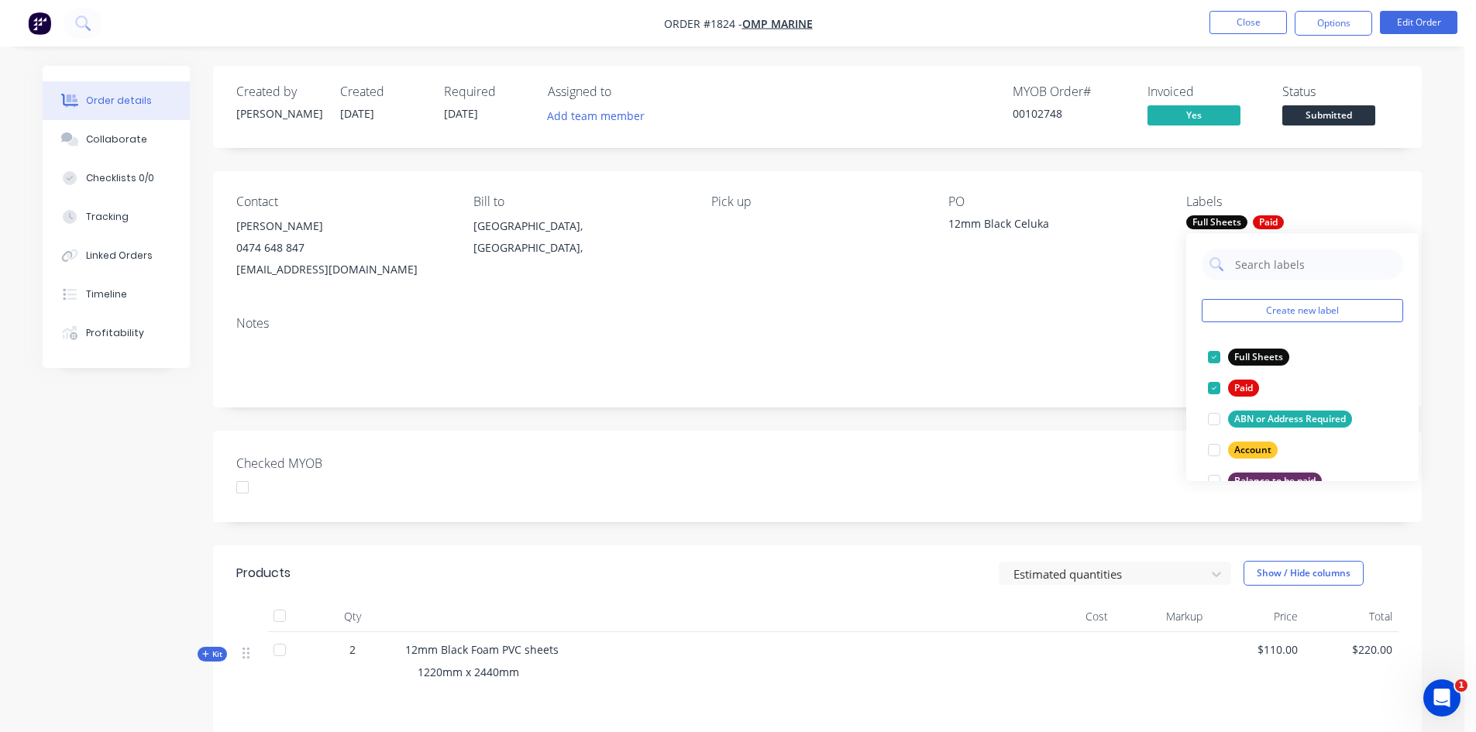
click at [1047, 334] on div "Notes" at bounding box center [817, 356] width 1209 height 104
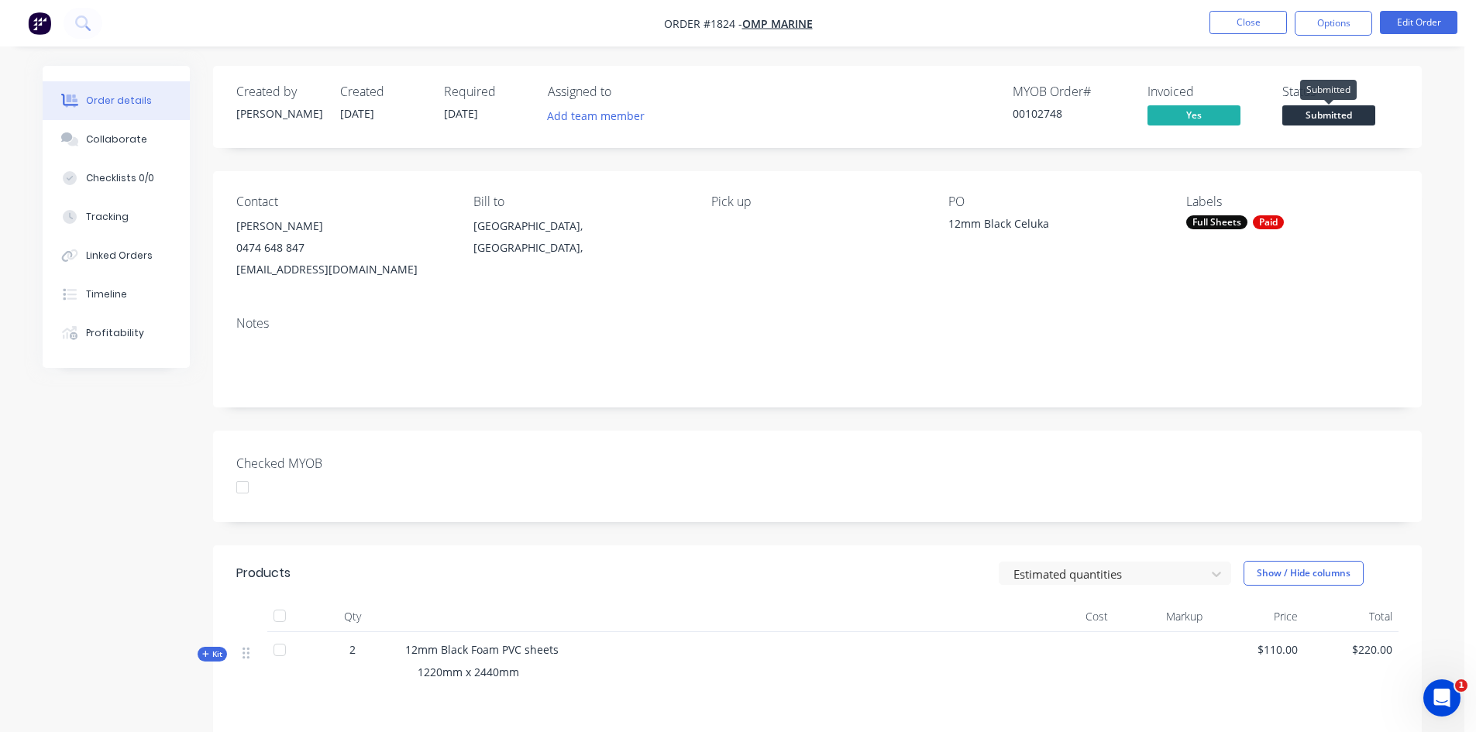
click at [1354, 113] on span "Submitted" at bounding box center [1328, 114] width 93 height 19
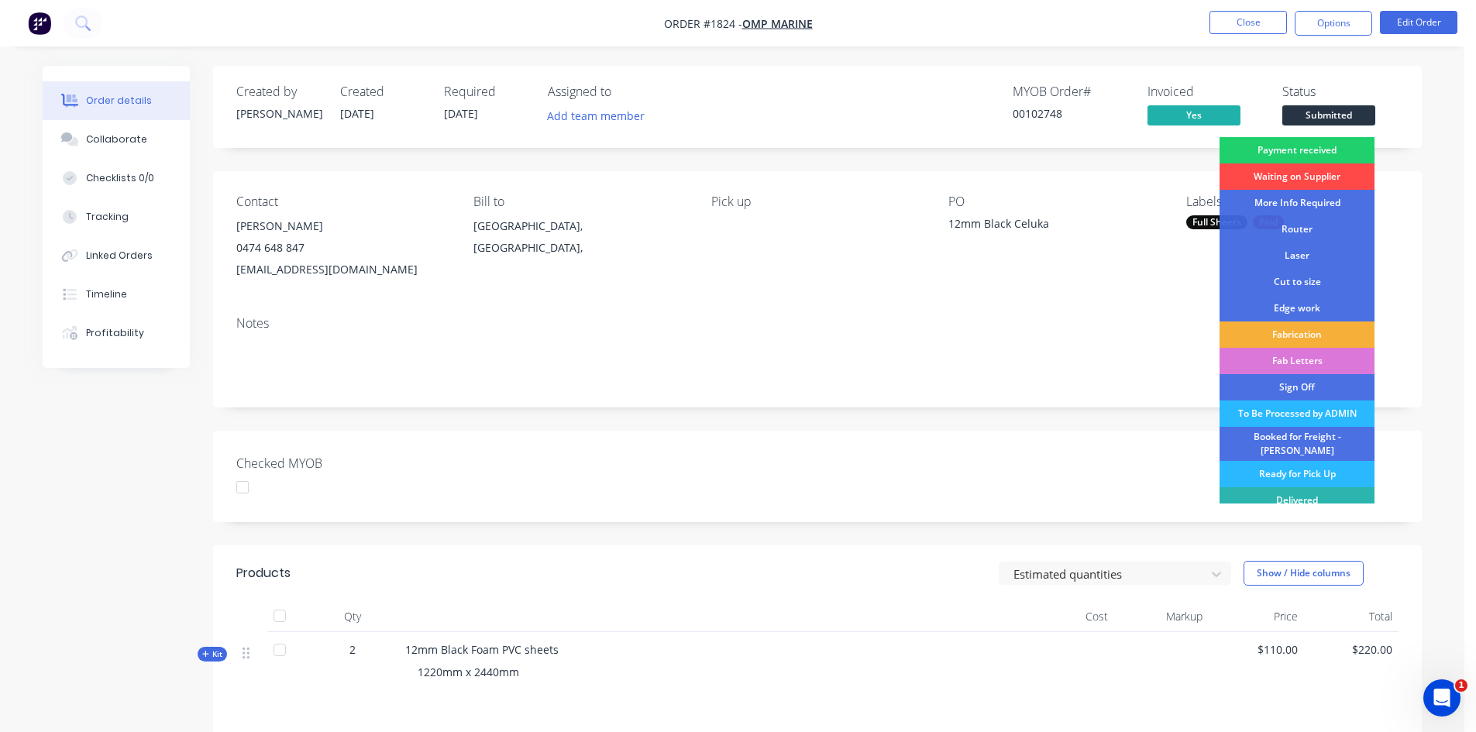
click at [1269, 177] on div "Waiting on Supplier" at bounding box center [1297, 176] width 155 height 26
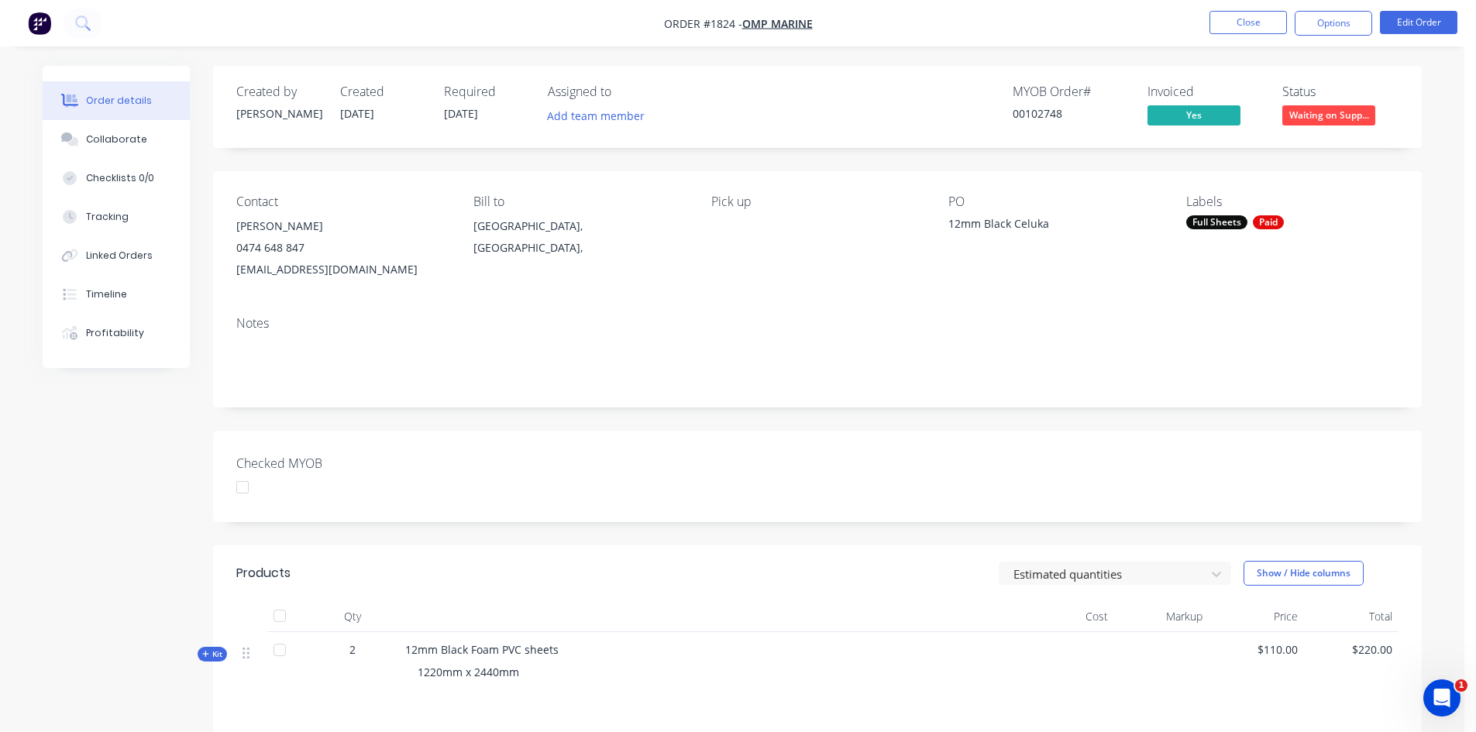
click at [34, 32] on img "button" at bounding box center [39, 23] width 23 height 23
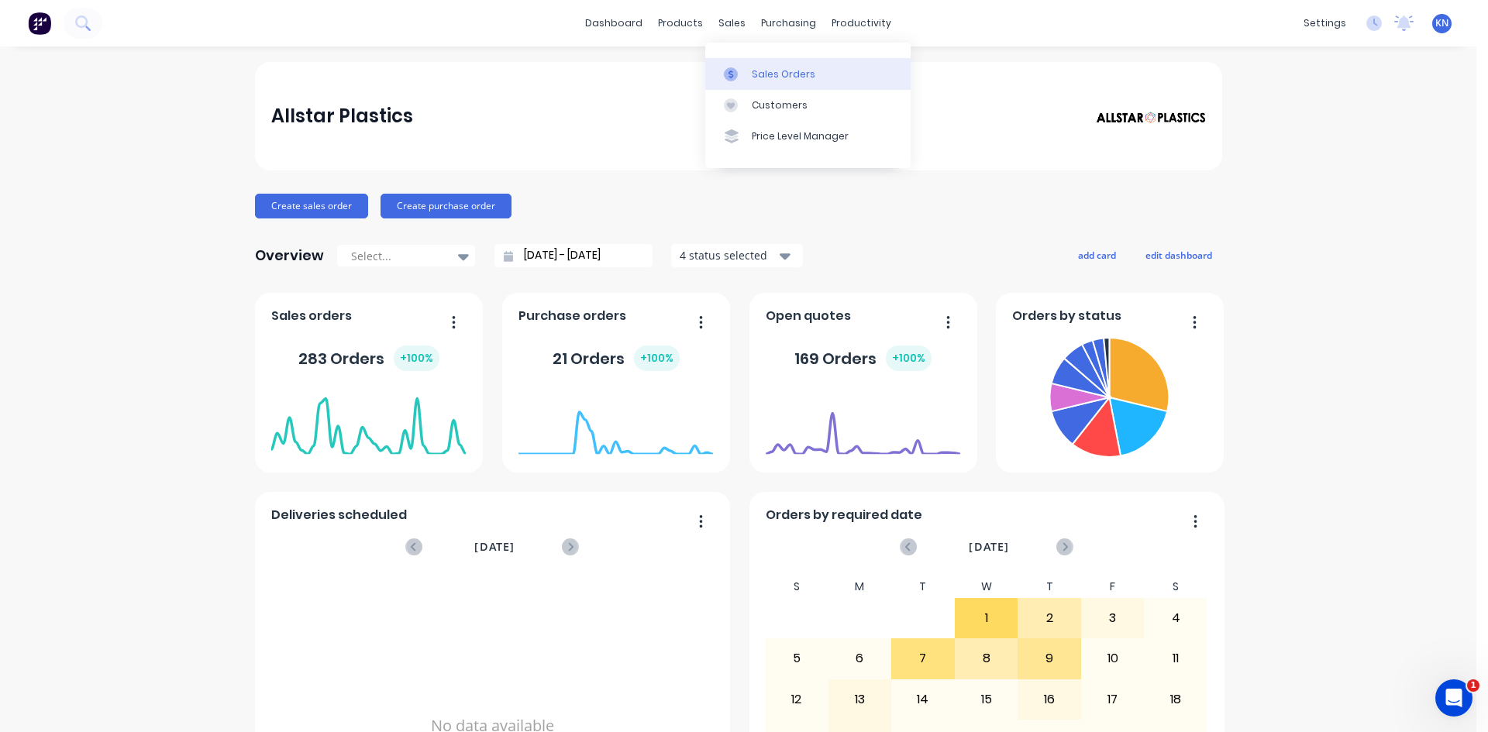
click at [762, 79] on div "Sales Orders" at bounding box center [784, 74] width 64 height 14
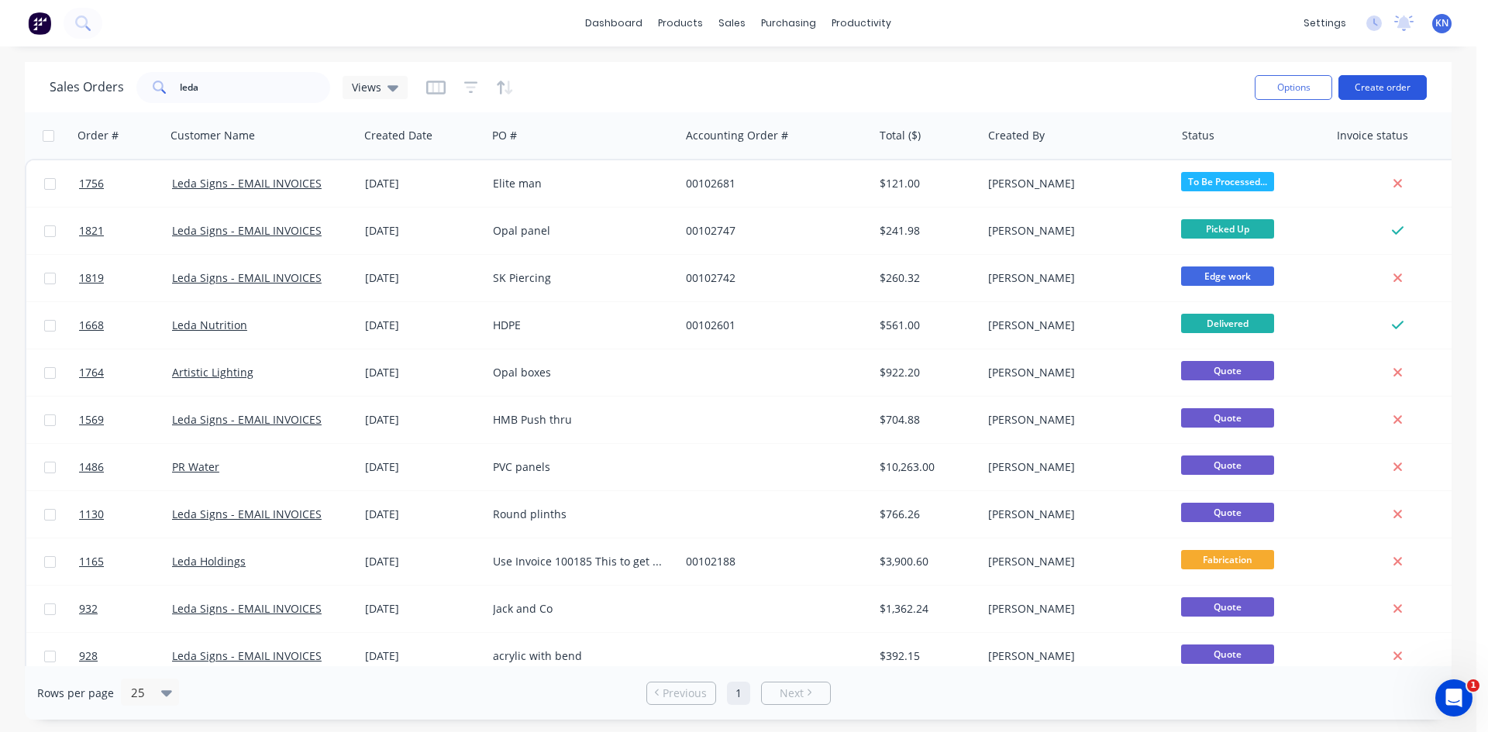
click at [1407, 79] on button "Create order" at bounding box center [1382, 87] width 88 height 25
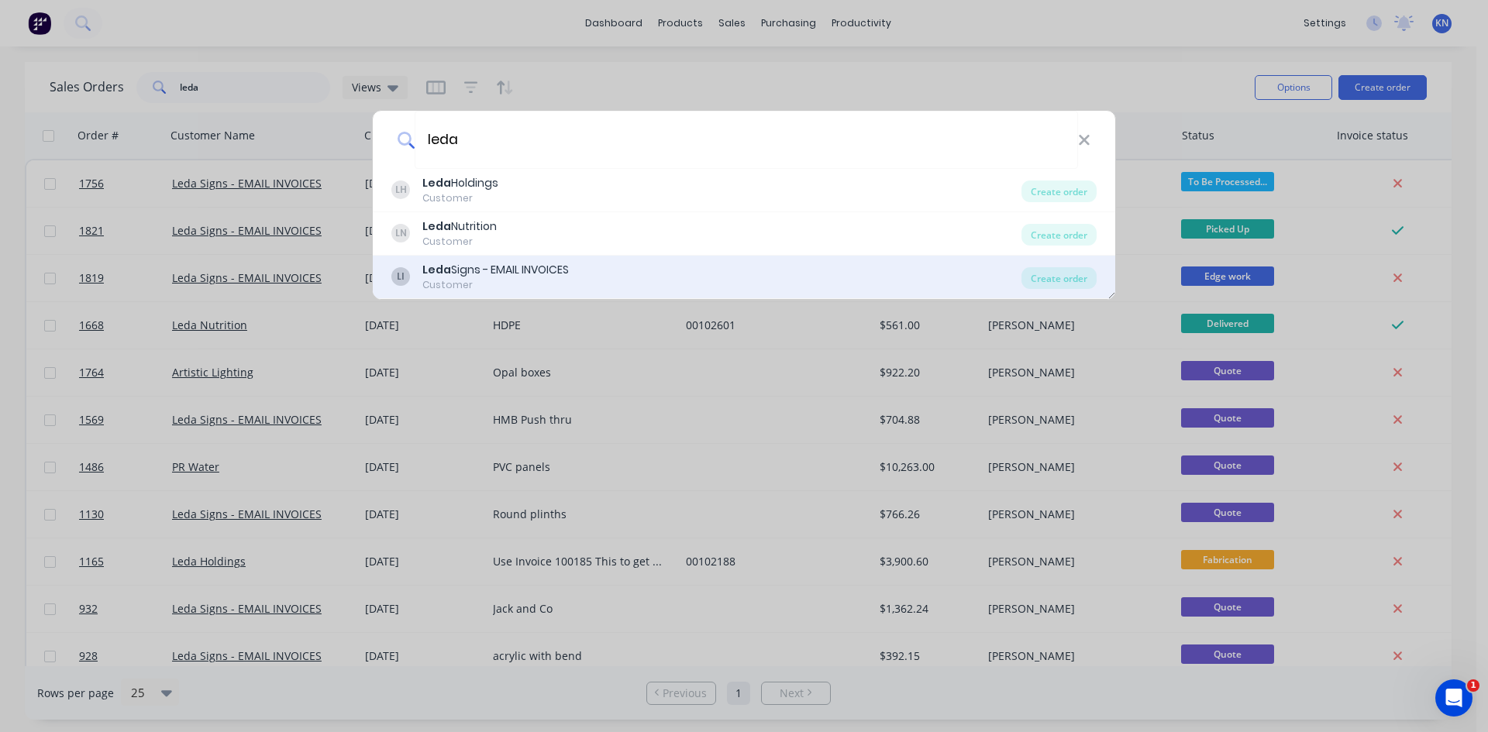
type input "leda"
click at [504, 281] on div "Customer" at bounding box center [495, 285] width 146 height 14
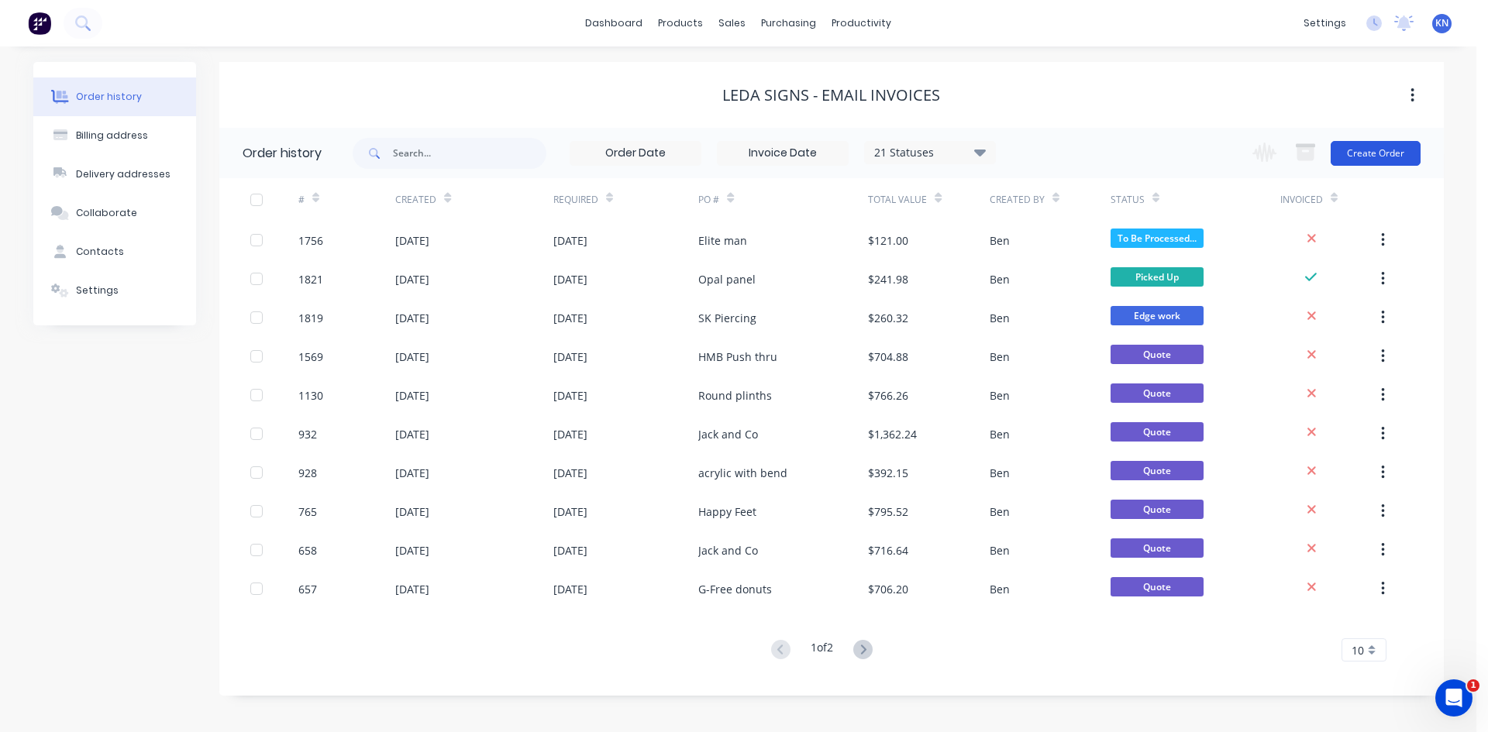
click at [1355, 159] on button "Create Order" at bounding box center [1375, 153] width 90 height 25
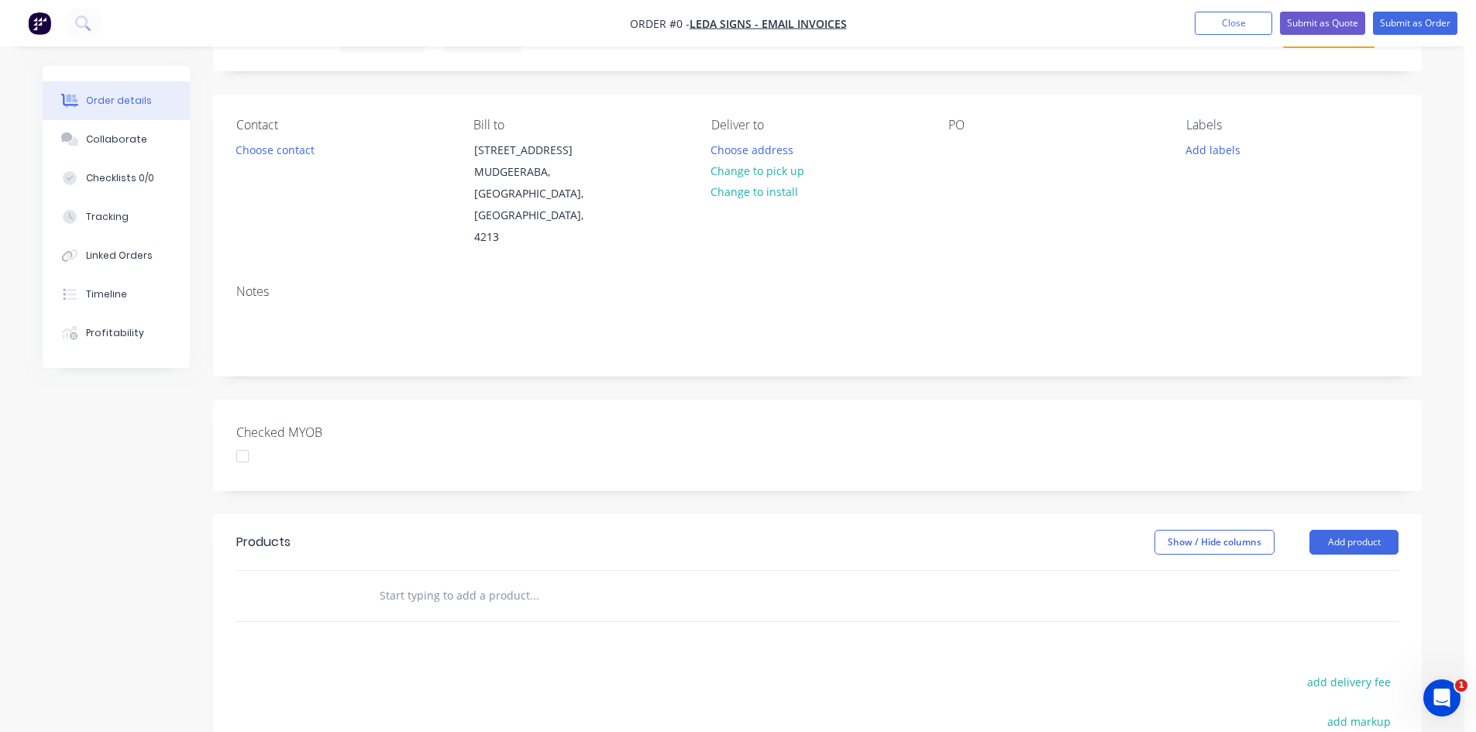
scroll to position [155, 0]
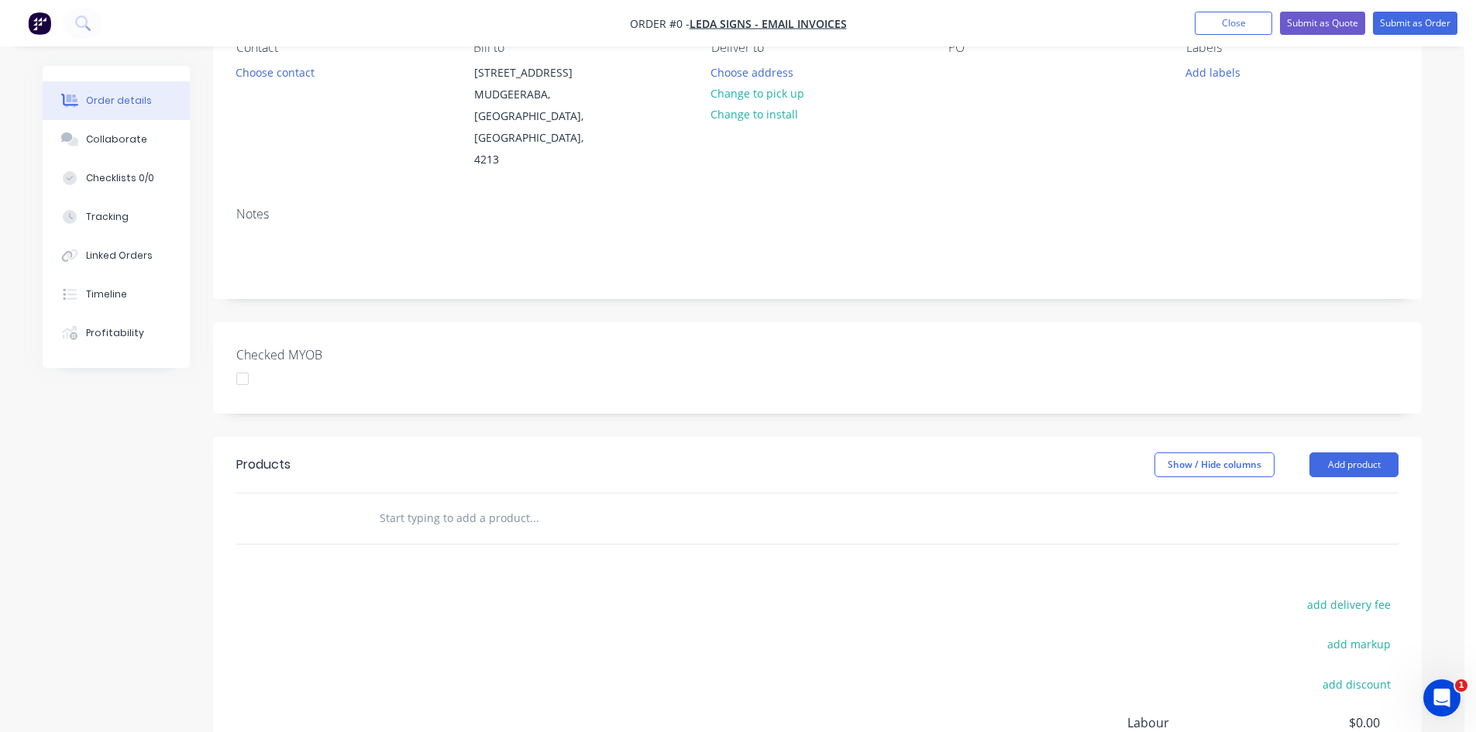
click at [539, 503] on input "text" at bounding box center [534, 518] width 310 height 31
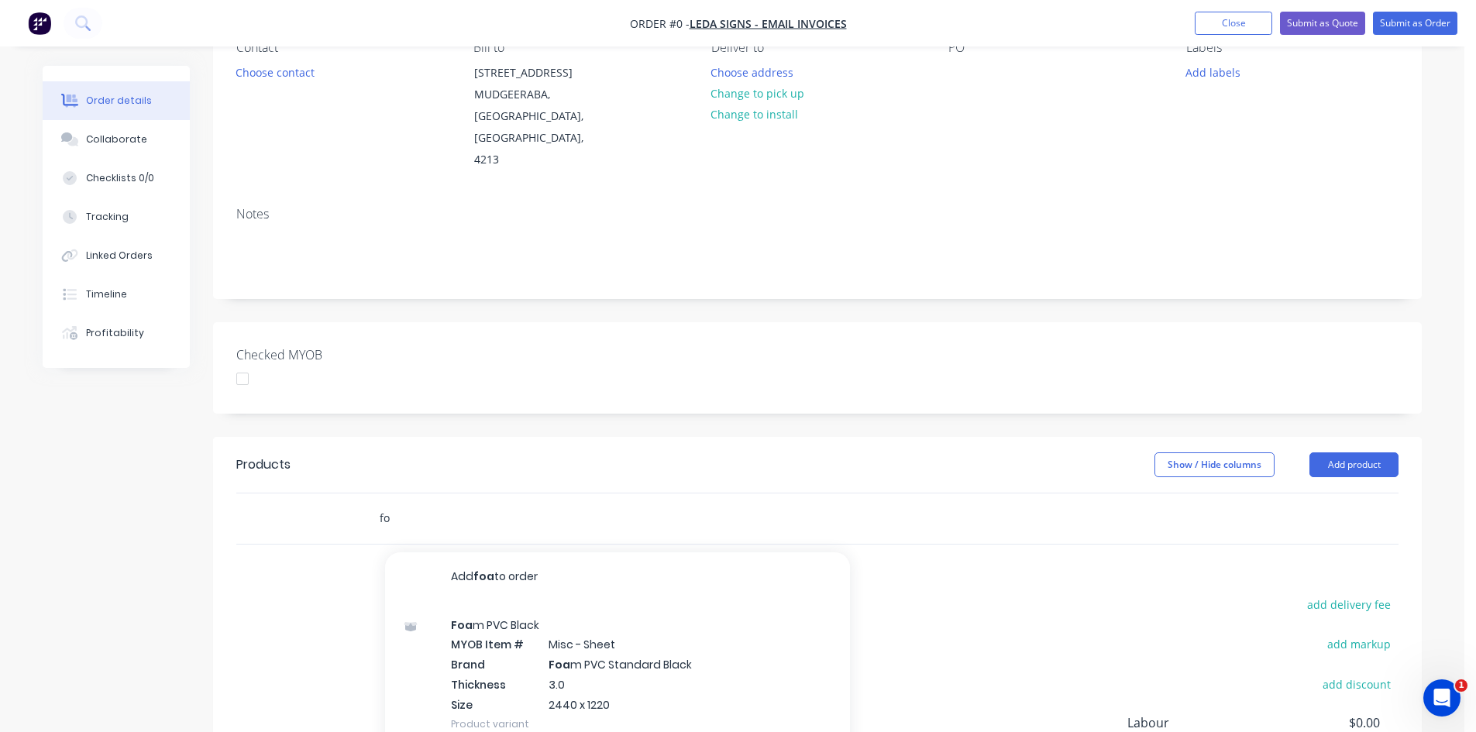
type input "f"
type input "c"
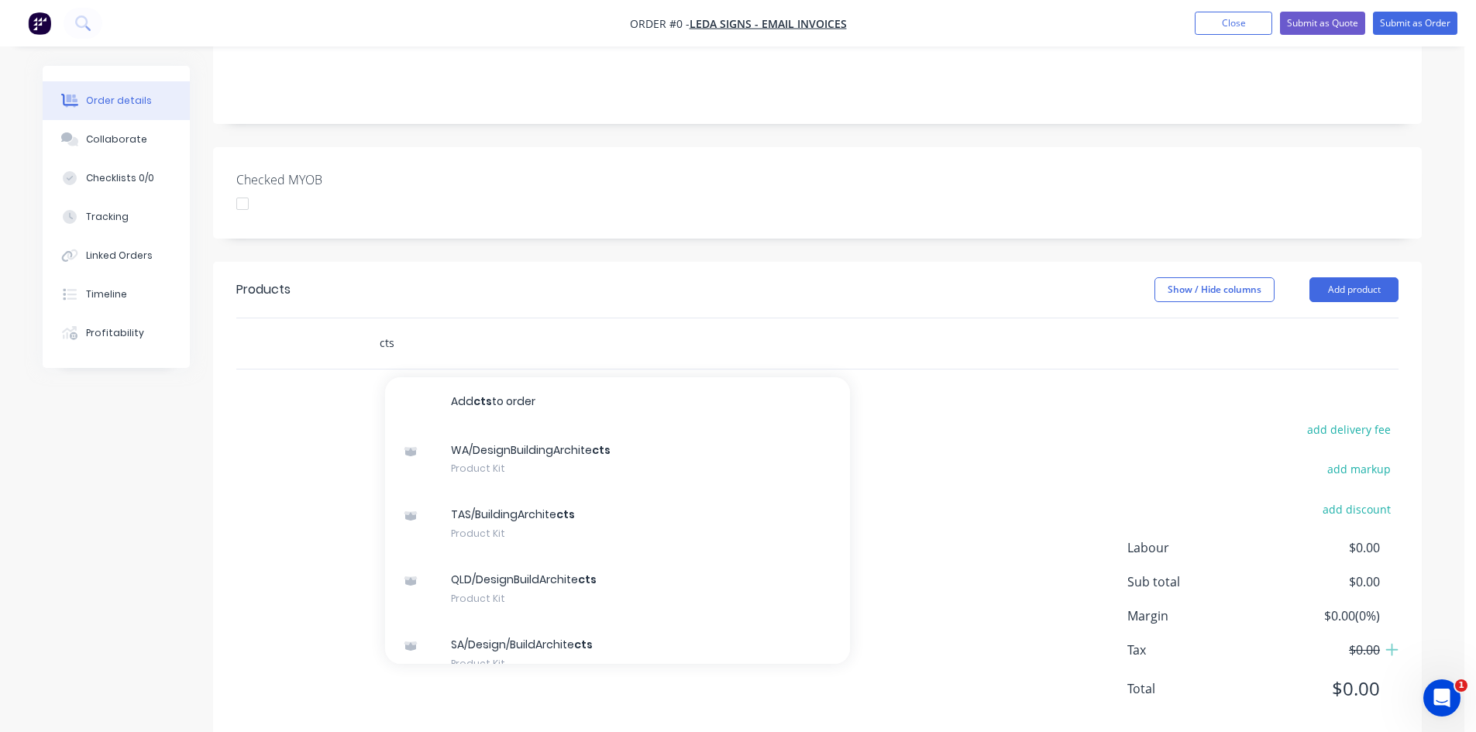
scroll to position [341, 0]
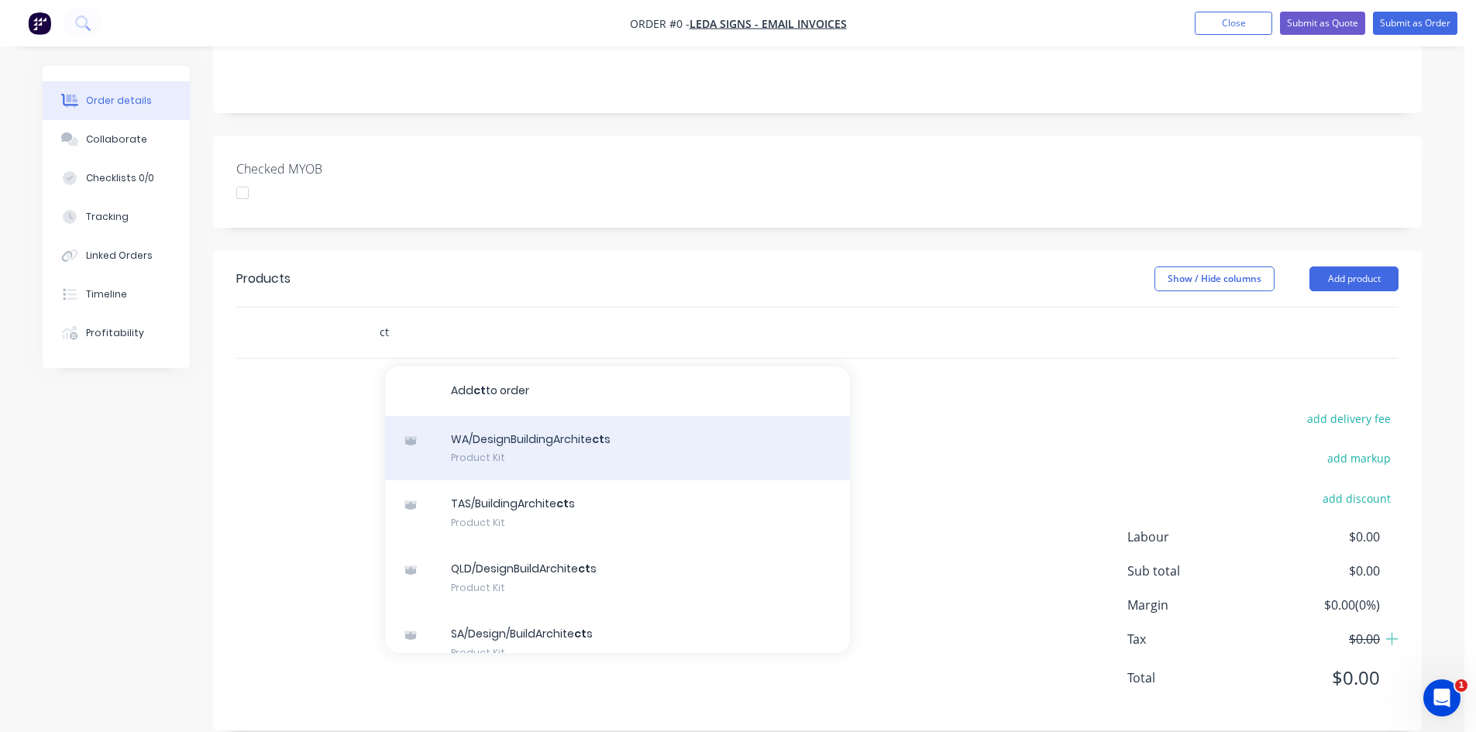
type input "c"
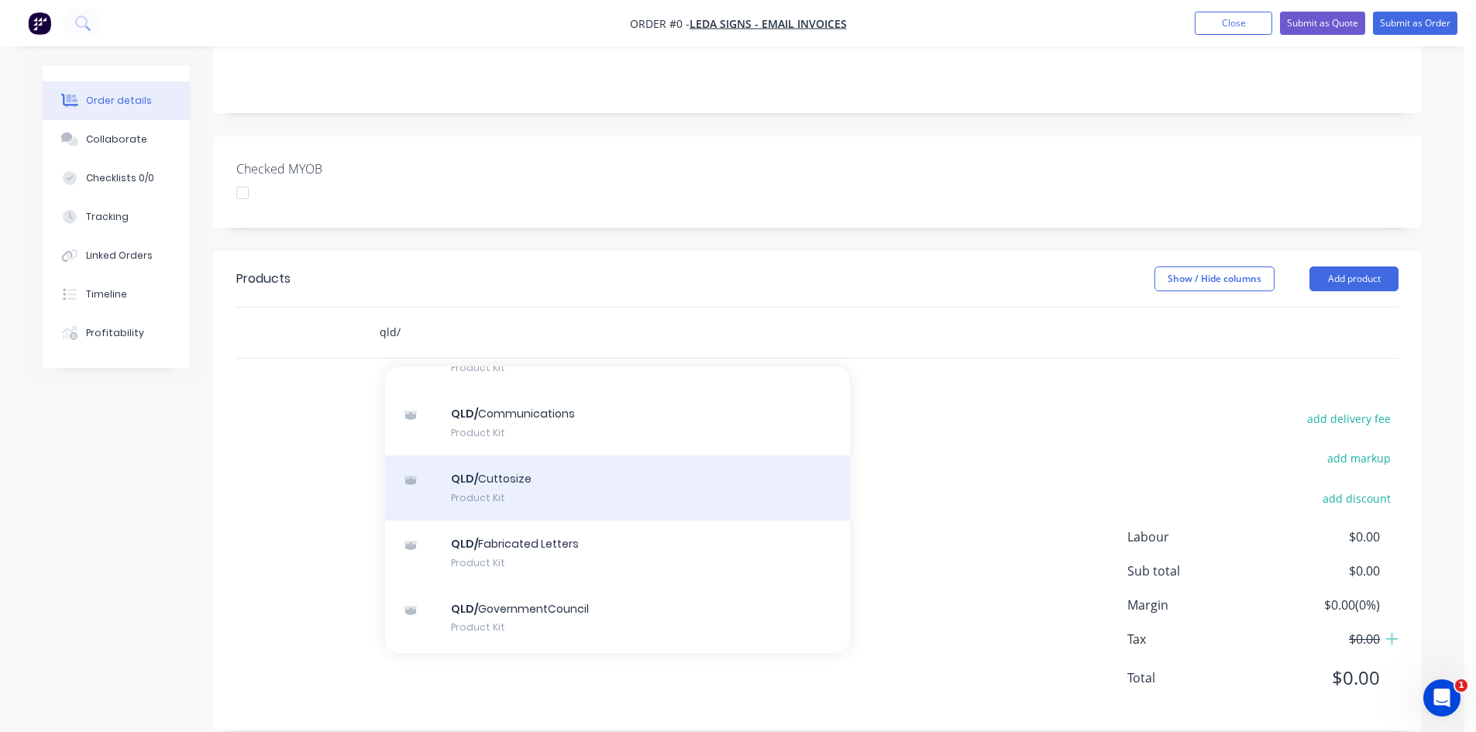
type input "qld/"
click at [513, 481] on div "QLD/ Cuttosize Product Kit" at bounding box center [617, 488] width 465 height 65
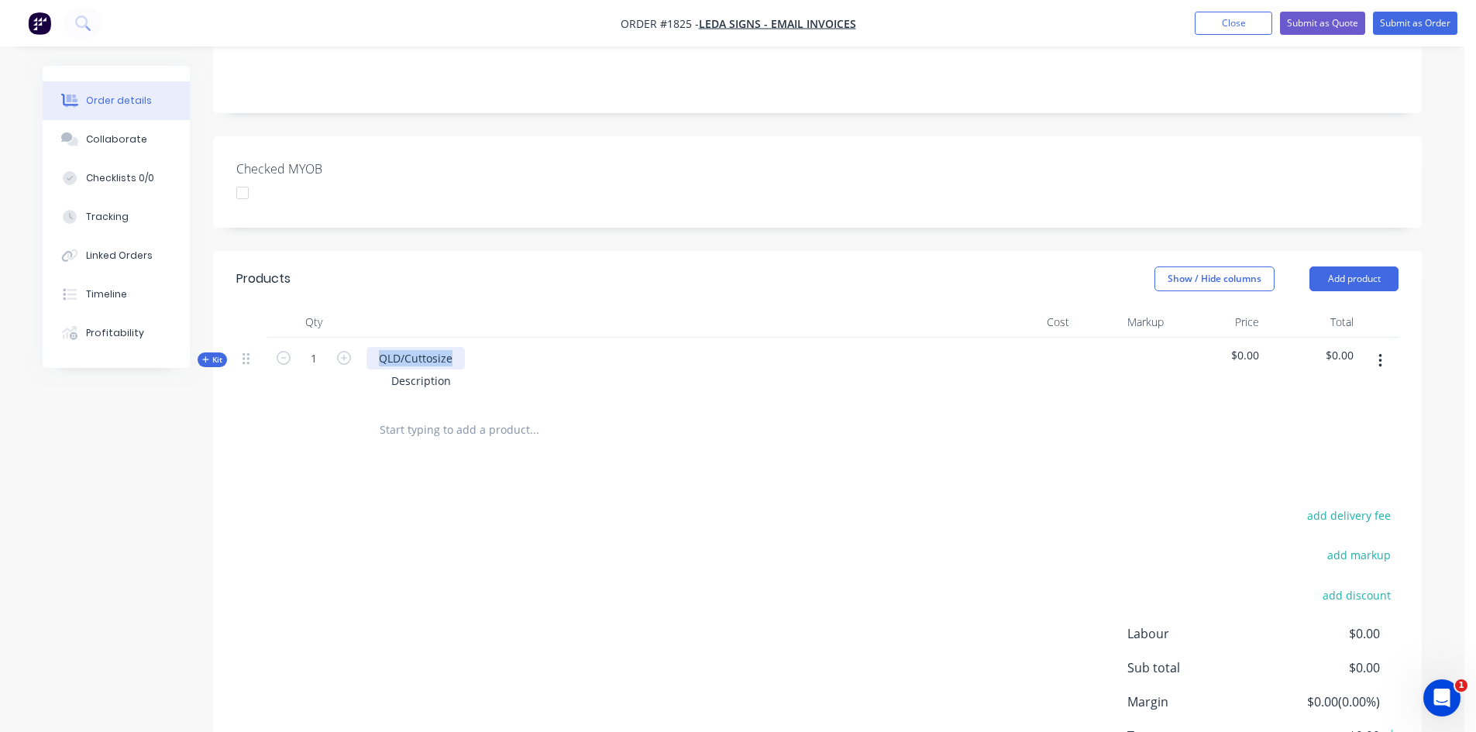
drag, startPoint x: 456, startPoint y: 334, endPoint x: 342, endPoint y: 346, distance: 114.6
click at [342, 346] on div "Kit 1 QLD/Cuttosize Description $0.00 $0.00" at bounding box center [817, 371] width 1162 height 67
click at [1385, 347] on button "button" at bounding box center [1380, 361] width 36 height 28
click at [1302, 484] on div "Delete" at bounding box center [1324, 495] width 119 height 22
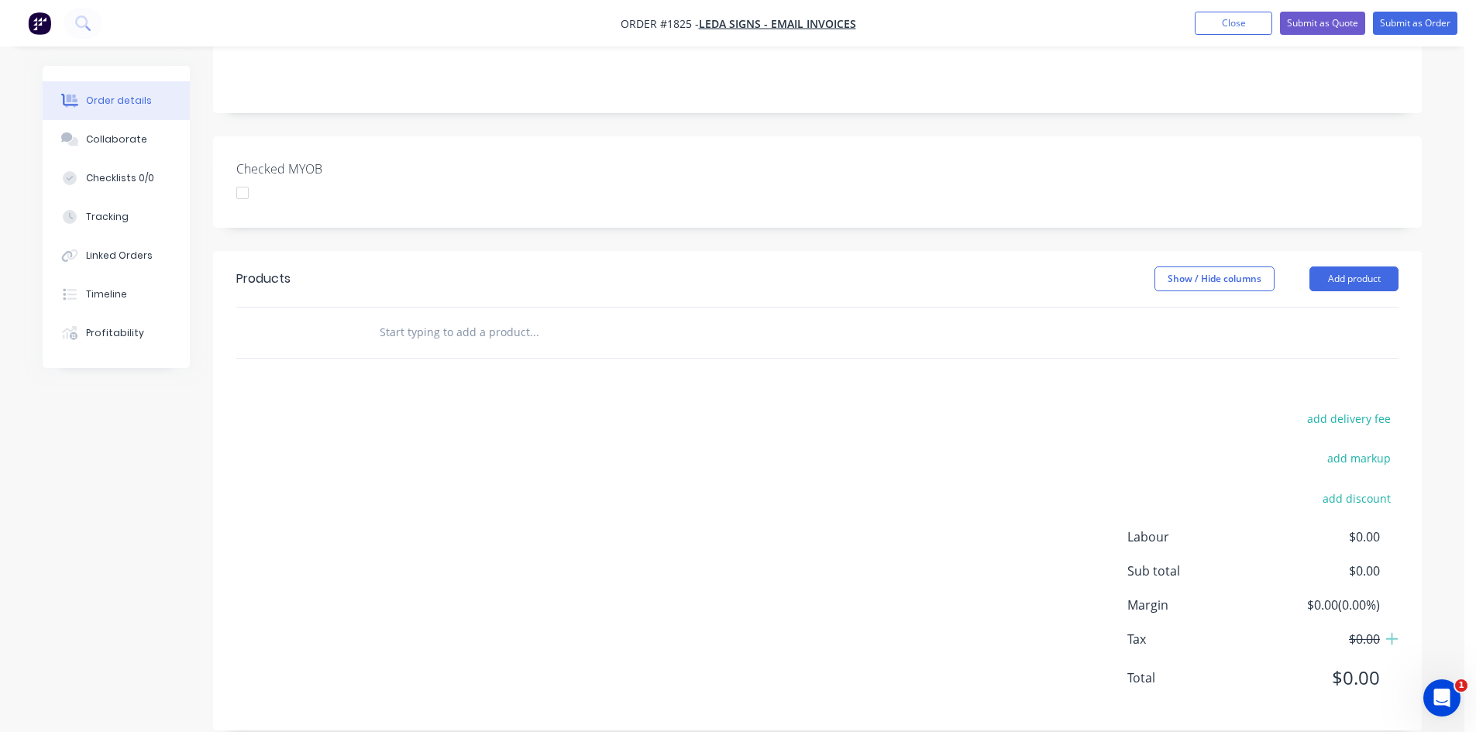
click at [419, 328] on div at bounding box center [639, 333] width 558 height 50
click at [400, 320] on input "text" at bounding box center [534, 332] width 310 height 31
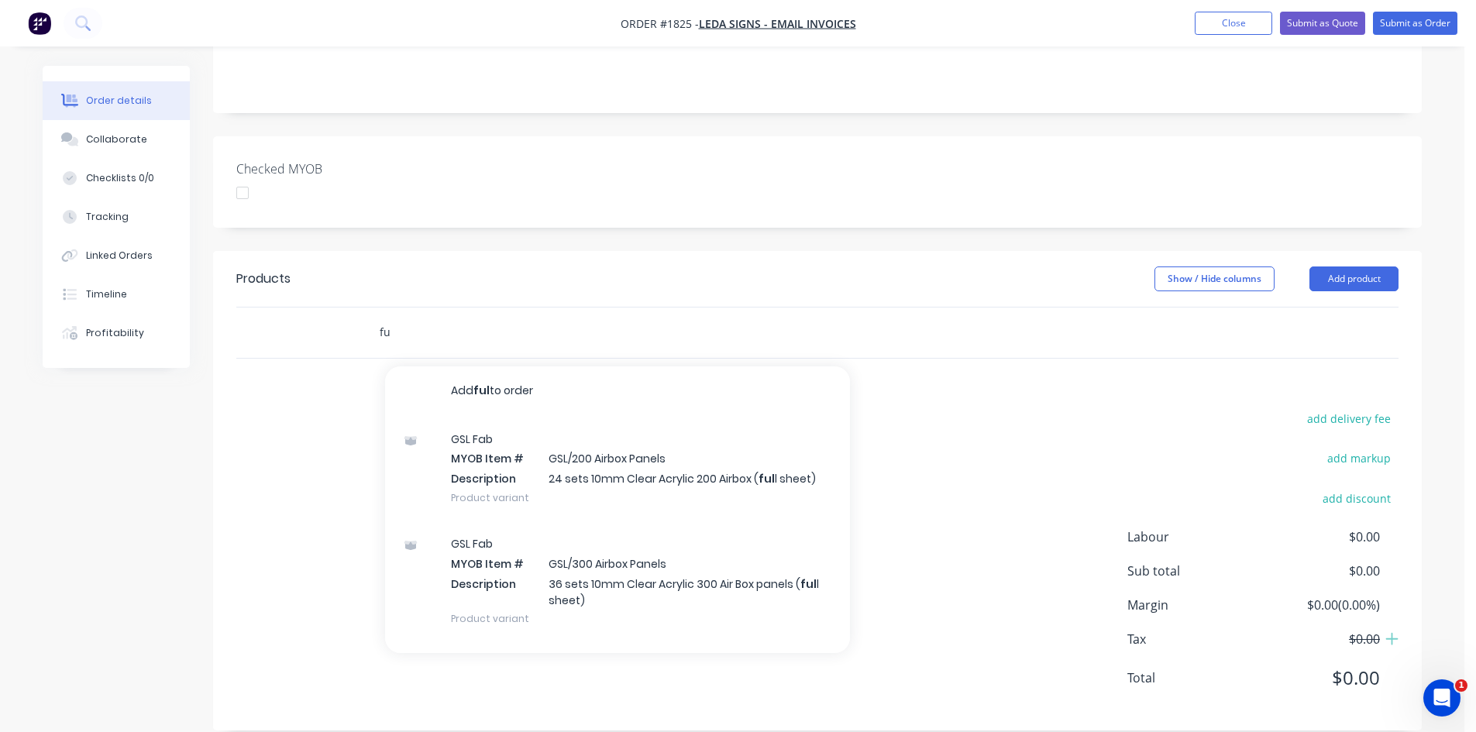
type input "f"
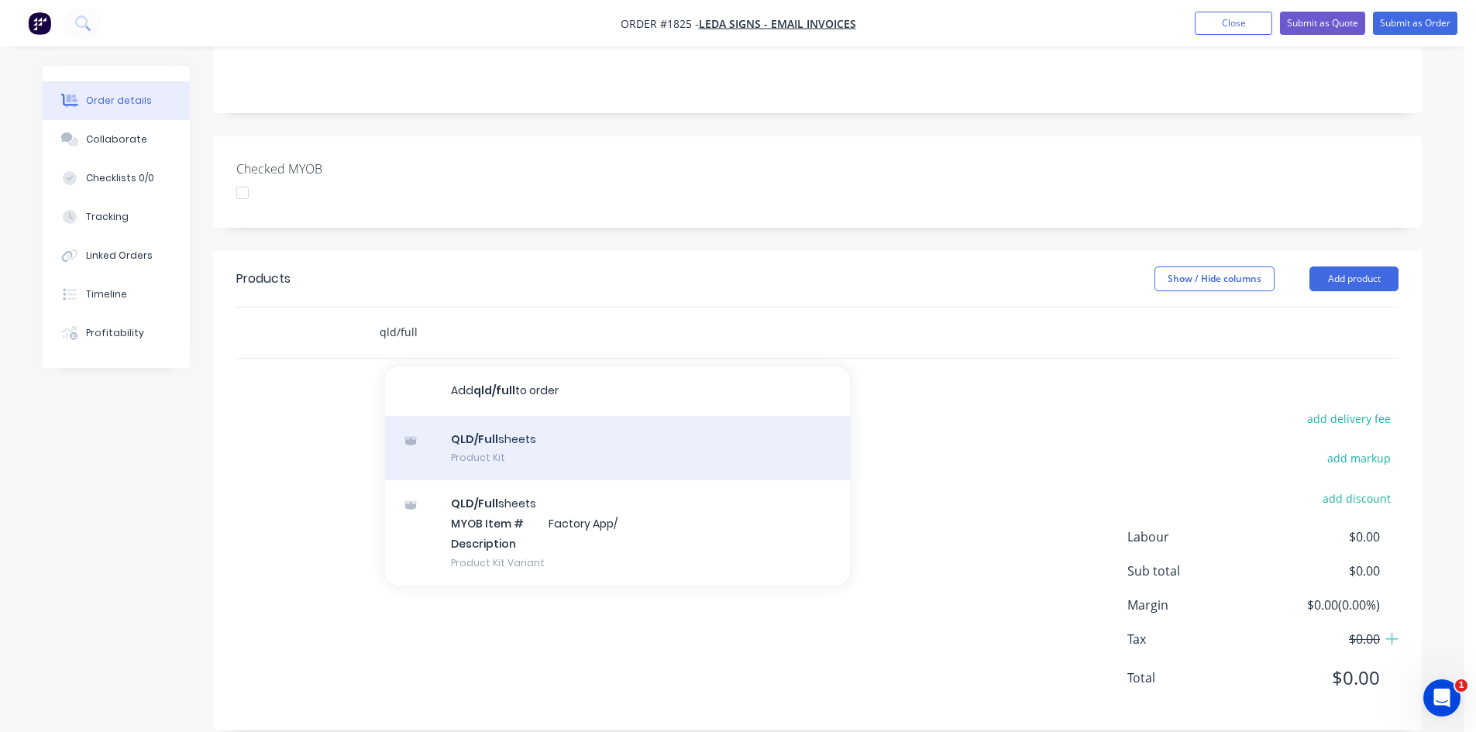
type input "qld/full"
click at [485, 433] on div "QLD/Full sheets Product Kit" at bounding box center [617, 448] width 465 height 65
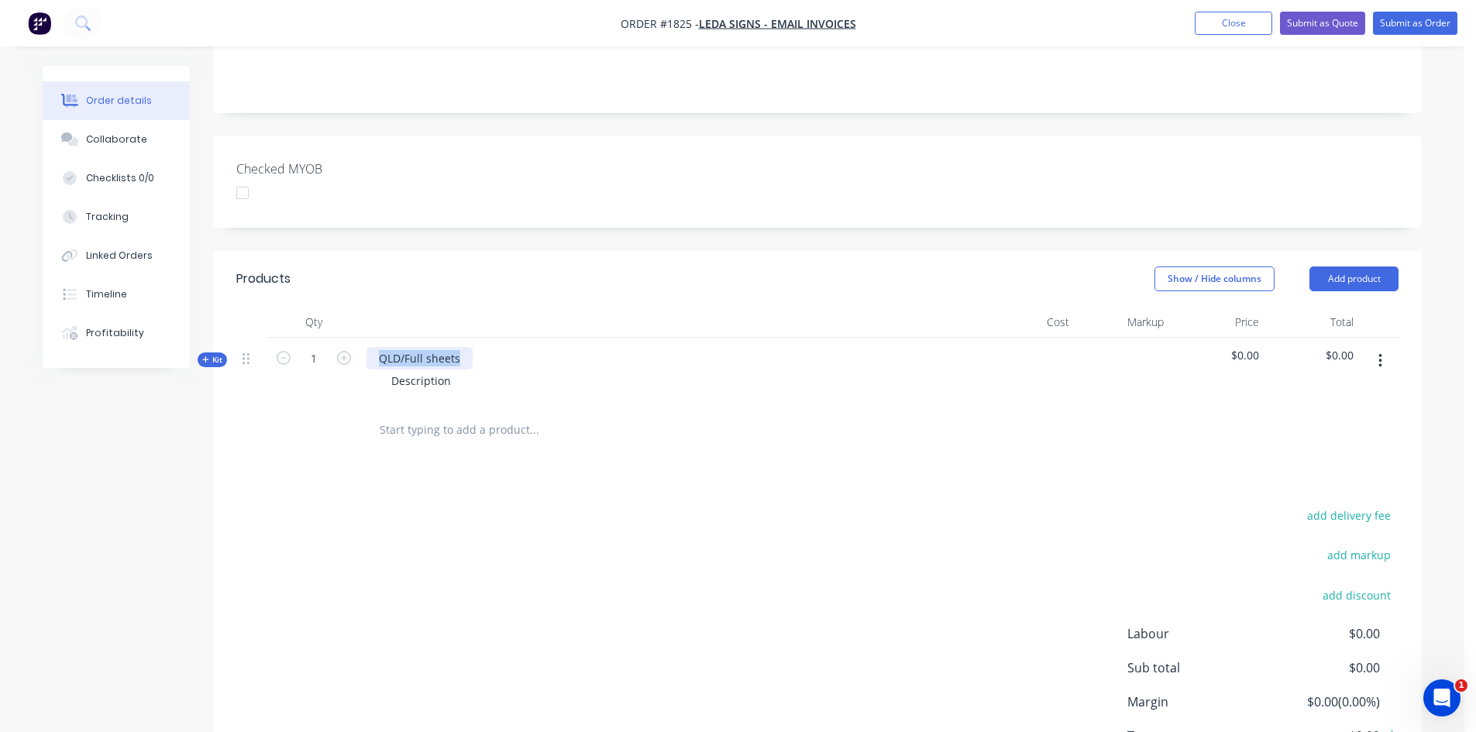
drag, startPoint x: 463, startPoint y: 337, endPoint x: 219, endPoint y: 373, distance: 247.4
click at [219, 373] on div "Qty Cost Markup Price Total Kit 1 QLD/Full sheets Description $0.00 $0.00" at bounding box center [817, 381] width 1209 height 149
click at [219, 353] on button "Kit" at bounding box center [212, 360] width 29 height 15
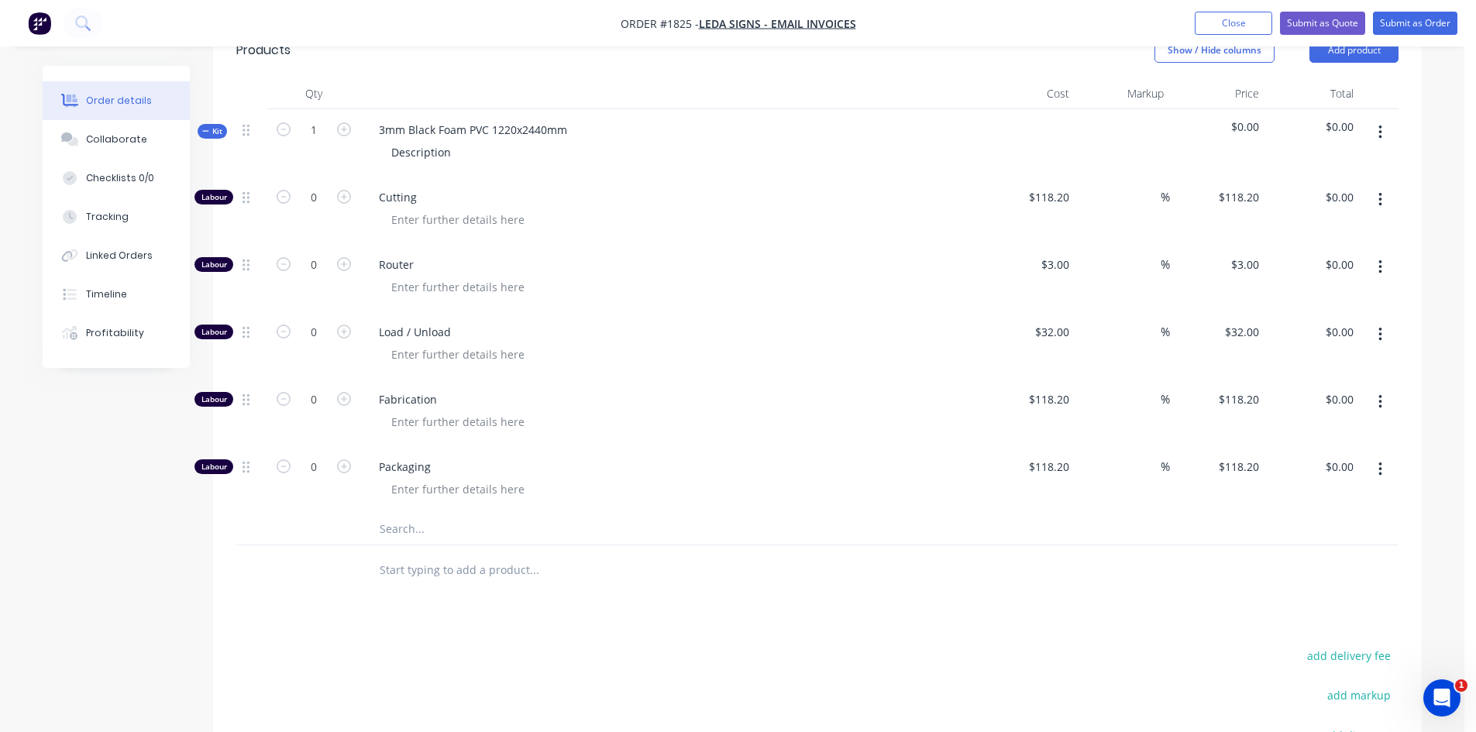
scroll to position [573, 0]
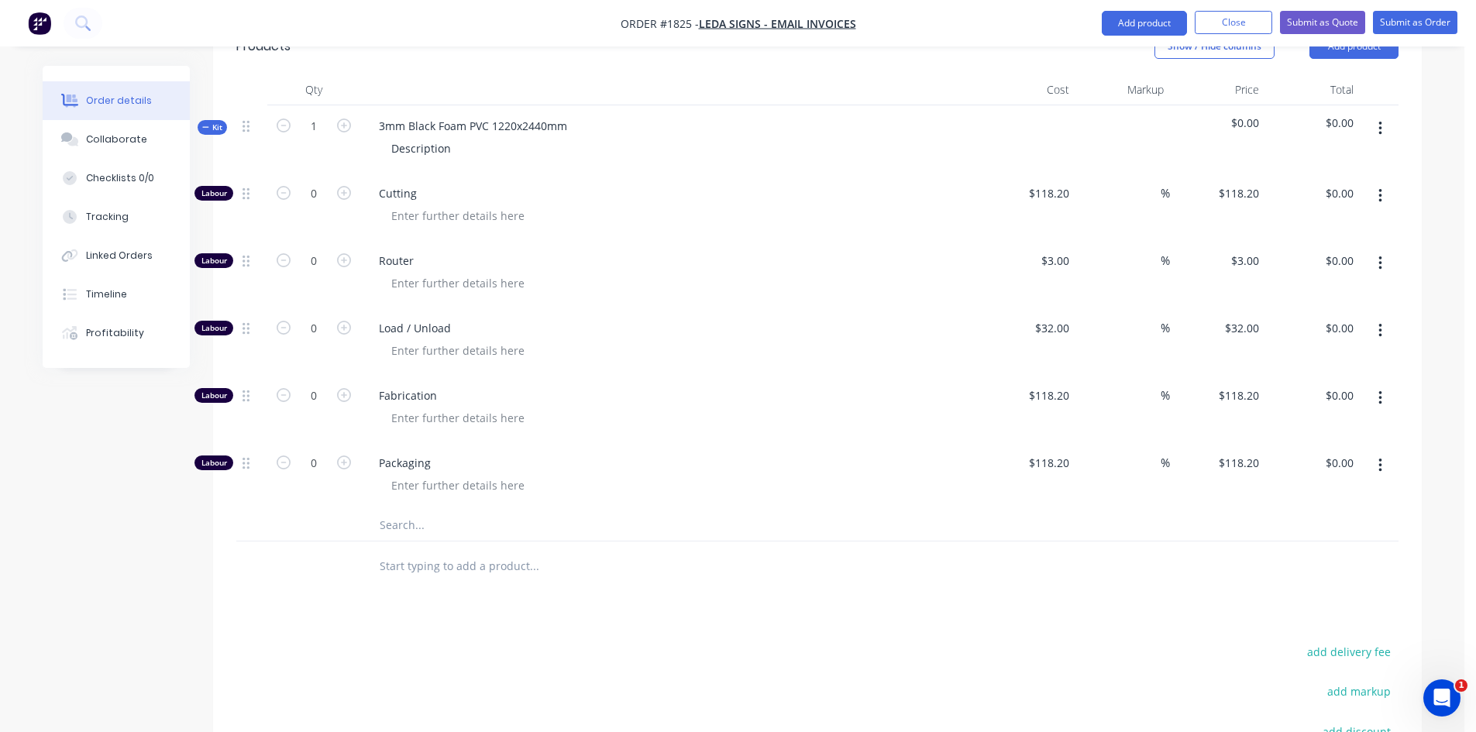
click at [414, 510] on input "text" at bounding box center [534, 525] width 310 height 31
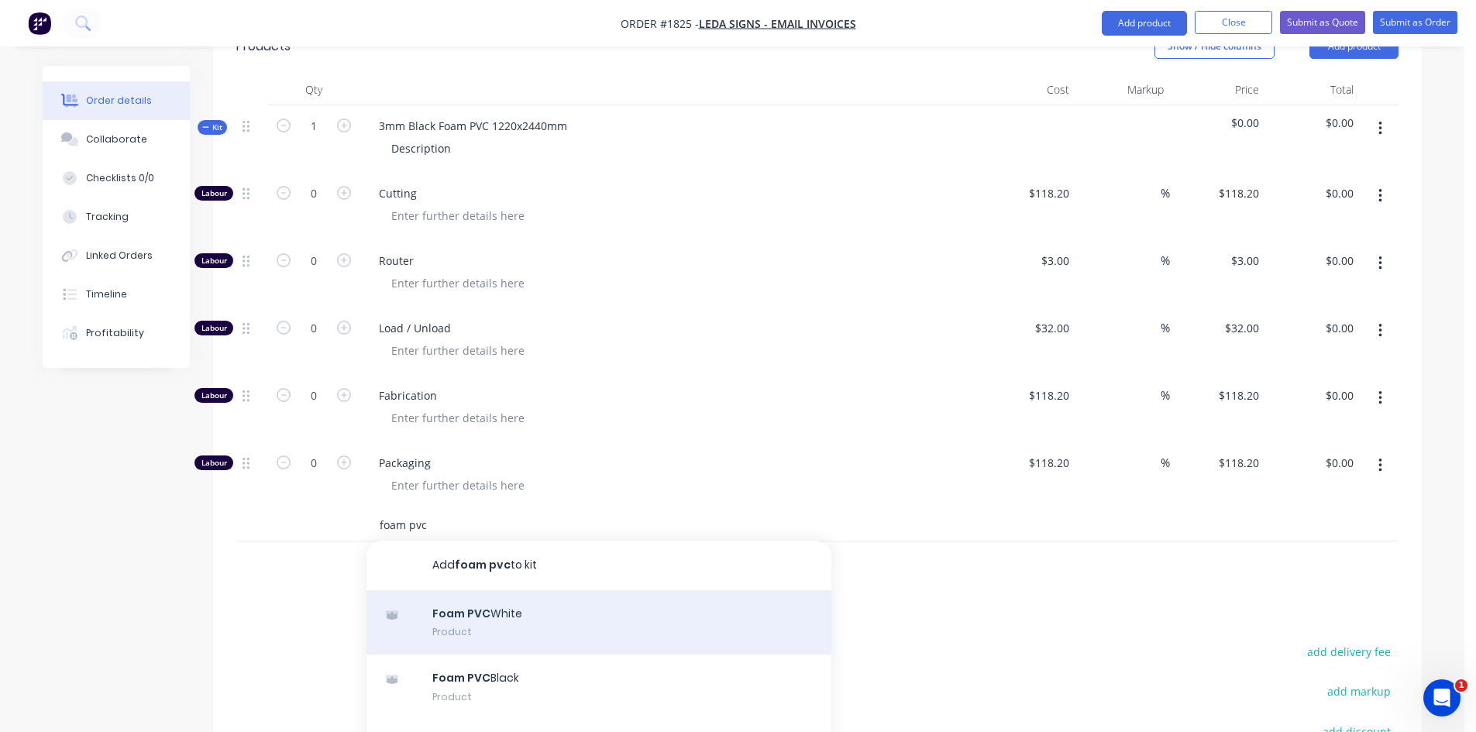
type input "foam pvc"
click at [463, 607] on div "Foam PVC White Product" at bounding box center [599, 622] width 465 height 65
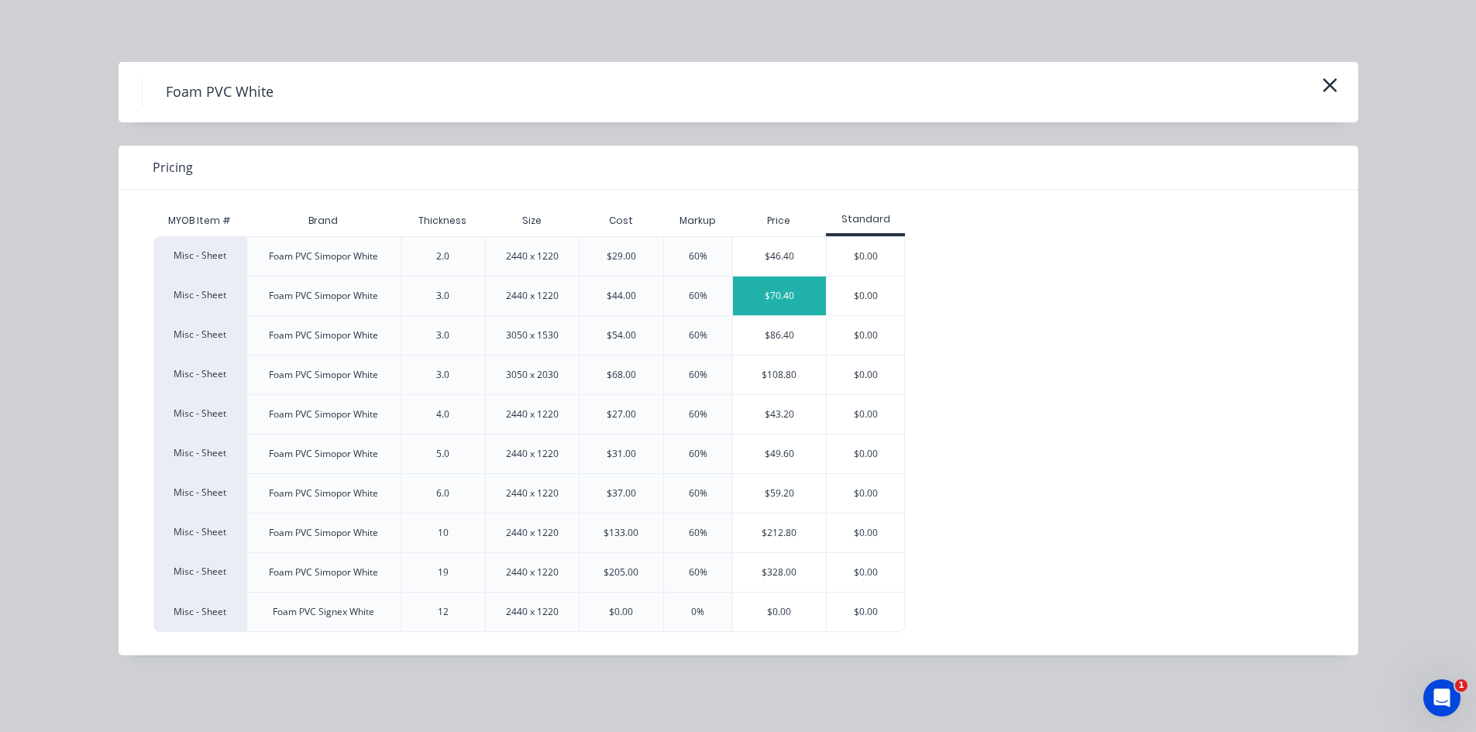
scroll to position [286, 0]
click at [796, 290] on div "$70.40" at bounding box center [780, 296] width 94 height 39
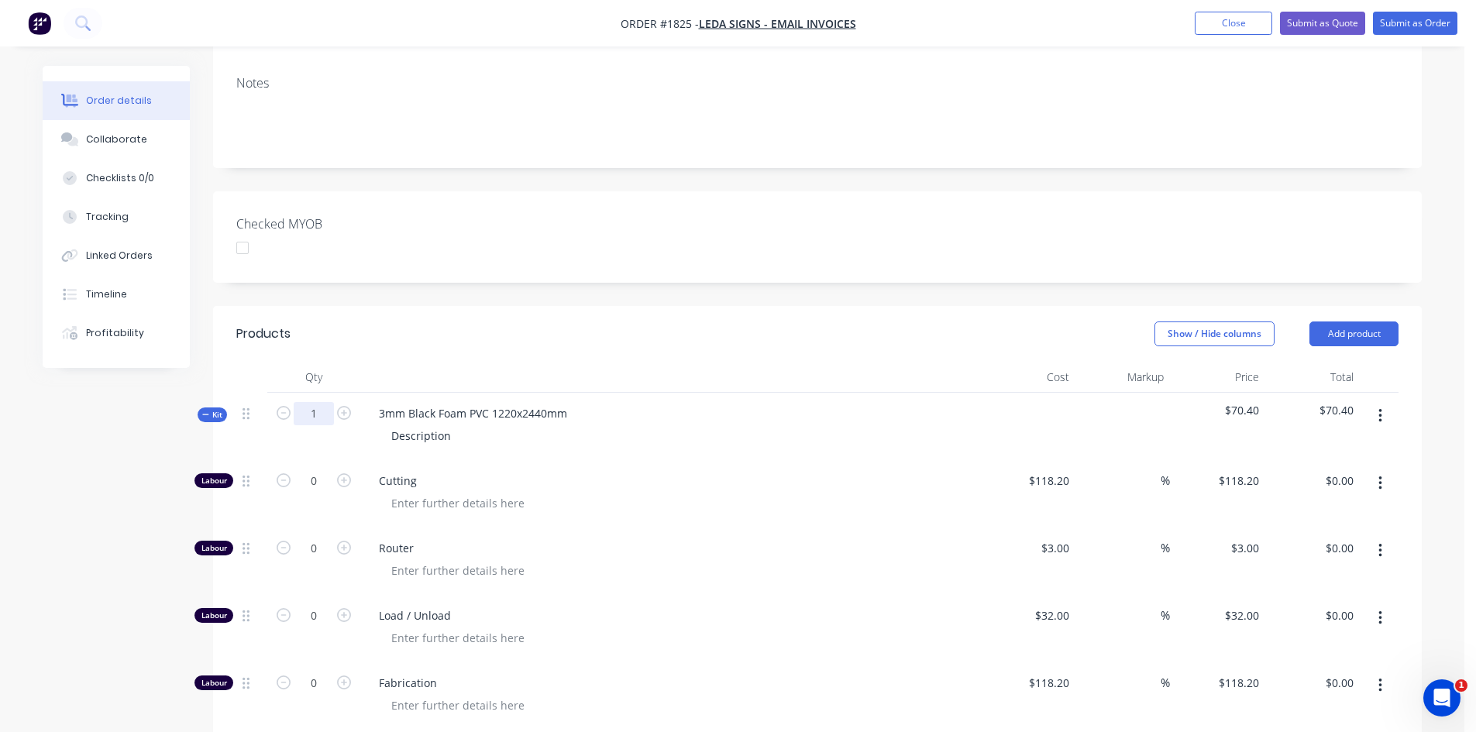
click at [324, 403] on input "1" at bounding box center [314, 413] width 40 height 23
type input "0"
type input "1"
click at [921, 322] on div "Show / Hide columns Add product" at bounding box center [941, 334] width 915 height 25
click at [216, 408] on button "Kit" at bounding box center [212, 415] width 29 height 15
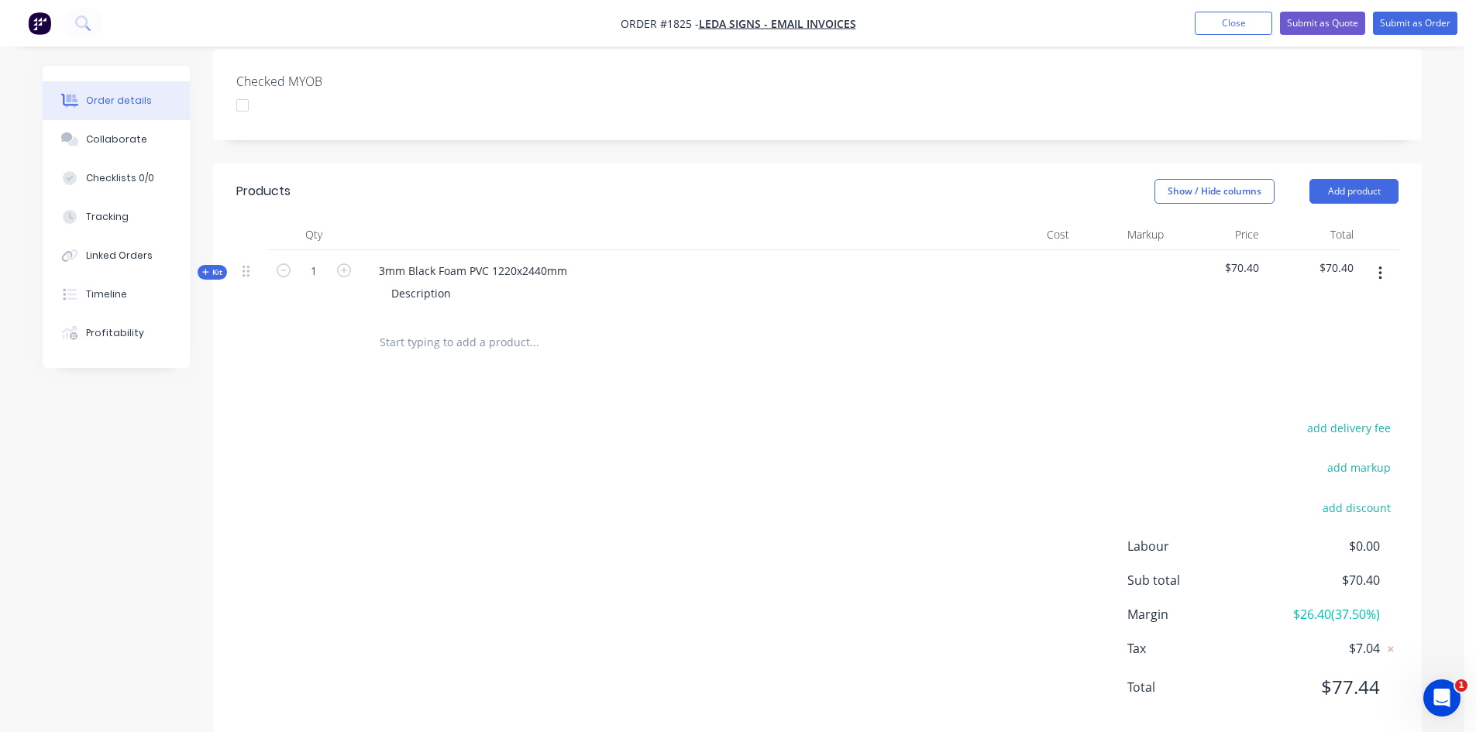
scroll to position [438, 0]
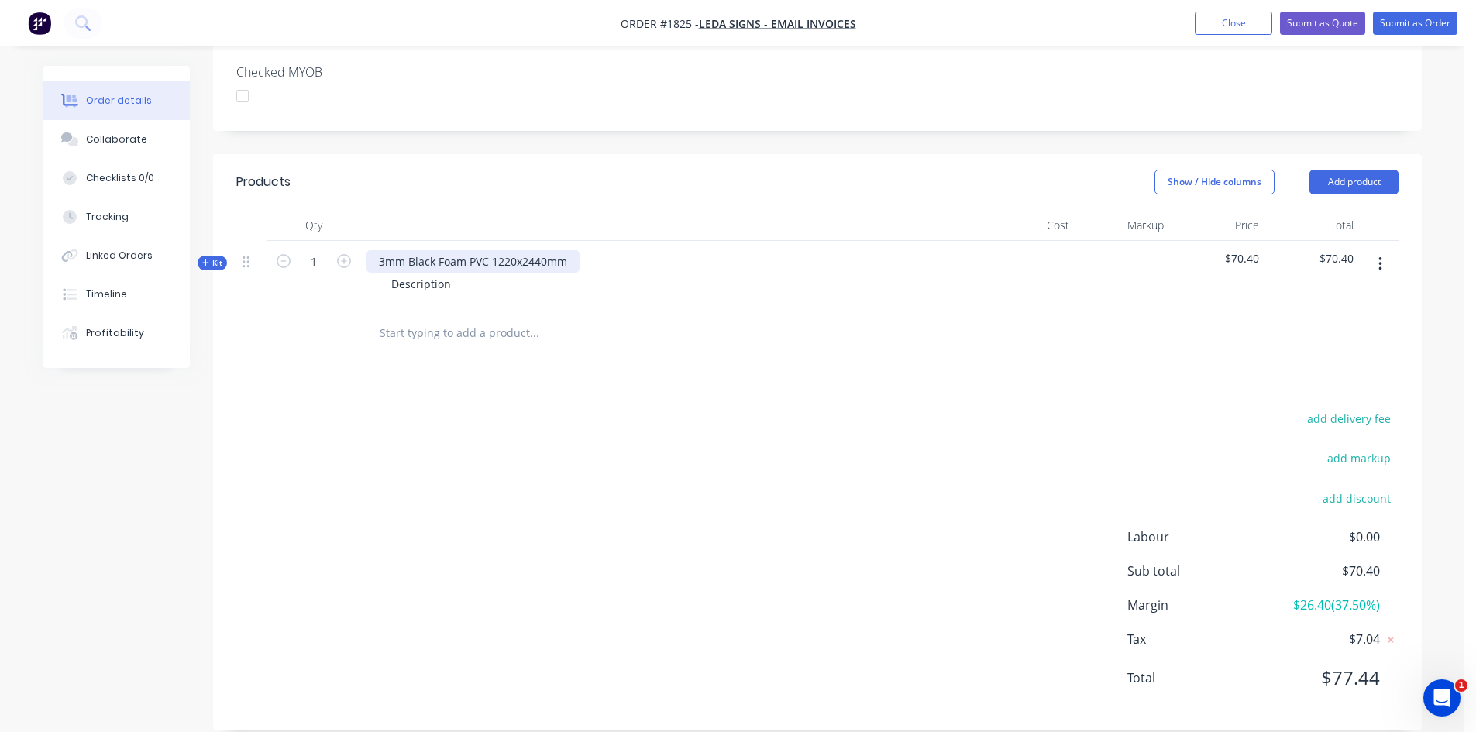
click at [423, 250] on div "3mm Black Foam PVC 1220x2440mm" at bounding box center [473, 261] width 213 height 22
drag, startPoint x: 433, startPoint y: 234, endPoint x: 419, endPoint y: 236, distance: 14.0
click at [419, 250] on div "3mm Black Foam PVC 1220x2440mm" at bounding box center [473, 261] width 213 height 22
click at [489, 250] on div "3mm Black Foam PVC 1220x2440mm" at bounding box center [473, 261] width 213 height 22
click at [212, 256] on button "Kit" at bounding box center [212, 263] width 29 height 15
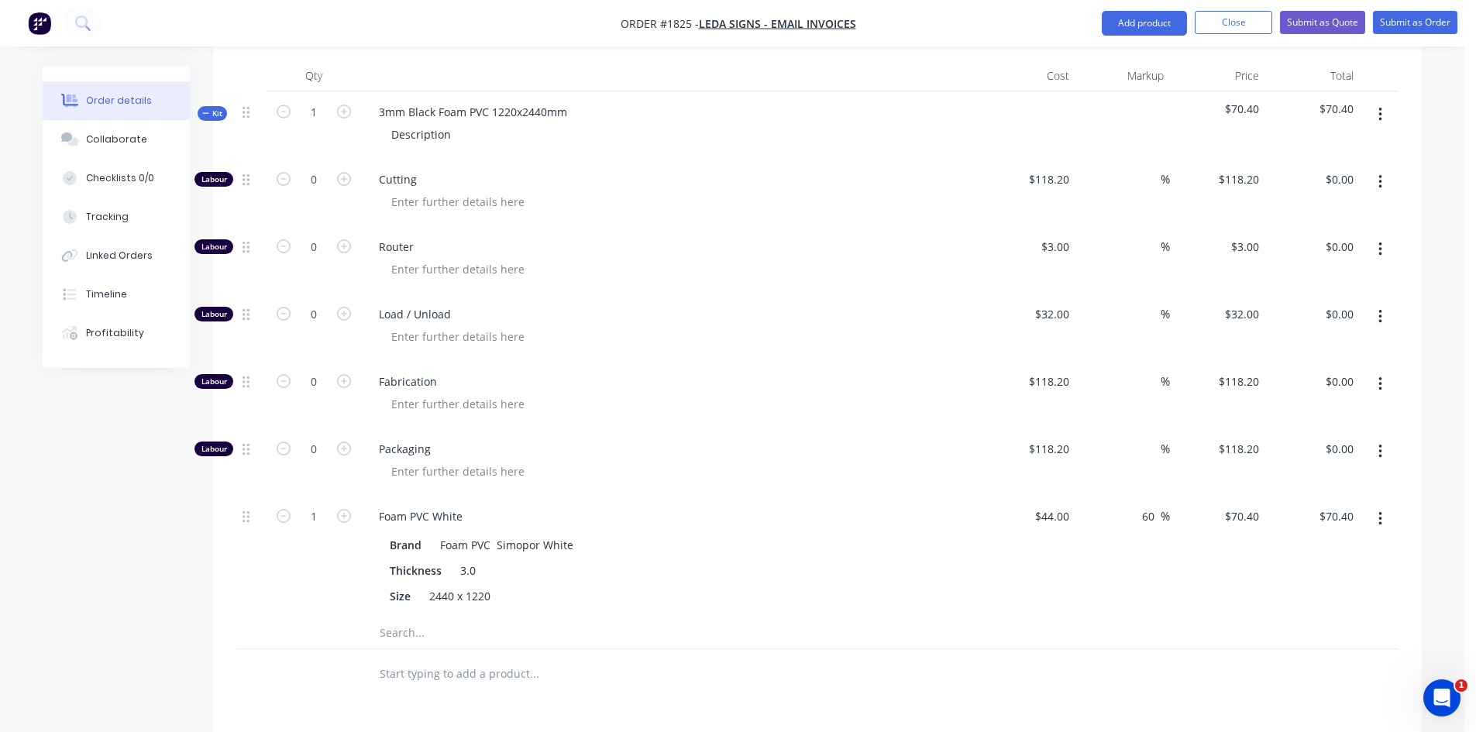
scroll to position [593, 0]
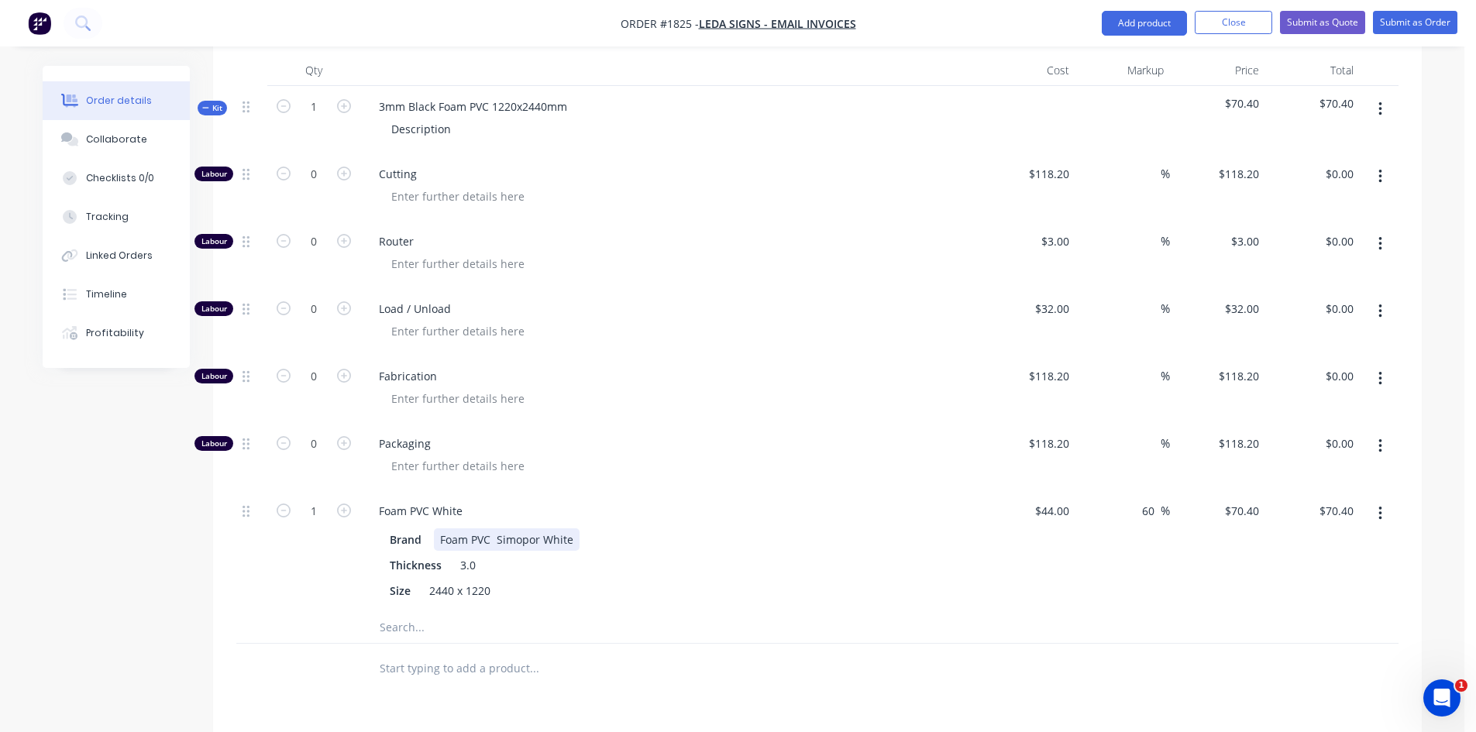
click at [446, 528] on div "Foam PVC Simopor White" at bounding box center [507, 539] width 146 height 22
click at [423, 500] on div "Foam PVC White" at bounding box center [421, 511] width 108 height 22
drag, startPoint x: 469, startPoint y: 490, endPoint x: 204, endPoint y: 494, distance: 265.0
click at [204, 494] on div "Created by Kimberley Created 09/10/25 Required 09/10/25 Assigned to Add team me…" at bounding box center [732, 281] width 1379 height 1616
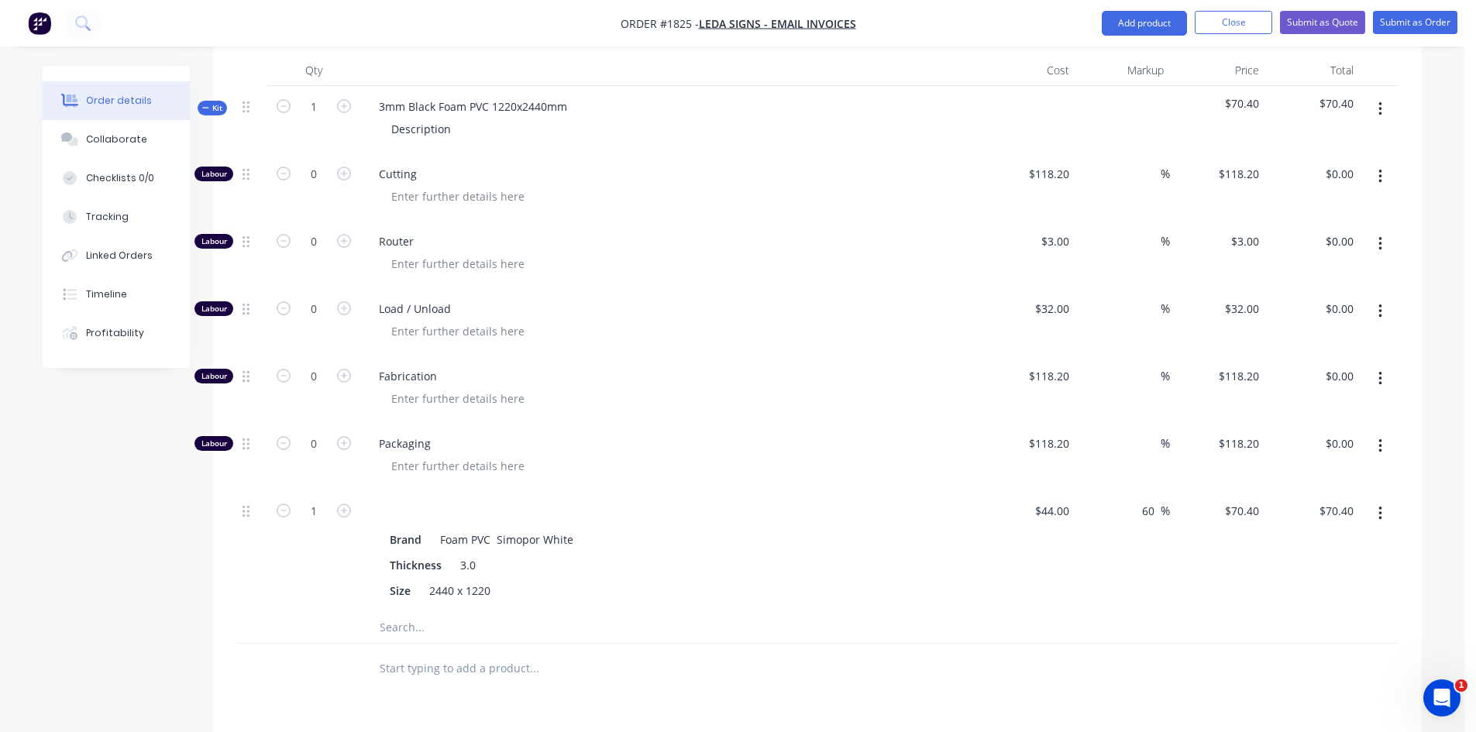
click at [1385, 500] on button "button" at bounding box center [1380, 514] width 36 height 28
click at [1294, 605] on div "Delete" at bounding box center [1324, 616] width 119 height 22
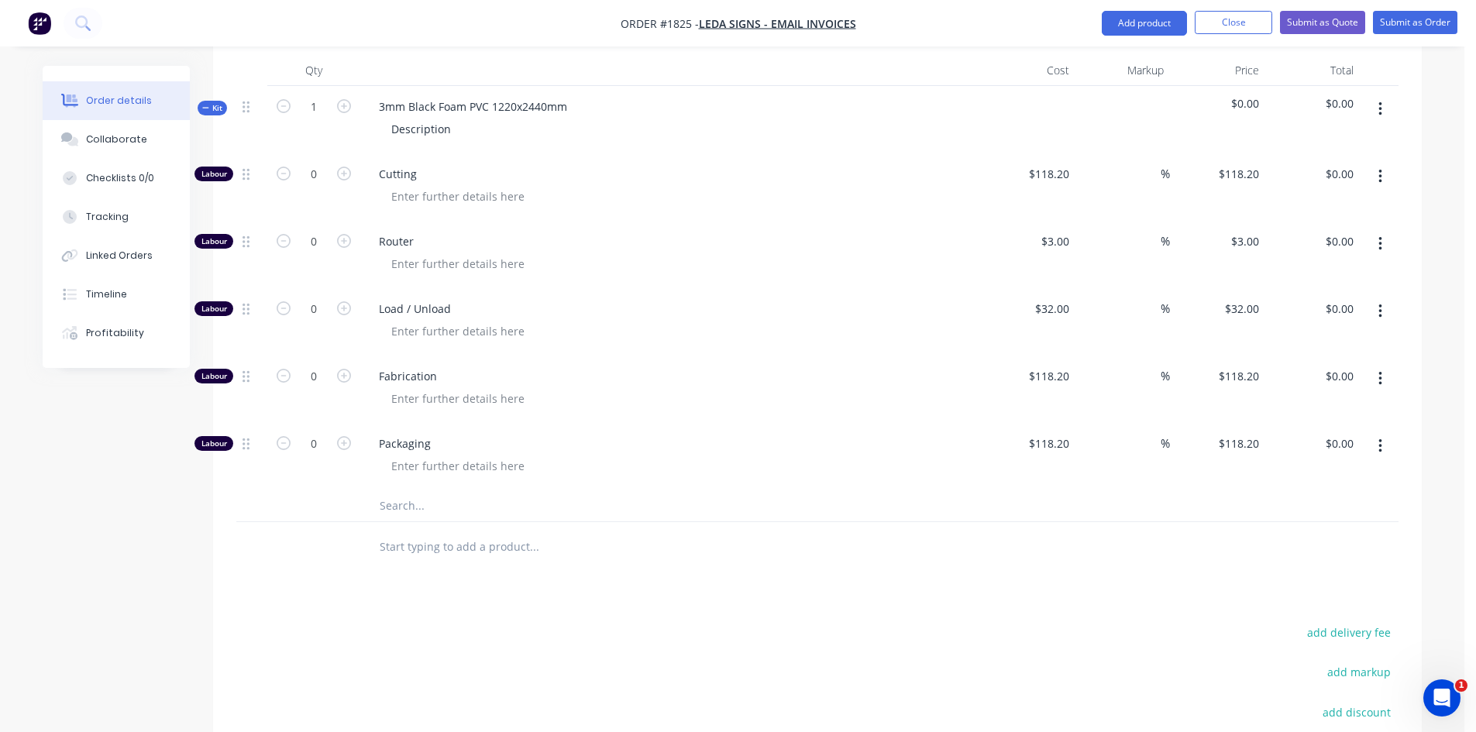
click at [434, 490] on input "text" at bounding box center [534, 505] width 310 height 31
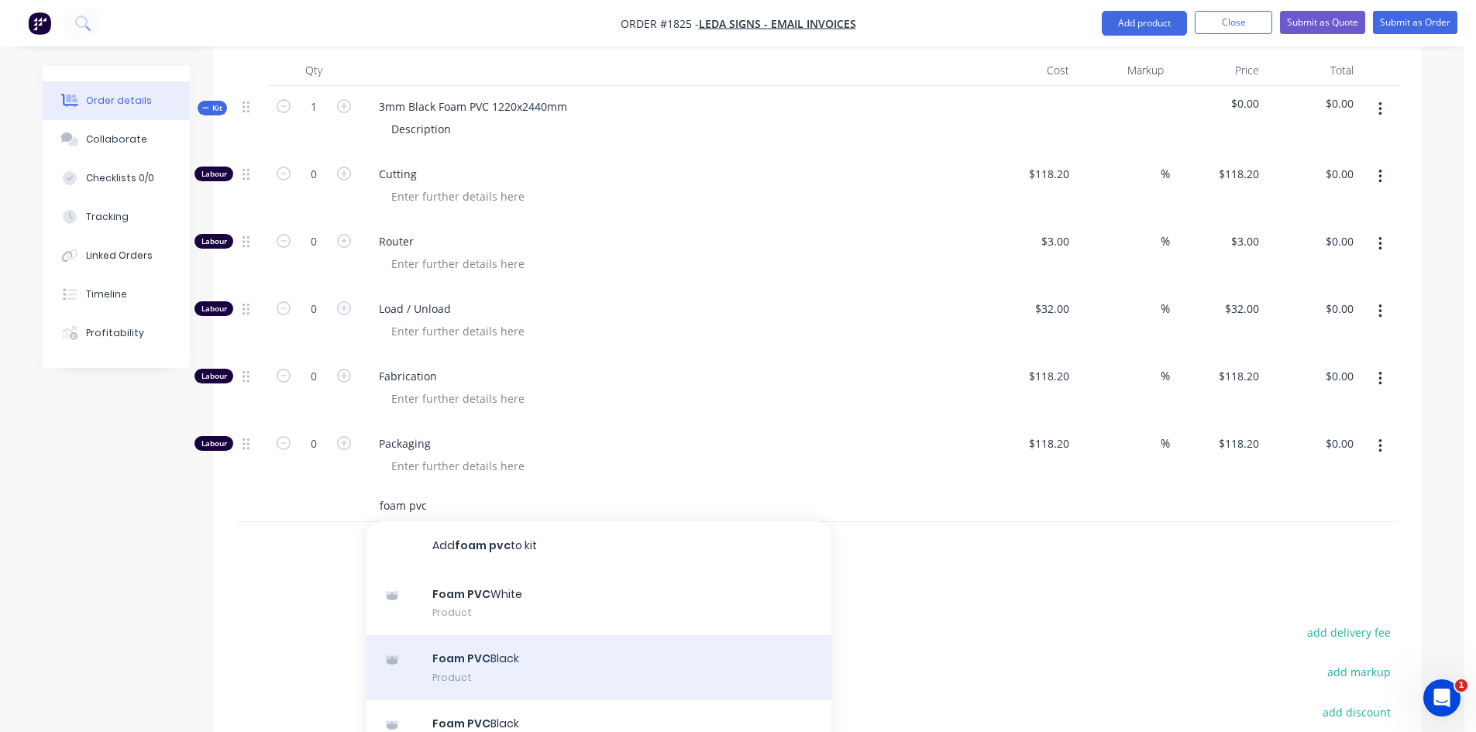
type input "foam pvc"
click at [490, 639] on div "Foam PVC Black Product" at bounding box center [599, 667] width 465 height 65
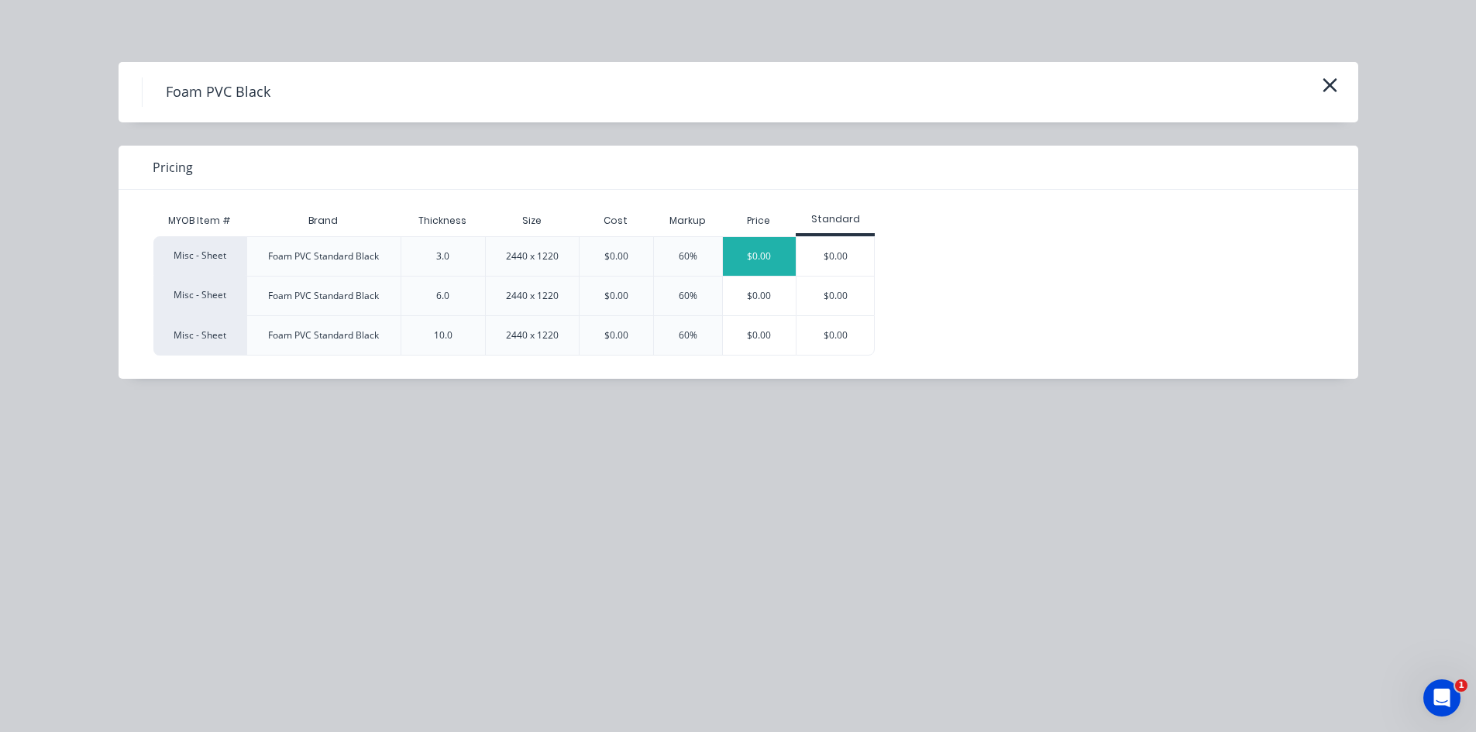
click at [766, 257] on div "$0.00" at bounding box center [760, 256] width 74 height 39
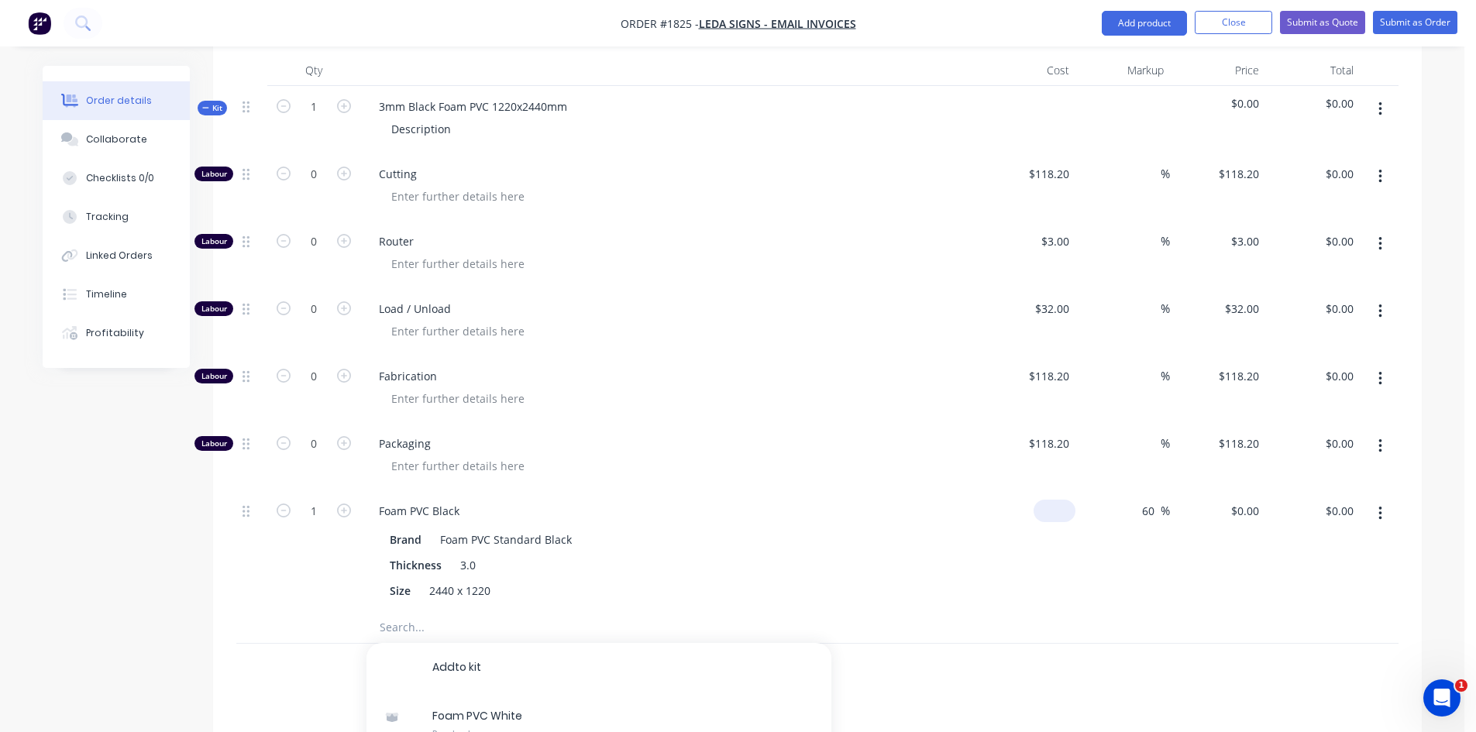
click at [1061, 500] on input at bounding box center [1058, 511] width 36 height 22
type input "$26.00"
type input "$41.60"
click at [1224, 519] on div "$41.60 $0.00" at bounding box center [1217, 551] width 95 height 122
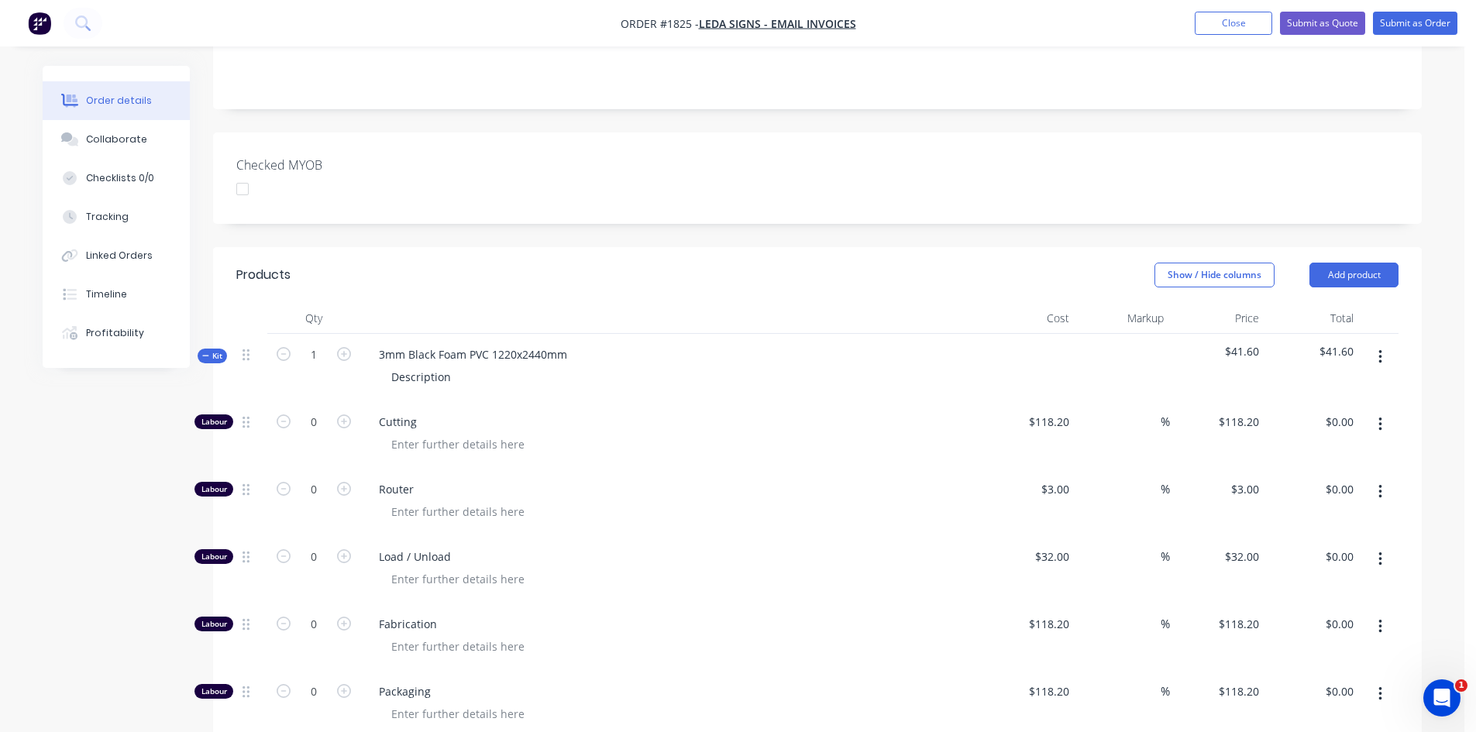
scroll to position [308, 0]
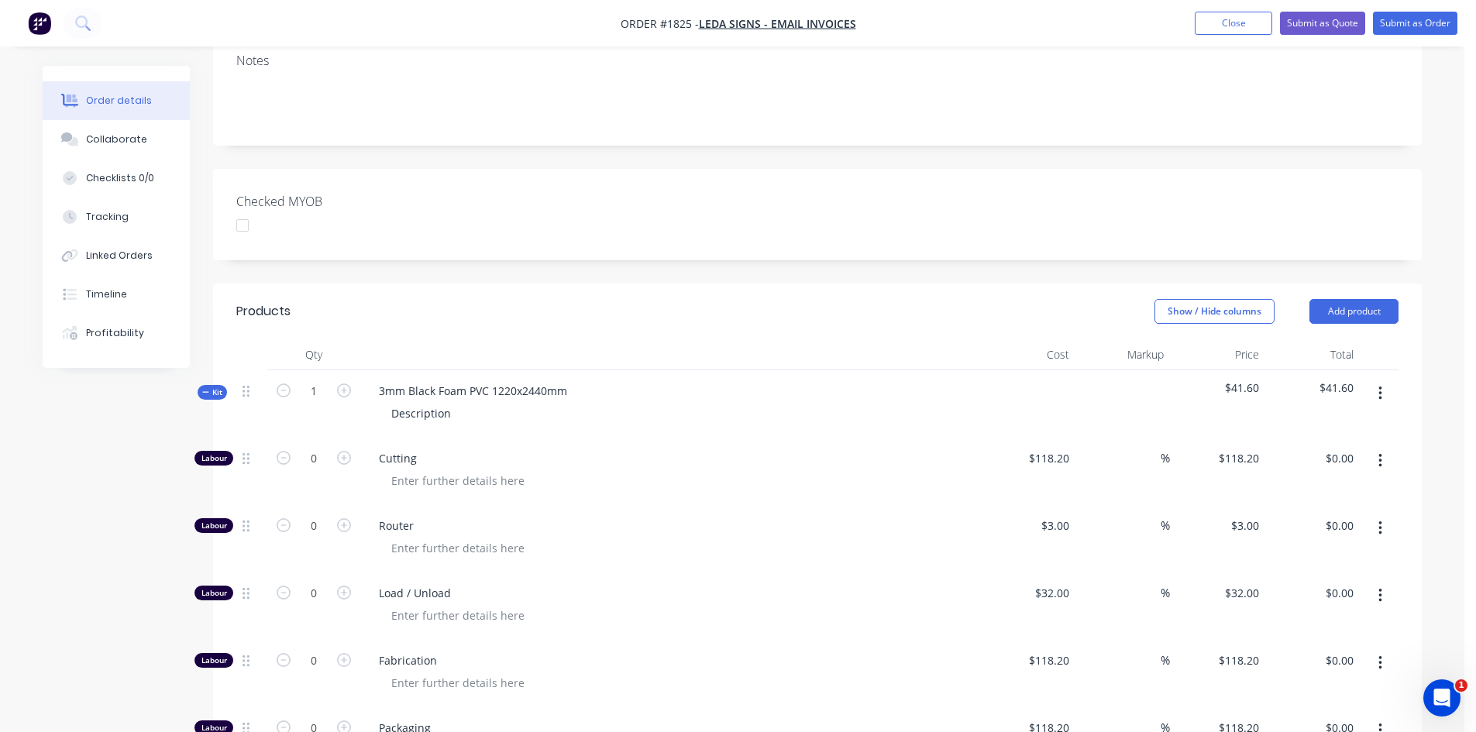
click at [201, 385] on button "Kit" at bounding box center [212, 392] width 29 height 15
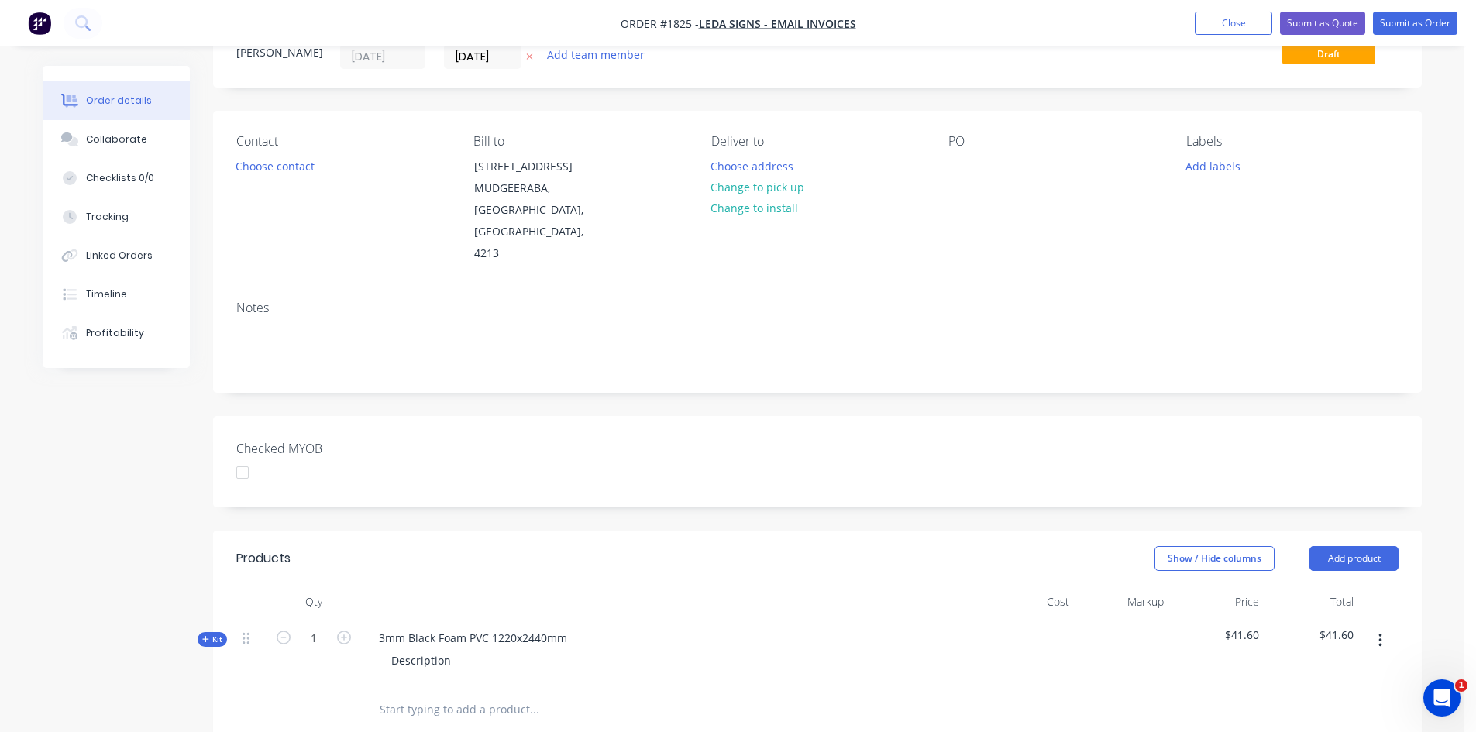
scroll to position [0, 0]
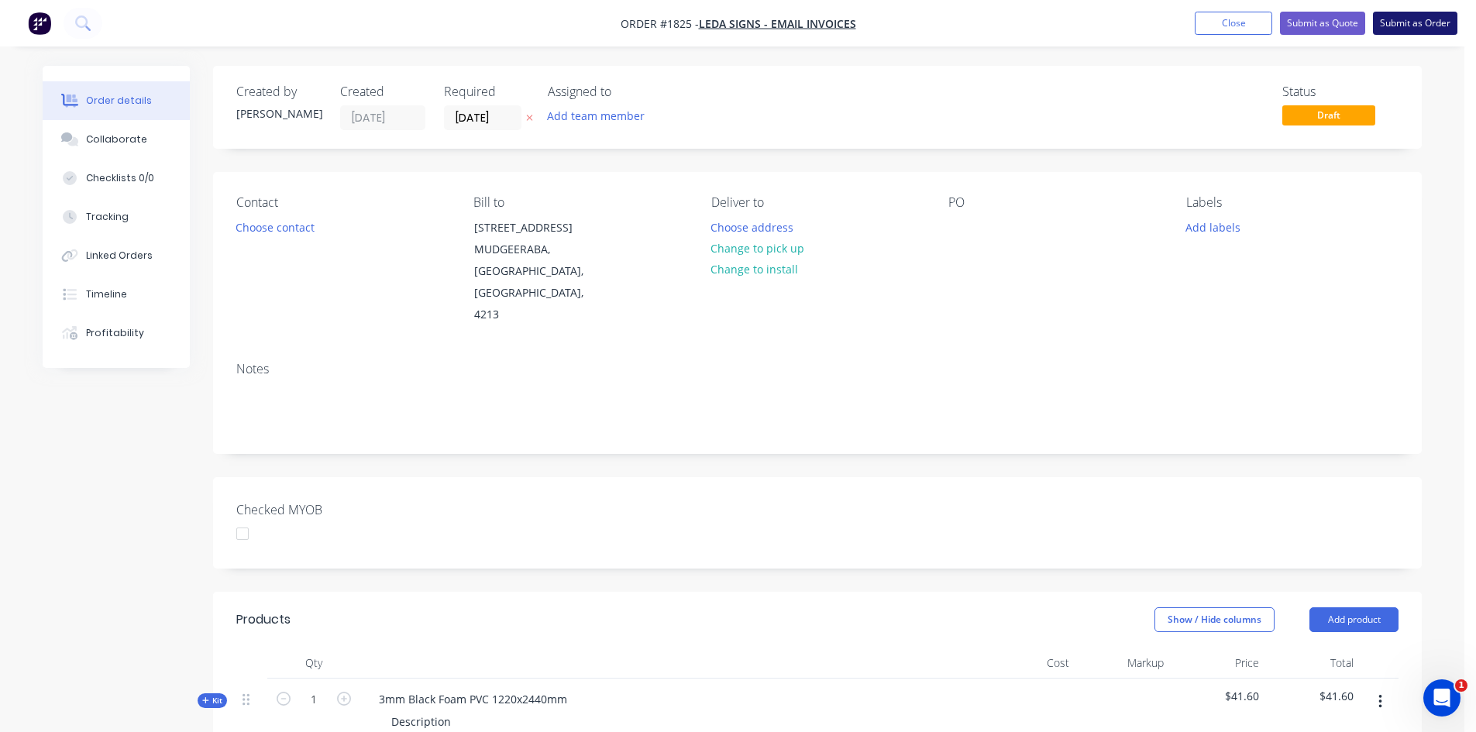
click at [1389, 31] on button "Submit as Order" at bounding box center [1415, 23] width 84 height 23
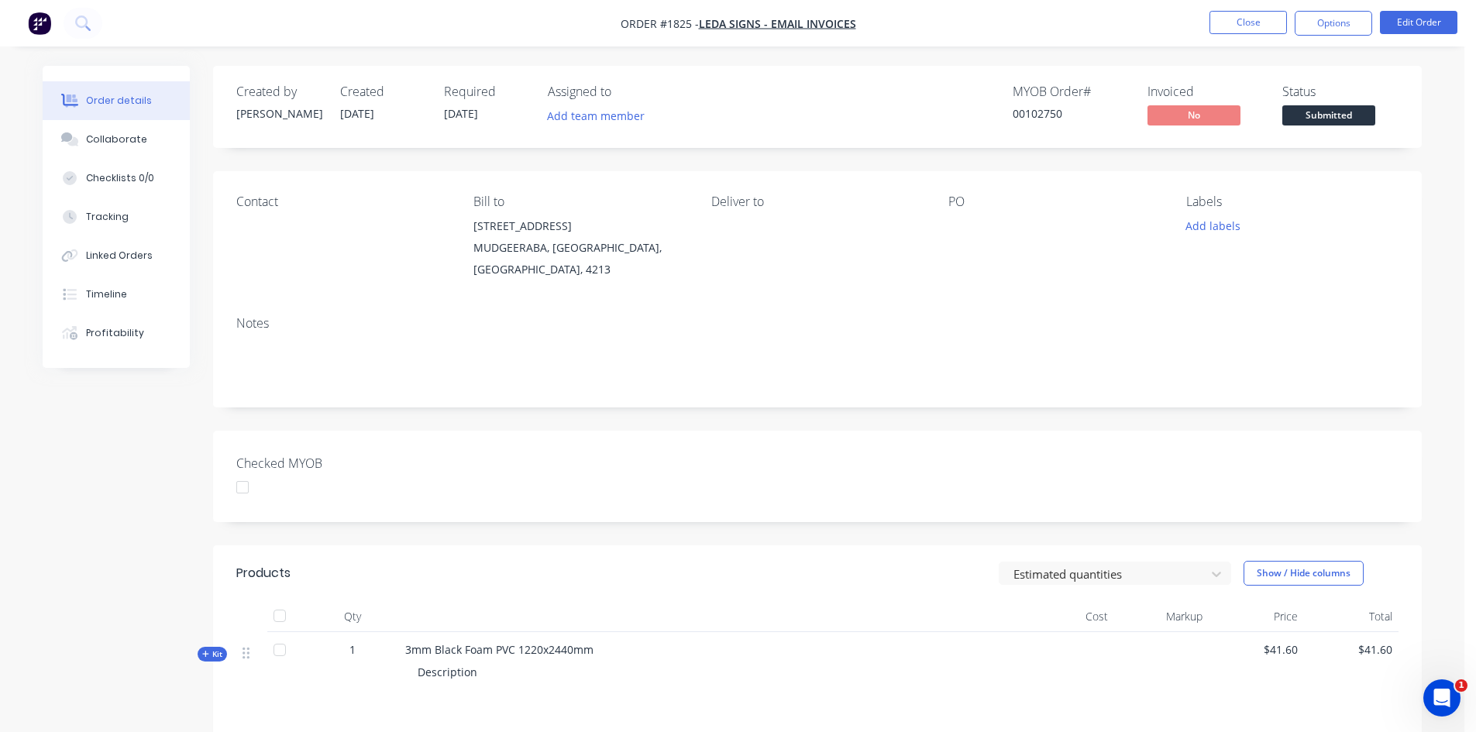
drag, startPoint x: 1262, startPoint y: 27, endPoint x: 1461, endPoint y: 235, distance: 287.2
click at [1459, 243] on div "Order #1825 - Leda Signs - EMAIL INVOICES Close Options Edit Order Order detail…" at bounding box center [732, 486] width 1464 height 972
click at [1363, 18] on button "Options" at bounding box center [1333, 23] width 77 height 25
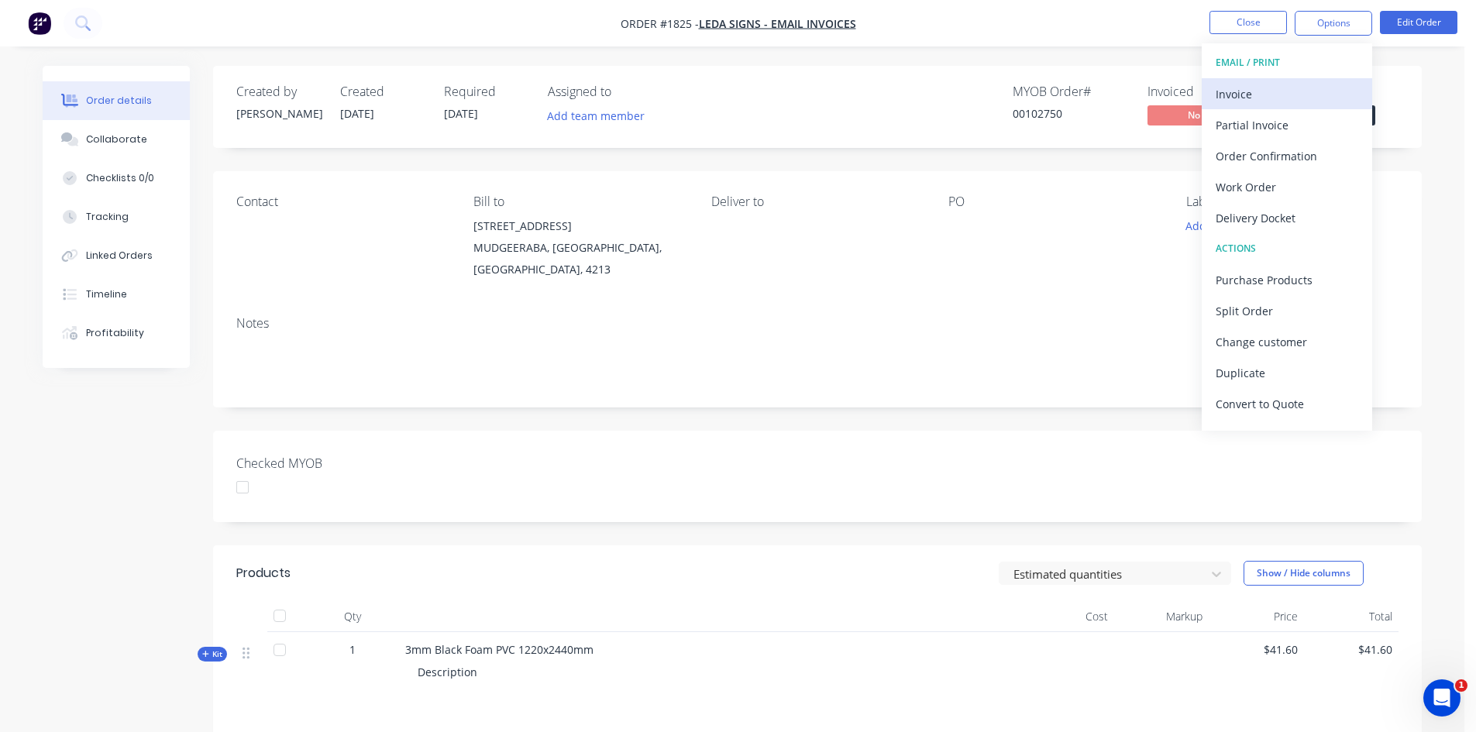
click at [1284, 98] on div "Invoice" at bounding box center [1287, 94] width 143 height 22
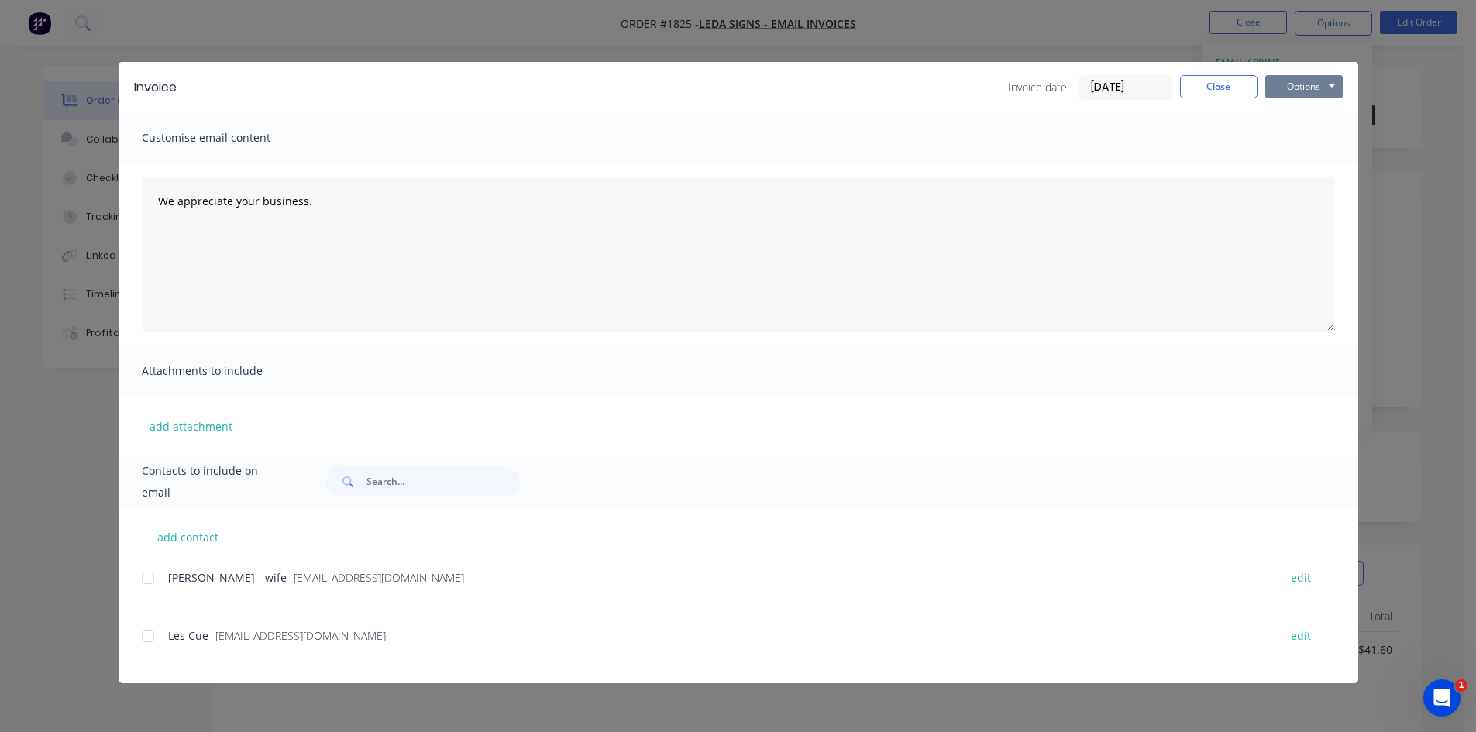
click at [1316, 84] on button "Options" at bounding box center [1303, 86] width 77 height 23
click at [1303, 130] on button "Print" at bounding box center [1314, 140] width 99 height 26
click at [1437, 205] on div "Invoice Invoice date 09/10/25 Close Options Preview Print Email Customise email…" at bounding box center [738, 366] width 1476 height 732
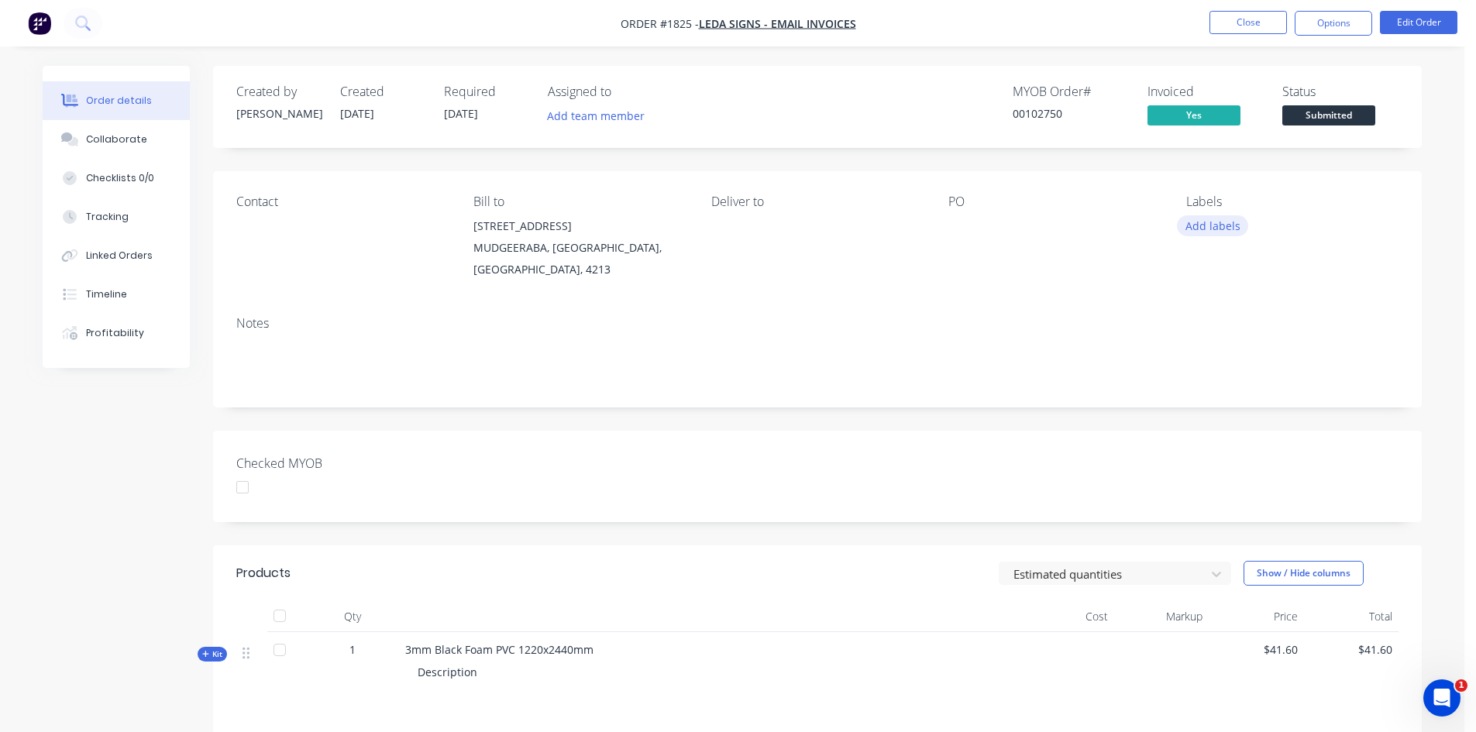
click at [1206, 219] on button "Add labels" at bounding box center [1212, 225] width 71 height 21
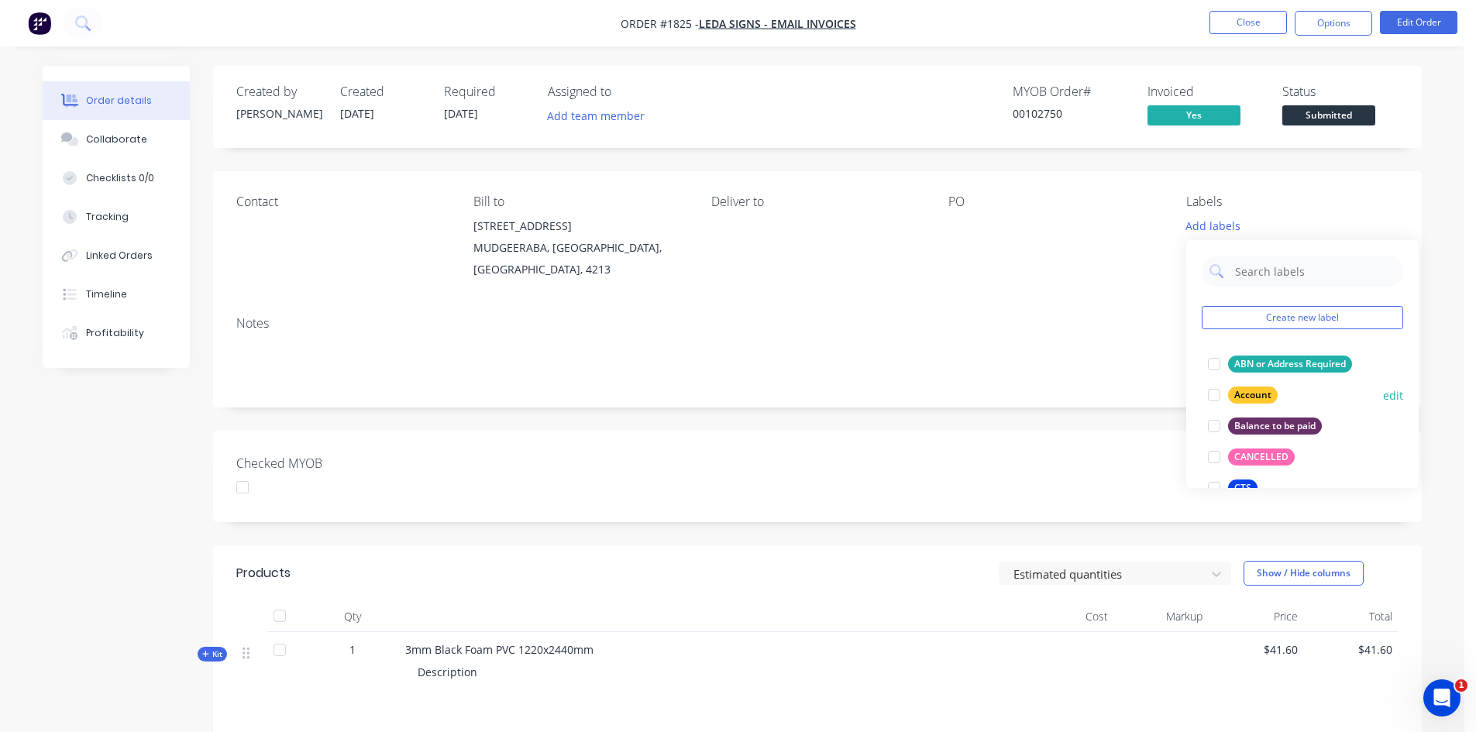
click at [1230, 389] on div "Account" at bounding box center [1253, 395] width 50 height 17
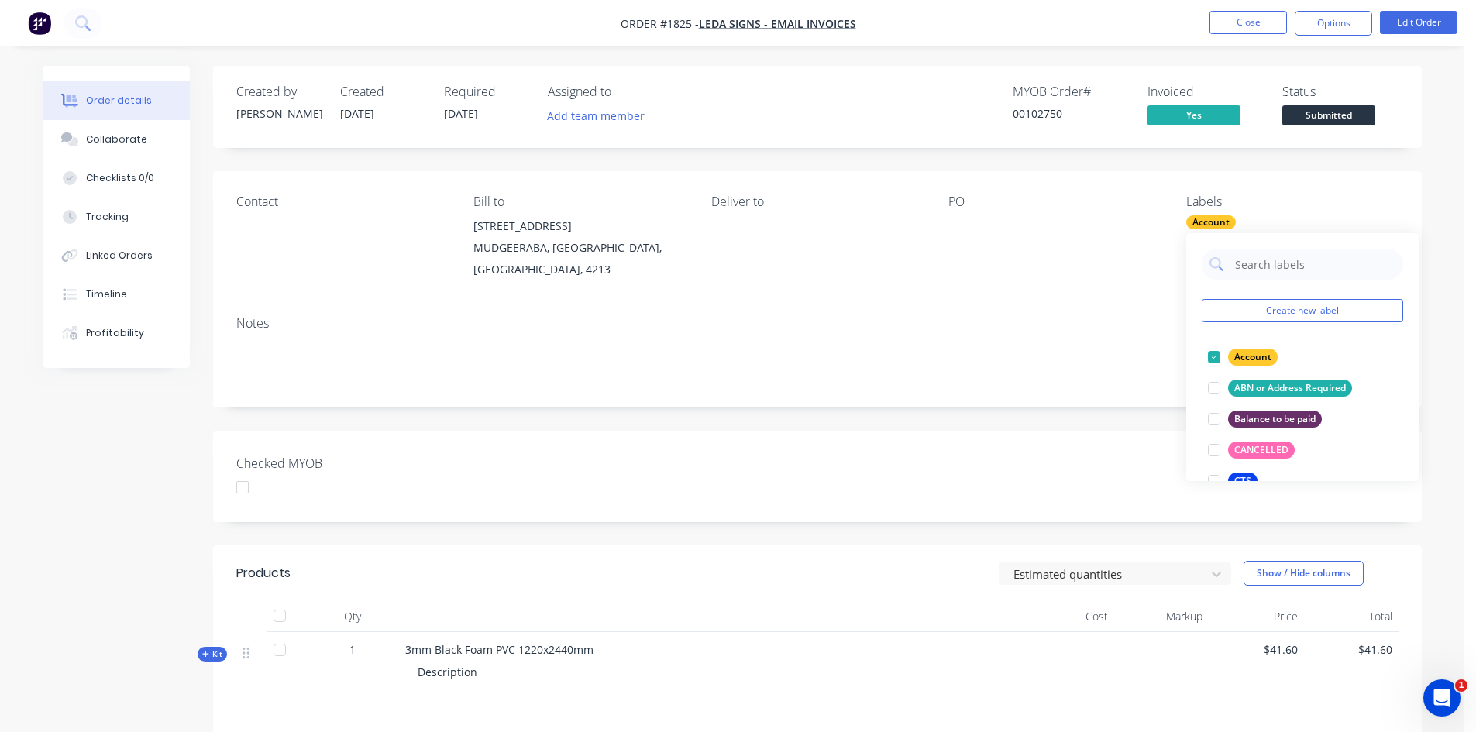
click at [1083, 310] on div "Notes" at bounding box center [817, 356] width 1209 height 104
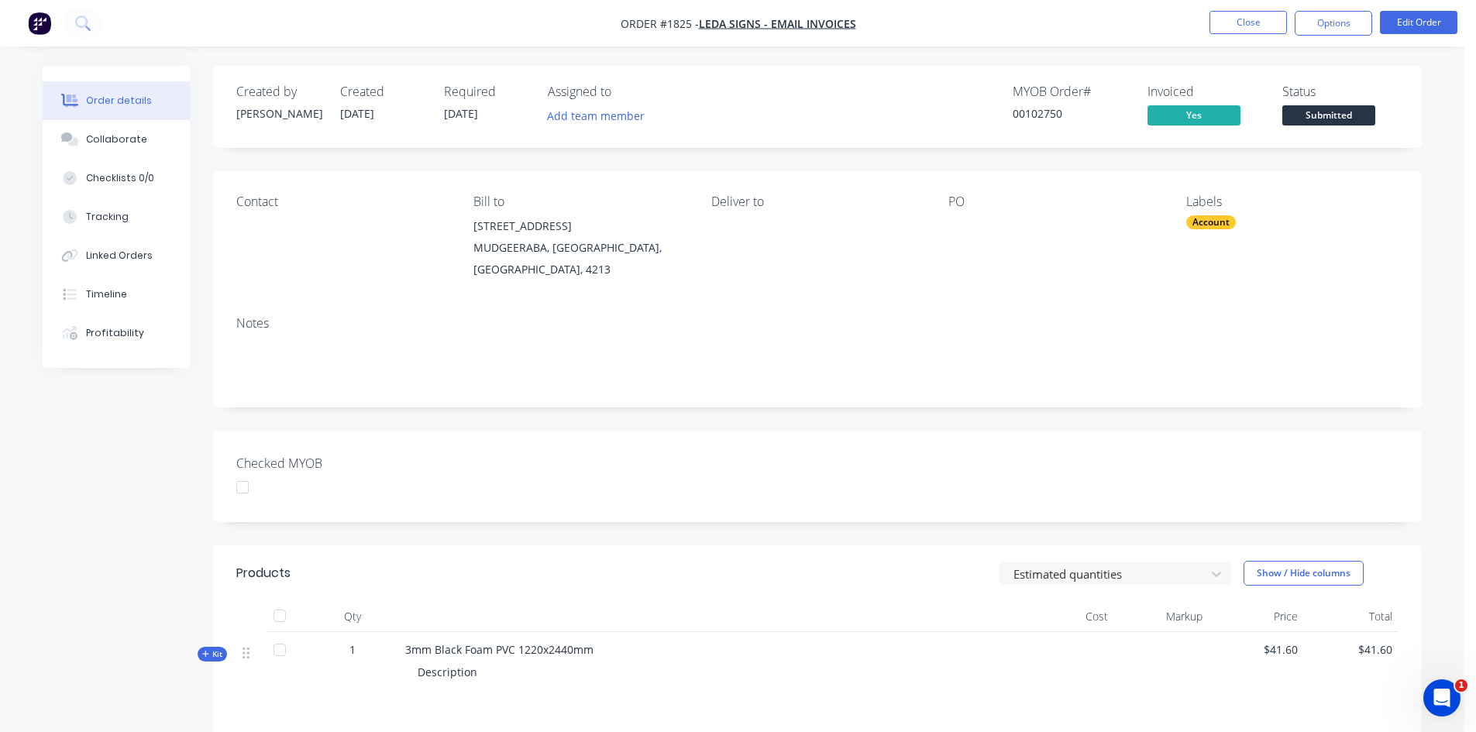
click at [1332, 112] on span "Submitted" at bounding box center [1328, 114] width 93 height 19
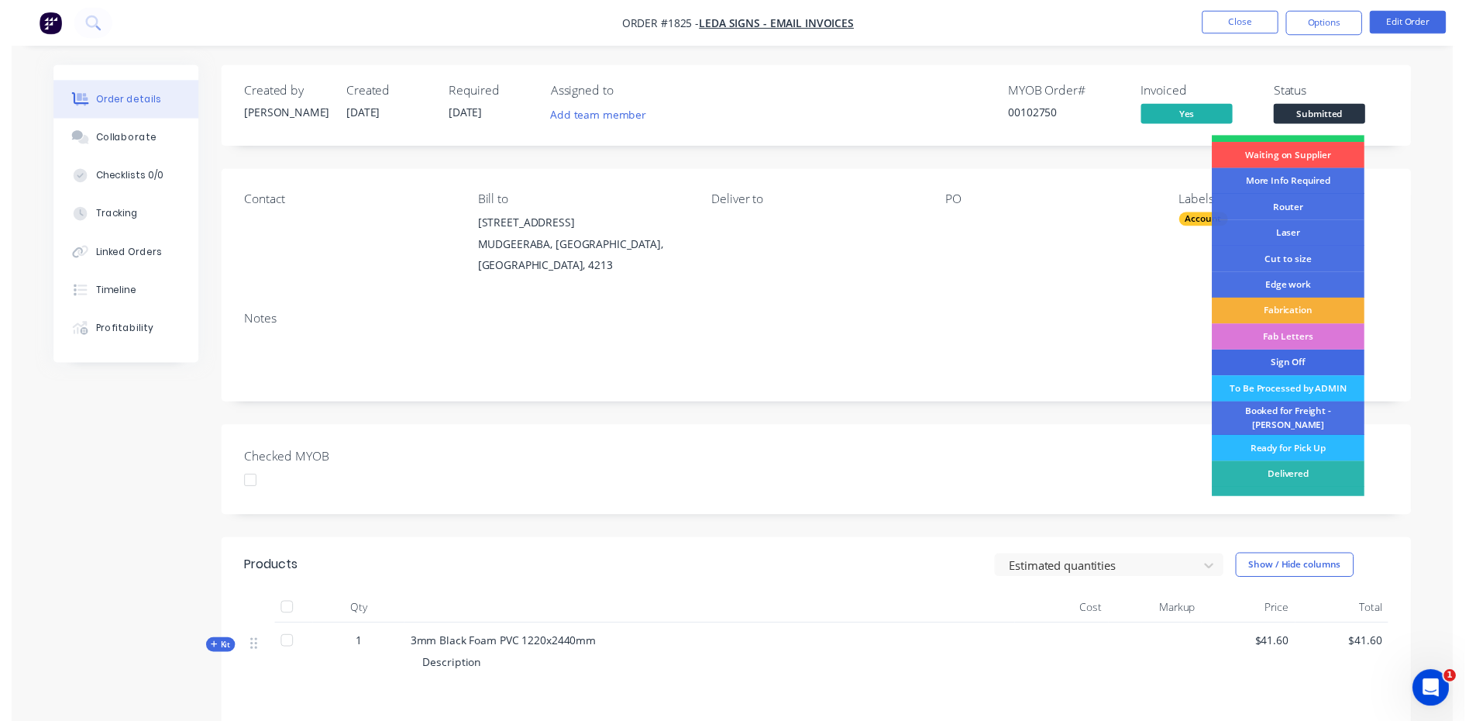
scroll to position [29, 0]
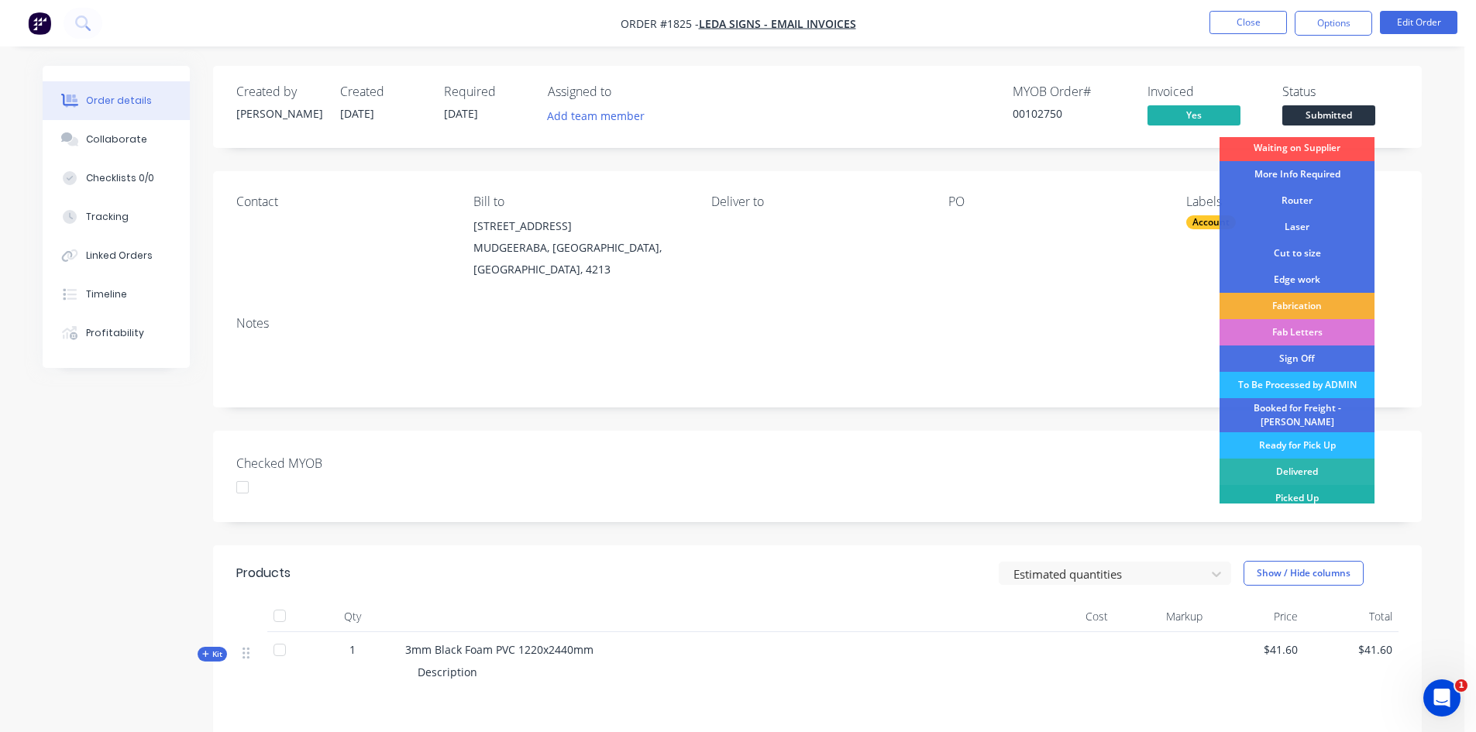
click at [1310, 485] on div "Picked Up" at bounding box center [1297, 498] width 155 height 26
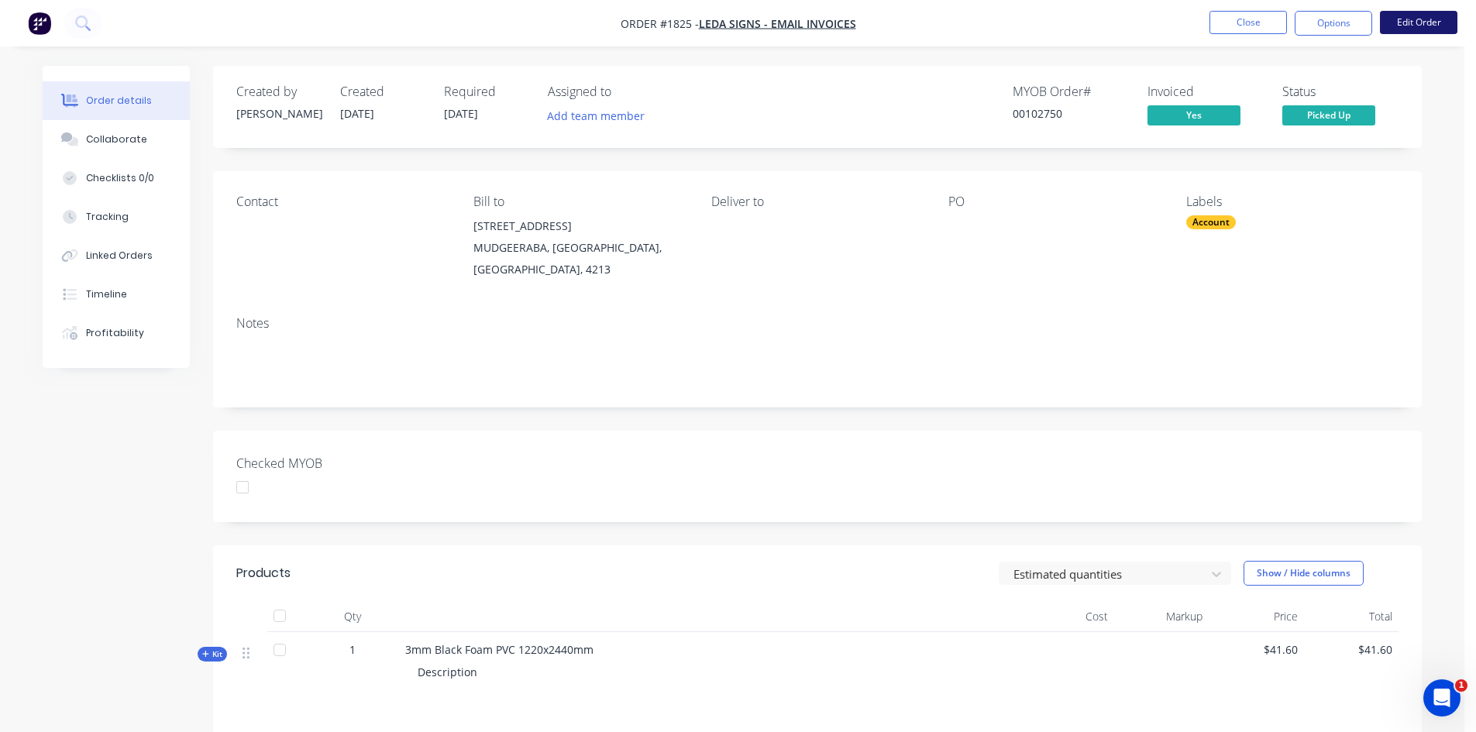
click at [1399, 19] on button "Edit Order" at bounding box center [1418, 22] width 77 height 23
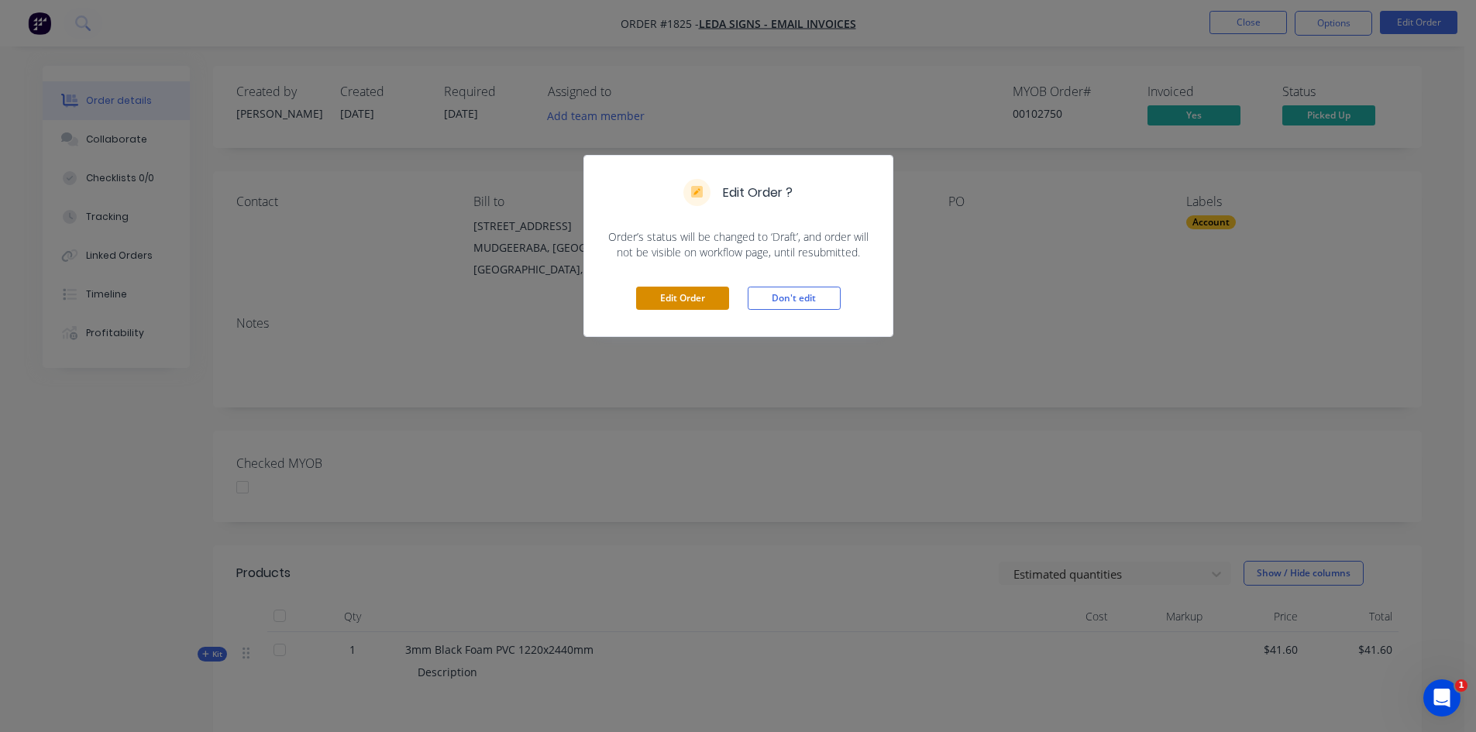
click at [697, 291] on button "Edit Order" at bounding box center [682, 298] width 93 height 23
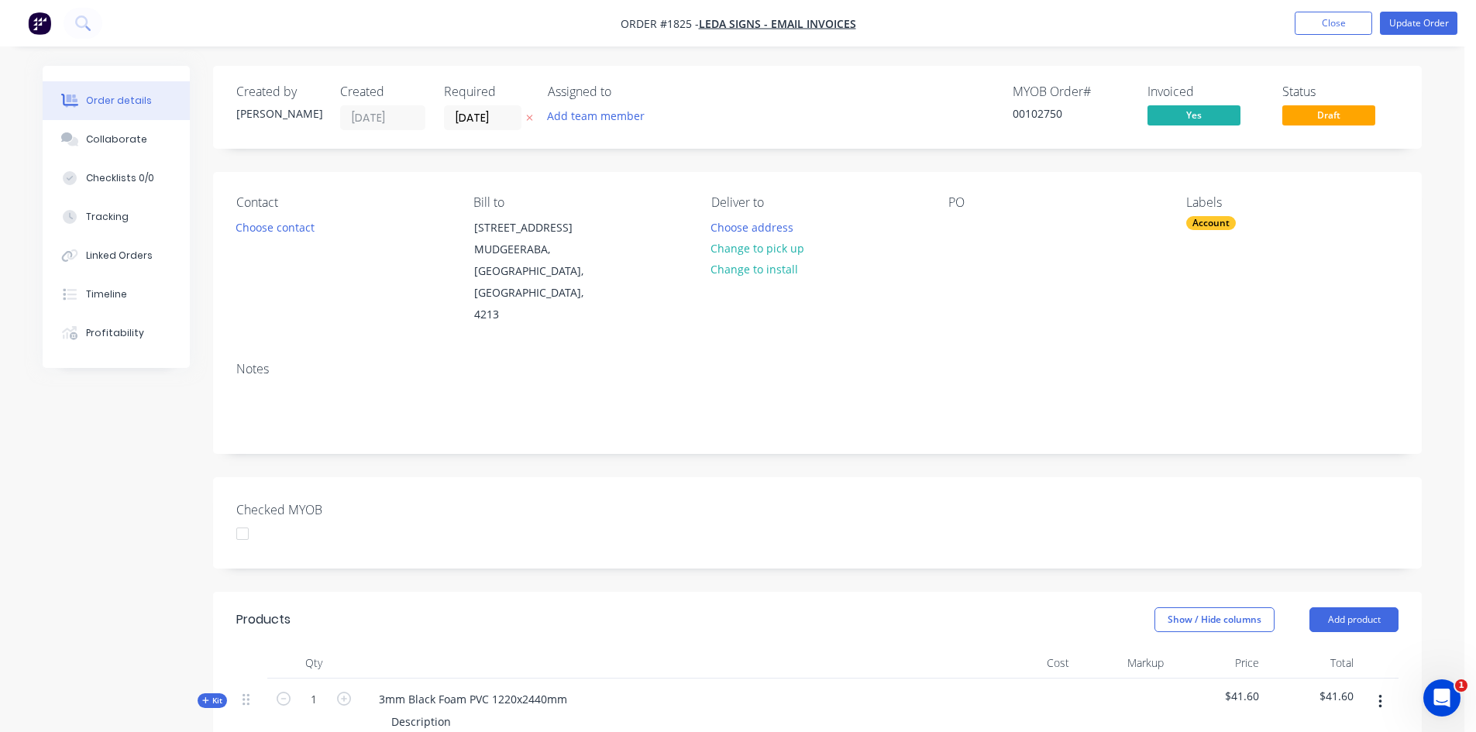
click at [954, 199] on div "PO" at bounding box center [1054, 202] width 212 height 15
click at [929, 267] on div "Contact Choose contact Bill to 3 Narrabundah St MUDGEERABA, Queensland, Austral…" at bounding box center [817, 260] width 1209 height 177
click at [1005, 209] on div "PO" at bounding box center [1054, 202] width 212 height 15
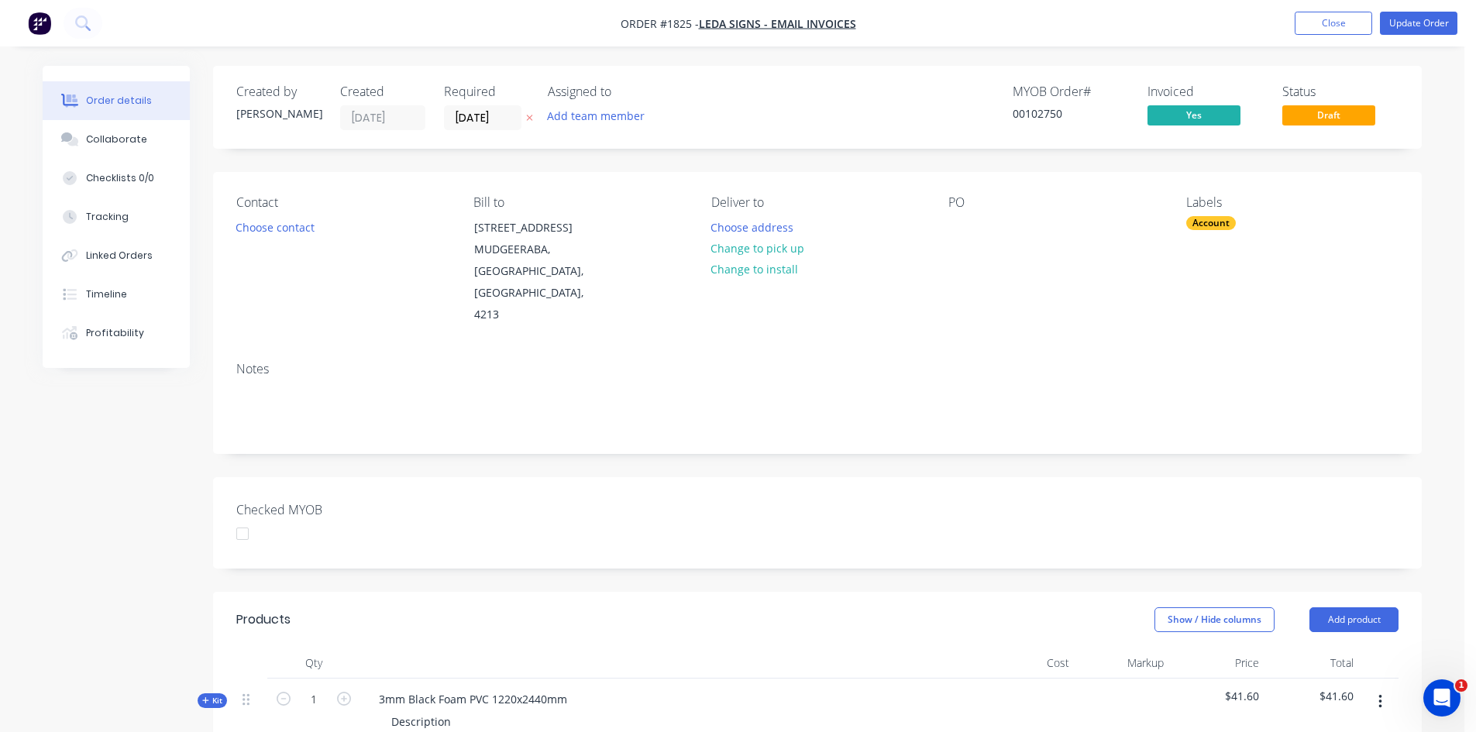
click at [957, 212] on div "PO" at bounding box center [1054, 260] width 212 height 131
click at [946, 251] on div "Contact Choose contact Bill to 3 Narrabundah St MUDGEERABA, Queensland, Austral…" at bounding box center [817, 260] width 1209 height 177
click at [960, 227] on div at bounding box center [960, 227] width 25 height 22
click at [1418, 15] on button "Update Order" at bounding box center [1418, 23] width 77 height 23
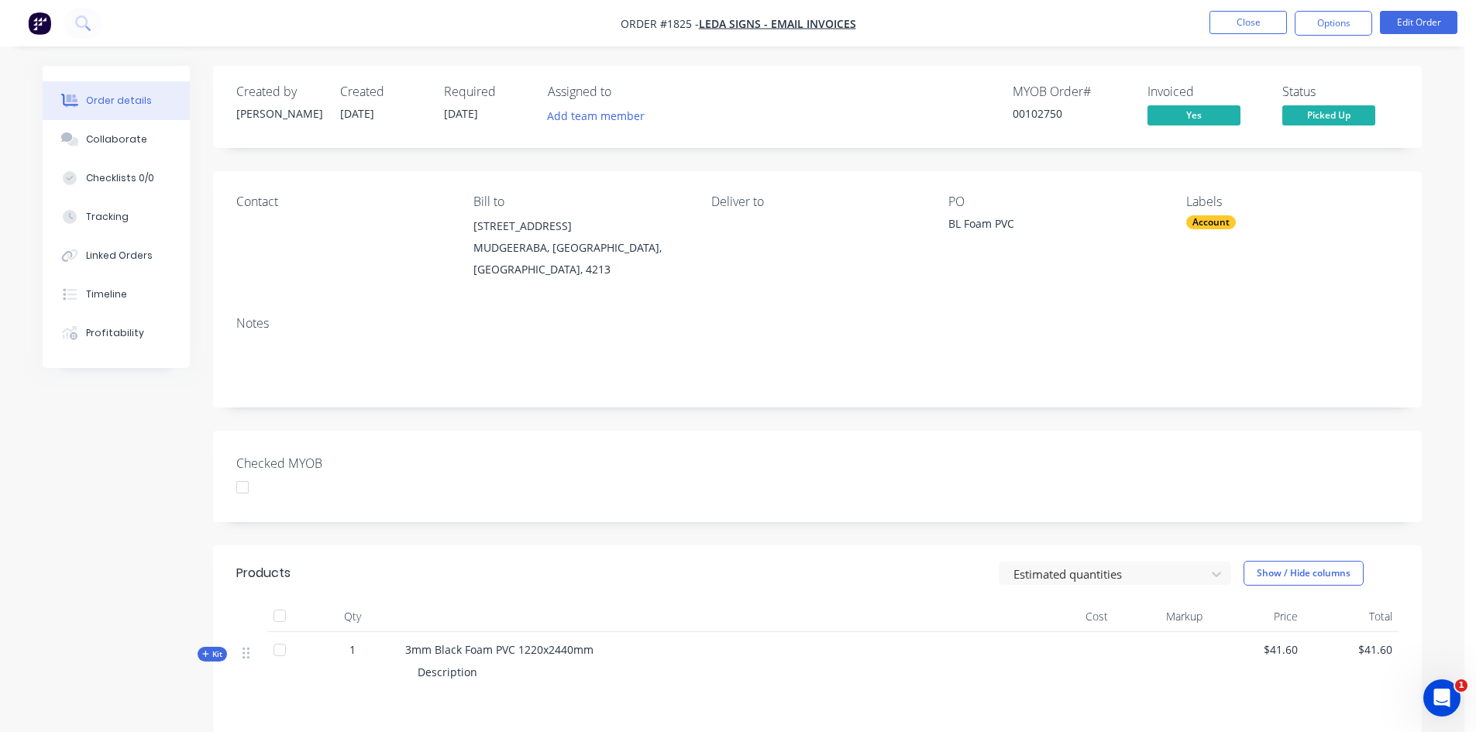
click at [51, 22] on button "button" at bounding box center [39, 23] width 33 height 25
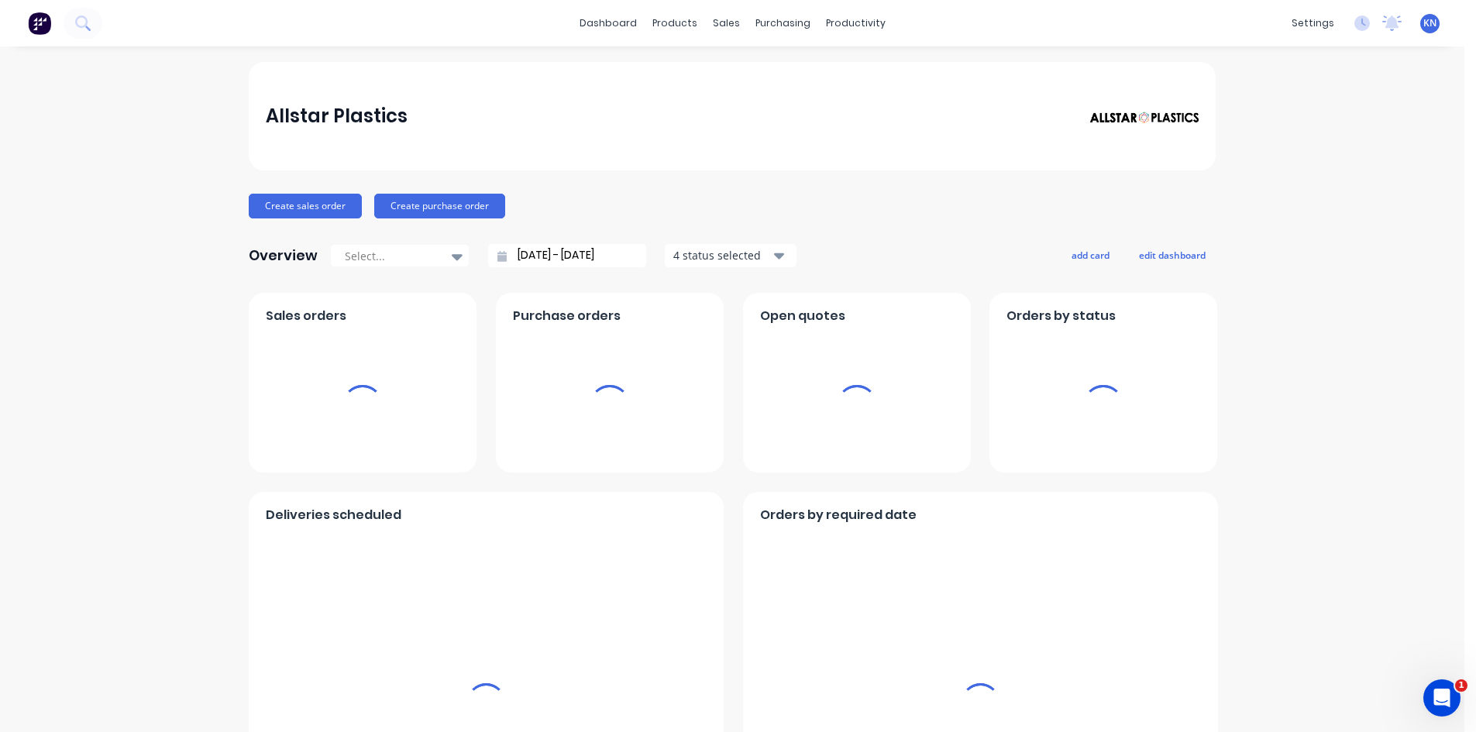
click at [40, 23] on img at bounding box center [39, 23] width 23 height 23
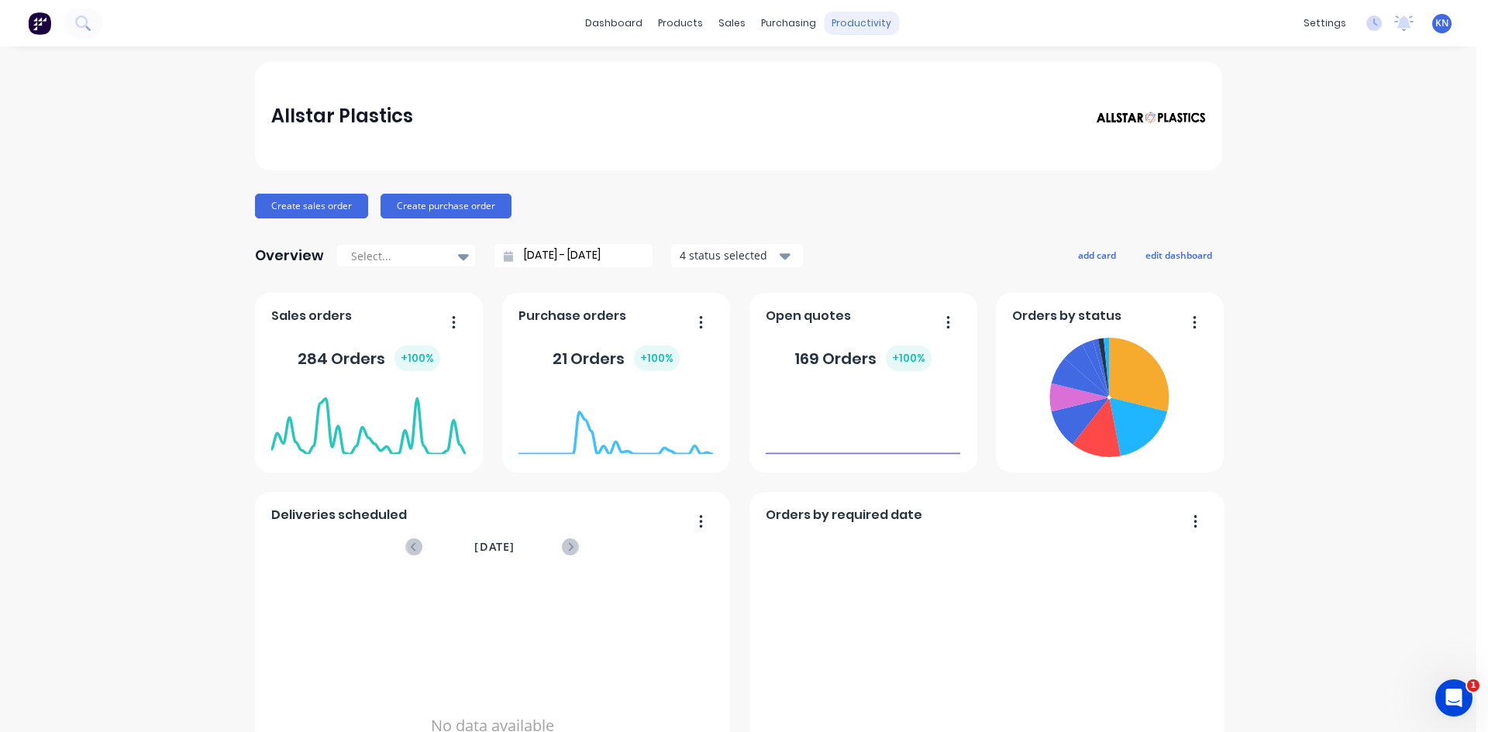
click at [834, 26] on div "productivity" at bounding box center [861, 23] width 75 height 23
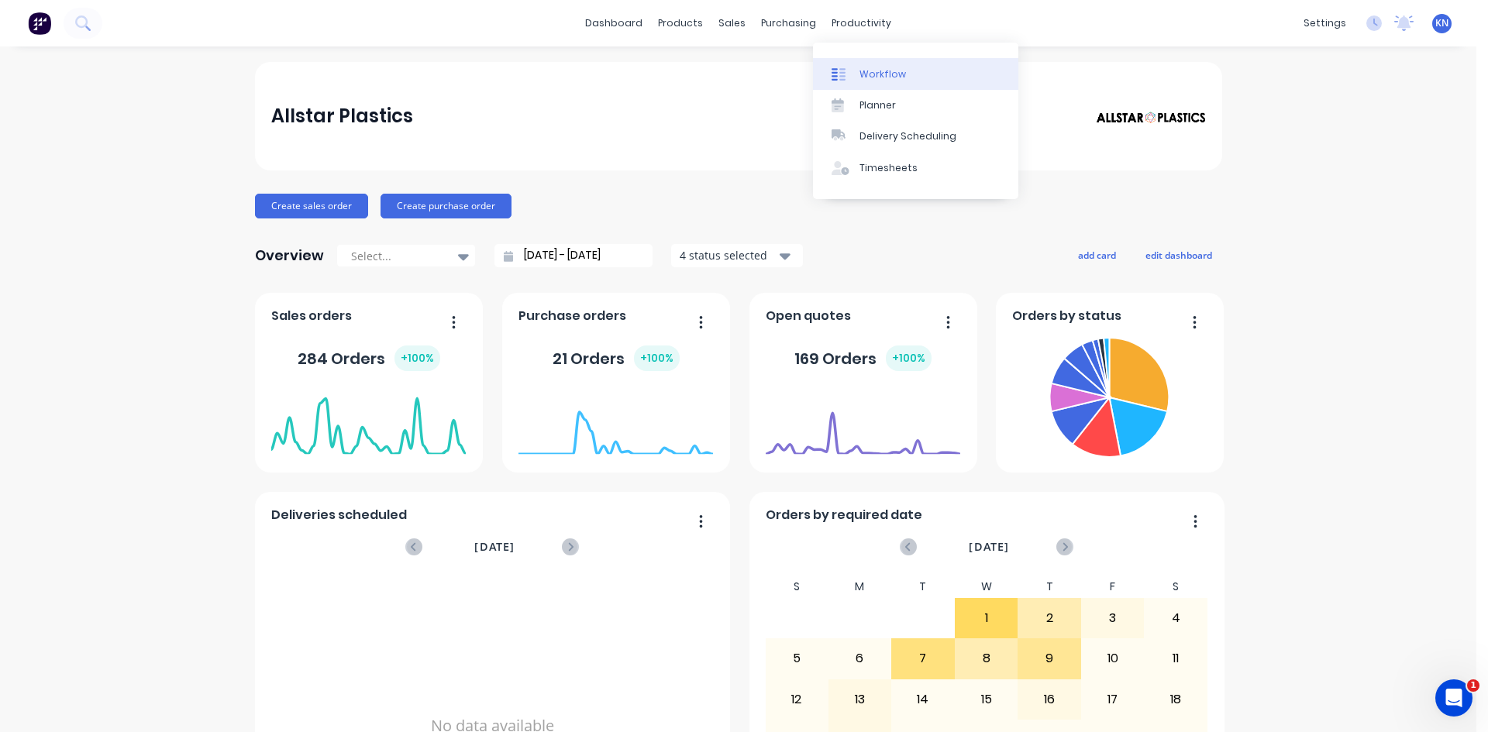
click at [877, 71] on div "Workflow" at bounding box center [882, 74] width 46 height 14
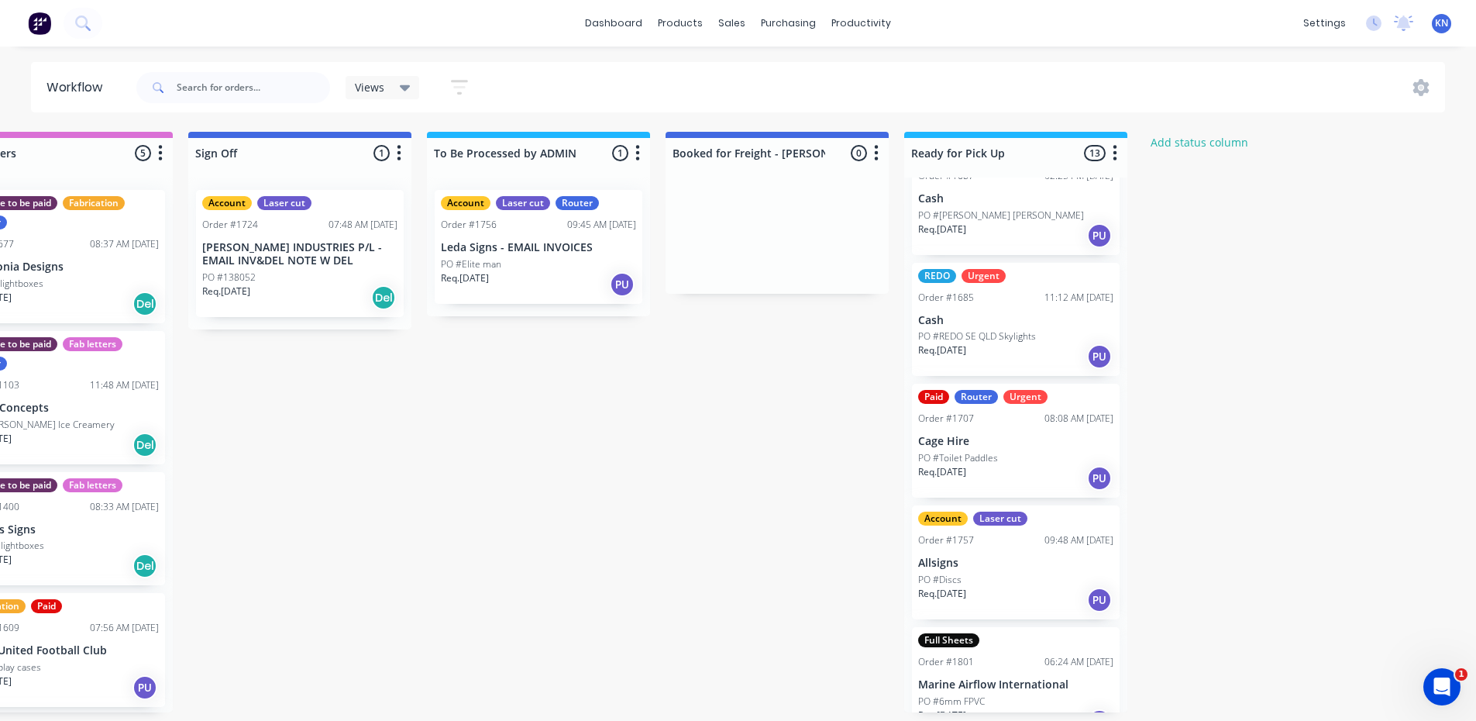
scroll to position [1140, 0]
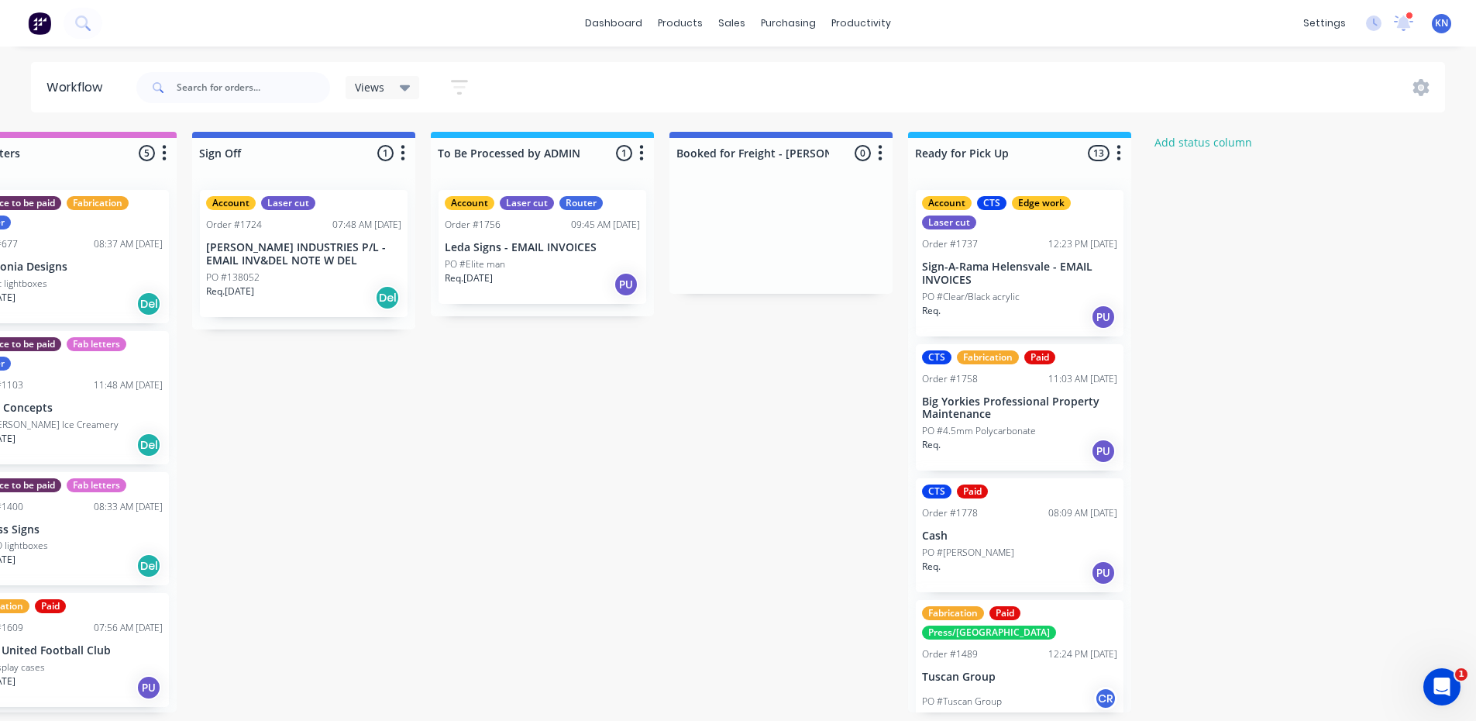
scroll to position [0, 2232]
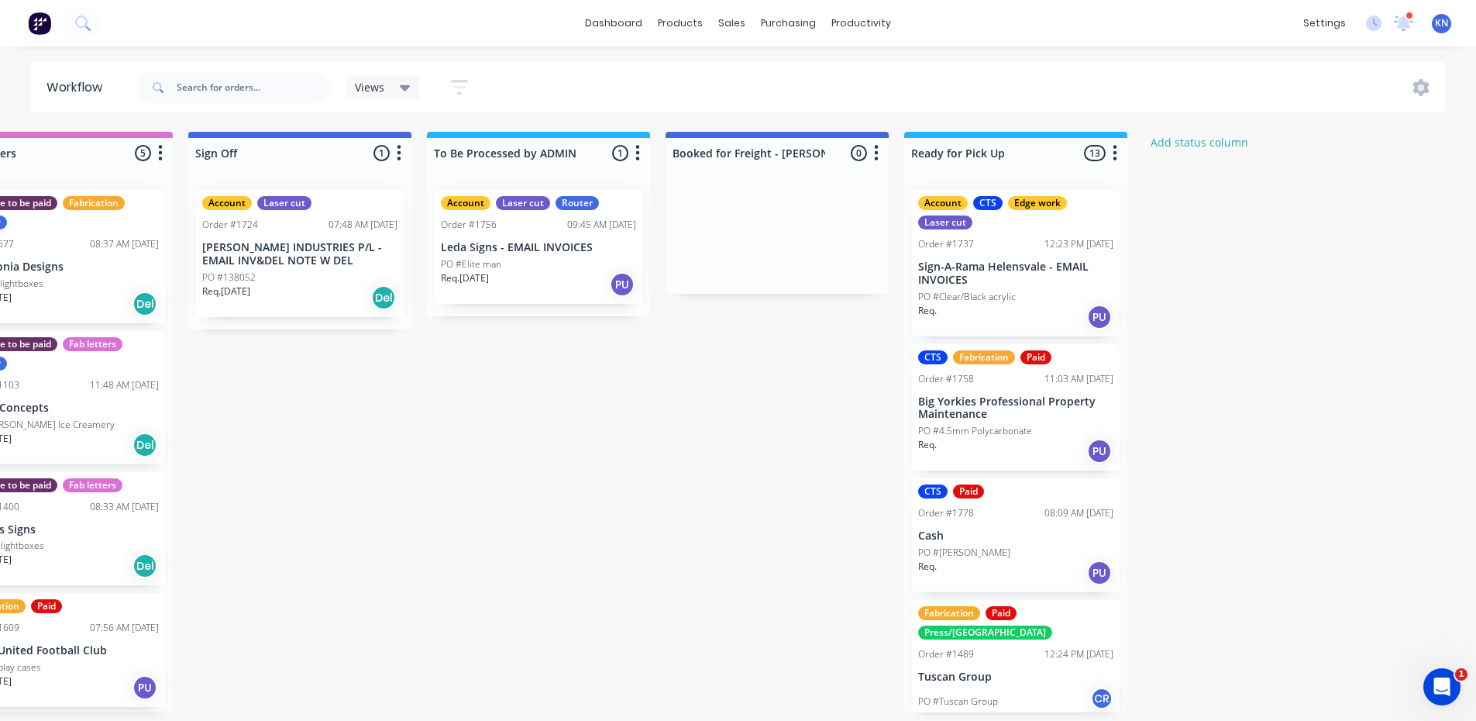
click at [574, 287] on div "Req. [DATE] PU" at bounding box center [538, 284] width 195 height 26
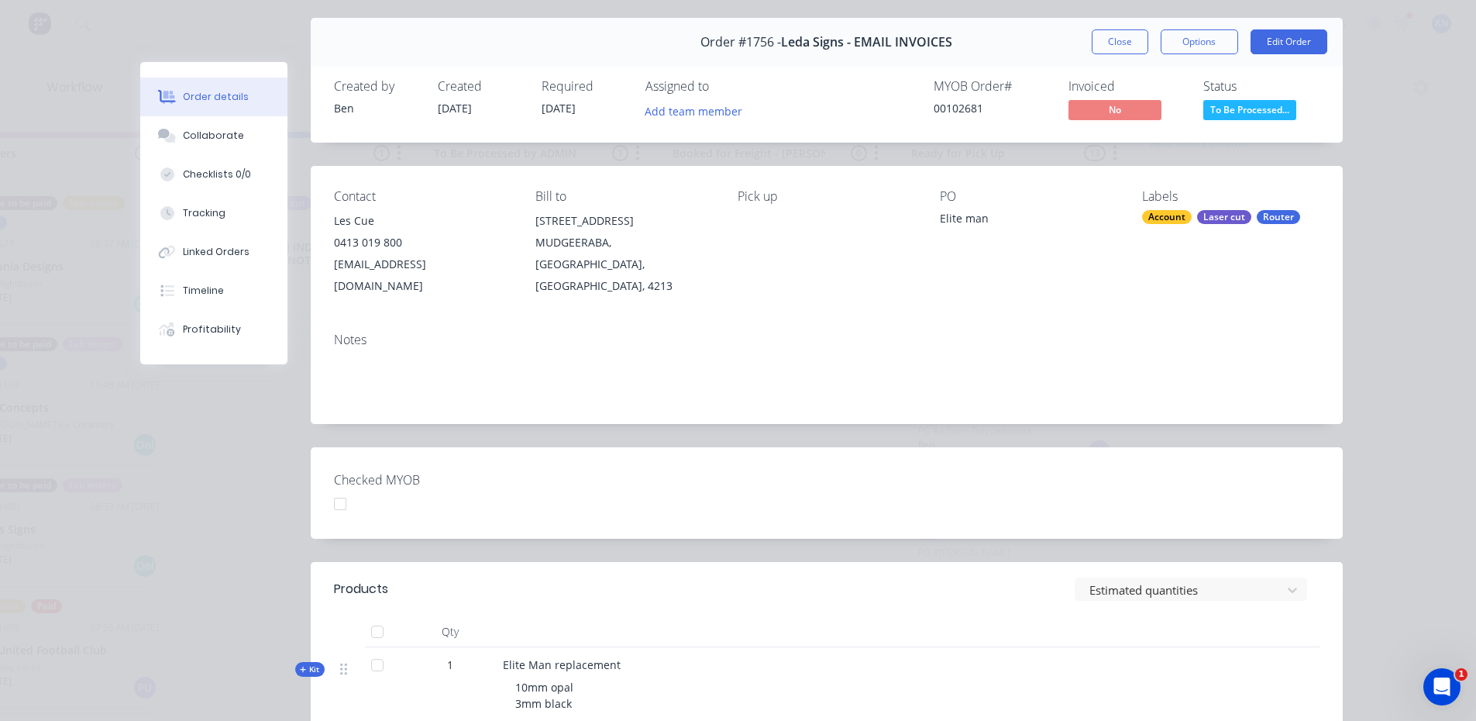
scroll to position [0, 0]
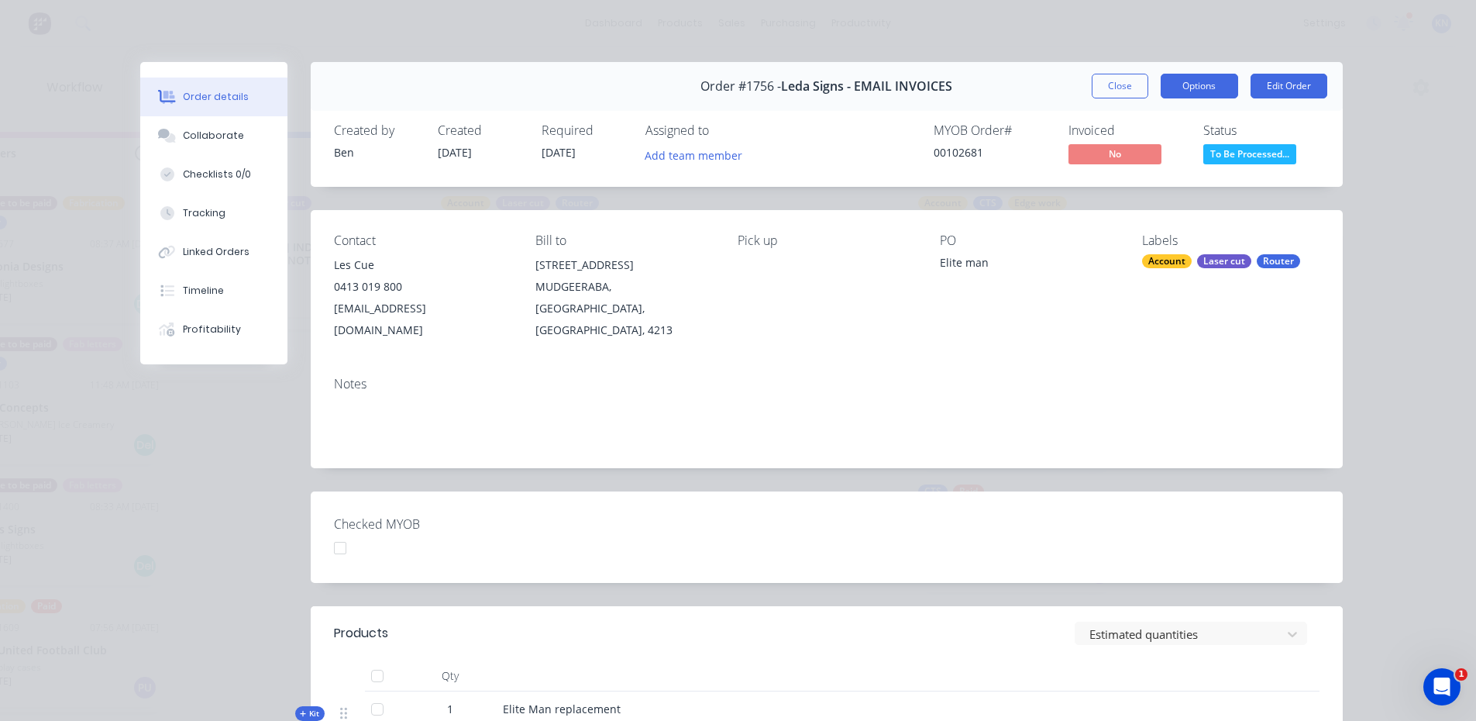
click at [1217, 87] on button "Options" at bounding box center [1199, 86] width 77 height 25
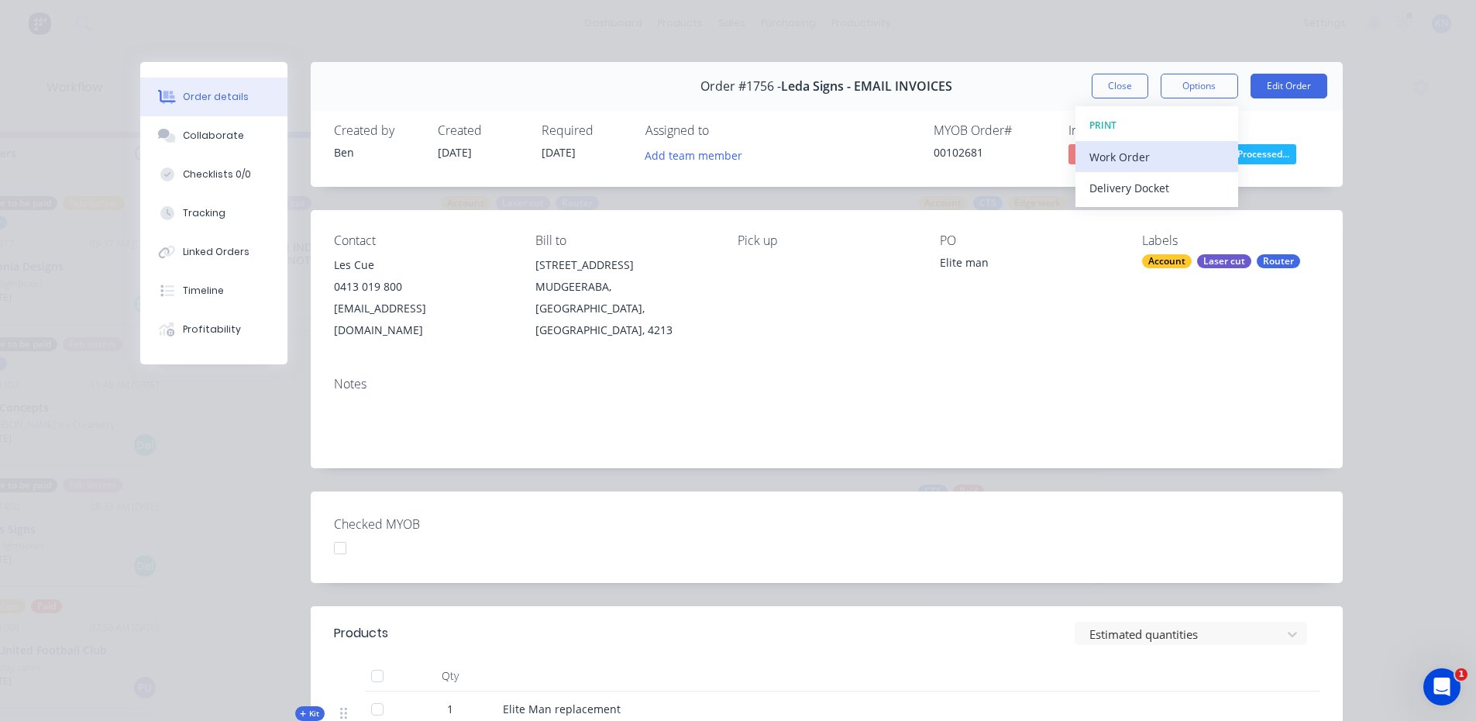
click at [1151, 158] on div "Work Order" at bounding box center [1156, 157] width 135 height 22
click at [1024, 274] on div "Elite man" at bounding box center [1028, 265] width 177 height 22
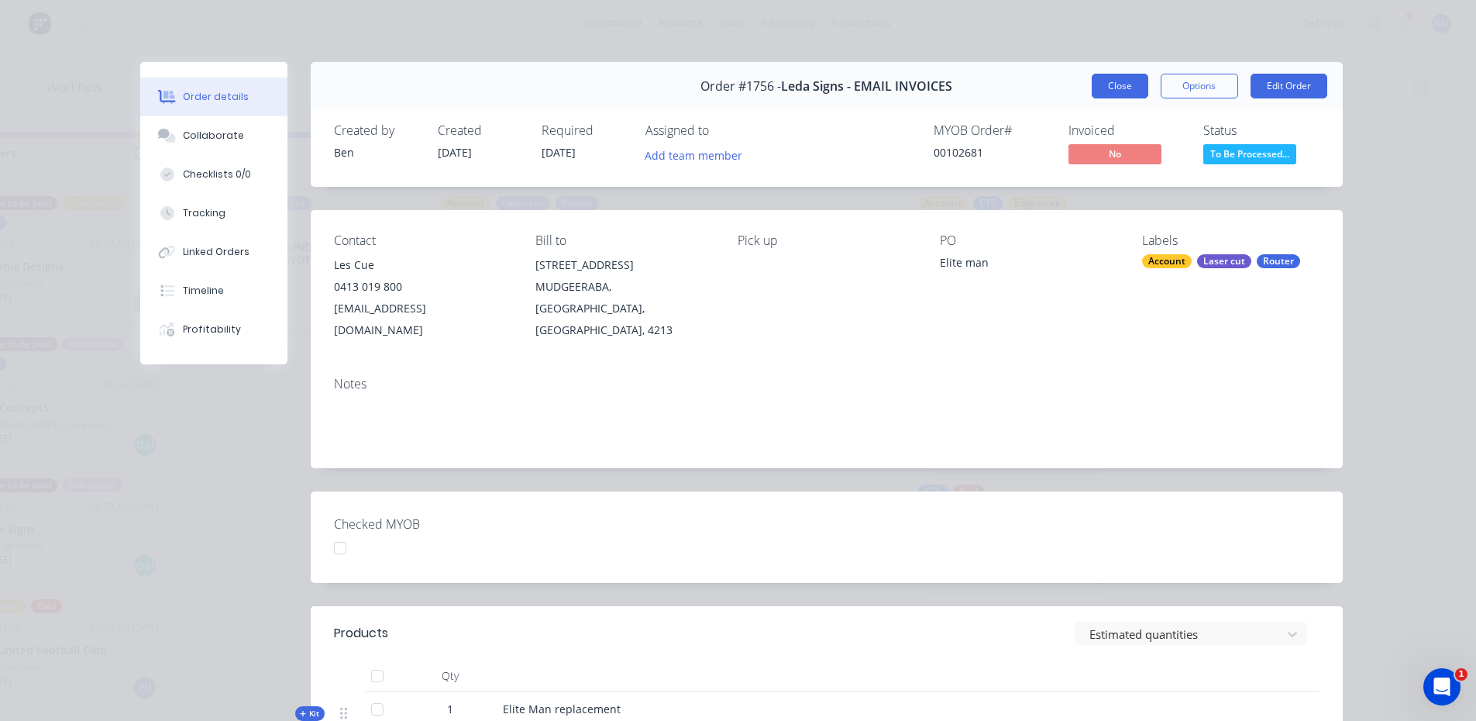
click at [1127, 78] on button "Close" at bounding box center [1120, 86] width 57 height 25
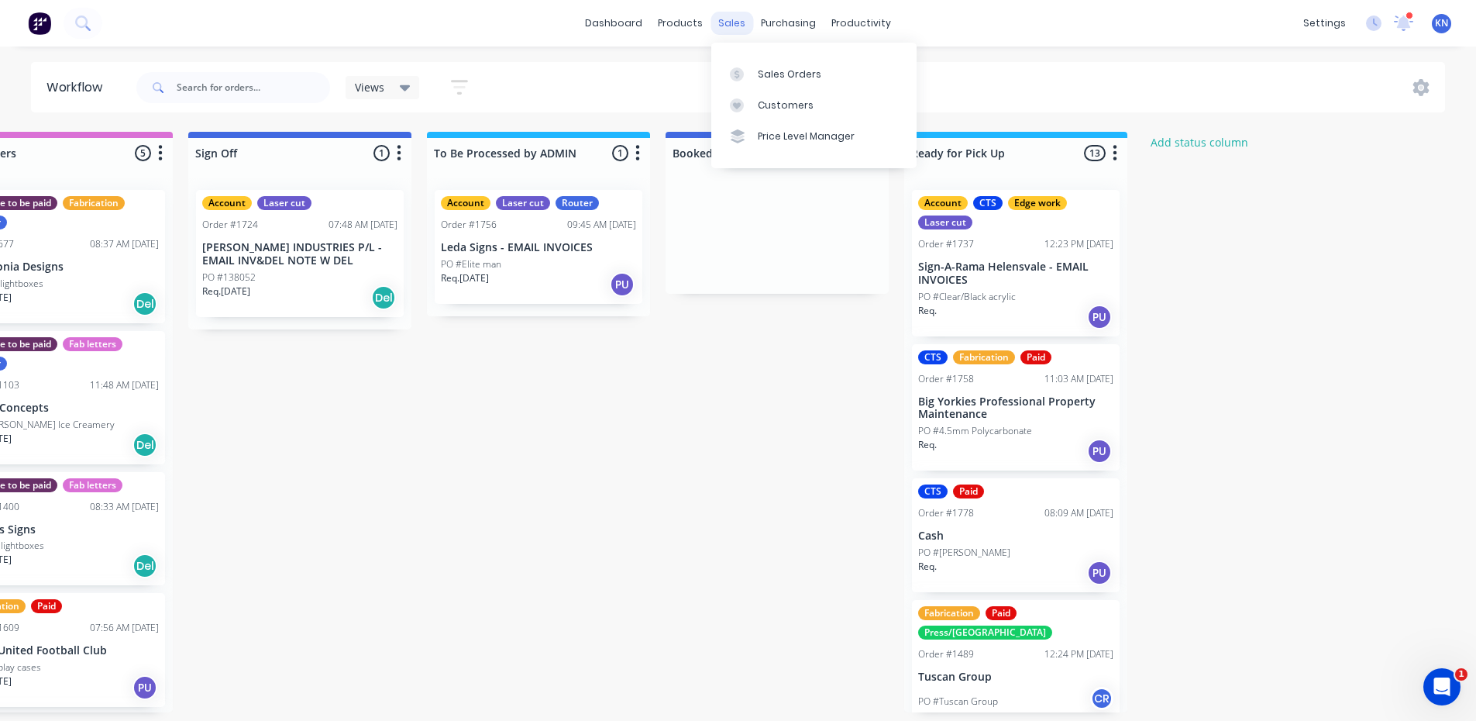
click at [718, 21] on div "sales" at bounding box center [732, 23] width 43 height 23
click at [803, 70] on div "Sales Orders" at bounding box center [790, 74] width 64 height 14
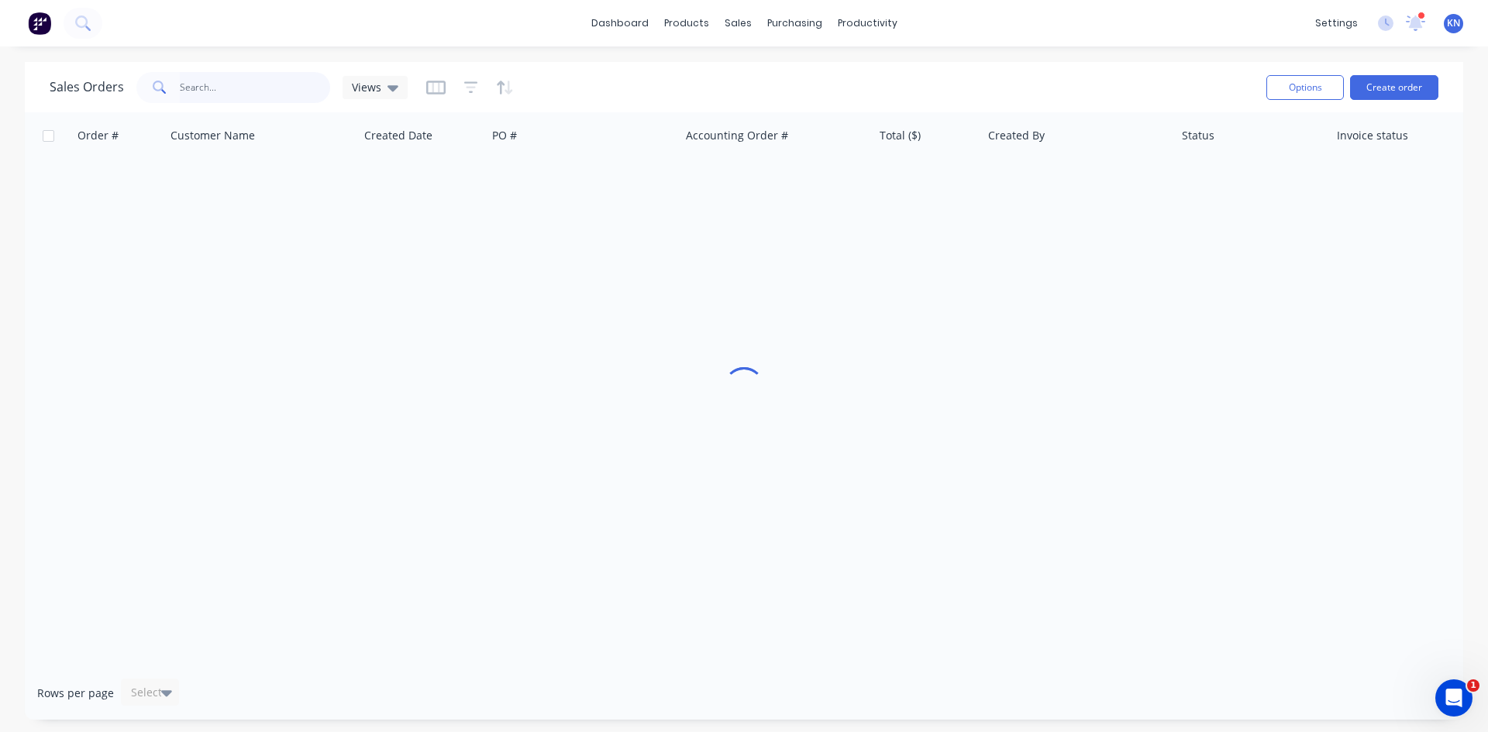
click at [234, 95] on input "text" at bounding box center [255, 87] width 151 height 31
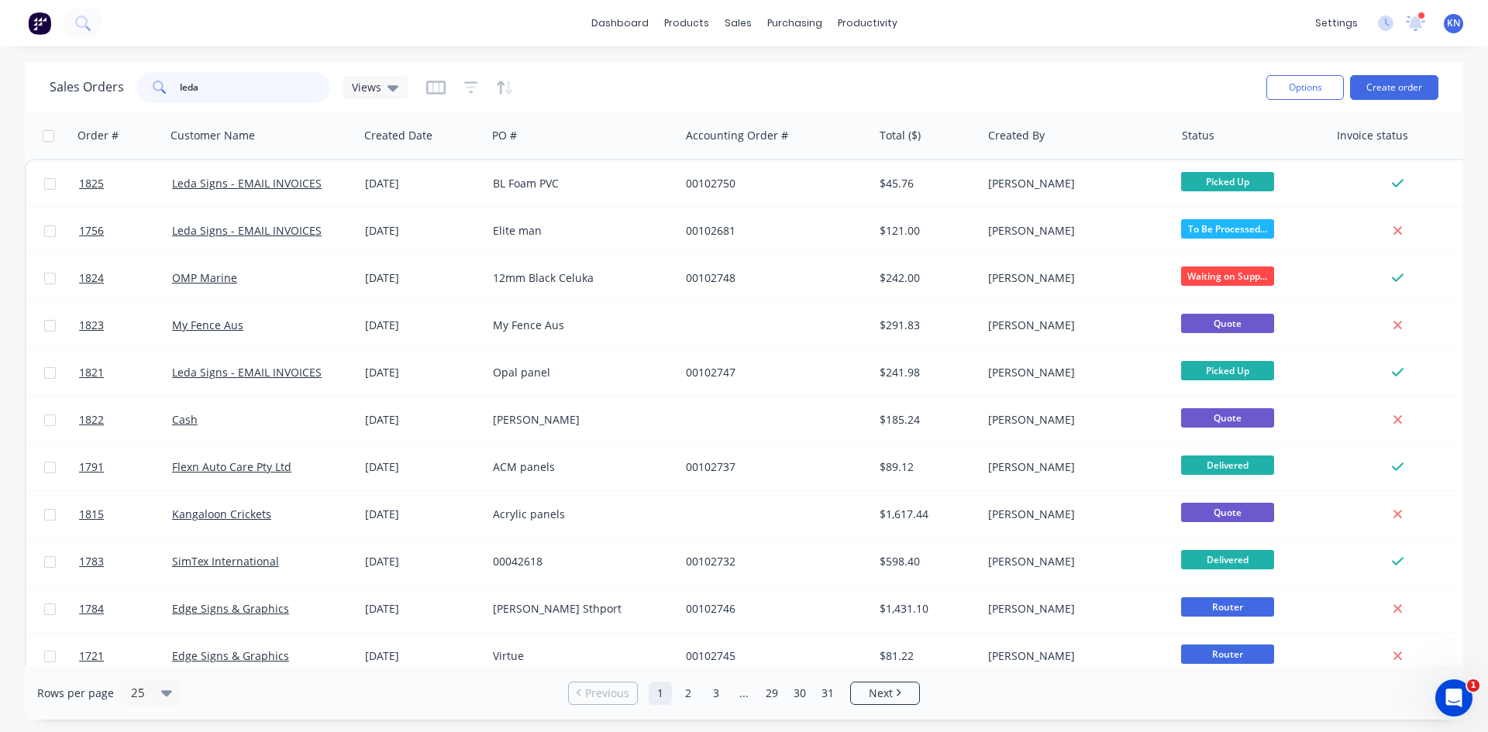
type input "leda"
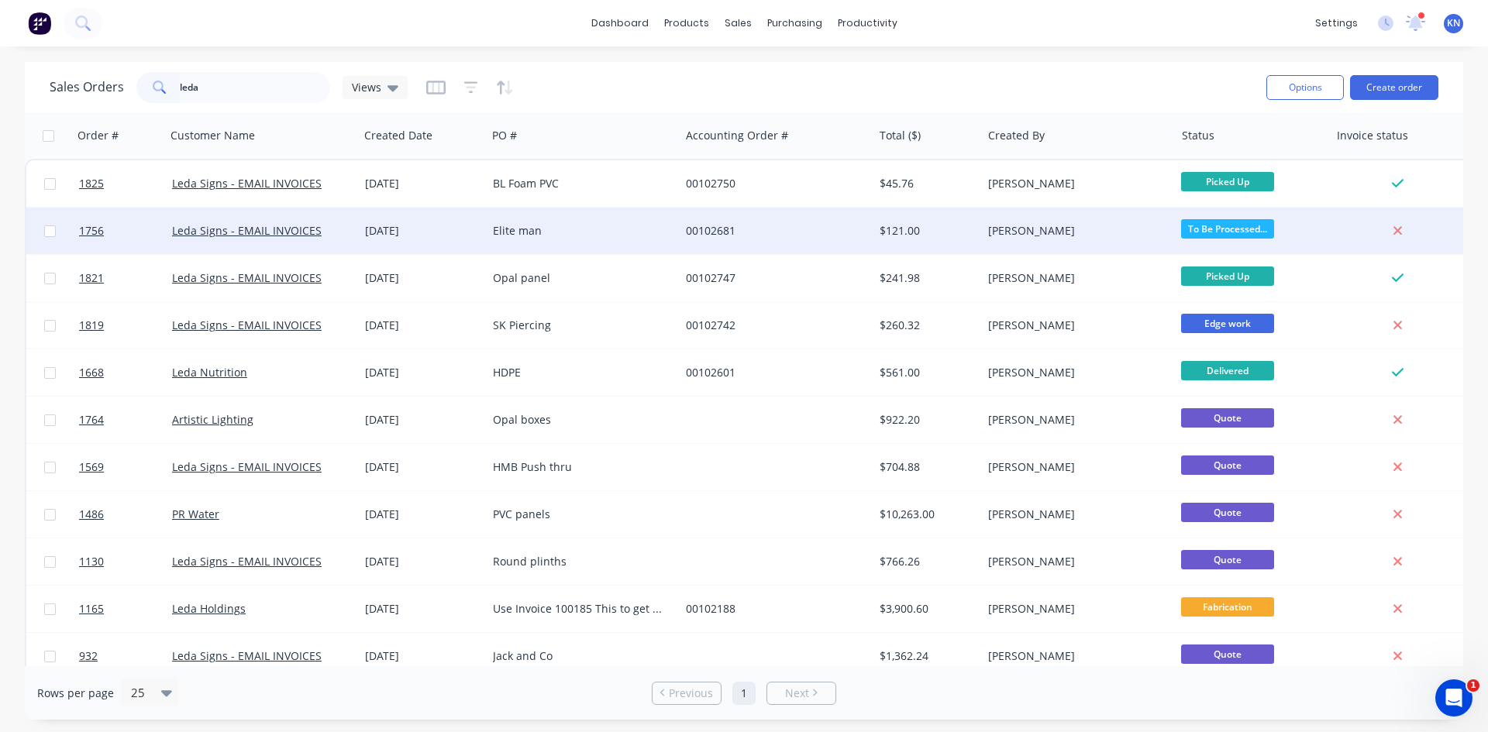
click at [1093, 219] on div "[PERSON_NAME]" at bounding box center [1078, 231] width 193 height 46
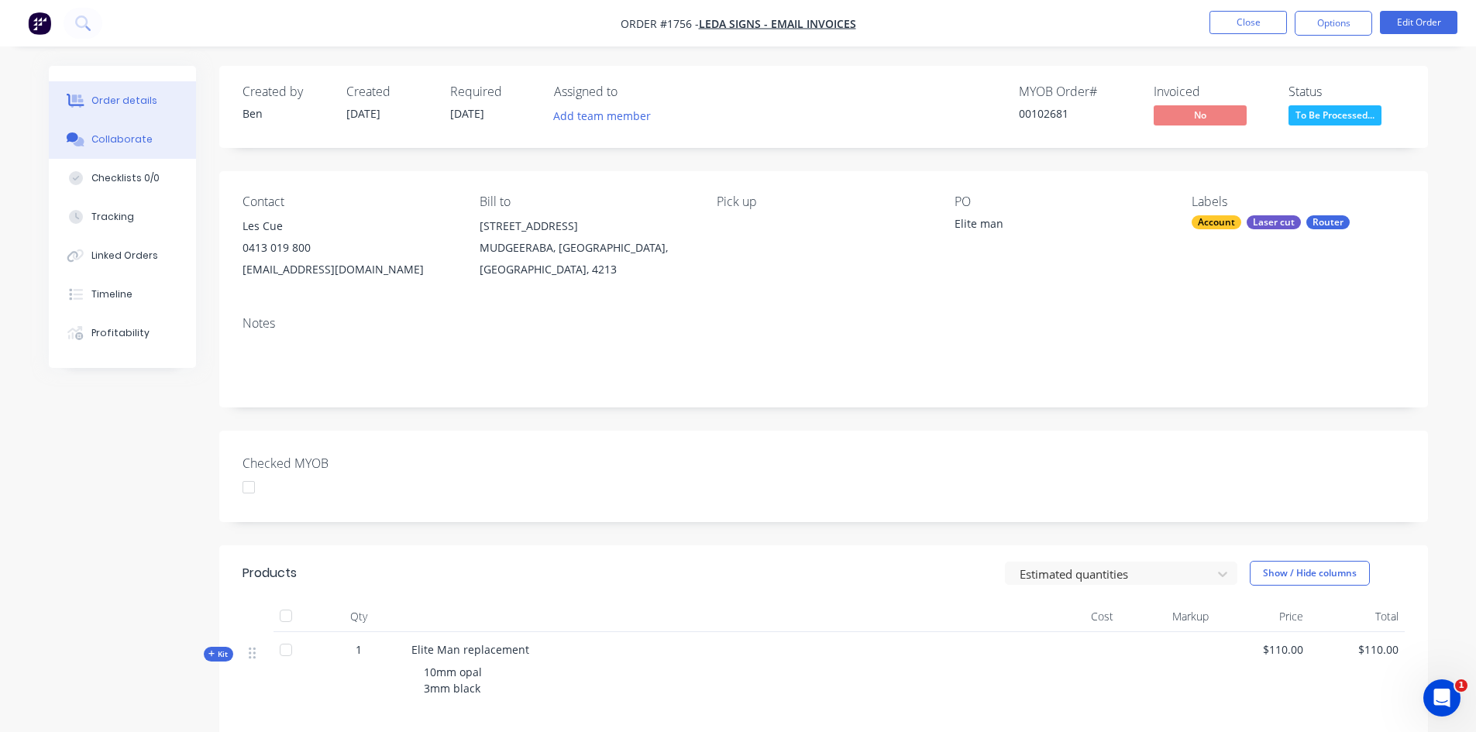
click at [155, 142] on button "Collaborate" at bounding box center [122, 139] width 147 height 39
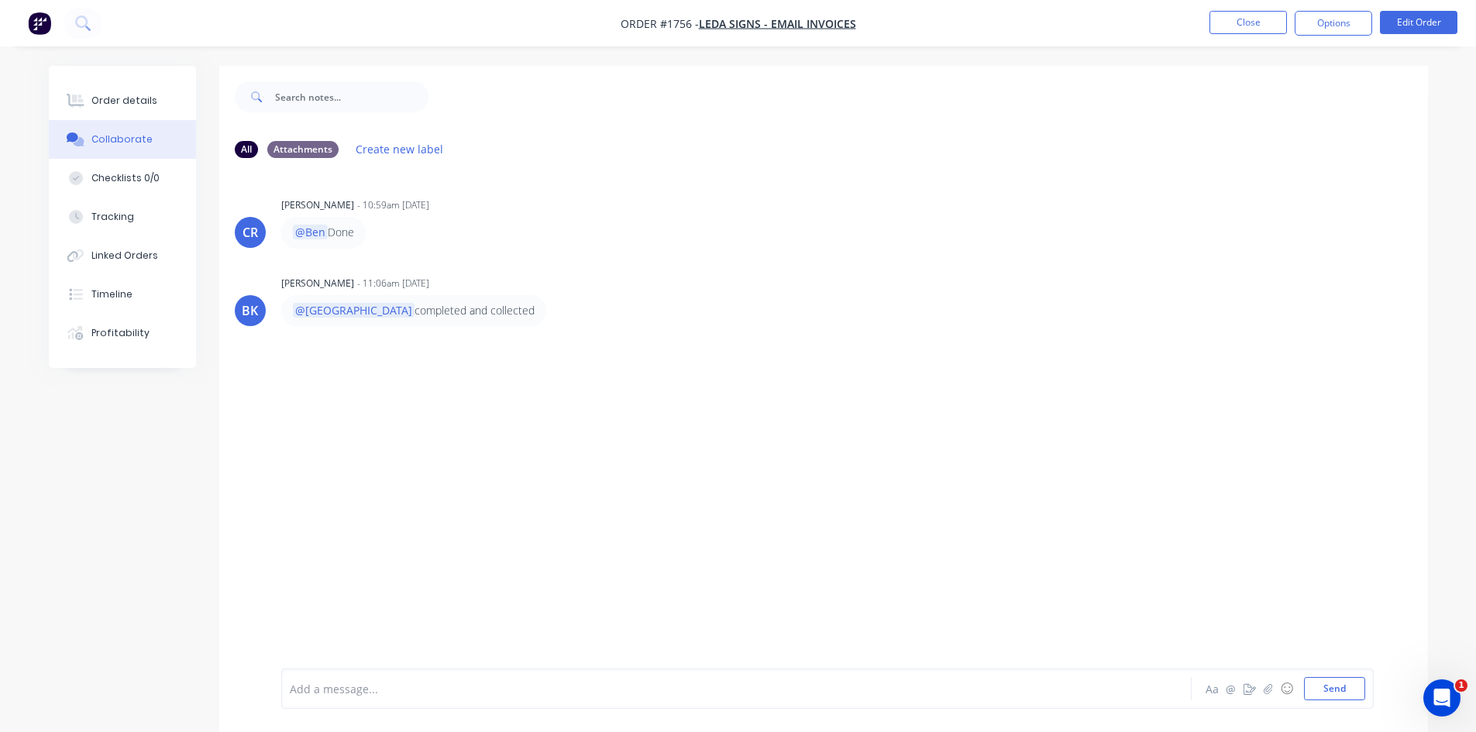
click at [42, 30] on img "button" at bounding box center [39, 23] width 23 height 23
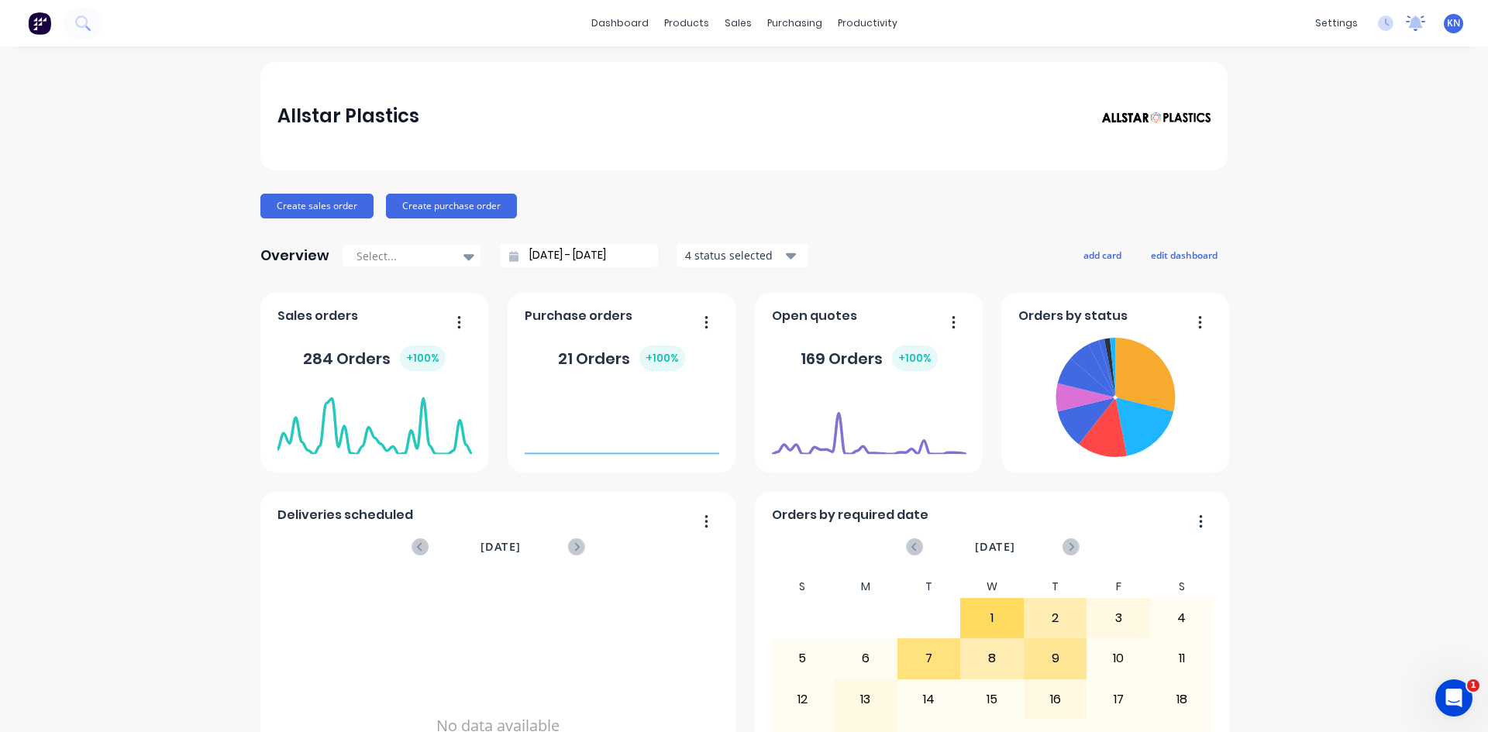
click at [1411, 26] on icon at bounding box center [1415, 22] width 19 height 15
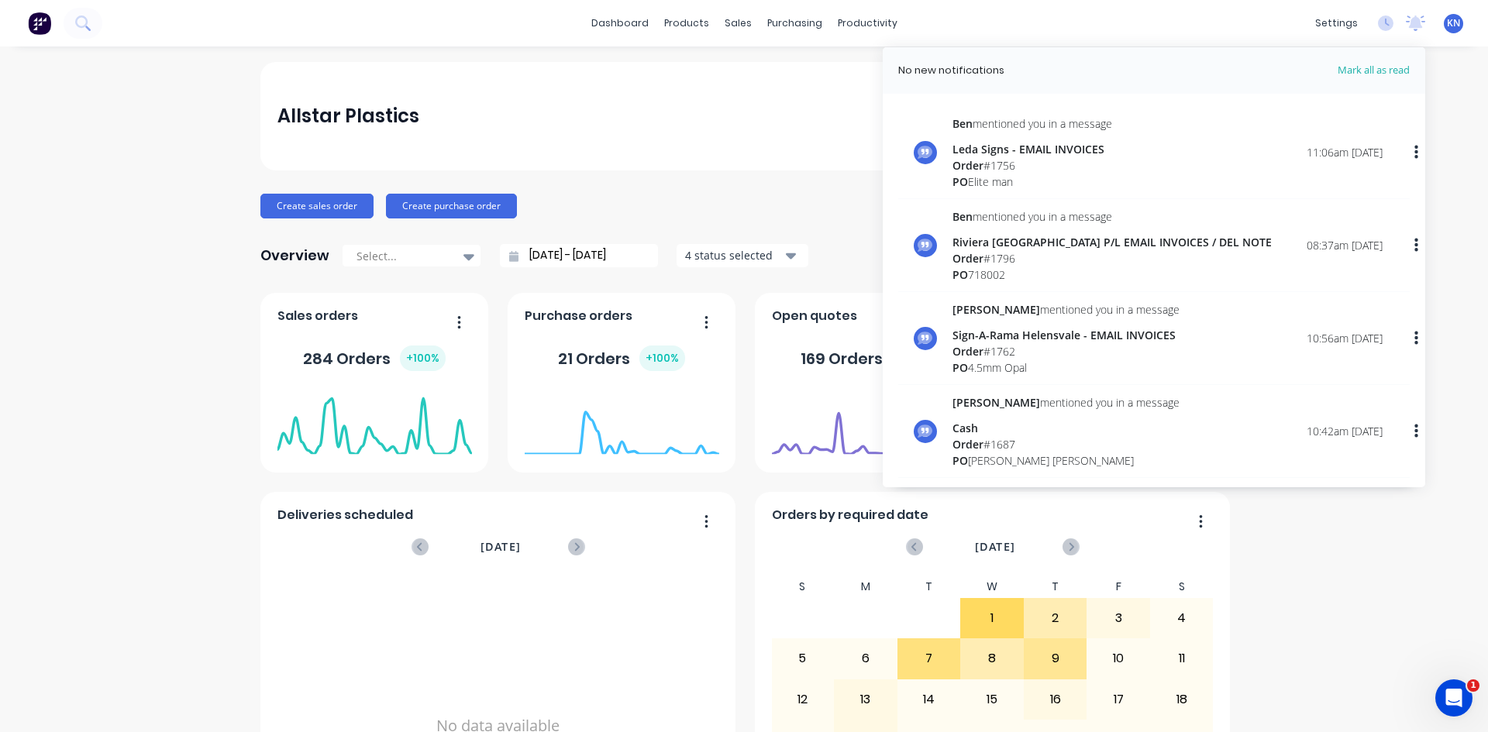
click at [1301, 603] on div "Allstar Plastics Create sales order Create purchase order Overview Select... [D…" at bounding box center [744, 466] width 1488 height 809
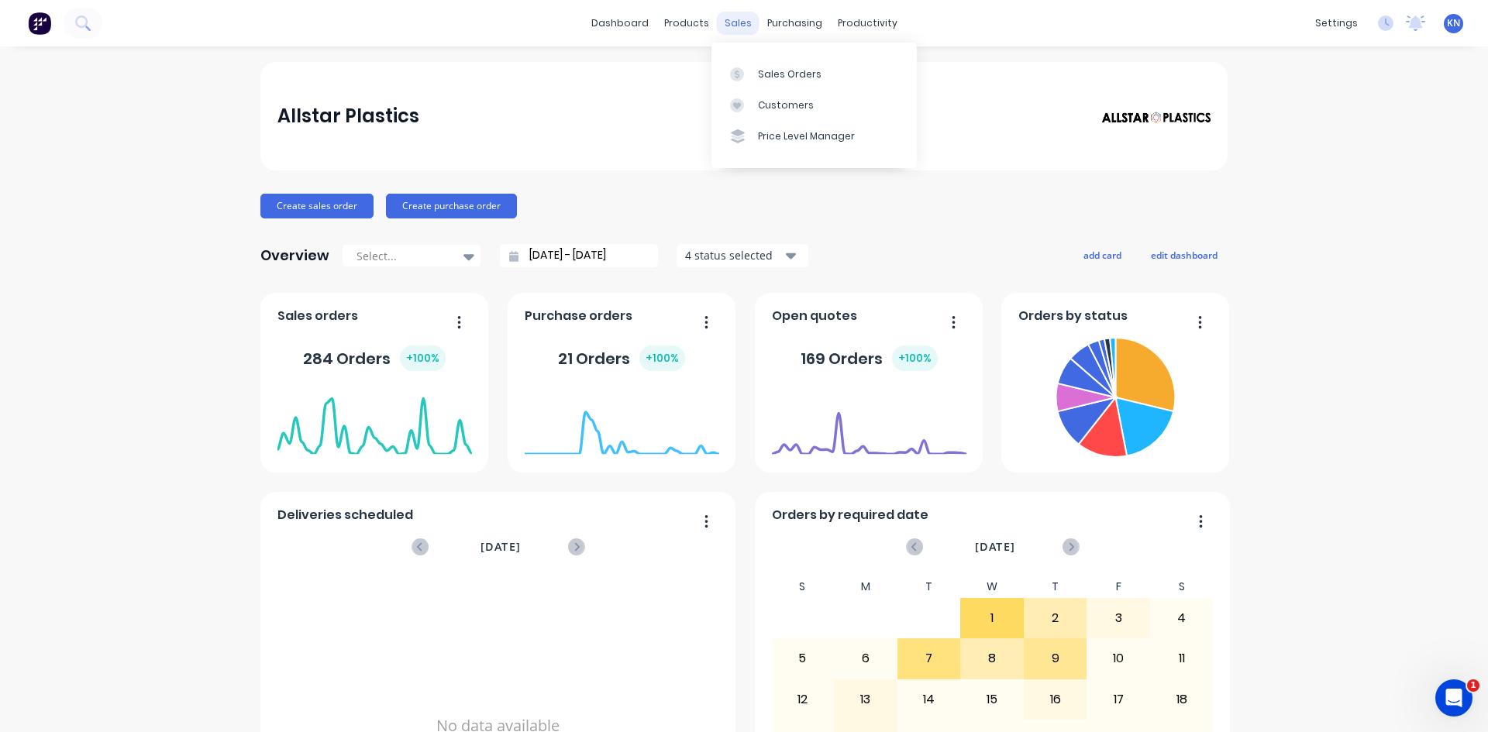
click at [725, 28] on div "sales" at bounding box center [738, 23] width 43 height 23
click at [779, 85] on link "Sales Orders" at bounding box center [813, 73] width 205 height 31
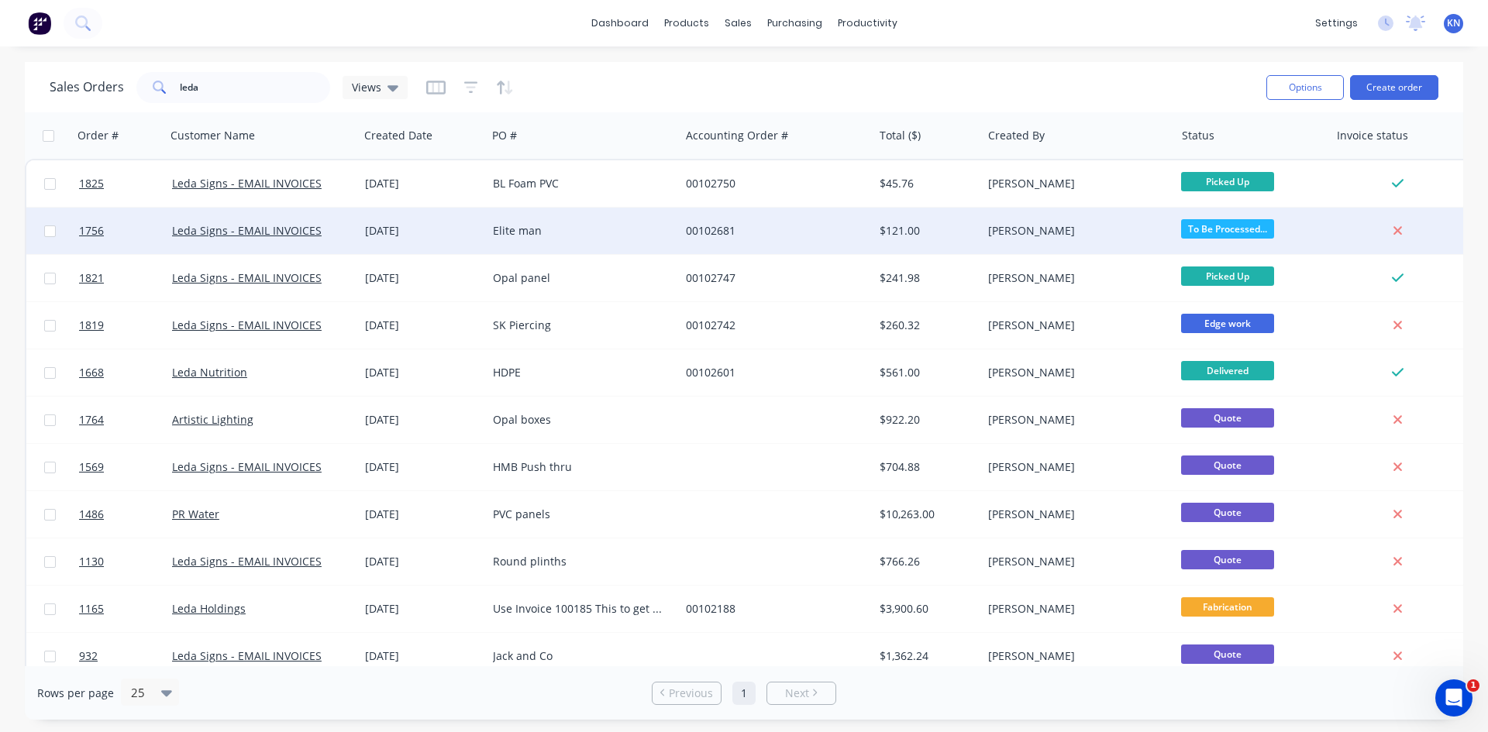
click at [1063, 228] on div "[PERSON_NAME]" at bounding box center [1074, 230] width 172 height 15
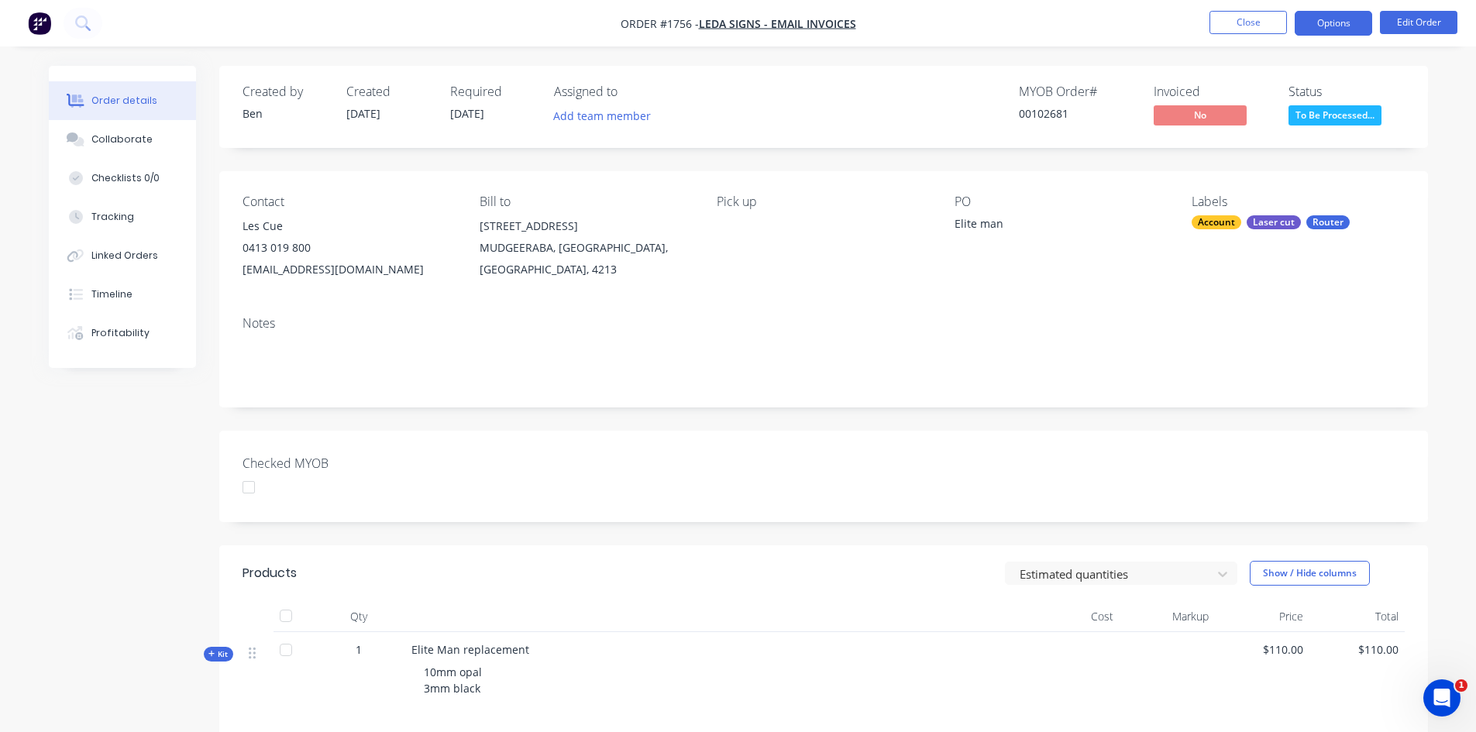
click at [1358, 27] on button "Options" at bounding box center [1333, 23] width 77 height 25
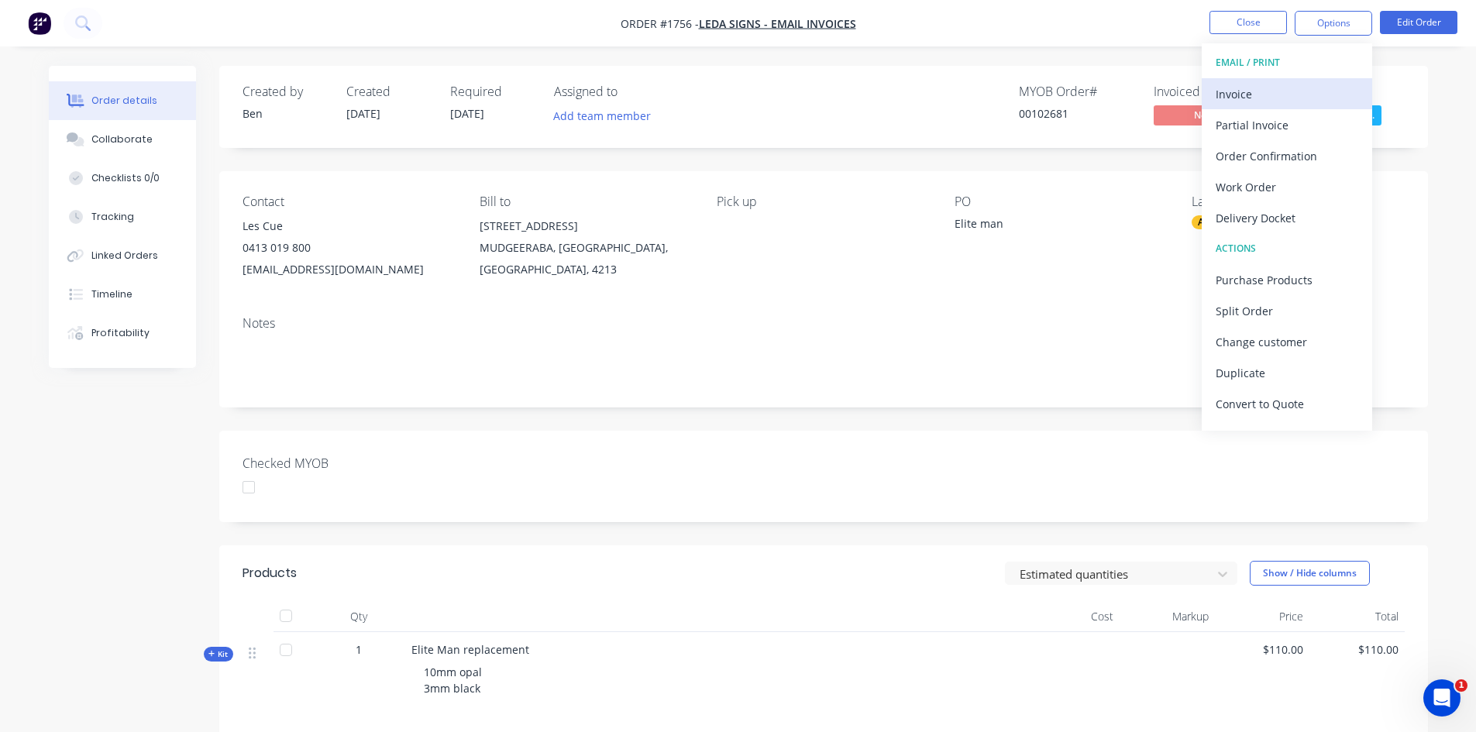
click at [1261, 91] on div "Invoice" at bounding box center [1287, 94] width 143 height 22
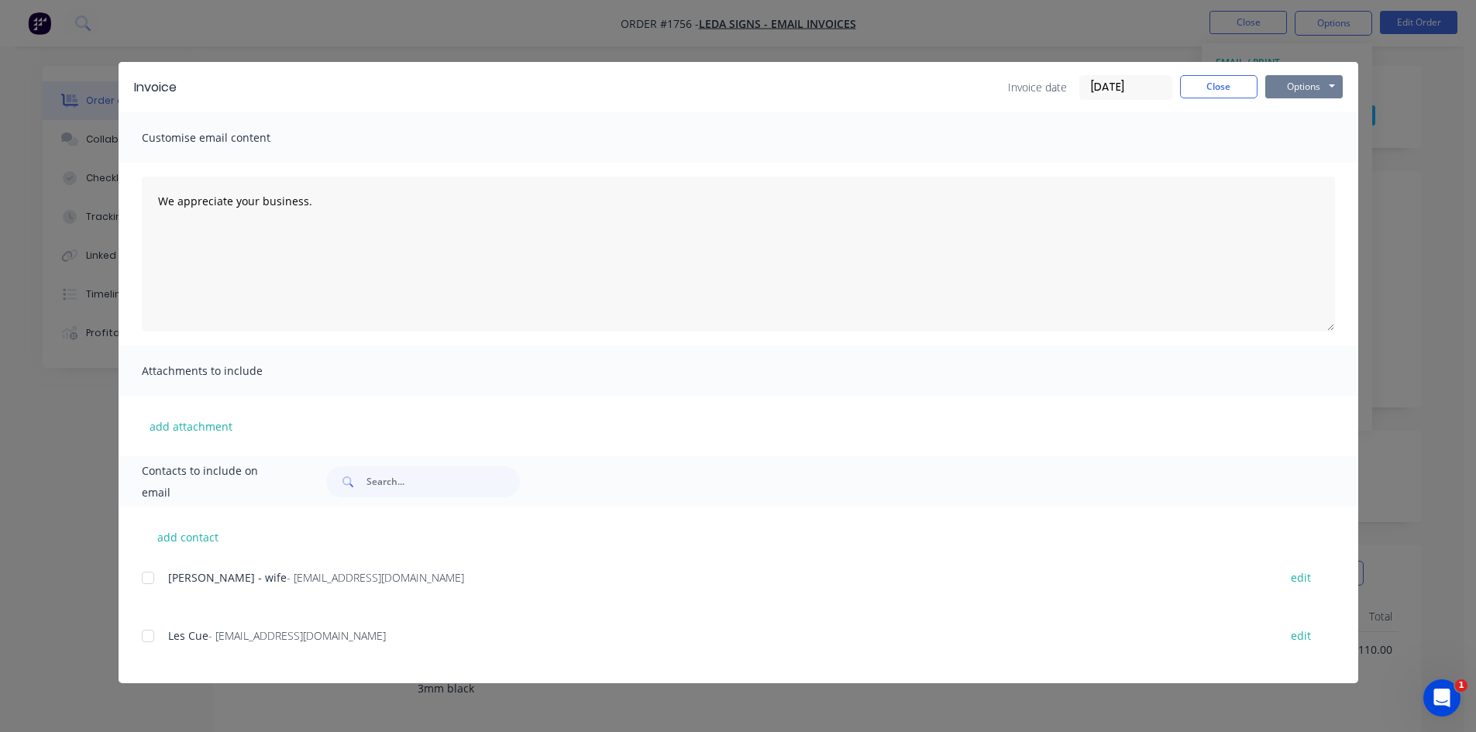
click at [1285, 82] on button "Options" at bounding box center [1303, 86] width 77 height 23
click at [1310, 141] on button "Print" at bounding box center [1314, 140] width 99 height 26
click at [1228, 89] on button "Close" at bounding box center [1218, 86] width 77 height 23
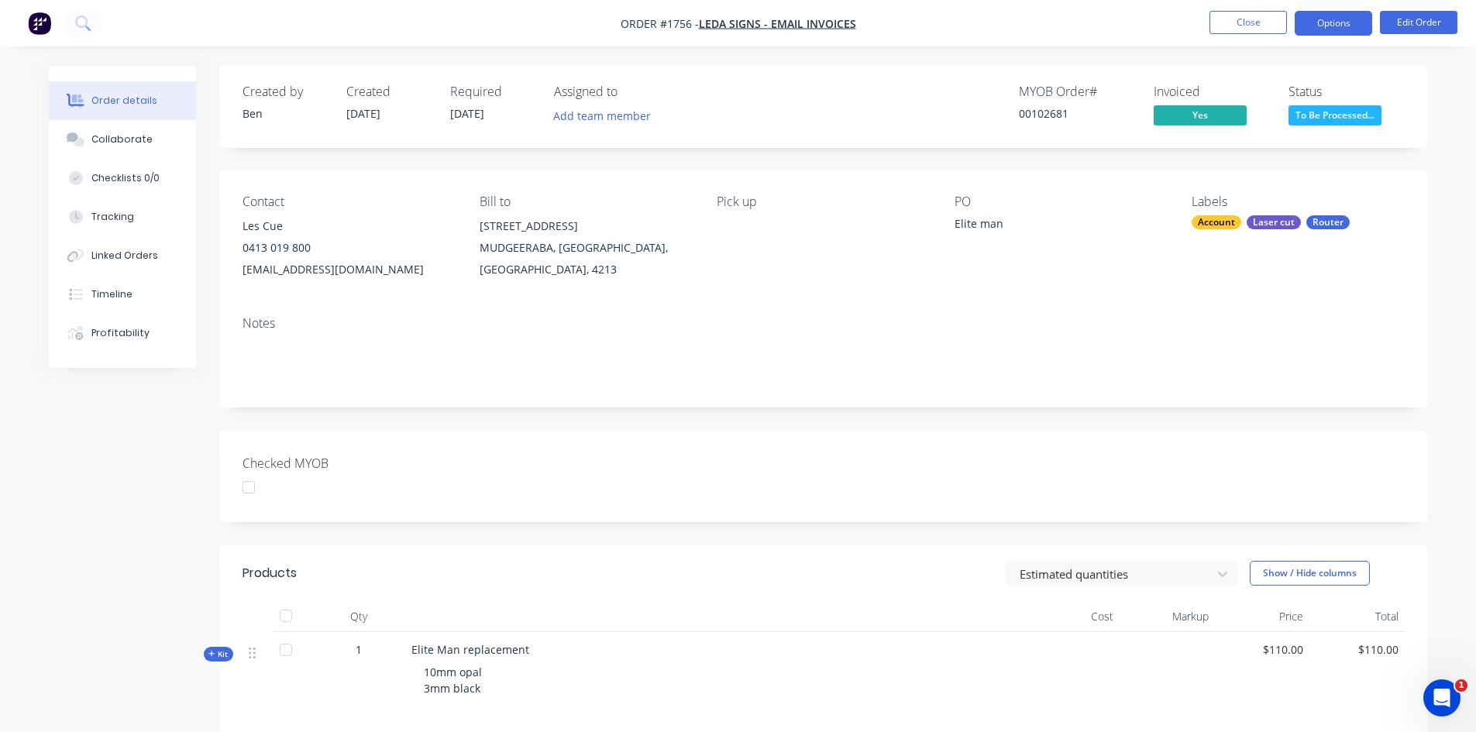
click at [1302, 29] on button "Options" at bounding box center [1333, 23] width 77 height 25
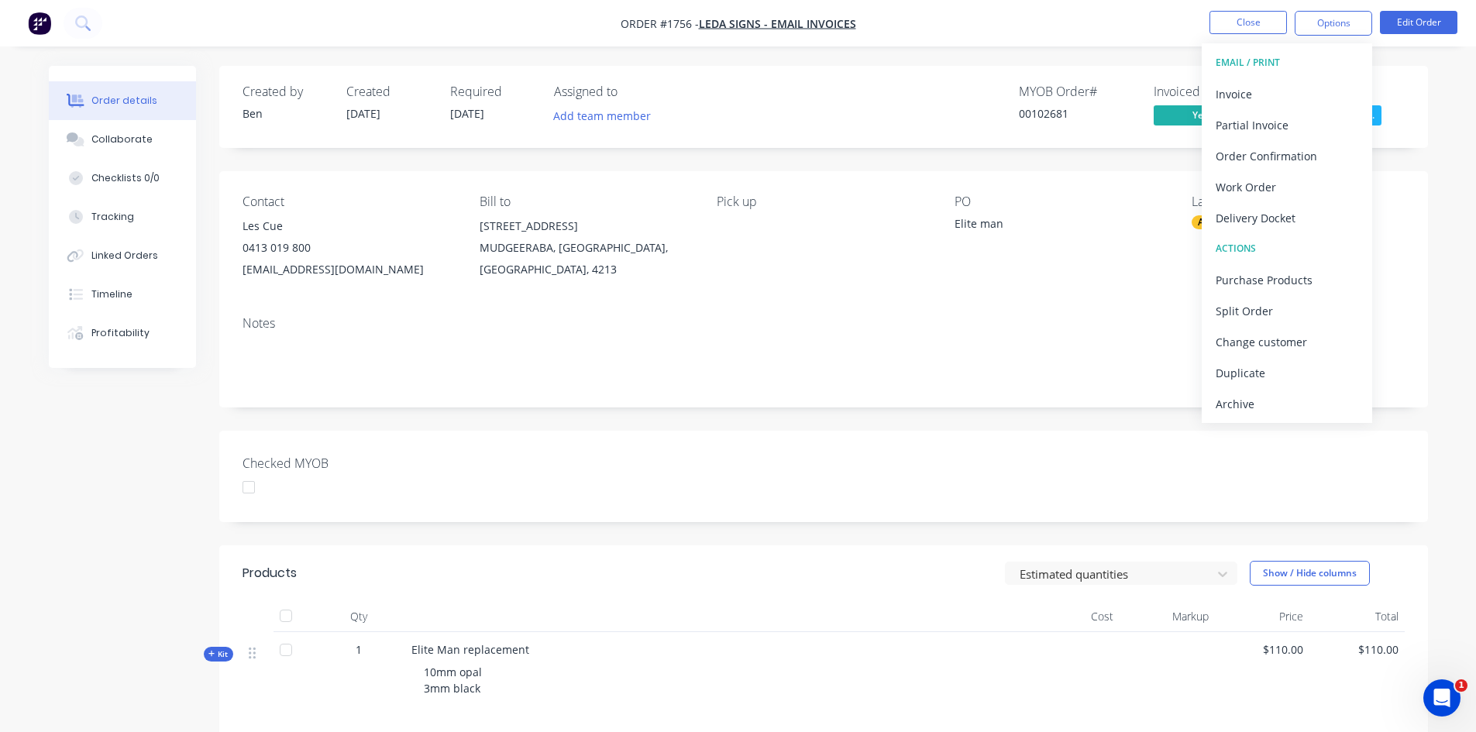
click at [1143, 298] on div "Contact Les Cue [PHONE_NUMBER] [EMAIL_ADDRESS][DOMAIN_NAME] Bill to 3 Narrabund…" at bounding box center [823, 237] width 1209 height 133
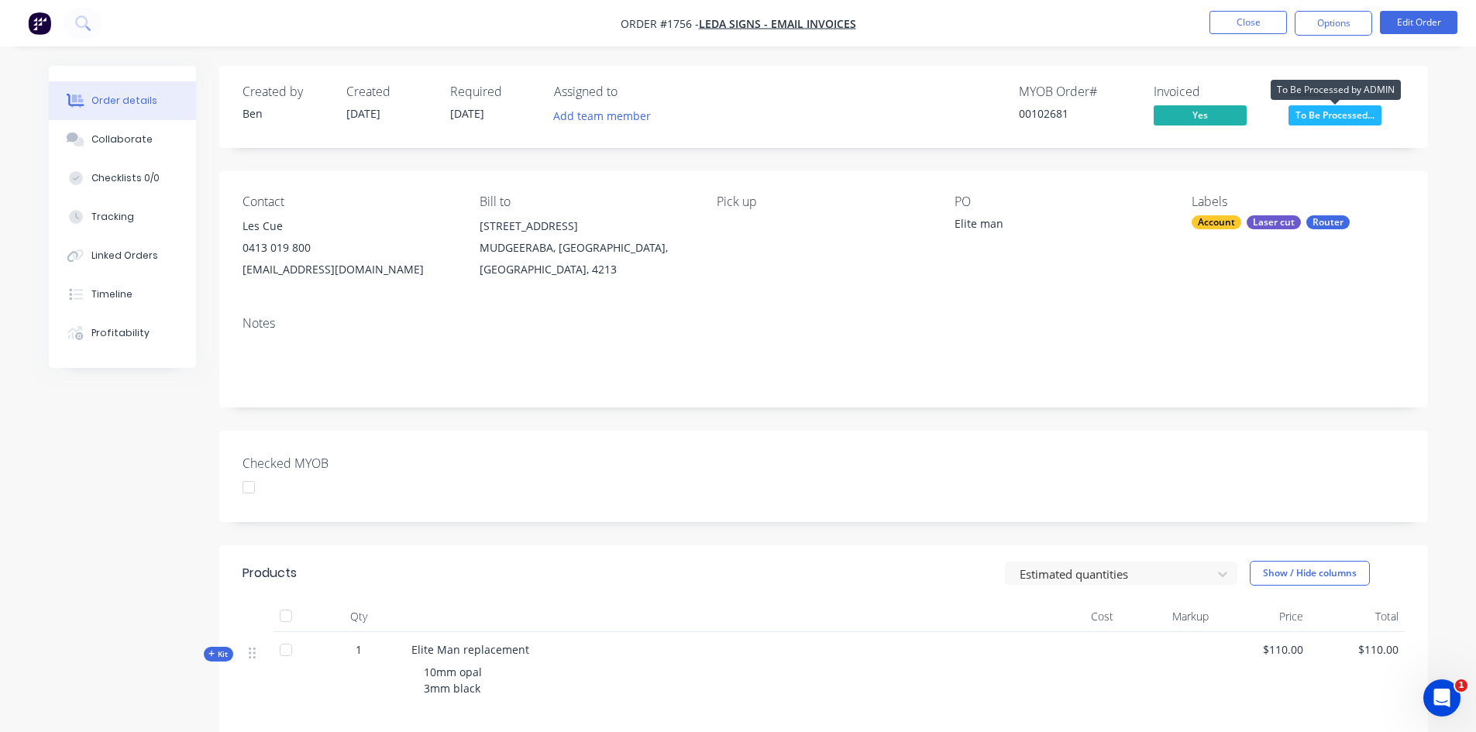
click at [1323, 112] on span "To Be Processed..." at bounding box center [1335, 114] width 93 height 19
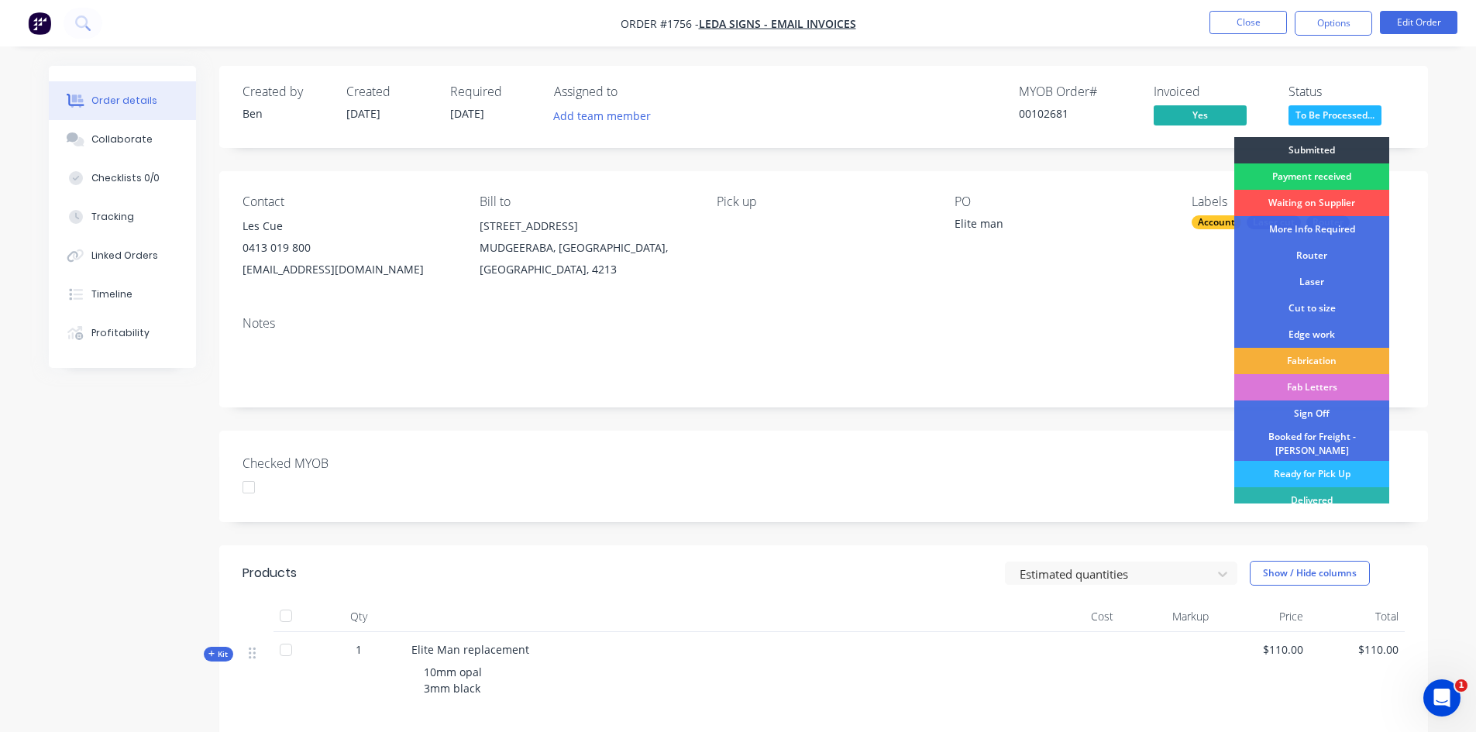
click at [1144, 300] on div "Contact Les Cue [PHONE_NUMBER] [EMAIL_ADDRESS][DOMAIN_NAME] Bill to 3 Narrabund…" at bounding box center [823, 237] width 1209 height 133
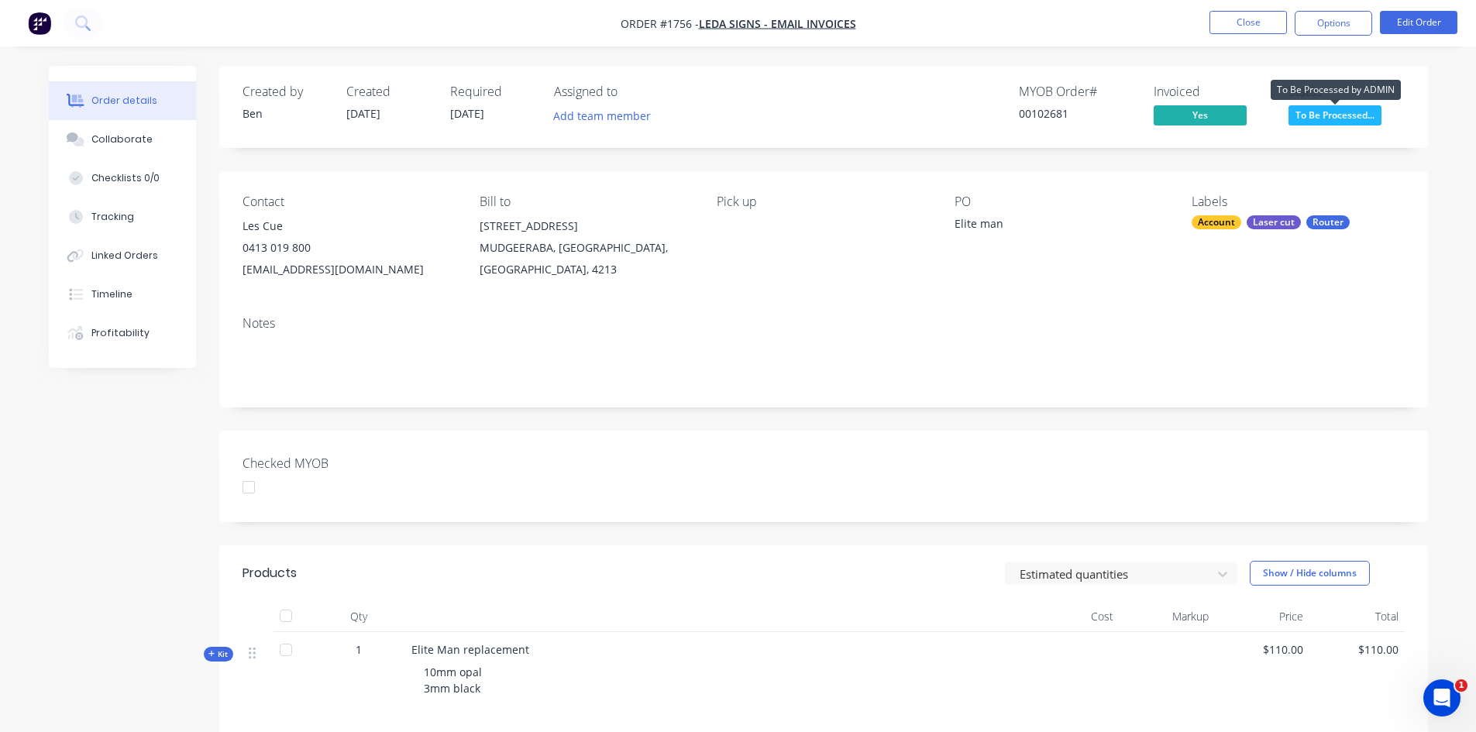
click at [1303, 119] on span "To Be Processed..." at bounding box center [1335, 114] width 93 height 19
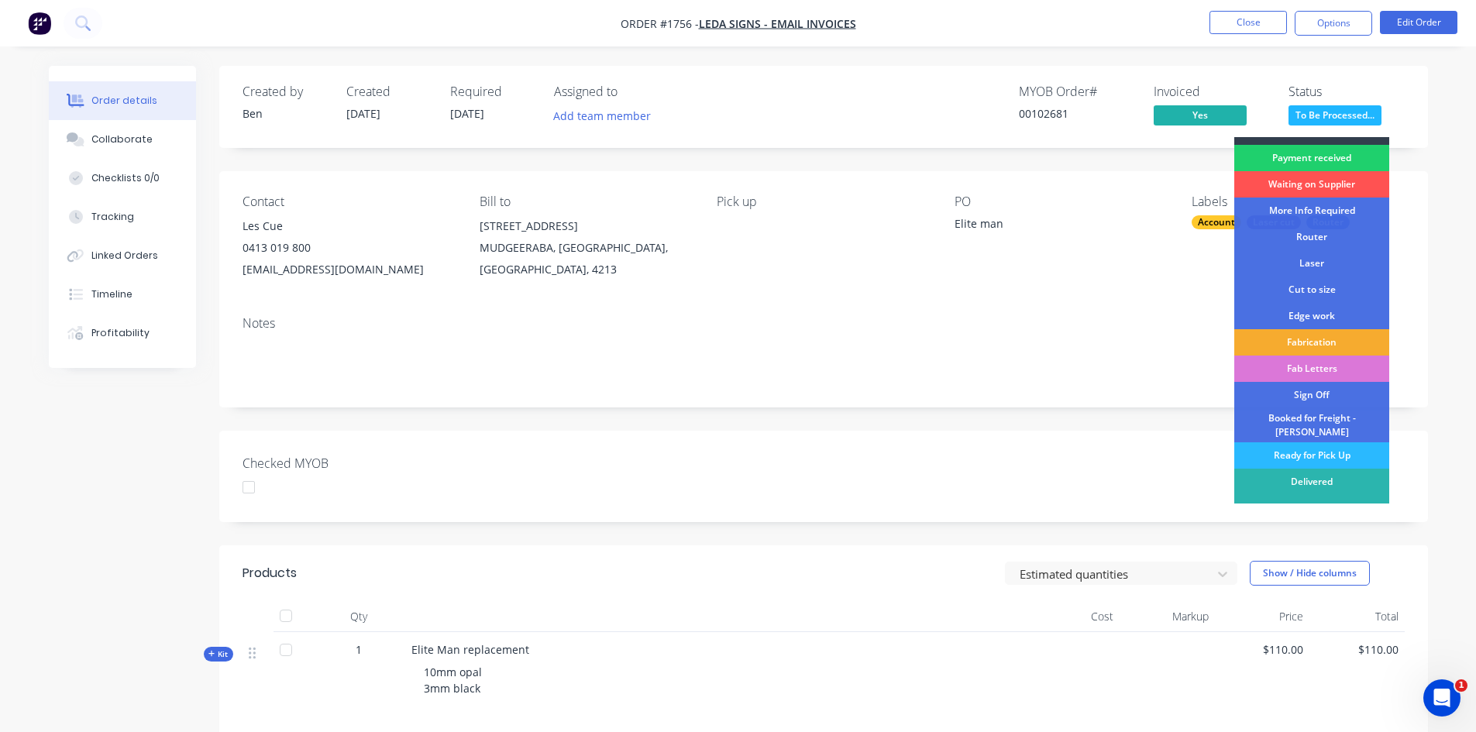
scroll to position [29, 0]
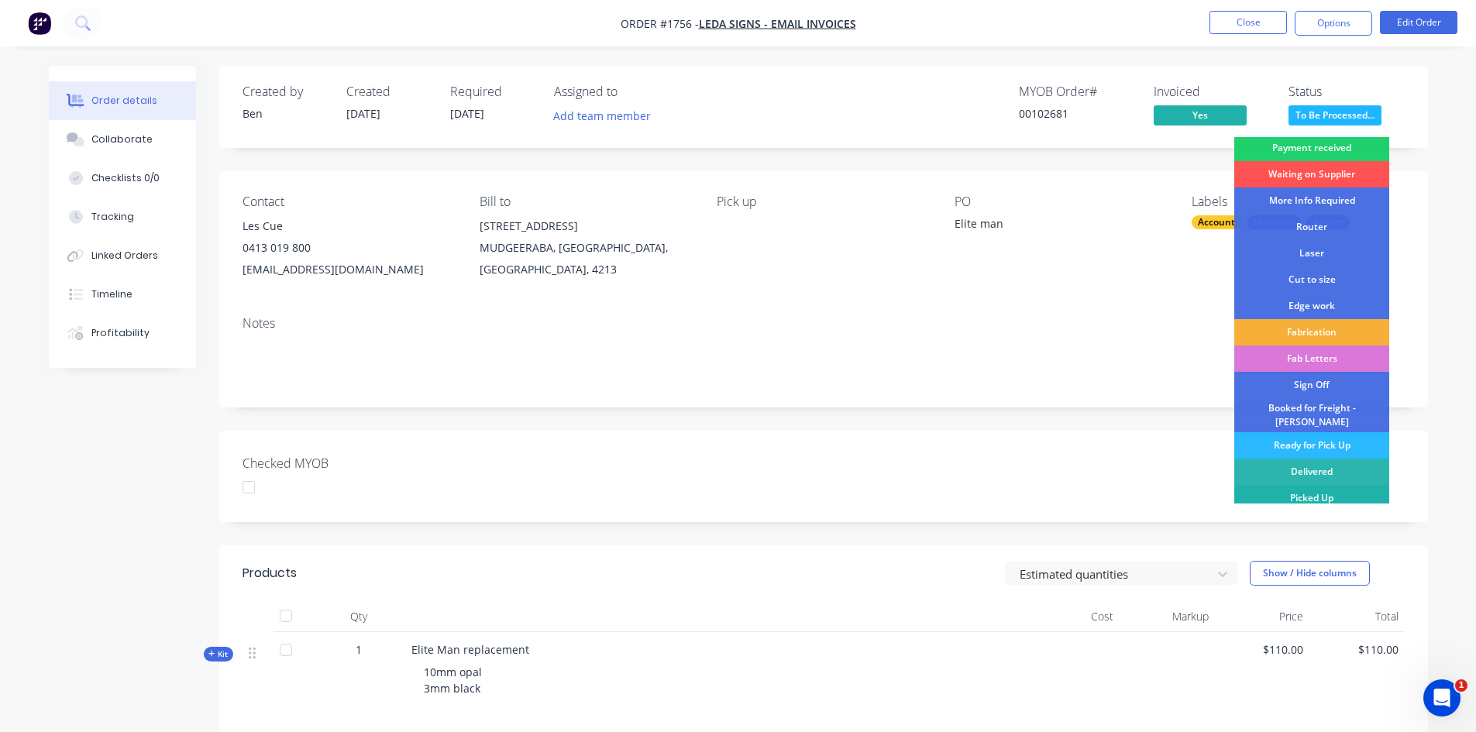
click at [1320, 487] on div "Picked Up" at bounding box center [1311, 498] width 155 height 26
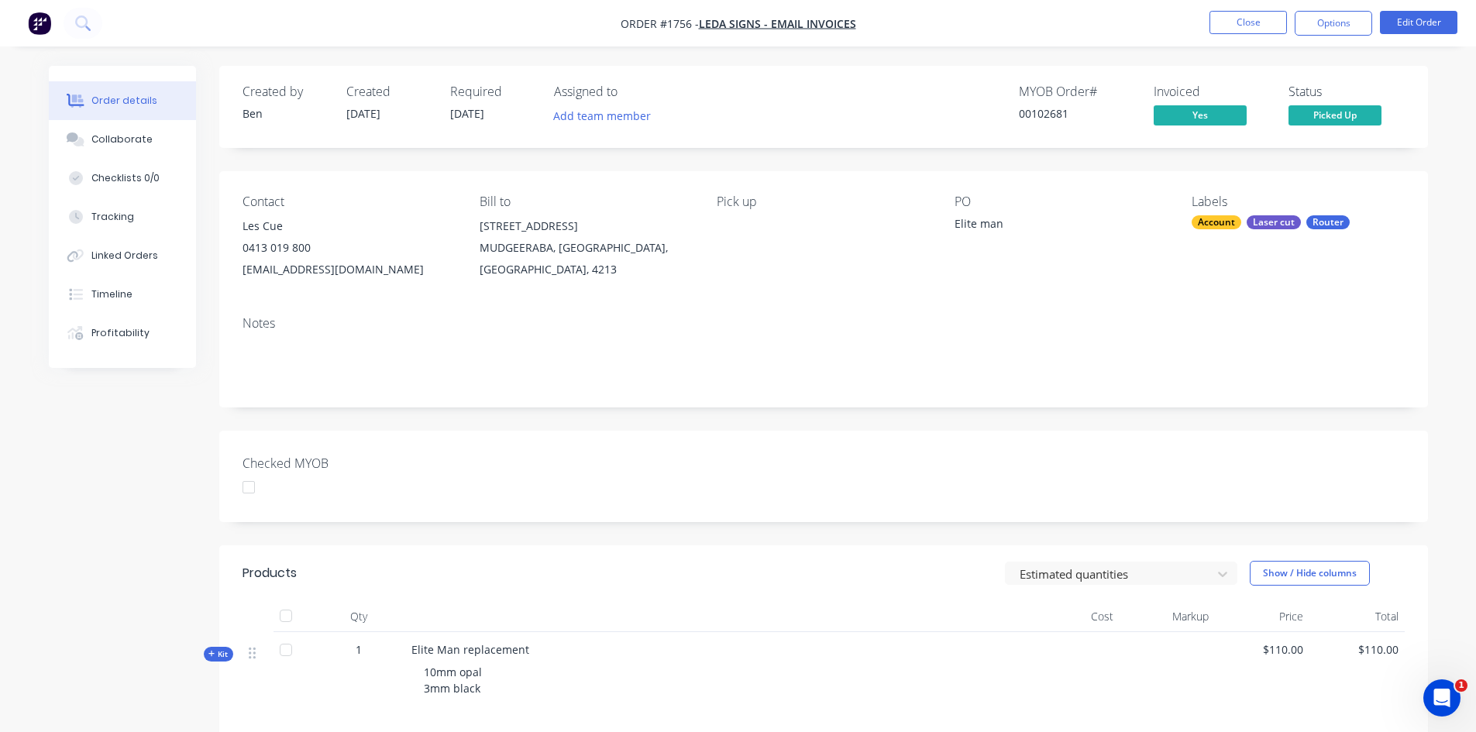
click at [256, 487] on div at bounding box center [248, 487] width 31 height 31
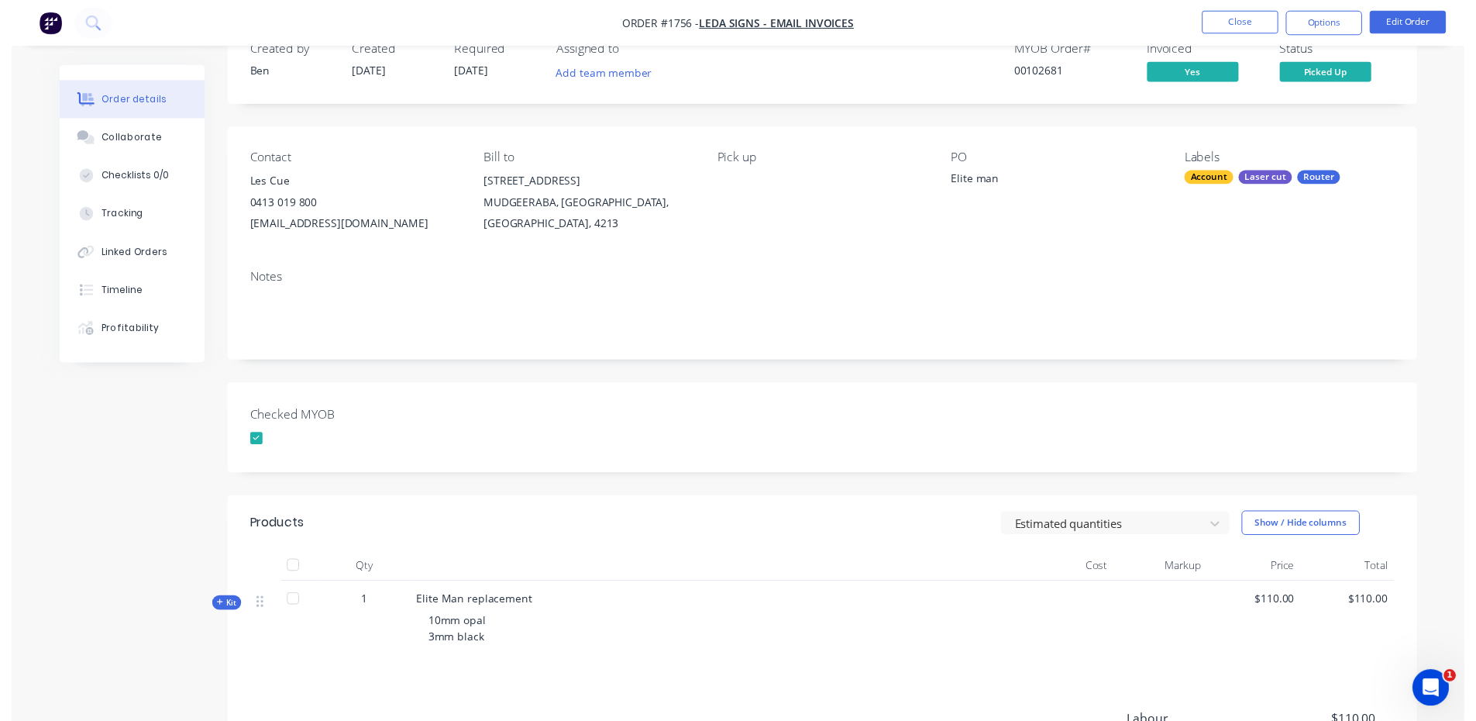
scroll to position [0, 0]
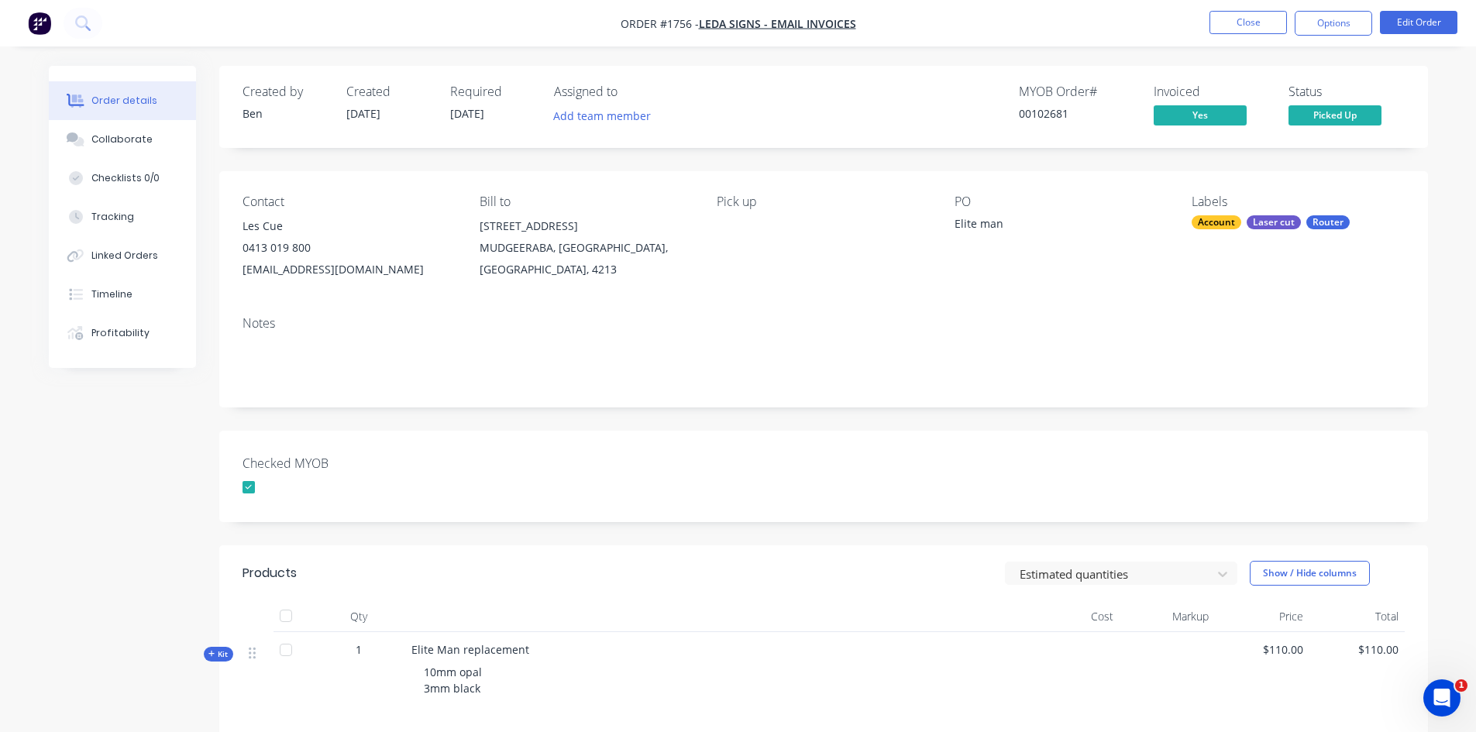
click at [40, 22] on img "button" at bounding box center [39, 23] width 23 height 23
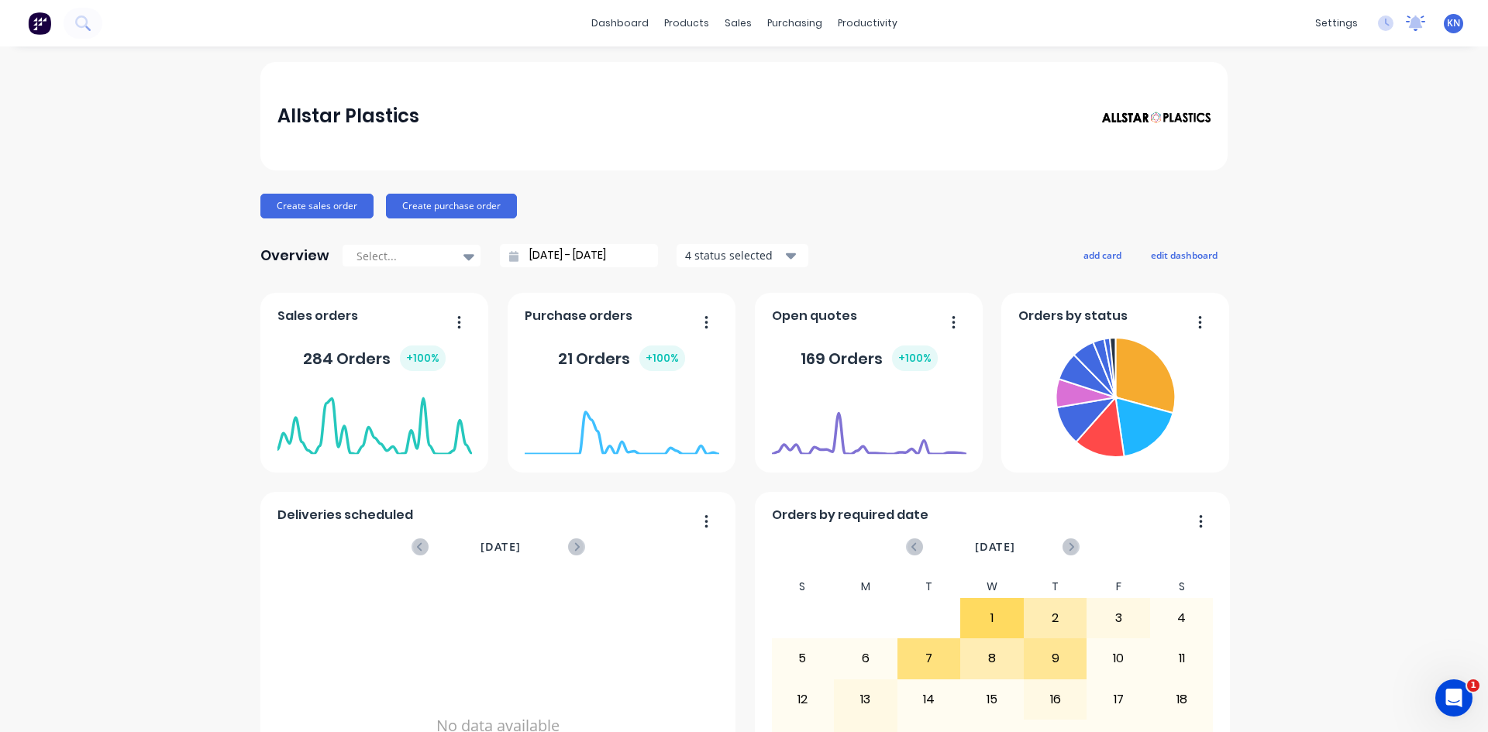
click at [1409, 23] on icon at bounding box center [1416, 21] width 14 height 12
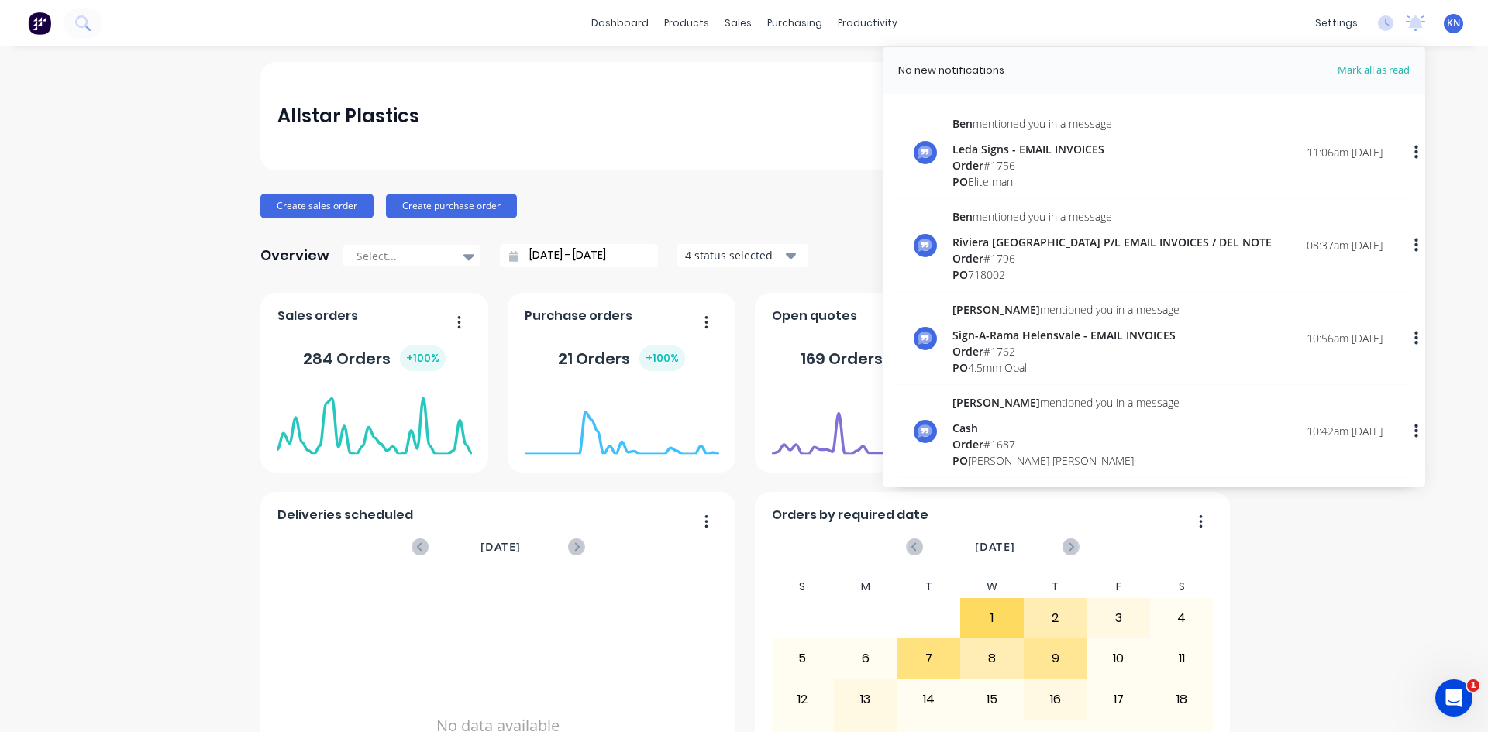
click at [1396, 569] on div "Allstar Plastics Create sales order Create purchase order Overview Select... [D…" at bounding box center [744, 466] width 1488 height 809
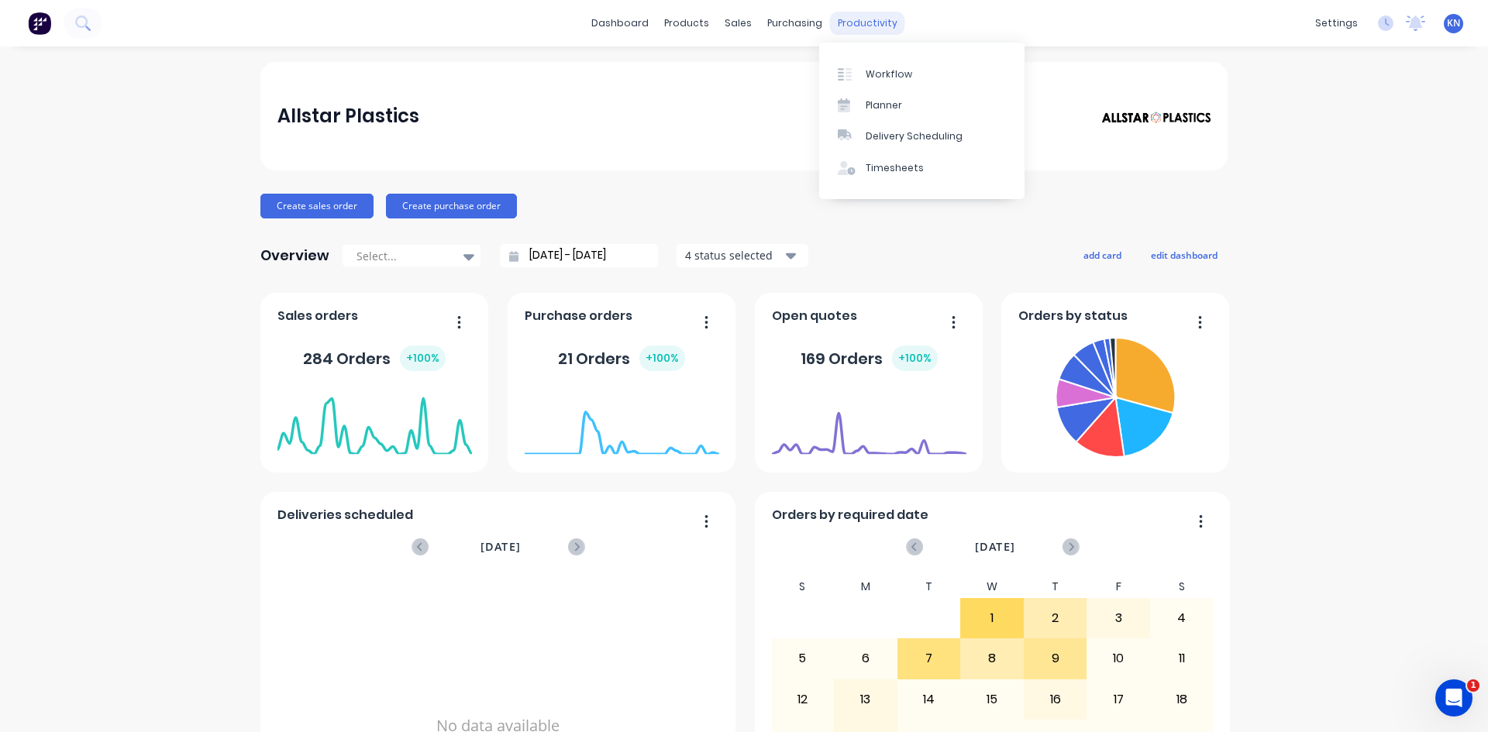
click at [845, 30] on div "productivity" at bounding box center [867, 23] width 75 height 23
click at [902, 63] on link "Workflow" at bounding box center [921, 73] width 205 height 31
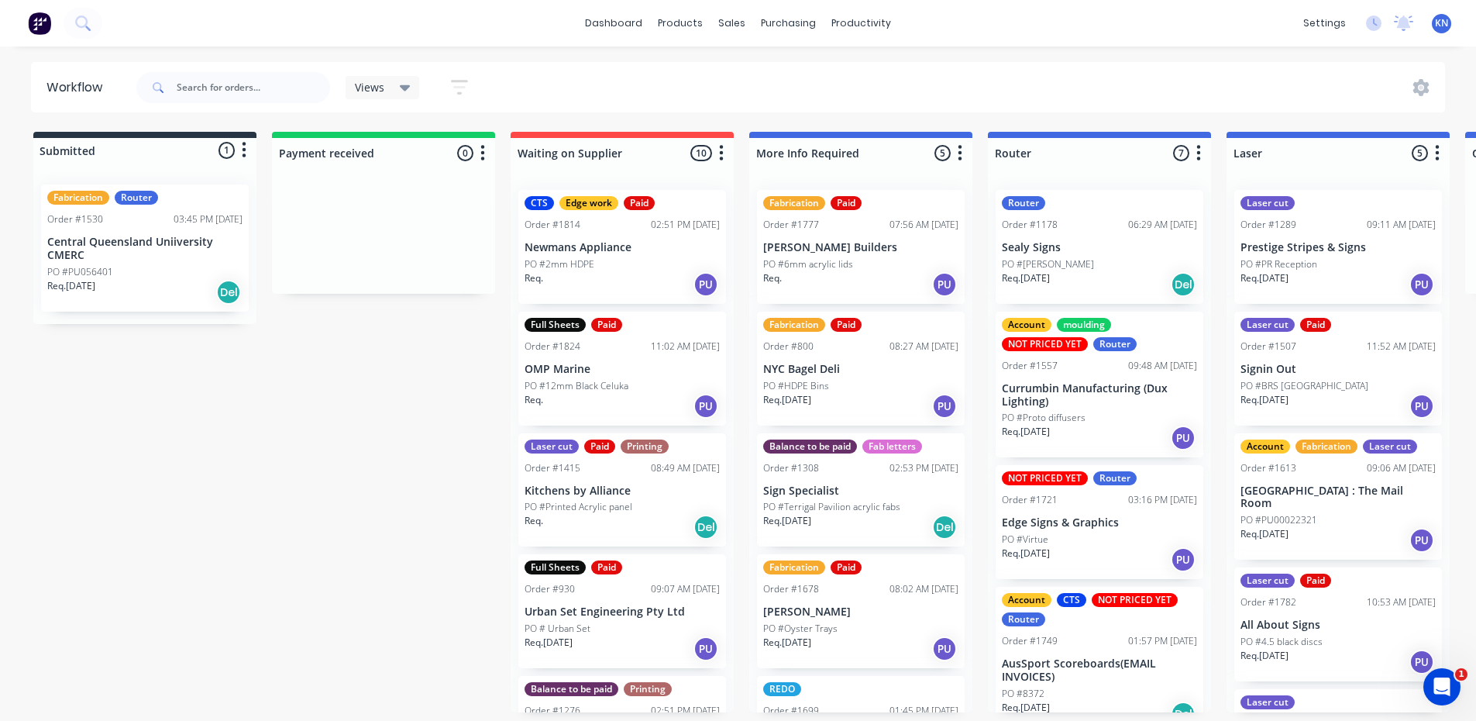
scroll to position [0, 2232]
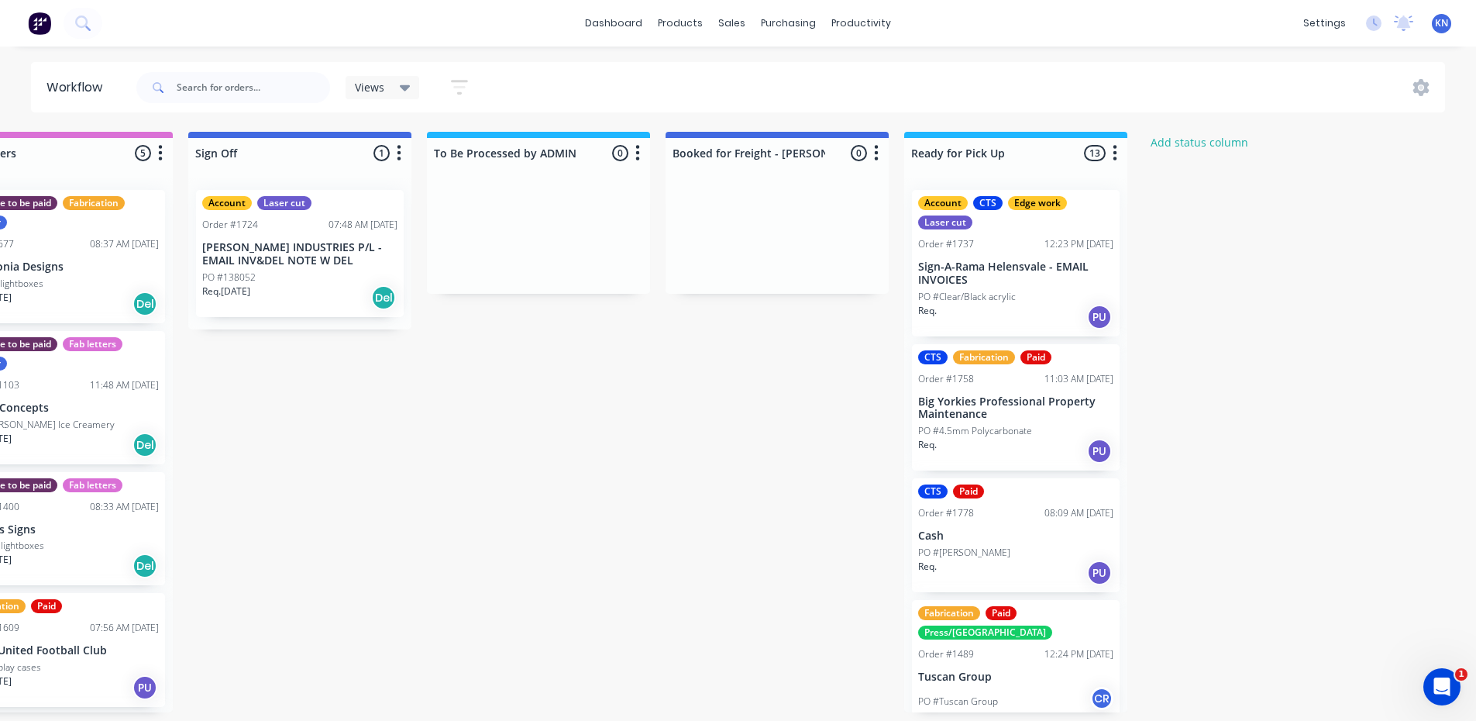
click at [205, 77] on input "text" at bounding box center [253, 87] width 153 height 31
type input "1542"
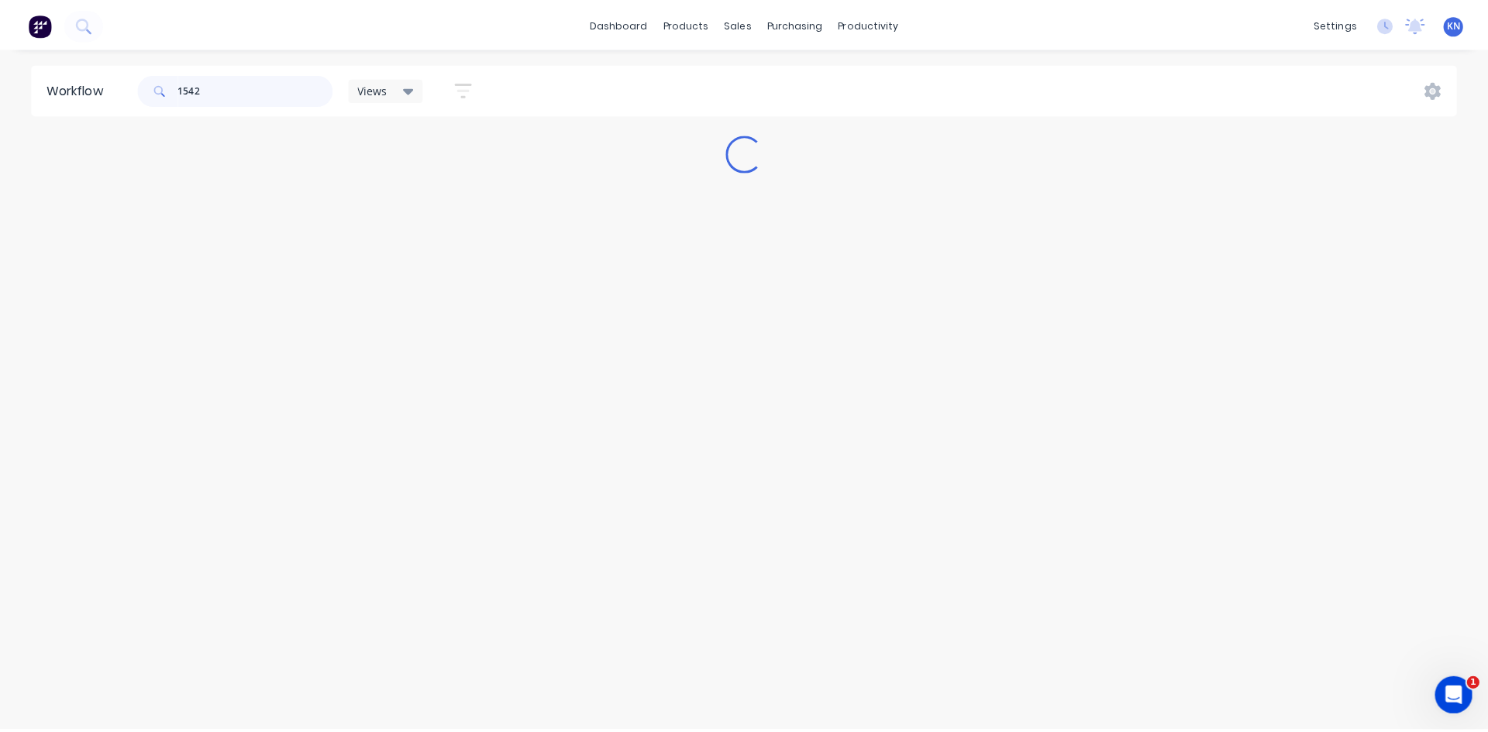
scroll to position [0, 0]
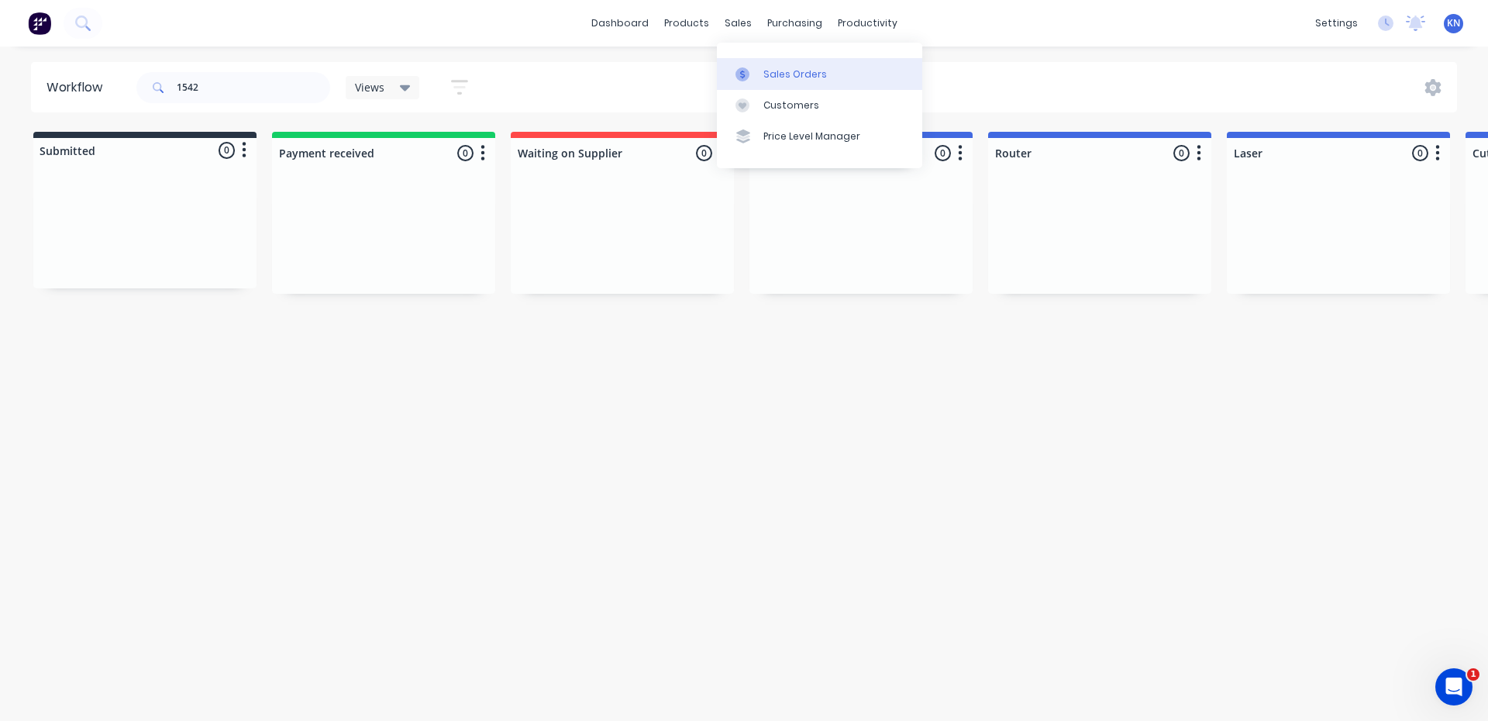
click at [775, 67] on div "Sales Orders" at bounding box center [795, 74] width 64 height 14
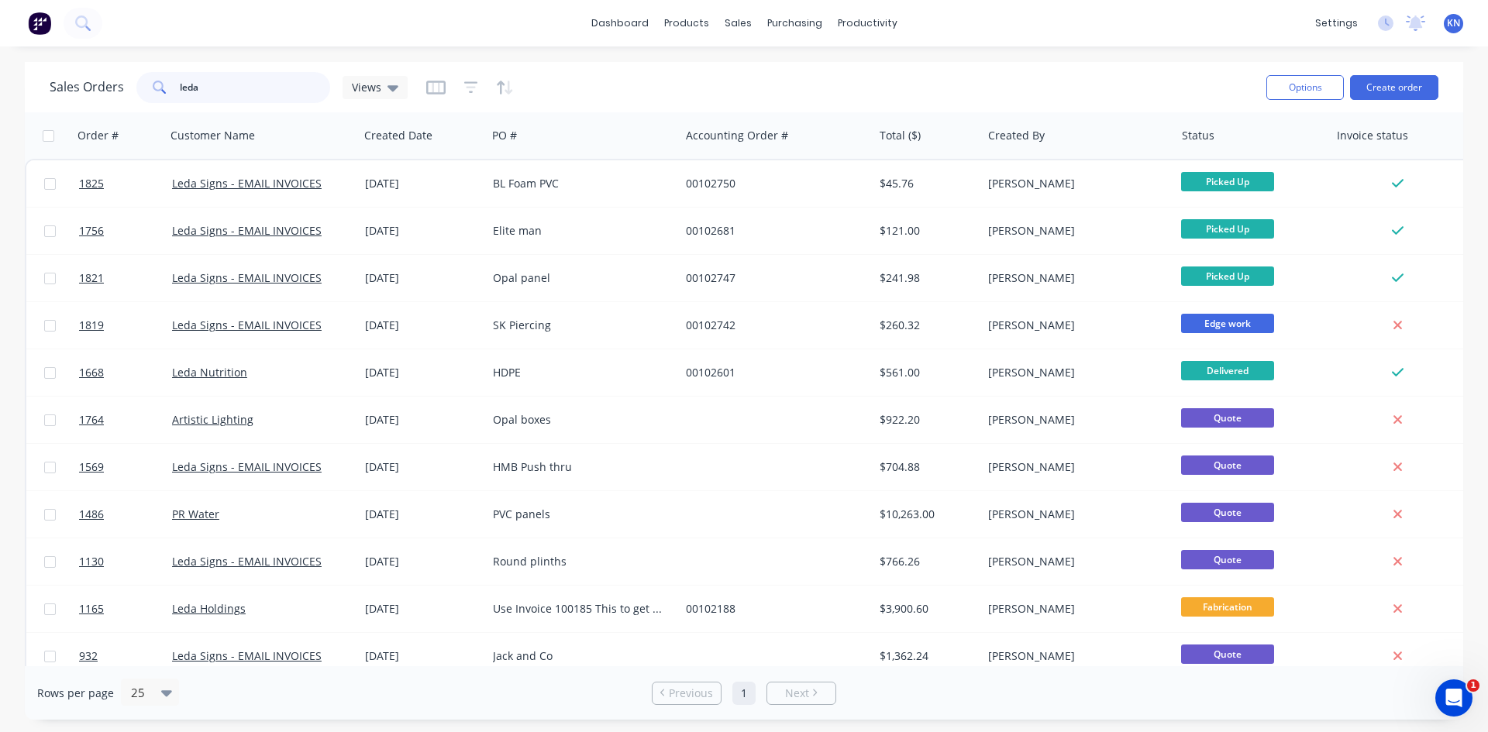
drag, startPoint x: 225, startPoint y: 92, endPoint x: 167, endPoint y: 86, distance: 59.2
click at [66, 100] on div "Sales Orders leda Views" at bounding box center [229, 87] width 358 height 31
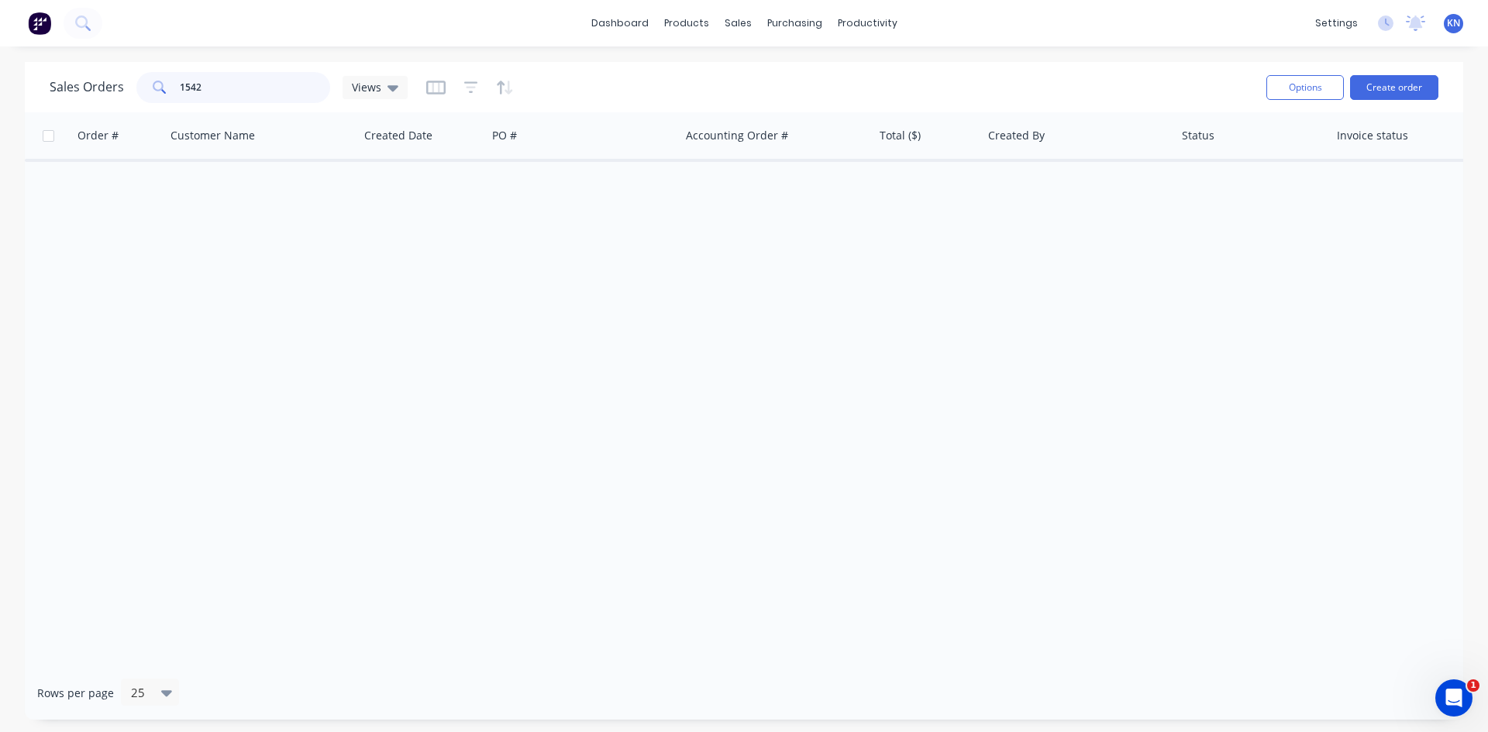
click at [239, 82] on input "1542" at bounding box center [255, 87] width 151 height 31
drag, startPoint x: 233, startPoint y: 83, endPoint x: 73, endPoint y: 90, distance: 160.5
click at [73, 90] on div "Sales Orders 1542 Views" at bounding box center [229, 87] width 358 height 31
drag, startPoint x: 193, startPoint y: 75, endPoint x: 220, endPoint y: 89, distance: 30.5
click at [193, 75] on input "1563" at bounding box center [255, 87] width 151 height 31
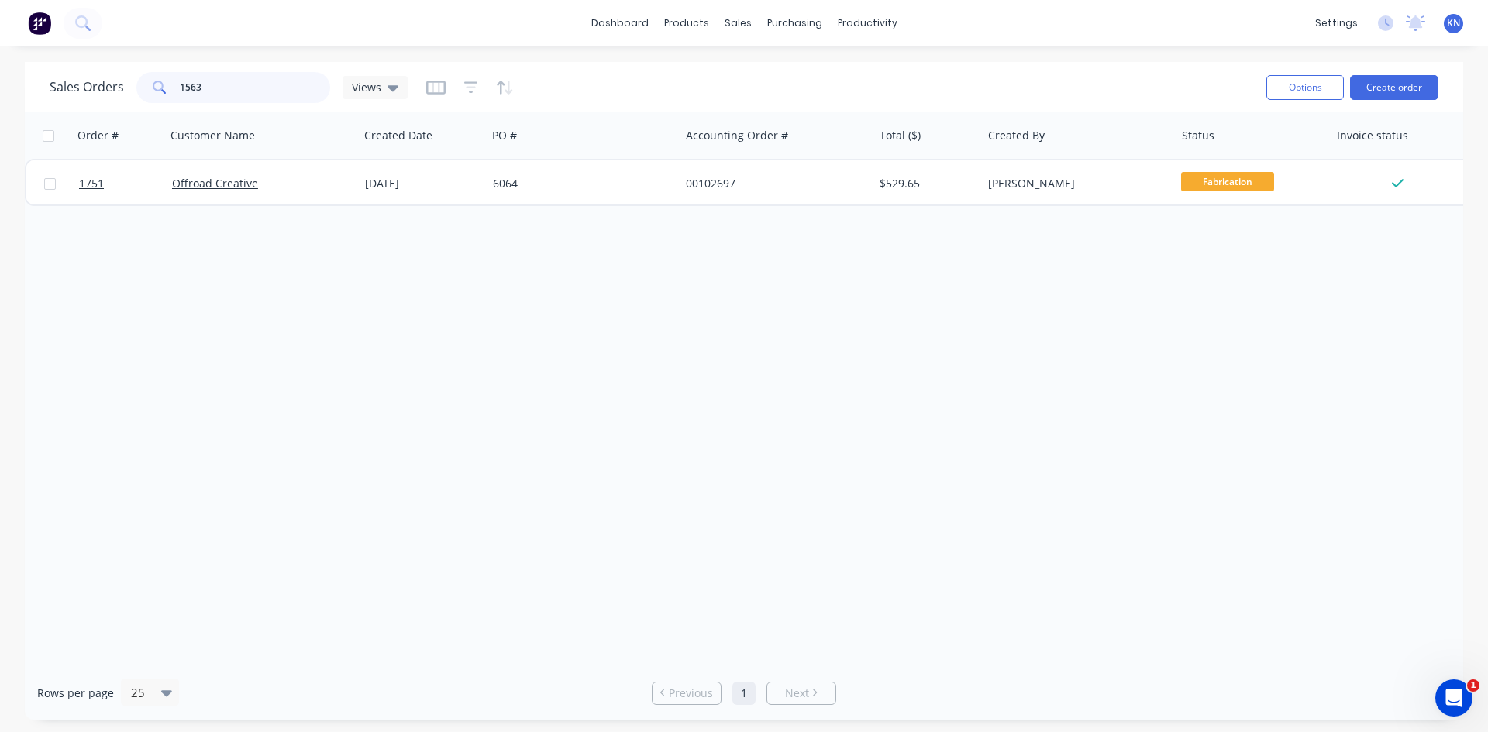
click at [225, 95] on input "1563" at bounding box center [255, 87] width 151 height 31
drag, startPoint x: 208, startPoint y: 93, endPoint x: -119, endPoint y: 43, distance: 330.7
click at [0, 43] on html "dashboard products sales purchasing productivity dashboard products Product Cat…" at bounding box center [744, 366] width 1488 height 732
type input "[PERSON_NAME]"
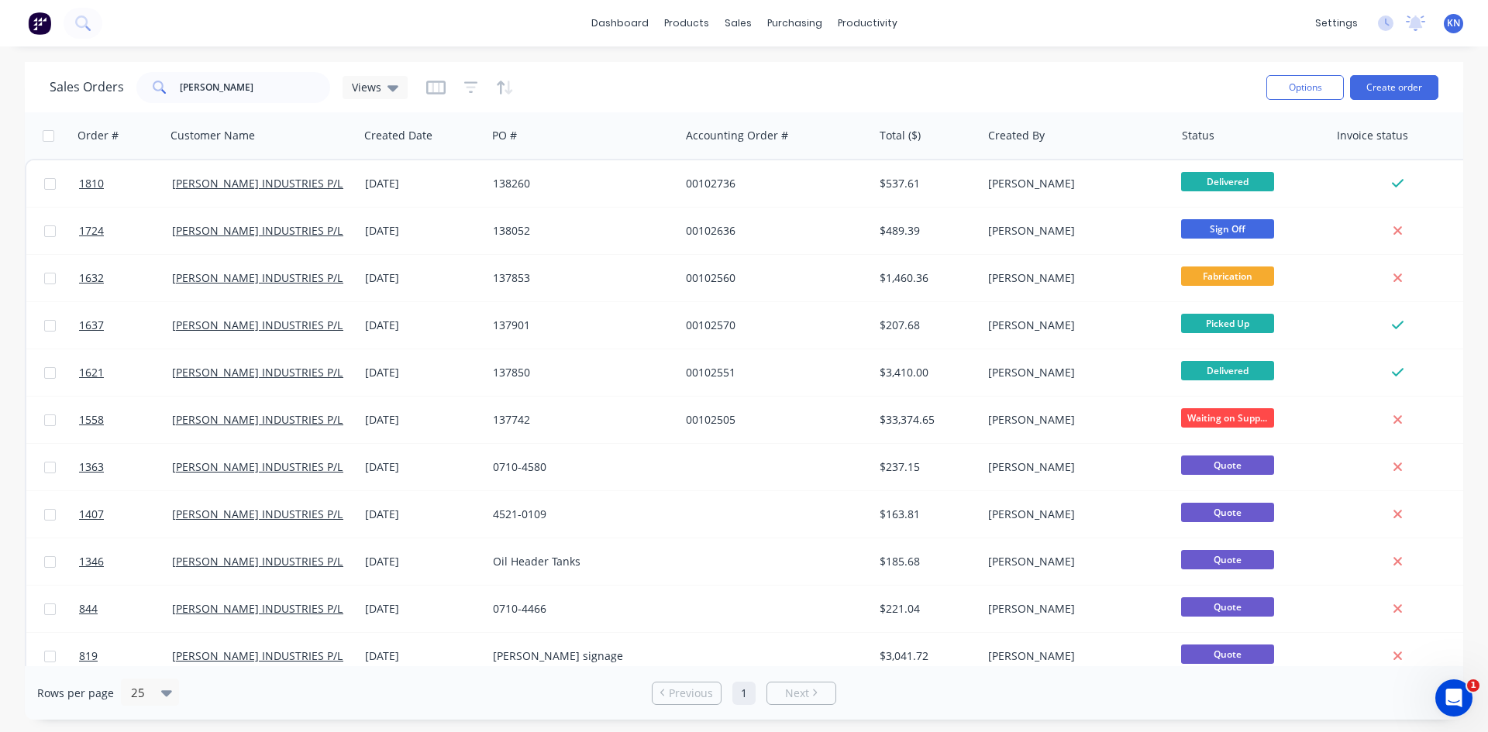
click at [574, 94] on div "Sales Orders [PERSON_NAME] Views" at bounding box center [652, 87] width 1204 height 38
click at [373, 94] on span "Views" at bounding box center [366, 87] width 29 height 16
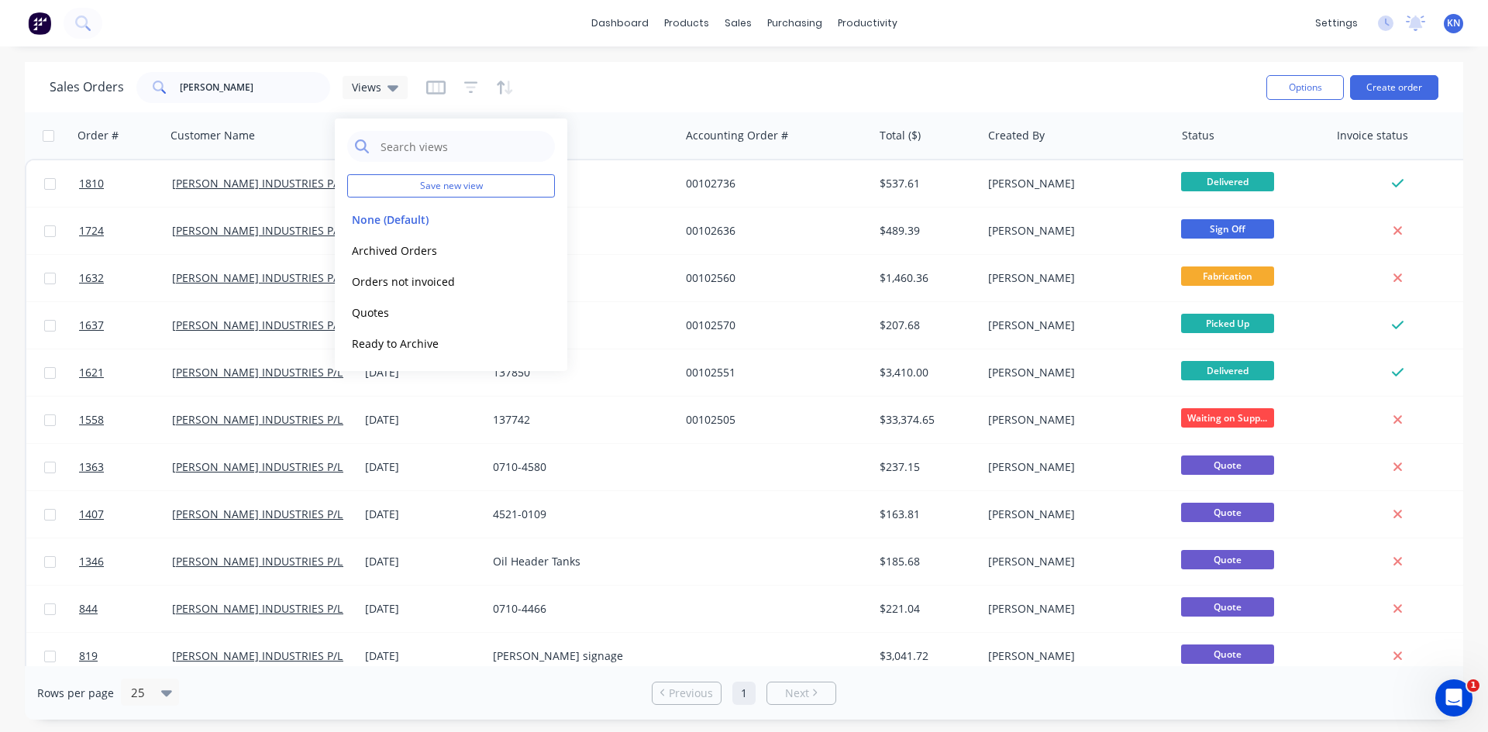
click at [766, 68] on div "Sales Orders [PERSON_NAME] Views" at bounding box center [652, 87] width 1204 height 38
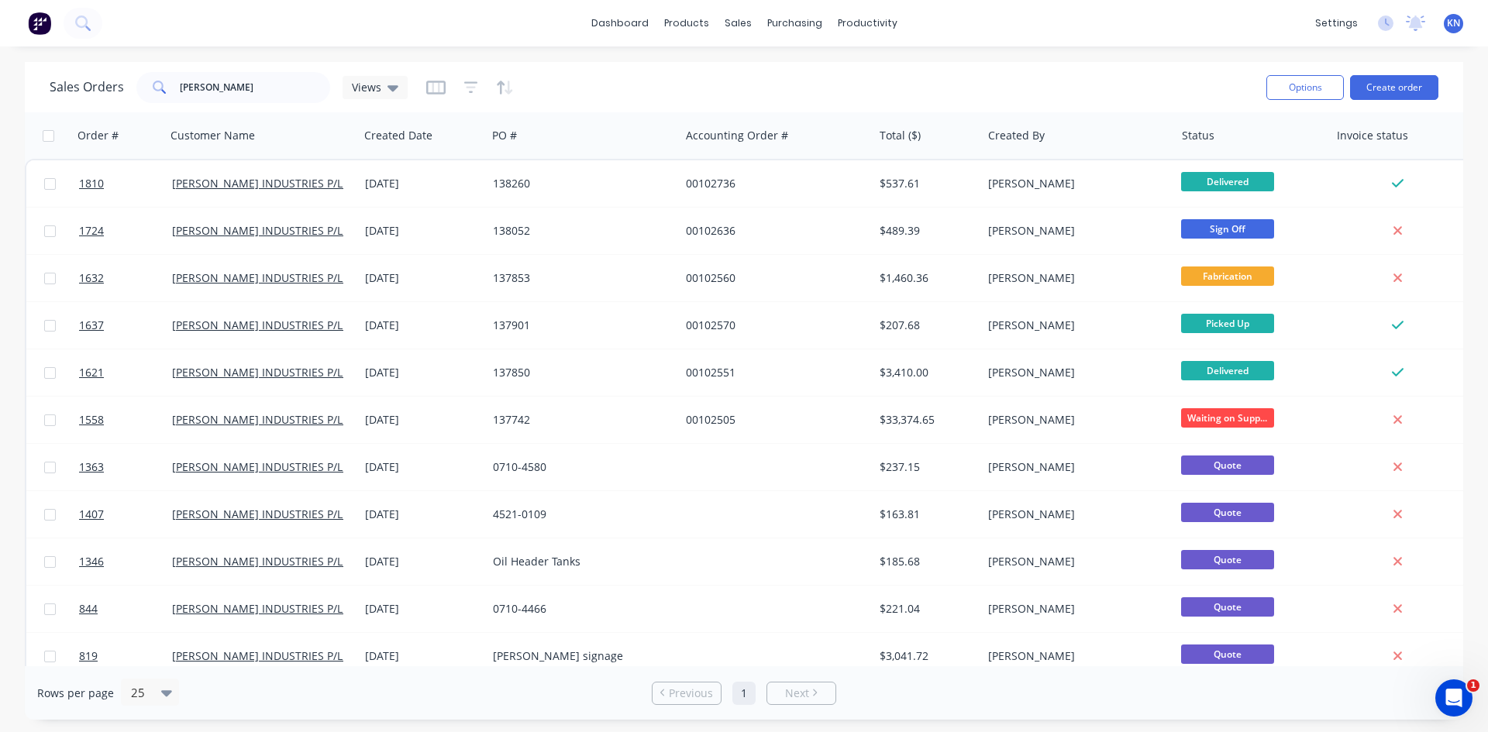
click at [37, 27] on img at bounding box center [39, 23] width 23 height 23
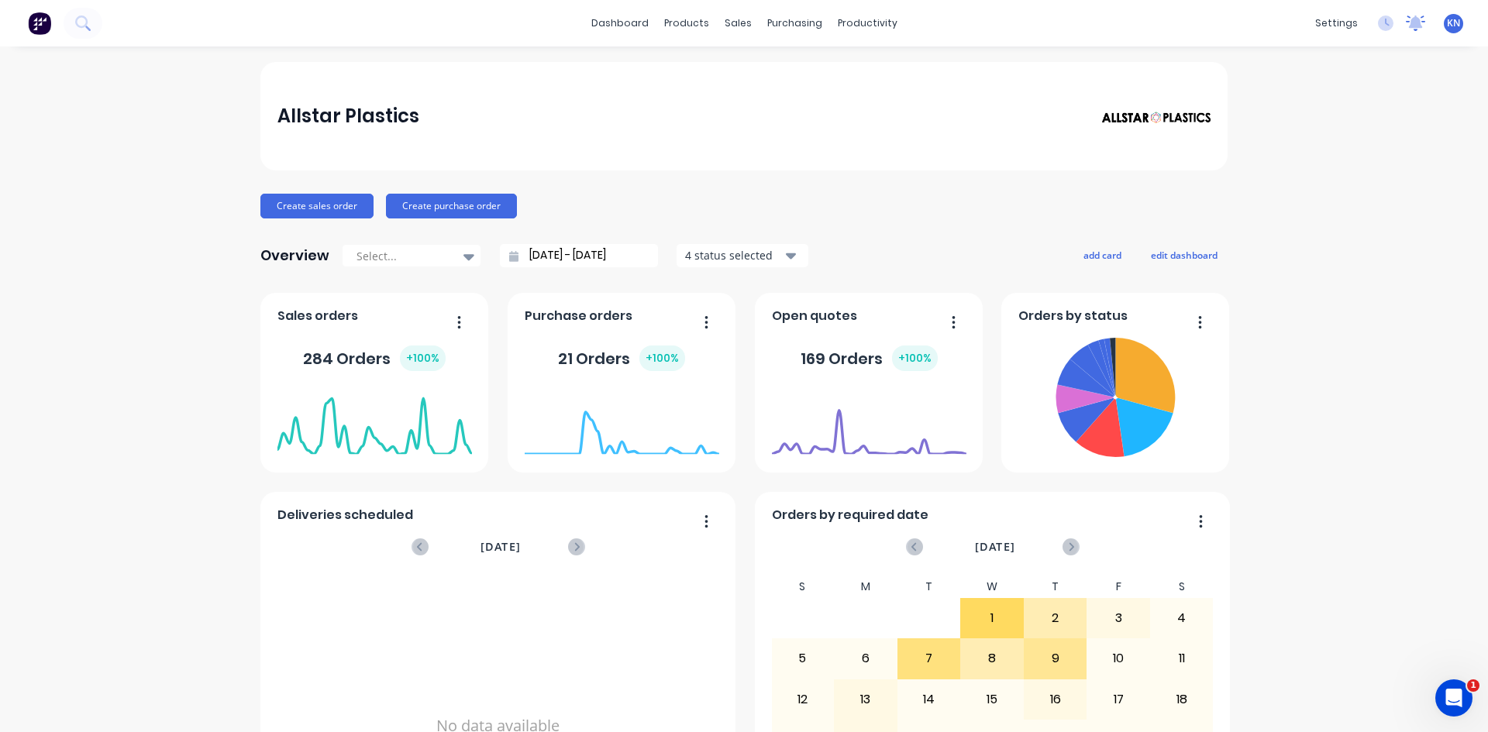
click at [1409, 27] on icon at bounding box center [1416, 21] width 14 height 12
click at [1409, 21] on icon at bounding box center [1416, 21] width 14 height 12
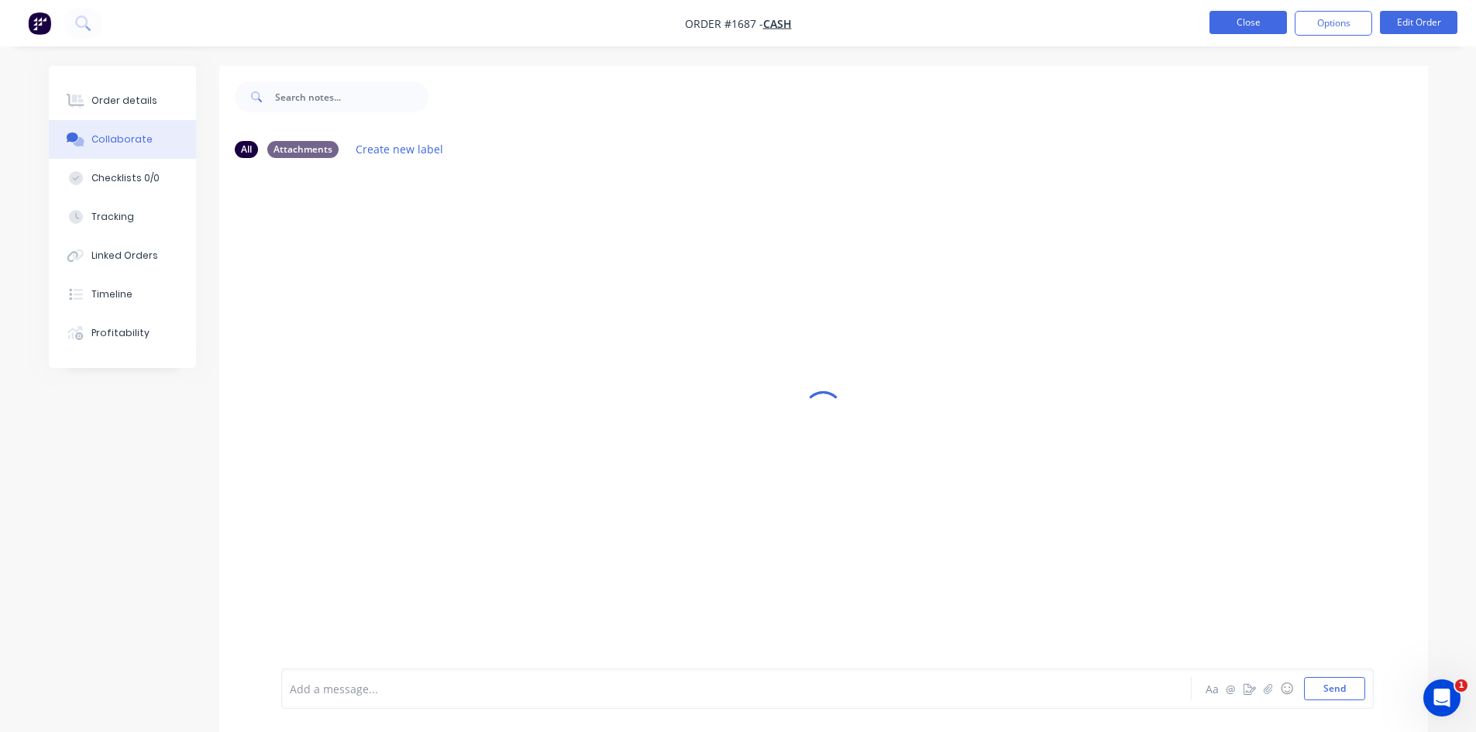
click at [1241, 23] on button "Close" at bounding box center [1248, 22] width 77 height 23
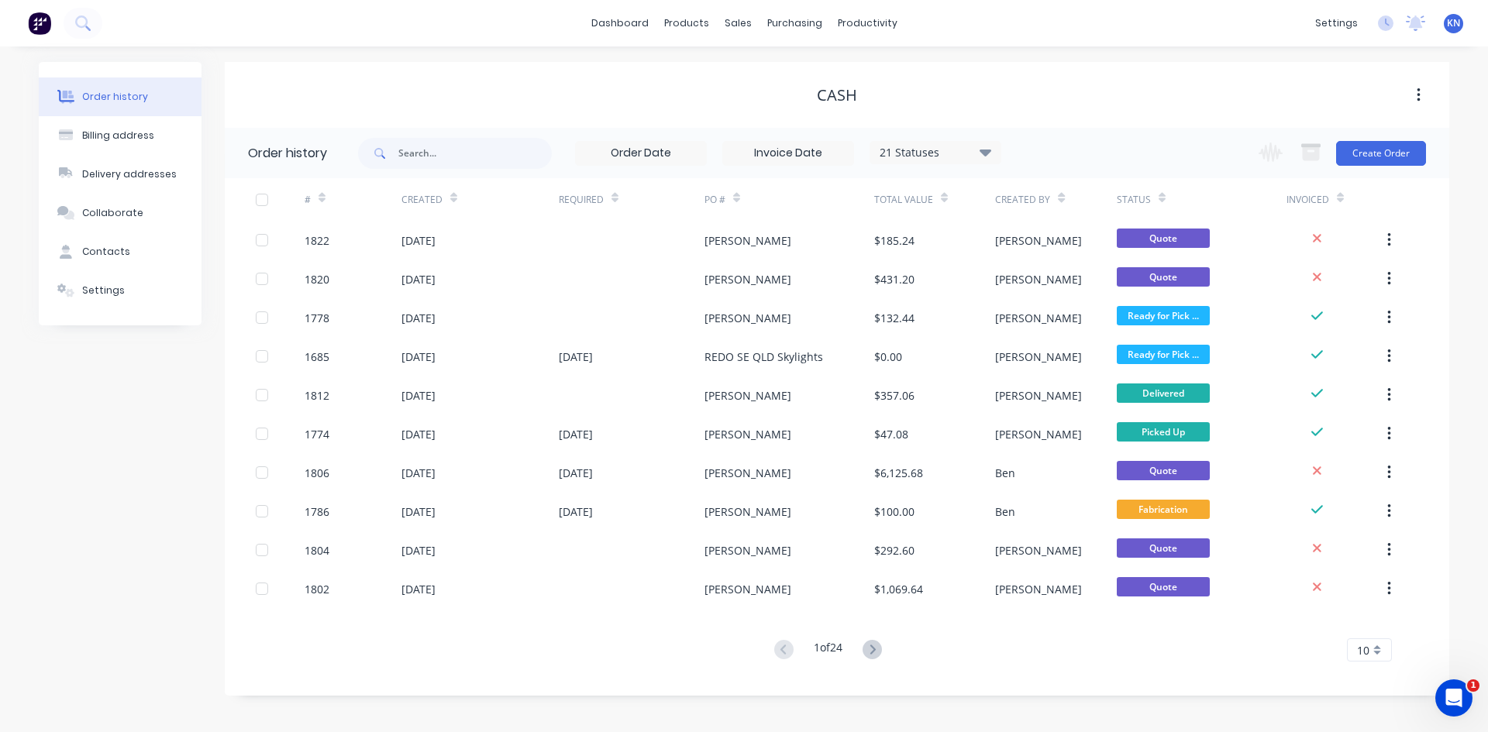
drag, startPoint x: 1409, startPoint y: 26, endPoint x: 1424, endPoint y: 24, distance: 14.8
click at [1409, 26] on icon at bounding box center [1416, 21] width 14 height 12
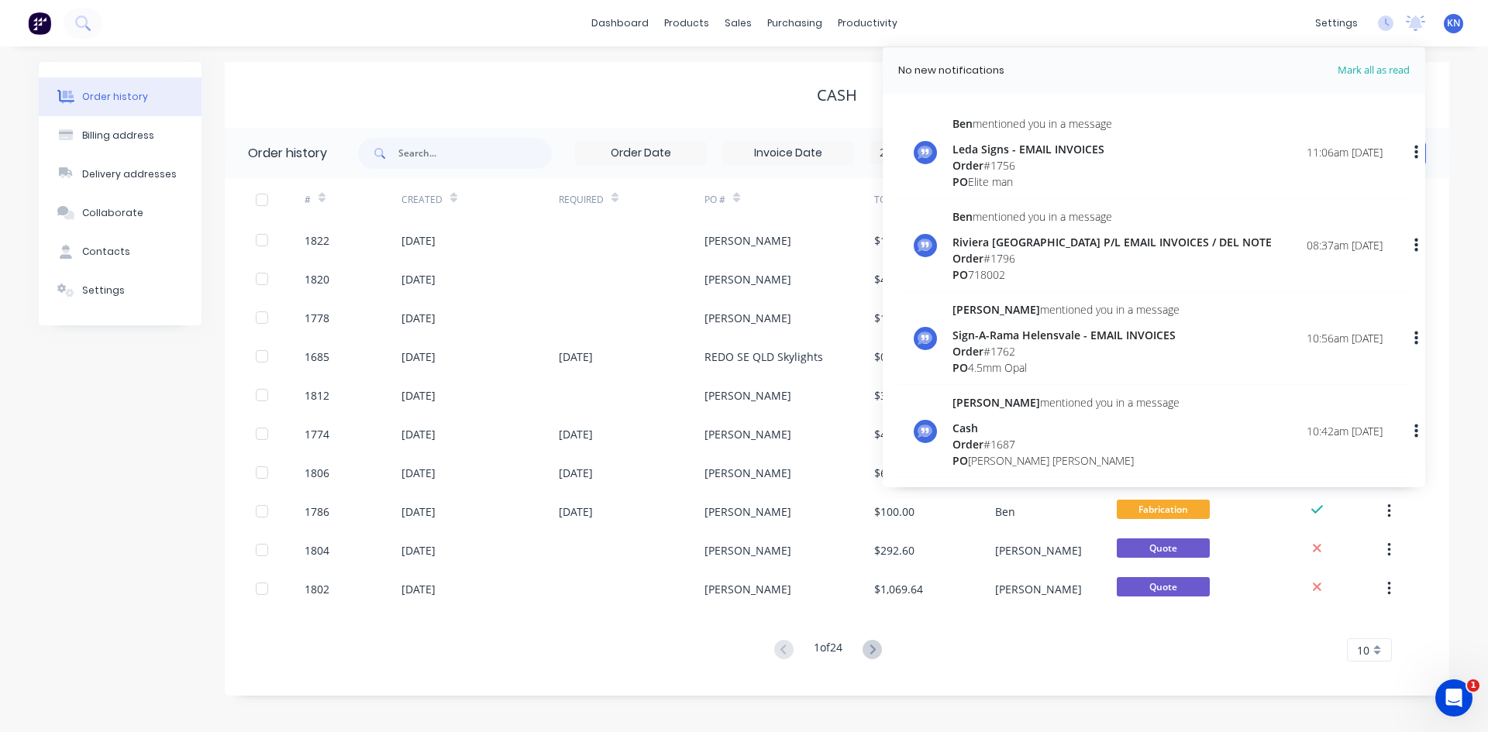
click at [342, 109] on div "Cash" at bounding box center [837, 95] width 1224 height 66
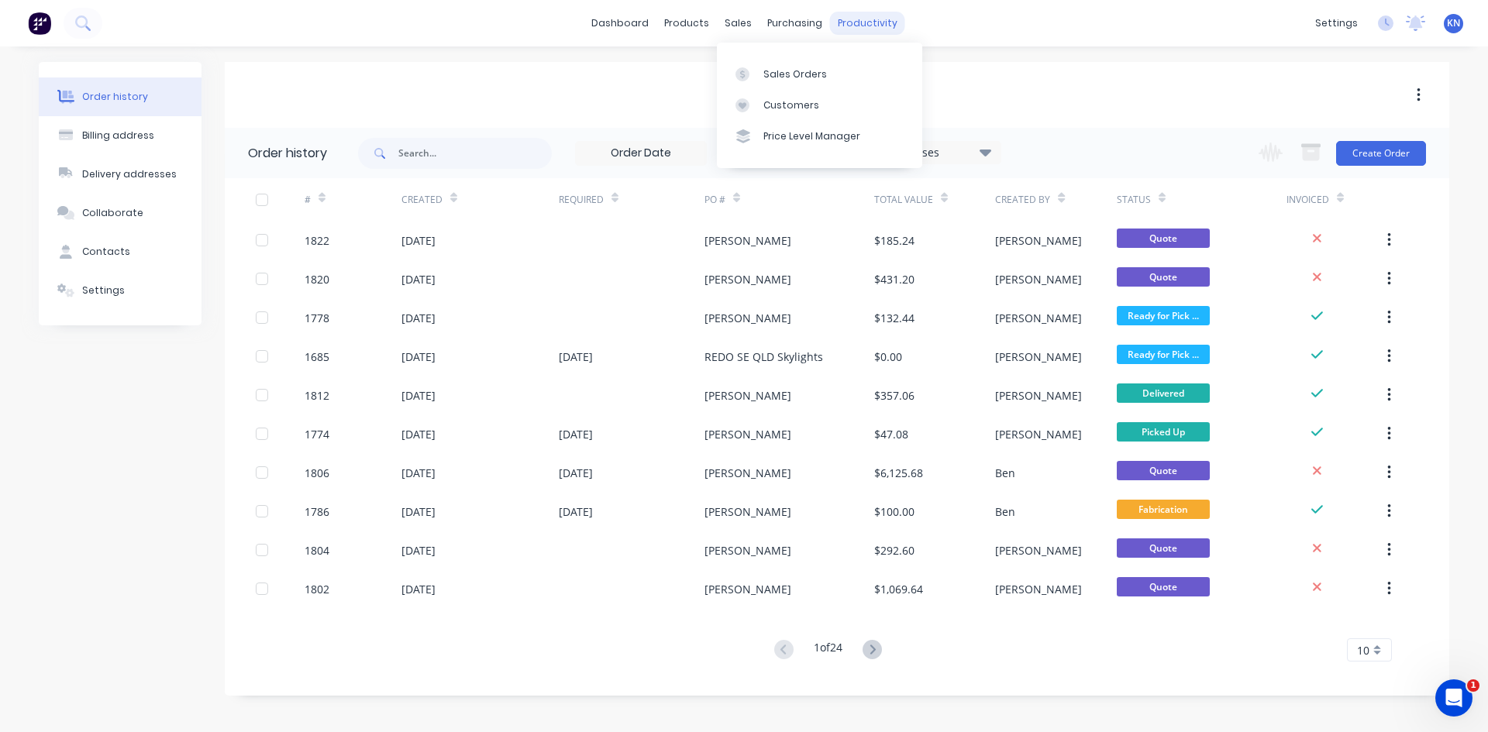
click at [833, 18] on div "productivity" at bounding box center [867, 23] width 75 height 23
click at [861, 29] on div "productivity" at bounding box center [867, 23] width 75 height 23
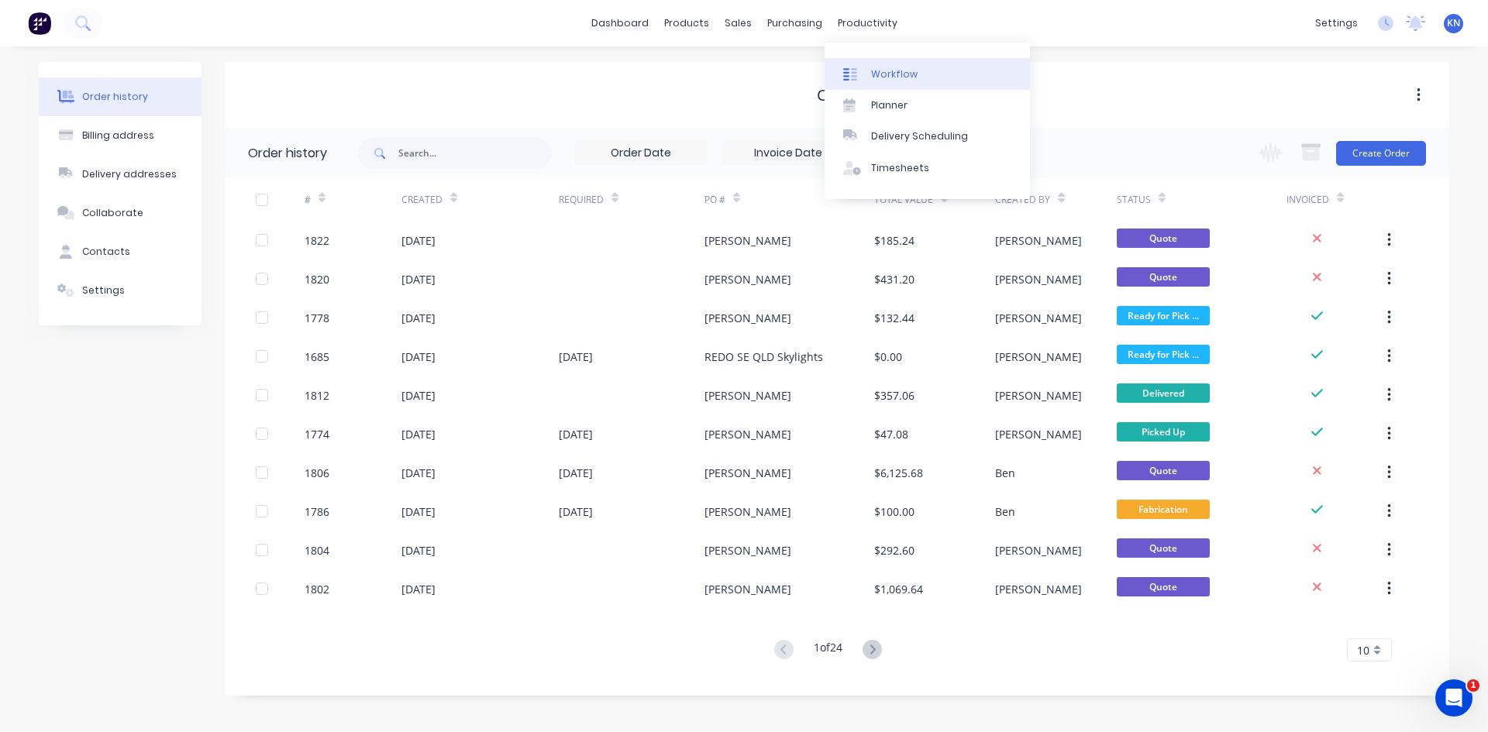
click at [893, 63] on link "Workflow" at bounding box center [926, 73] width 205 height 31
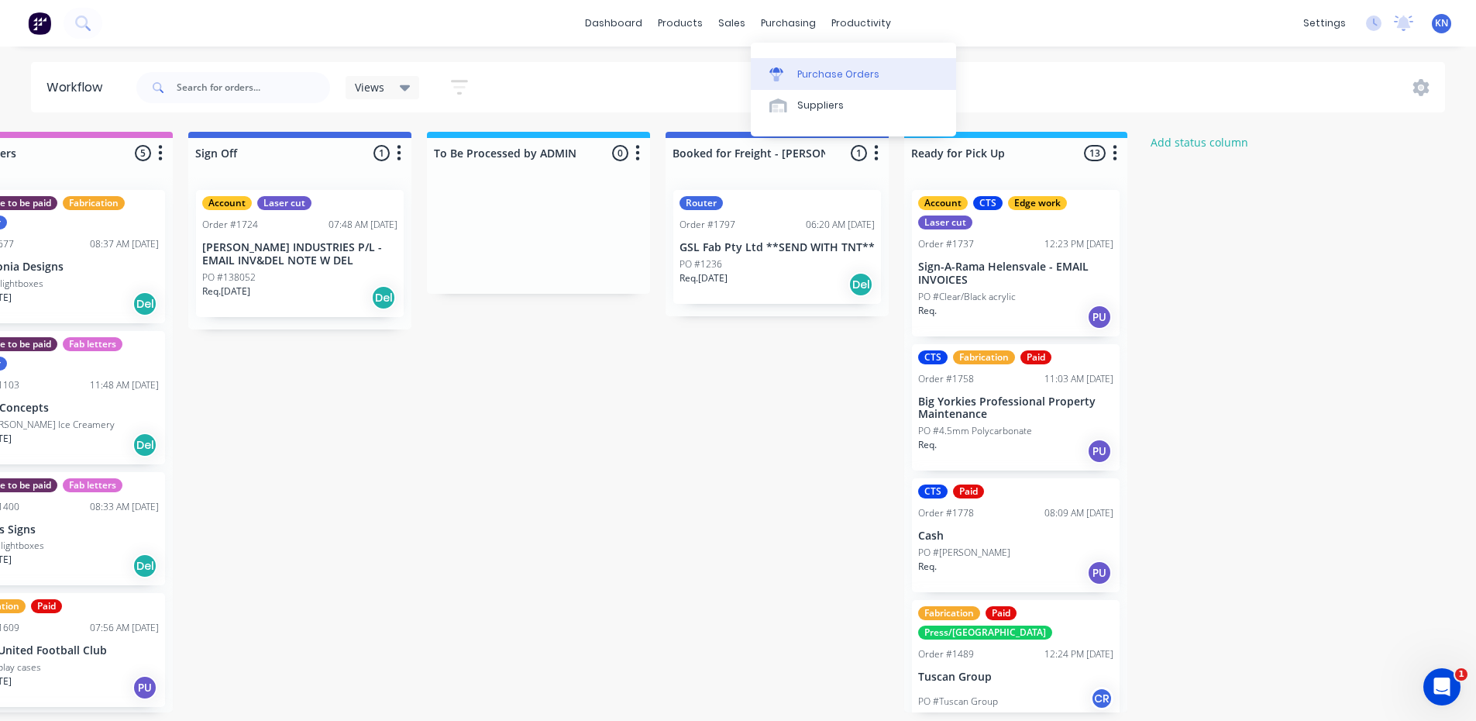
click at [824, 75] on div "Purchase Orders" at bounding box center [838, 74] width 82 height 14
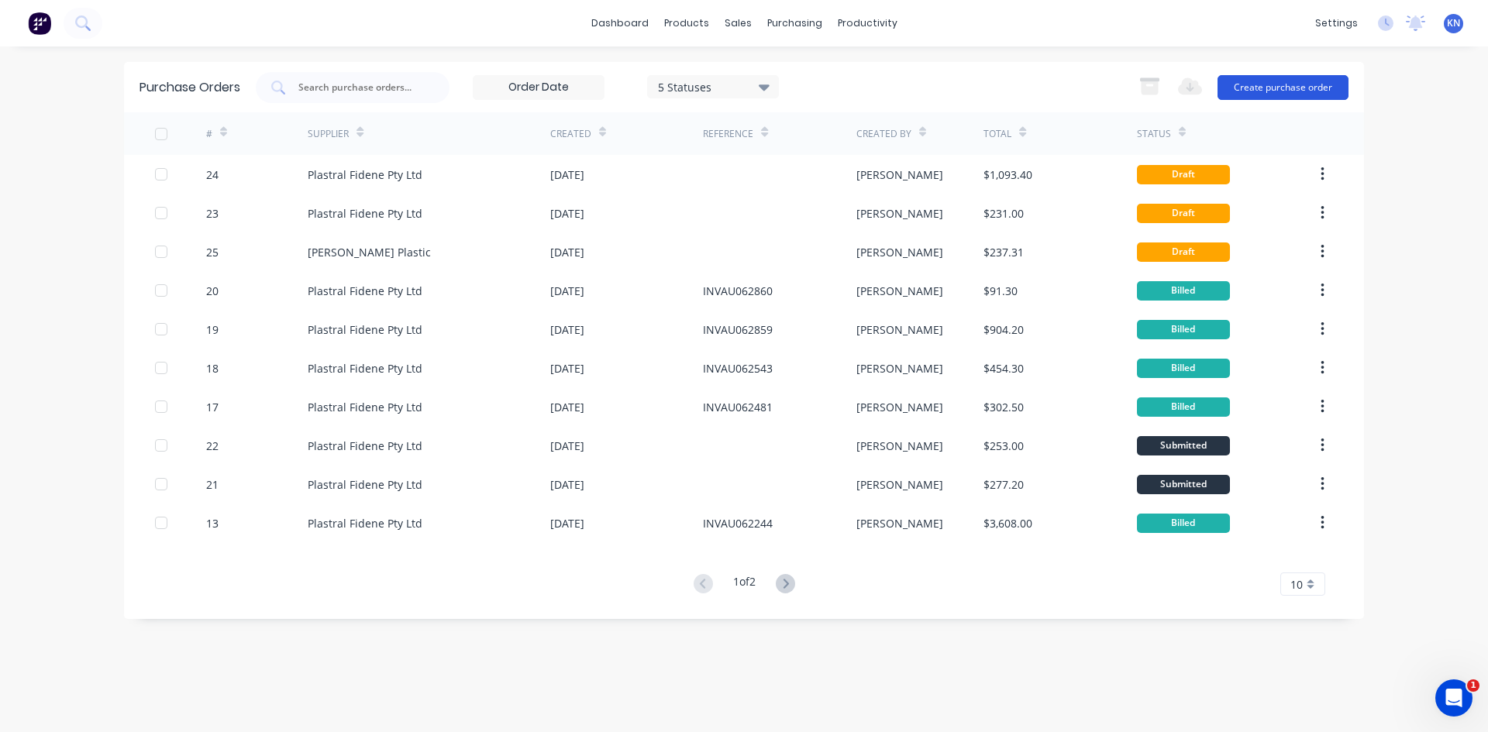
click at [1288, 89] on button "Create purchase order" at bounding box center [1282, 87] width 131 height 25
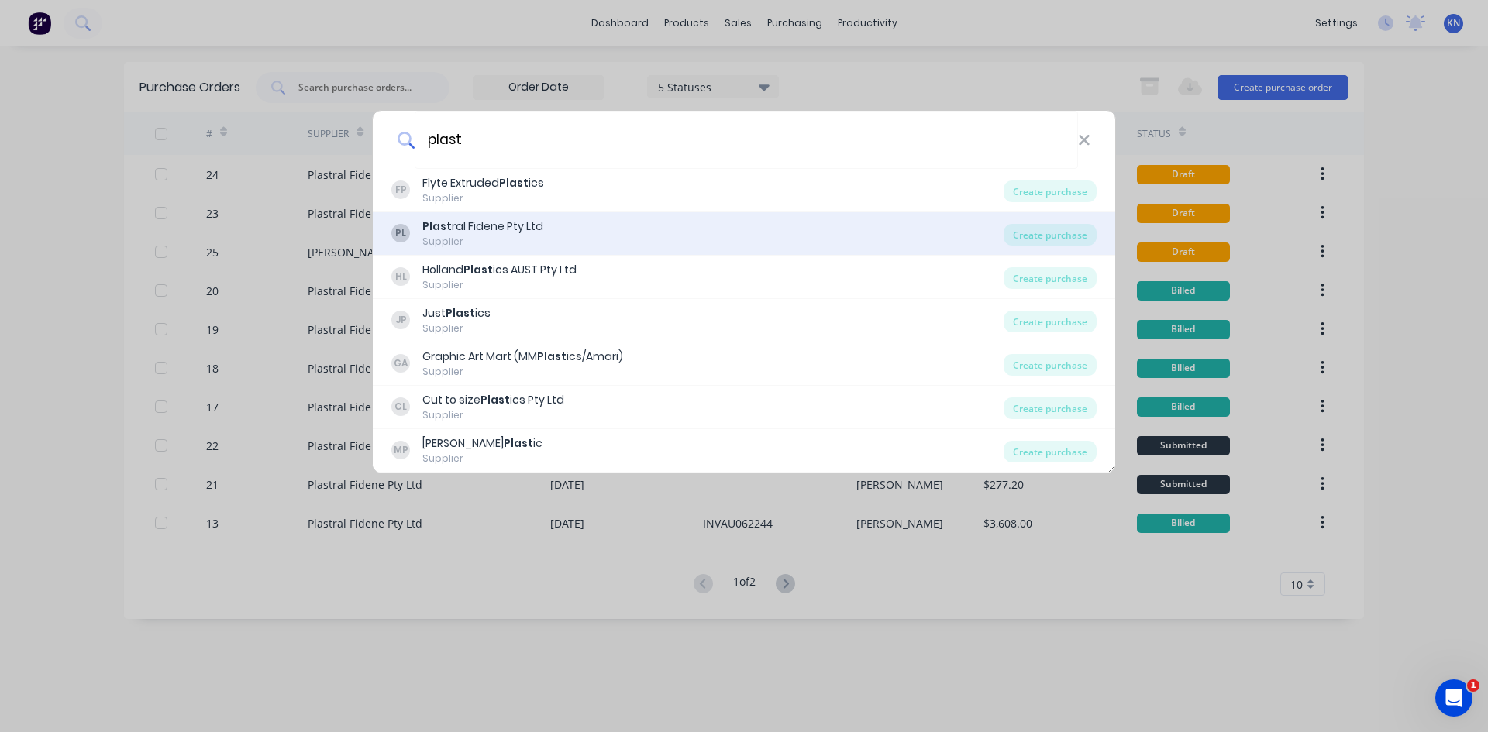
type input "plast"
click at [576, 220] on div "PL Plast ral Fidene Pty Ltd Supplier" at bounding box center [697, 234] width 612 height 30
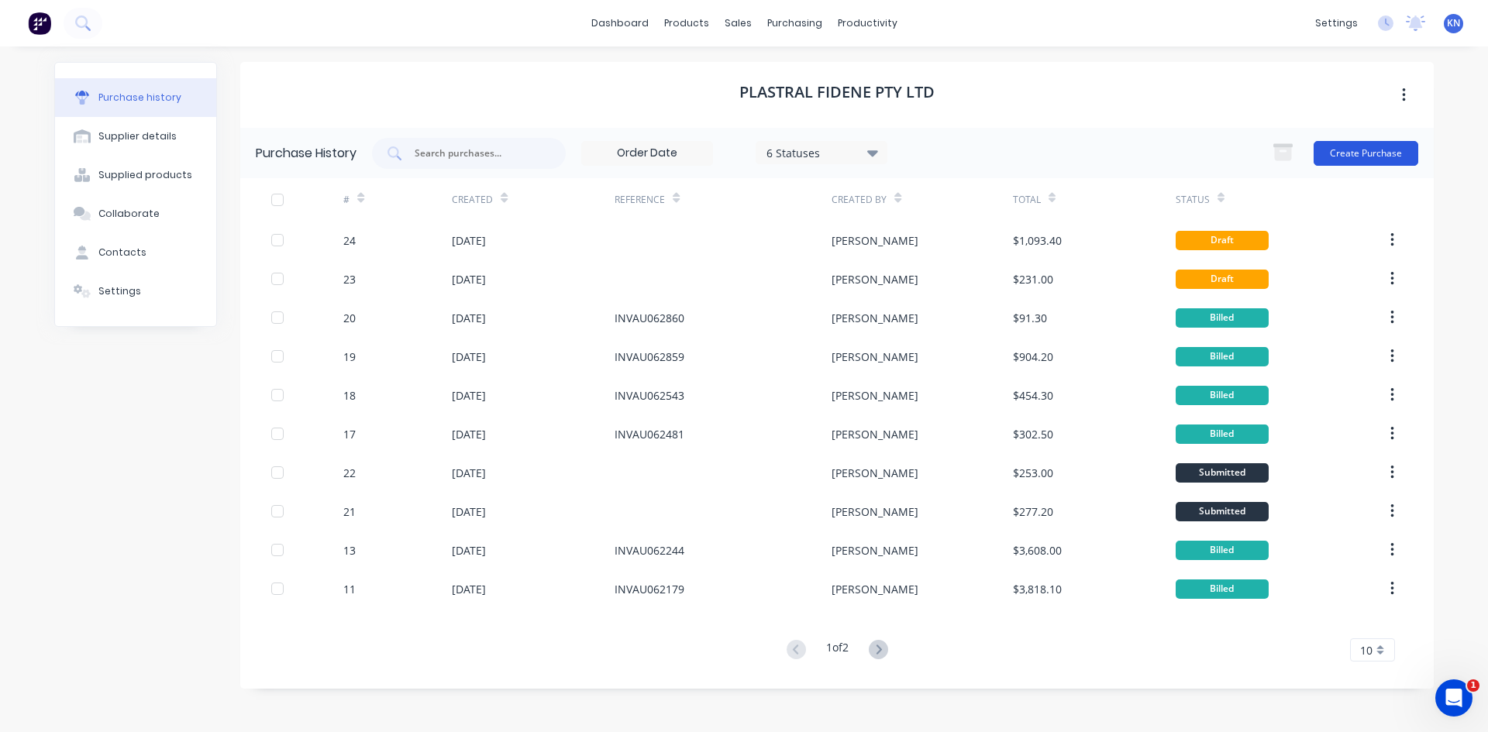
click at [1378, 159] on button "Create Purchase" at bounding box center [1365, 153] width 105 height 25
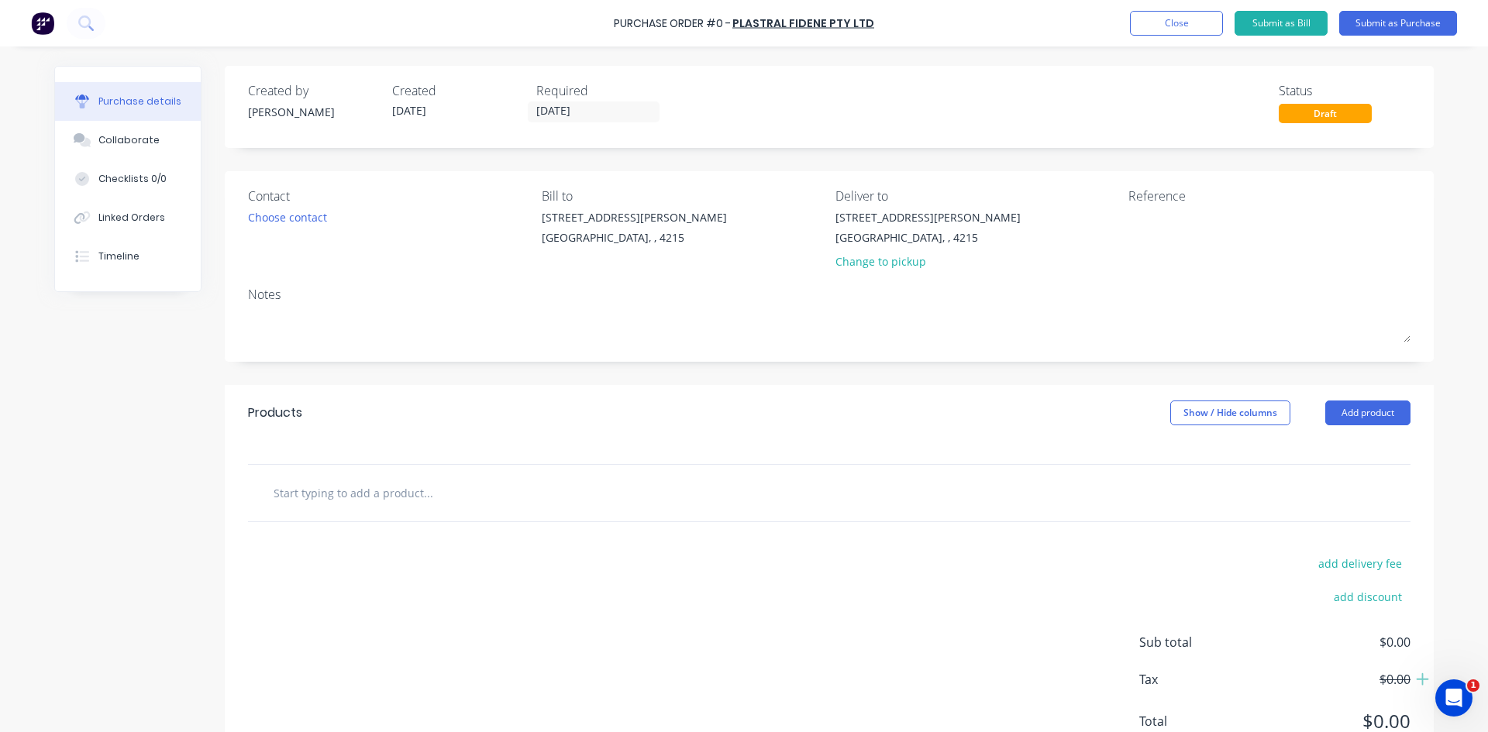
click at [453, 493] on input "text" at bounding box center [428, 492] width 310 height 31
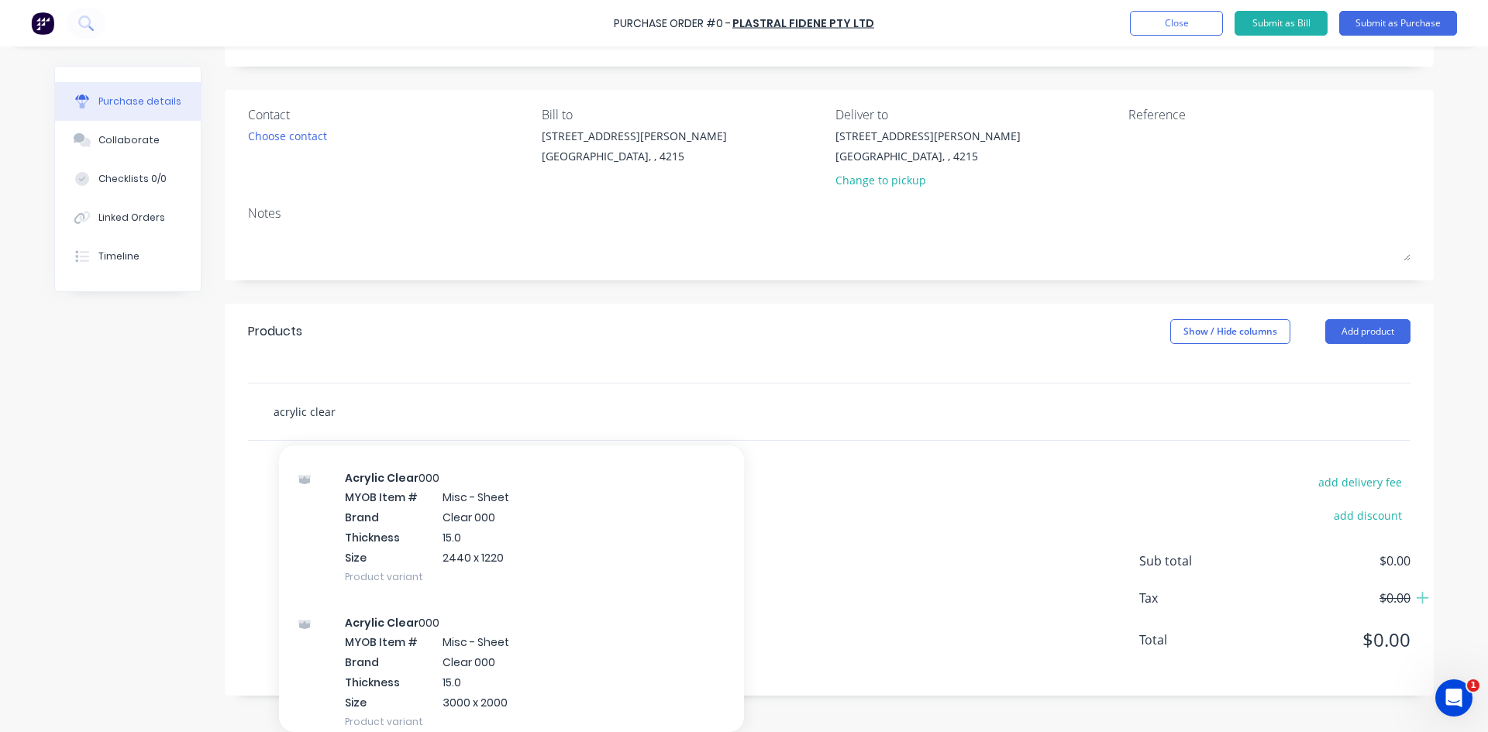
scroll to position [4094, 0]
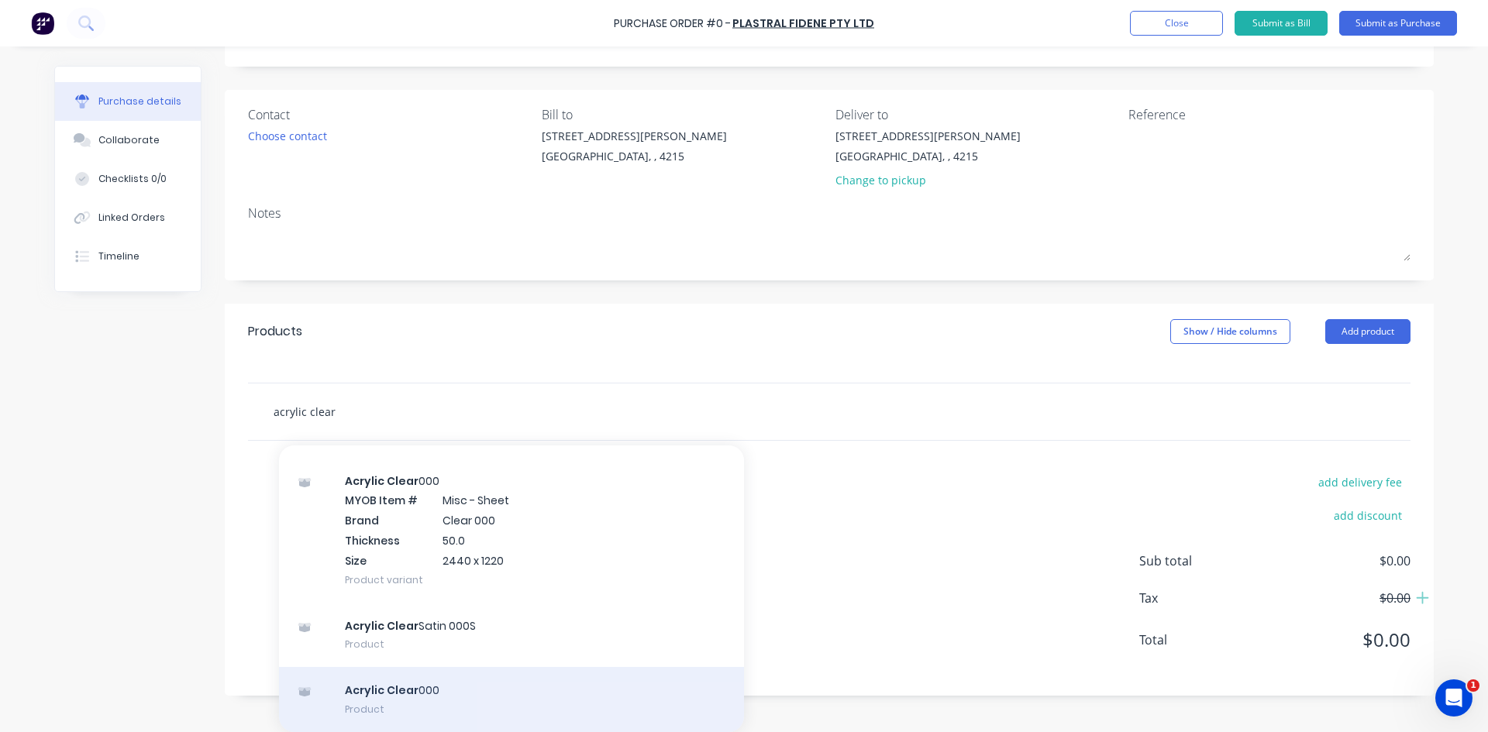
type input "acrylic clear"
click at [397, 687] on div "Acrylic Clear 000 Product" at bounding box center [511, 699] width 465 height 65
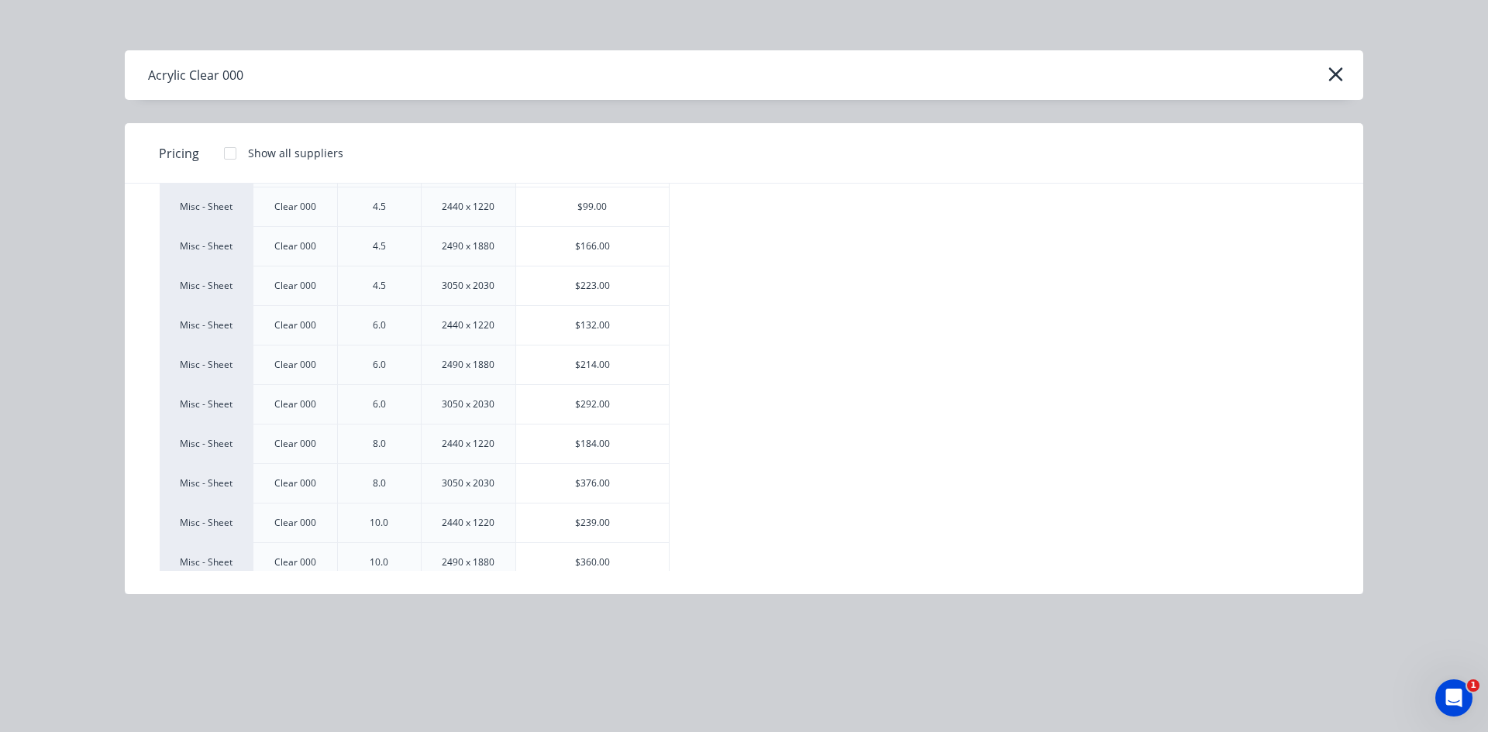
scroll to position [232, 0]
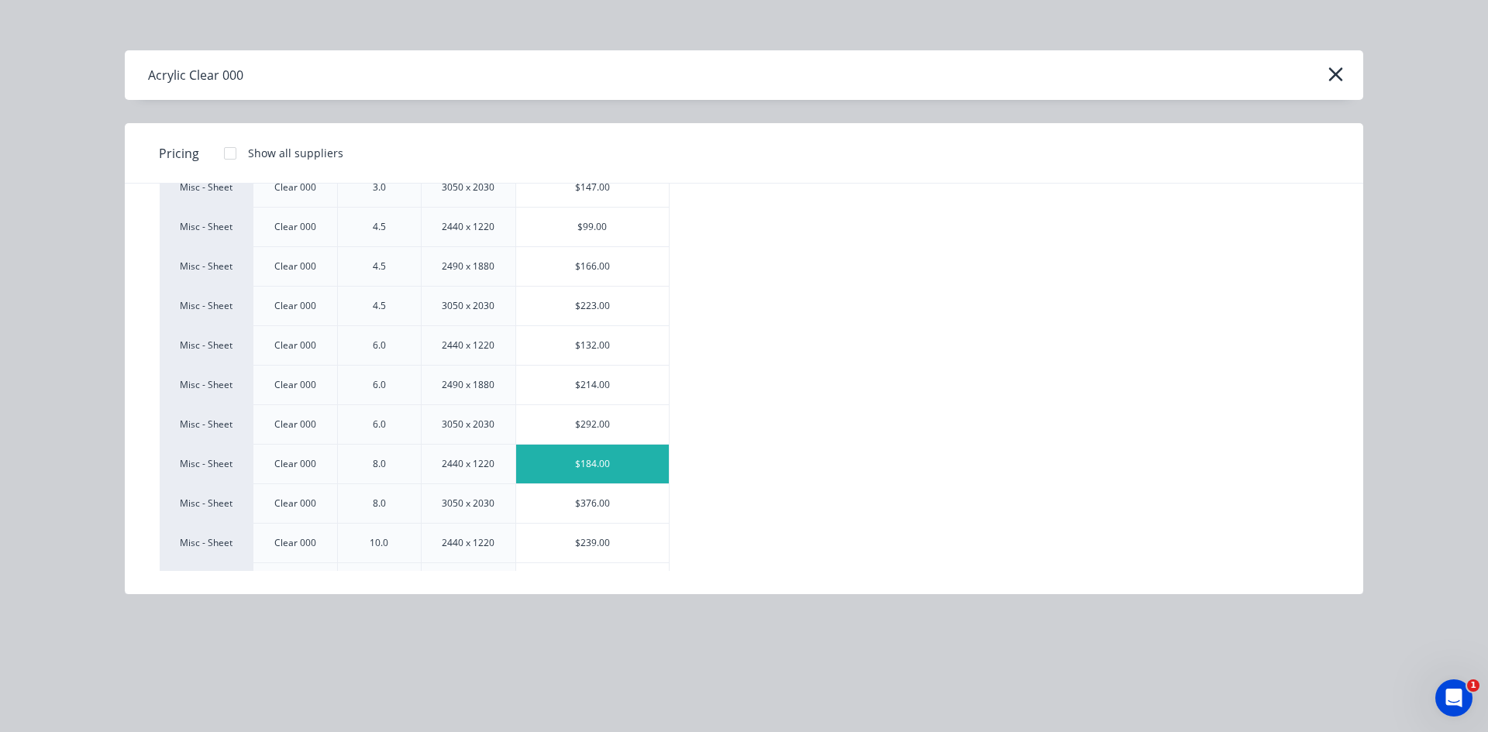
click at [558, 466] on div "$184.00" at bounding box center [592, 464] width 153 height 39
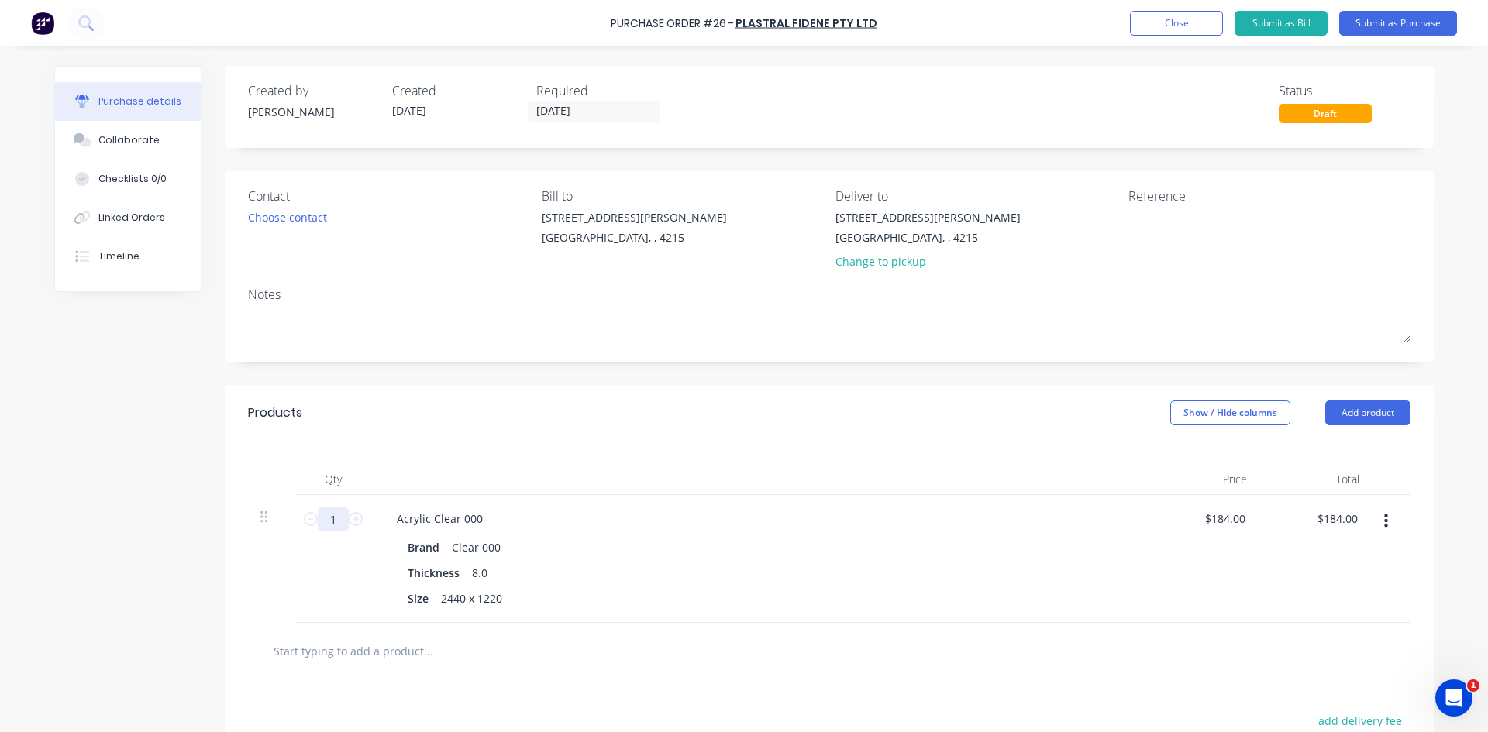
click at [324, 520] on input "1" at bounding box center [333, 519] width 31 height 23
type input "10"
type input "$1,840.00"
type input "10"
click at [1368, 15] on button "Submit as Purchase" at bounding box center [1398, 23] width 118 height 25
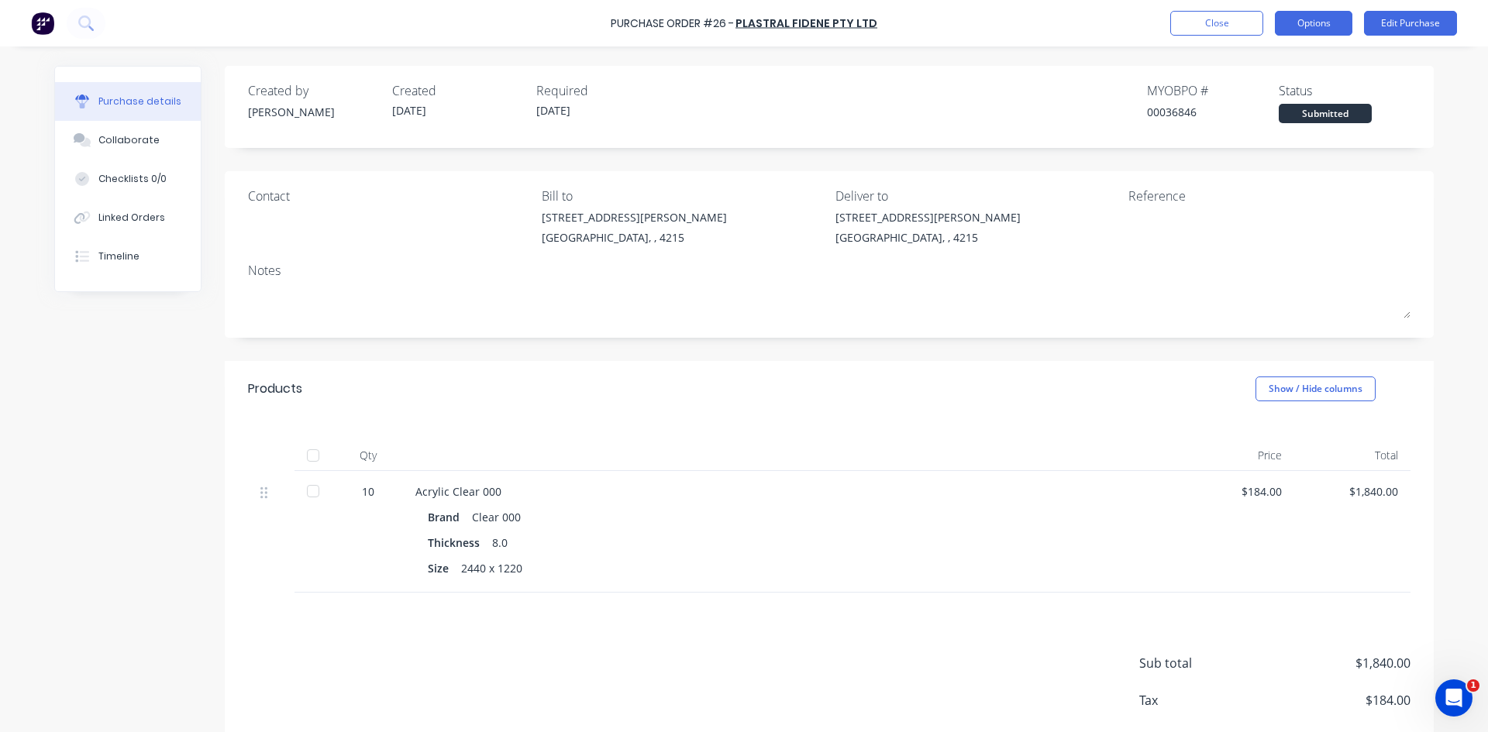
click at [1309, 26] on button "Options" at bounding box center [1313, 23] width 77 height 25
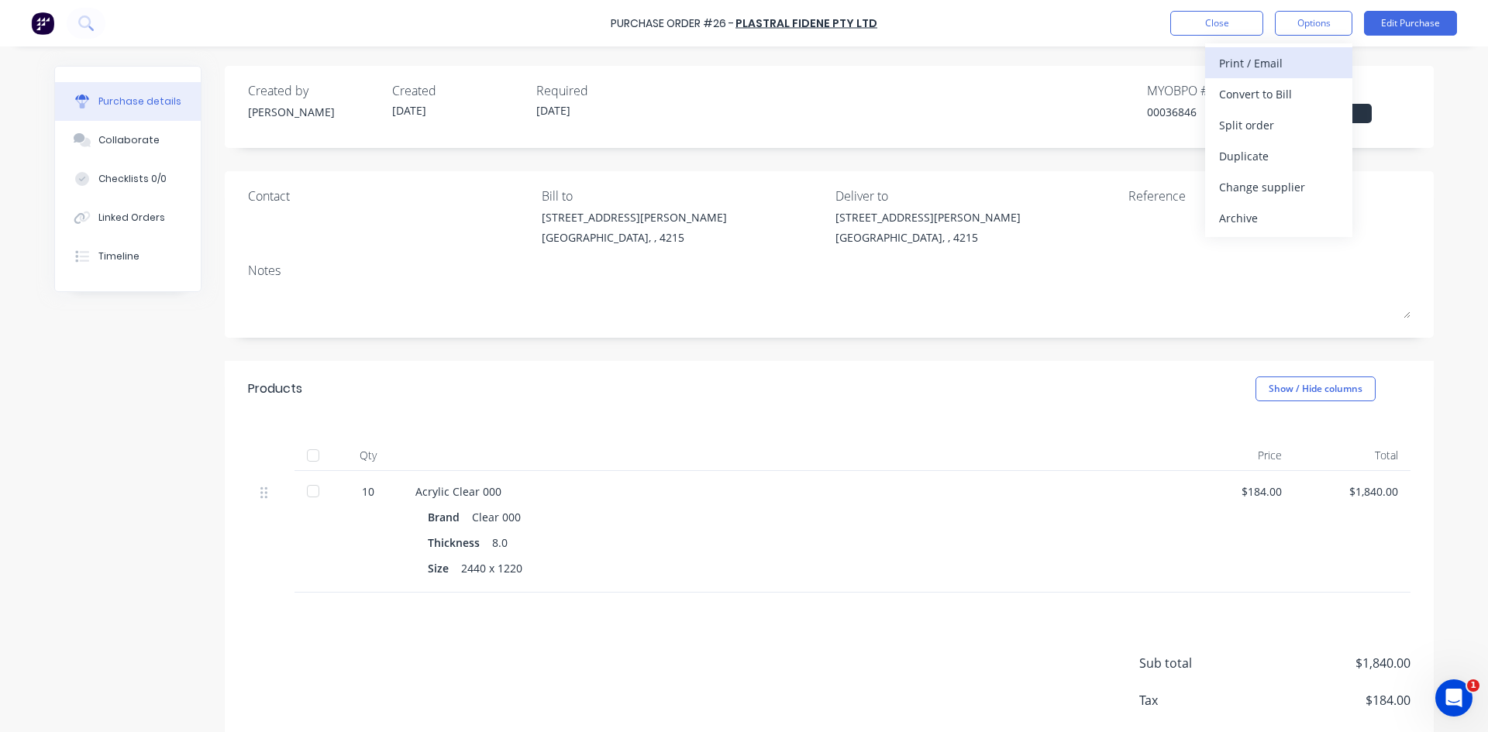
click at [1298, 50] on button "Print / Email" at bounding box center [1278, 62] width 147 height 31
click at [1283, 103] on div "With pricing" at bounding box center [1278, 94] width 119 height 22
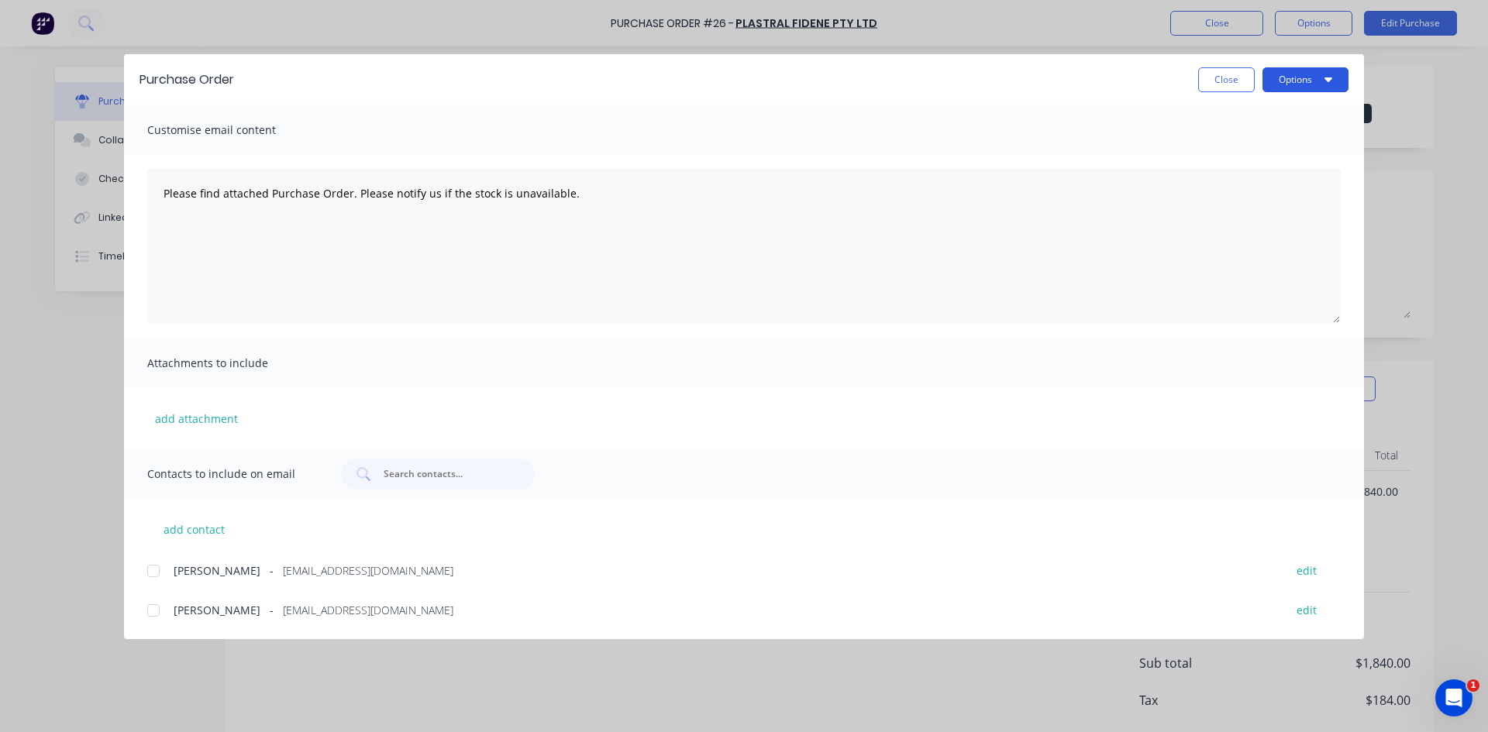
click at [1322, 90] on button "Options" at bounding box center [1305, 79] width 86 height 25
click at [614, 399] on div "add attachment" at bounding box center [744, 418] width 1240 height 60
click at [152, 572] on div at bounding box center [153, 571] width 31 height 31
click at [159, 611] on div at bounding box center [153, 610] width 31 height 31
click at [1312, 80] on button "Options" at bounding box center [1305, 79] width 86 height 25
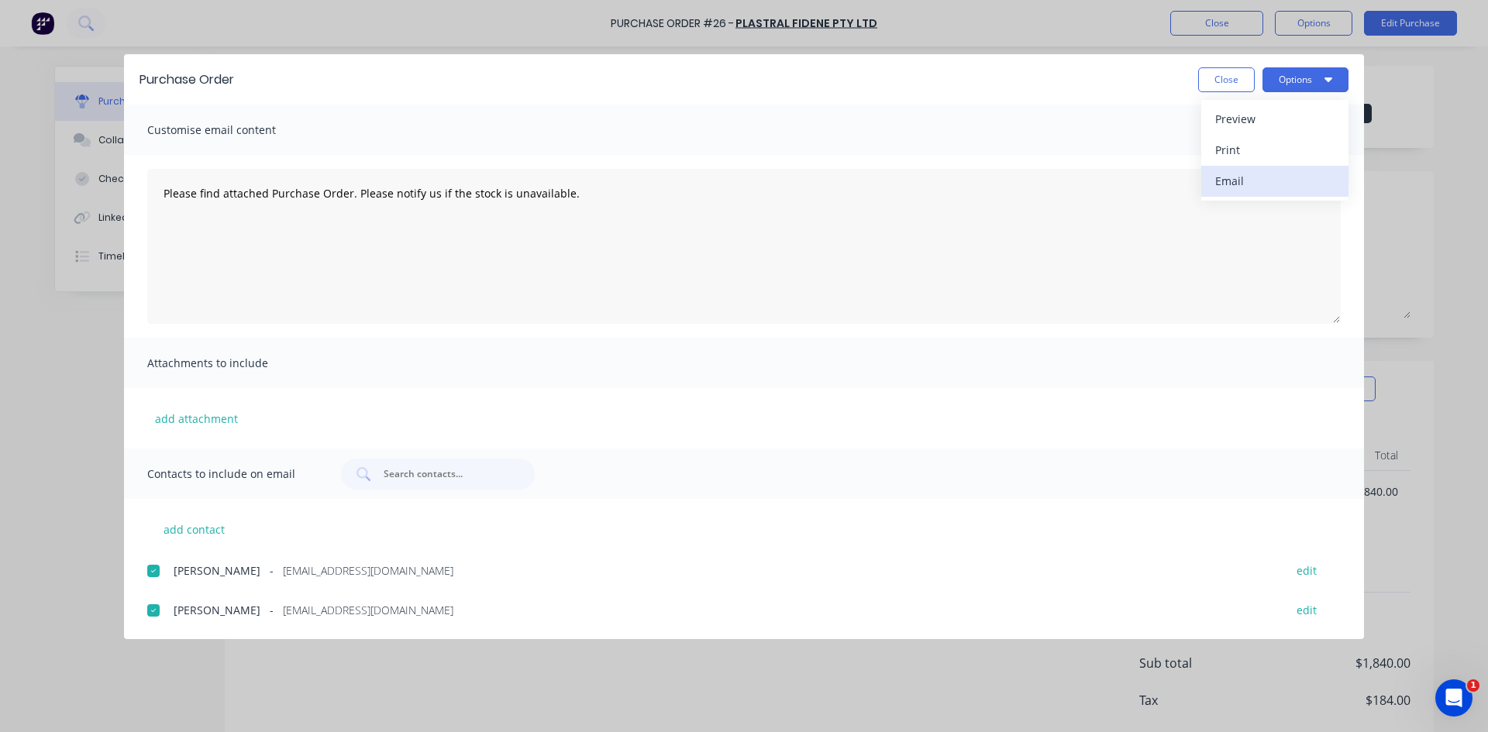
click at [1258, 174] on div "Email" at bounding box center [1274, 181] width 119 height 22
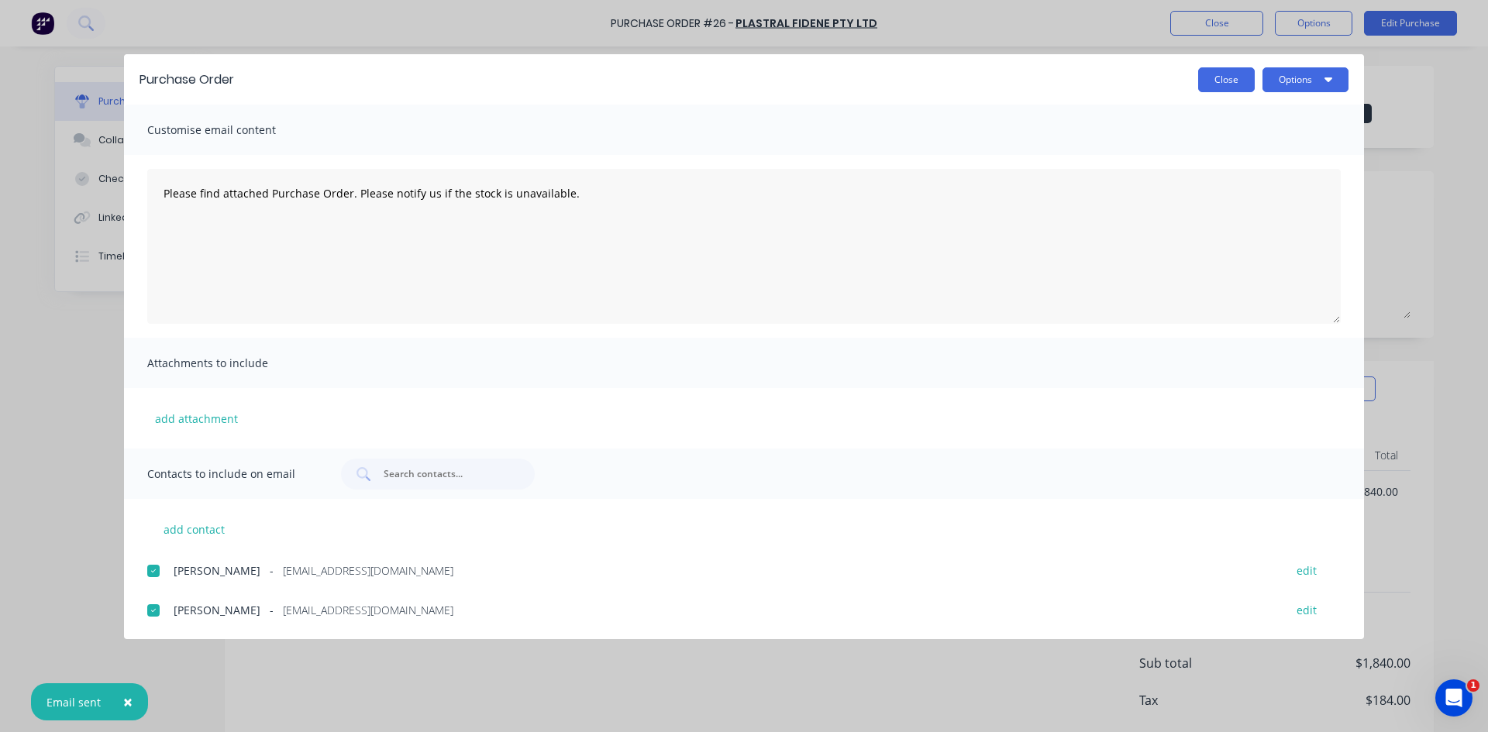
click at [1228, 76] on button "Close" at bounding box center [1226, 79] width 57 height 25
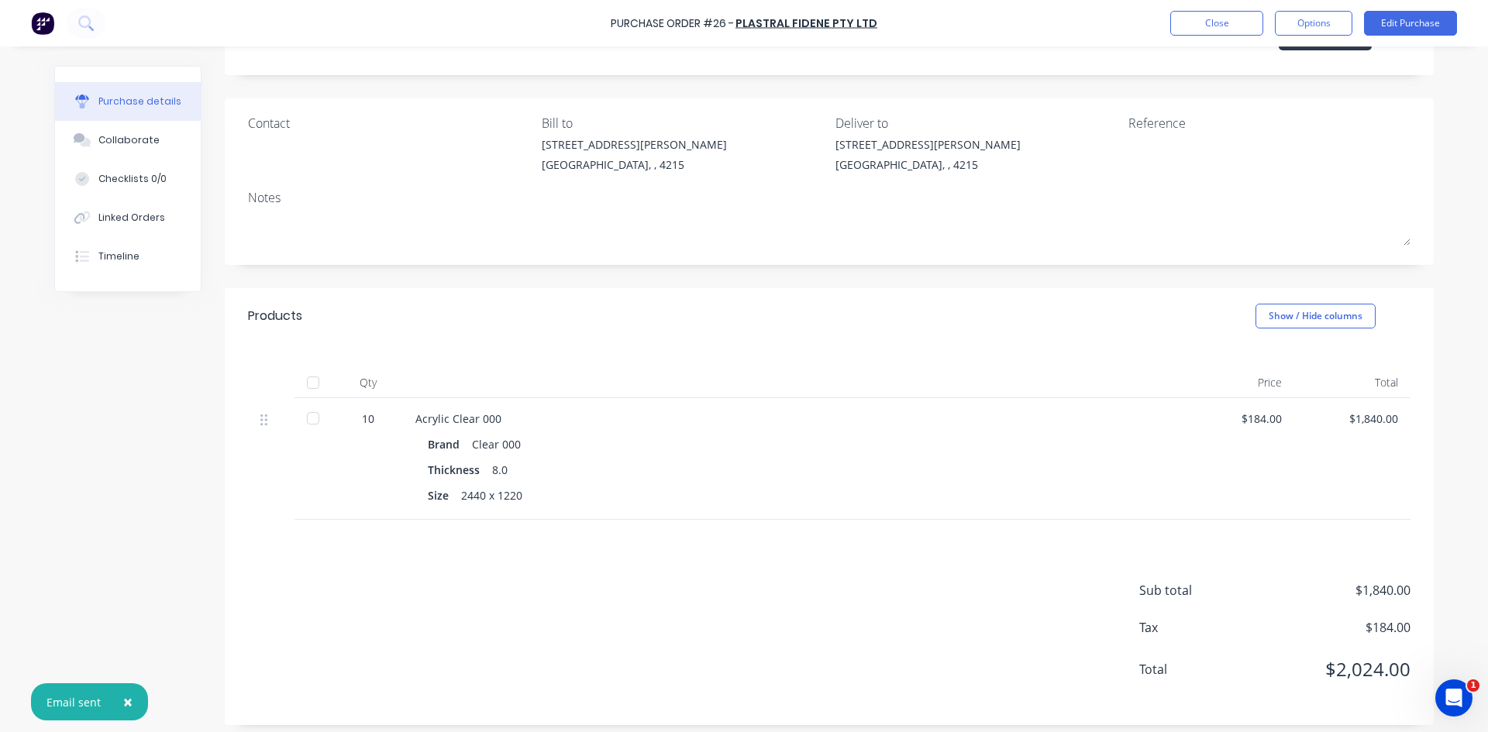
scroll to position [81, 0]
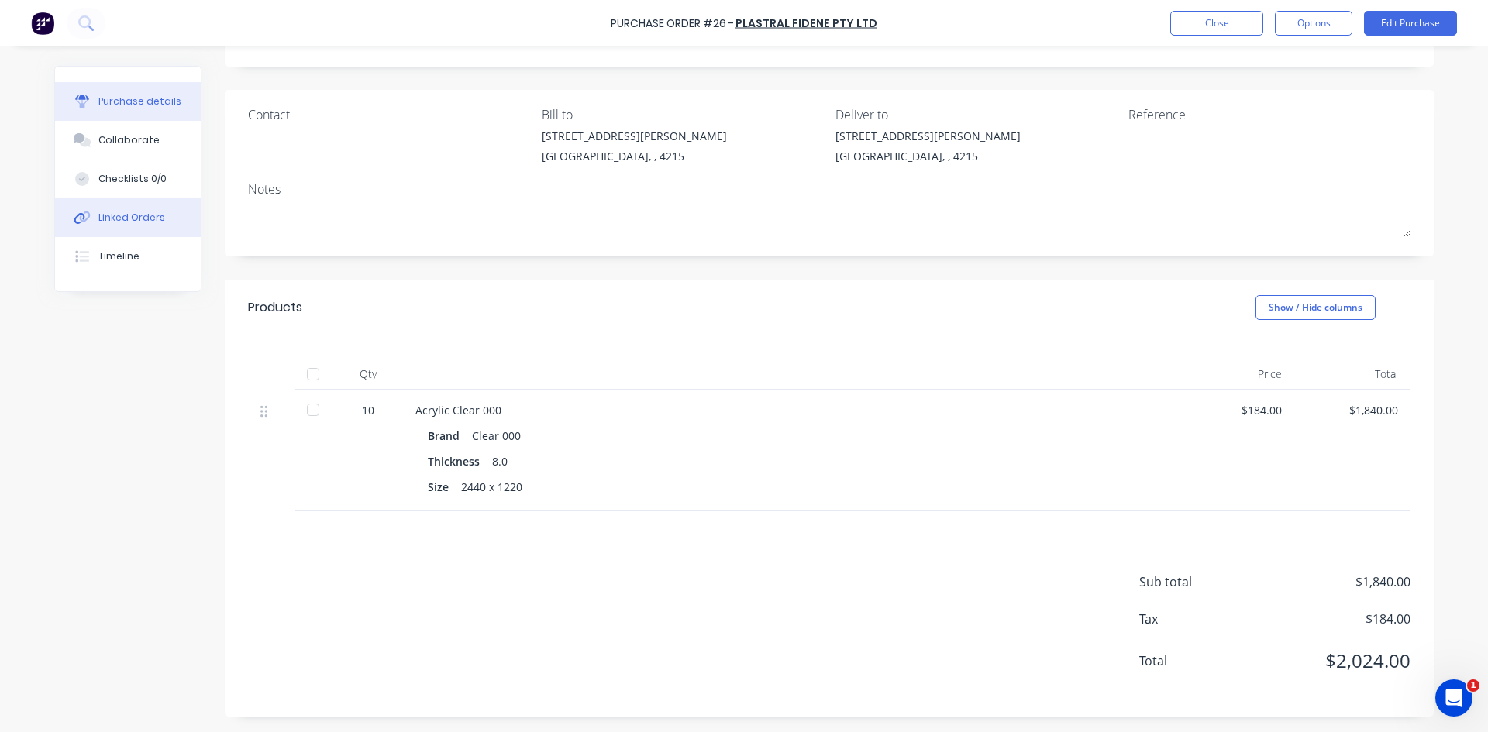
click at [144, 226] on button "Linked Orders" at bounding box center [128, 217] width 146 height 39
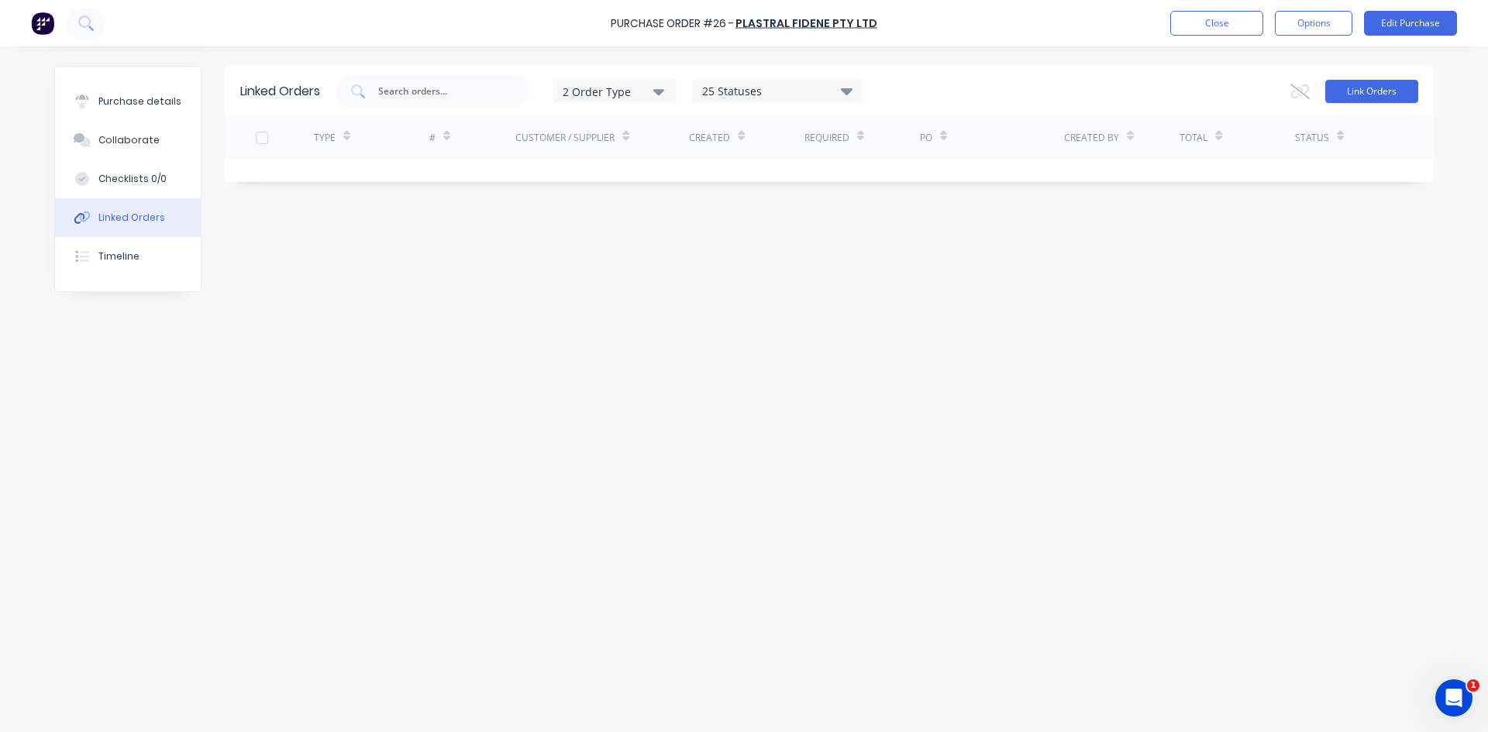
click at [1327, 94] on button "Link Orders" at bounding box center [1371, 91] width 93 height 23
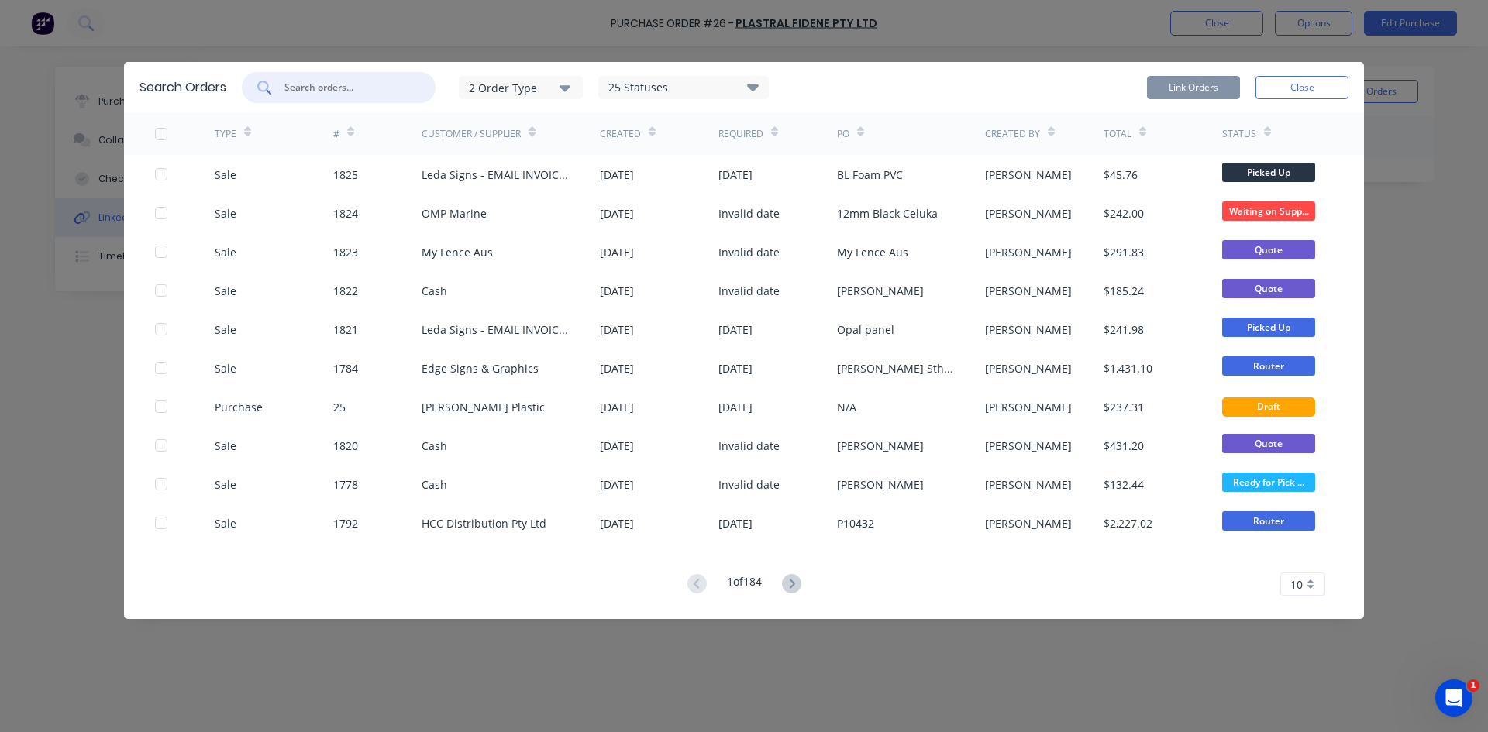
click at [313, 86] on input "text" at bounding box center [347, 87] width 129 height 15
type input "gcd"
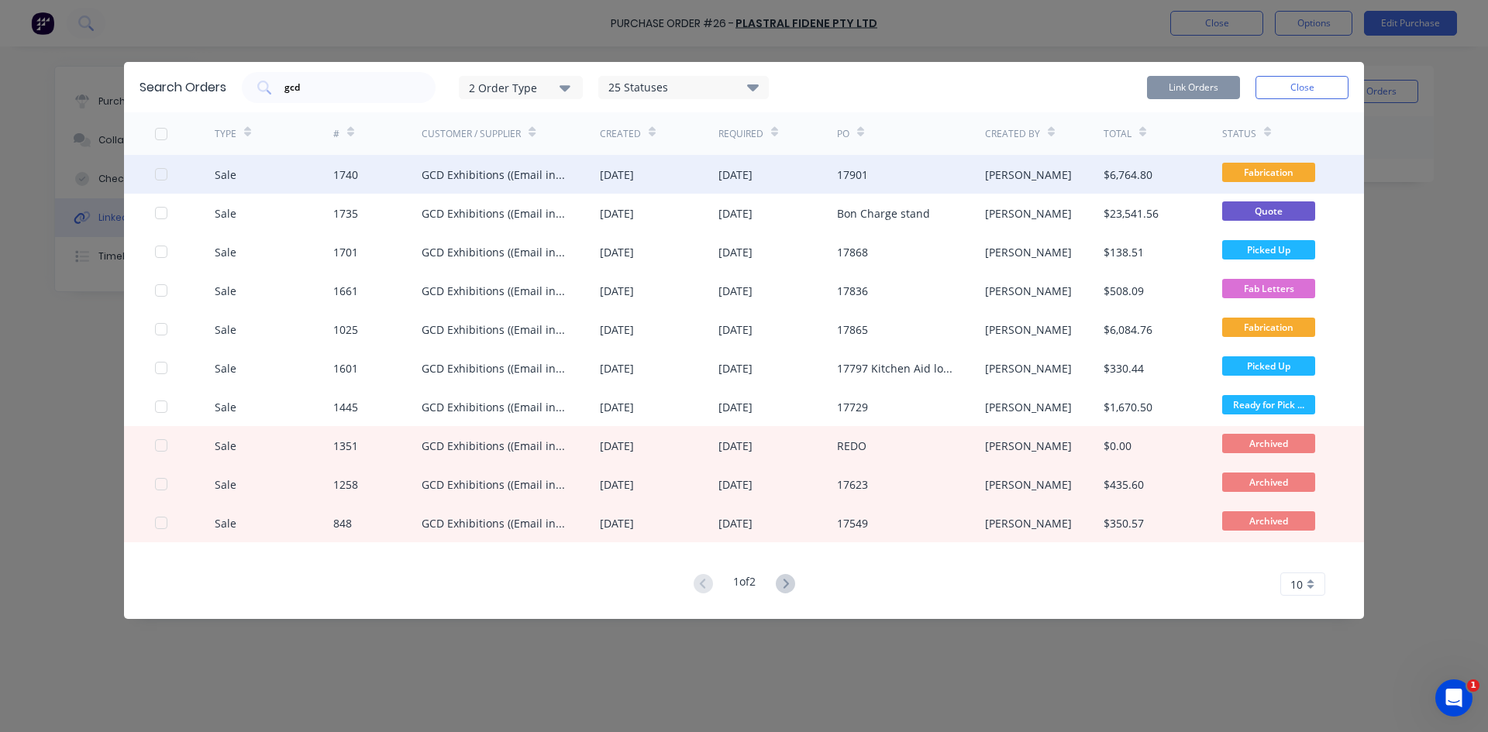
click at [613, 176] on div "[DATE]" at bounding box center [617, 175] width 34 height 16
click at [148, 177] on div "Sale 1740 GCD Exhibitions ((Email inv, must have P/O #) [DATE] [DATE] 17901 [PE…" at bounding box center [744, 174] width 1240 height 39
click at [159, 174] on div at bounding box center [161, 174] width 31 height 31
click at [1133, 181] on div "$6,764.80" at bounding box center [1127, 175] width 49 height 16
drag, startPoint x: 1120, startPoint y: 172, endPoint x: 1038, endPoint y: 164, distance: 82.5
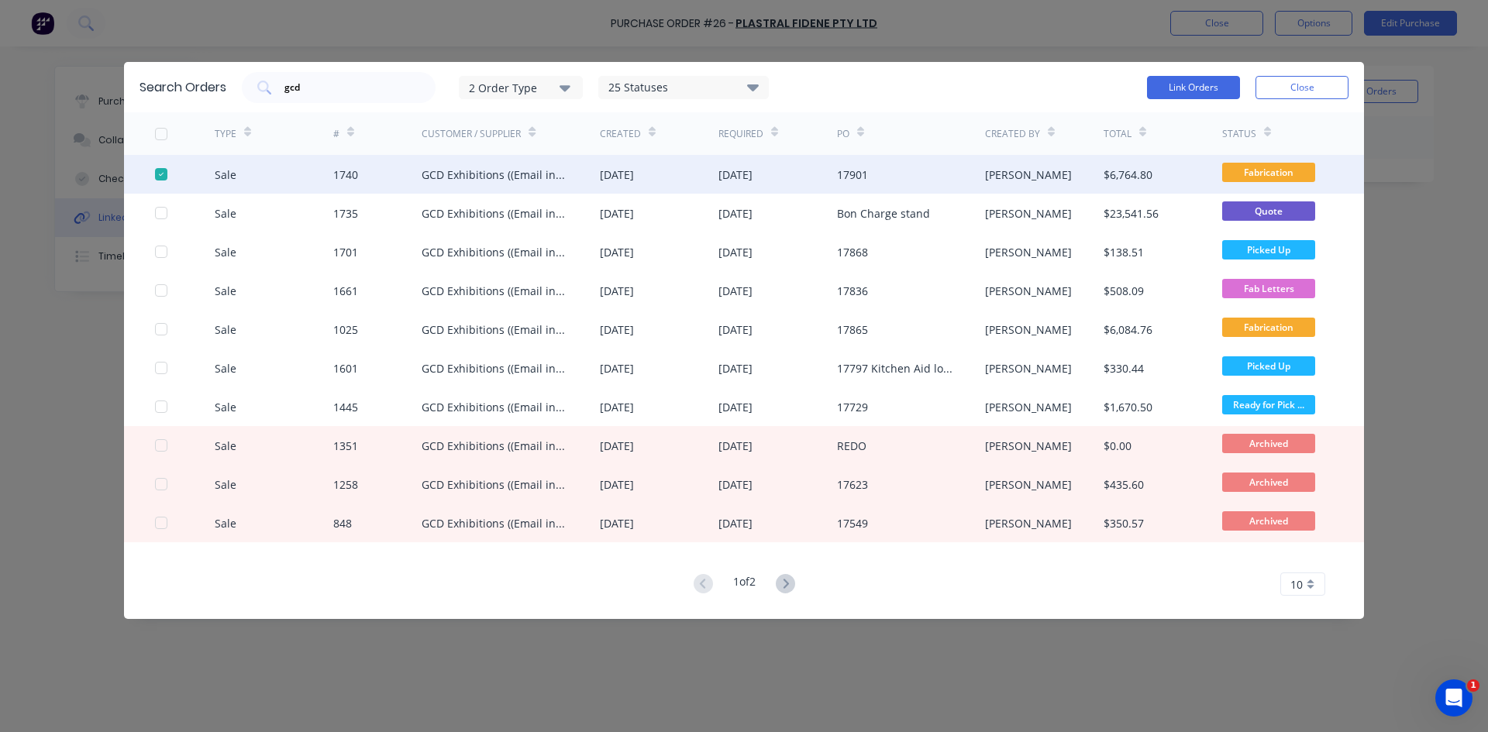
drag, startPoint x: 1038, startPoint y: 164, endPoint x: 635, endPoint y: 177, distance: 403.9
click at [634, 177] on div "[DATE]" at bounding box center [617, 175] width 34 height 16
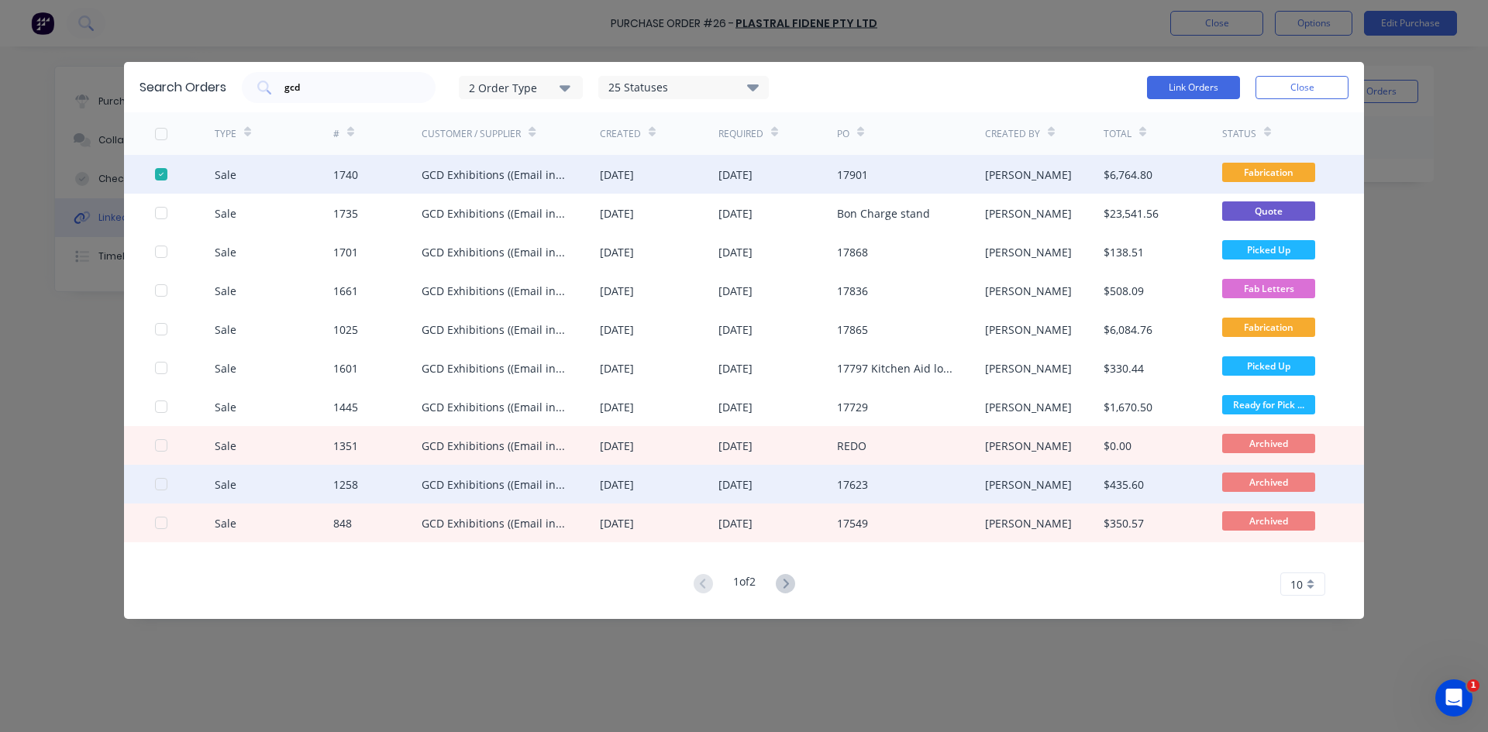
drag, startPoint x: 1211, startPoint y: 83, endPoint x: 361, endPoint y: 499, distance: 946.4
click at [386, 517] on div "Search Orders gcd 2 Order Type 25 Statuses Sales Order Status All Archived Draf…" at bounding box center [744, 340] width 1240 height 557
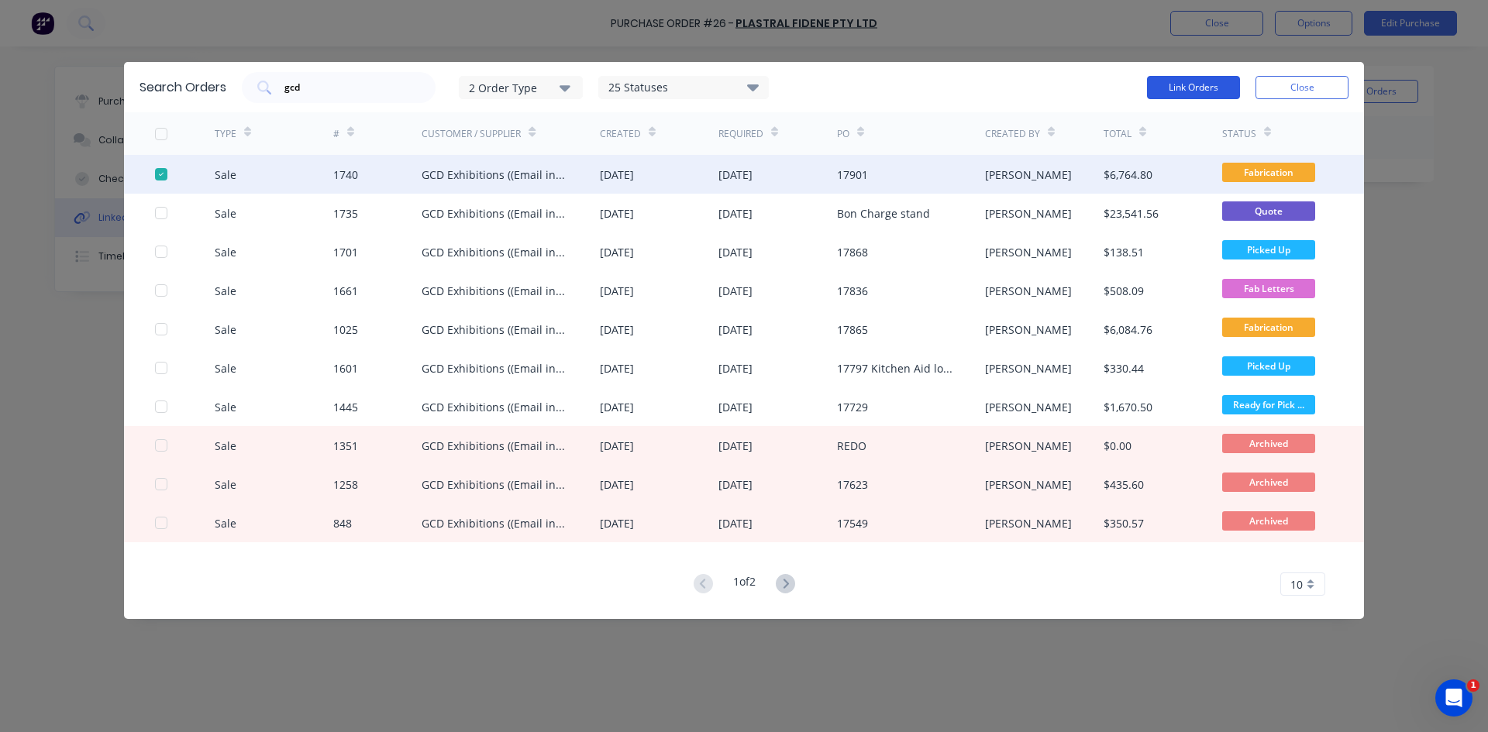
click at [1213, 88] on button "Link Orders" at bounding box center [1193, 87] width 93 height 23
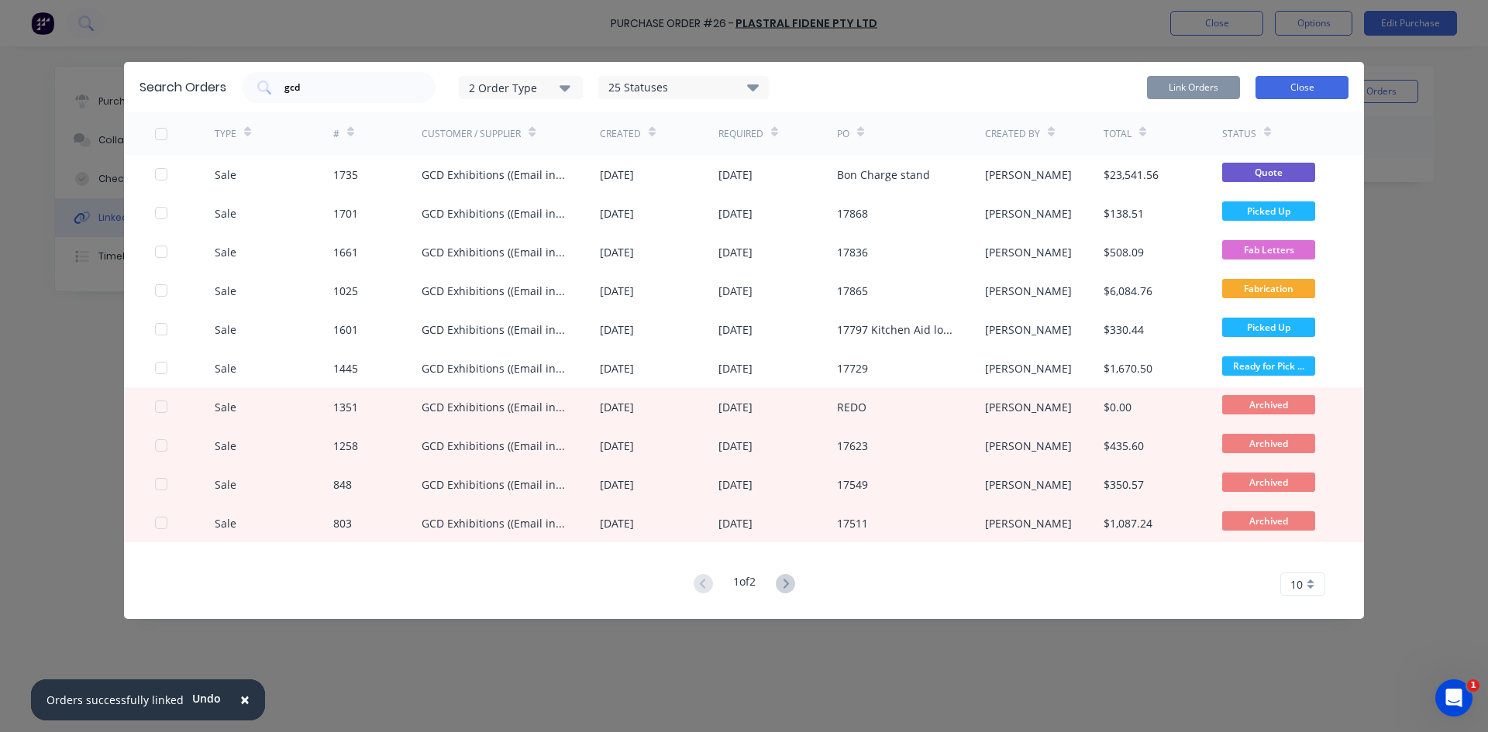
click at [1264, 98] on button "Close" at bounding box center [1301, 87] width 93 height 23
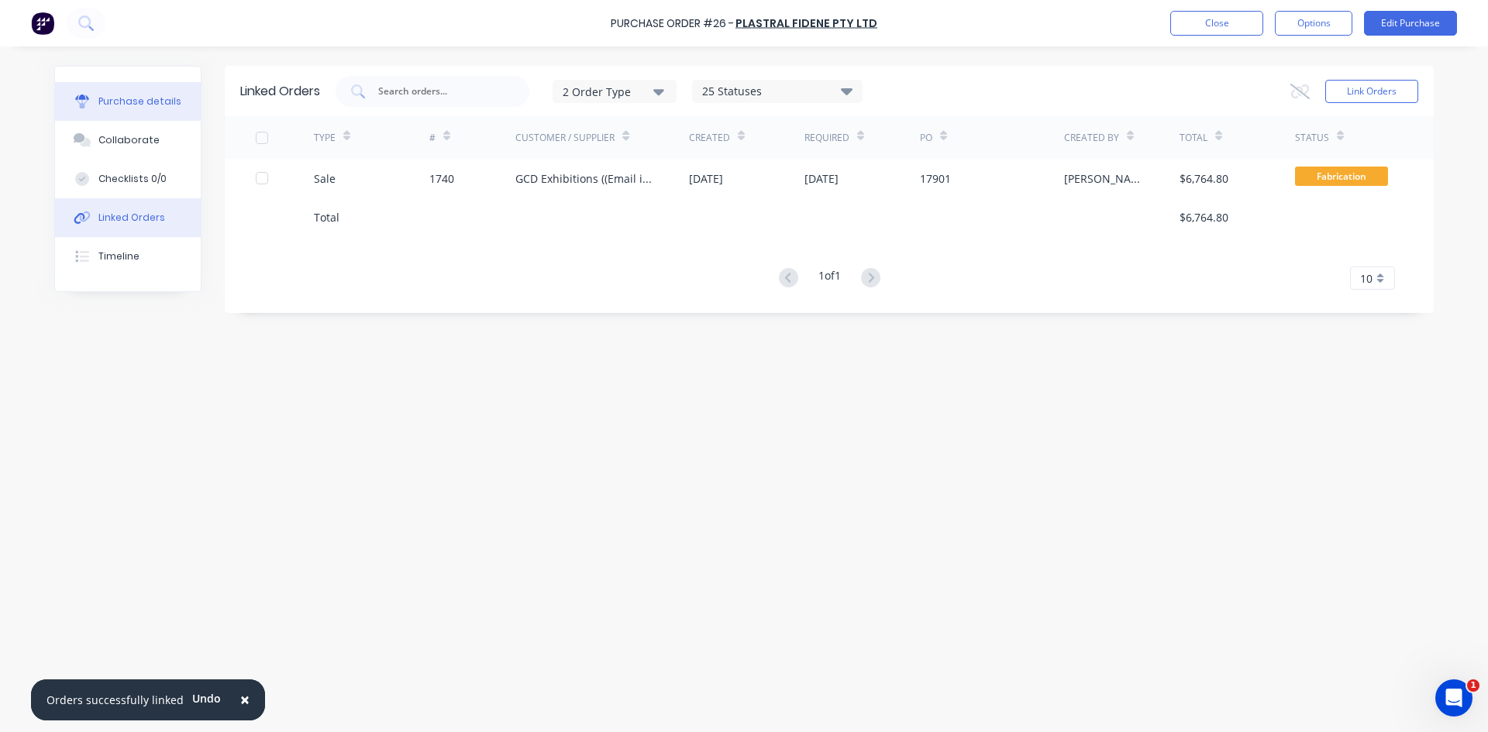
click at [167, 94] on button "Purchase details" at bounding box center [128, 101] width 146 height 39
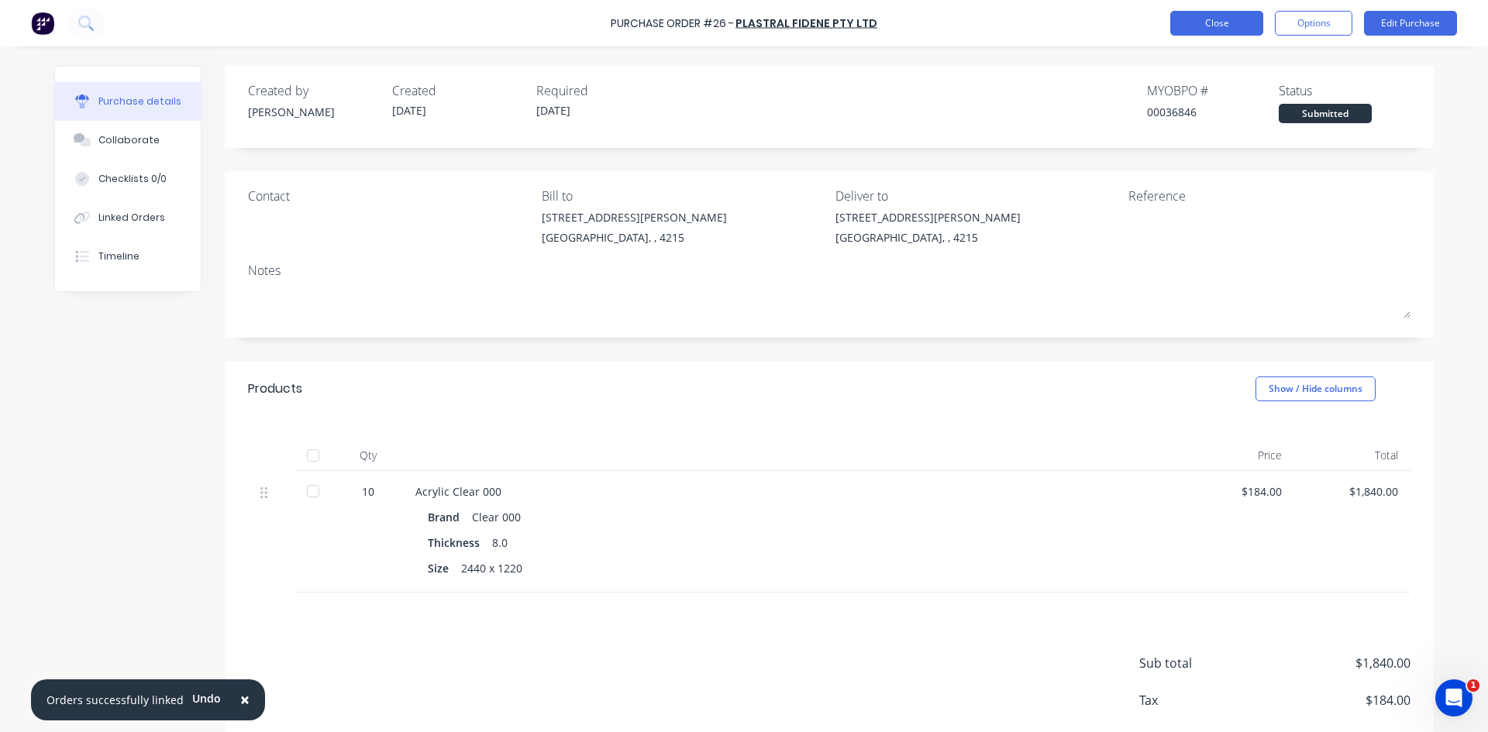
click at [1232, 34] on button "Close" at bounding box center [1216, 23] width 93 height 25
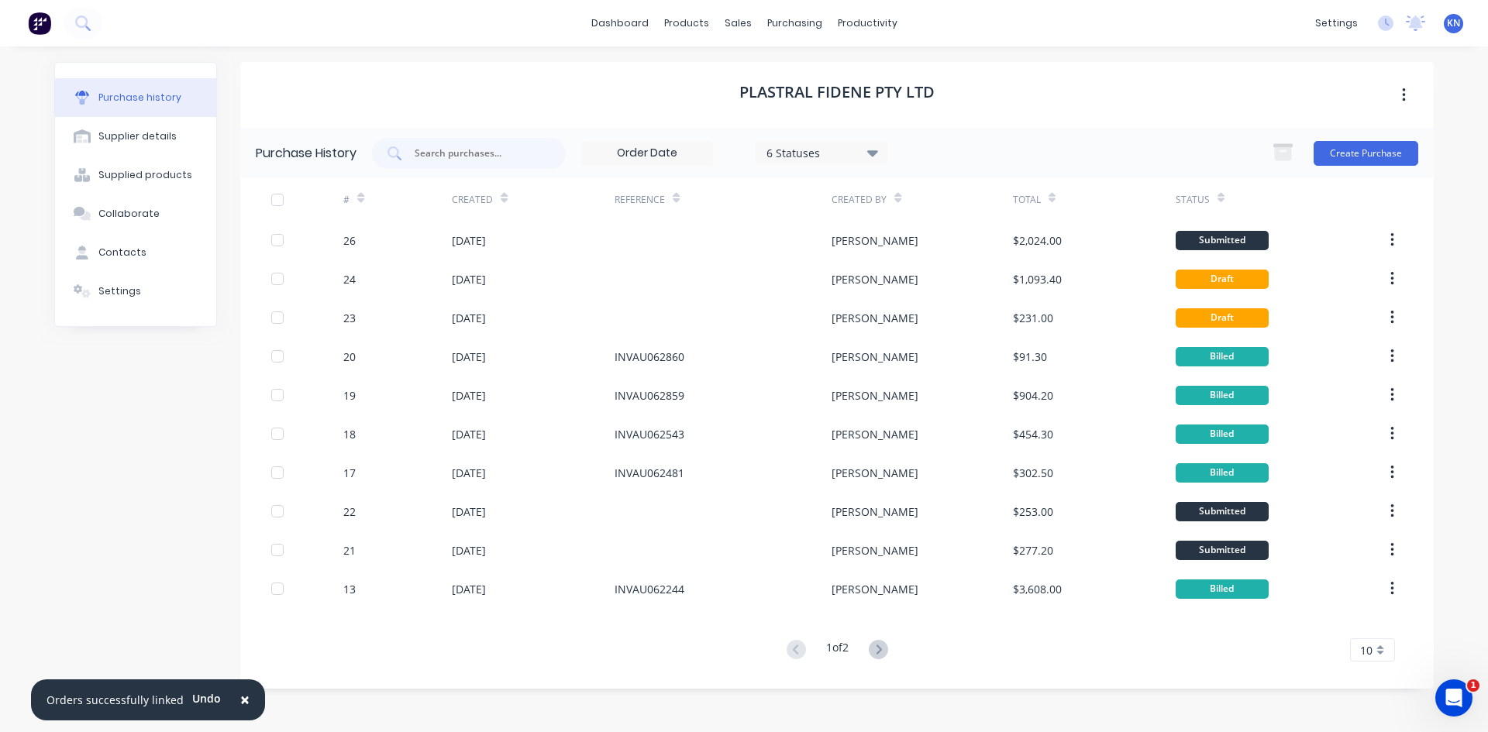
click at [32, 24] on img at bounding box center [39, 23] width 23 height 23
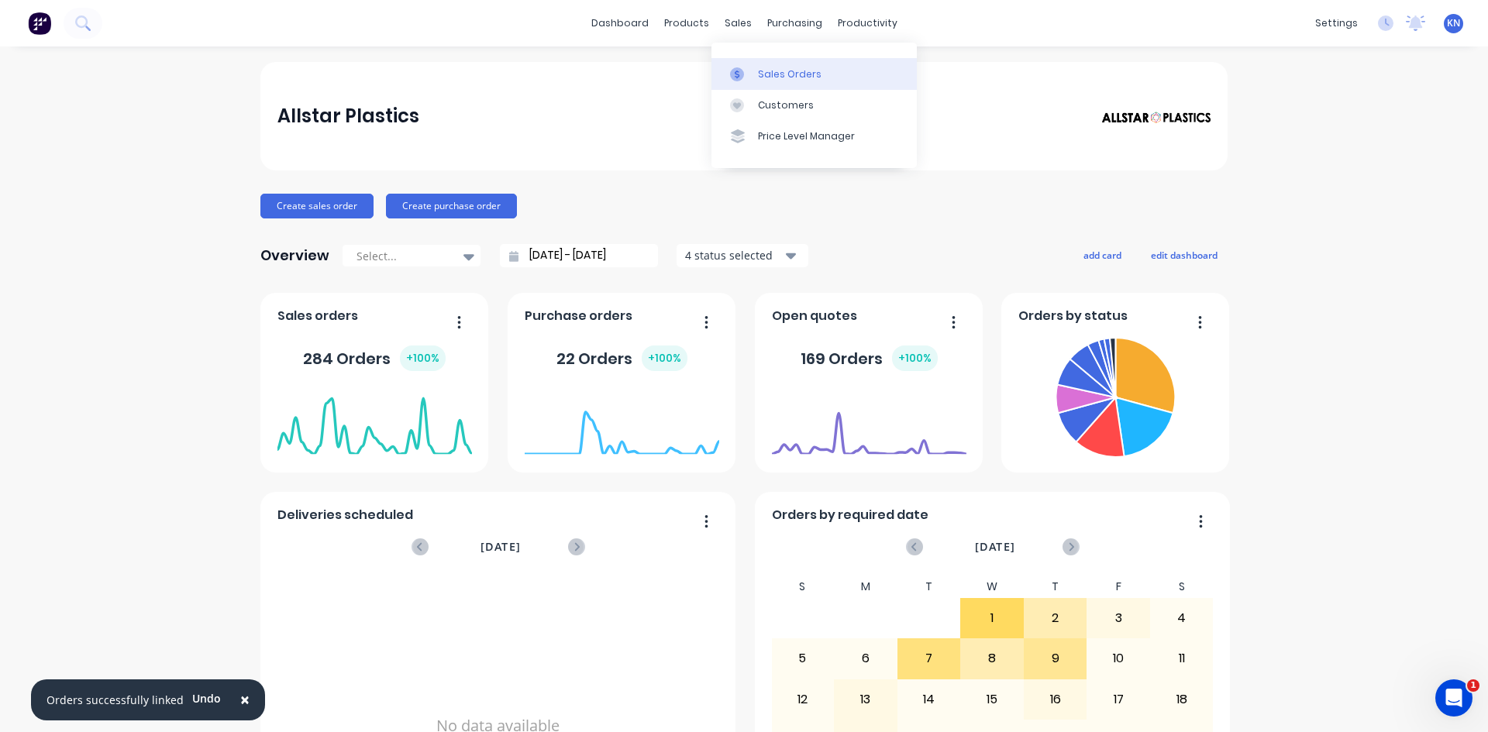
click at [768, 66] on link "Sales Orders" at bounding box center [813, 73] width 205 height 31
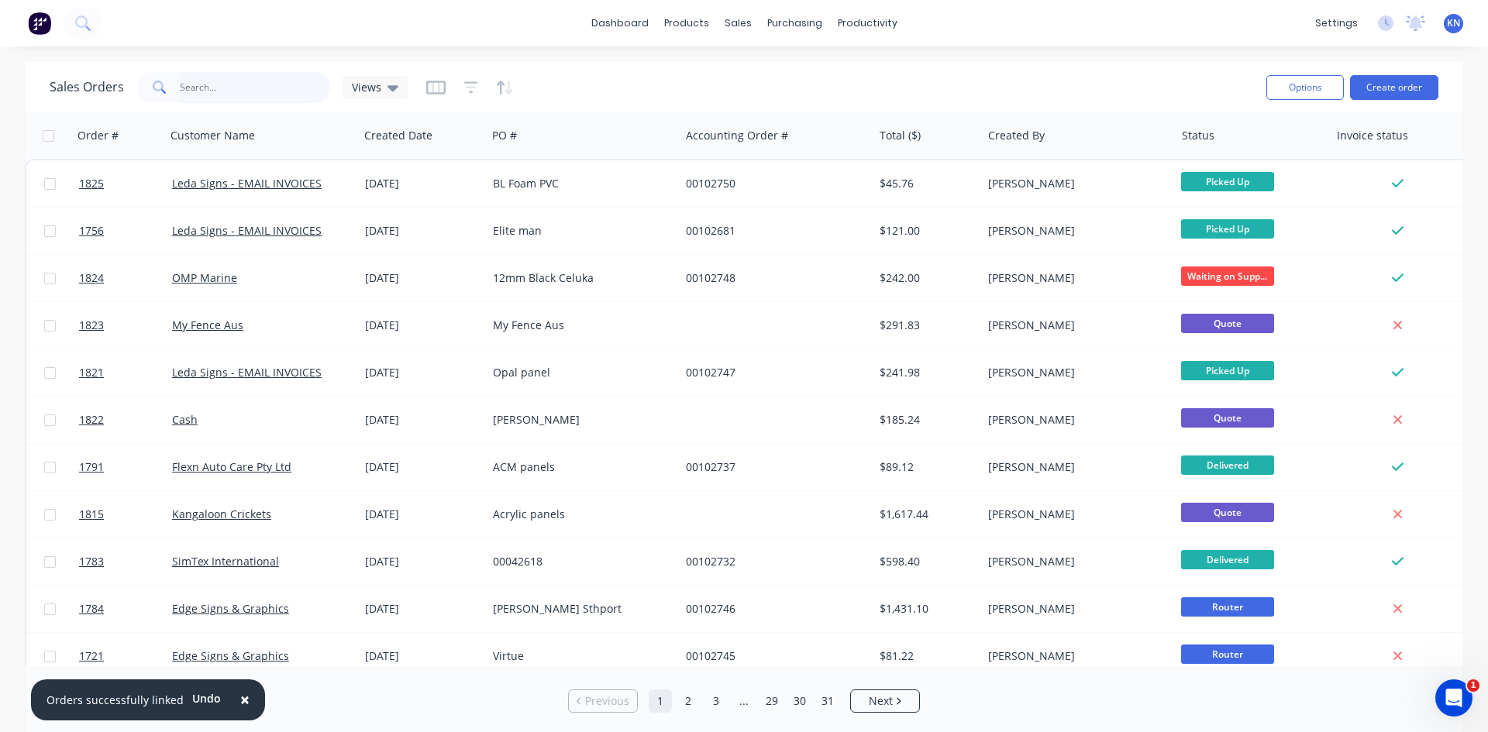
click at [210, 88] on input "text" at bounding box center [255, 87] width 151 height 31
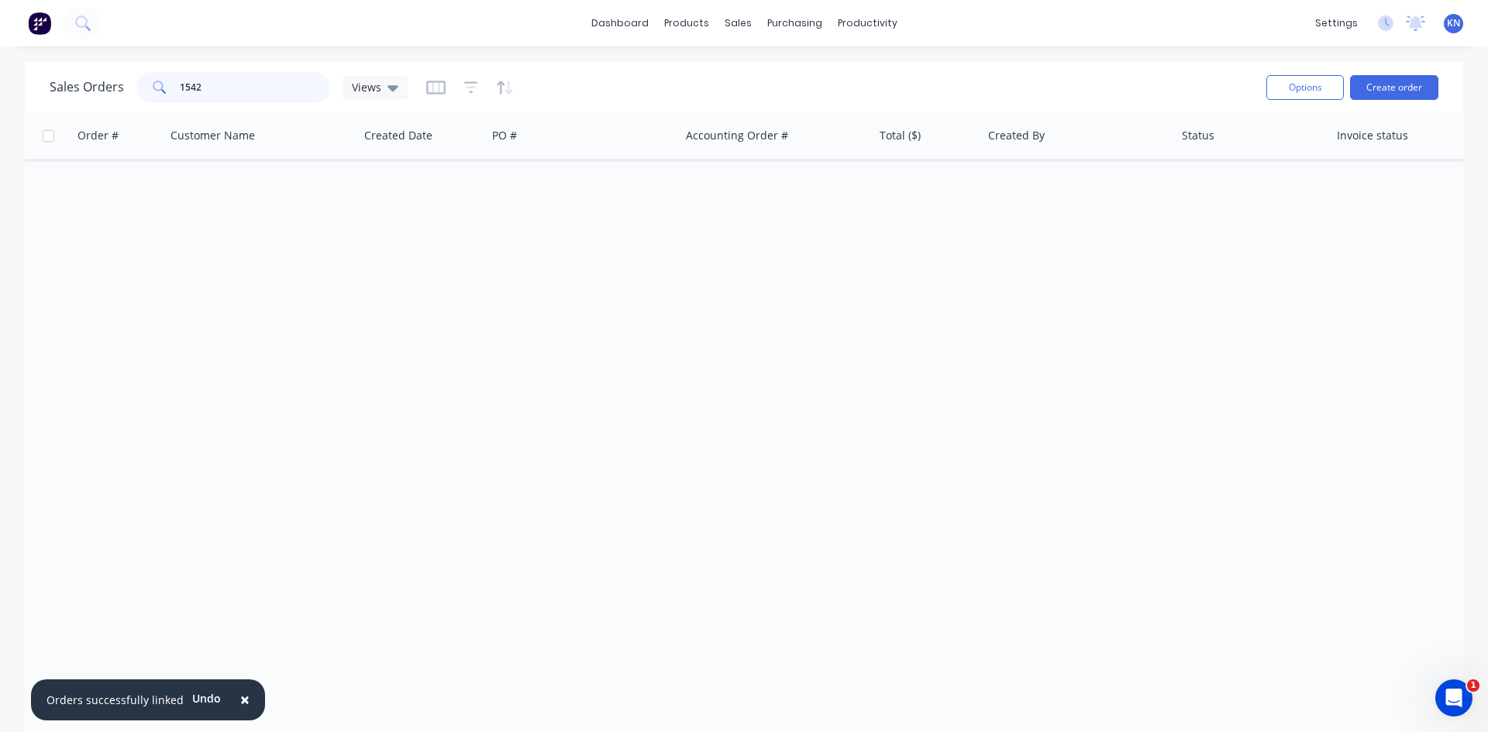
type input "1542"
click at [465, 94] on icon "button" at bounding box center [471, 87] width 14 height 15
click at [428, 93] on icon "button" at bounding box center [435, 88] width 19 height 14
click at [498, 81] on icon "button" at bounding box center [501, 87] width 8 height 13
click at [377, 76] on div "Views" at bounding box center [374, 87] width 65 height 23
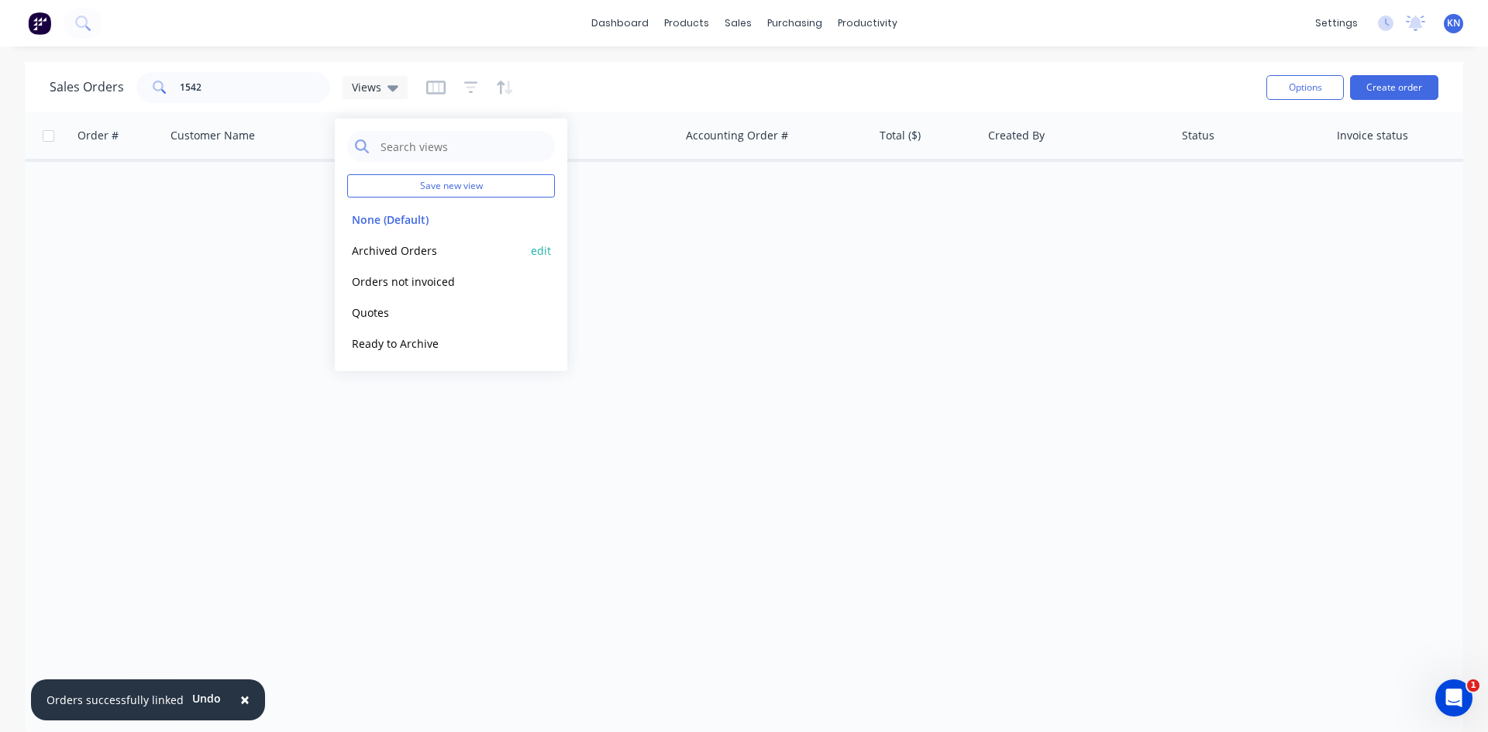
click at [382, 245] on button "Archived Orders" at bounding box center [435, 251] width 177 height 18
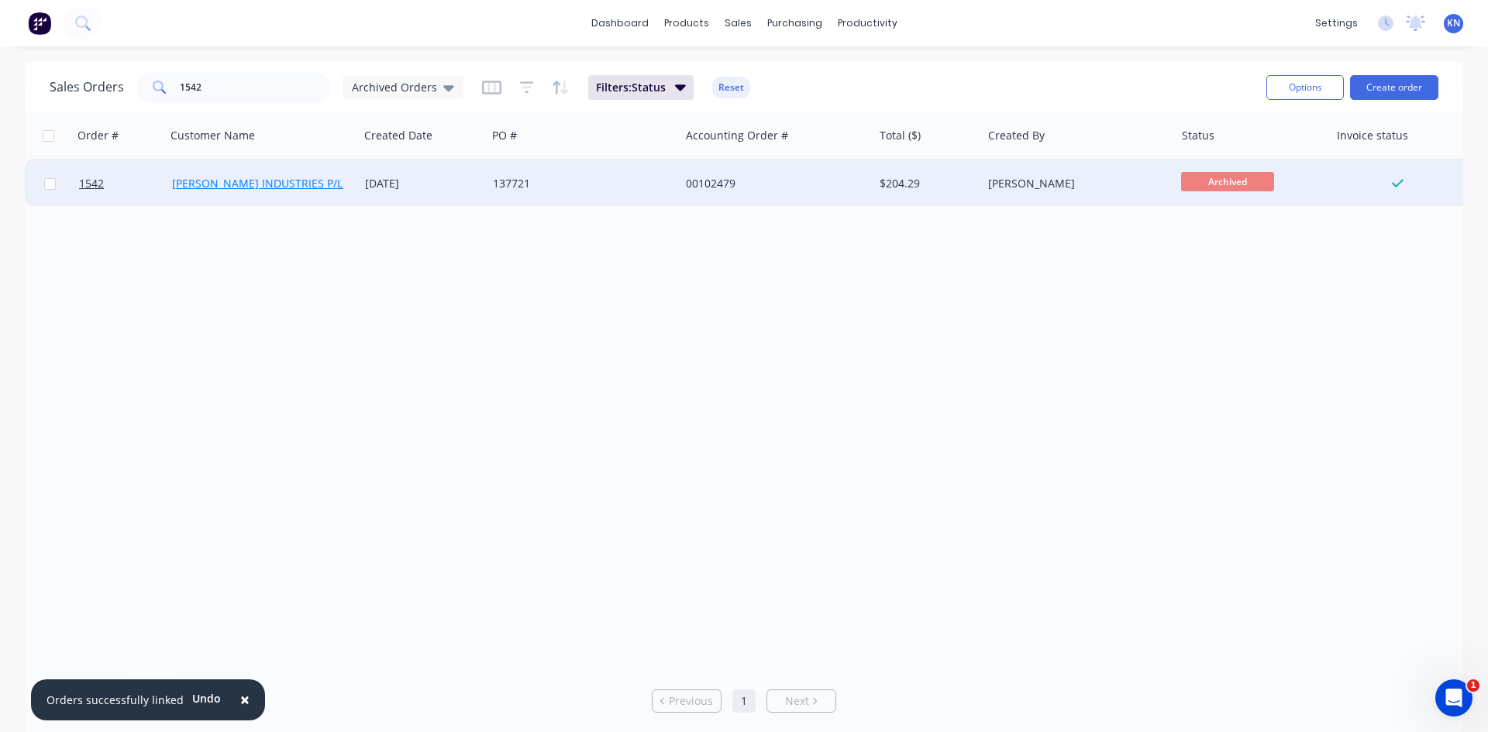
click at [243, 183] on link "[PERSON_NAME] INDUSTRIES P/L - EMAIL INV&DEL NOTE W DEL" at bounding box center [336, 183] width 329 height 15
click at [102, 181] on span "1542" at bounding box center [91, 183] width 25 height 15
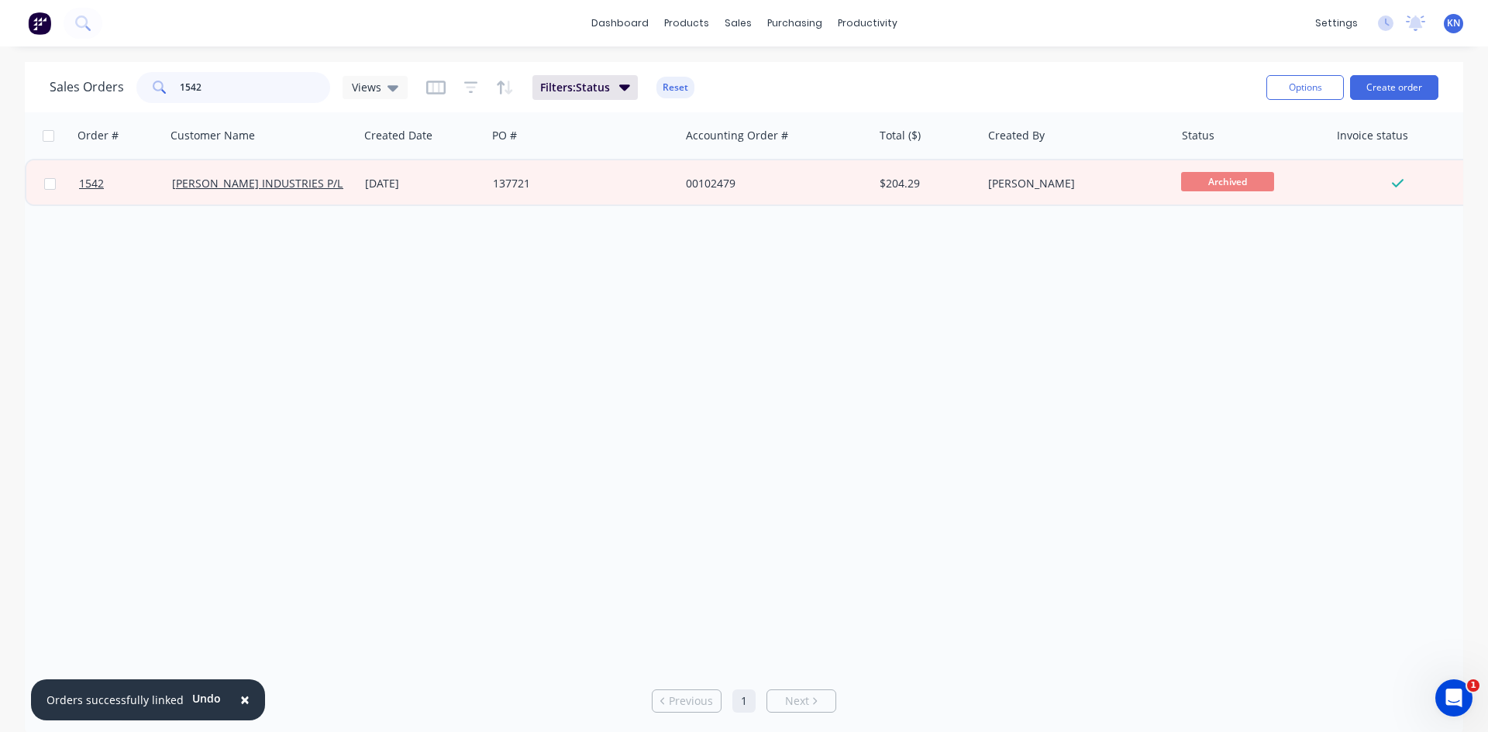
drag, startPoint x: 260, startPoint y: 88, endPoint x: 0, endPoint y: 88, distance: 259.6
click at [0, 88] on div "Sales Orders 1542 Views Filters: Status Reset Options Create order Order # Cust…" at bounding box center [744, 399] width 1488 height 674
type input "1563"
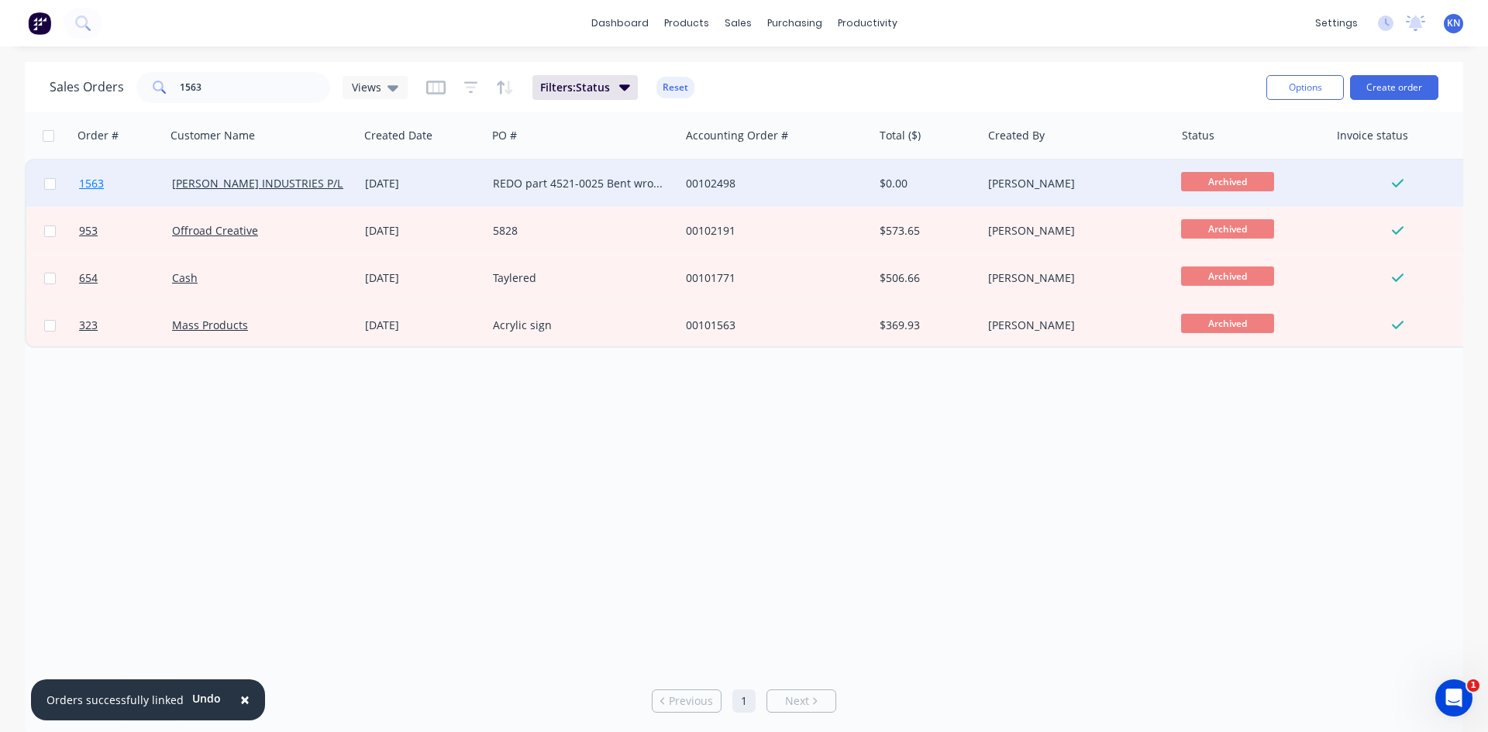
click at [95, 188] on span "1563" at bounding box center [91, 183] width 25 height 15
